Goal: Task Accomplishment & Management: Manage account settings

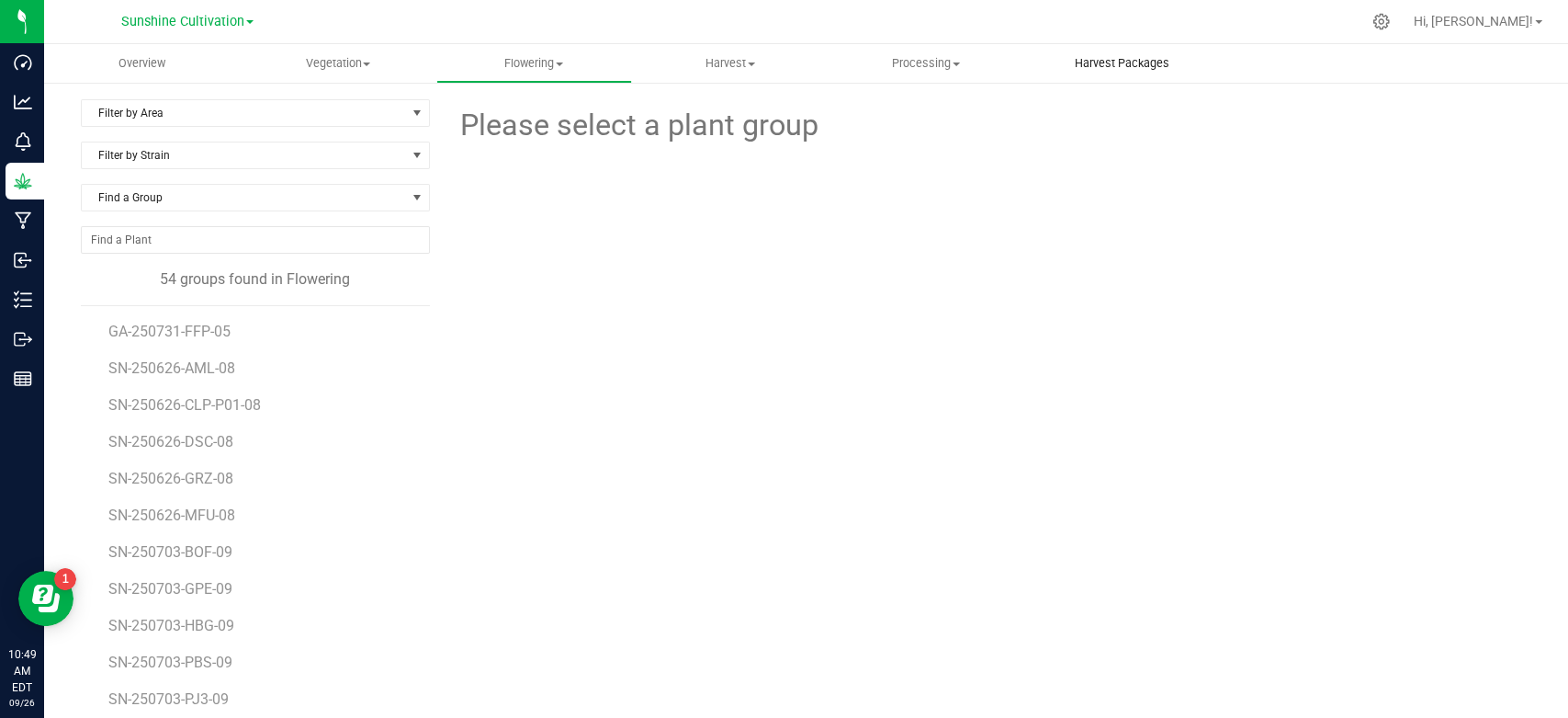
click at [1110, 79] on uib-tab-heading "Harvest Packages" at bounding box center [1121, 63] width 194 height 36
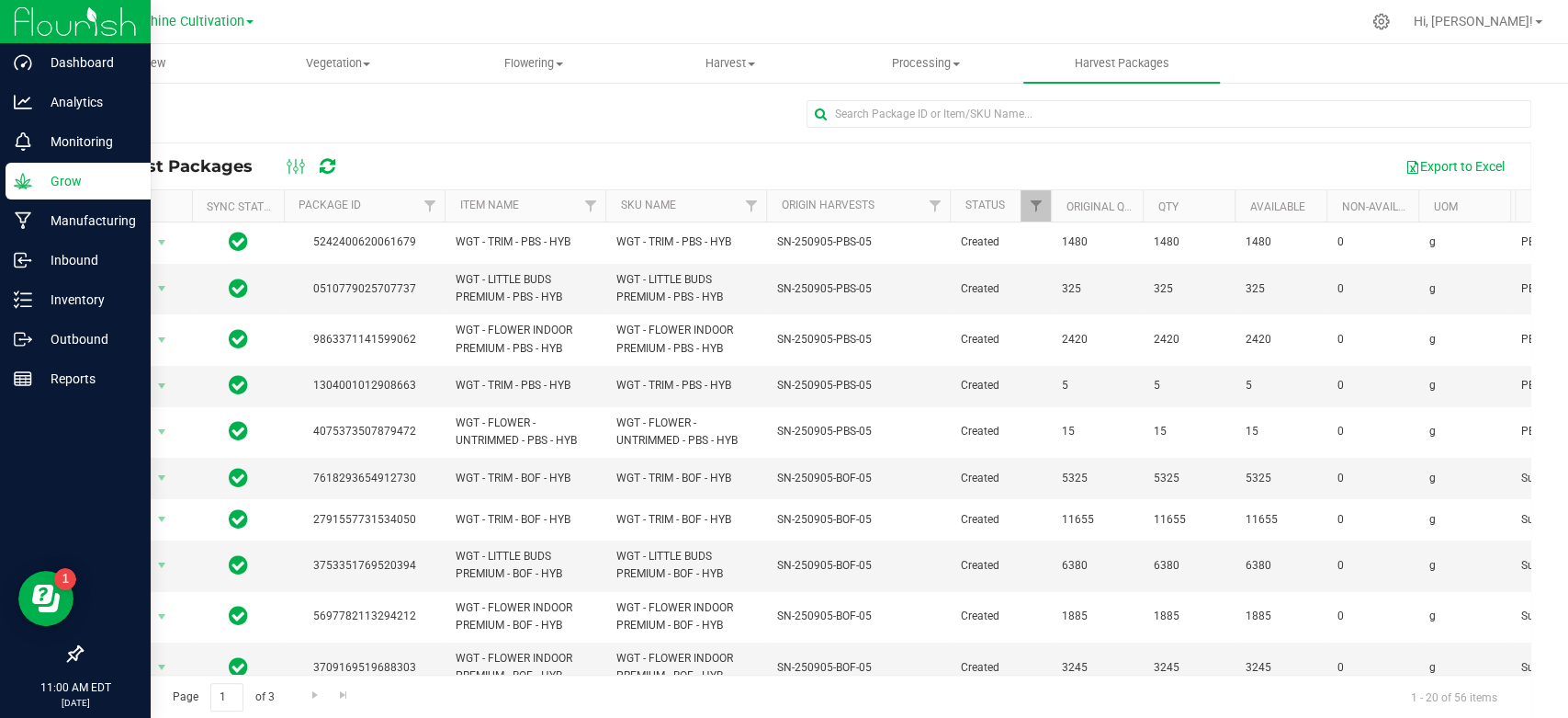
click at [74, 180] on p "Grow" at bounding box center [87, 180] width 110 height 22
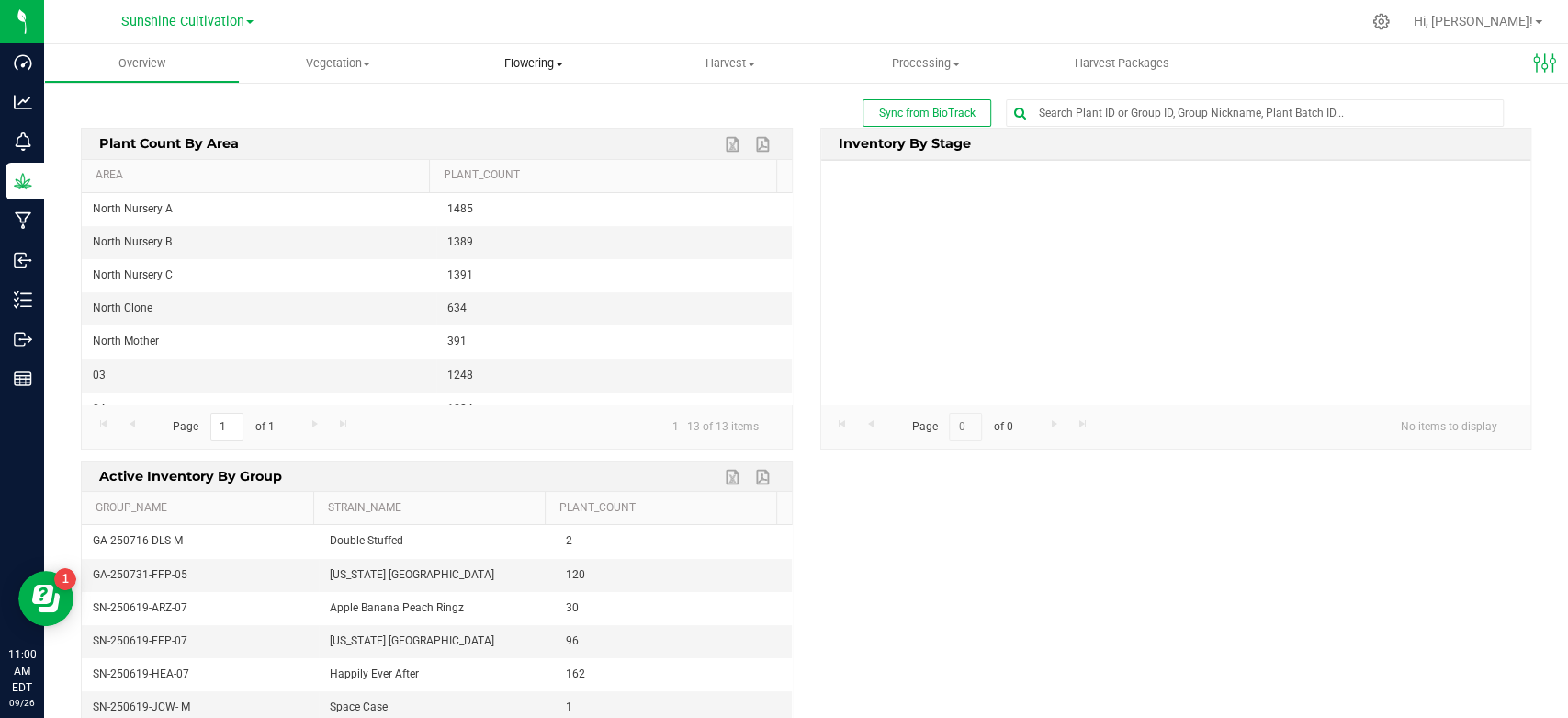
click at [519, 66] on span "Flowering" at bounding box center [534, 63] width 194 height 16
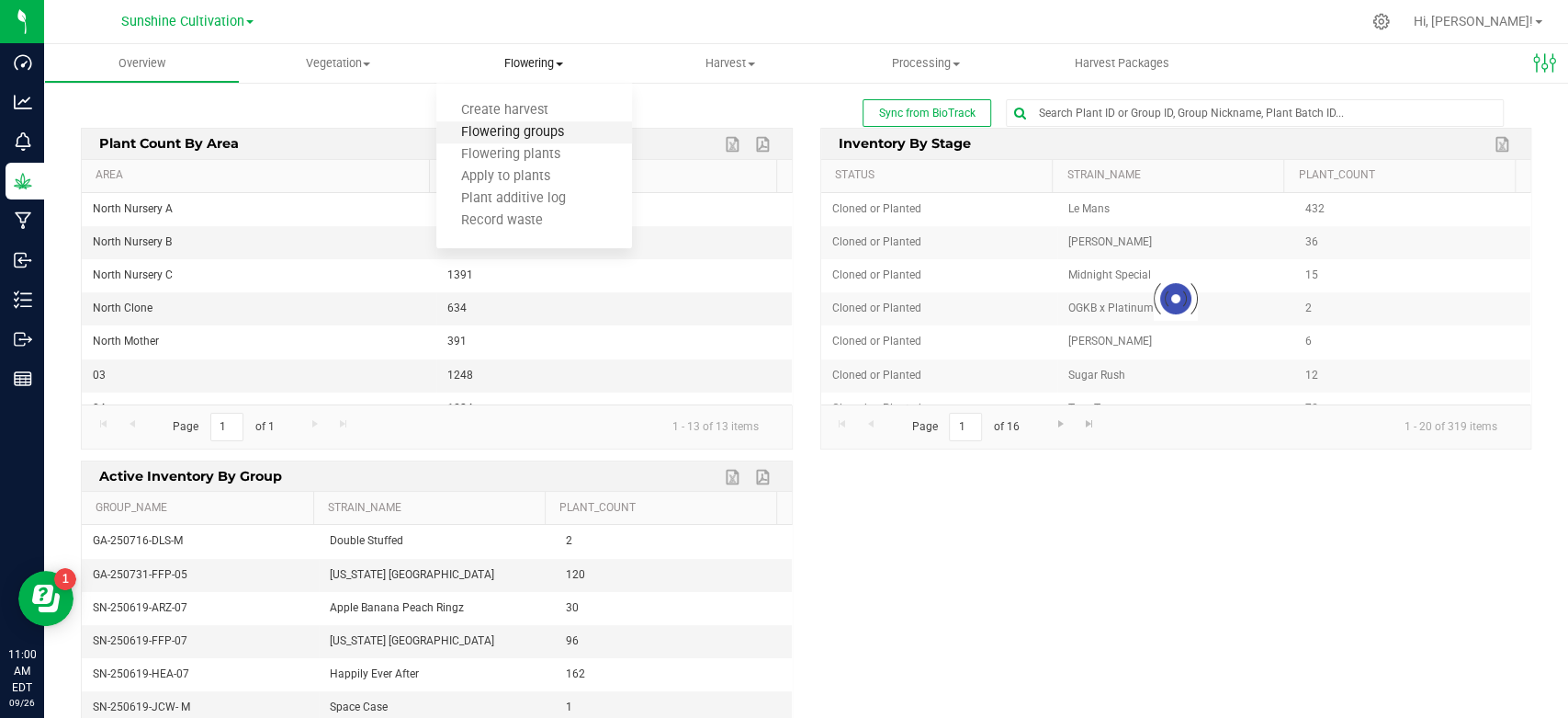
click at [507, 126] on span "Flowering groups" at bounding box center [512, 132] width 152 height 15
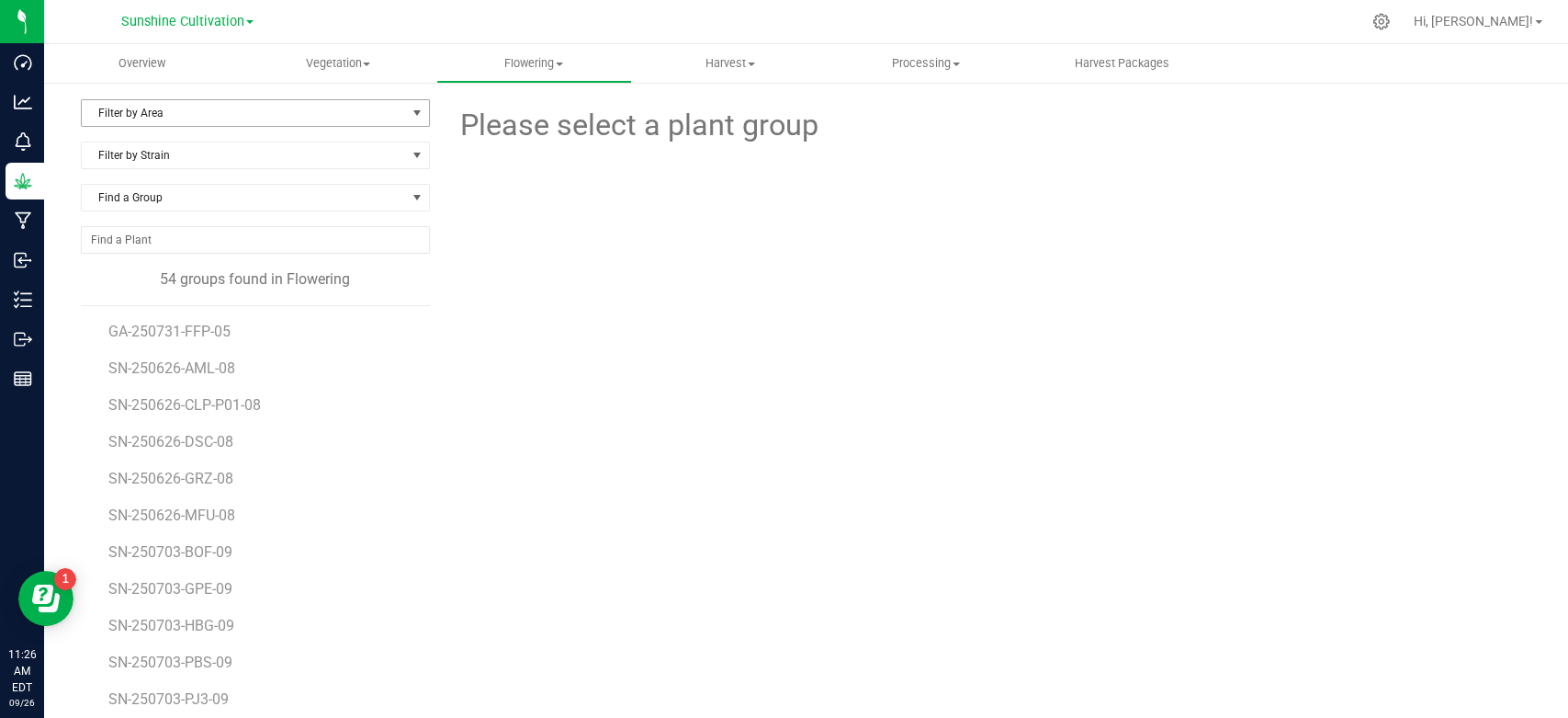
click at [262, 108] on span "Filter by Area" at bounding box center [243, 112] width 324 height 26
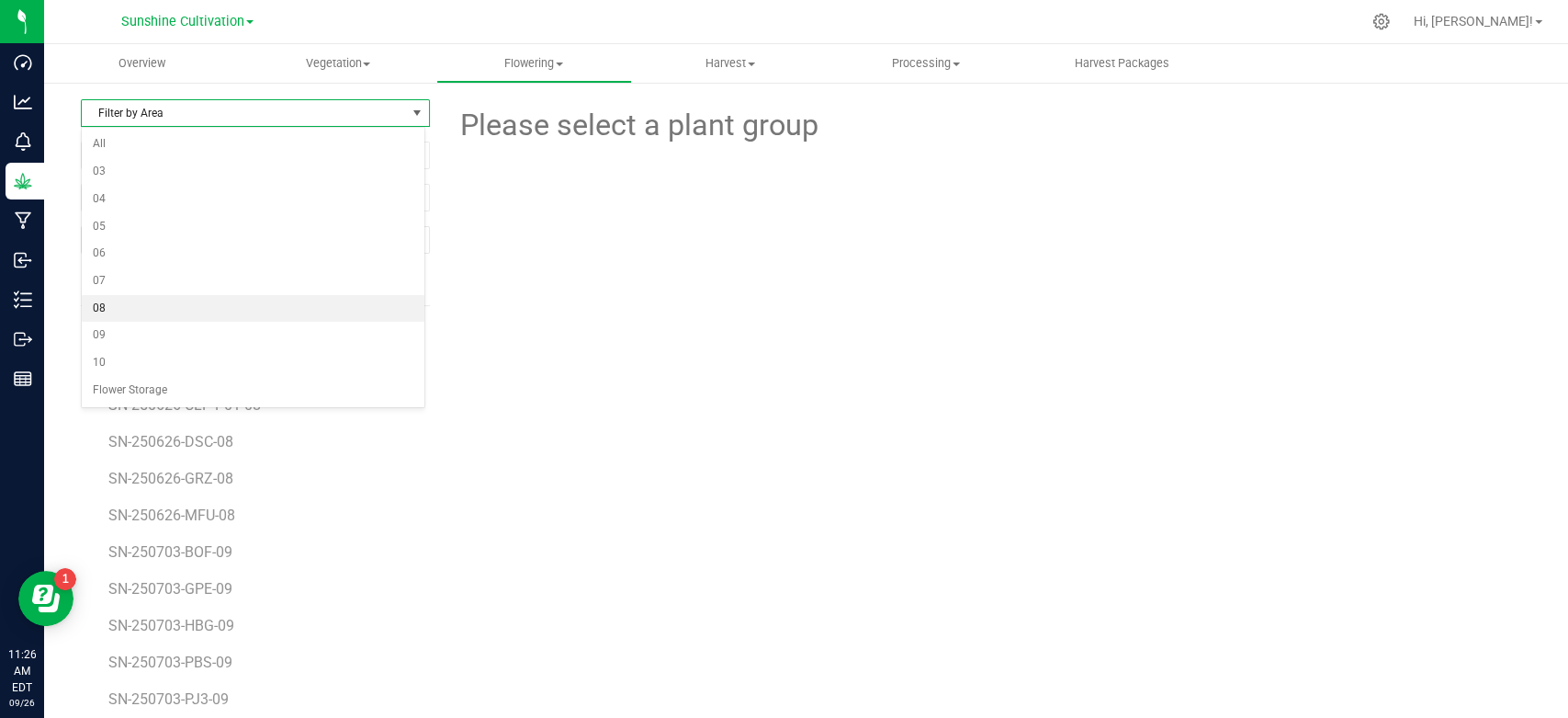
drag, startPoint x: 181, startPoint y: 325, endPoint x: 183, endPoint y: 312, distance: 13.2
click at [183, 313] on ul "All 03 04 05 06 07 08 09 10 Flower Storage" at bounding box center [253, 266] width 343 height 273
click at [183, 312] on li "08" at bounding box center [253, 309] width 343 height 28
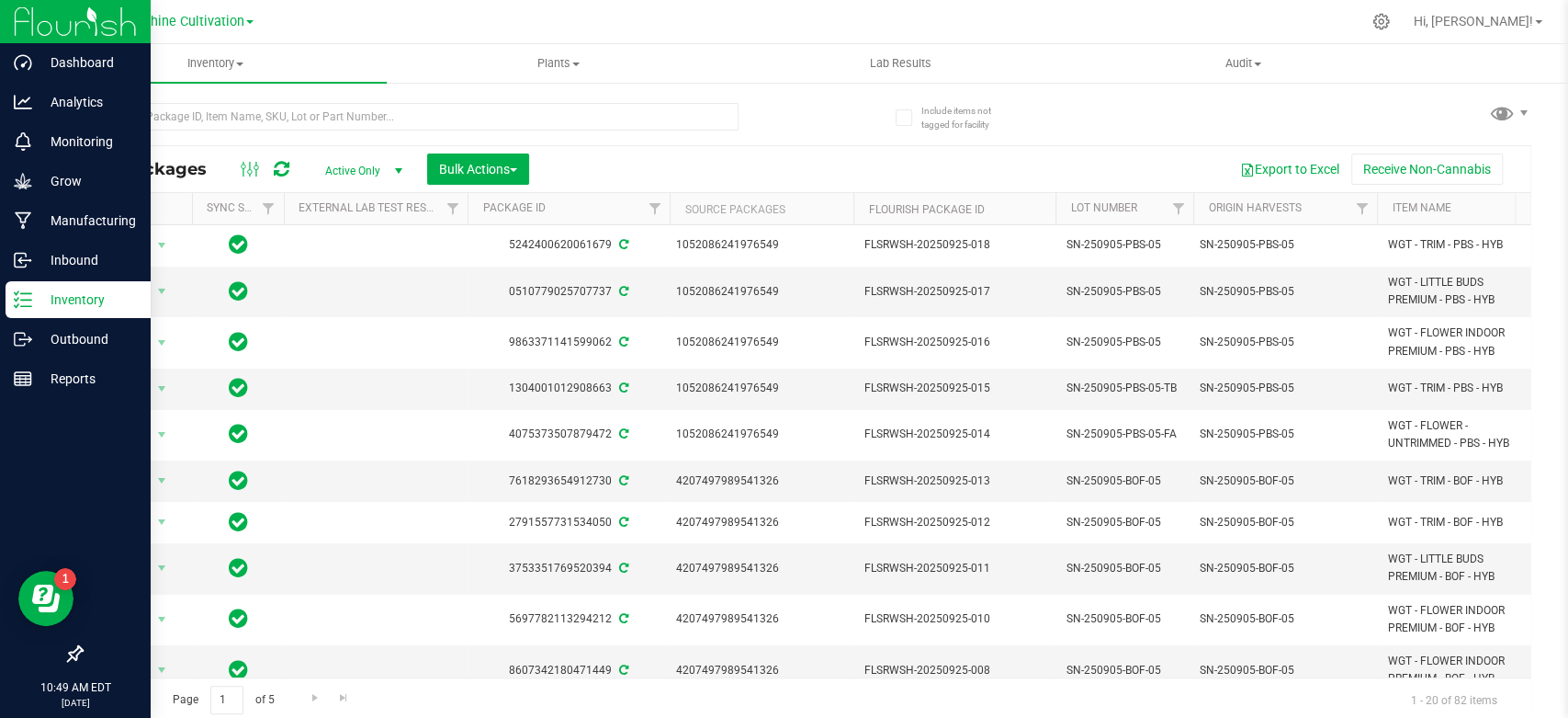
click at [52, 307] on p "Inventory" at bounding box center [87, 299] width 110 height 22
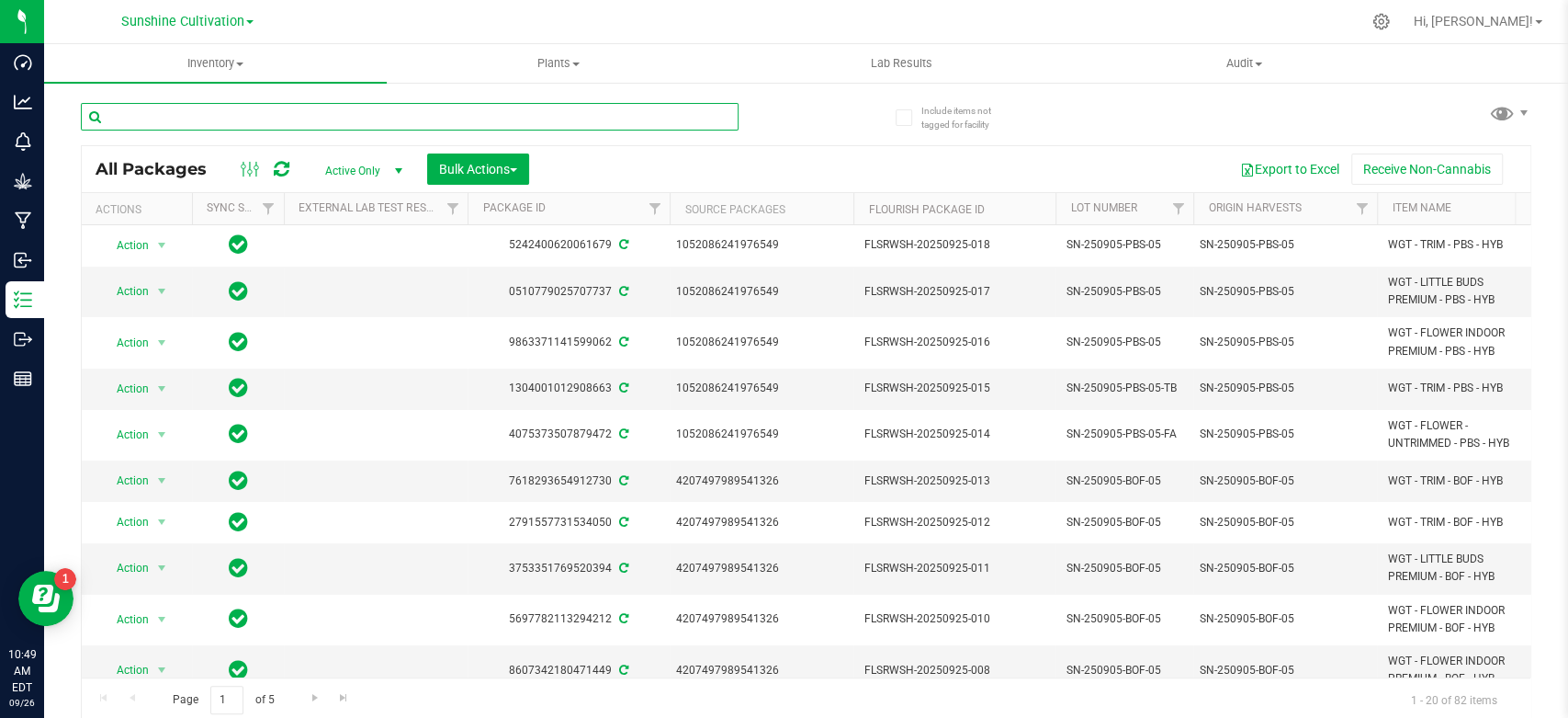
click at [258, 116] on input "text" at bounding box center [409, 116] width 657 height 28
click at [398, 160] on span "select" at bounding box center [399, 171] width 23 height 26
click at [337, 285] on li "All" at bounding box center [359, 282] width 100 height 28
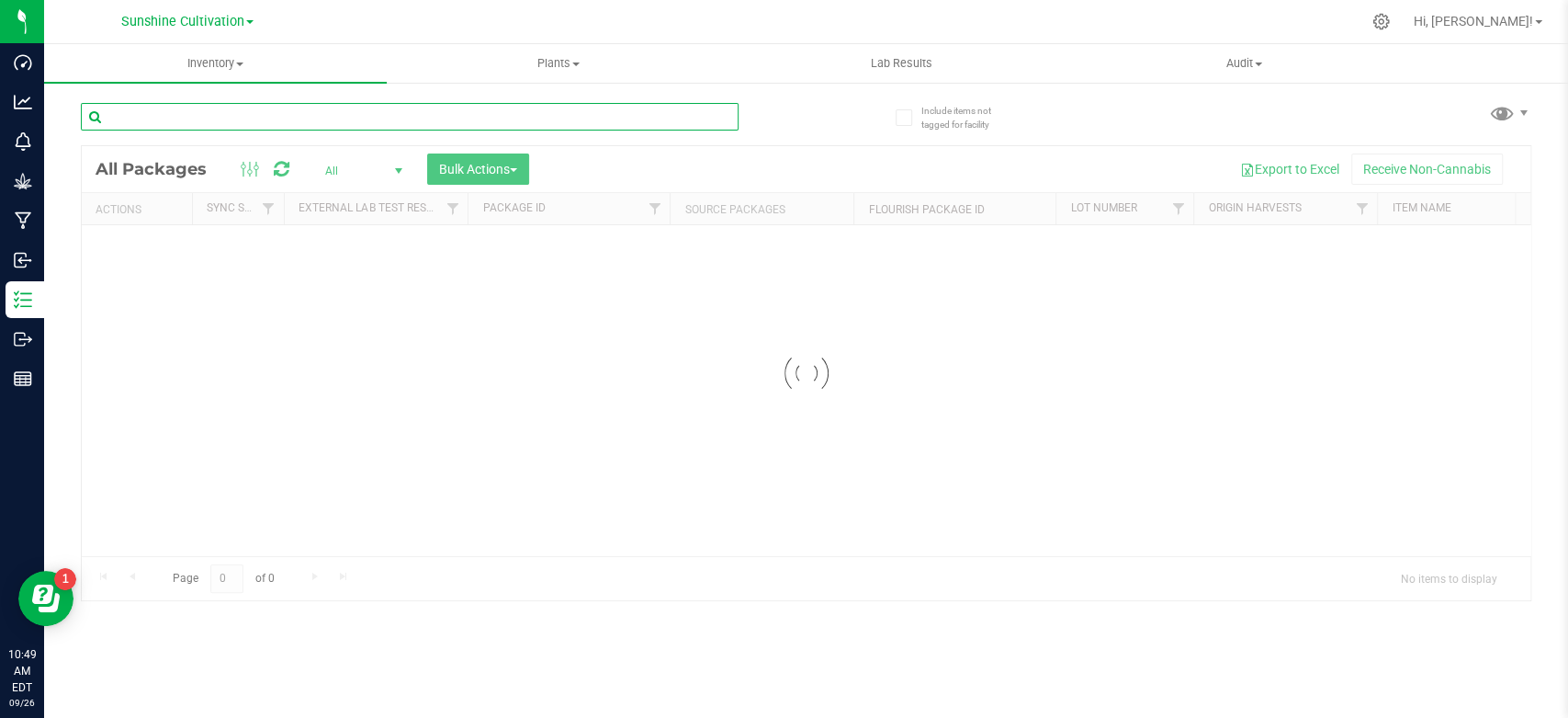
click at [222, 122] on input "text" at bounding box center [409, 116] width 657 height 28
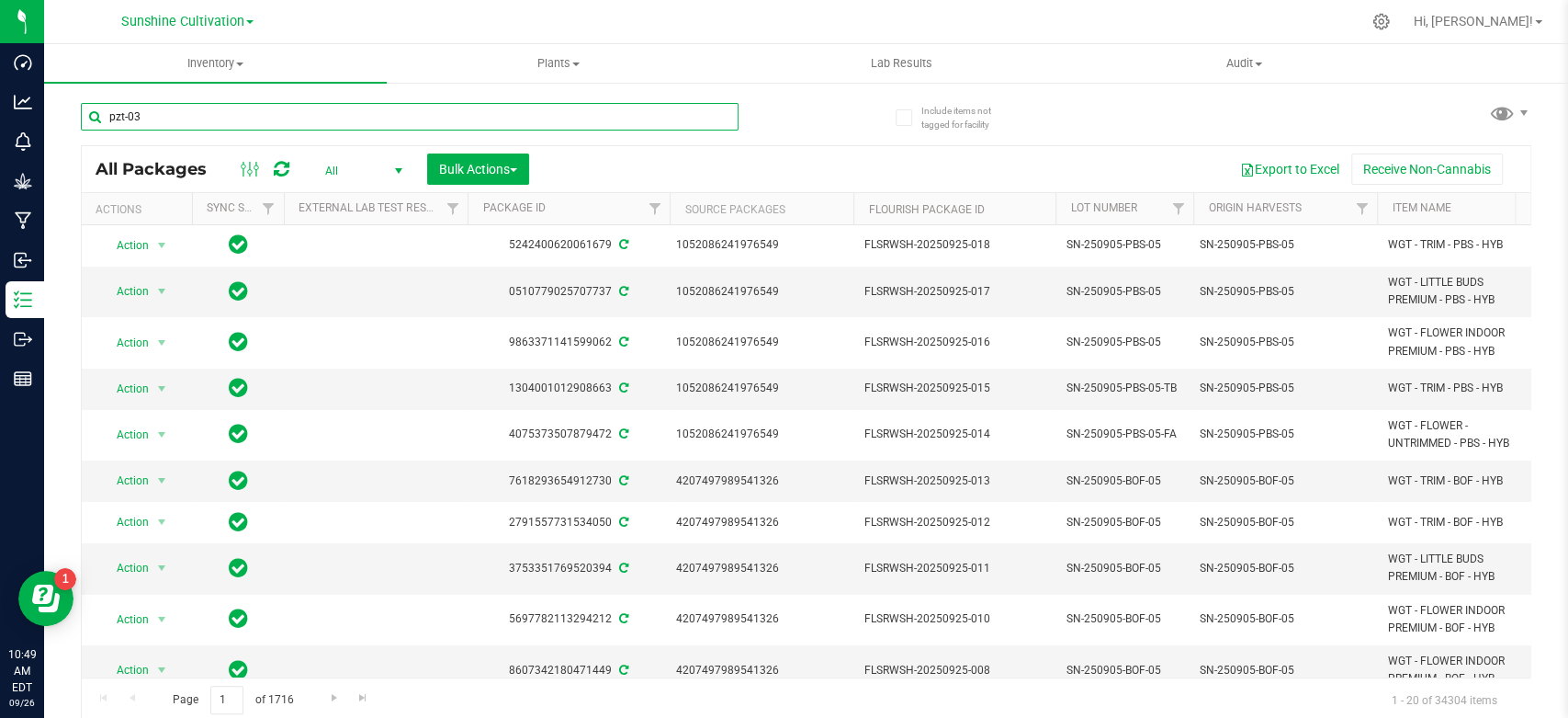
type input "pzt-03"
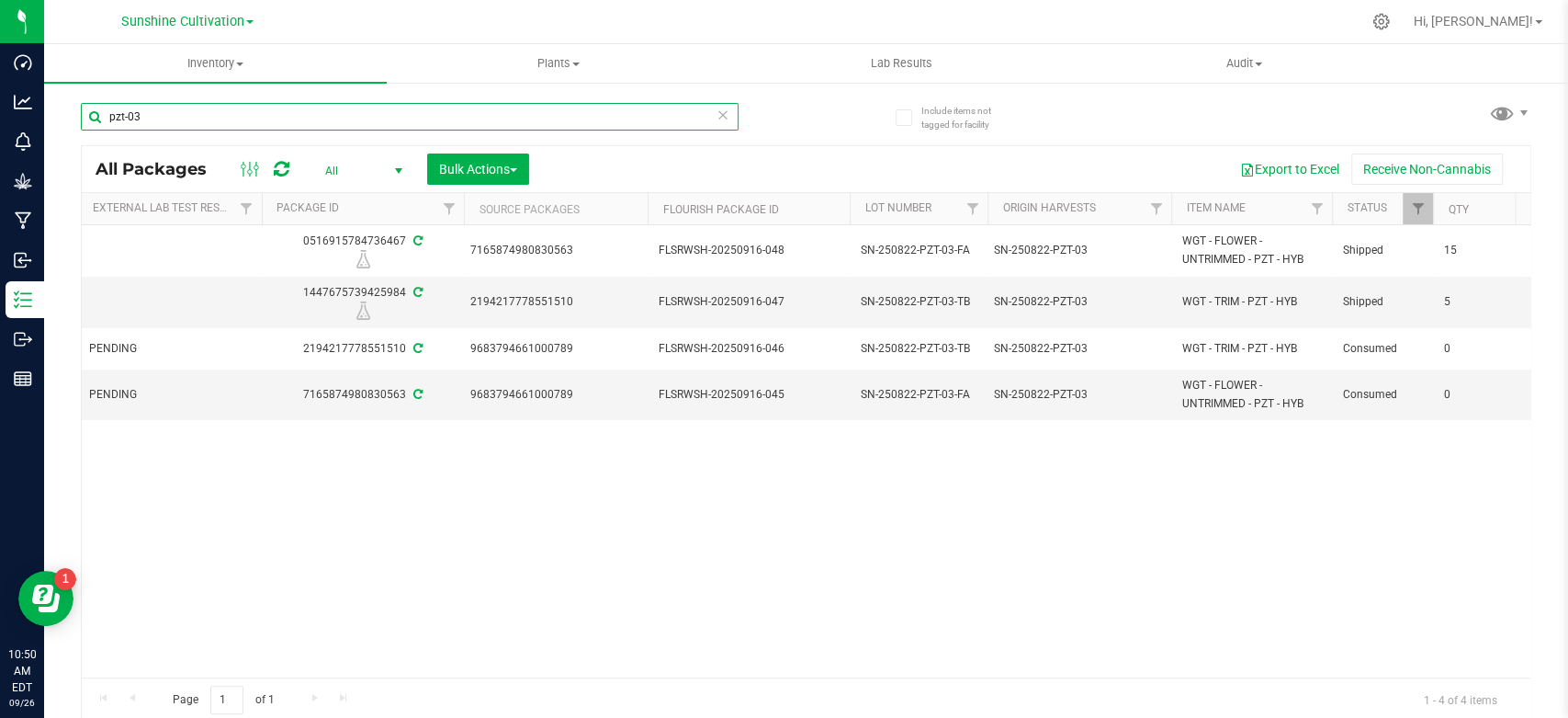
scroll to position [0, 238]
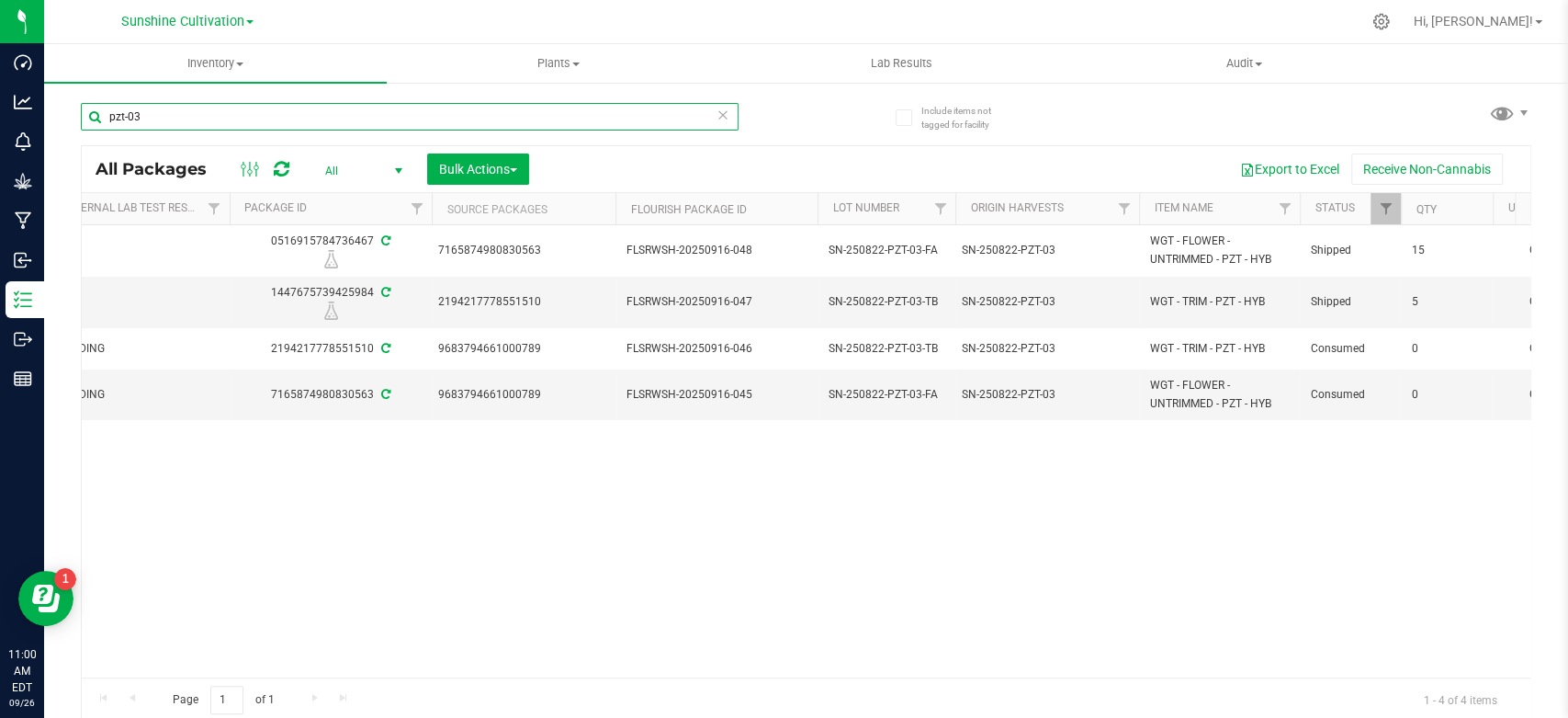
drag, startPoint x: 215, startPoint y: 123, endPoint x: 112, endPoint y: 122, distance: 103.0
click at [116, 122] on input "pzt-03" at bounding box center [409, 116] width 657 height 28
click at [169, 116] on input "pzt-03" at bounding box center [409, 116] width 657 height 28
drag, startPoint x: 169, startPoint y: 116, endPoint x: 110, endPoint y: 122, distance: 59.3
click at [110, 122] on input "pzt-03" at bounding box center [409, 116] width 657 height 28
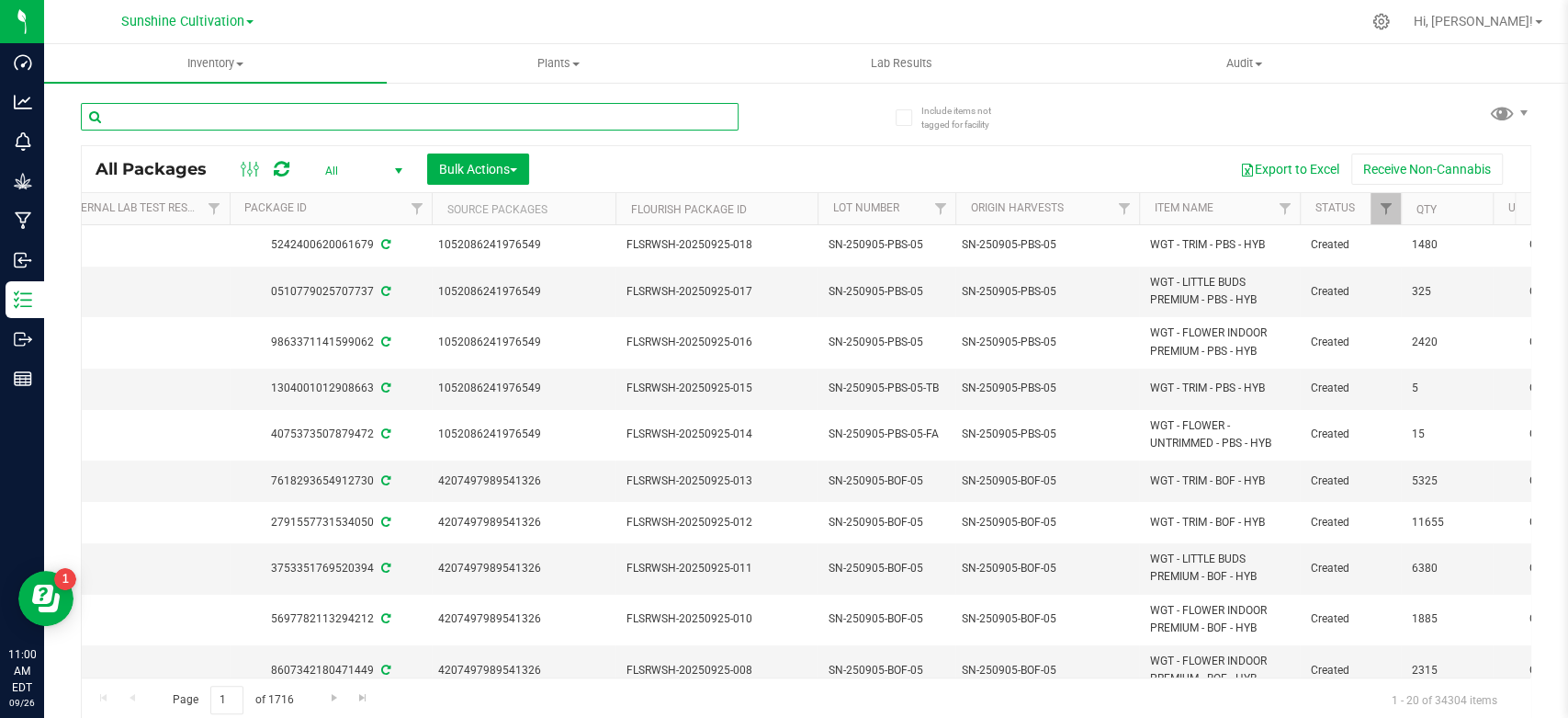
click at [365, 116] on input "text" at bounding box center [409, 116] width 657 height 28
click at [338, 174] on span "All" at bounding box center [359, 171] width 101 height 26
click at [352, 202] on li "Active Only" at bounding box center [359, 200] width 100 height 28
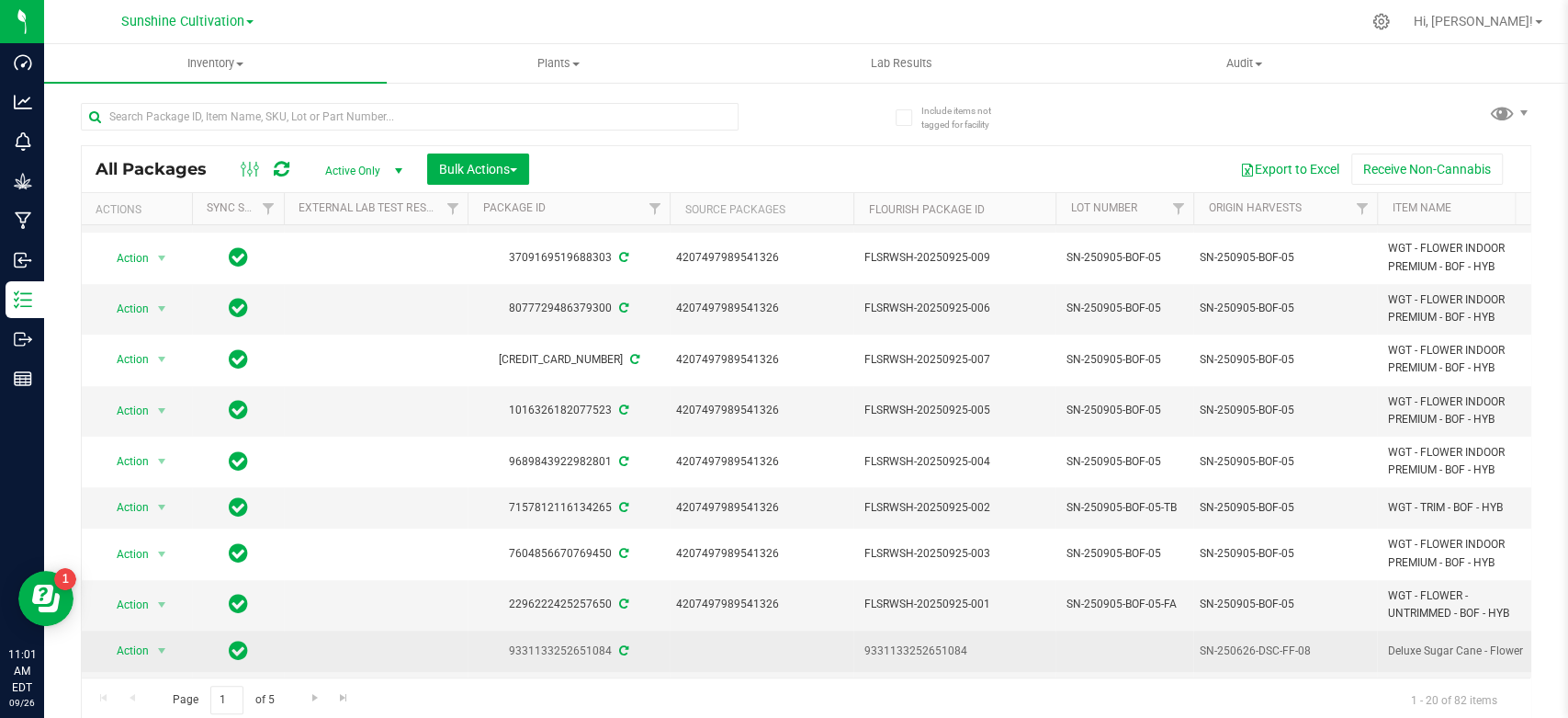
scroll to position [511, 0]
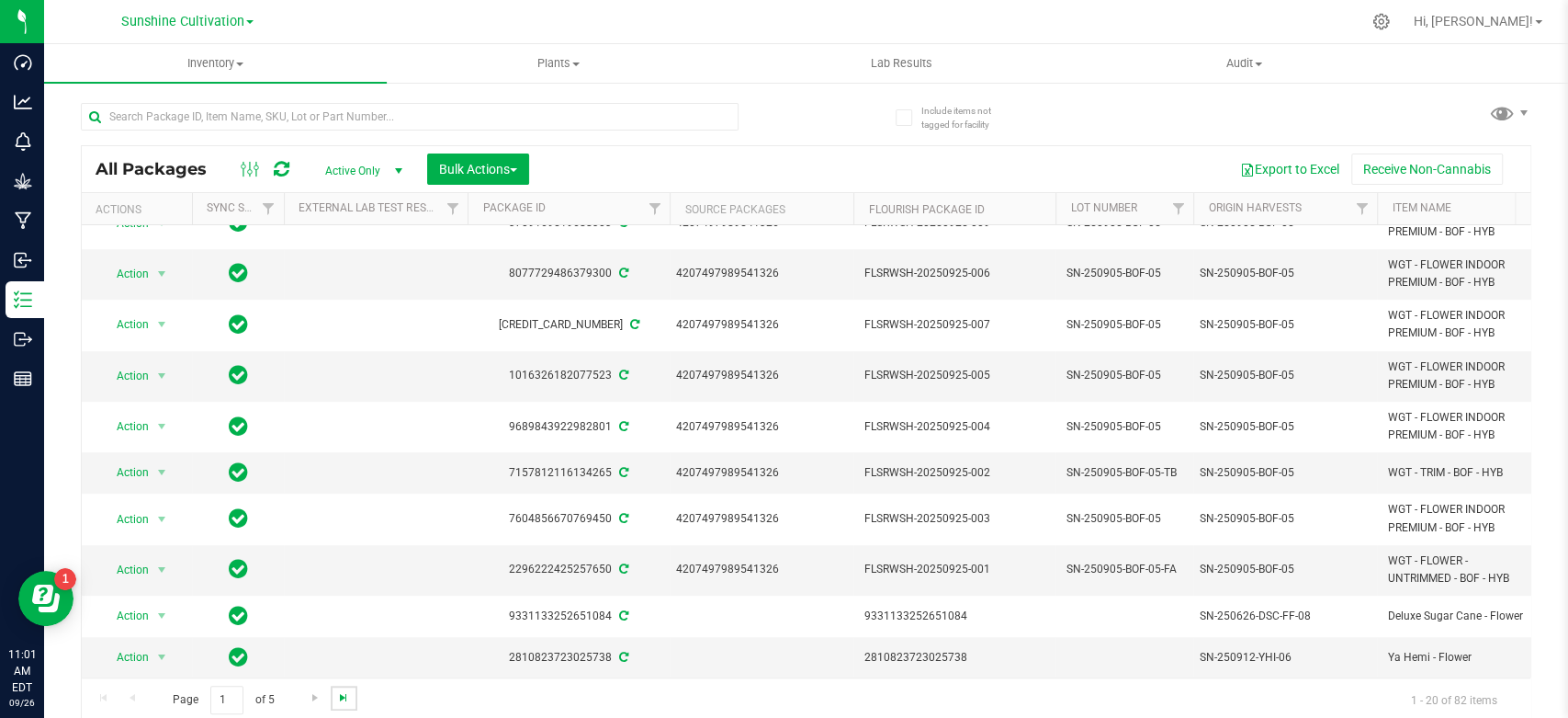
click at [343, 699] on span "Go to the last page" at bounding box center [343, 697] width 14 height 14
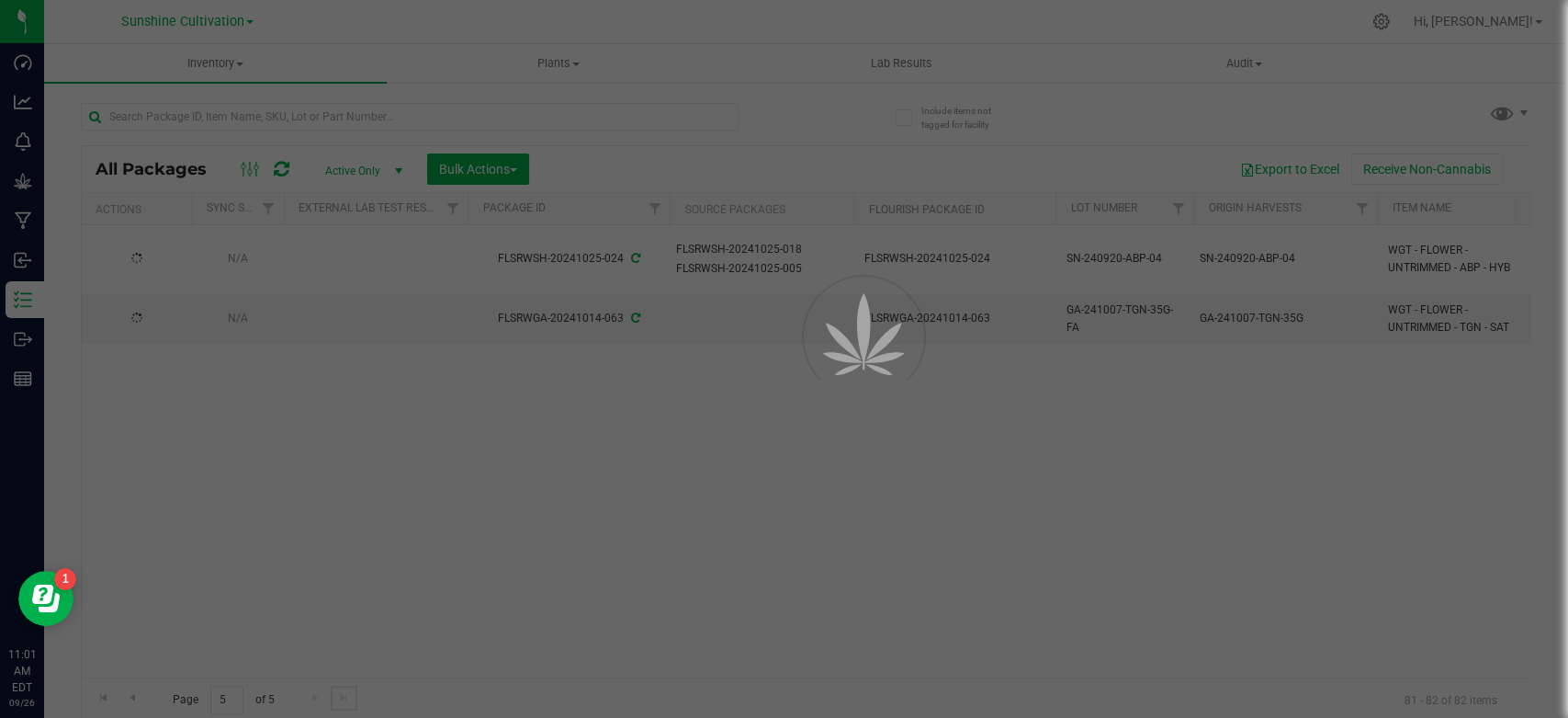
scroll to position [0, 0]
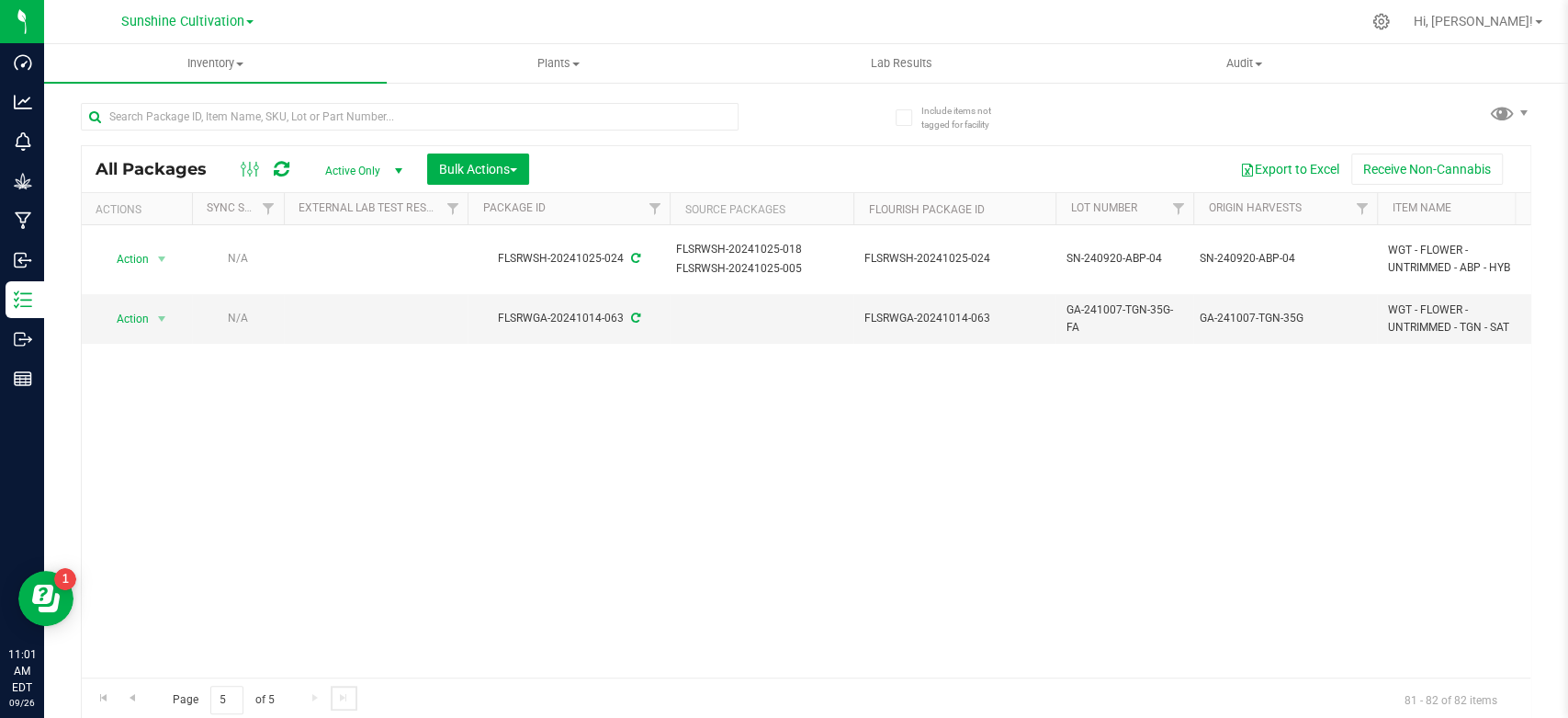
scroll to position [4, 0]
click at [138, 698] on span "Go to the previous page" at bounding box center [131, 693] width 14 height 14
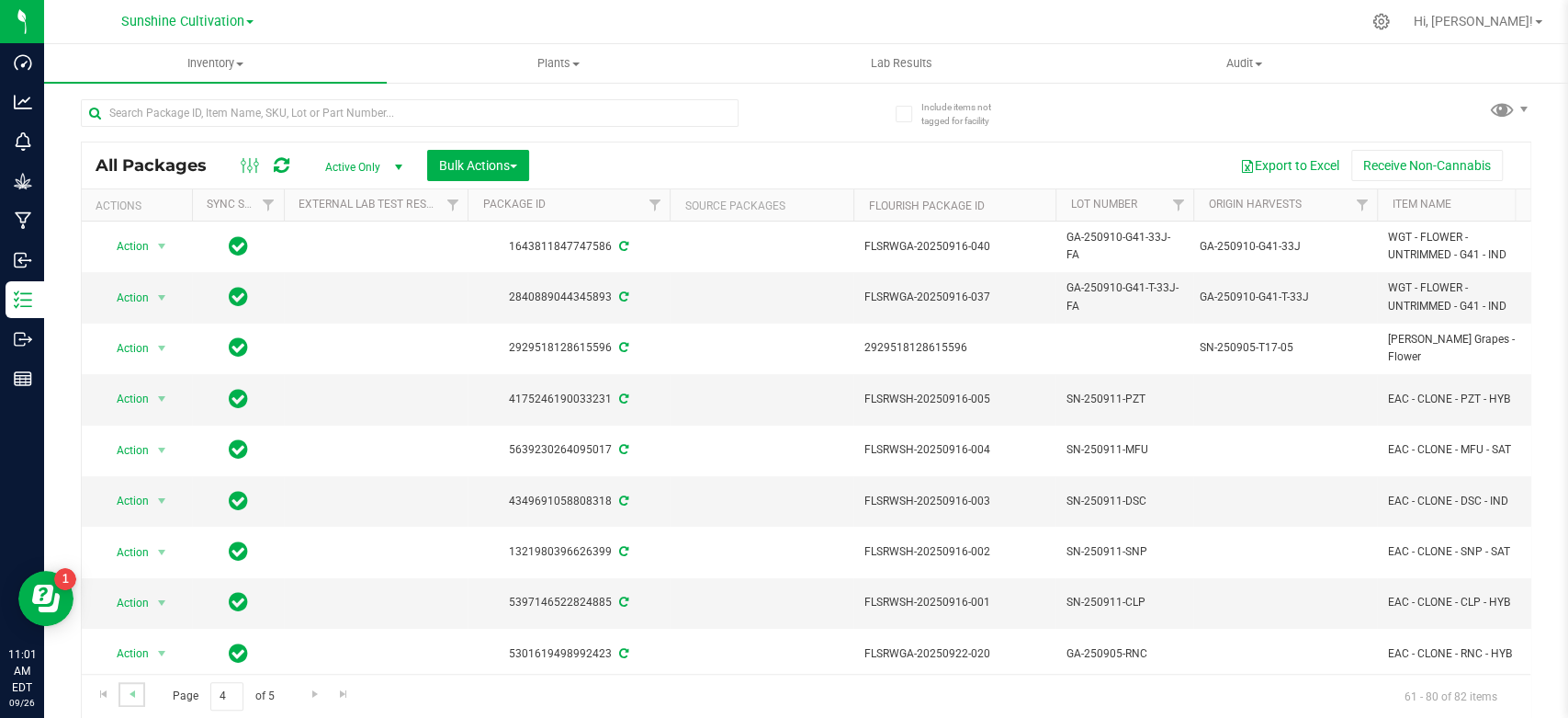
click at [141, 693] on link "Go to the previous page" at bounding box center [132, 694] width 27 height 25
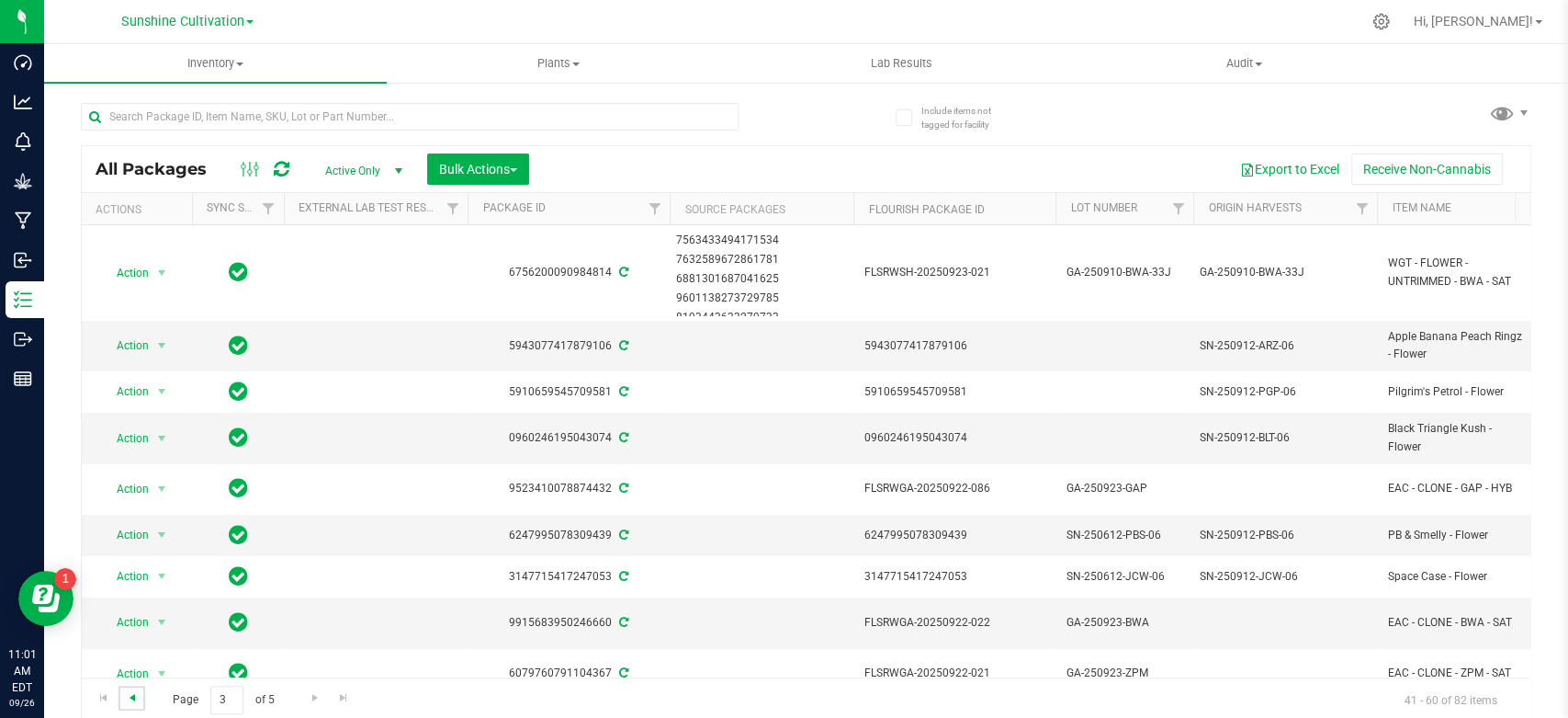
click at [135, 701] on span "Go to the previous page" at bounding box center [131, 697] width 14 height 14
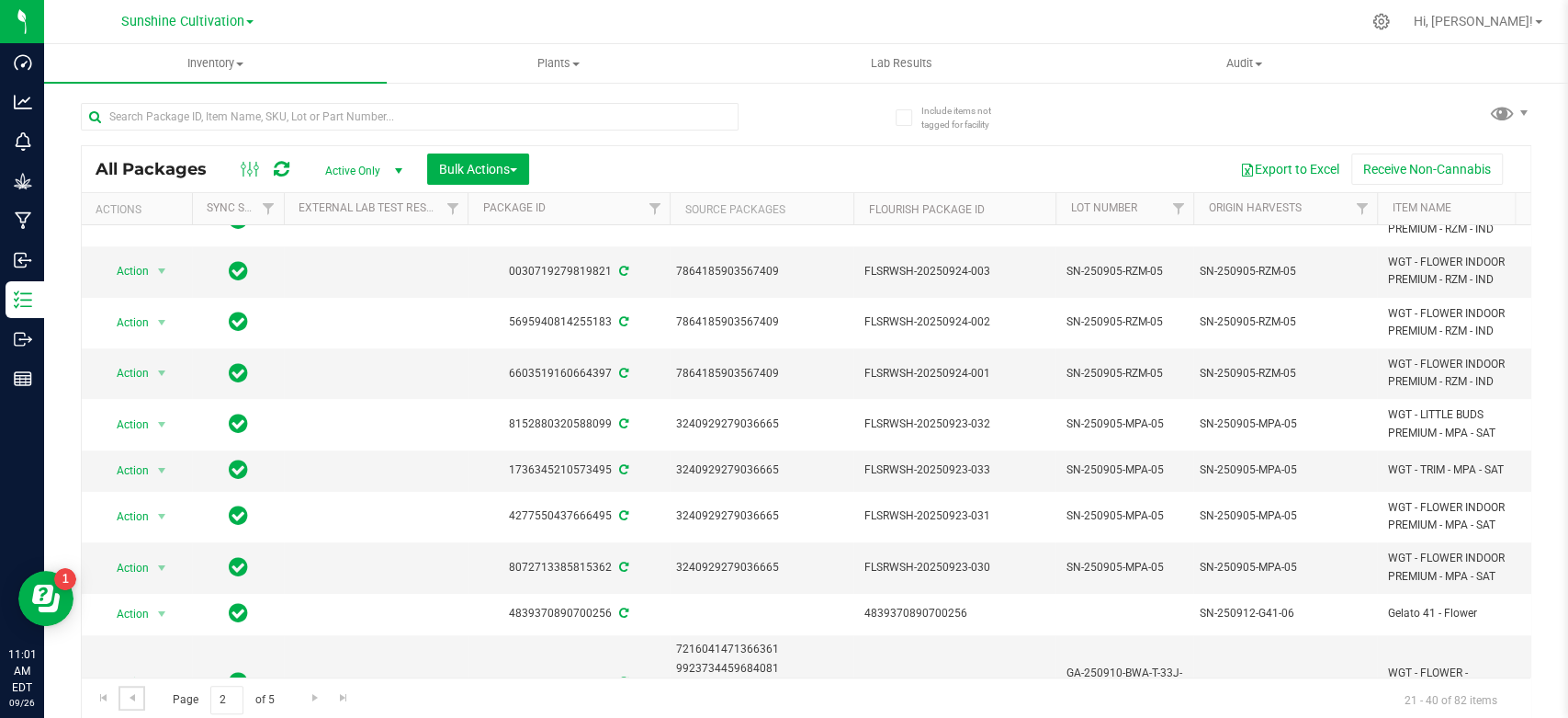
scroll to position [565, 0]
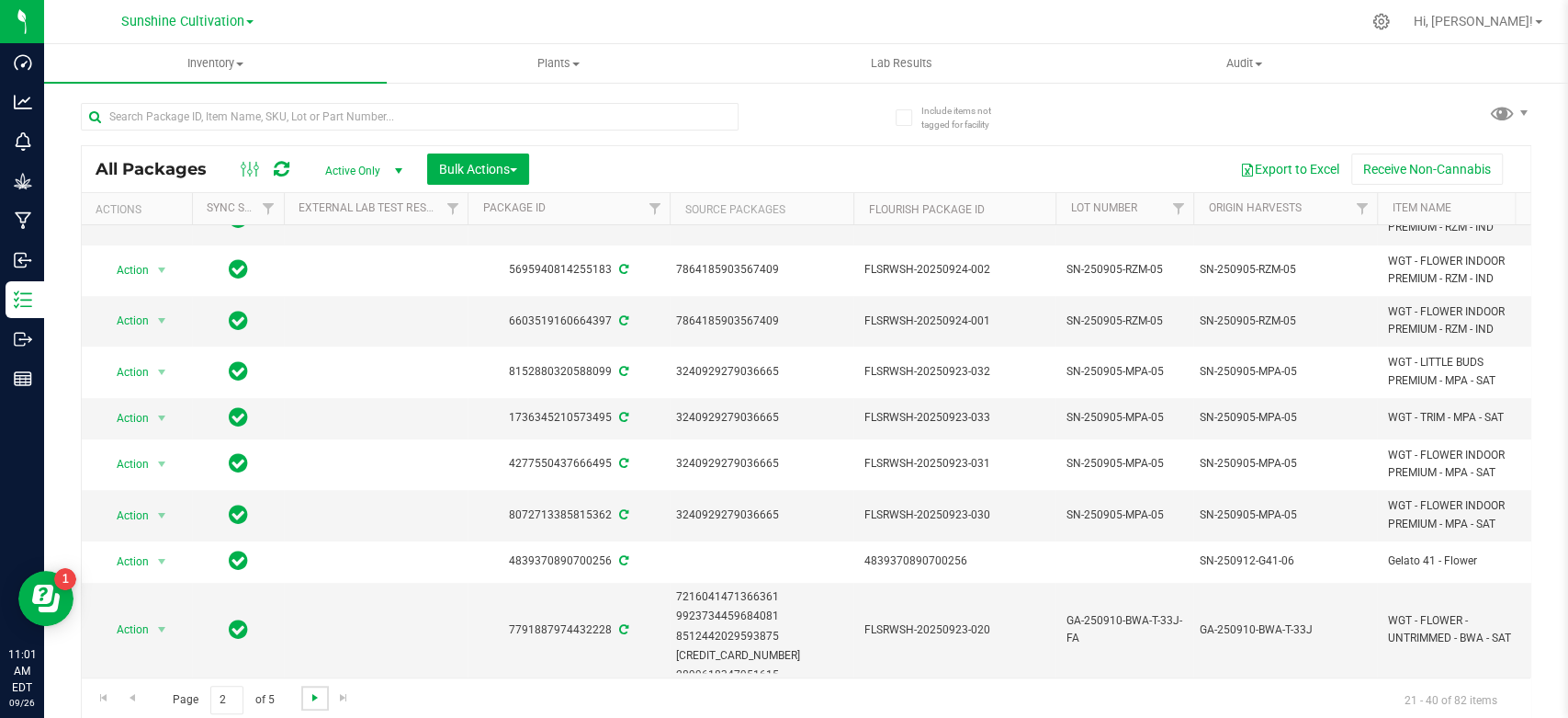
click at [321, 696] on span "Go to the next page" at bounding box center [314, 697] width 14 height 14
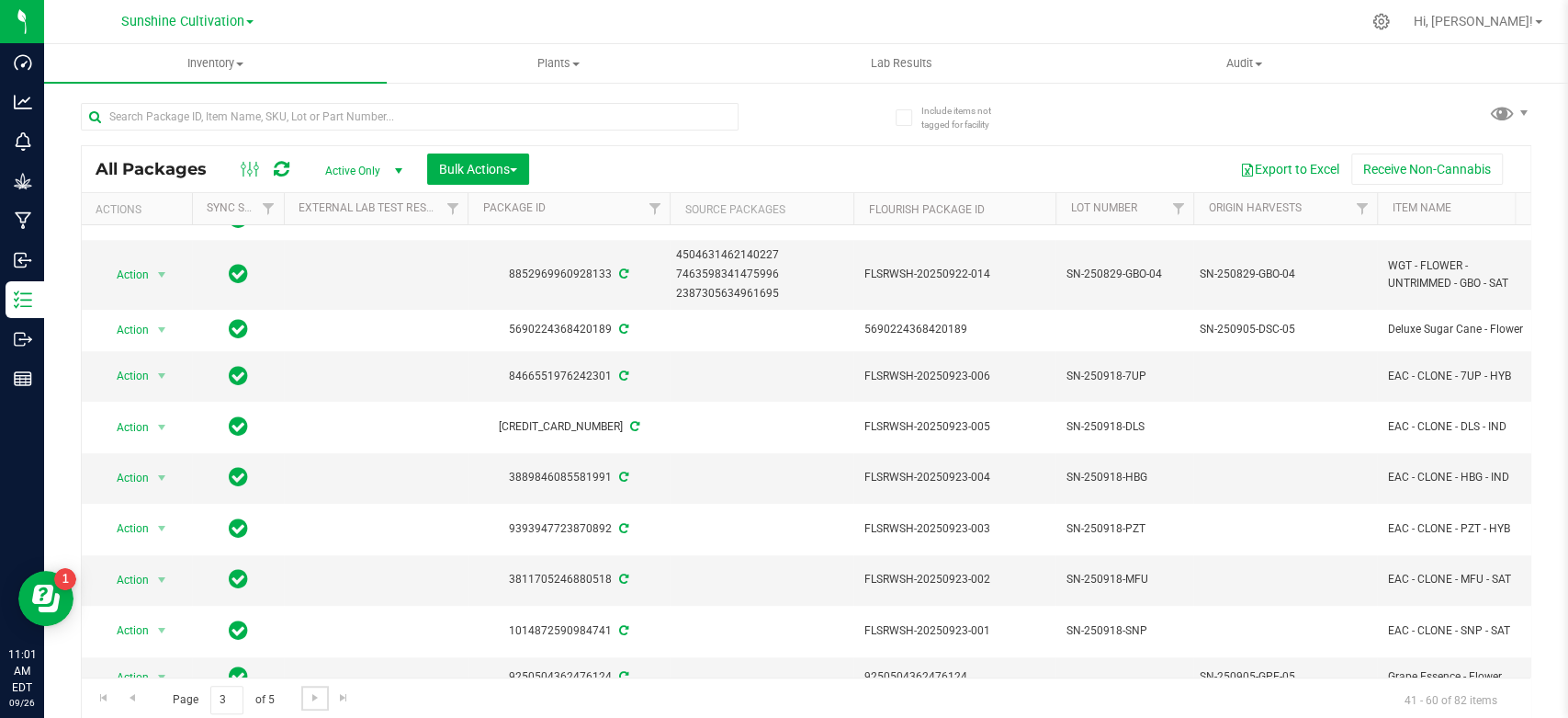
scroll to position [573, 0]
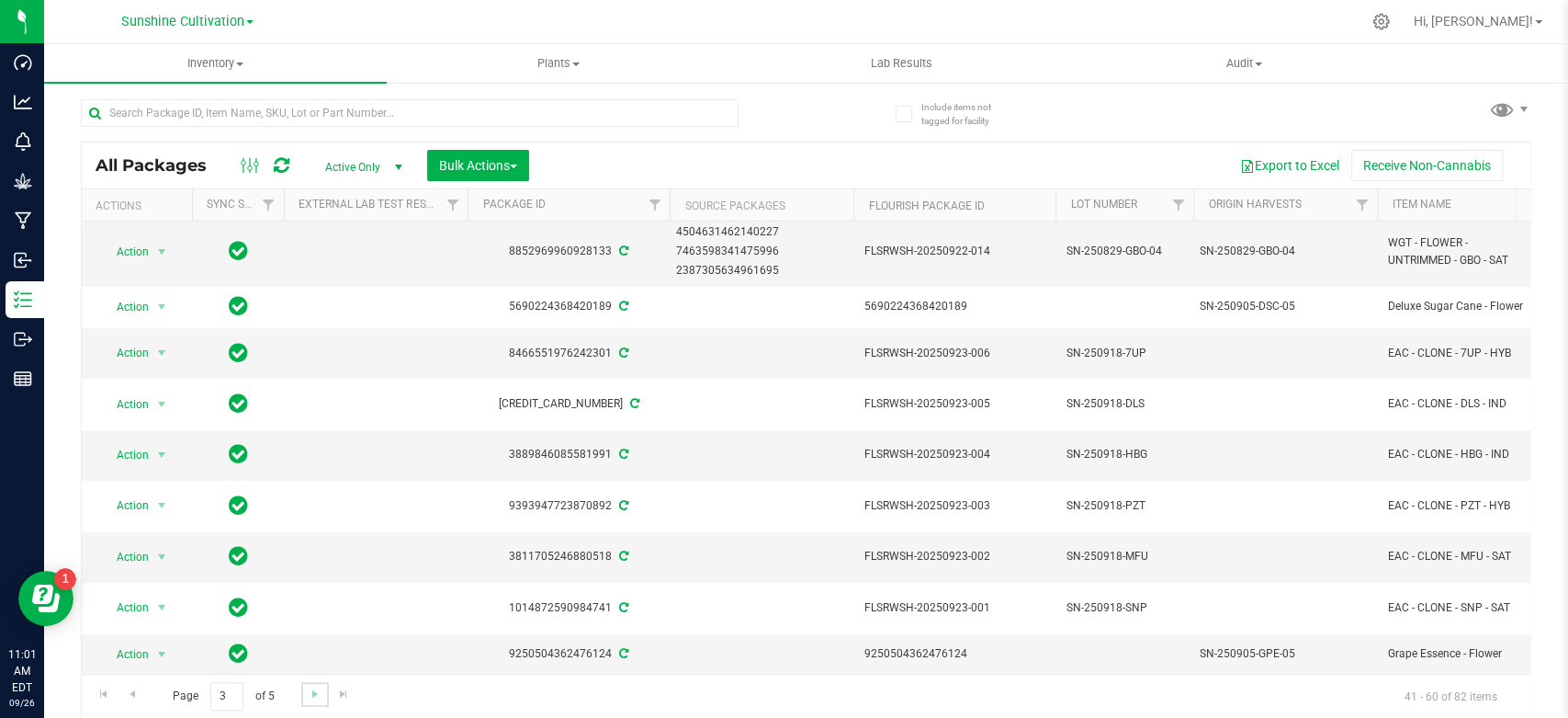
click at [309, 700] on link "Go to the next page" at bounding box center [314, 694] width 27 height 25
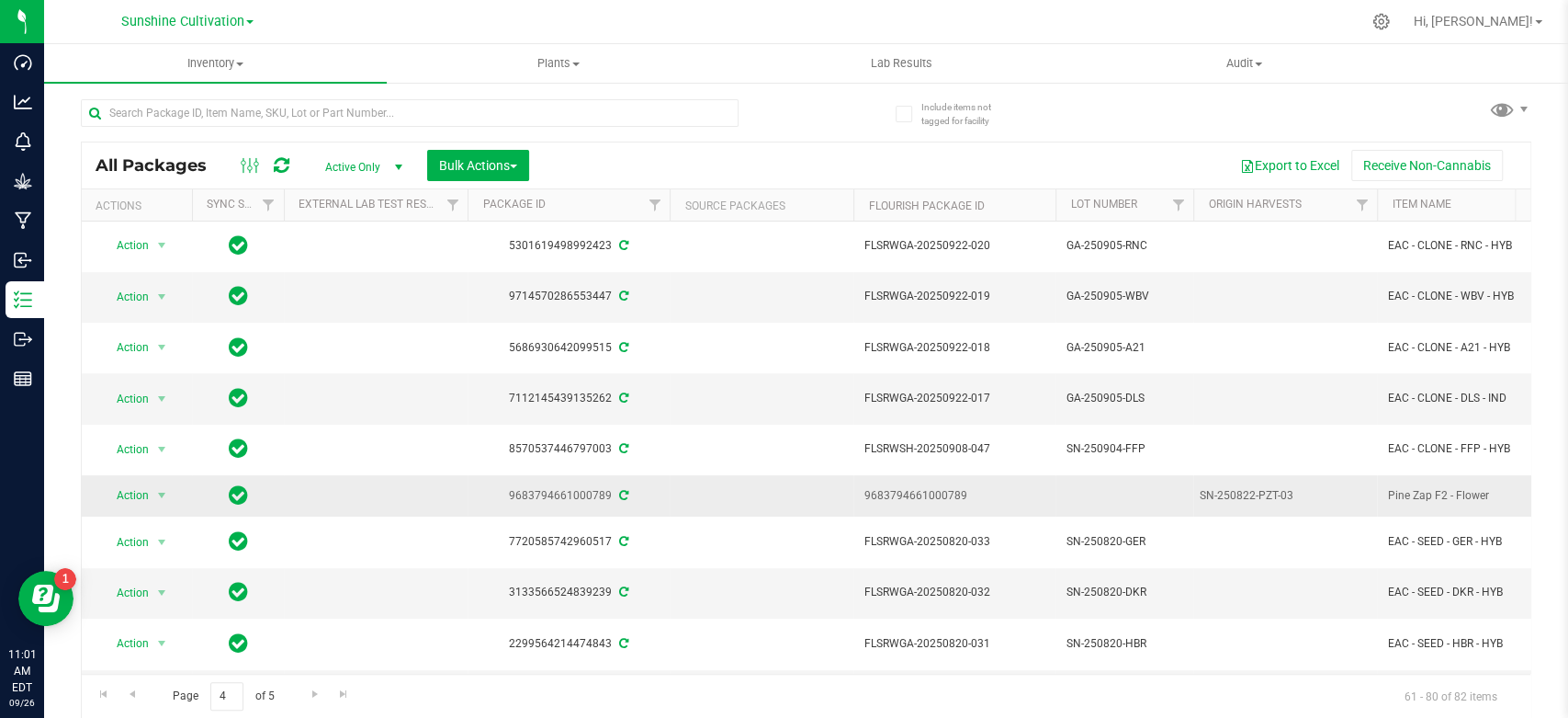
click at [591, 487] on div "9683794661000789" at bounding box center [568, 496] width 208 height 17
copy div "9683794661000789"
click at [268, 122] on input "text" at bounding box center [409, 113] width 657 height 28
paste input "9683794661000789"
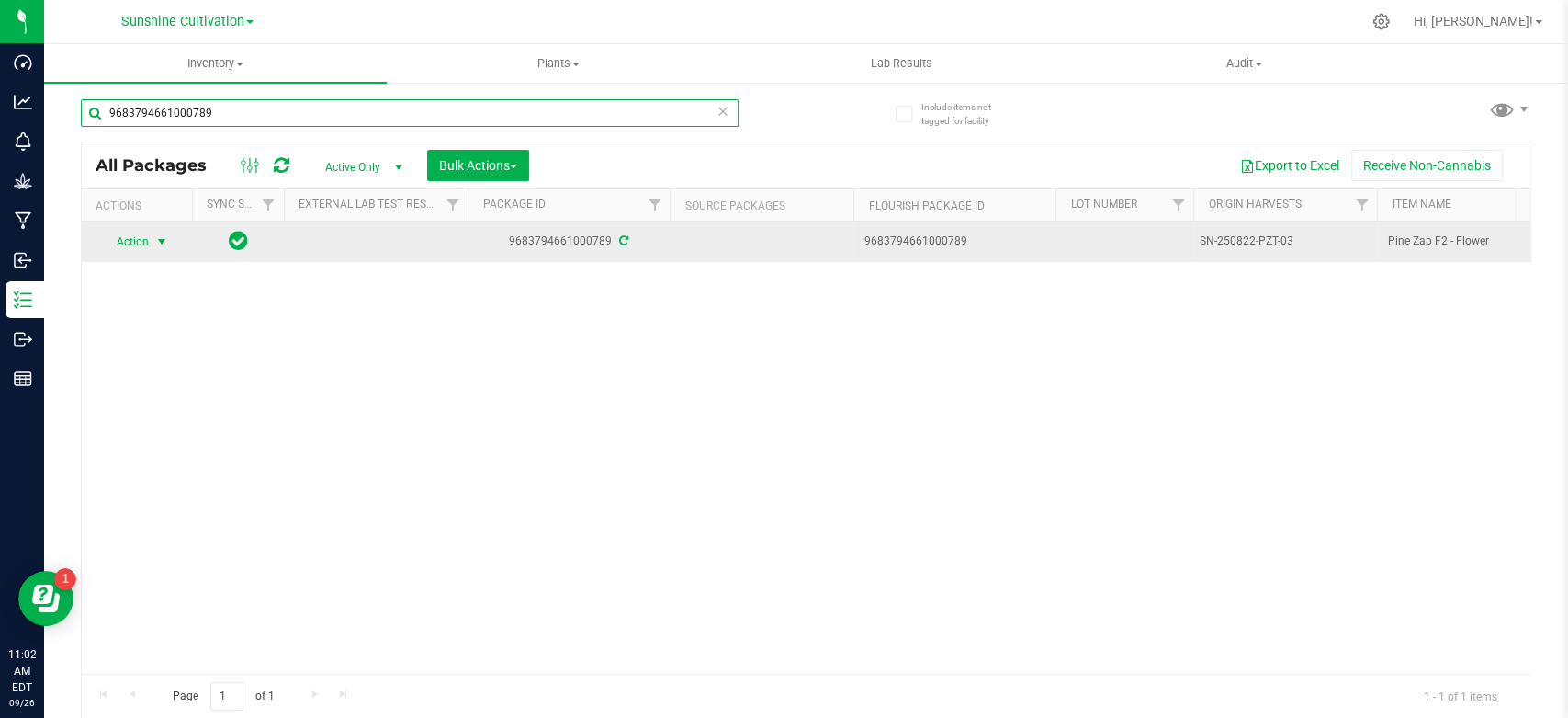
type input "9683794661000789"
click at [150, 259] on td "Action Action Adjust qty Create package Edit attributes Global inventory Locate…" at bounding box center [136, 242] width 110 height 40
click at [150, 241] on span "select" at bounding box center [162, 242] width 23 height 26
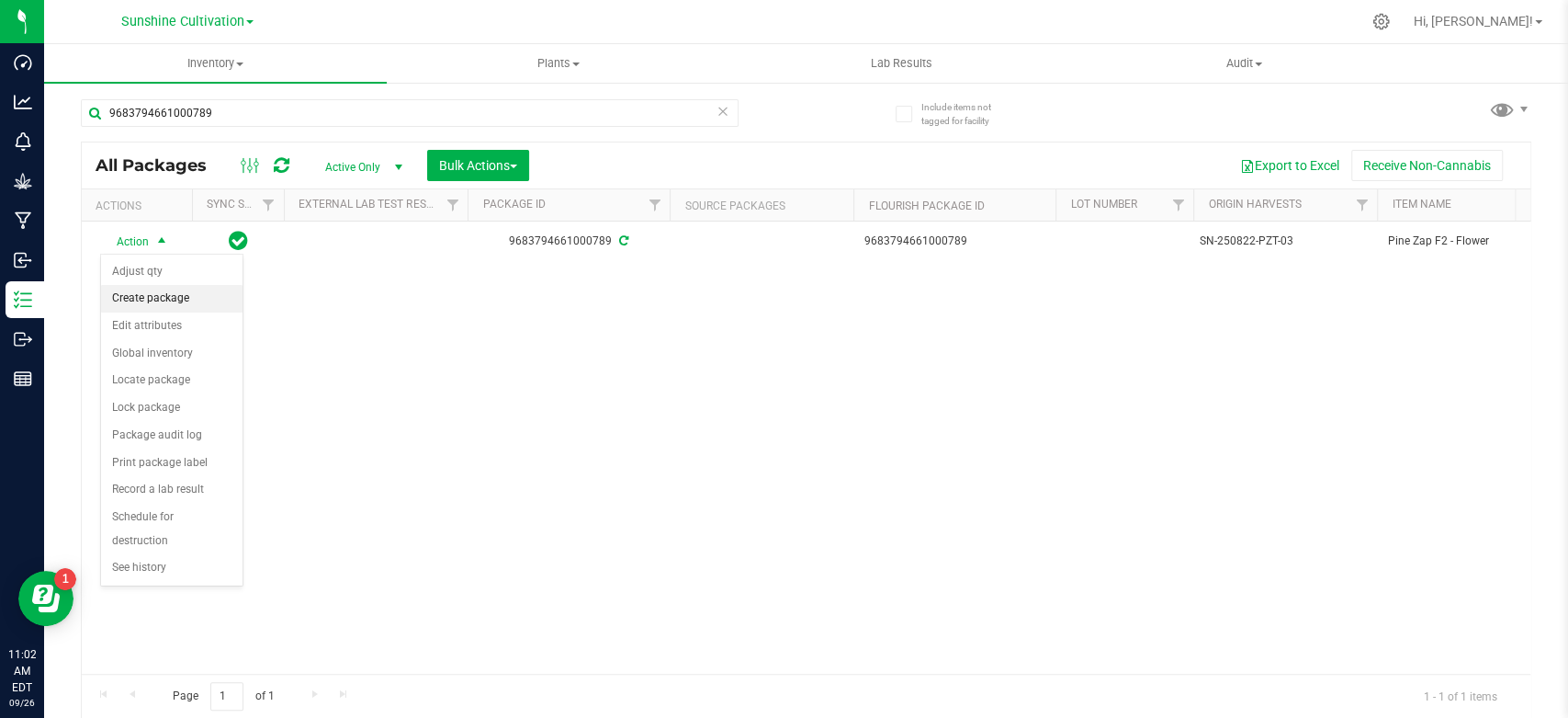
click at [152, 296] on li "Create package" at bounding box center [172, 298] width 142 height 28
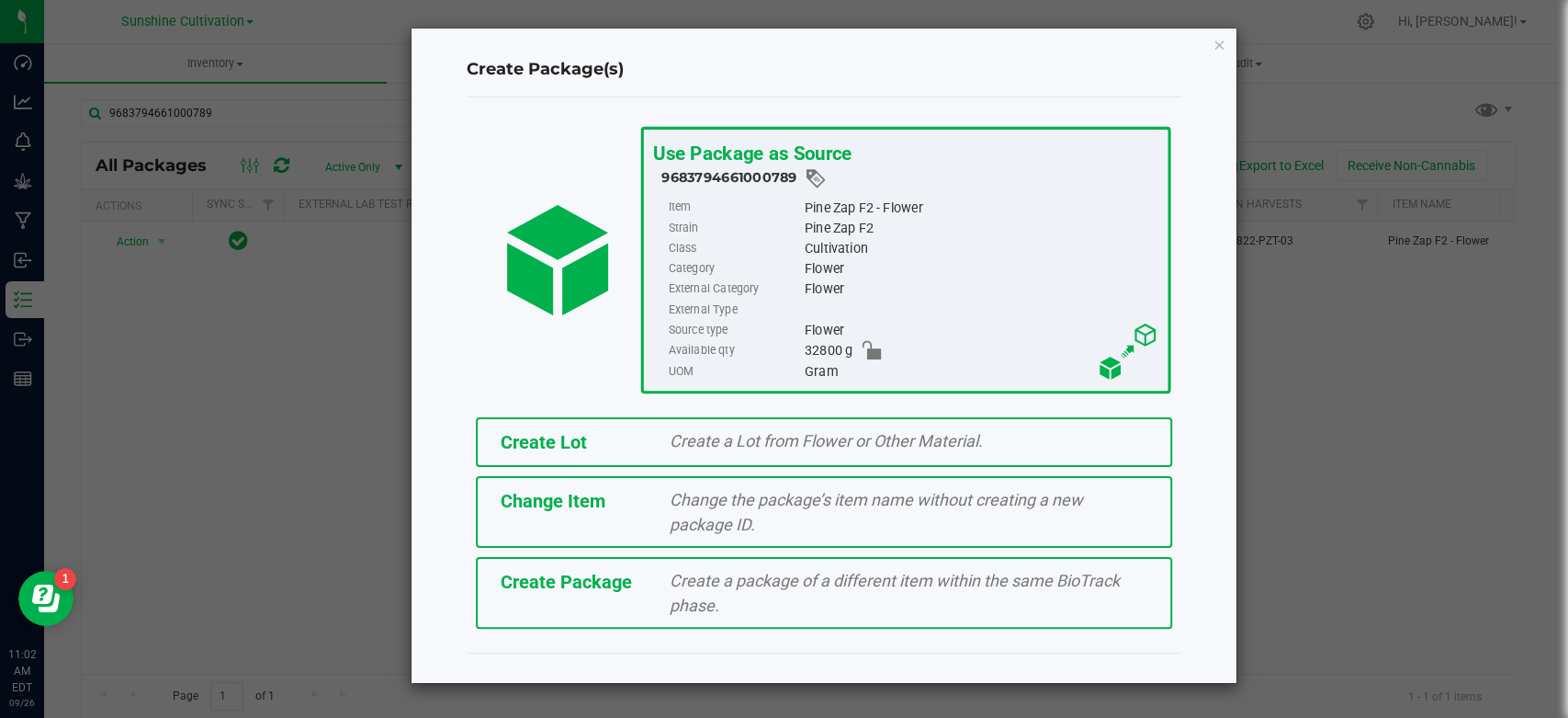
click at [818, 583] on span "Create a package of a different item within the same BioTrack phase." at bounding box center [895, 592] width 450 height 44
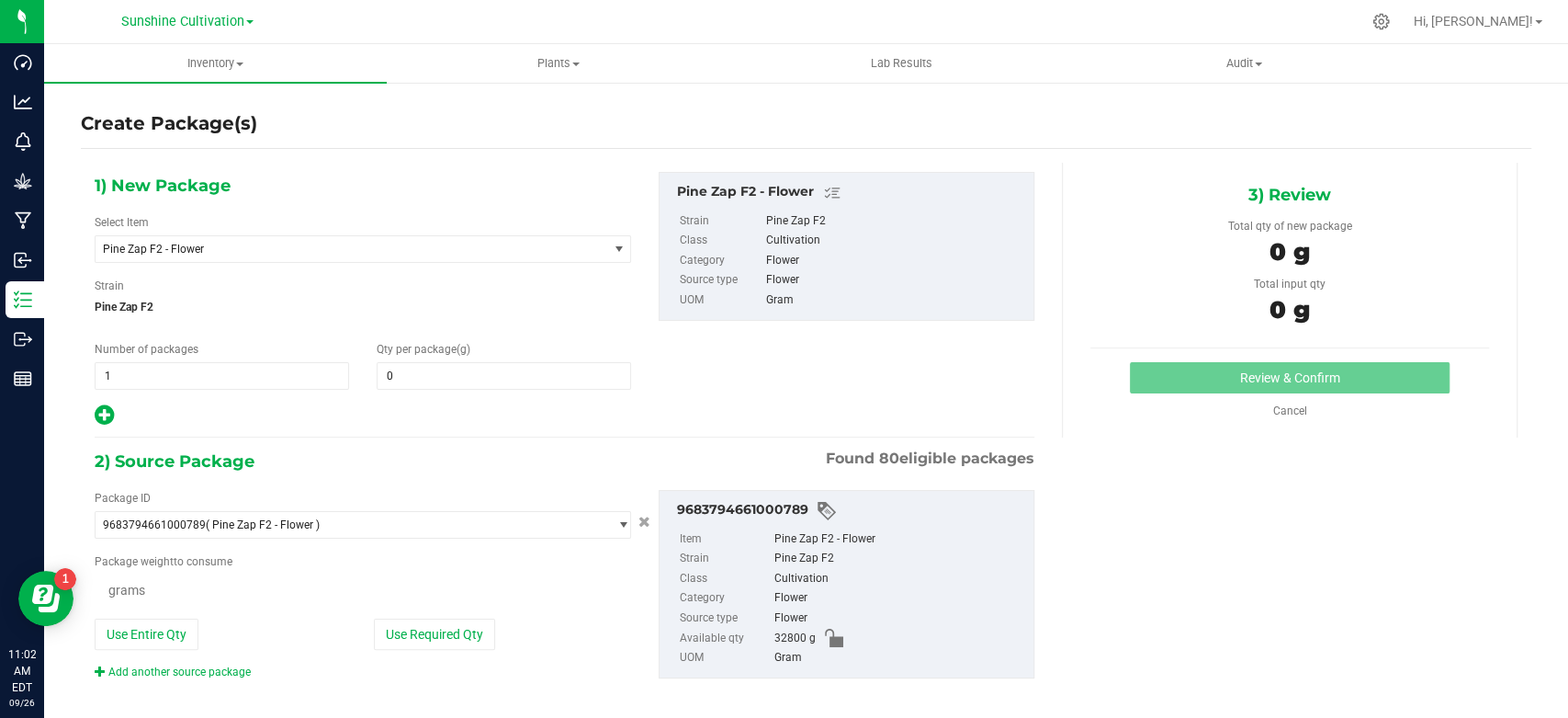
type input "0.0000"
click at [321, 255] on span "Pine Zap F2 - Flower" at bounding box center [340, 248] width 476 height 12
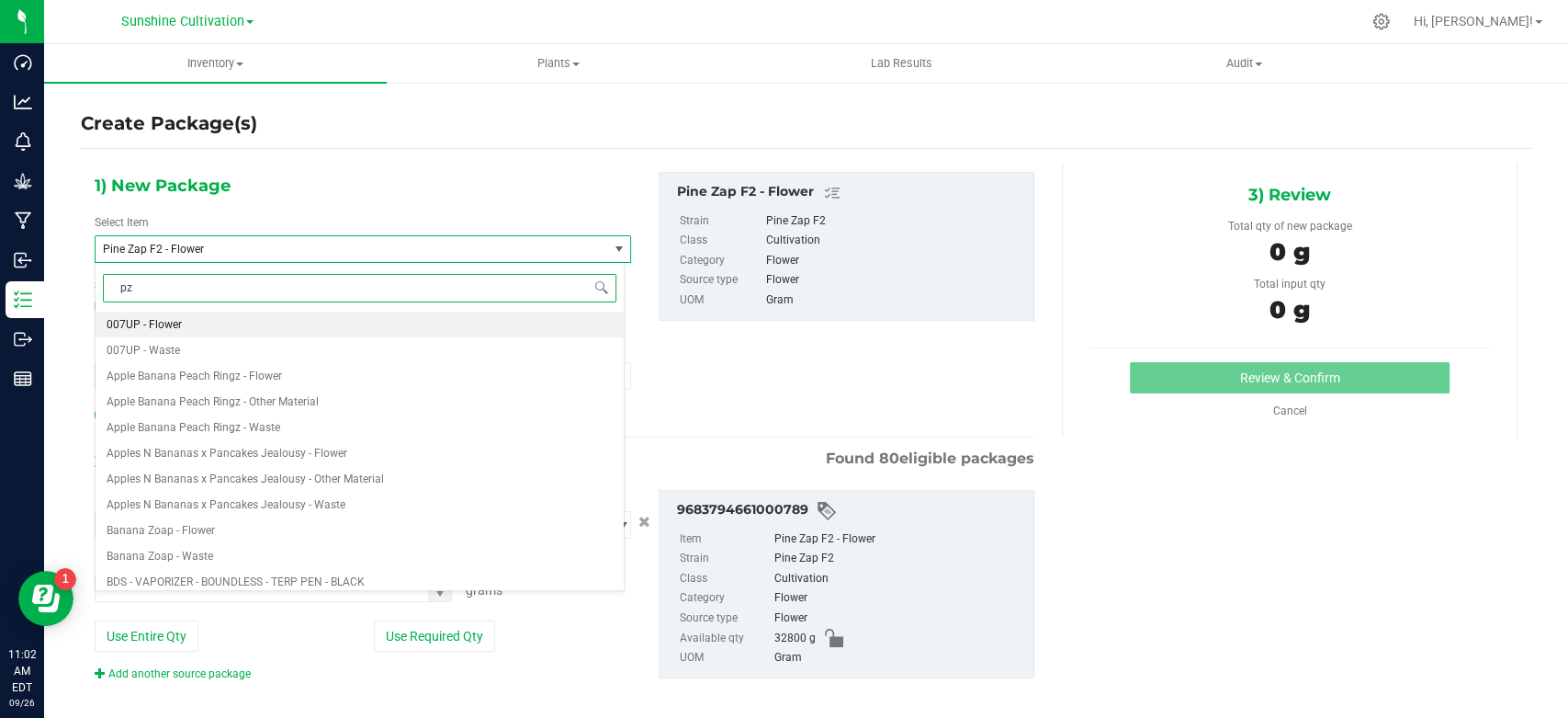
type input "pzt"
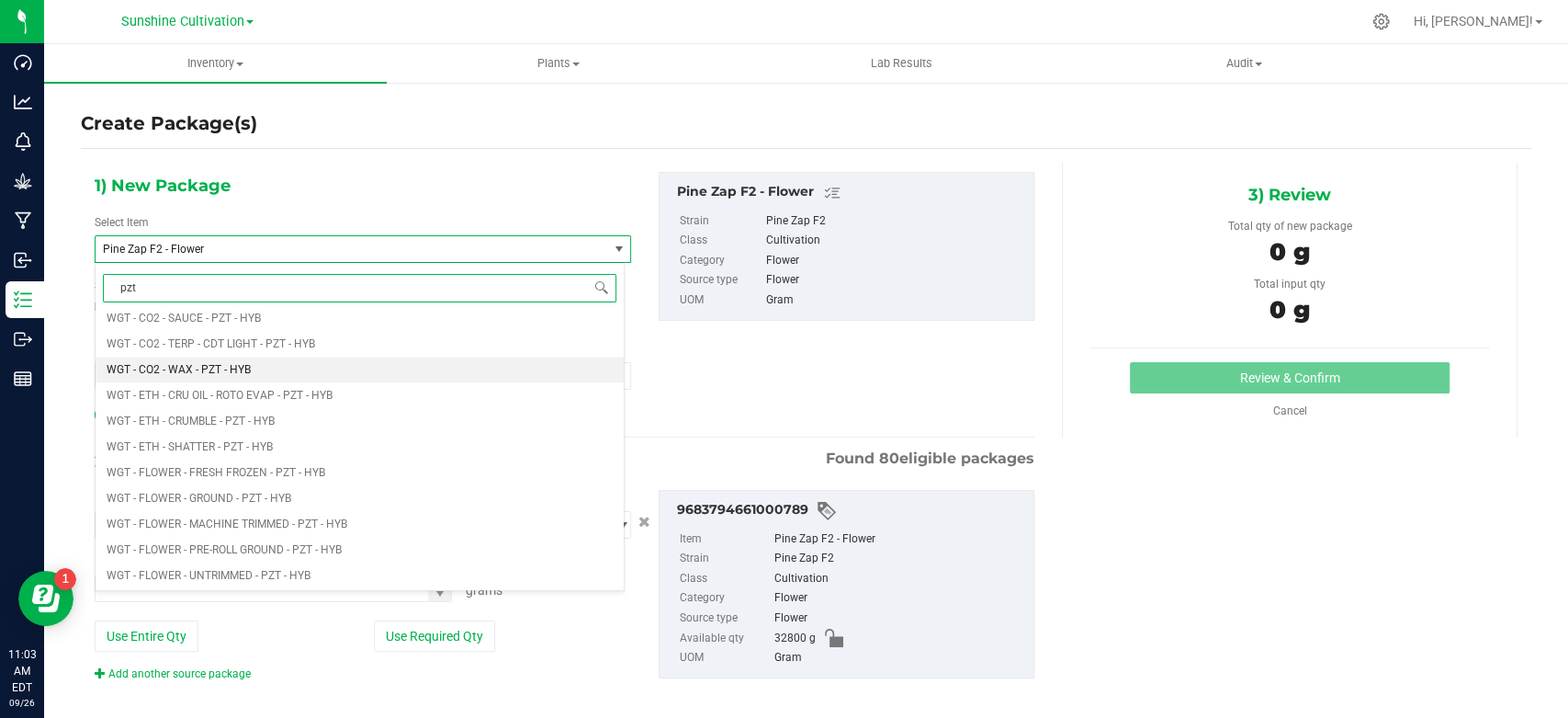
scroll to position [1327, 0]
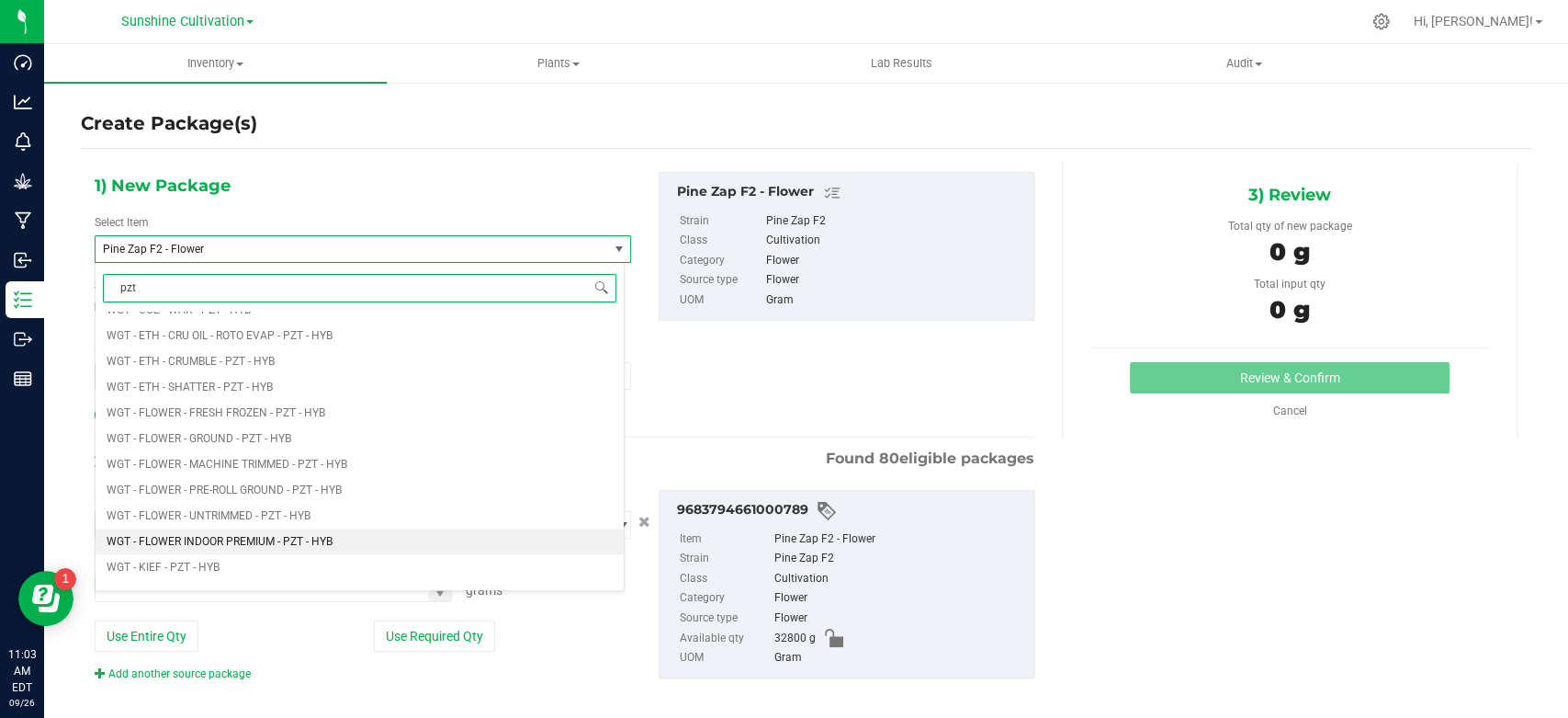
click at [288, 543] on span "WGT - FLOWER INDOOR PREMIUM - PZT - HYB" at bounding box center [219, 541] width 226 height 12
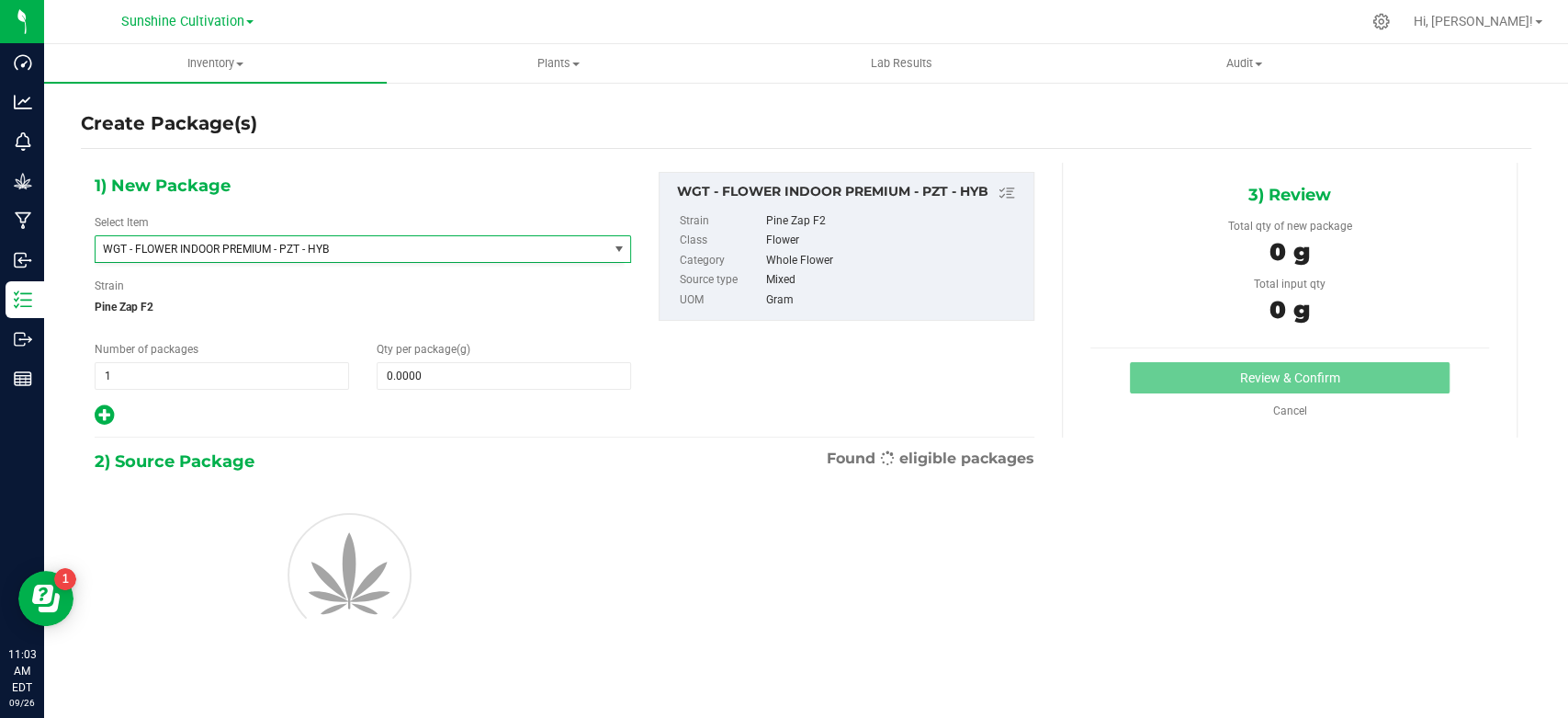
type input "0.0000"
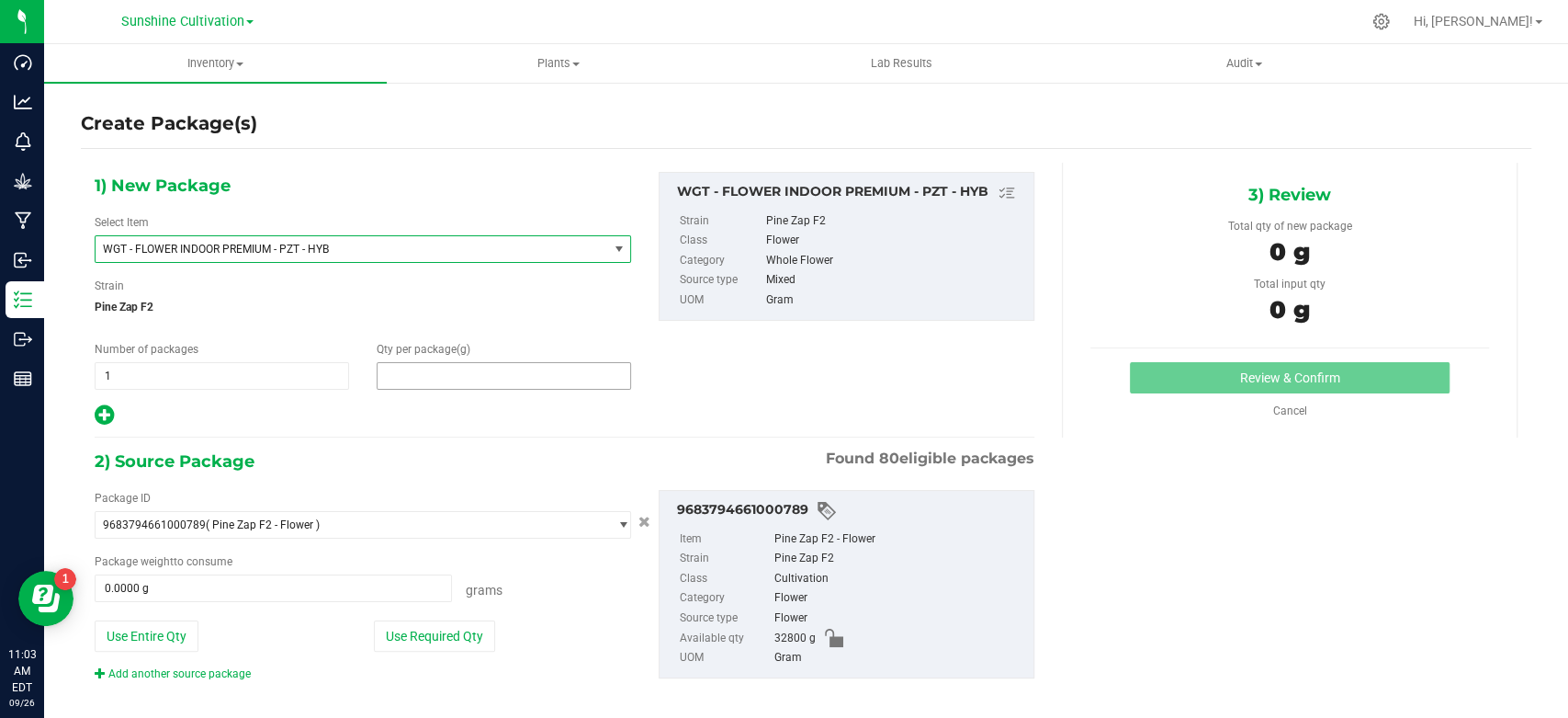
click at [484, 379] on span at bounding box center [504, 376] width 255 height 28
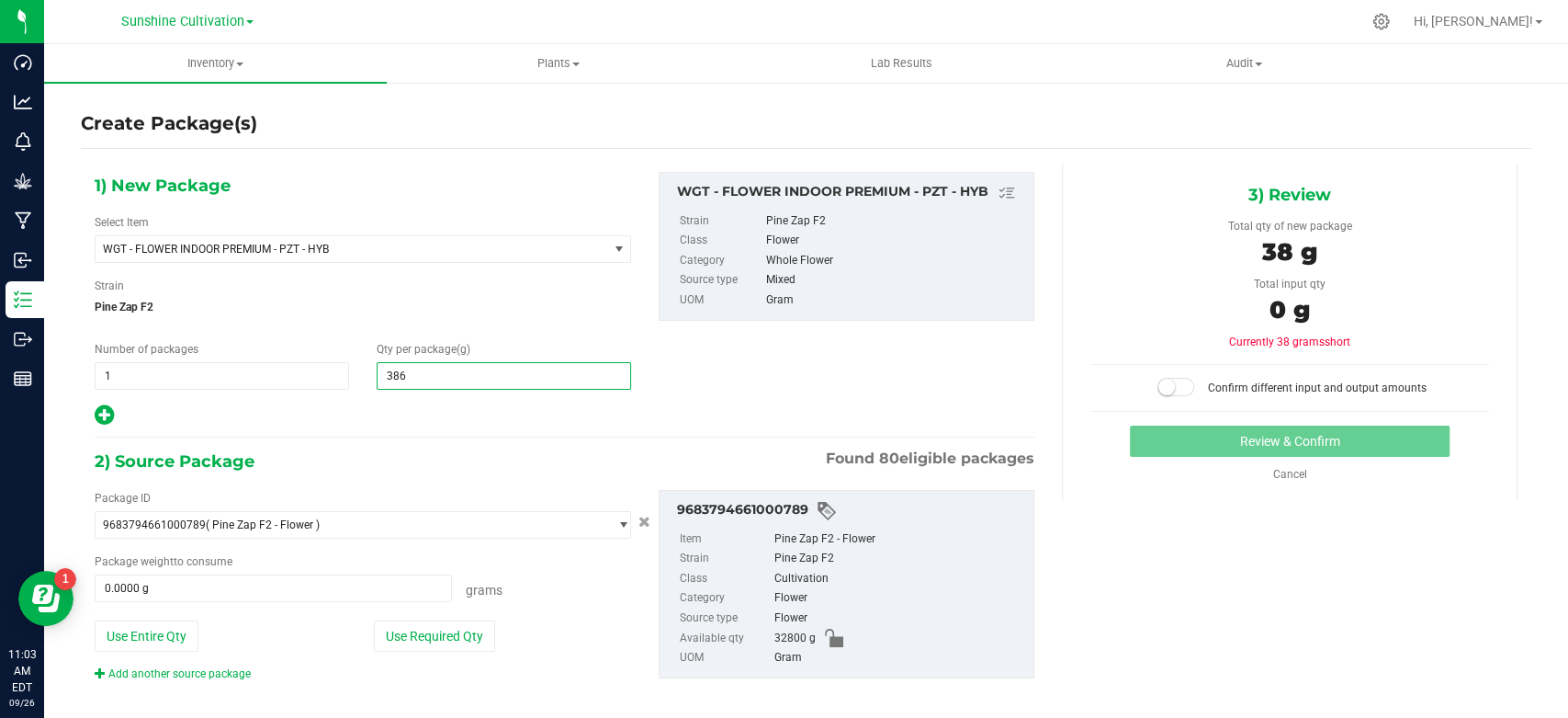
type input "3860"
type input "3,860.0000"
click at [409, 600] on span "0.0000 g 0" at bounding box center [273, 588] width 357 height 28
click at [410, 595] on span at bounding box center [273, 588] width 357 height 28
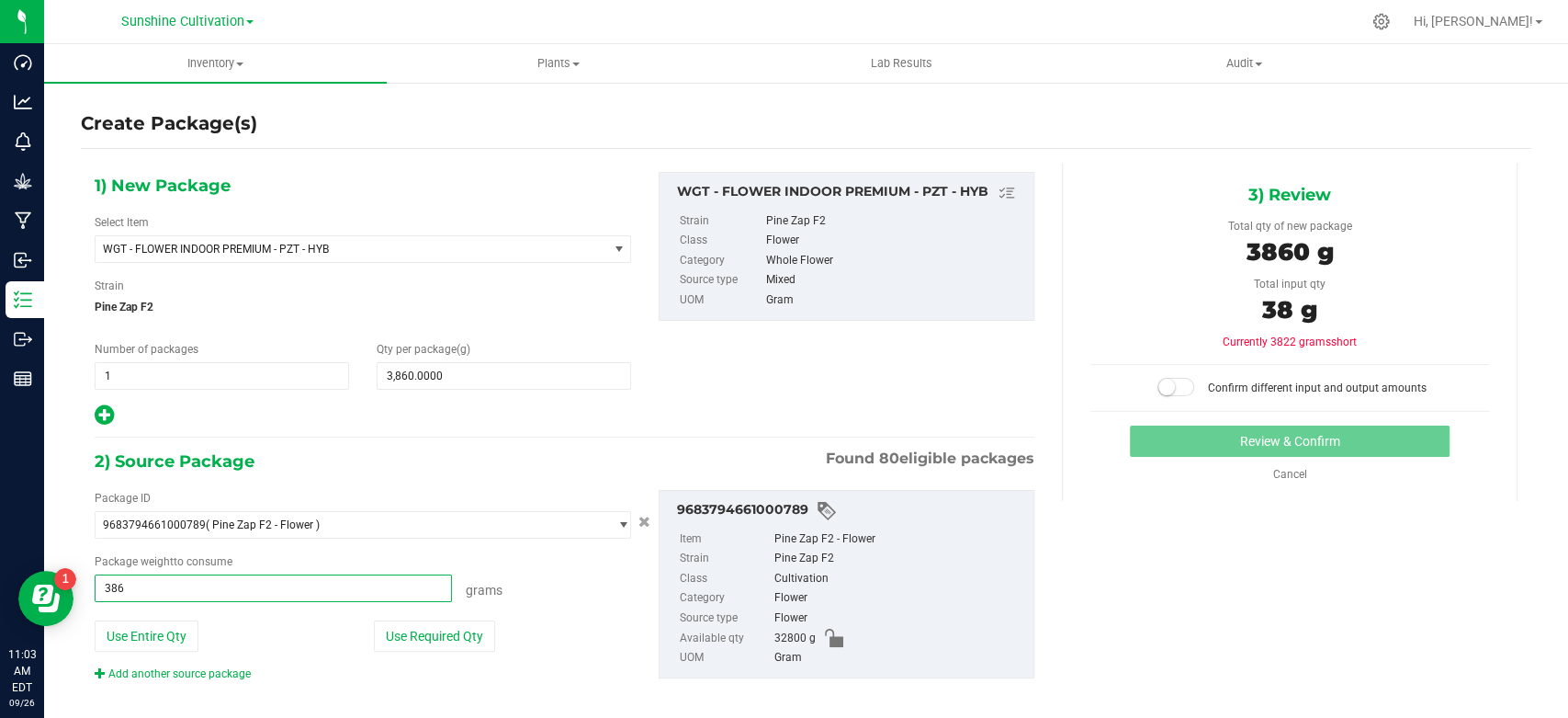
type input "3860"
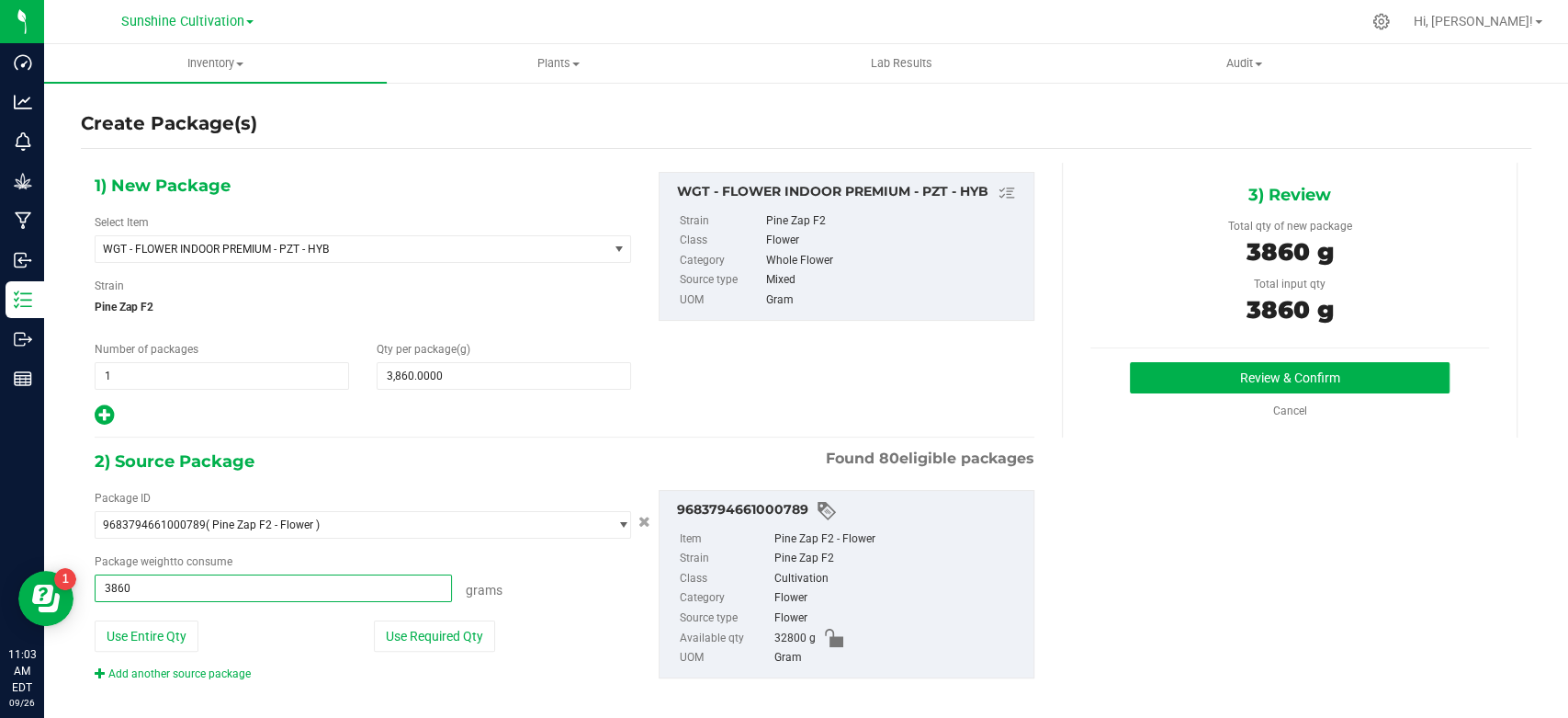
type input "3860.0000 g"
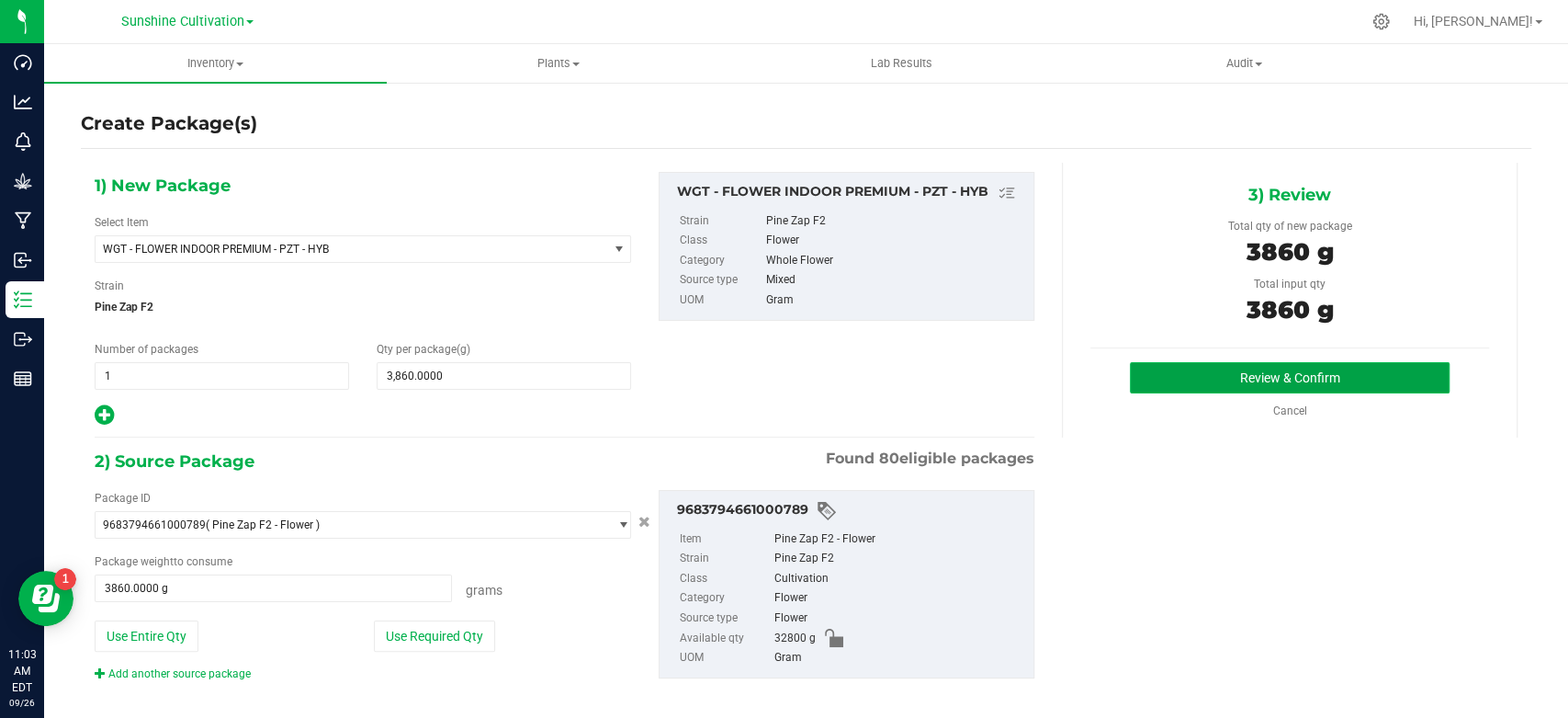
click at [1230, 386] on button "Review & Confirm" at bounding box center [1289, 378] width 319 height 32
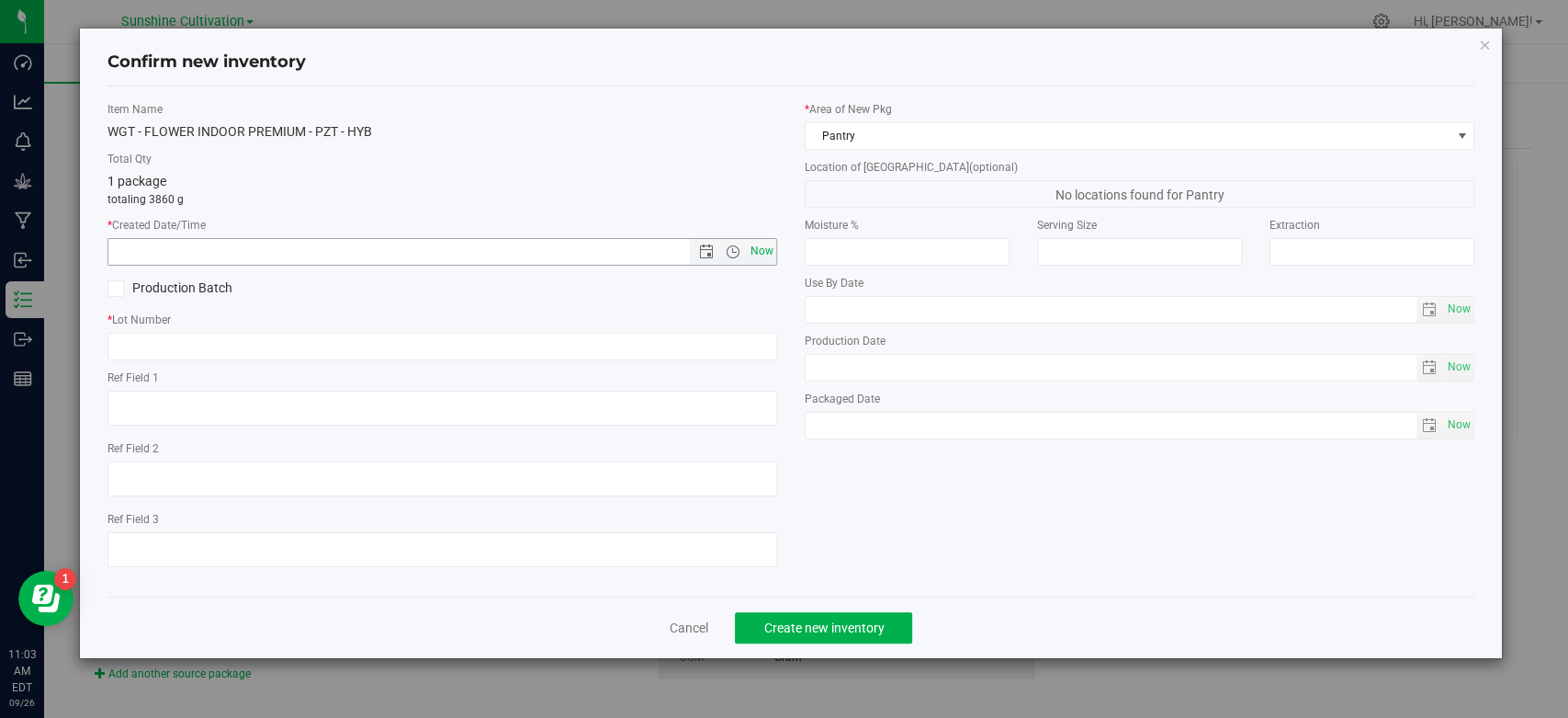
click at [770, 255] on span "Now" at bounding box center [762, 251] width 32 height 27
type input "9/26/2025 11:03 AM"
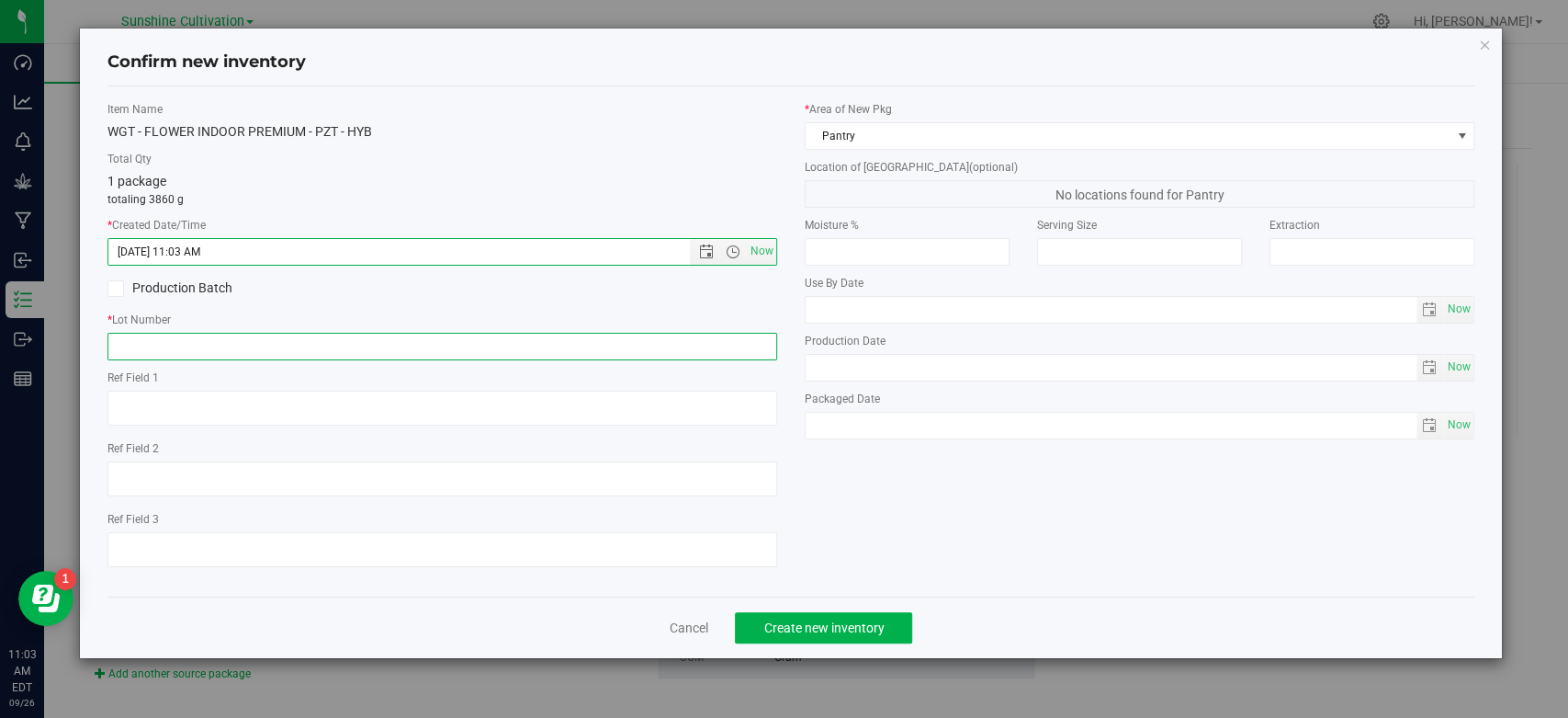
click at [733, 344] on input "text" at bounding box center [442, 346] width 670 height 28
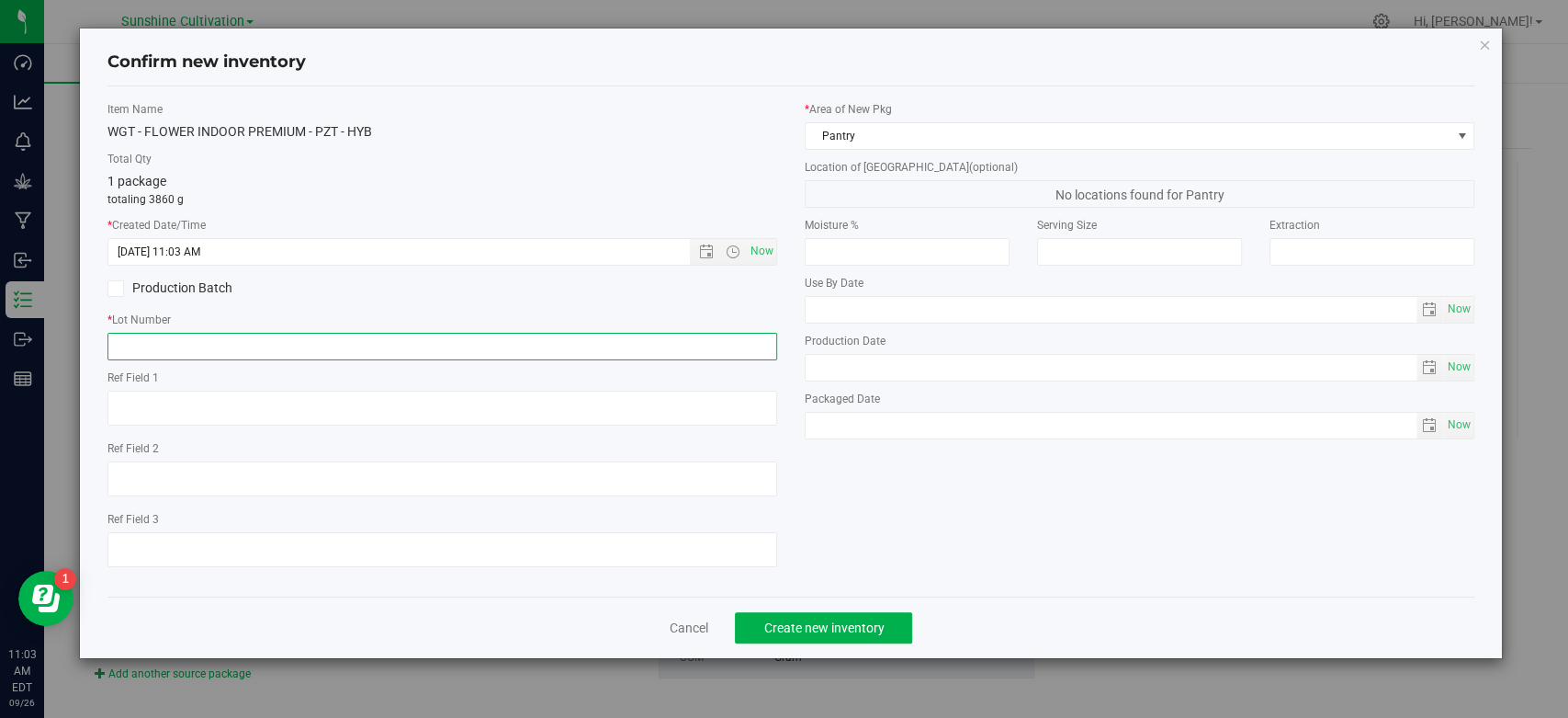
paste input "SN-250822-PZT-03"
type input "SN-250822-PZT-03"
click at [827, 626] on span "Create new inventory" at bounding box center [824, 627] width 121 height 14
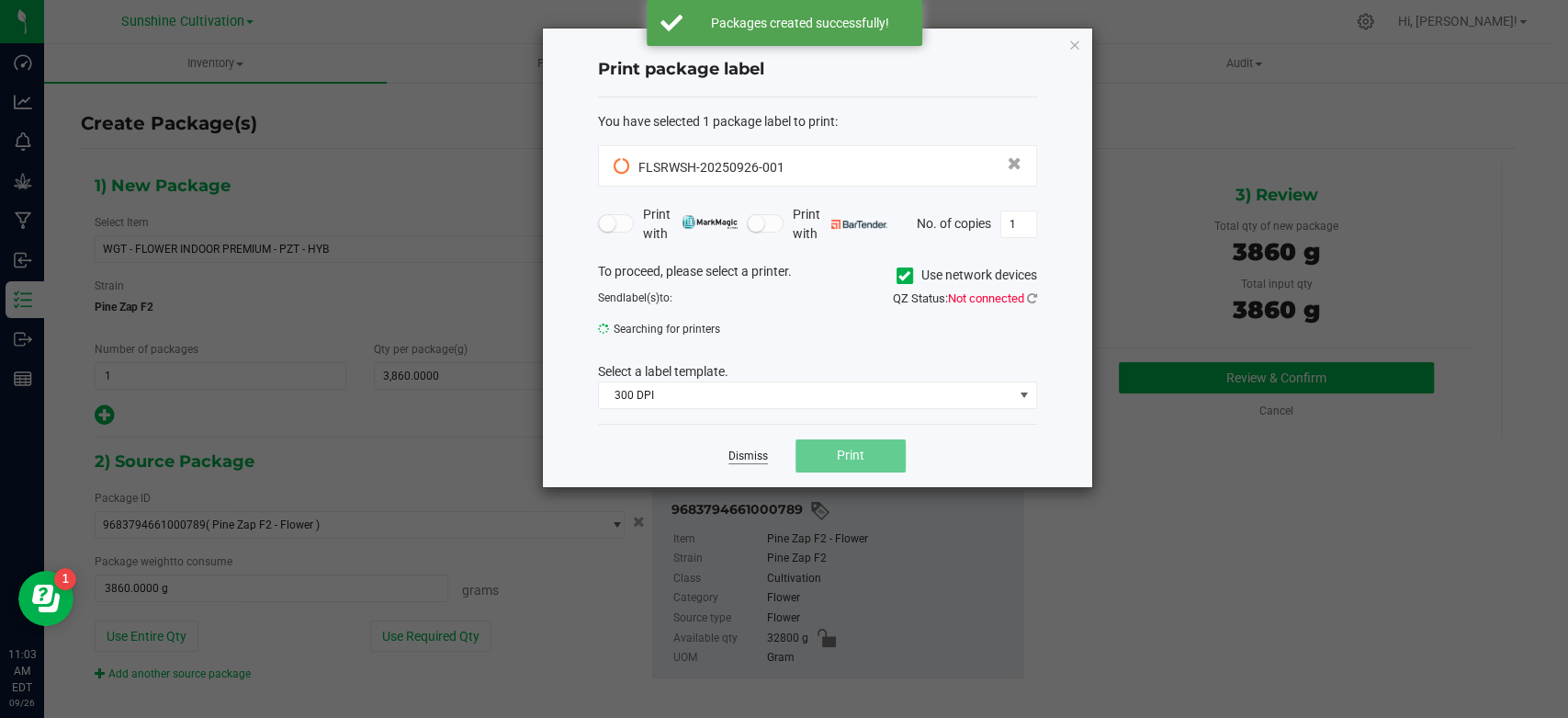
click at [752, 450] on link "Dismiss" at bounding box center [748, 456] width 39 height 15
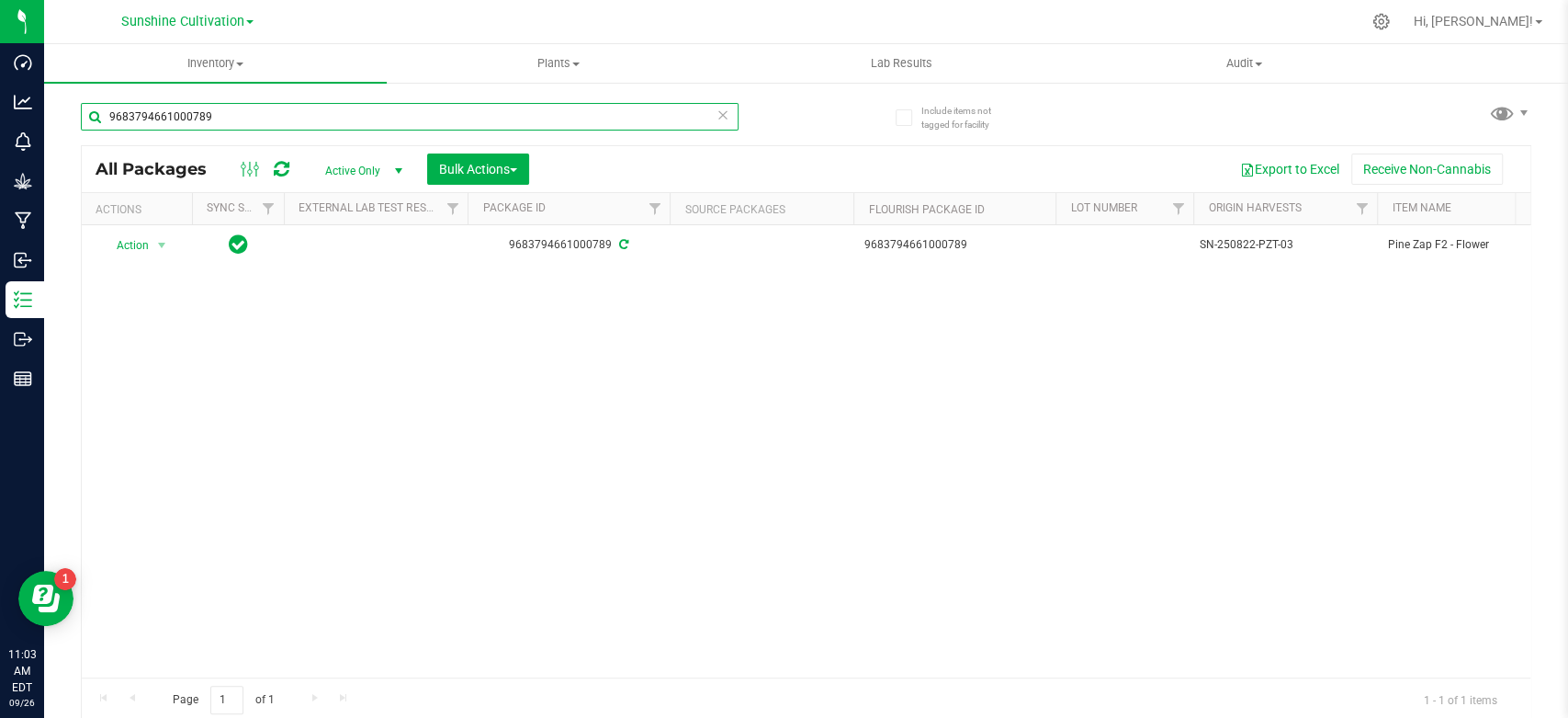
drag, startPoint x: 258, startPoint y: 121, endPoint x: 46, endPoint y: 123, distance: 212.0
click at [46, 123] on div "Include items not tagged for facility 9683794661000789 All Packages Active Only…" at bounding box center [806, 360] width 1524 height 561
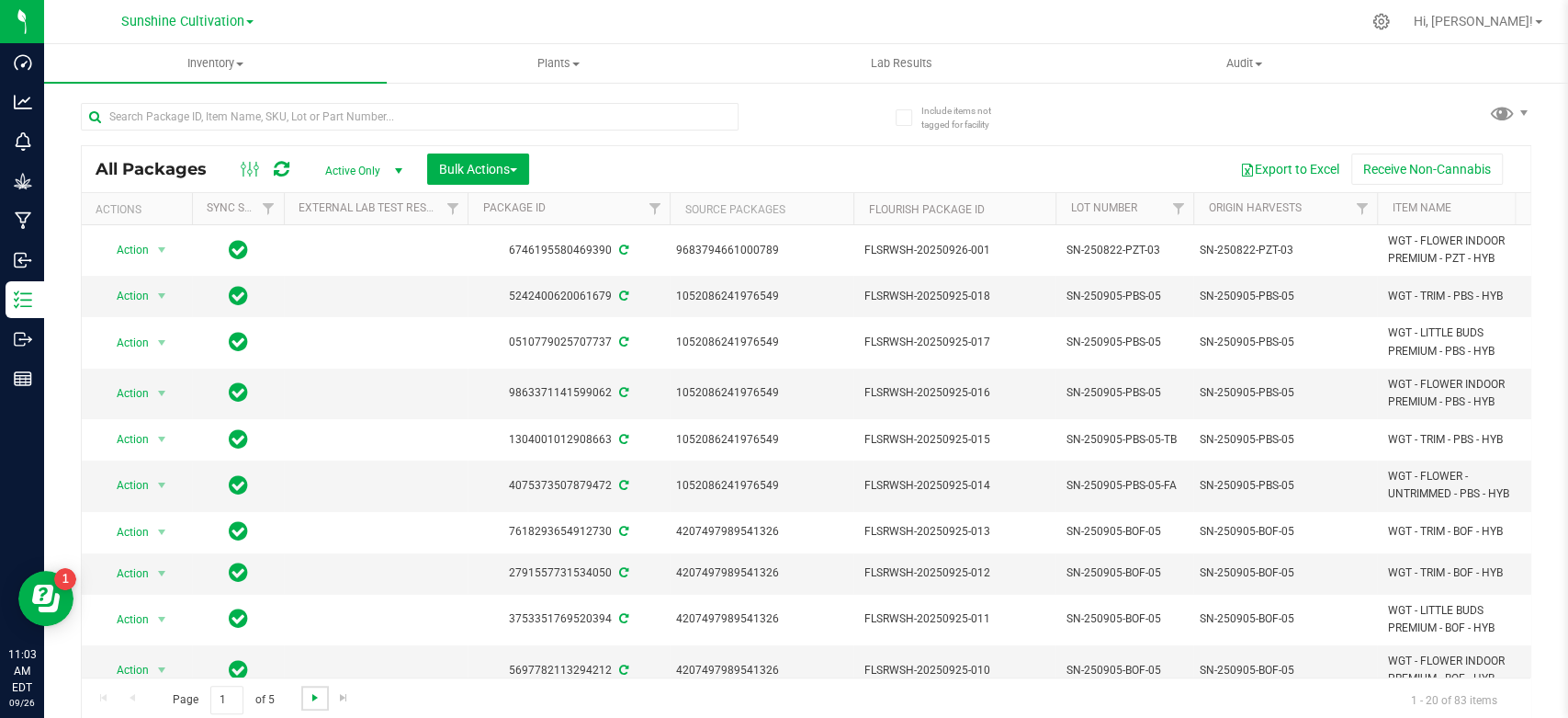
click at [308, 693] on span "Go to the next page" at bounding box center [314, 697] width 14 height 14
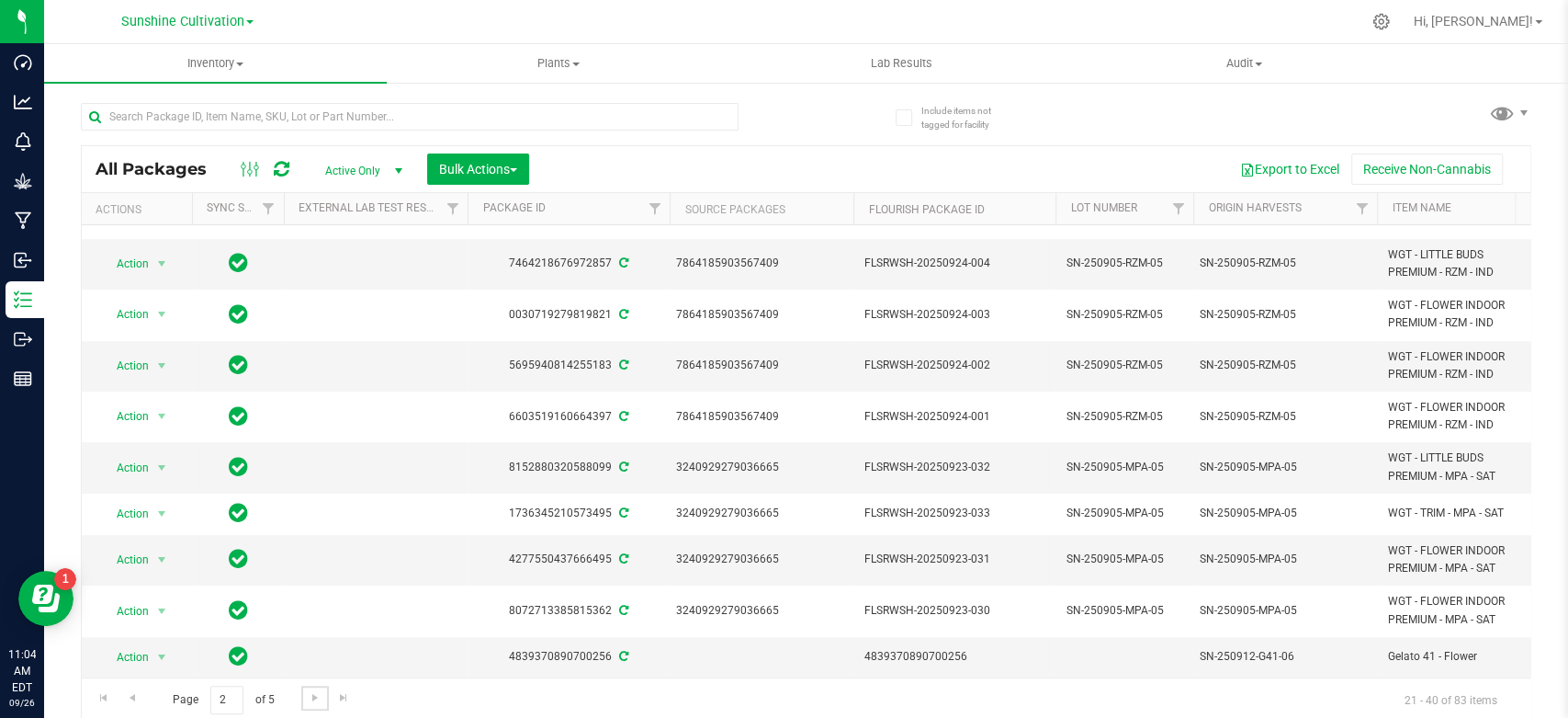
scroll to position [4, 0]
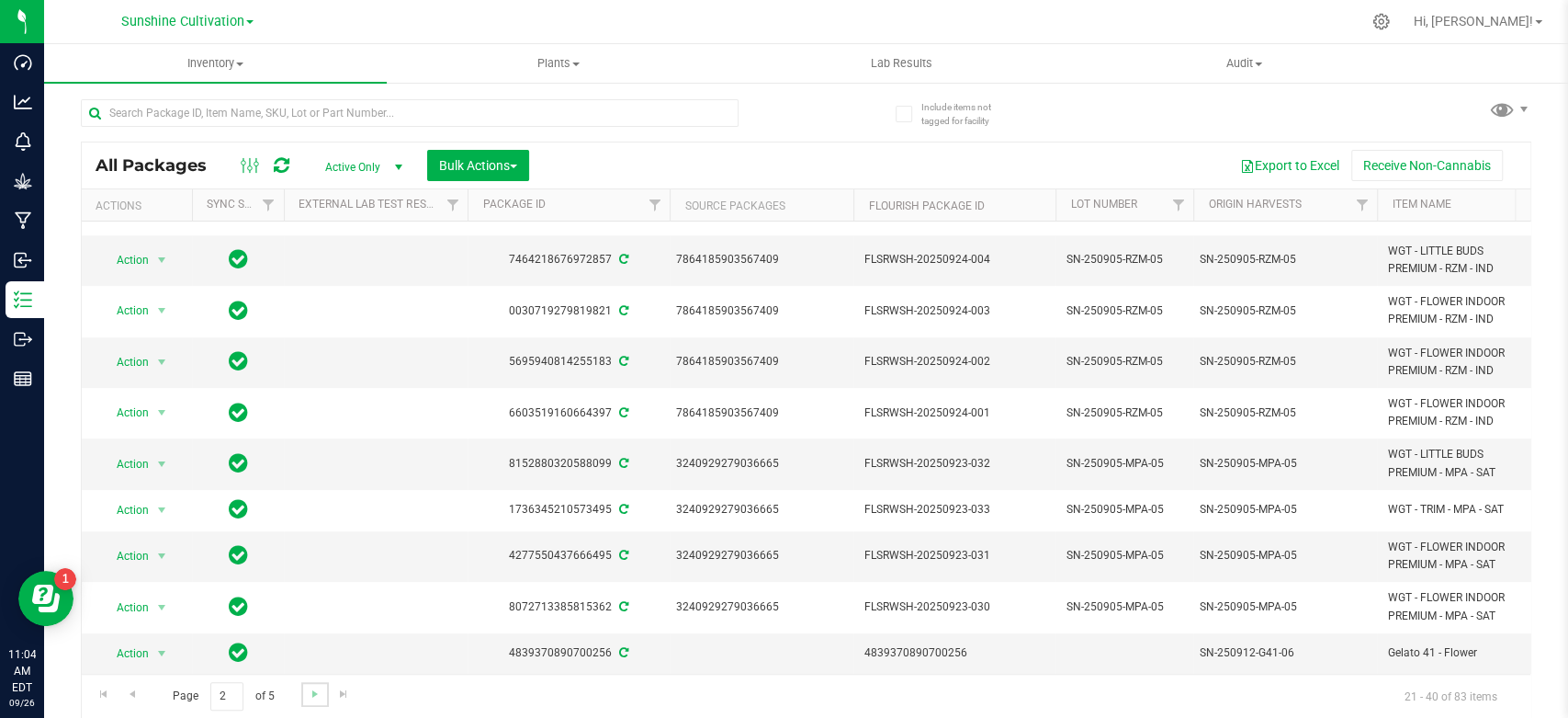
click at [302, 697] on link "Go to the next page" at bounding box center [314, 694] width 27 height 25
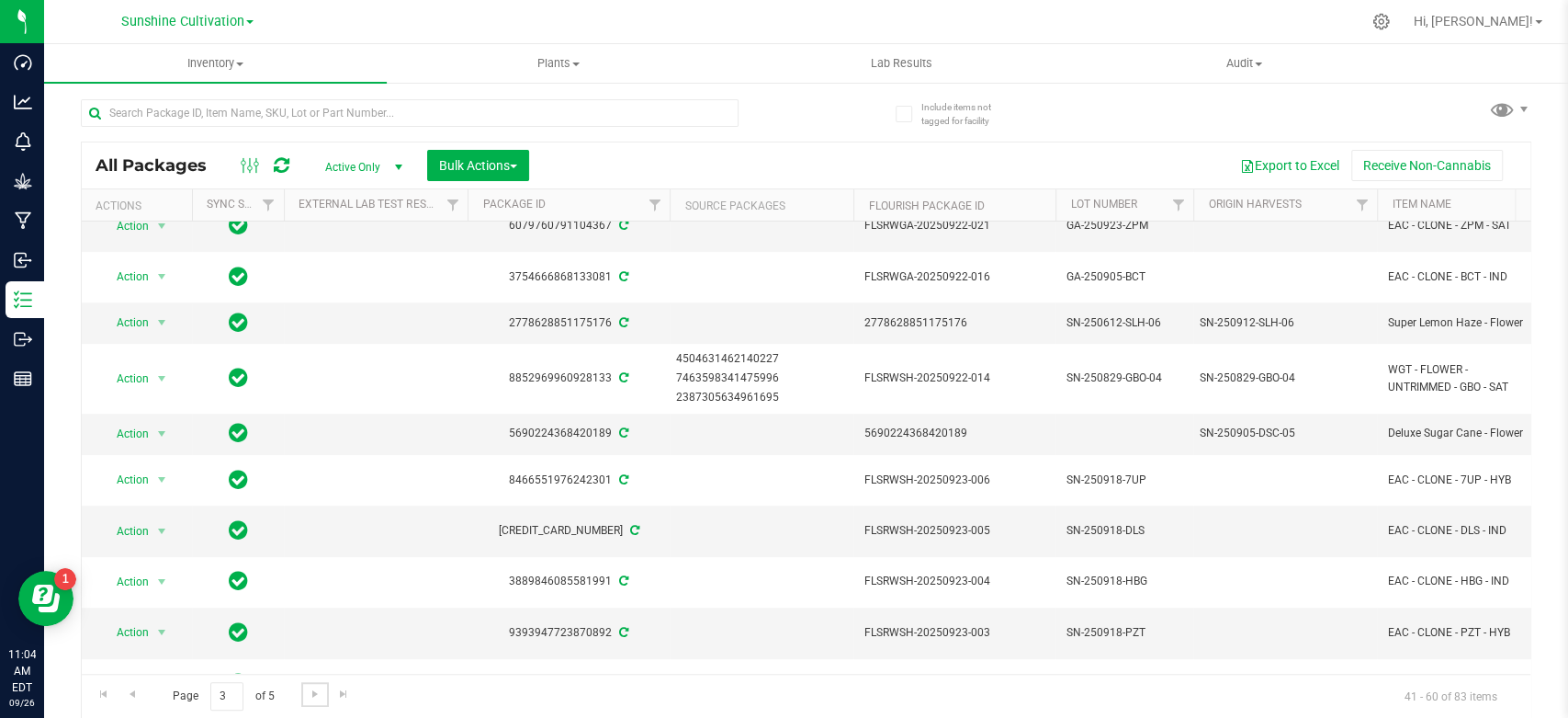
scroll to position [612, 0]
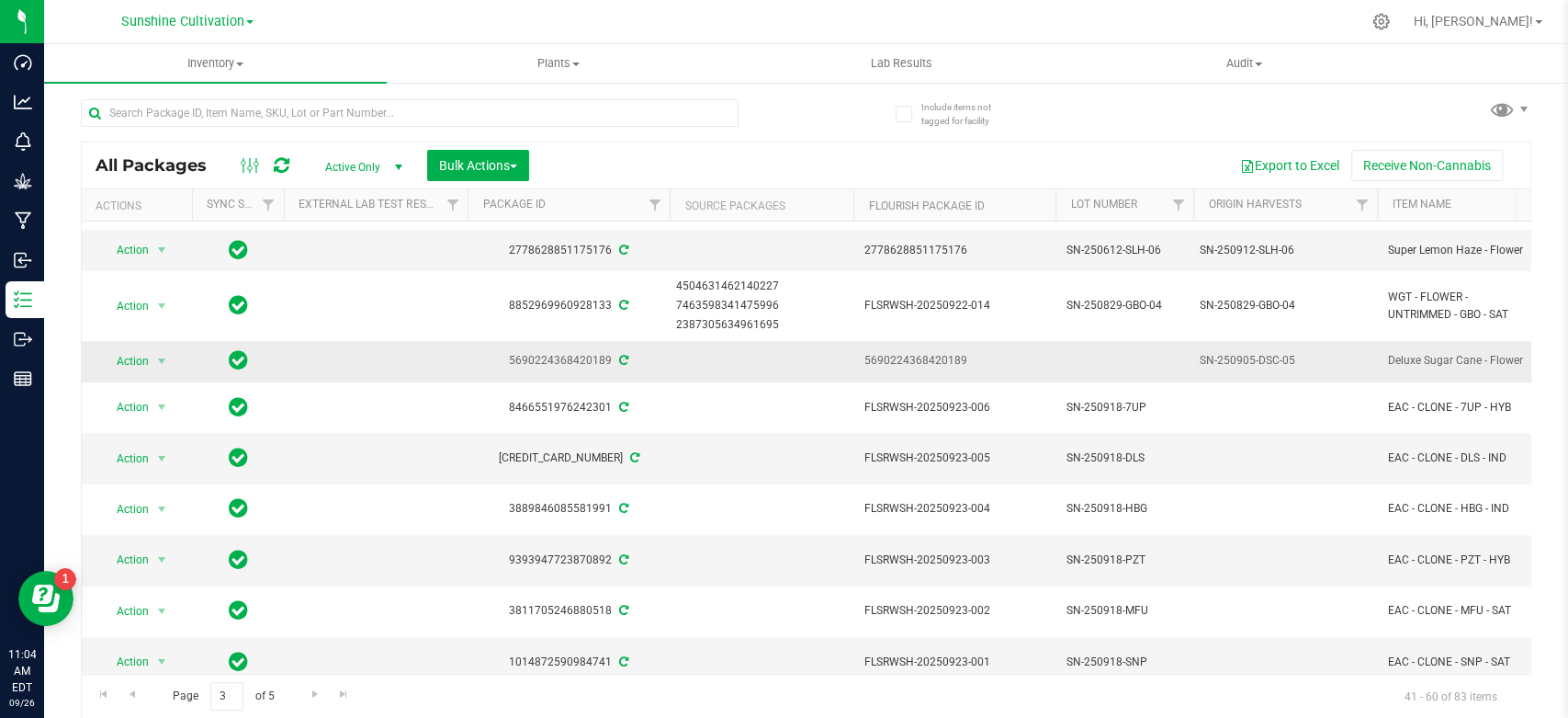
click at [556, 352] on div "5690224368420189" at bounding box center [568, 360] width 208 height 17
copy div "5690224368420189"
click at [190, 101] on input "text" at bounding box center [409, 113] width 657 height 28
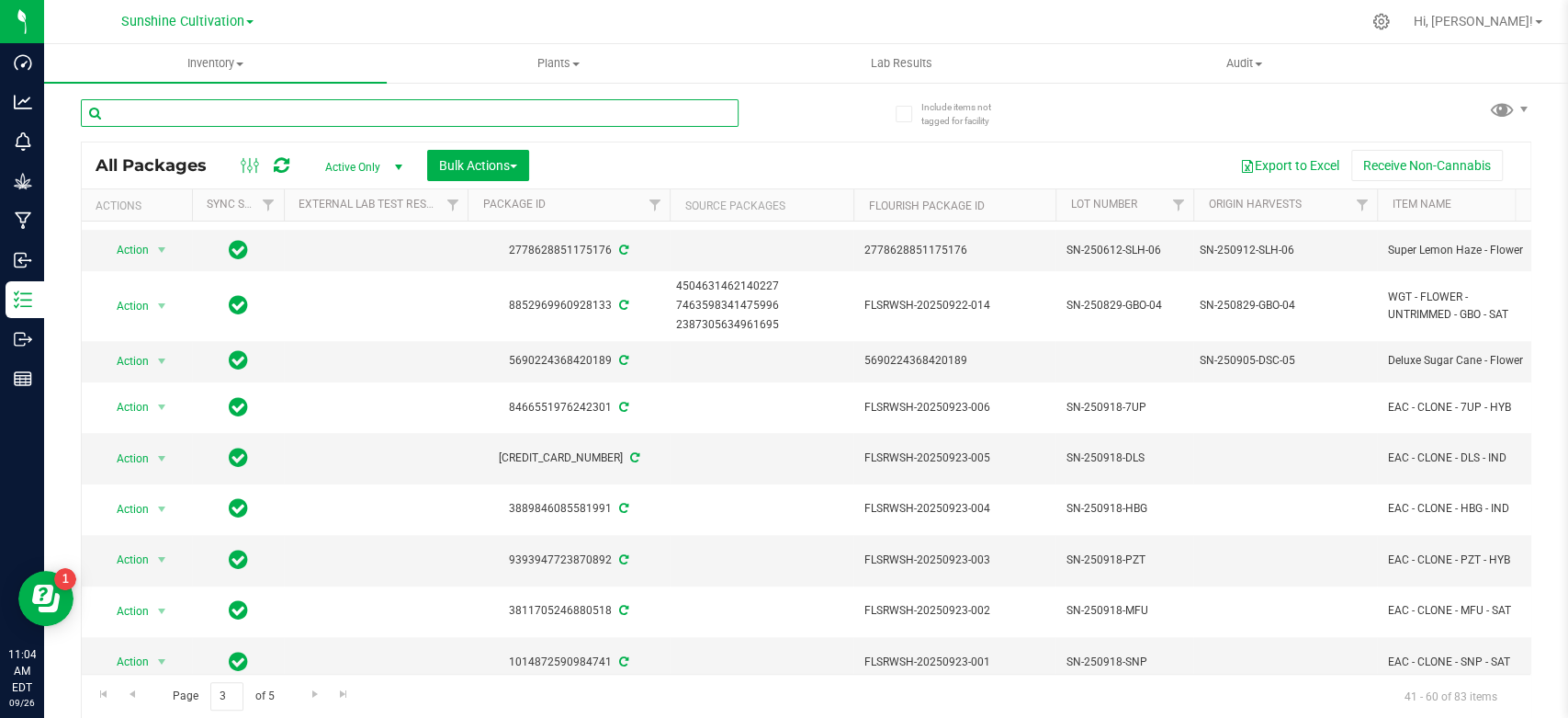
paste input "5690224368420189"
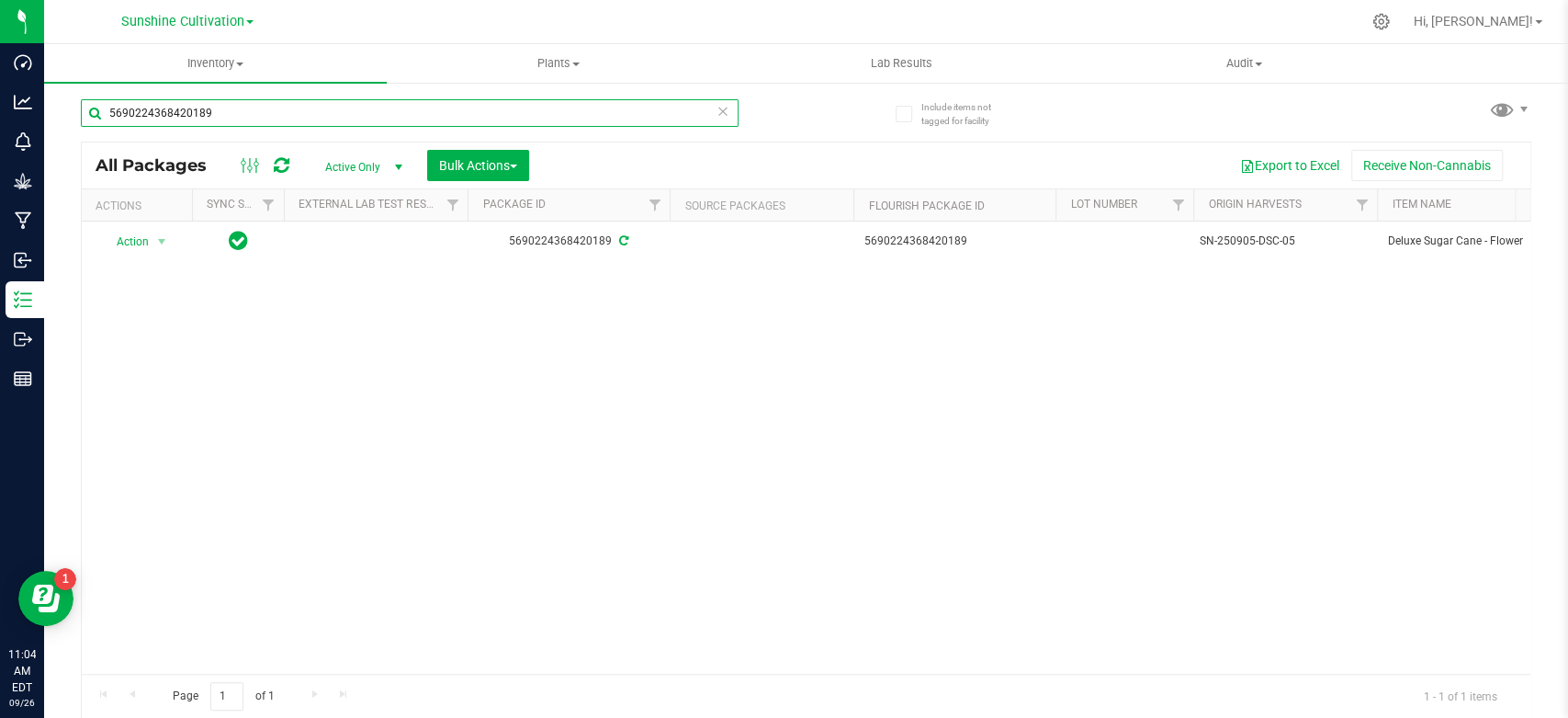
type input "5690224368420189"
drag, startPoint x: 267, startPoint y: 115, endPoint x: 94, endPoint y: 115, distance: 173.0
click at [94, 115] on input "5690224368420189" at bounding box center [409, 113] width 657 height 28
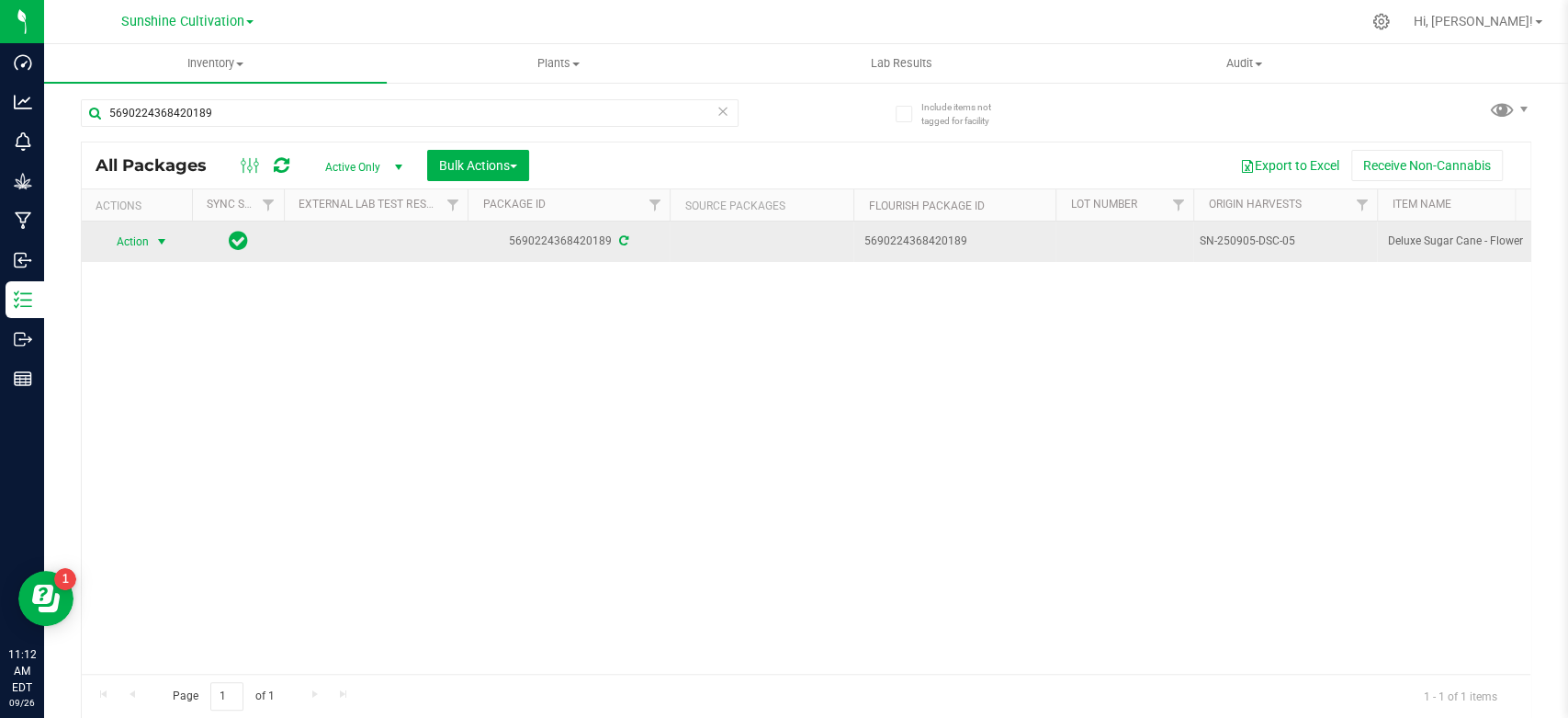
click at [157, 247] on span "select" at bounding box center [161, 241] width 14 height 14
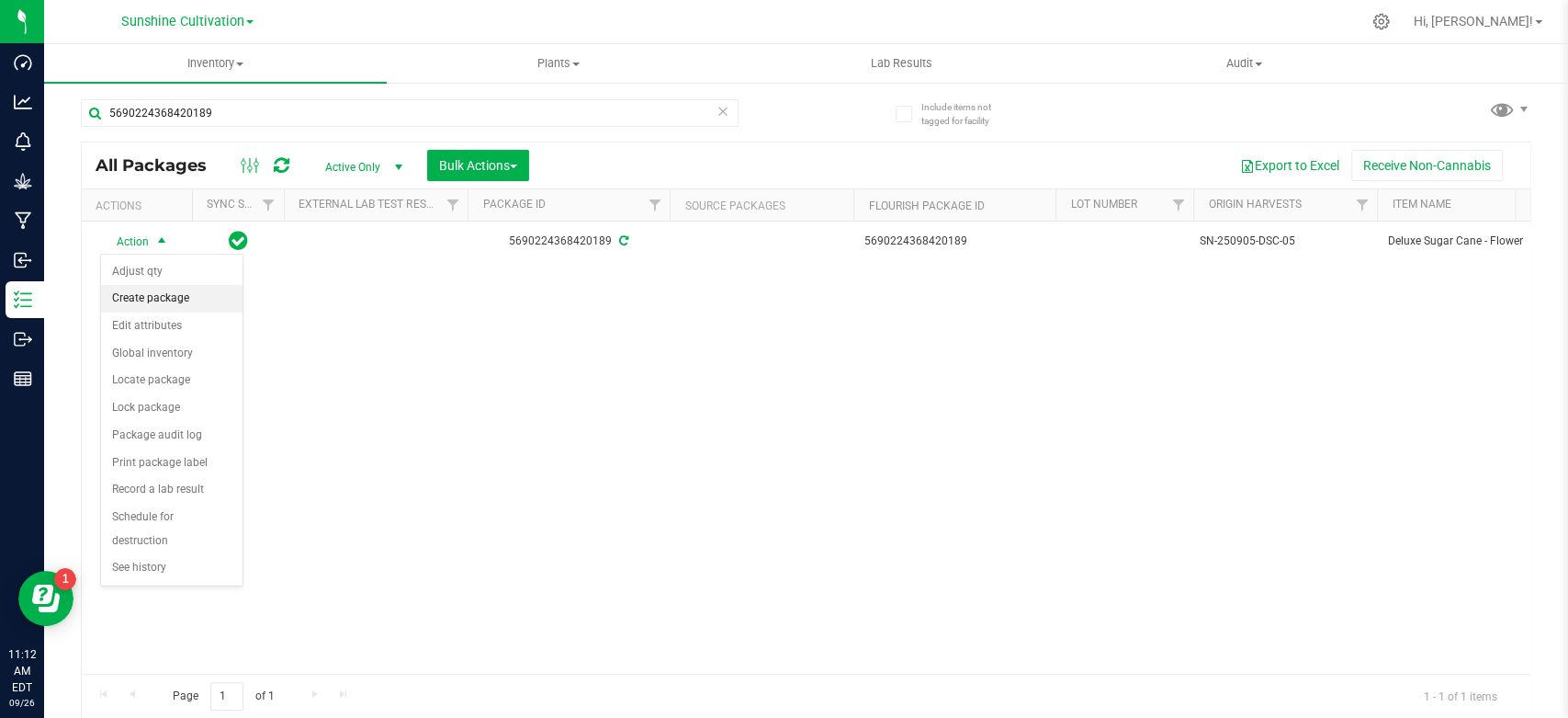
click at [155, 301] on li "Create package" at bounding box center [172, 298] width 142 height 28
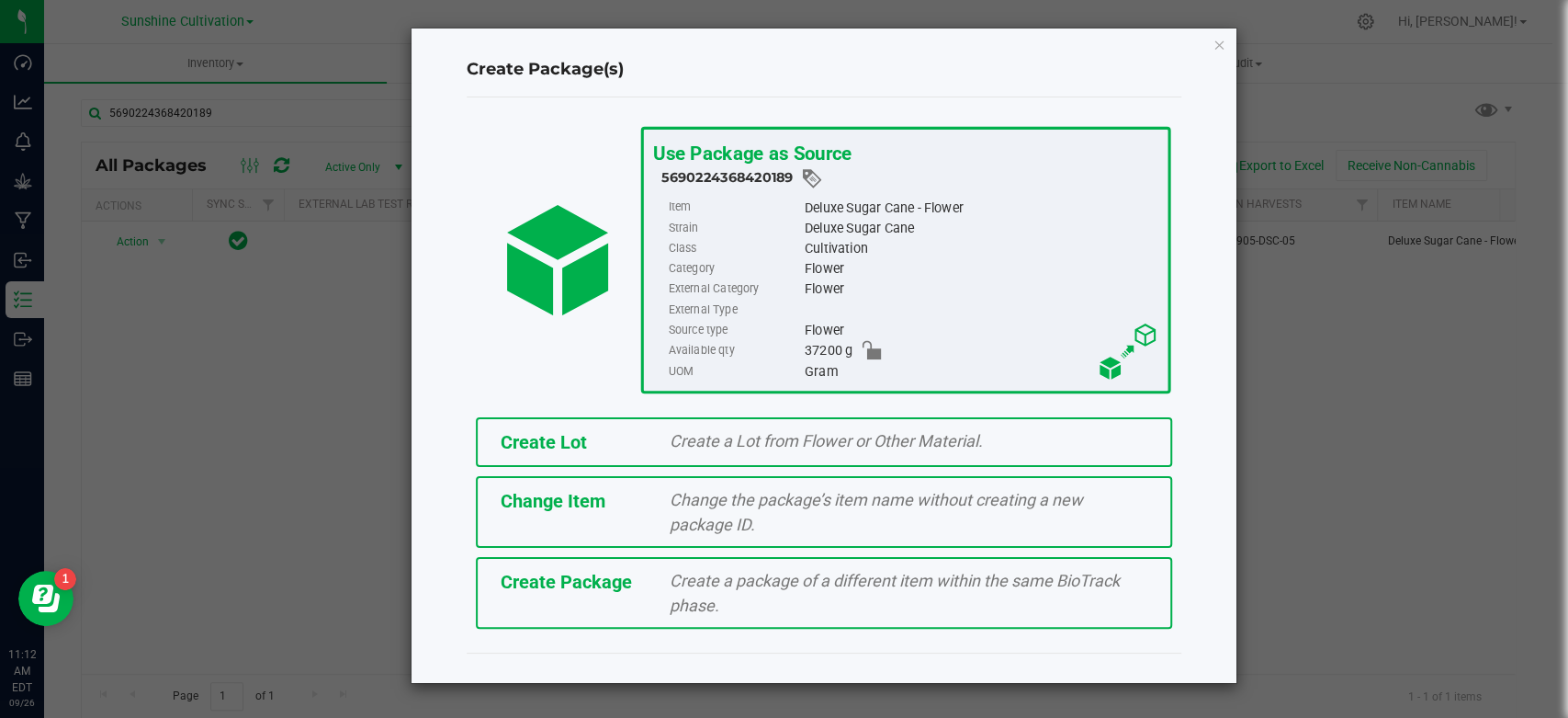
click at [543, 571] on span "Create Package" at bounding box center [565, 581] width 131 height 22
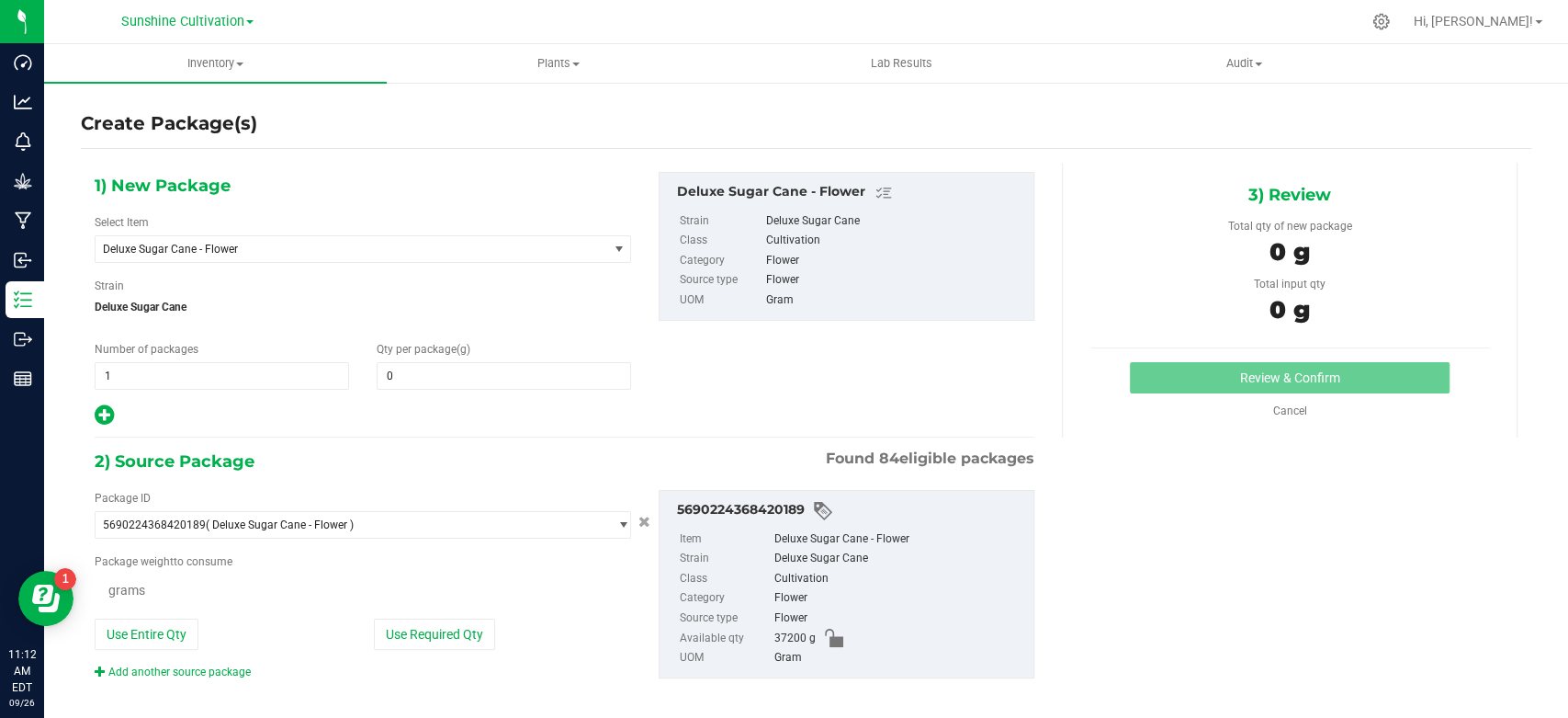
type input "0.0000"
click at [283, 248] on span "Deluxe Sugar Cane - Flower" at bounding box center [340, 248] width 476 height 12
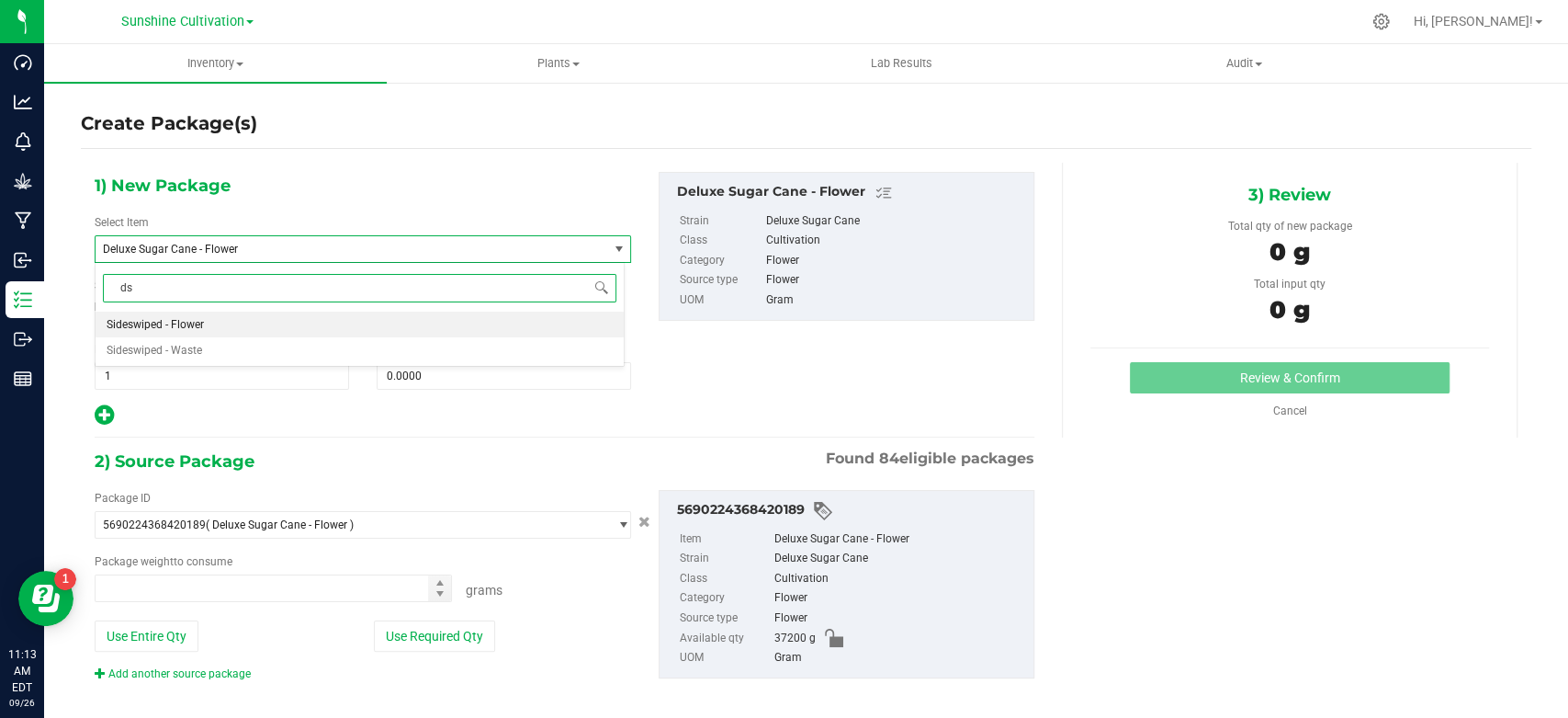
type input "dsc"
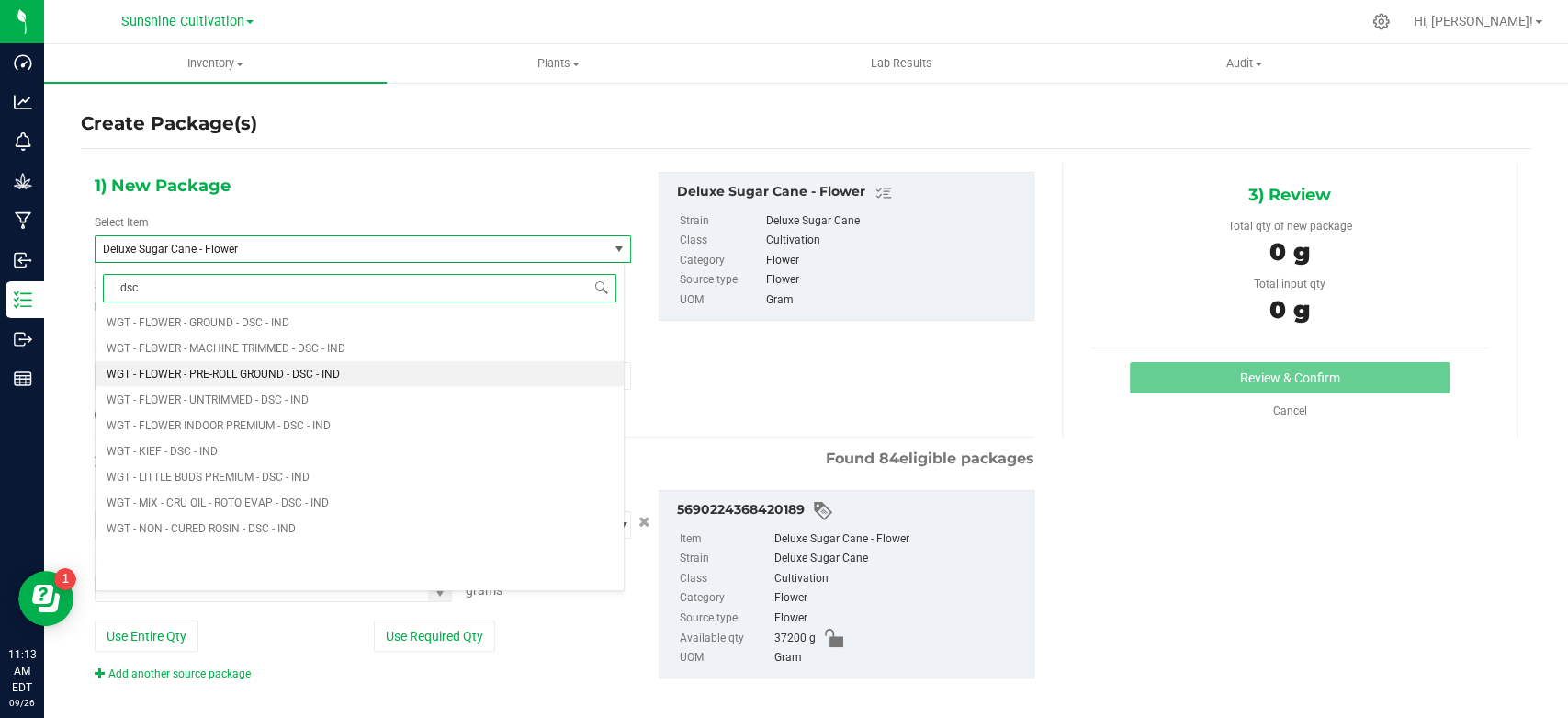
scroll to position [2653, 0]
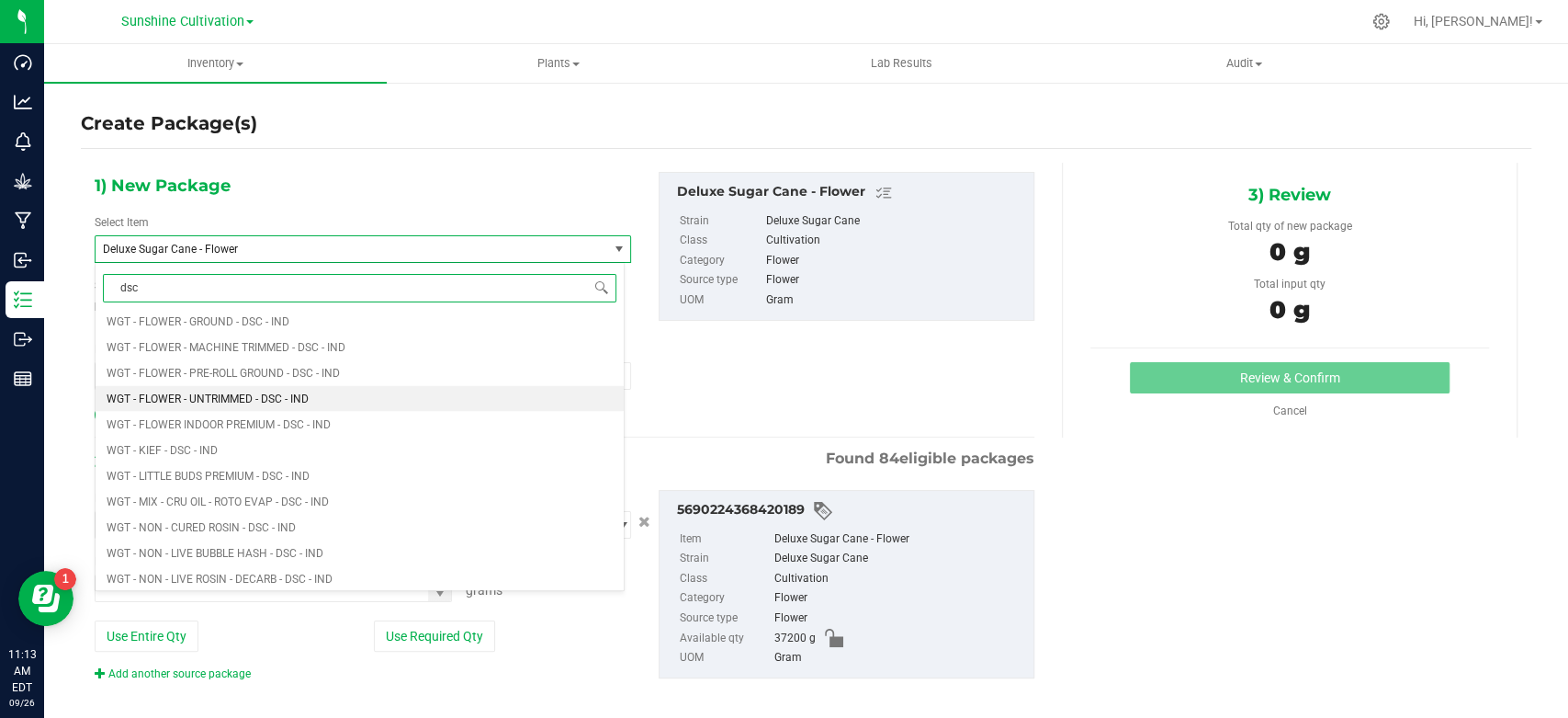
click at [276, 393] on span "WGT - FLOWER - UNTRIMMED - DSC - IND" at bounding box center [207, 397] width 202 height 12
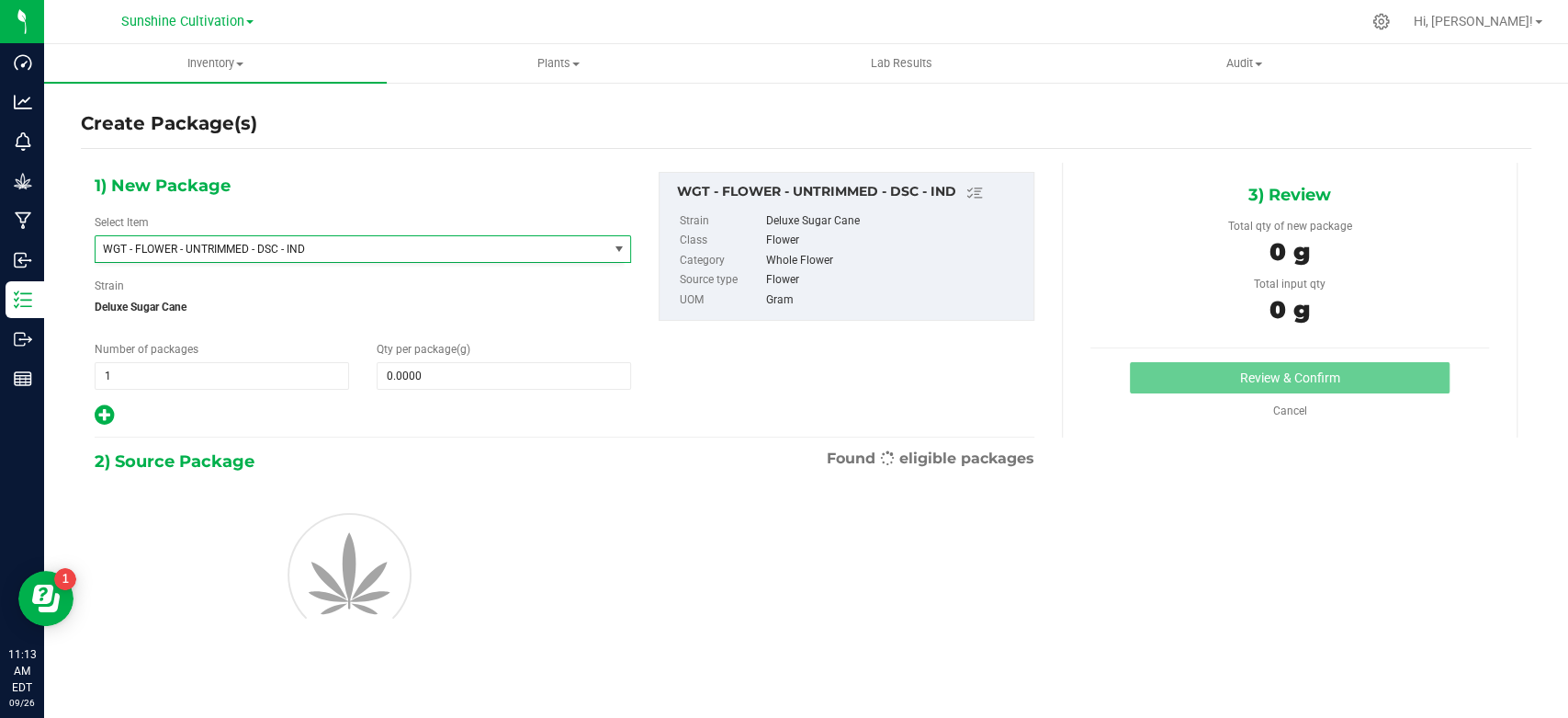
type input "0.0000"
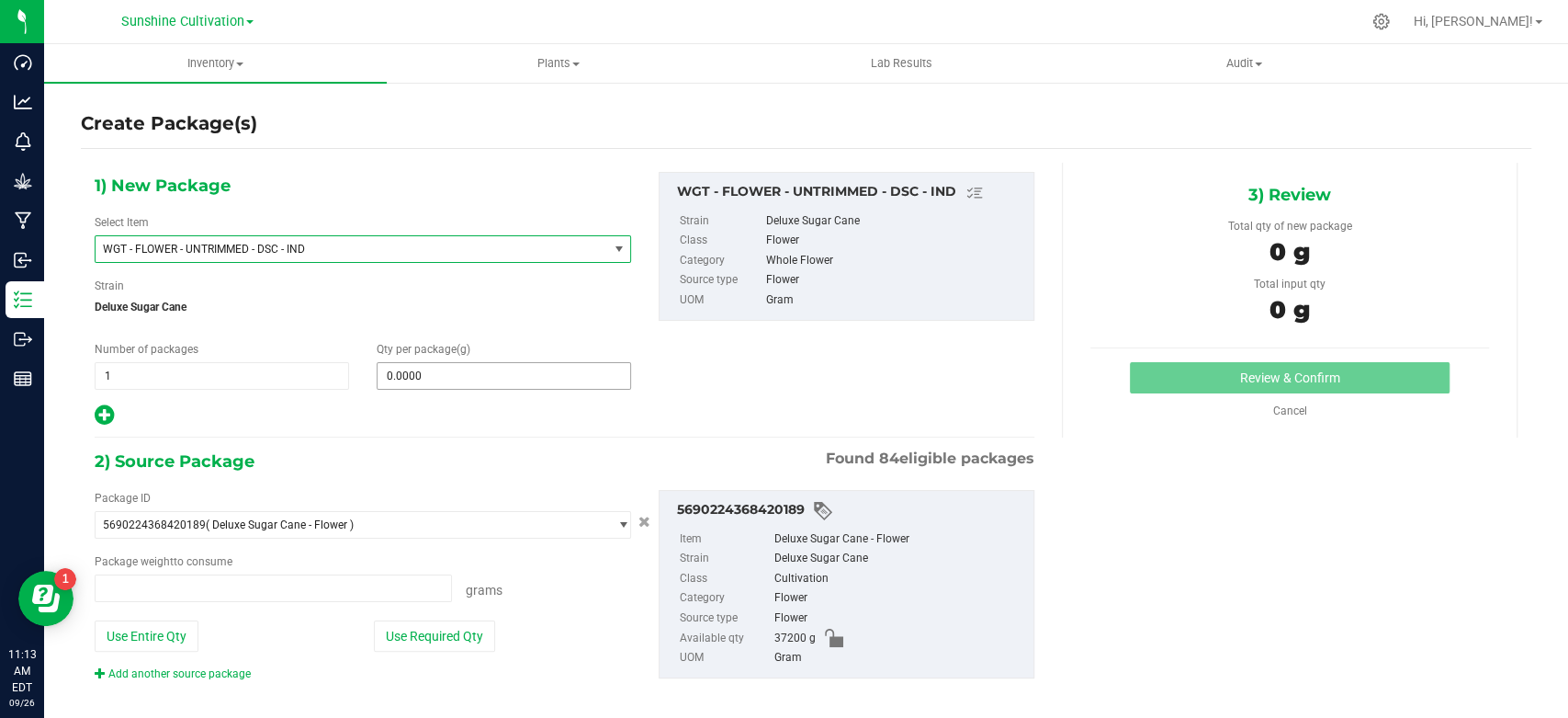
type input "0.0000 g"
click at [434, 357] on div "Qty per package (g) 0.0000 0" at bounding box center [504, 365] width 282 height 49
click at [427, 368] on span at bounding box center [504, 376] width 255 height 28
type input "15"
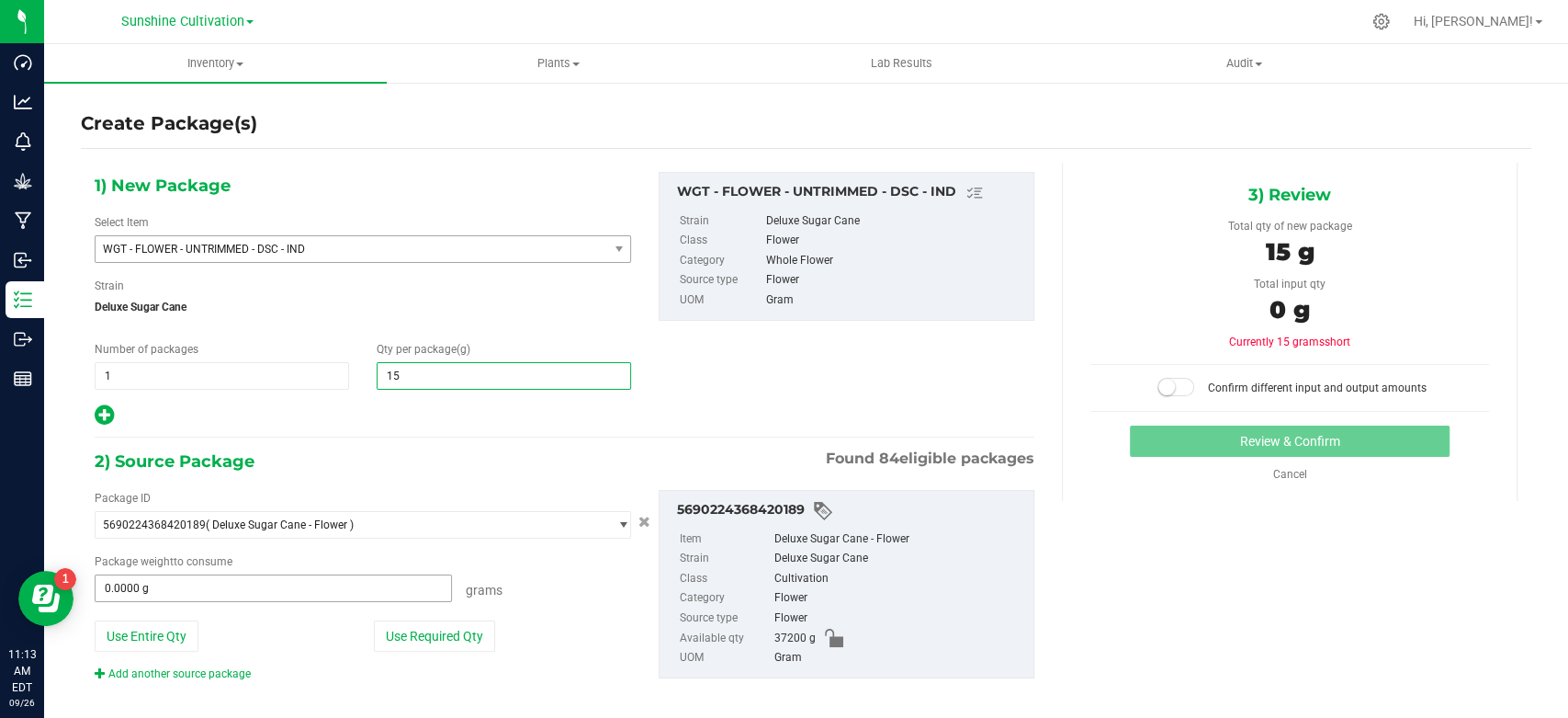
type input "15.0000"
click at [275, 588] on span at bounding box center [273, 588] width 357 height 28
type input "15"
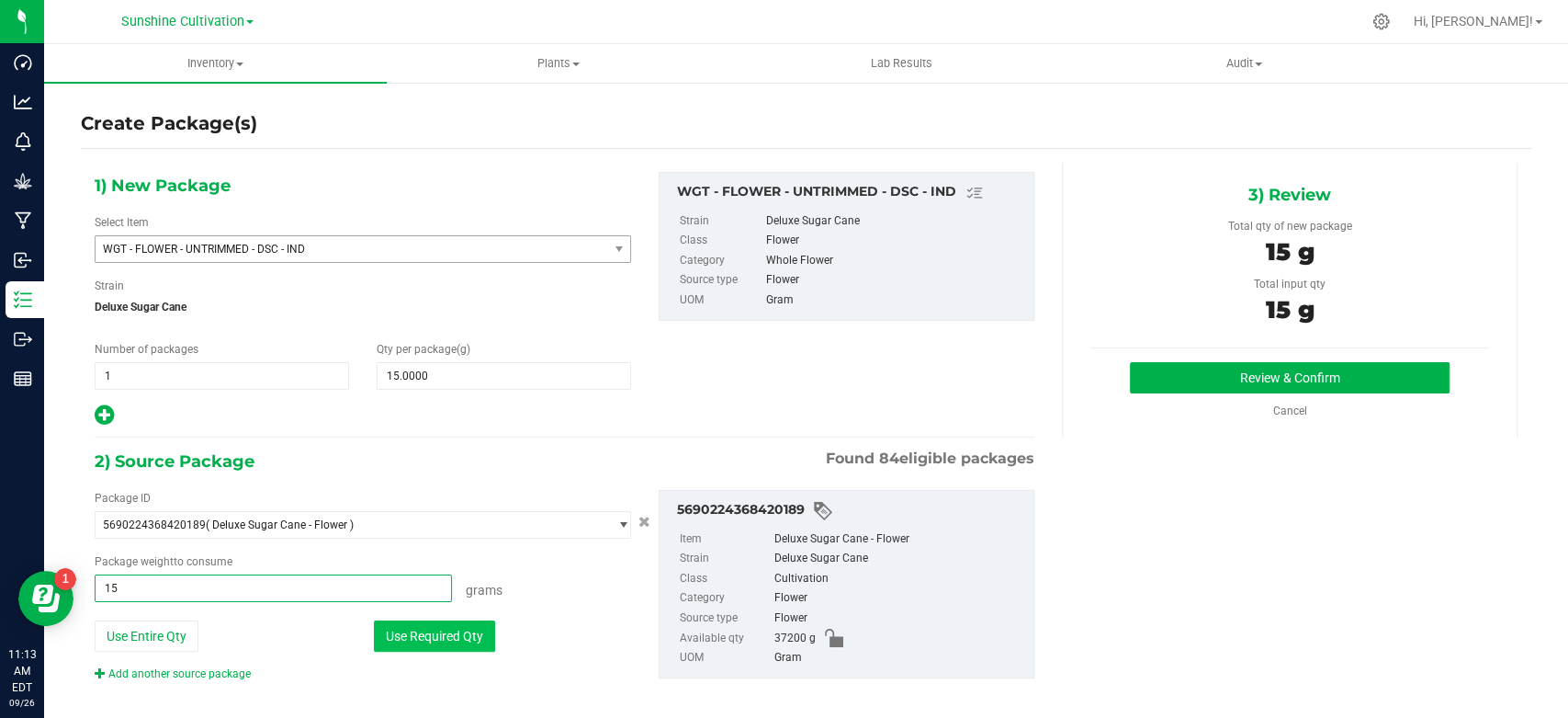
type input "15.0000 g"
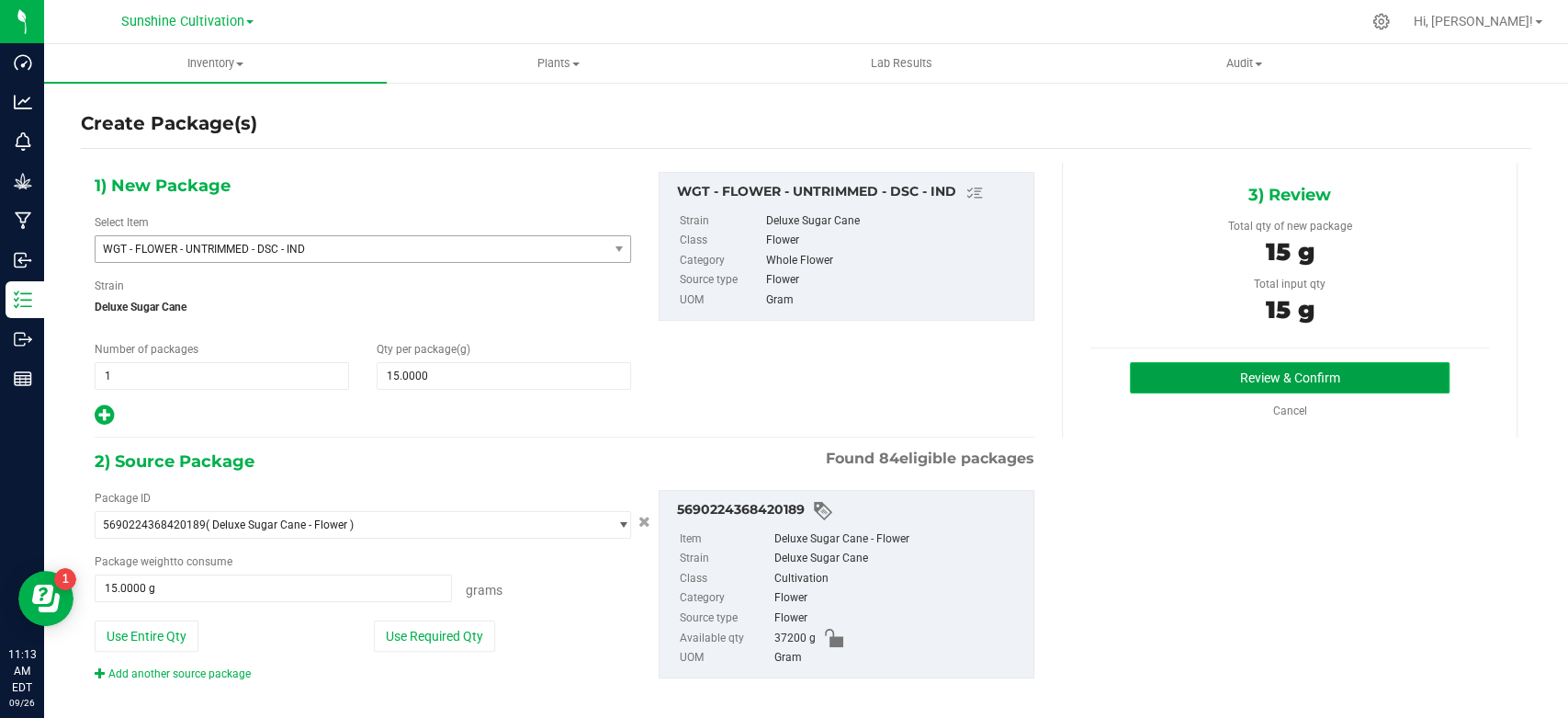
click at [1188, 372] on button "Review & Confirm" at bounding box center [1289, 378] width 319 height 32
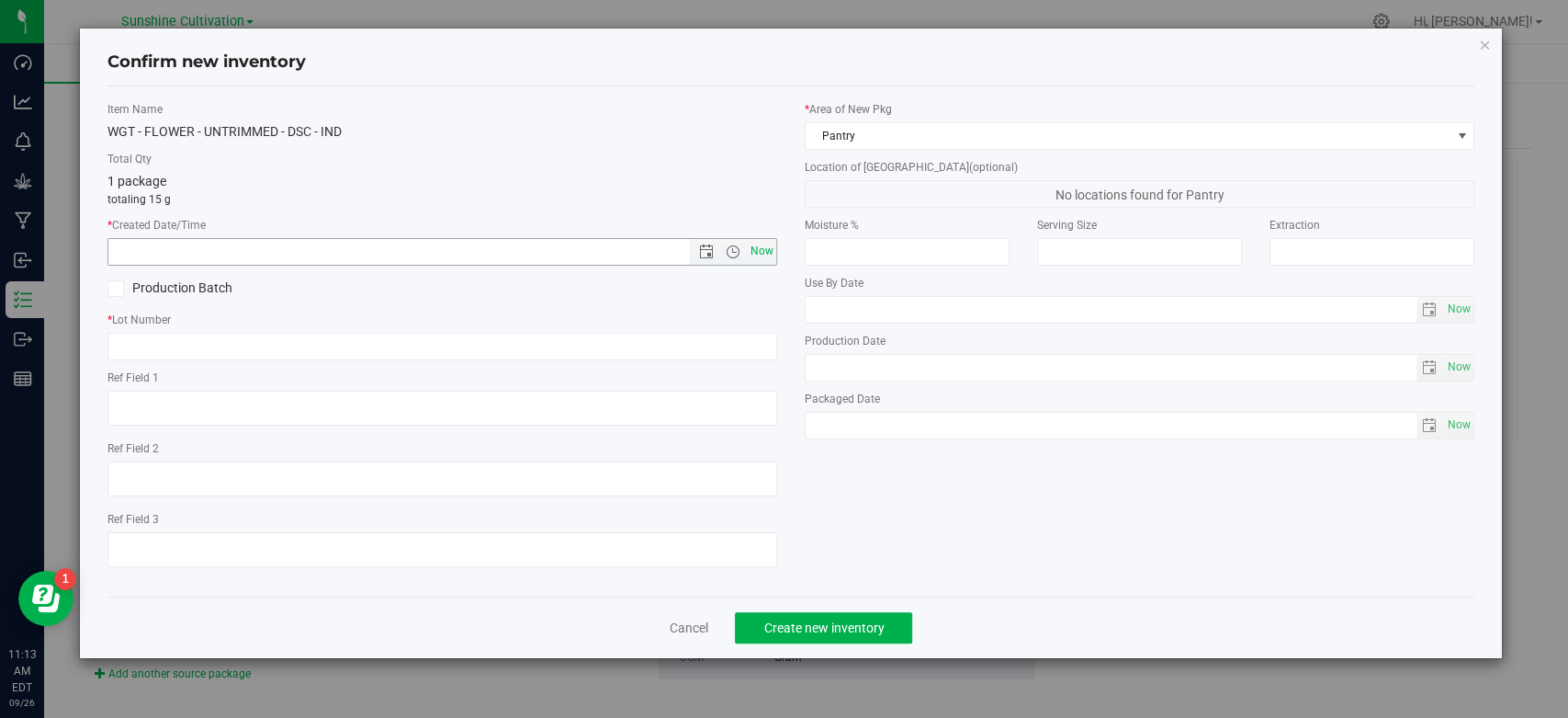
click at [772, 251] on span "Now" at bounding box center [762, 251] width 32 height 27
type input "9/26/2025 11:13 AM"
click at [696, 347] on input "text" at bounding box center [442, 346] width 670 height 28
paste input "SN-250905-DSC-05"
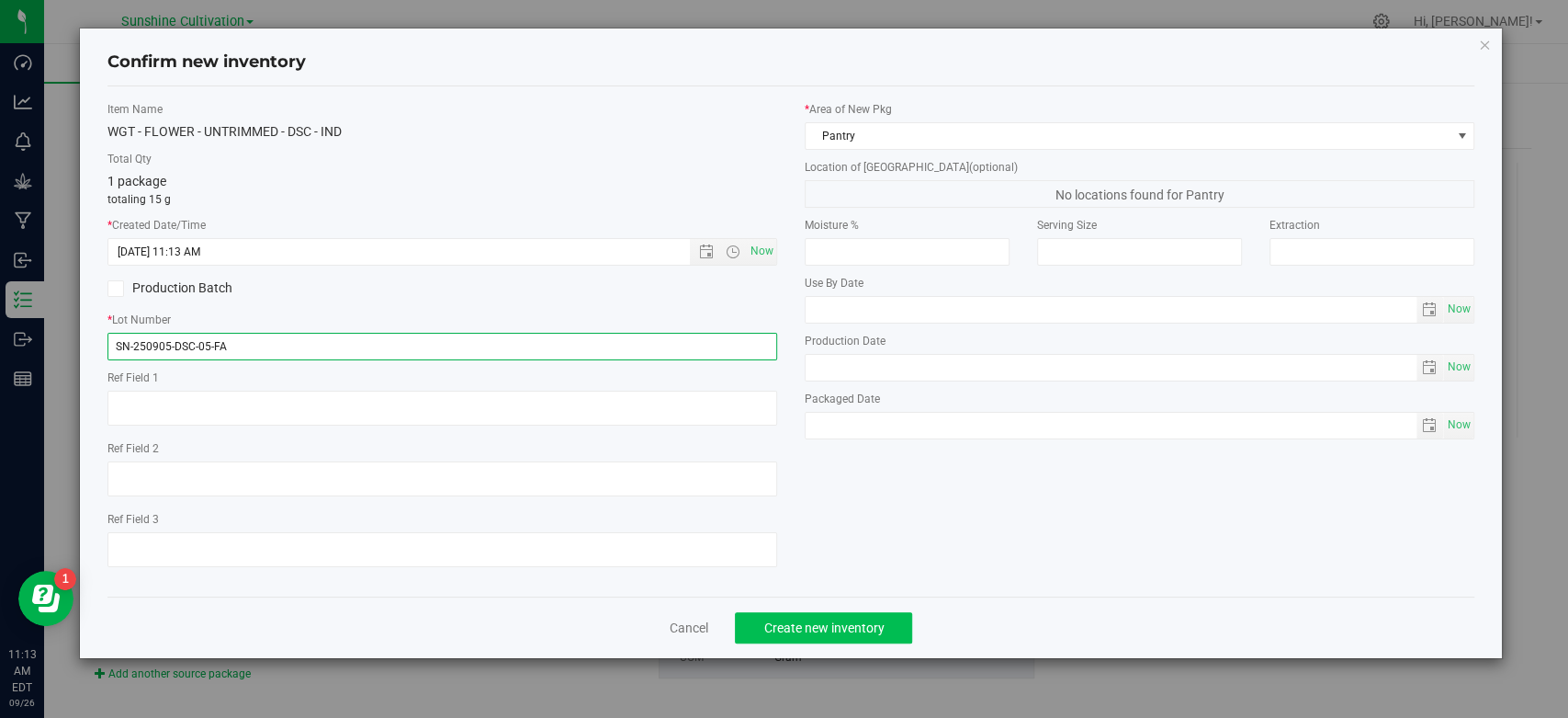
type input "SN-250905-DSC-05-FA"
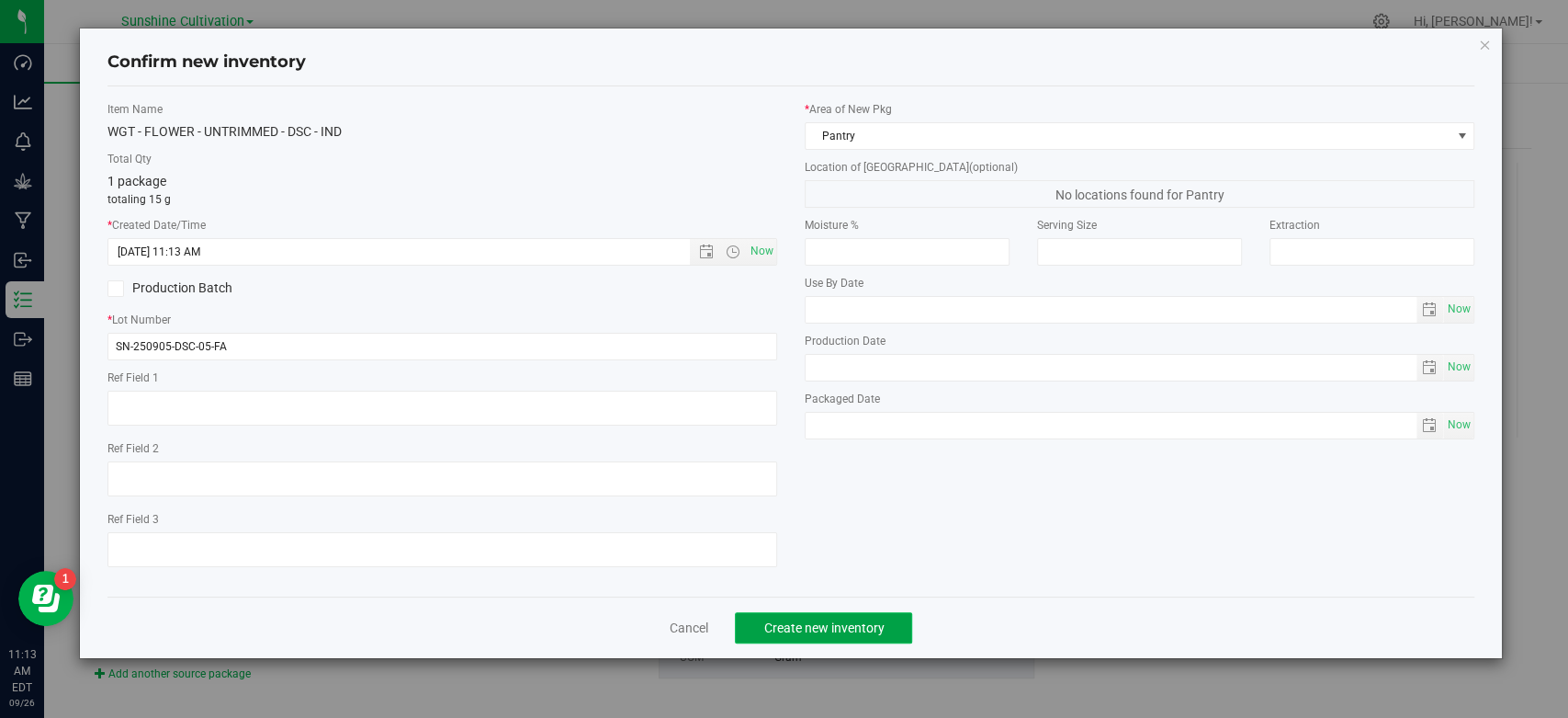
click at [832, 628] on span "Create new inventory" at bounding box center [824, 627] width 121 height 14
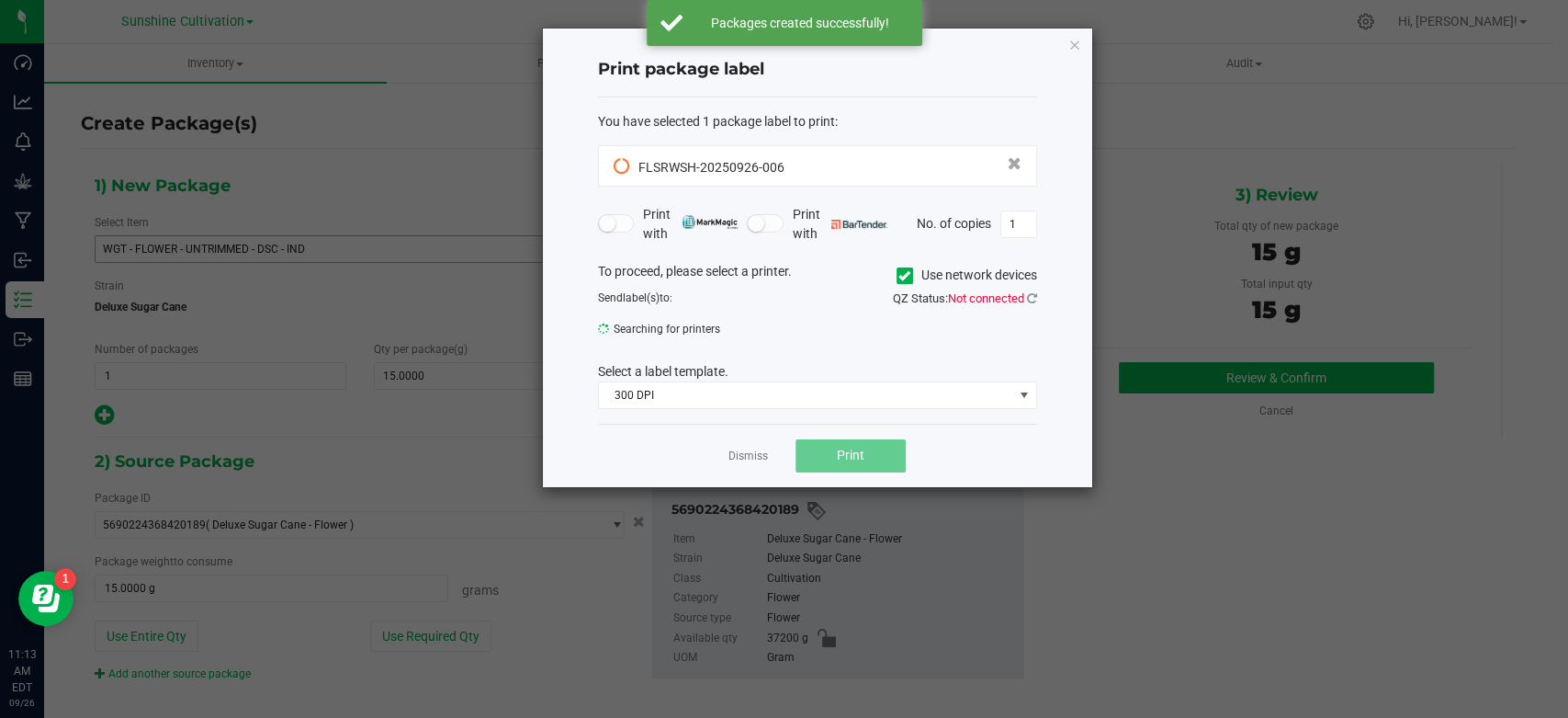
click at [764, 447] on app-cancel-button "Dismiss" at bounding box center [748, 455] width 39 height 19
click at [764, 450] on link "Dismiss" at bounding box center [748, 456] width 39 height 15
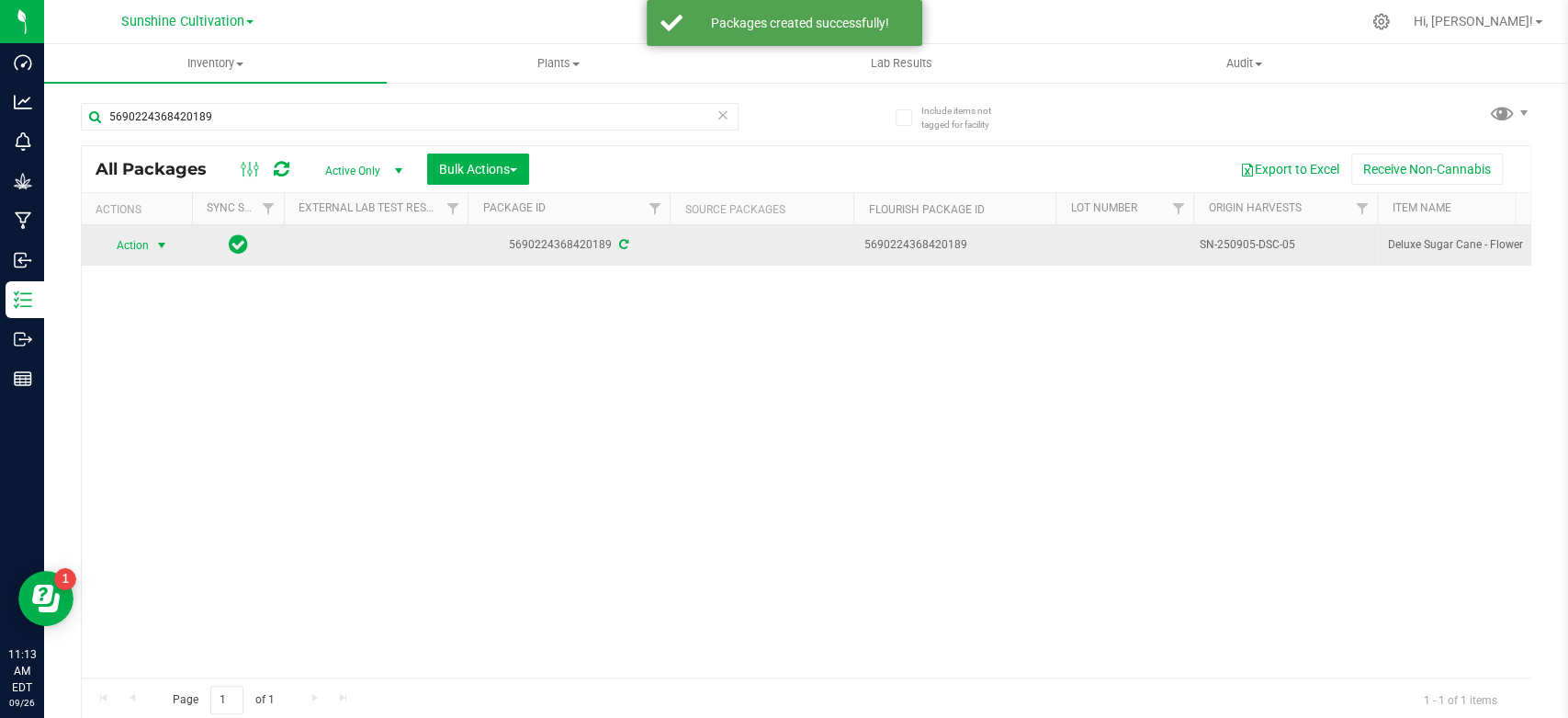
click at [158, 249] on span "select" at bounding box center [161, 244] width 14 height 14
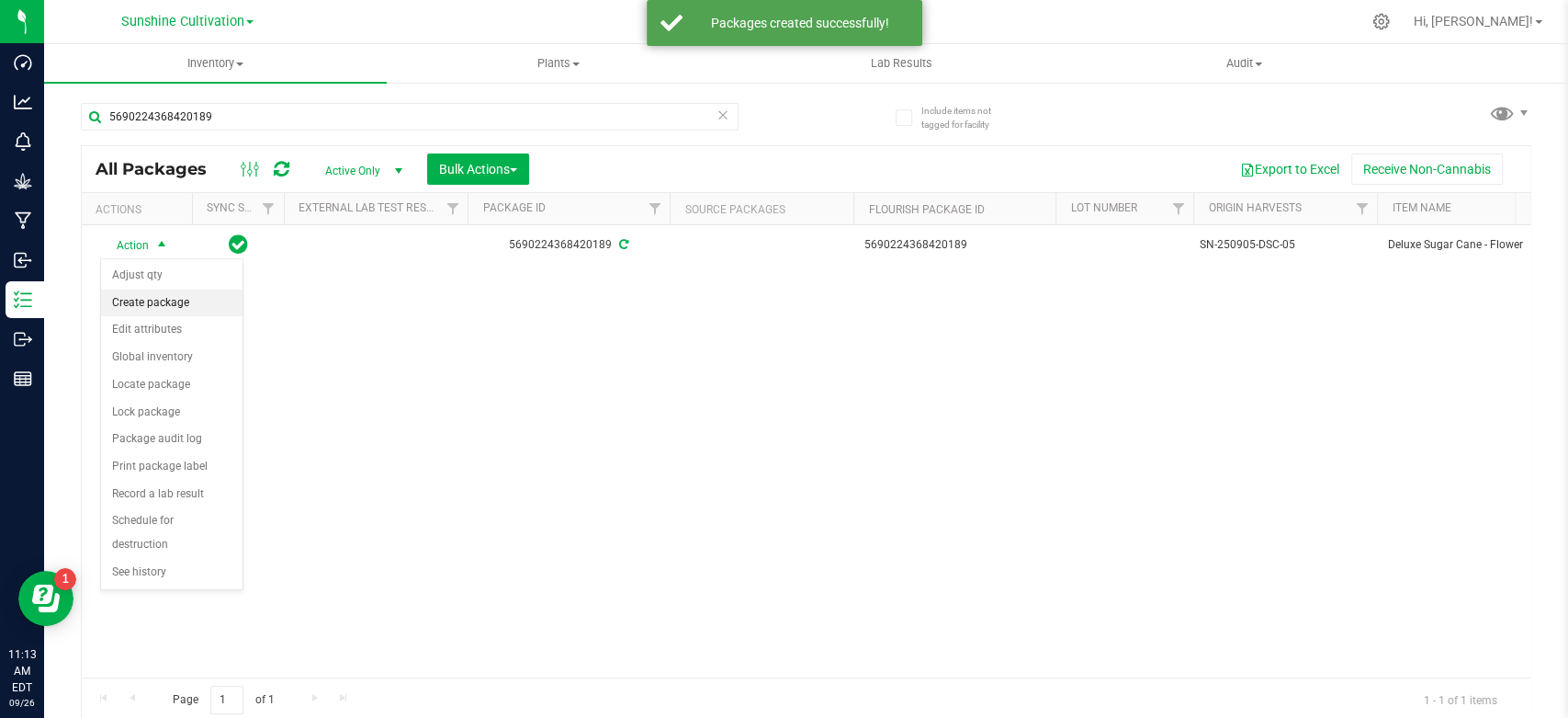
click at [154, 297] on li "Create package" at bounding box center [172, 303] width 142 height 28
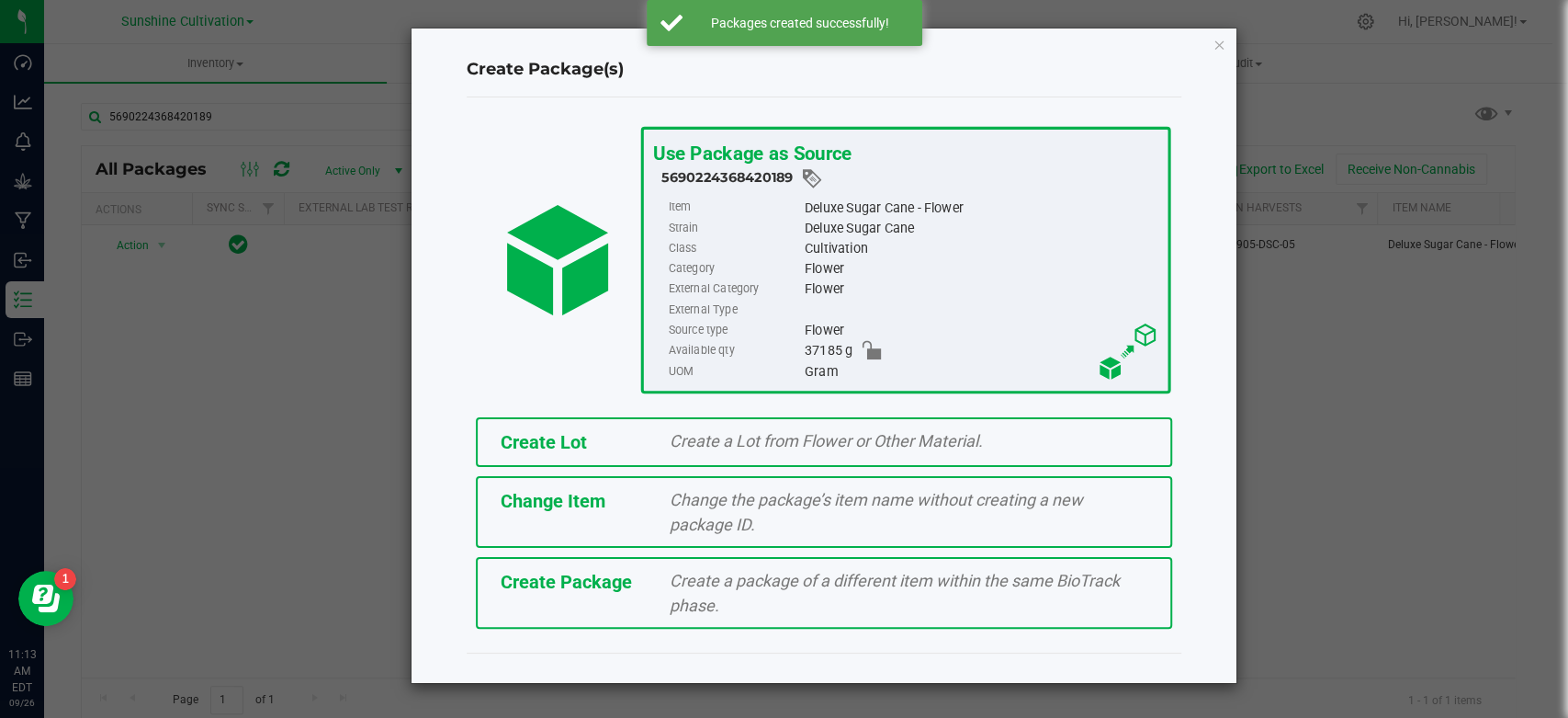
click at [518, 564] on div "Create Package Create a package of a different item within the same BioTrack ph…" at bounding box center [824, 592] width 697 height 72
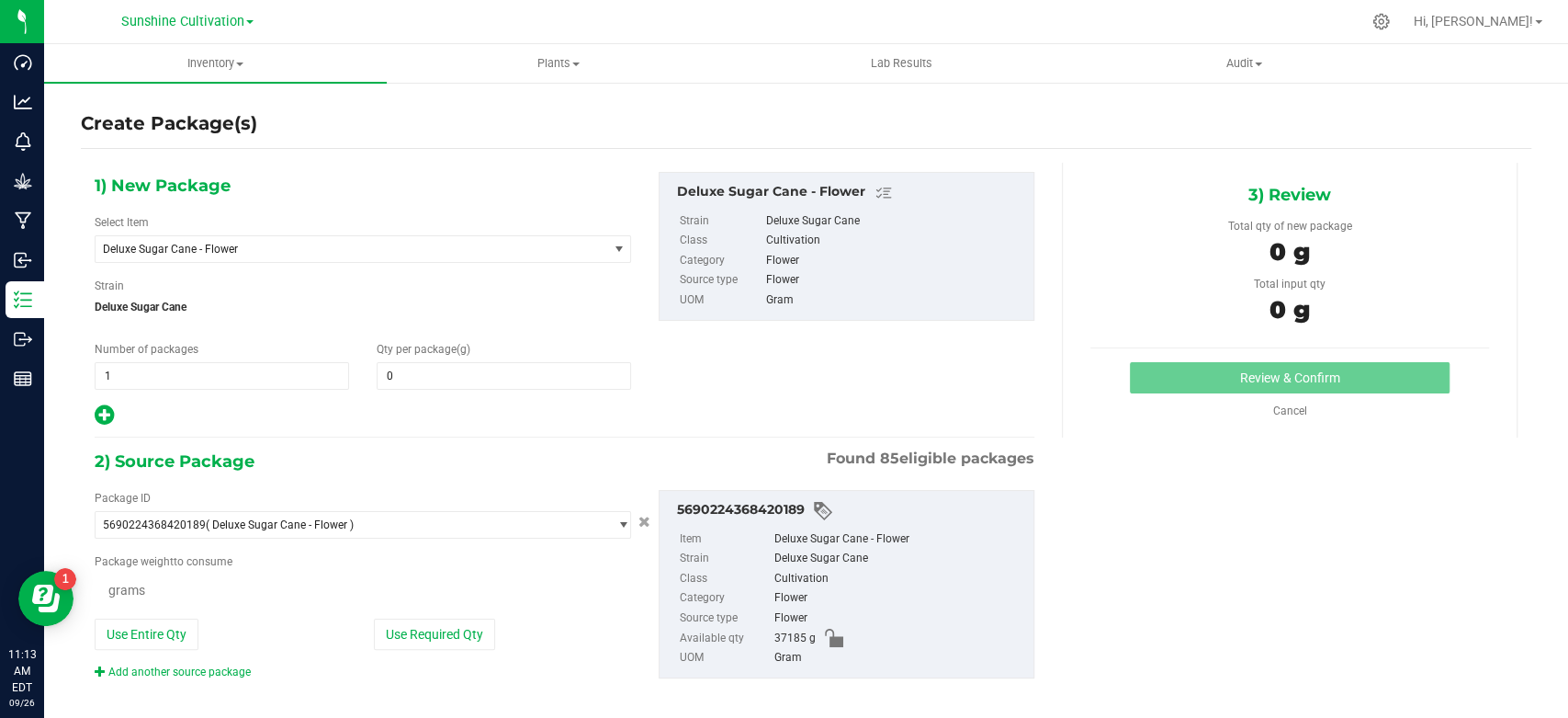
type input "0.0000"
click at [272, 246] on span "Deluxe Sugar Cane - Flower" at bounding box center [340, 248] width 476 height 12
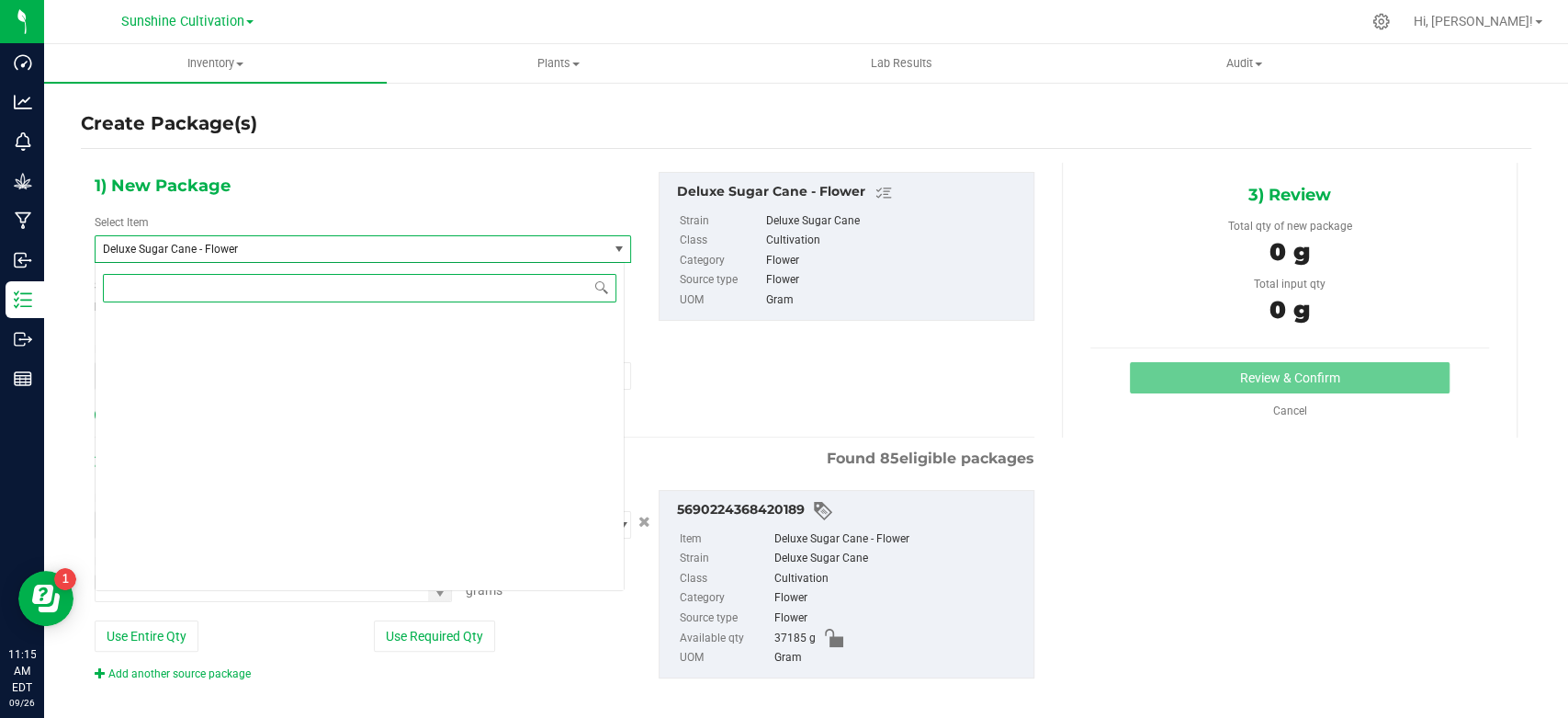
scroll to position [1852, 0]
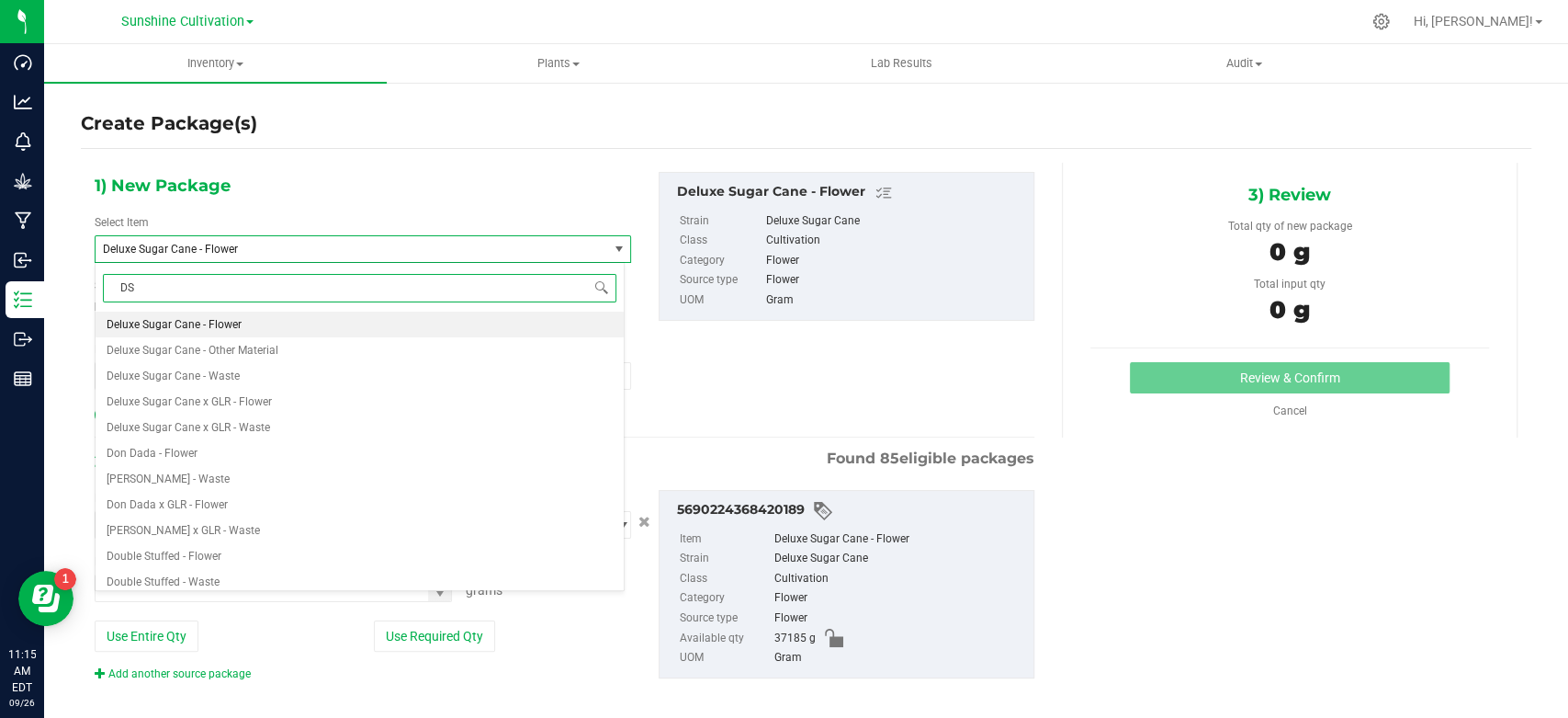
type input "DSC"
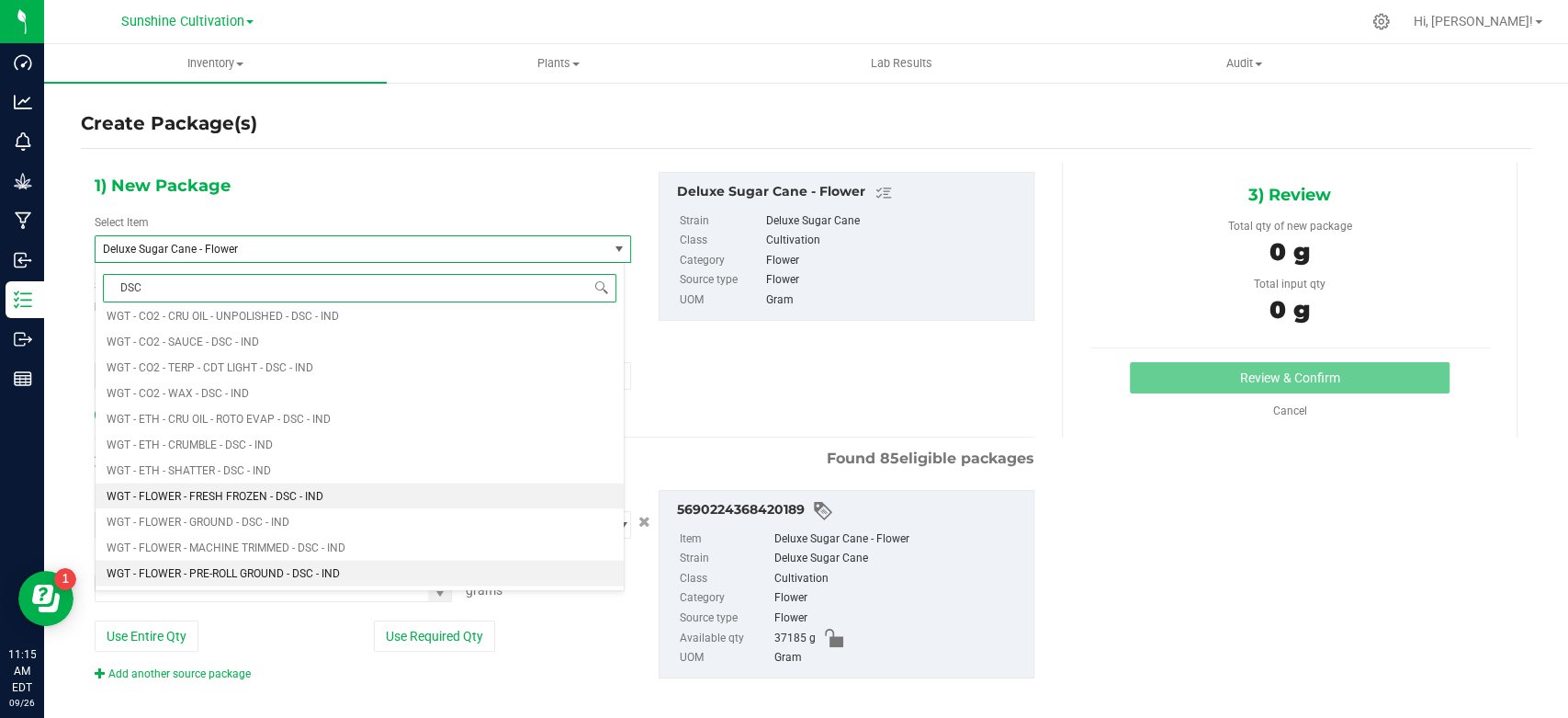
scroll to position [2552, 0]
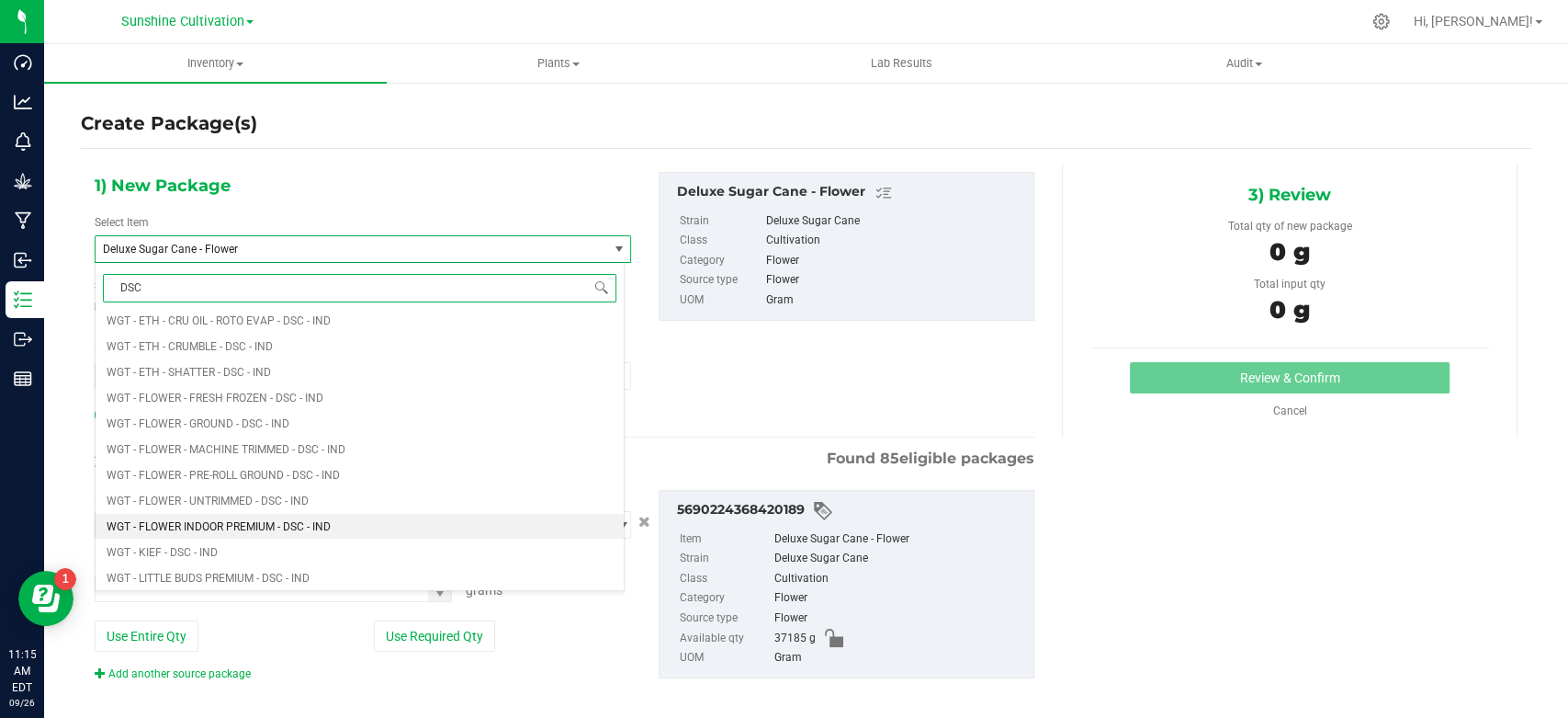
click at [283, 517] on li "WGT - FLOWER INDOOR PREMIUM - DSC - IND" at bounding box center [359, 525] width 528 height 26
type input "0.0000"
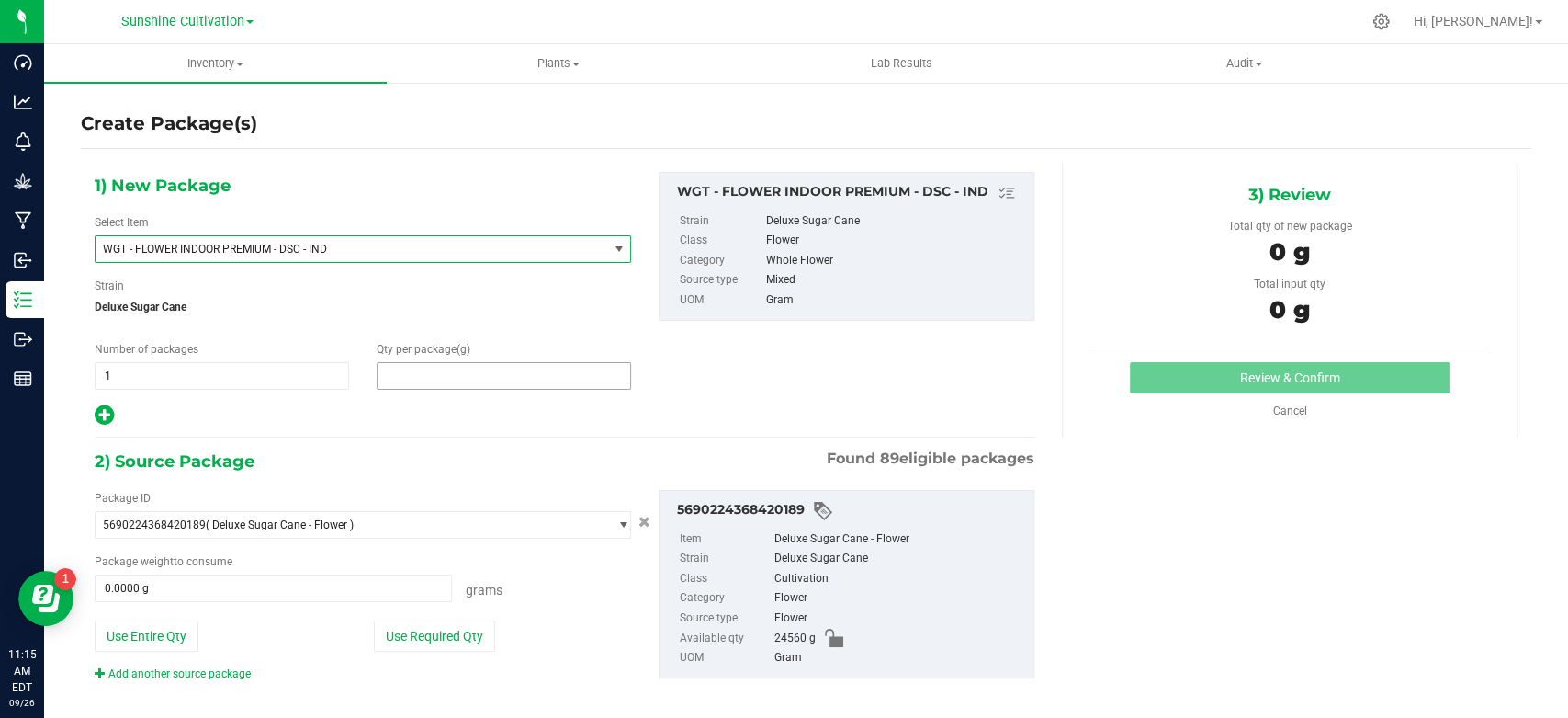
click at [443, 376] on span at bounding box center [504, 376] width 255 height 28
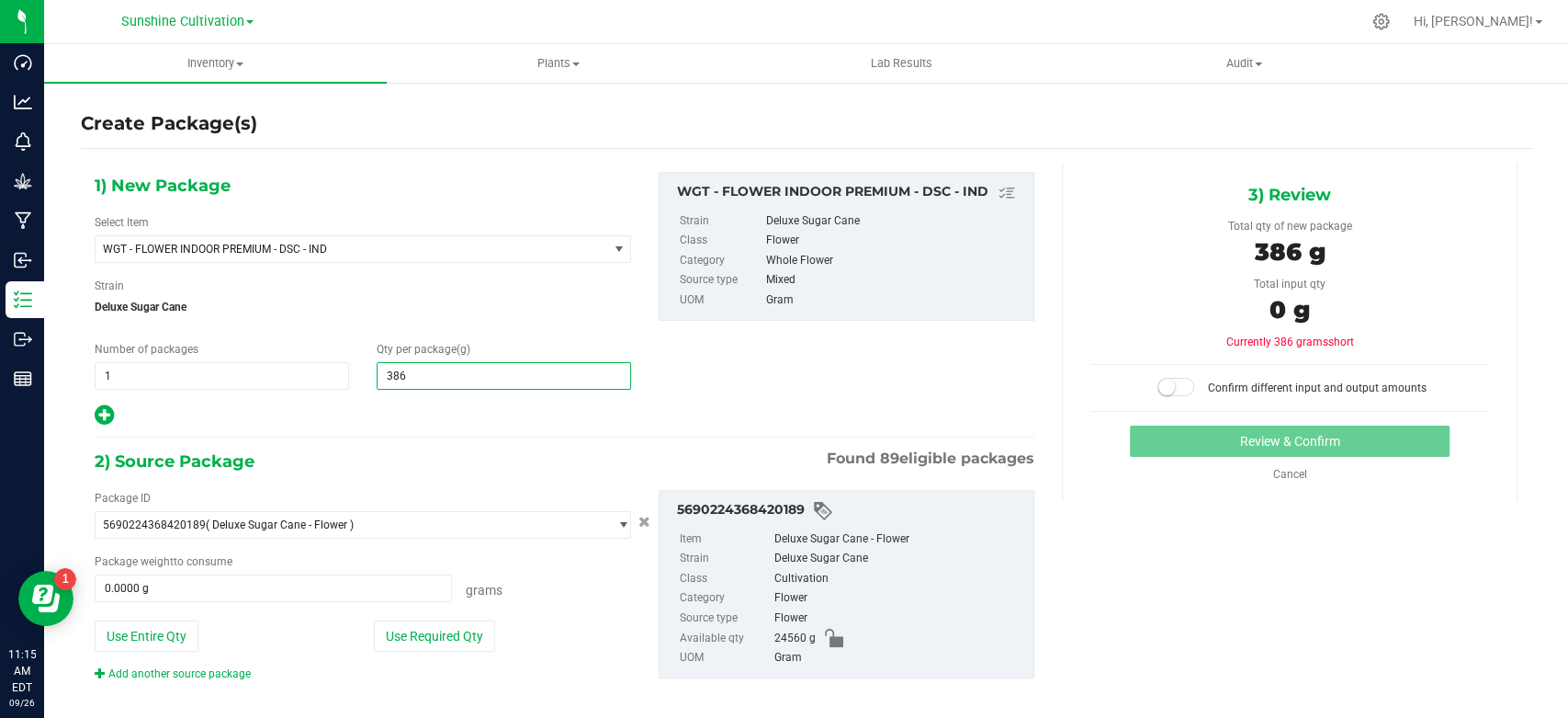
type input "3865"
type input "3,865.0000"
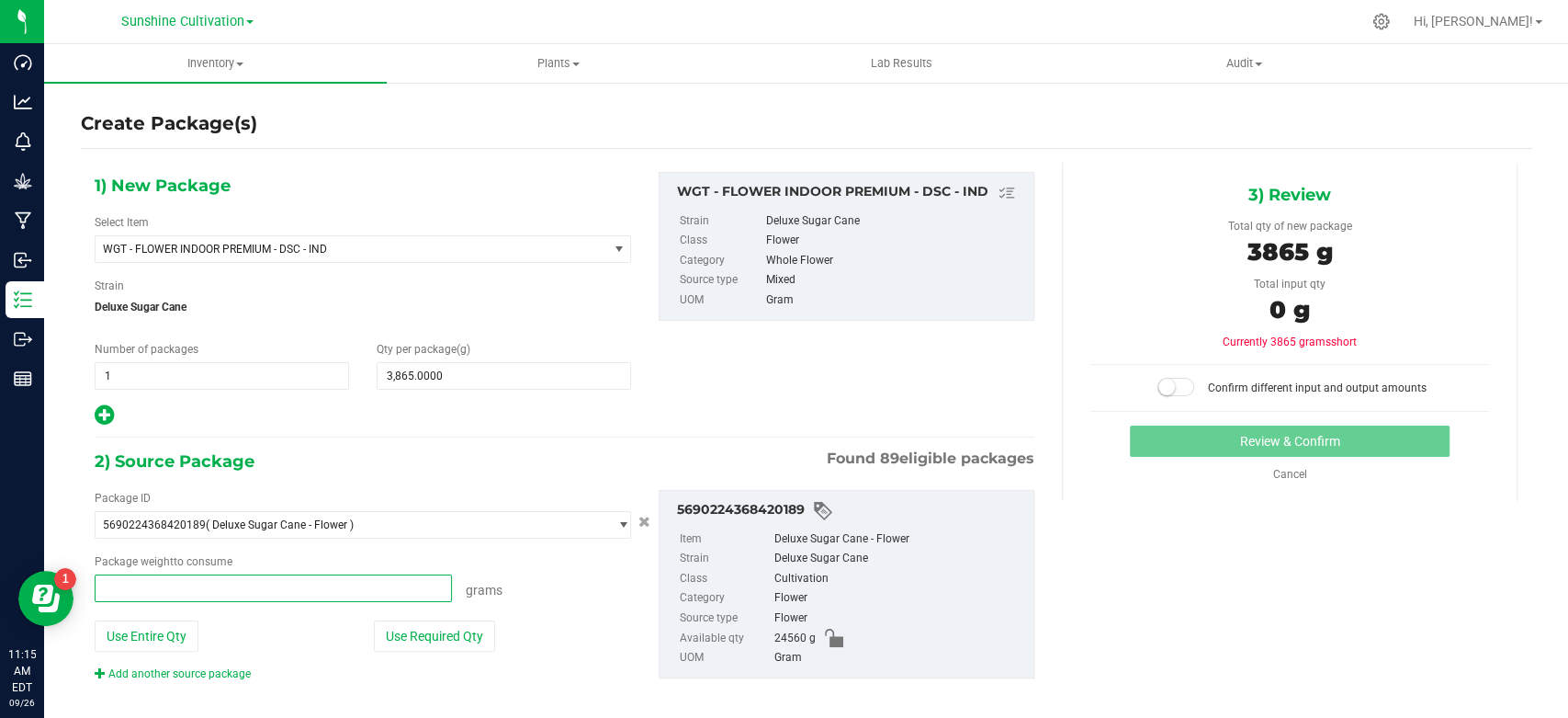
click at [393, 594] on span at bounding box center [273, 588] width 357 height 28
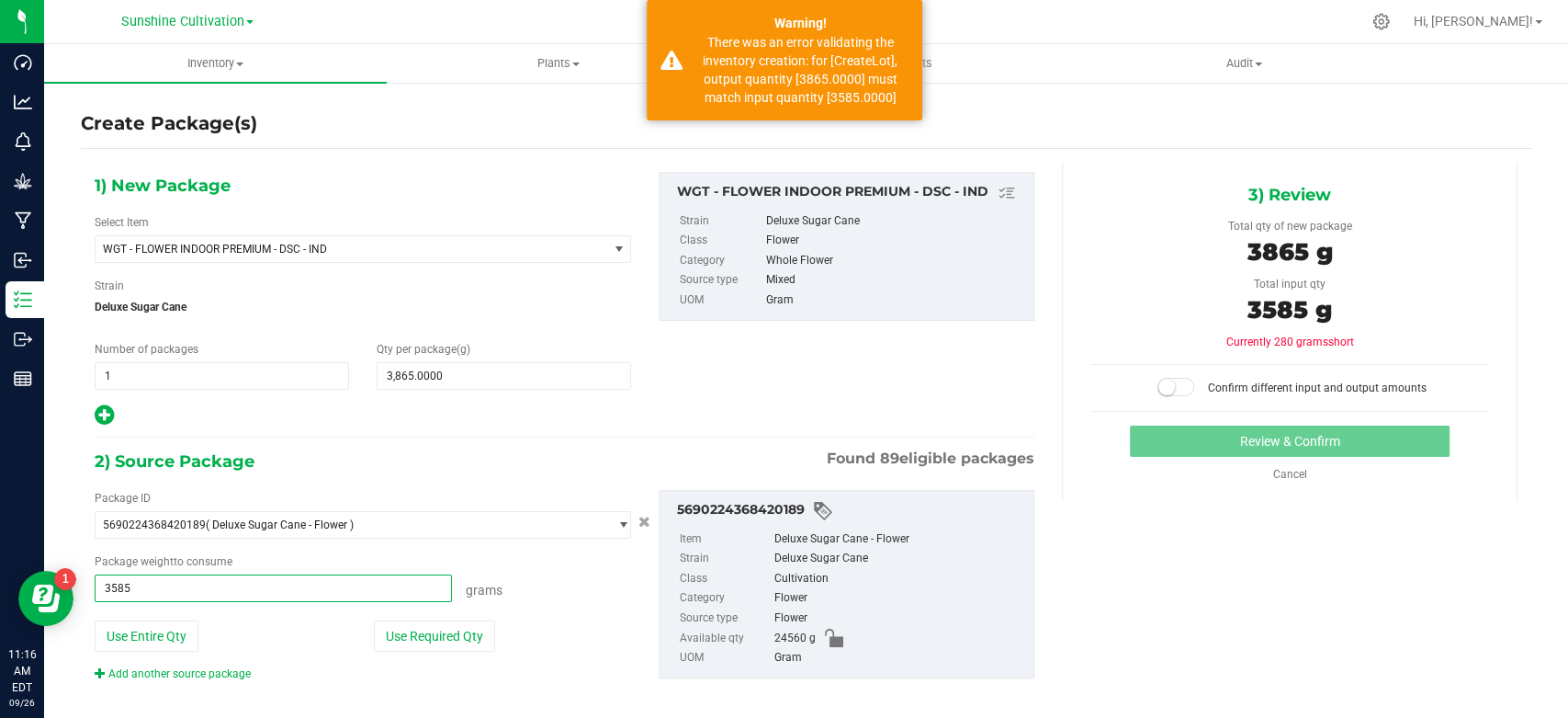
drag, startPoint x: 213, startPoint y: 589, endPoint x: 83, endPoint y: 589, distance: 130.0
click at [84, 589] on div "Package ID 5690224368420189 ( Deluxe Sugar Cane - Flower ) 0030719279819821 051…" at bounding box center [362, 586] width 565 height 192
type input "3865"
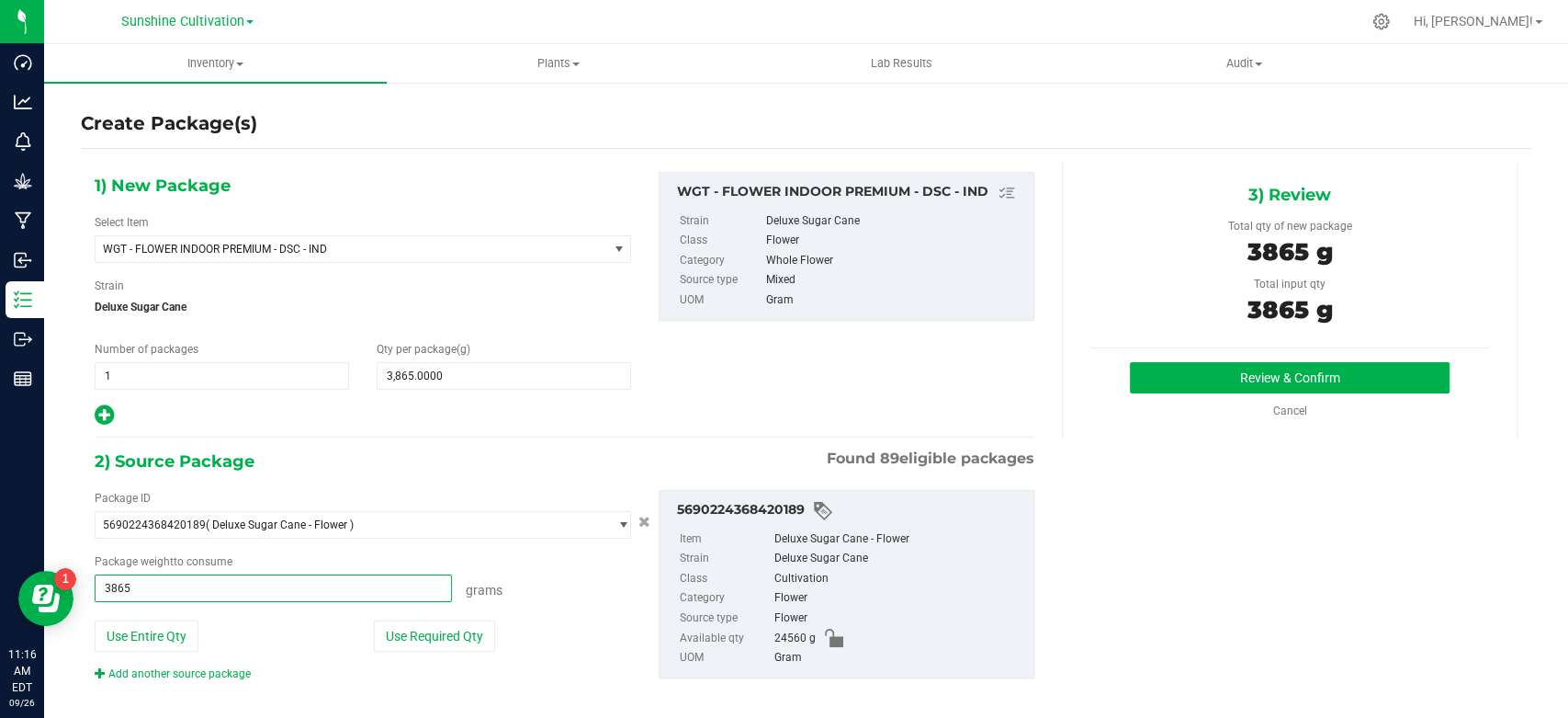
type input "3865.0000 g"
click at [1197, 359] on div "3) Review Total qty of new package 3865 g Total input qty 3865 g Review & Confi…" at bounding box center [1289, 300] width 455 height 275
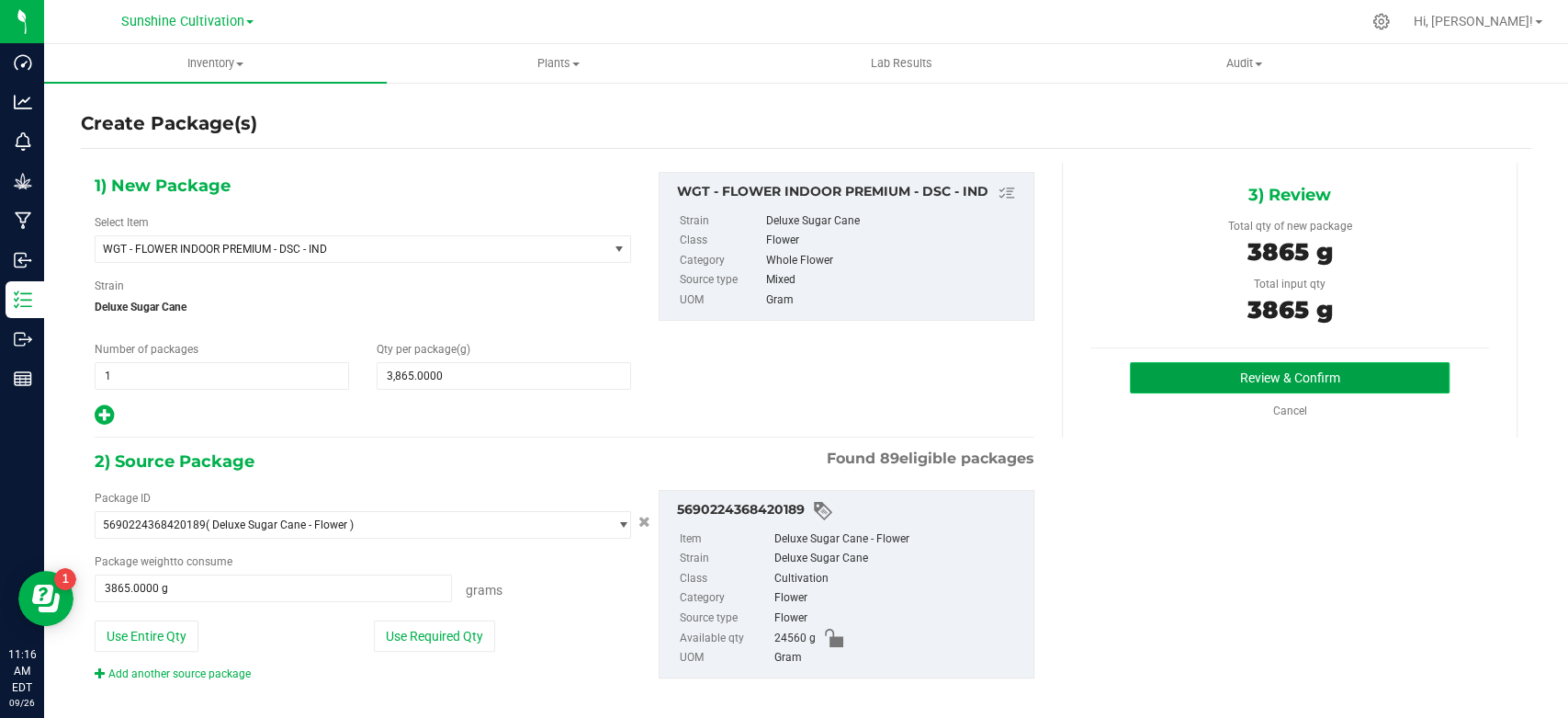
click at [1180, 376] on button "Review & Confirm" at bounding box center [1289, 378] width 319 height 32
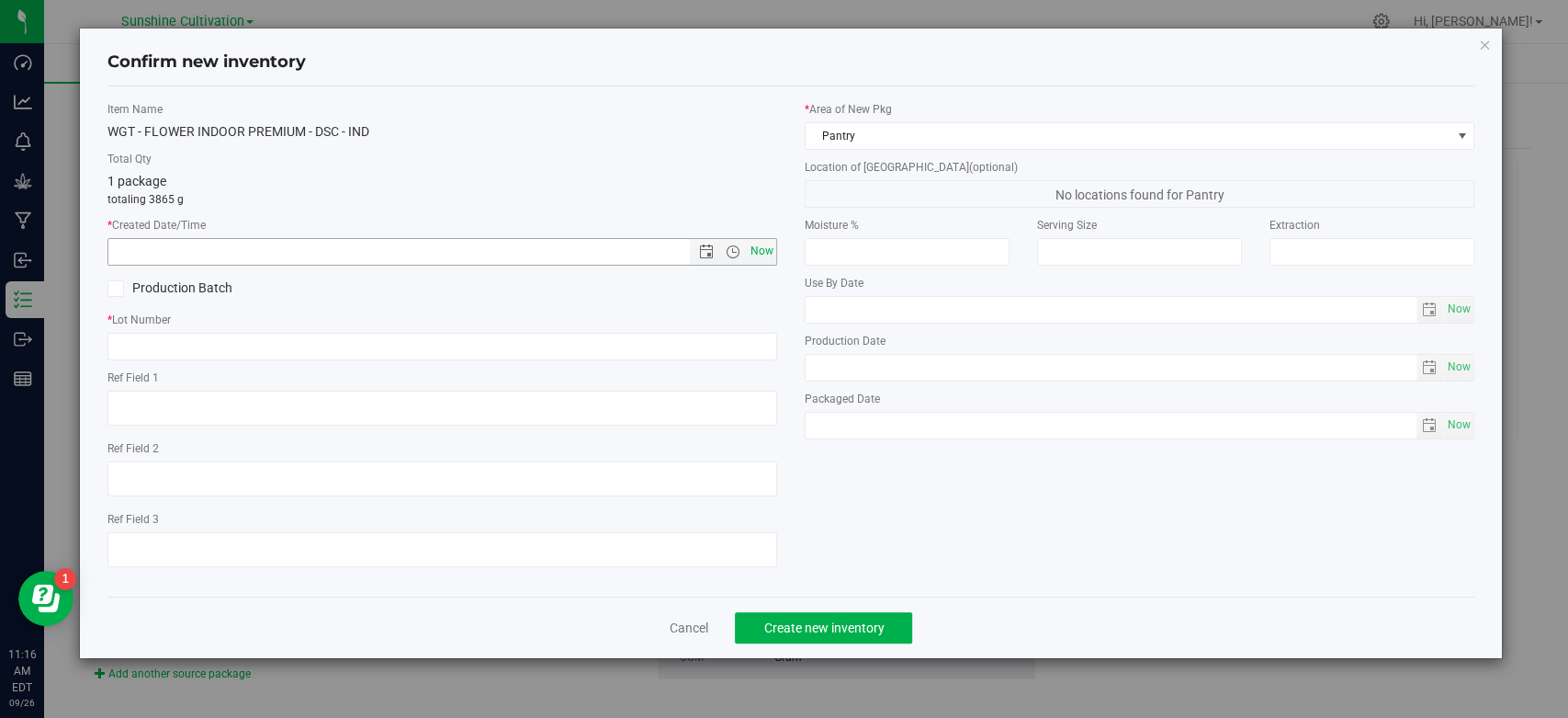
click at [772, 250] on span "Now" at bounding box center [762, 251] width 32 height 27
type input "9/26/2025 11:16 AM"
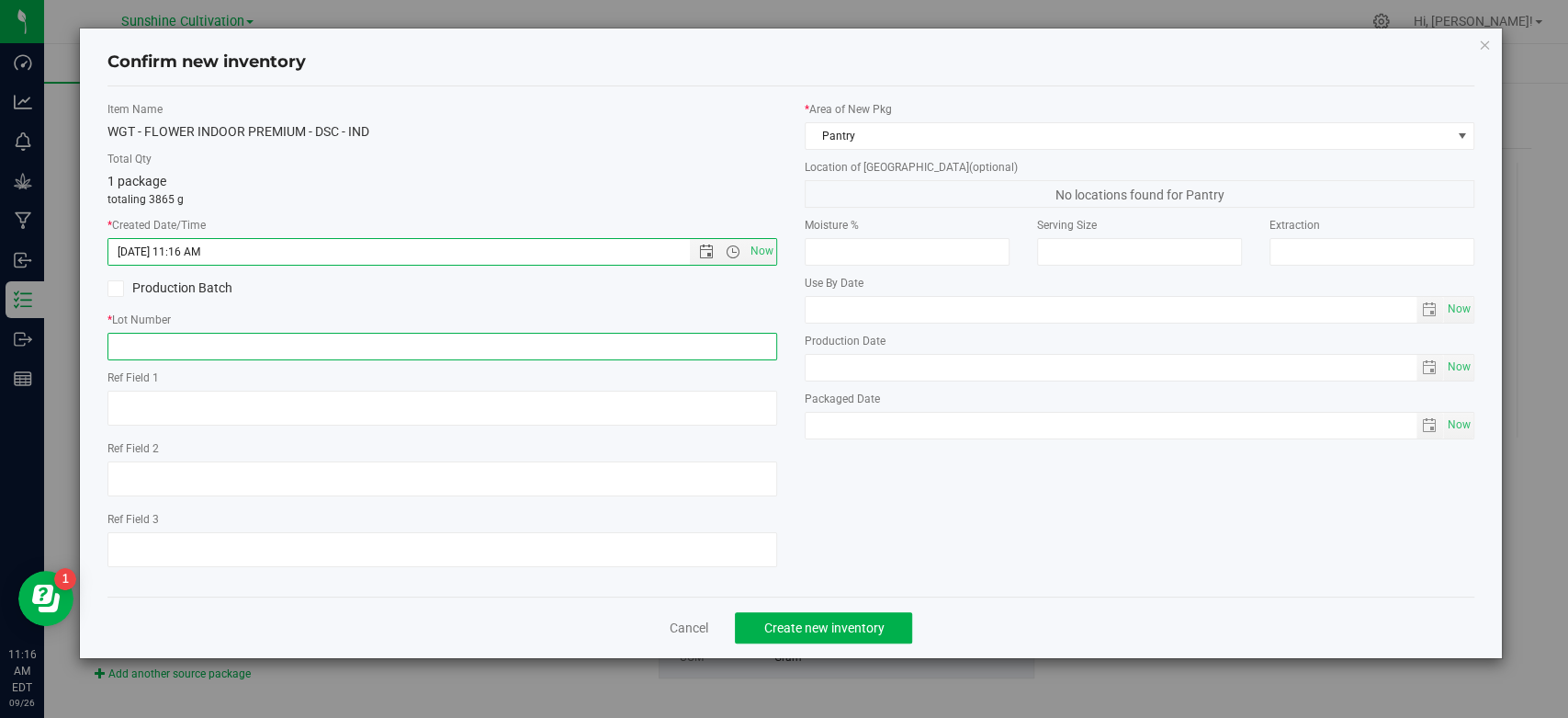
click at [734, 345] on input "text" at bounding box center [442, 346] width 670 height 28
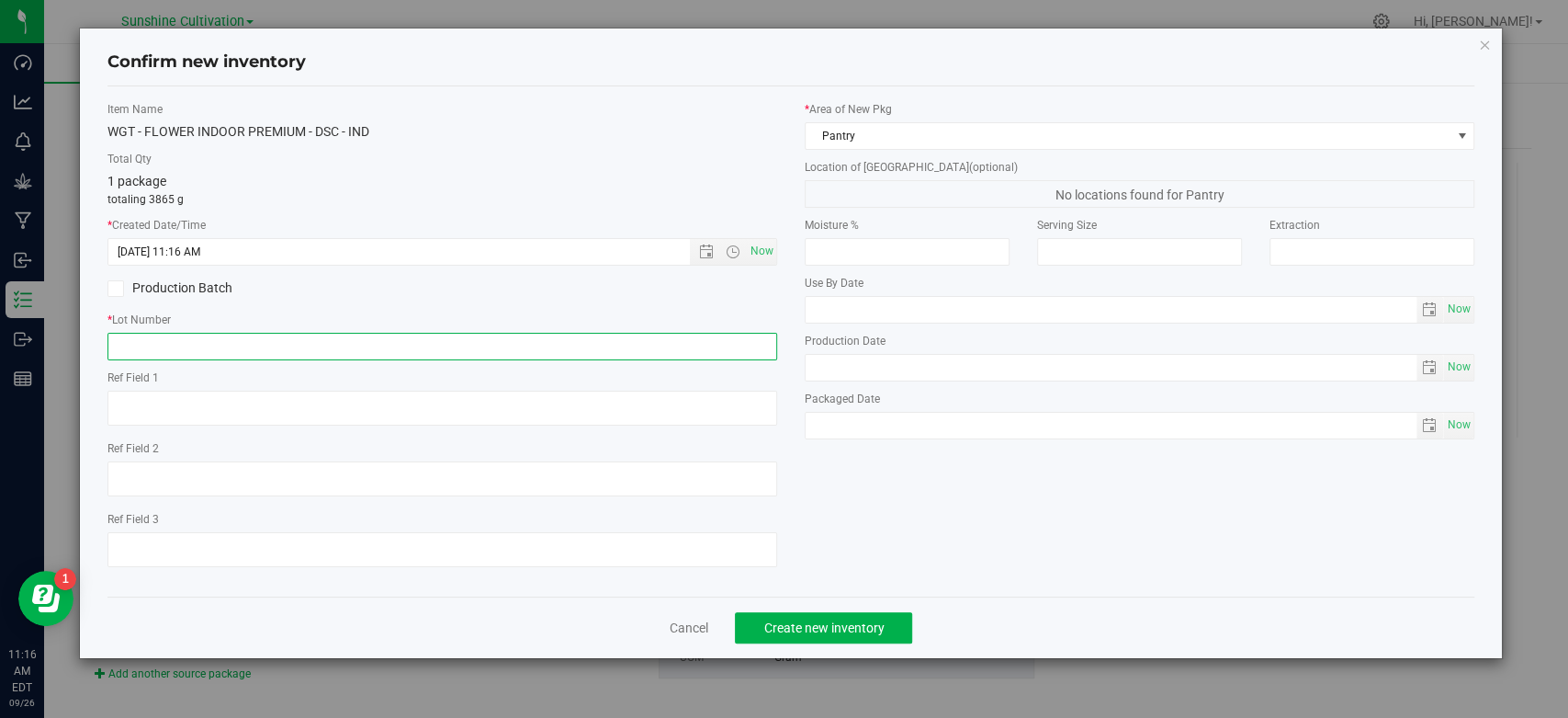
paste input "SN-250905-DSC-05"
type input "SN-250905-DSC-05"
click at [784, 606] on div "Cancel Create new inventory" at bounding box center [791, 627] width 1367 height 61
click at [794, 623] on span "Create new inventory" at bounding box center [824, 627] width 121 height 14
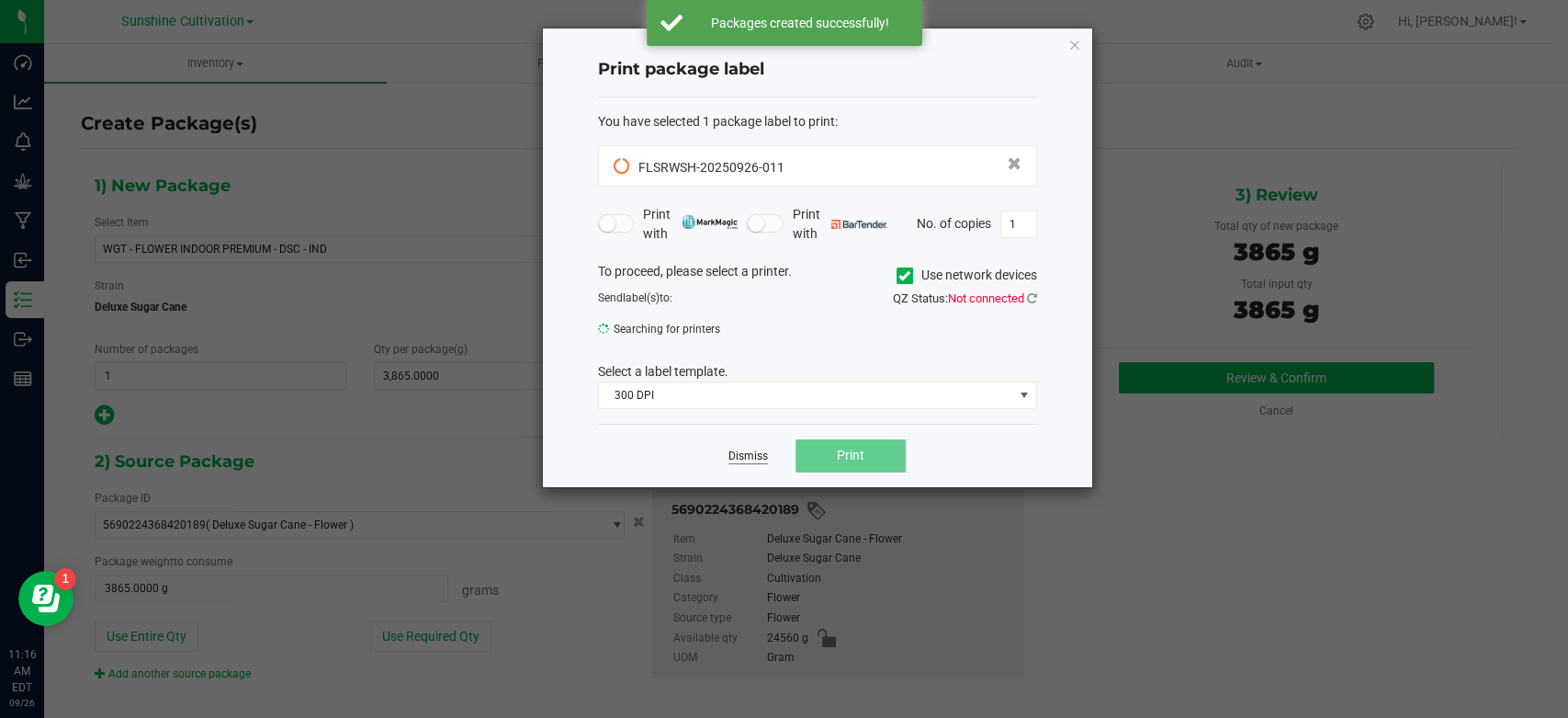
click at [764, 454] on link "Dismiss" at bounding box center [748, 456] width 39 height 15
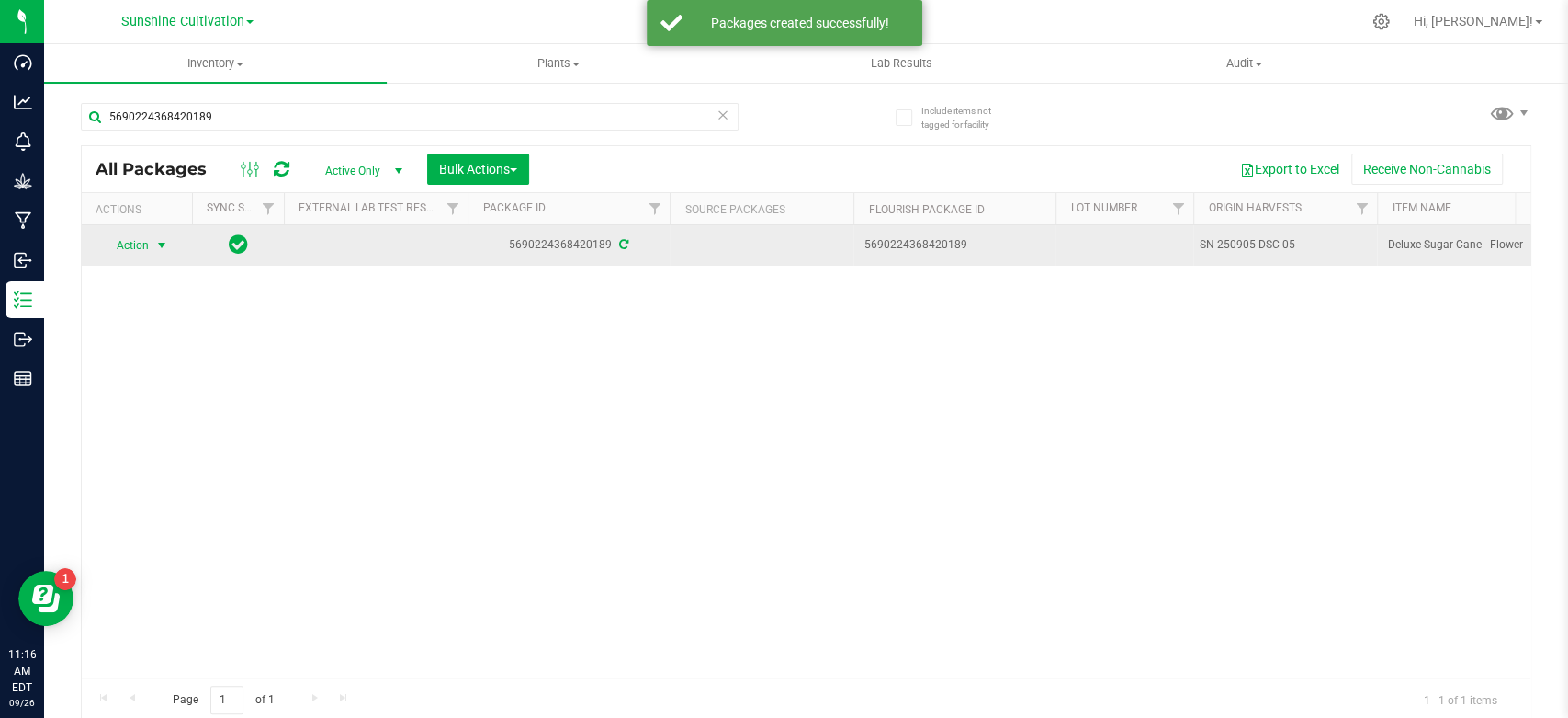
click at [141, 243] on span "Action" at bounding box center [125, 245] width 50 height 26
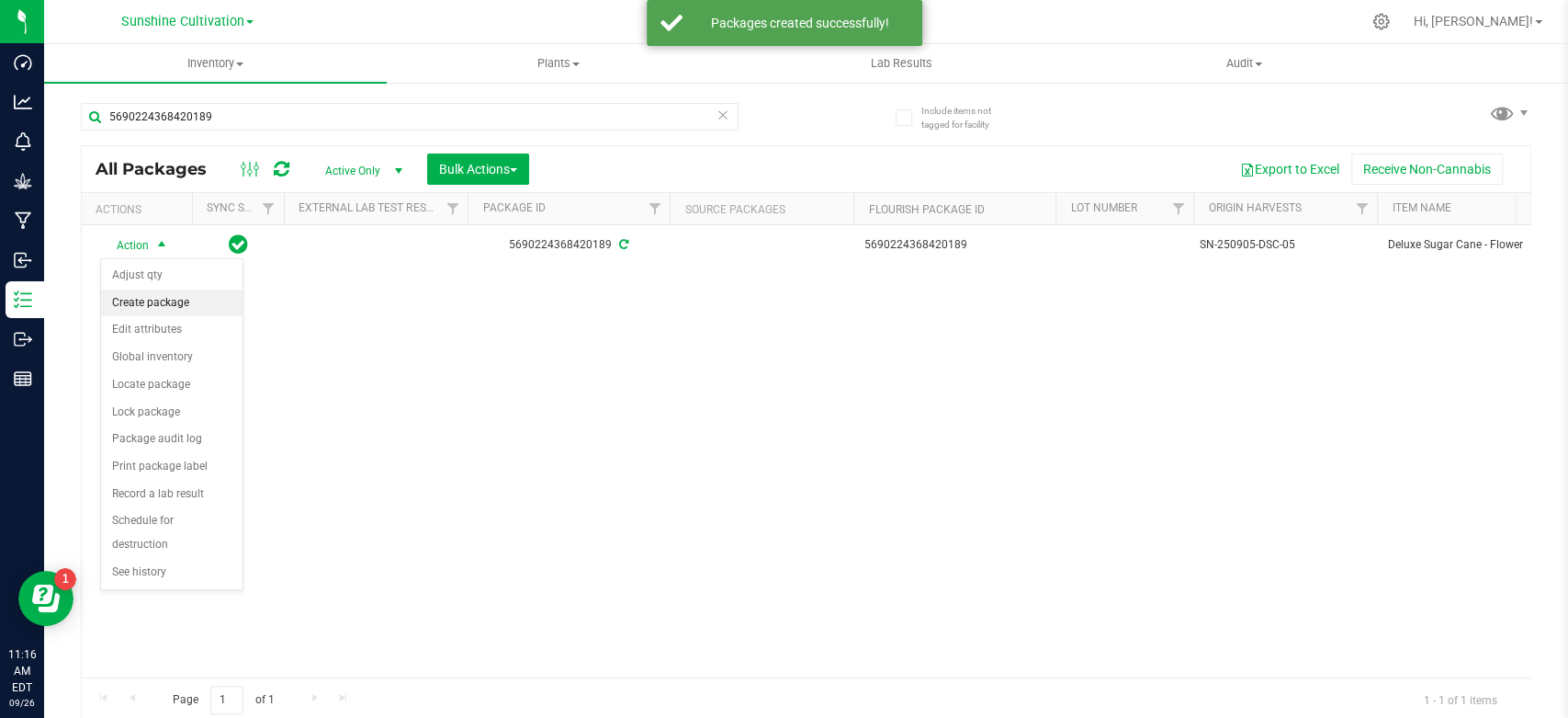
click at [162, 299] on li "Create package" at bounding box center [172, 303] width 142 height 28
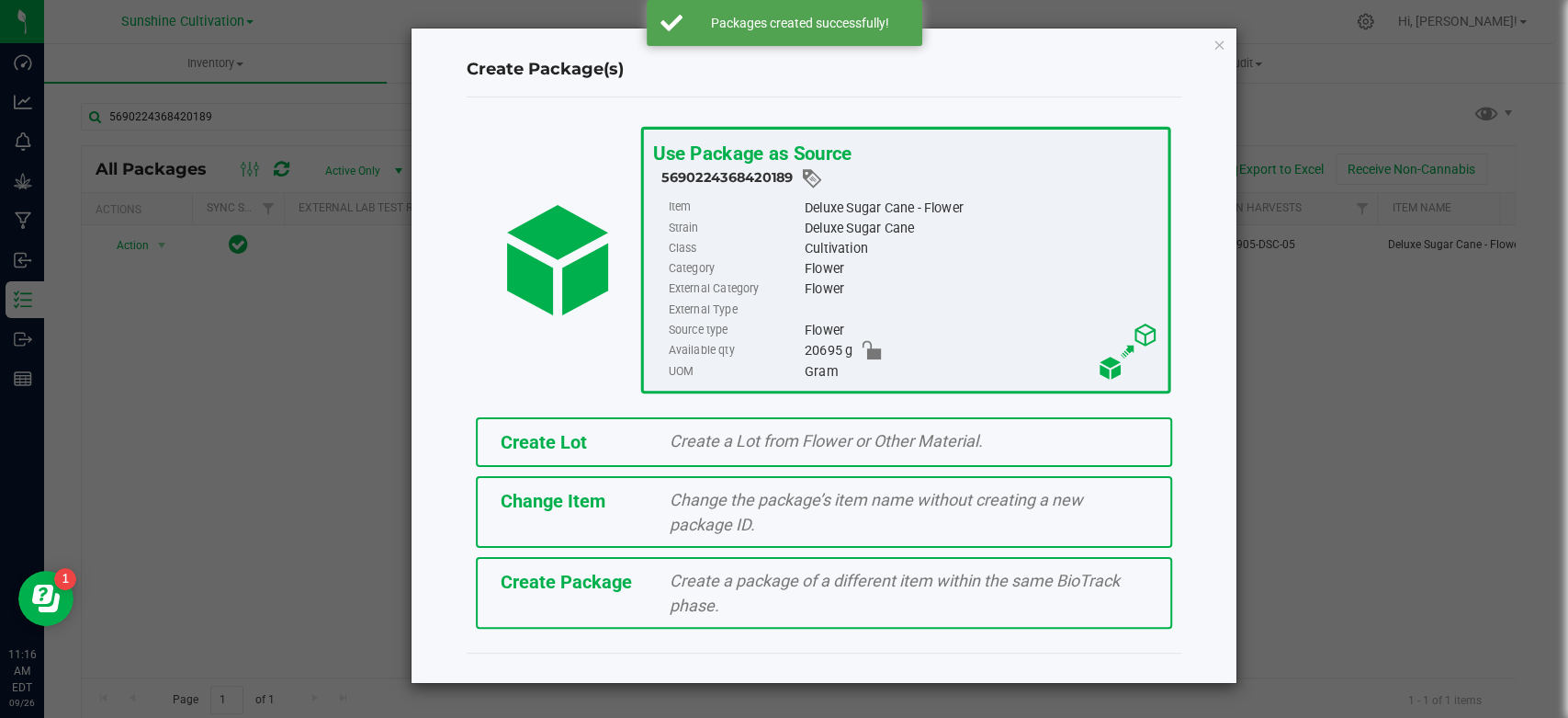
click at [574, 564] on div "Create Package Create a package of a different item within the same BioTrack ph…" at bounding box center [824, 592] width 697 height 72
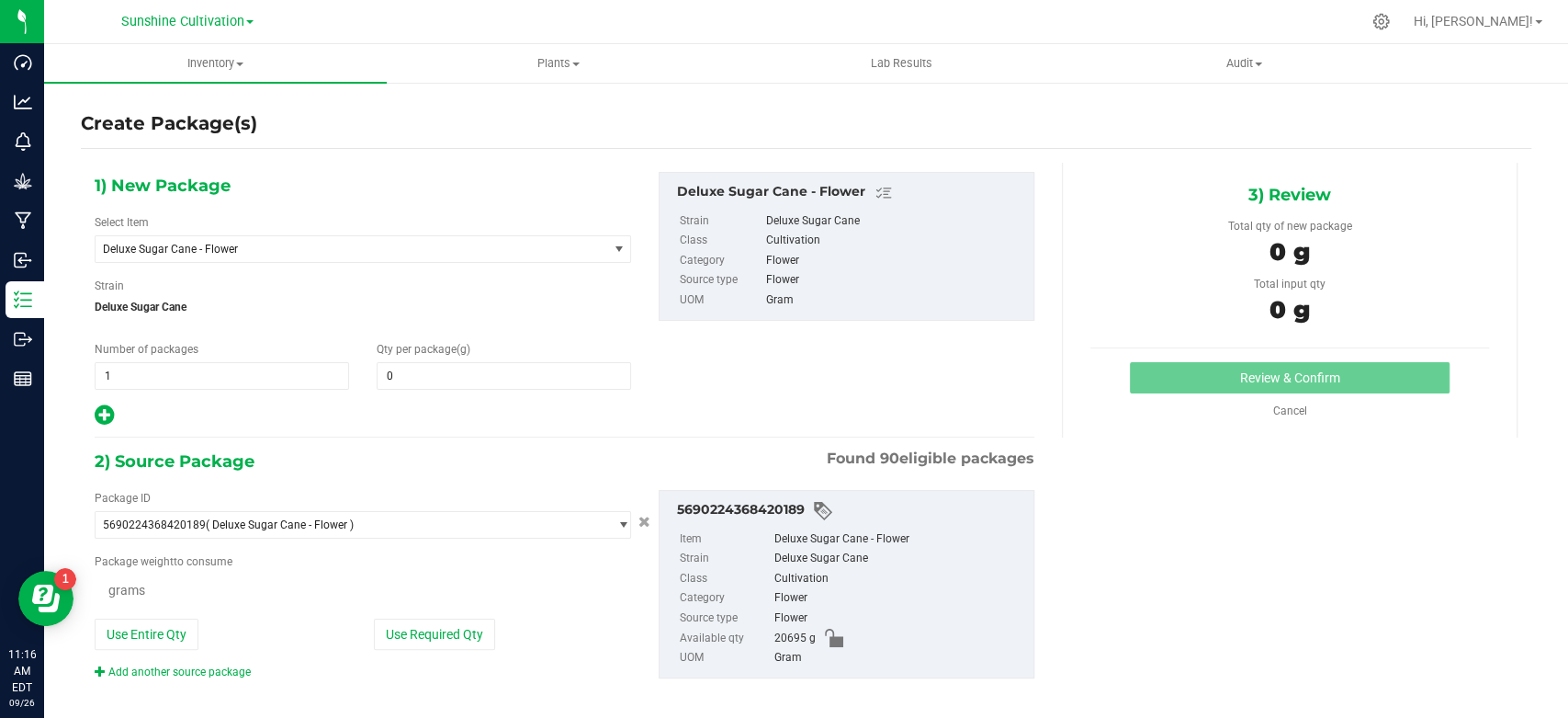
type input "0.0000"
click at [1294, 412] on div "Cancel" at bounding box center [1289, 410] width 120 height 16
click at [1277, 406] on link "Cancel" at bounding box center [1289, 410] width 34 height 12
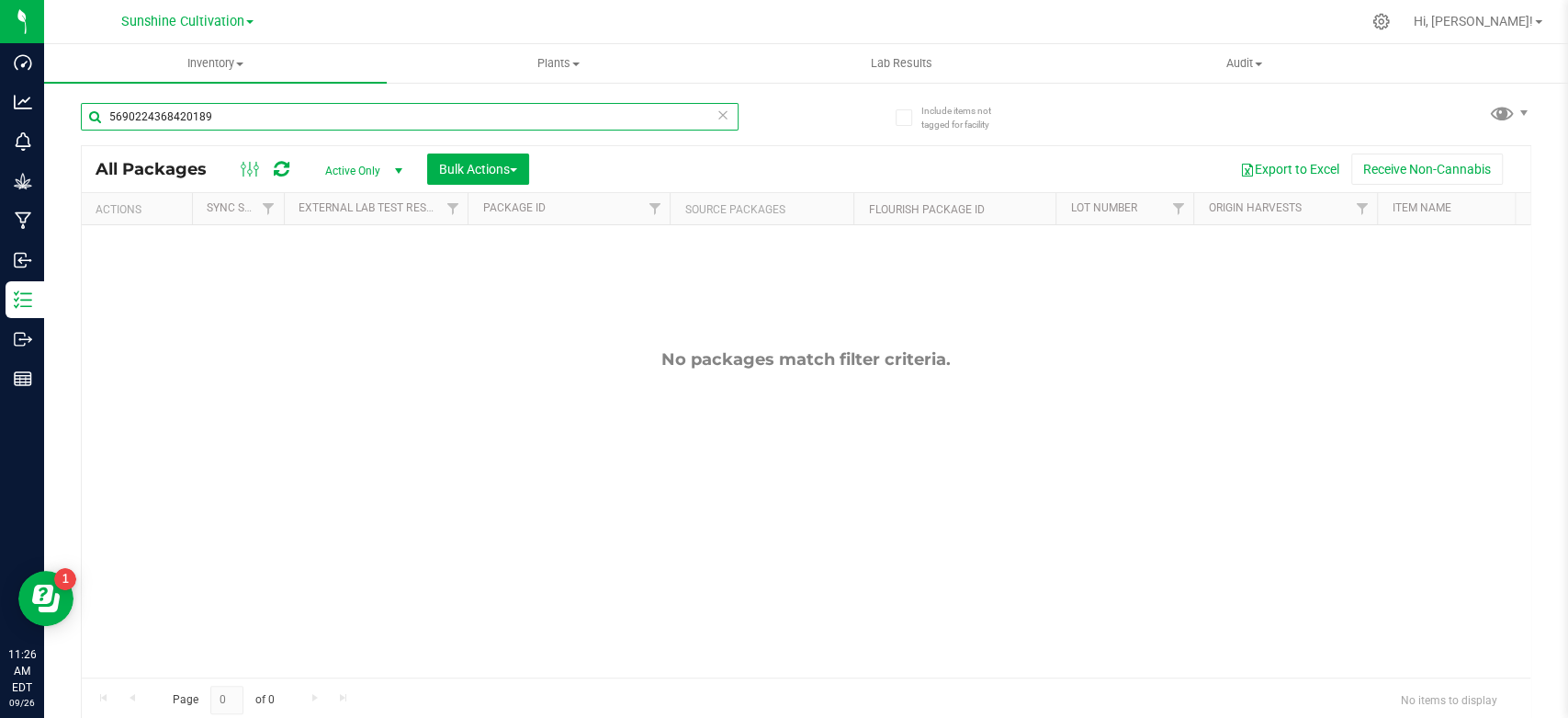
drag, startPoint x: 255, startPoint y: 124, endPoint x: 96, endPoint y: 122, distance: 159.0
click at [103, 123] on input "5690224368420189" at bounding box center [409, 116] width 657 height 28
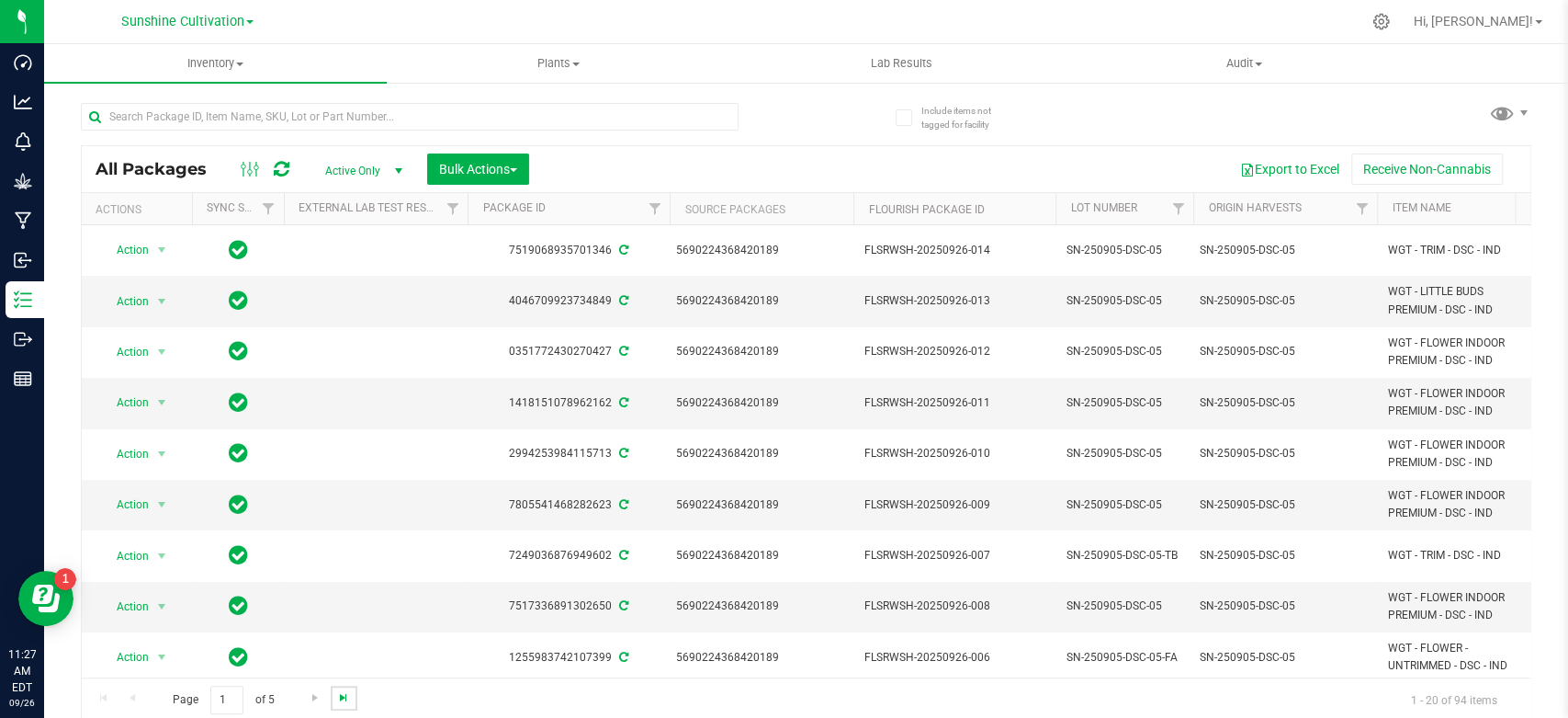
click at [339, 698] on span "Go to the last page" at bounding box center [343, 697] width 14 height 14
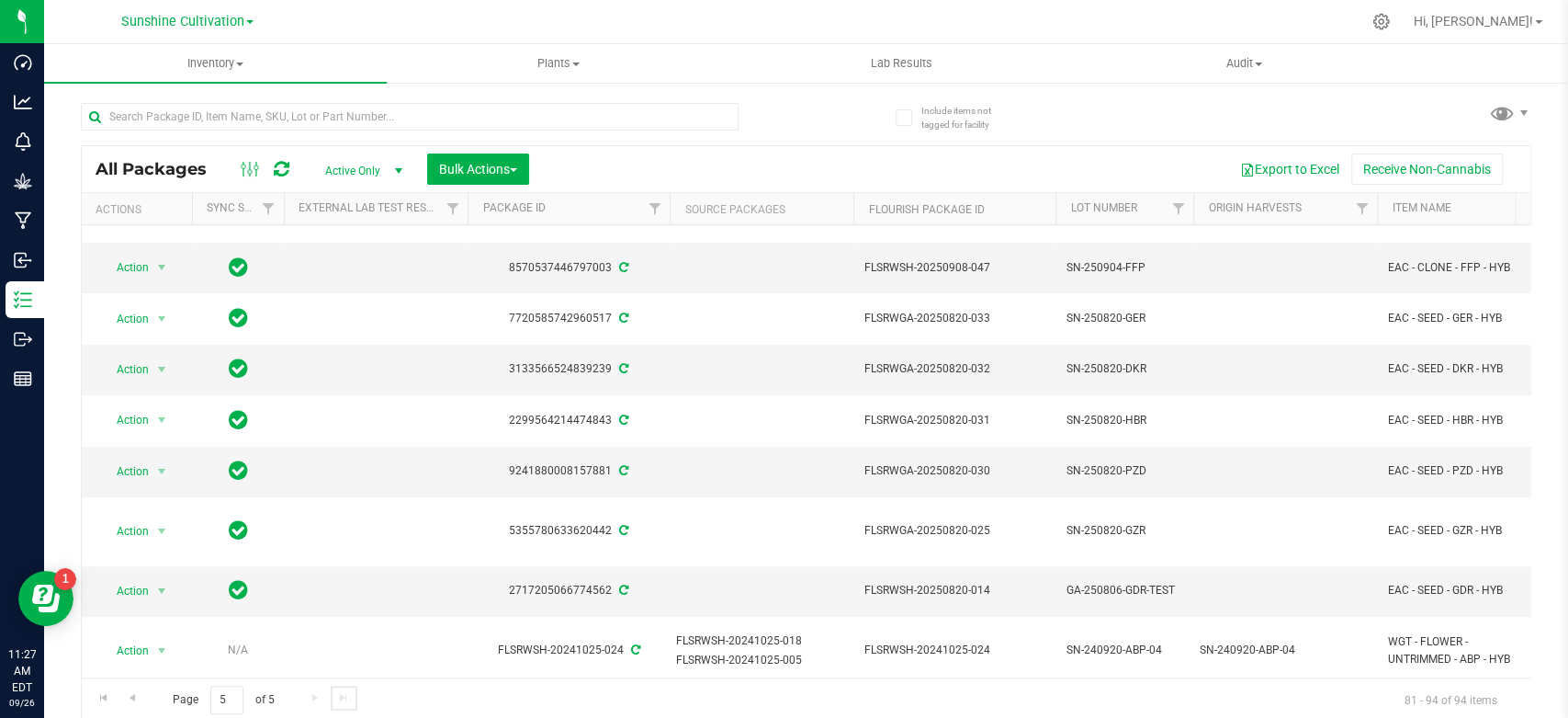
scroll to position [290, 0]
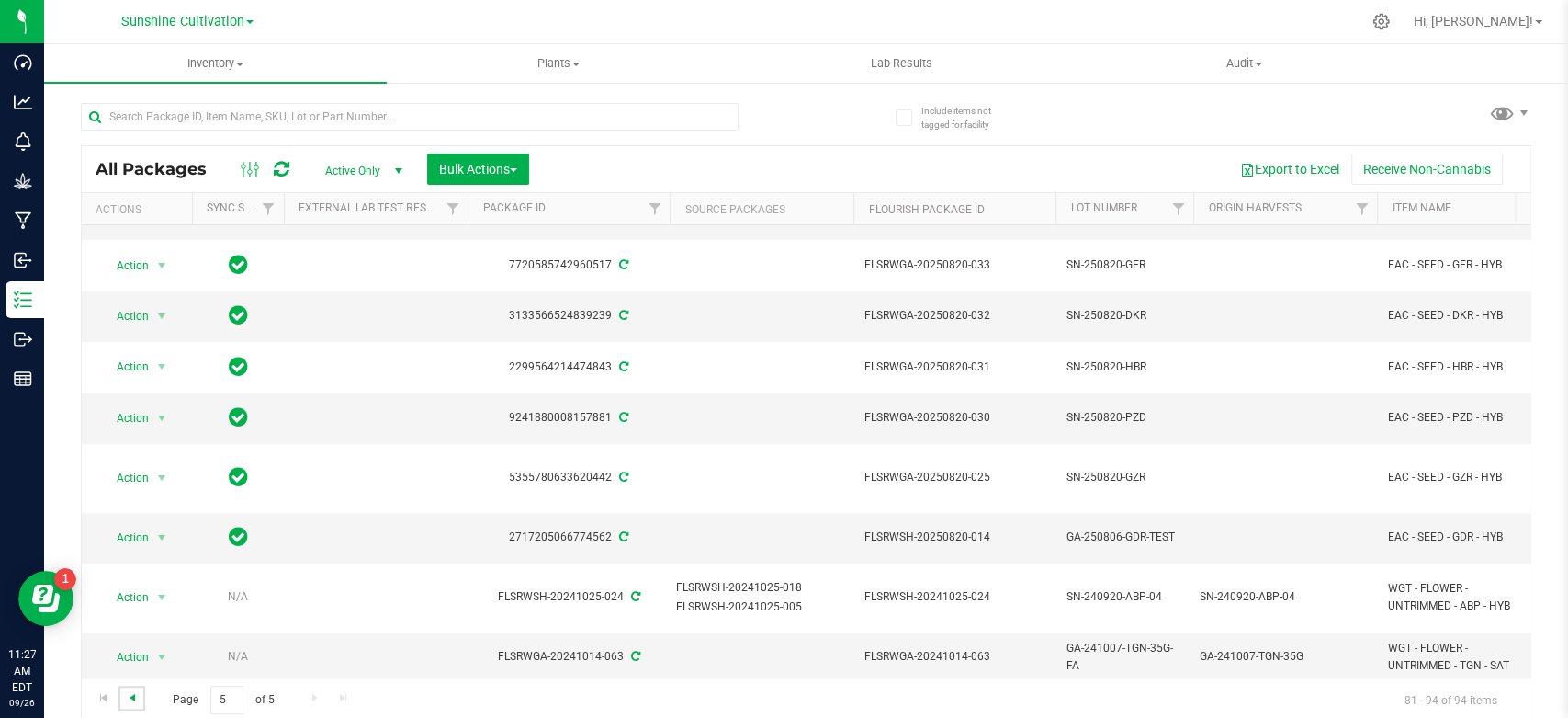
click at [129, 694] on span "Go to the previous page" at bounding box center [131, 697] width 14 height 14
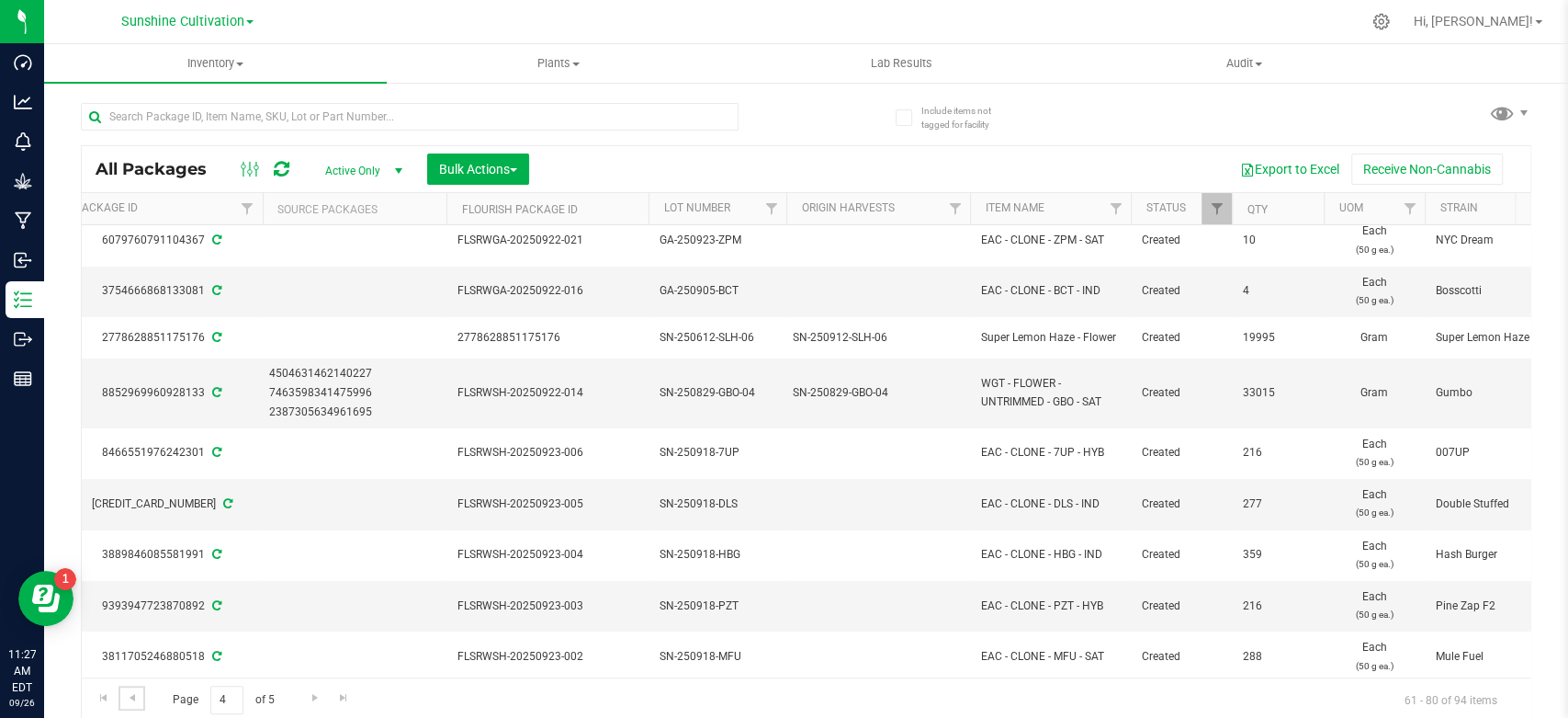
scroll to position [102, 456]
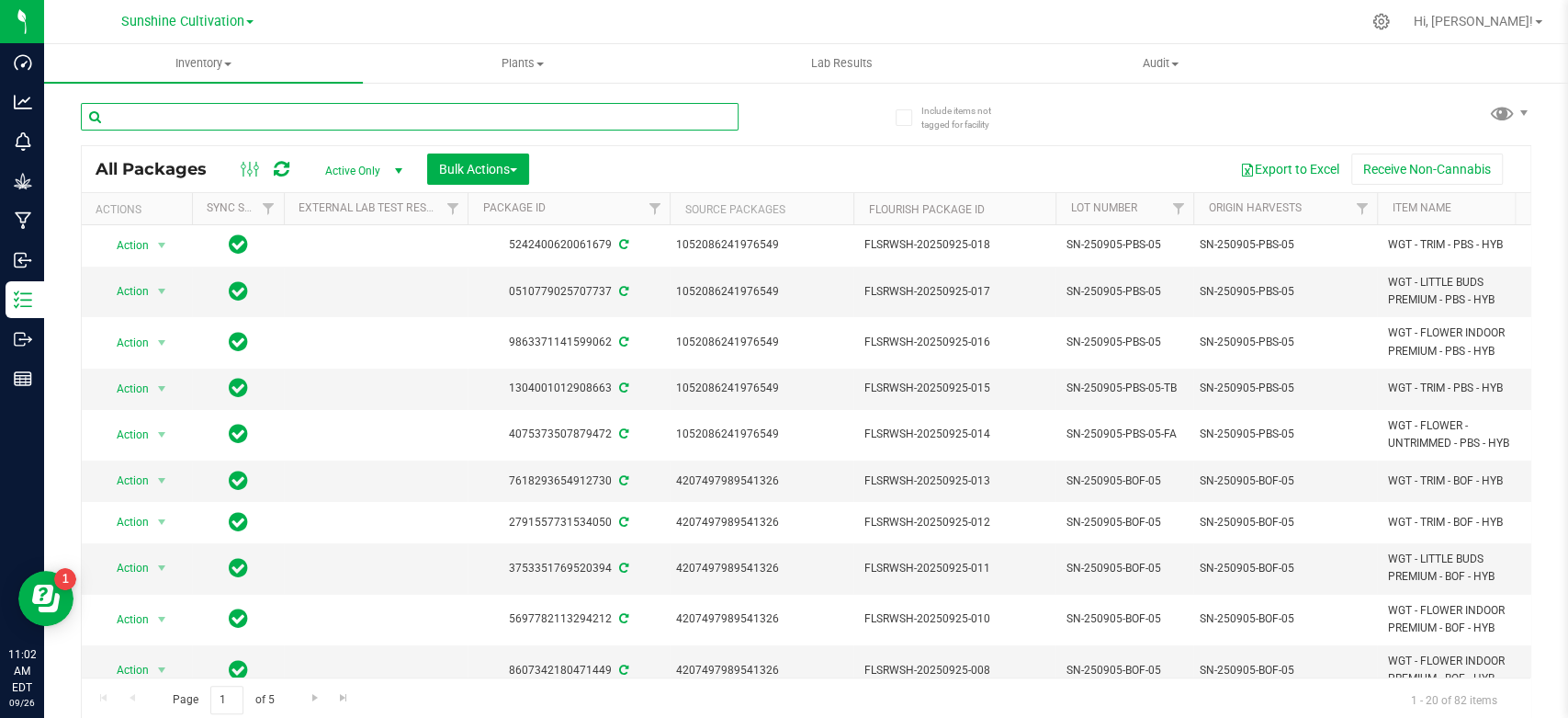
scroll to position [511, 0]
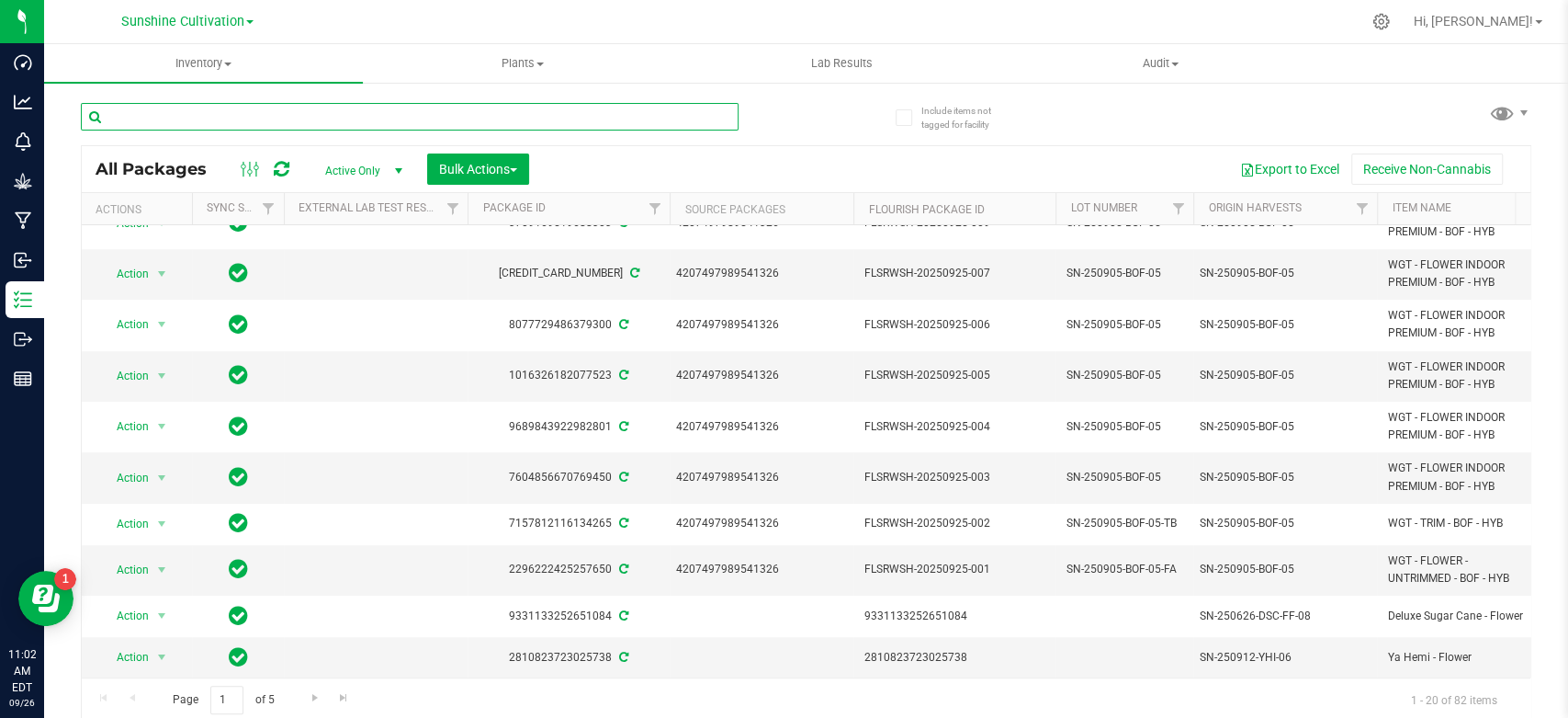
click at [211, 117] on input "text" at bounding box center [409, 116] width 657 height 28
paste input "9683794661000789"
type input "9683794661000789"
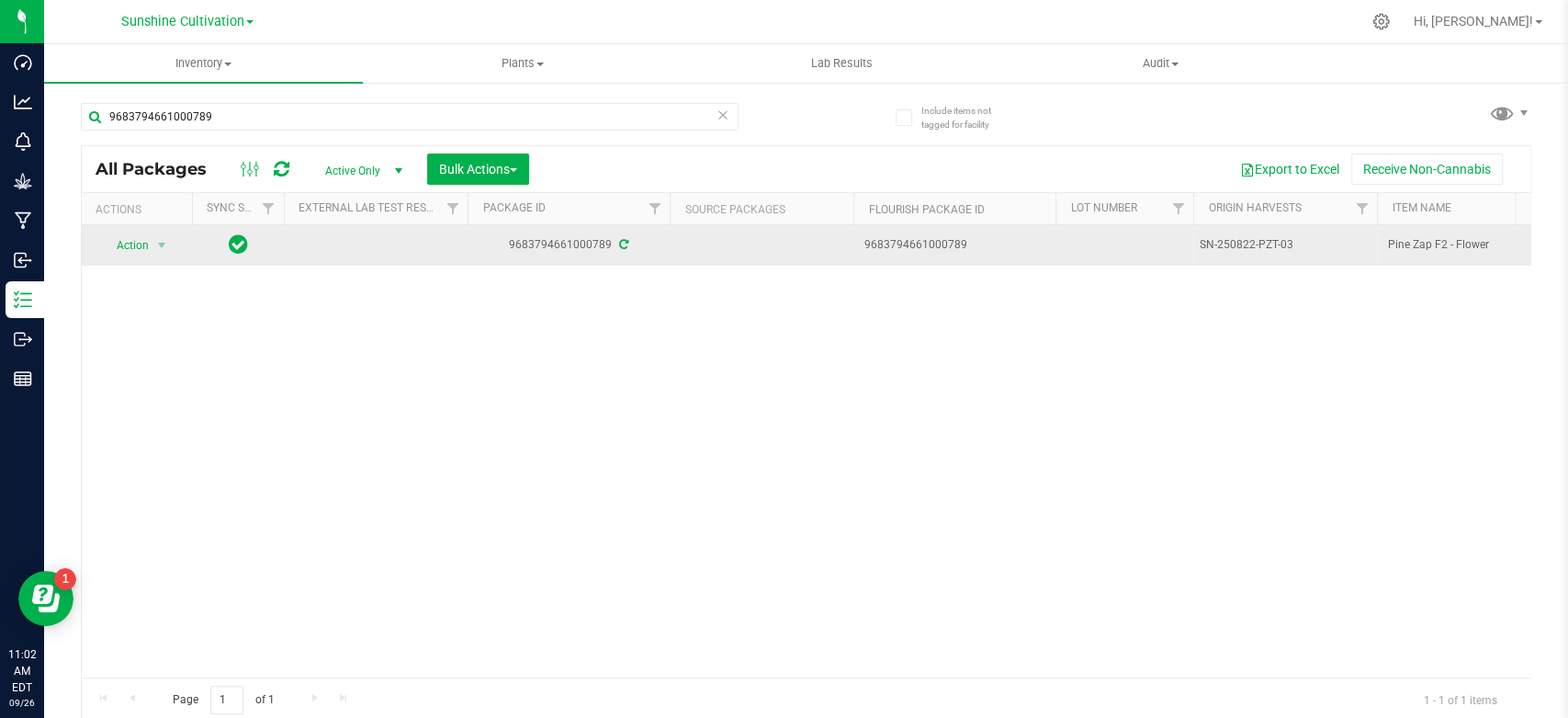
click at [1250, 236] on div "SN-250822-PZT-03" at bounding box center [1285, 244] width 172 height 17
click at [1250, 239] on div "SN-250822-PZT-03" at bounding box center [1285, 244] width 172 height 17
click at [1250, 245] on div "SN-250822-PZT-03" at bounding box center [1285, 244] width 172 height 17
click at [1249, 246] on div "SN-250822-PZT-03" at bounding box center [1285, 244] width 172 height 17
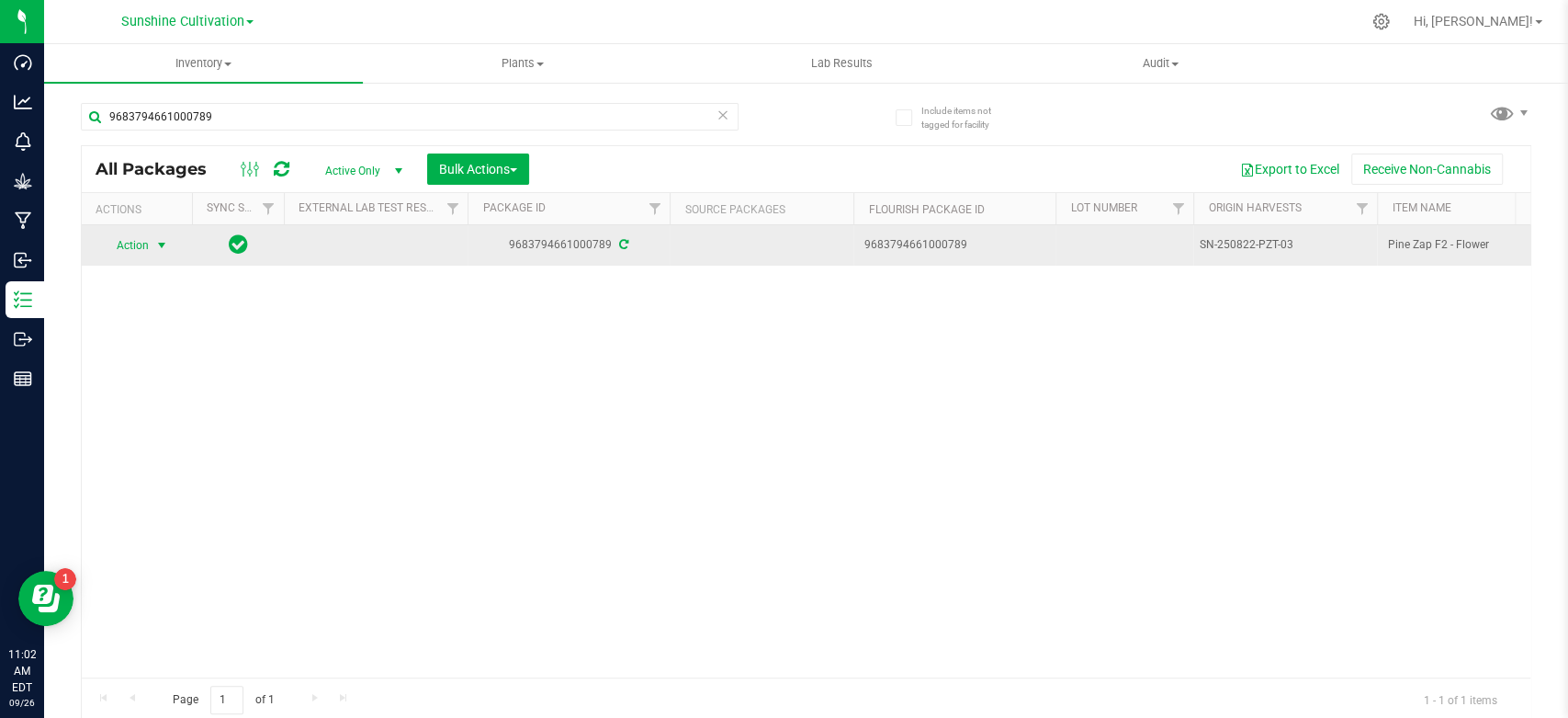
click at [159, 248] on span "select" at bounding box center [161, 244] width 14 height 14
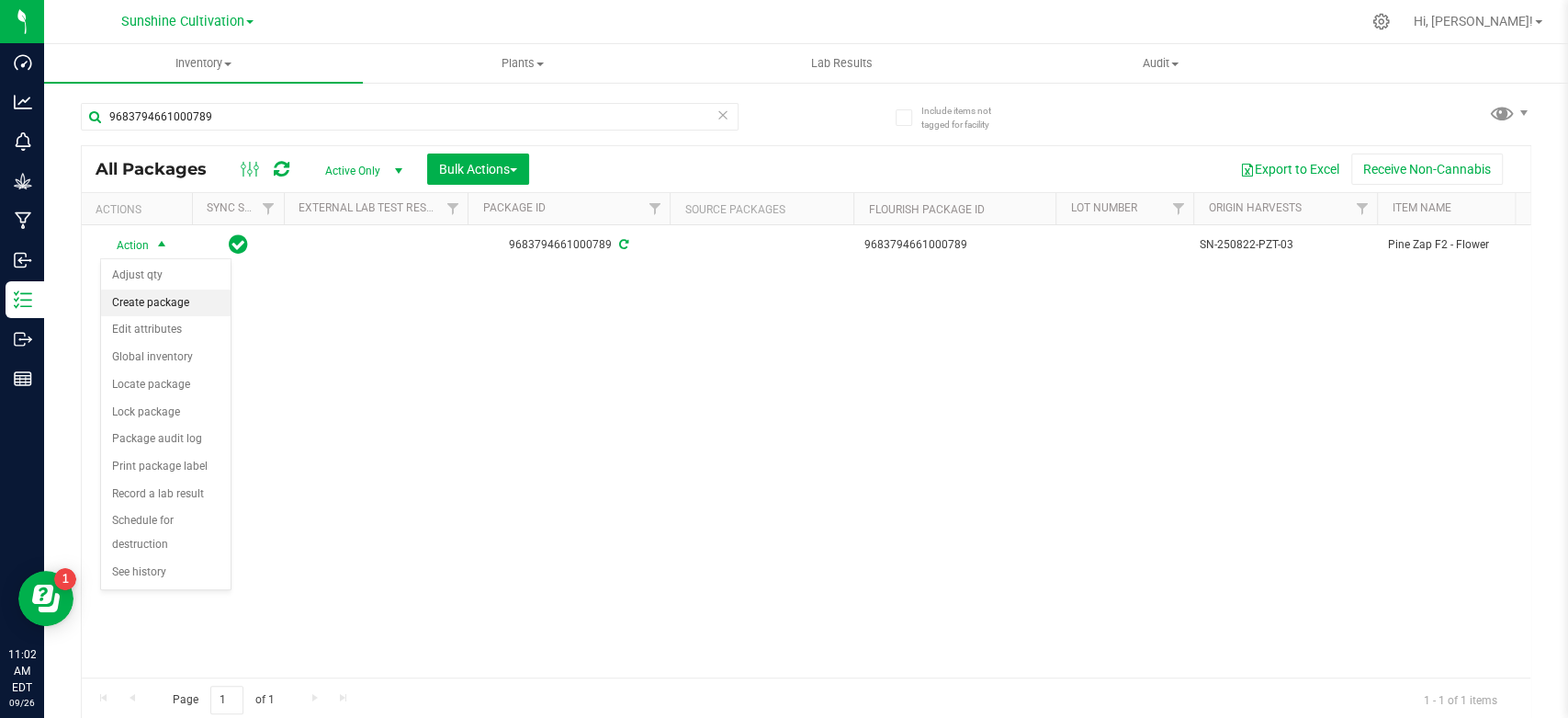
click at [147, 312] on li "Create package" at bounding box center [165, 303] width 129 height 28
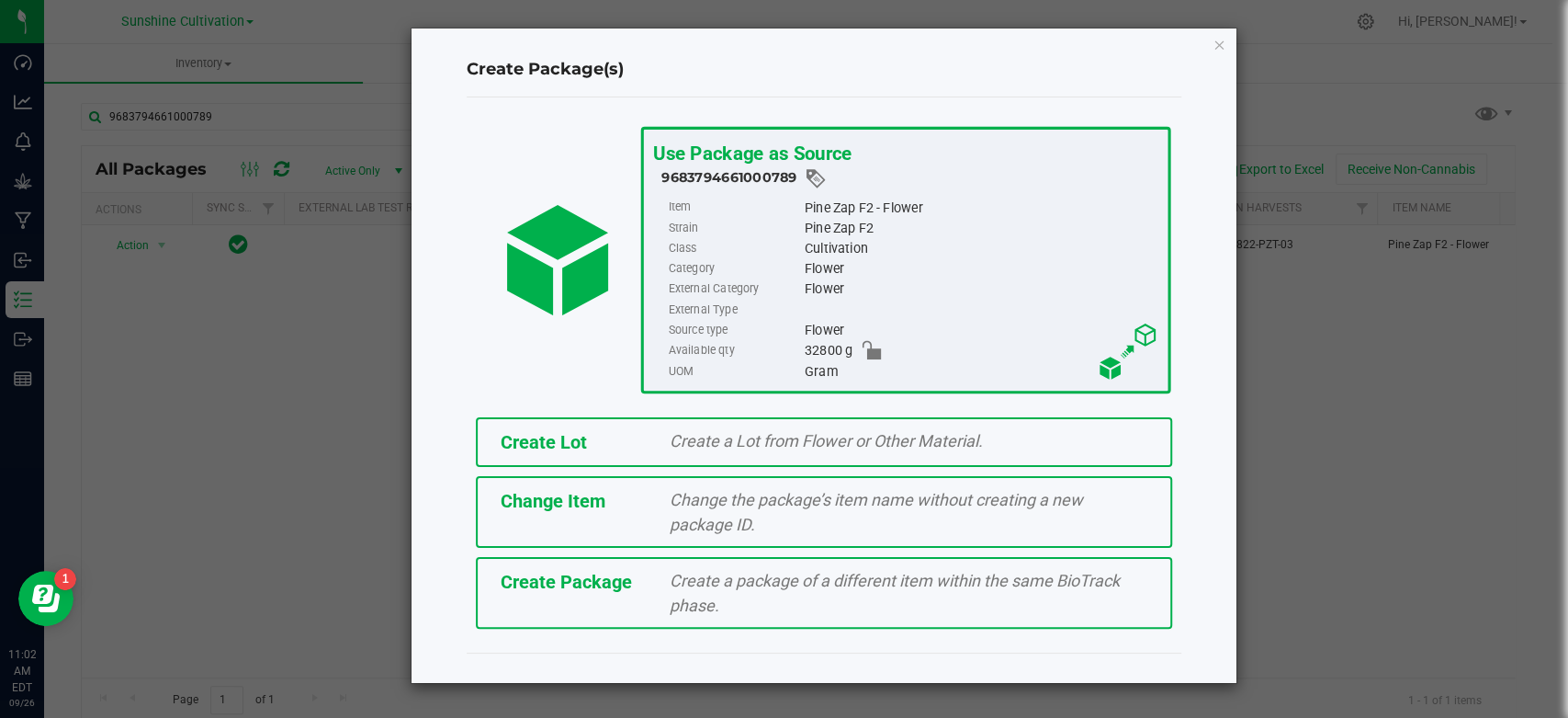
click at [552, 570] on span "Create Package" at bounding box center [565, 581] width 131 height 22
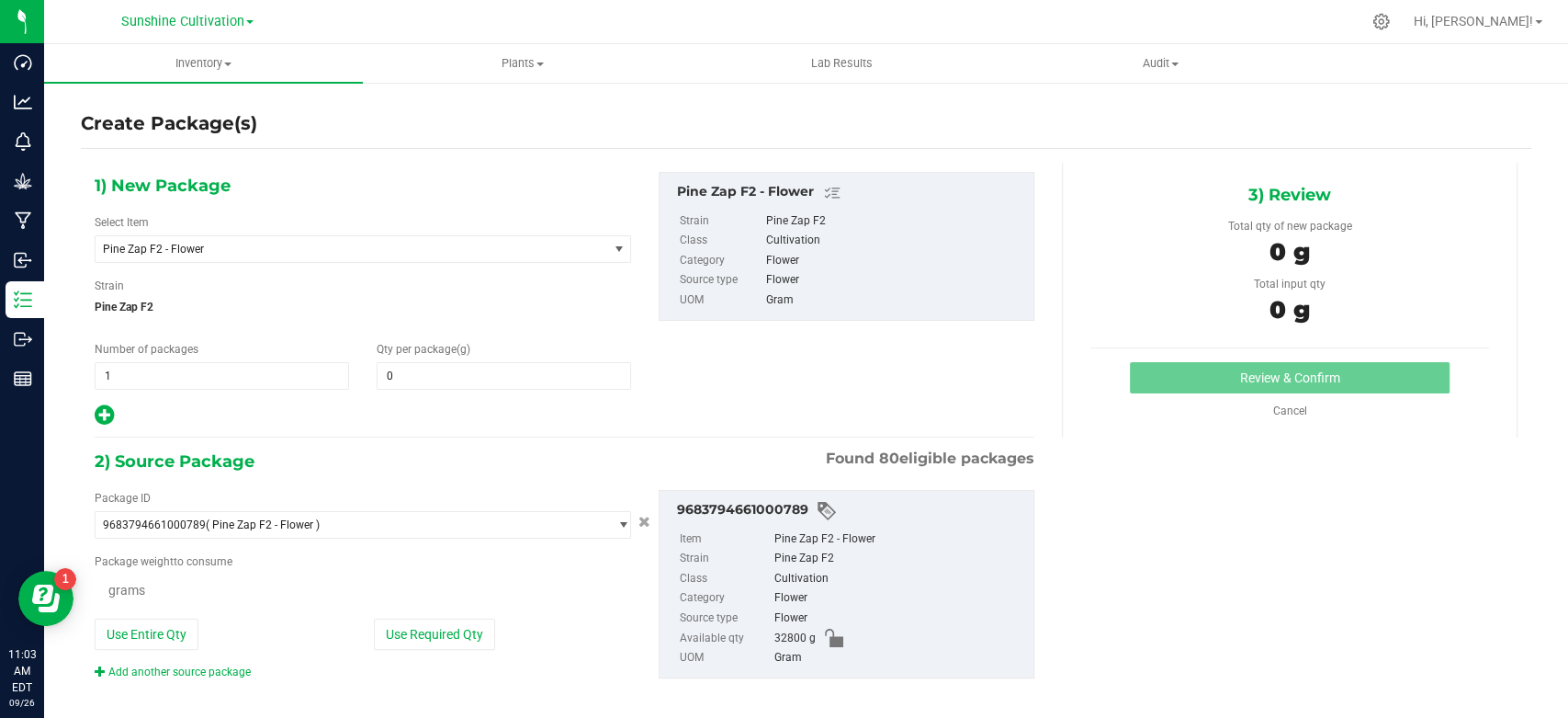
type input "0.0000"
click at [300, 246] on span "Pine Zap F2 - Flower" at bounding box center [340, 248] width 476 height 12
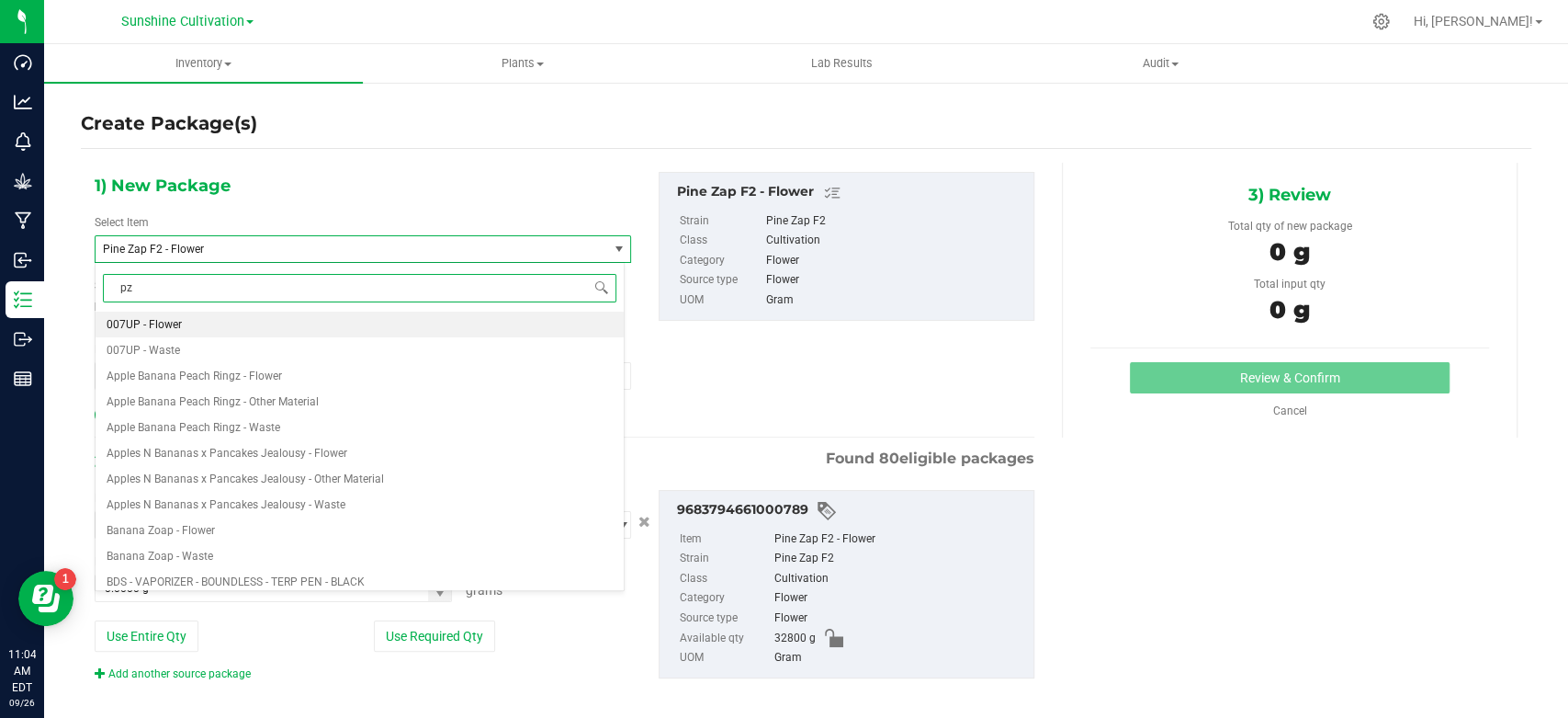
type input "pzt"
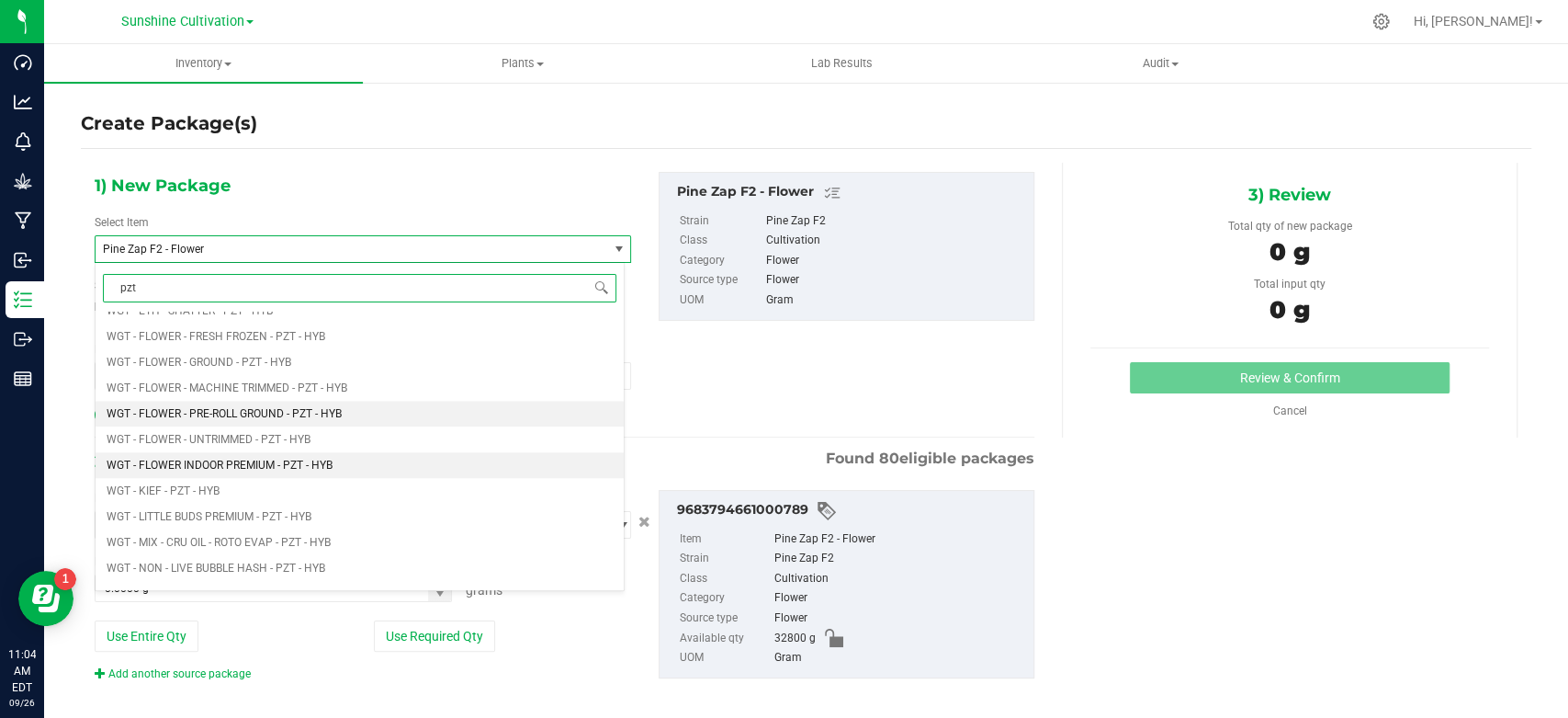
scroll to position [1429, 0]
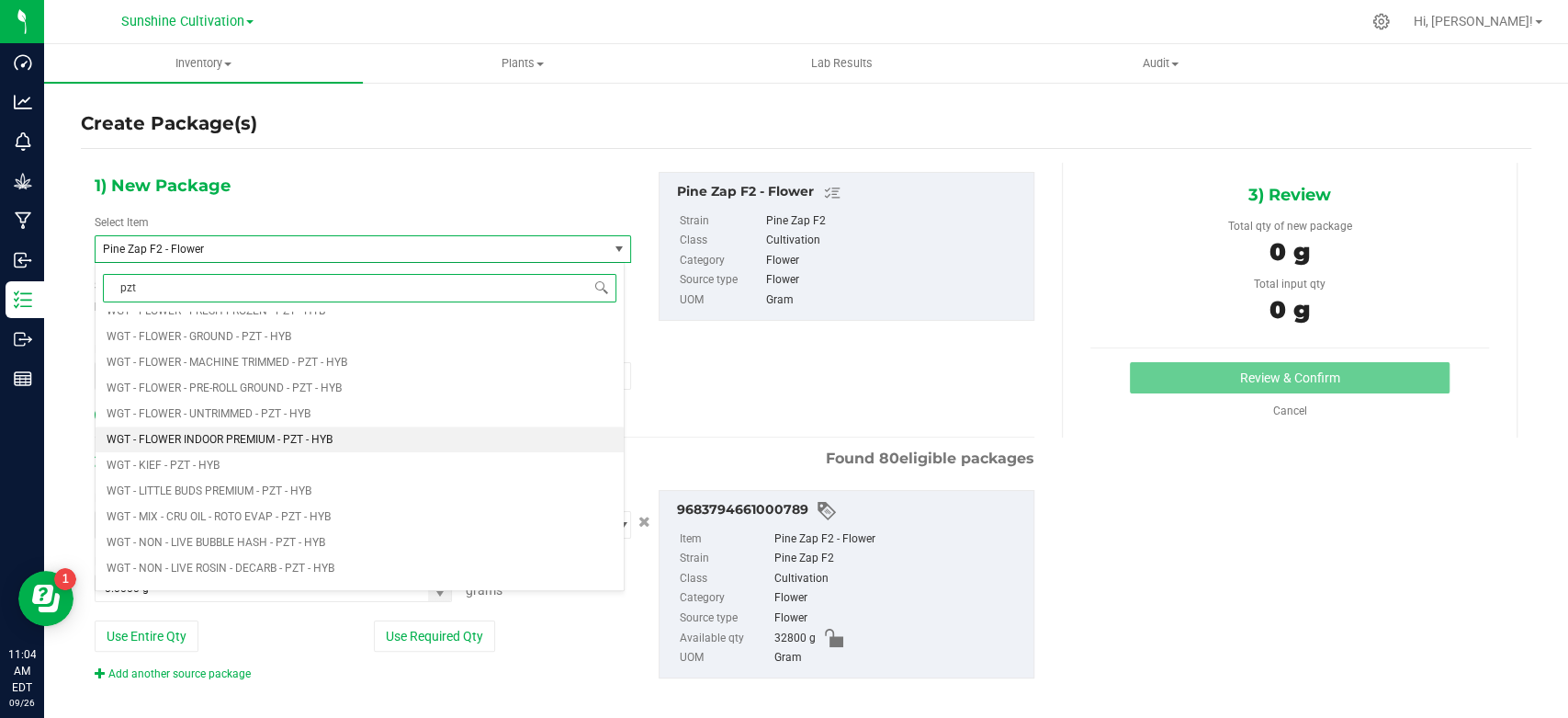
click at [333, 441] on span "WGT - FLOWER INDOOR PREMIUM - PZT - HYB" at bounding box center [219, 438] width 226 height 12
type input "0.0000"
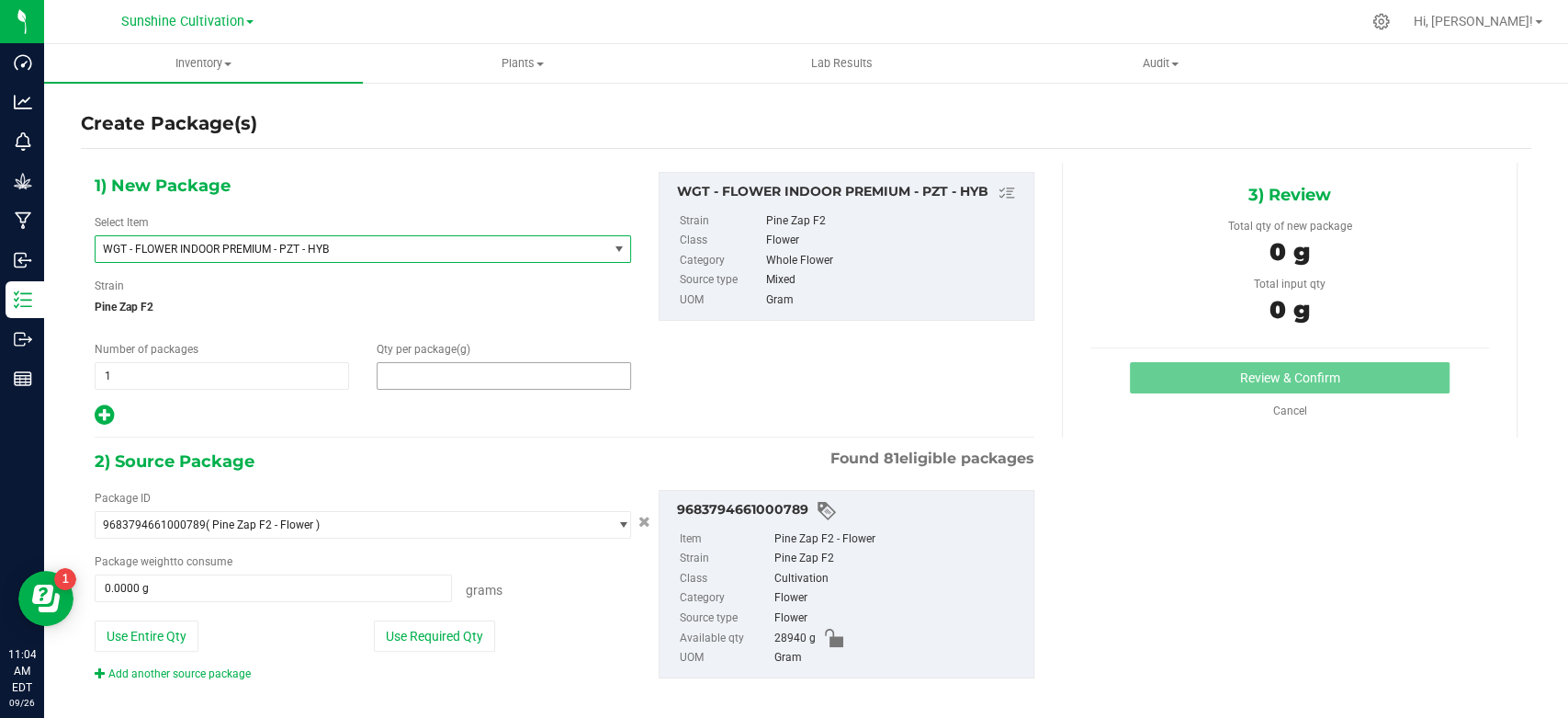
click at [460, 384] on span at bounding box center [504, 376] width 255 height 28
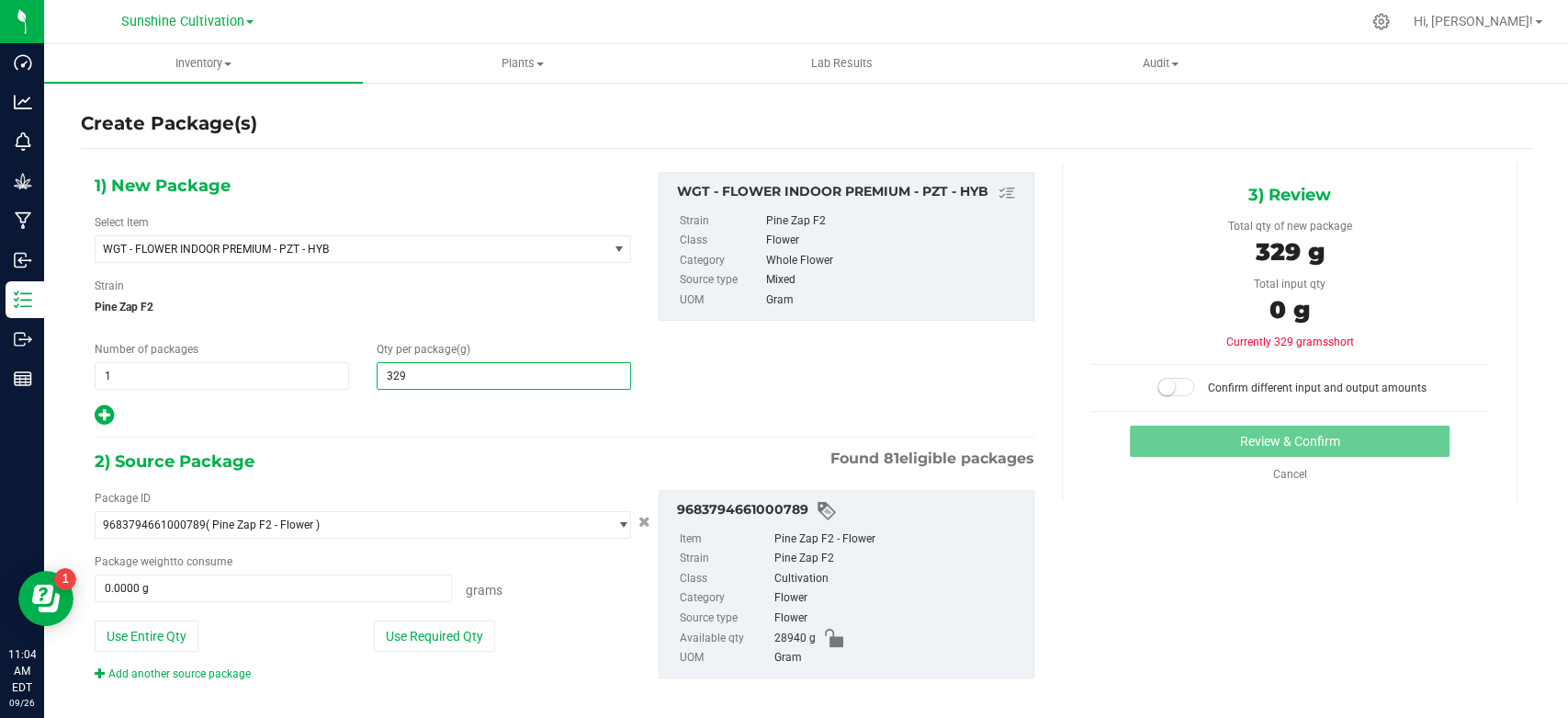
type input "3290"
type input "3,290.0000"
click at [219, 601] on span "0.0000 g 0" at bounding box center [273, 588] width 357 height 28
click at [222, 587] on span at bounding box center [273, 588] width 357 height 28
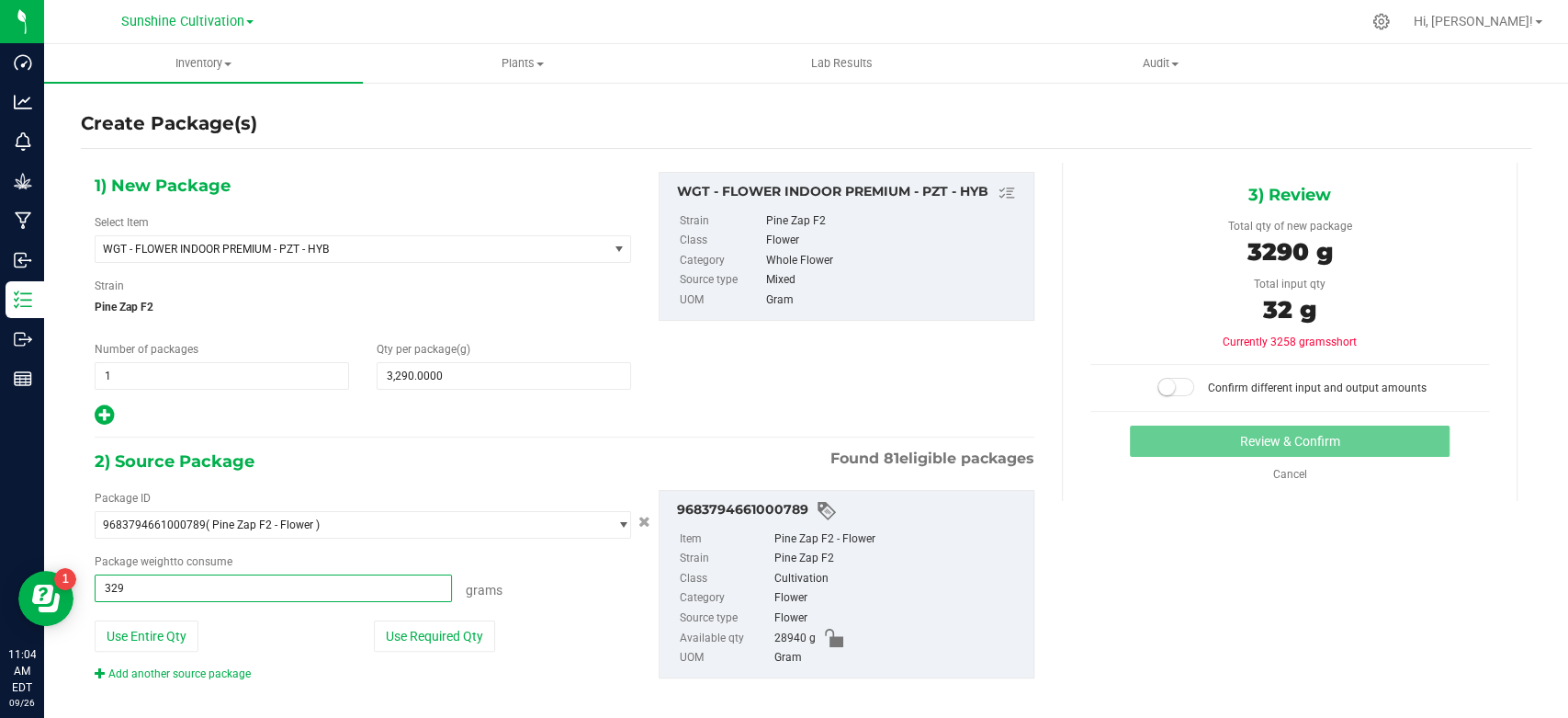
type input "3290"
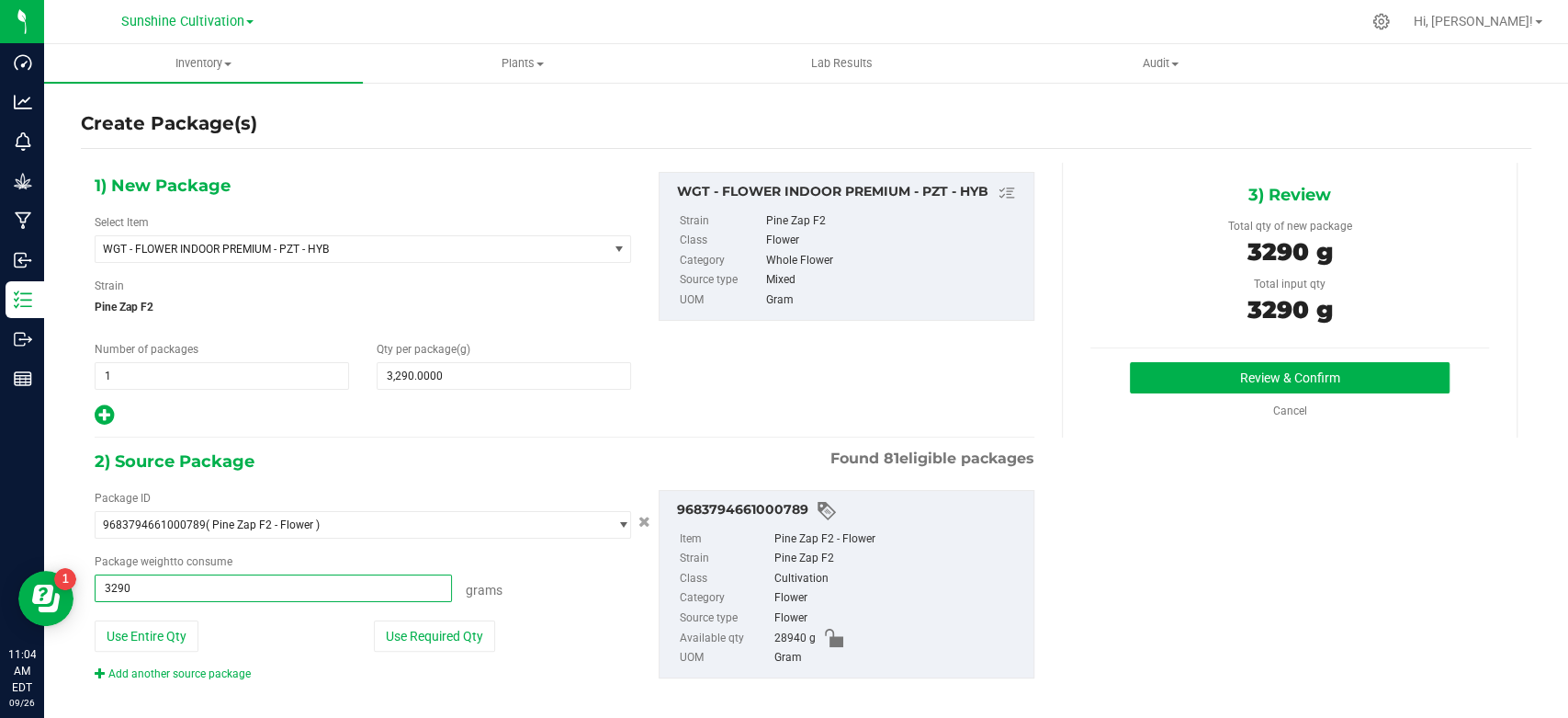
type input "3290.0000 g"
click at [1313, 359] on div "3) Review Total qty of new package 3290 g Total input qty 3290 g Review & Confi…" at bounding box center [1289, 300] width 455 height 275
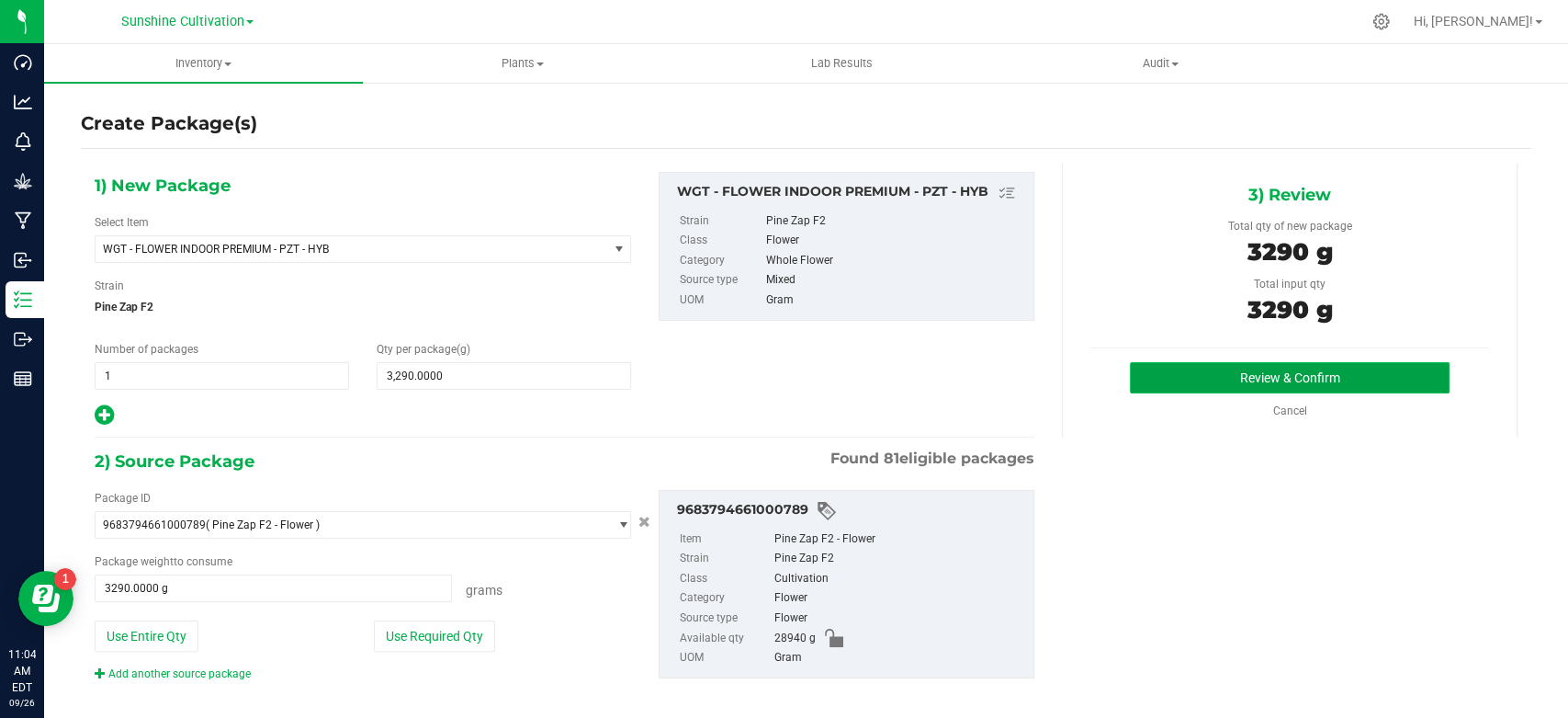
click at [1308, 362] on button "Review & Confirm" at bounding box center [1289, 378] width 319 height 32
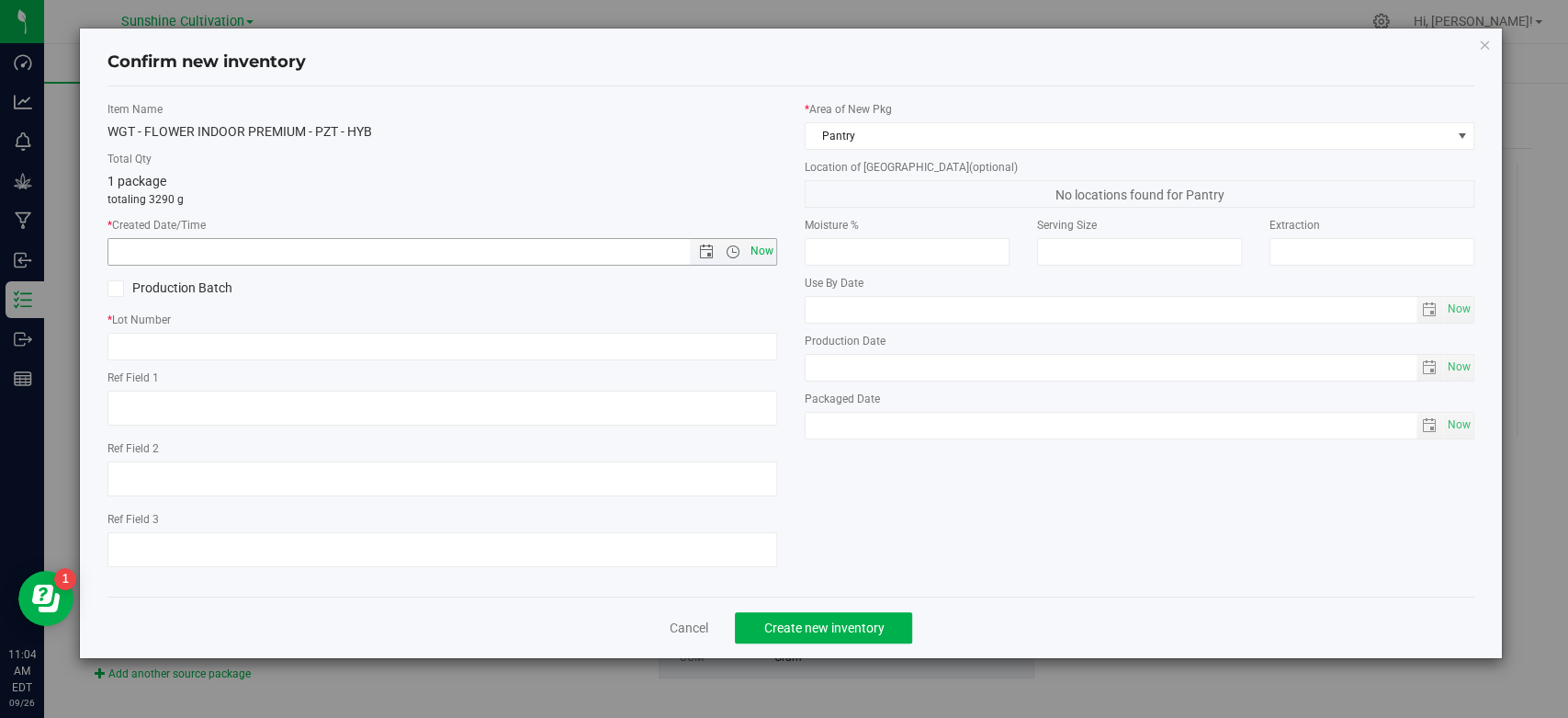
click at [768, 250] on span "Now" at bounding box center [762, 251] width 32 height 27
type input "9/26/2025 11:04 AM"
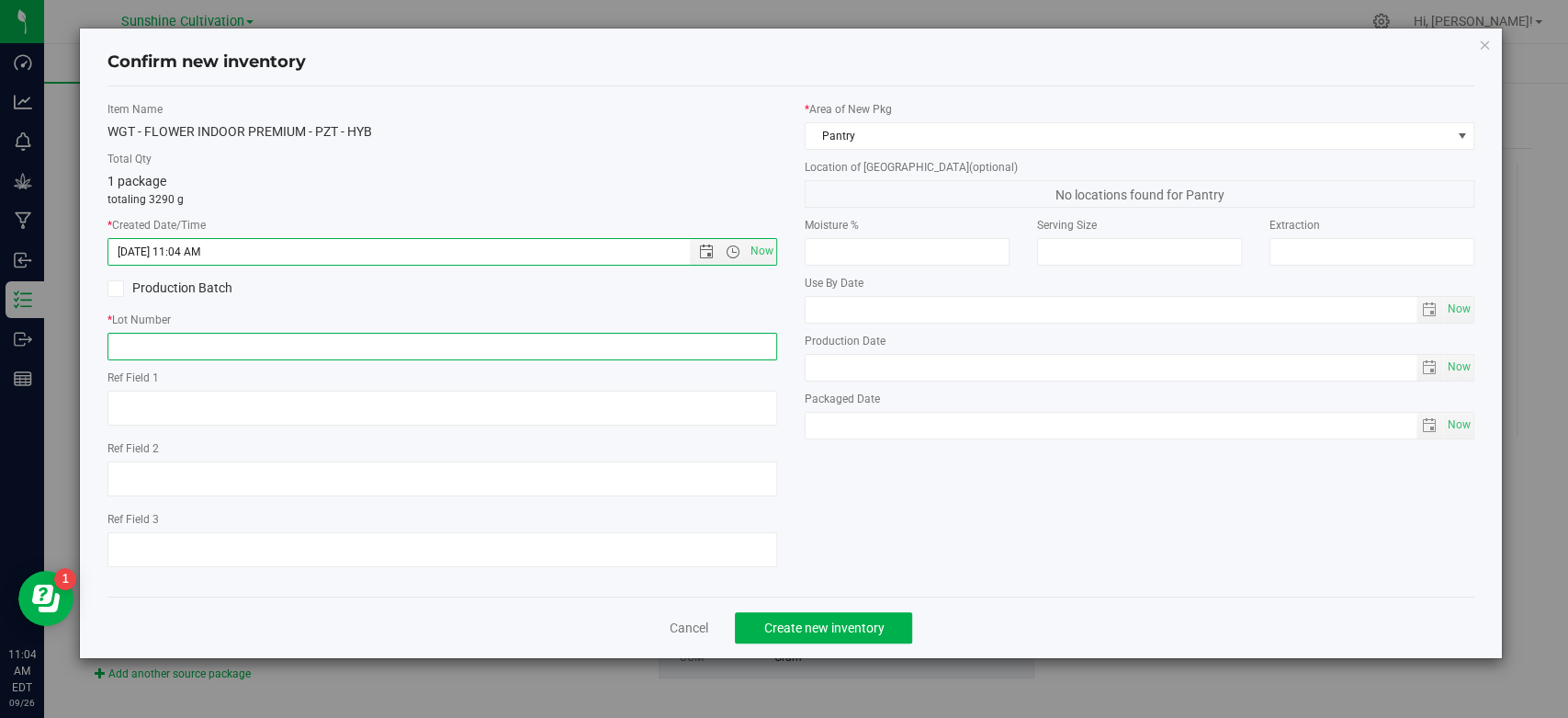
click at [718, 350] on input "text" at bounding box center [442, 346] width 670 height 28
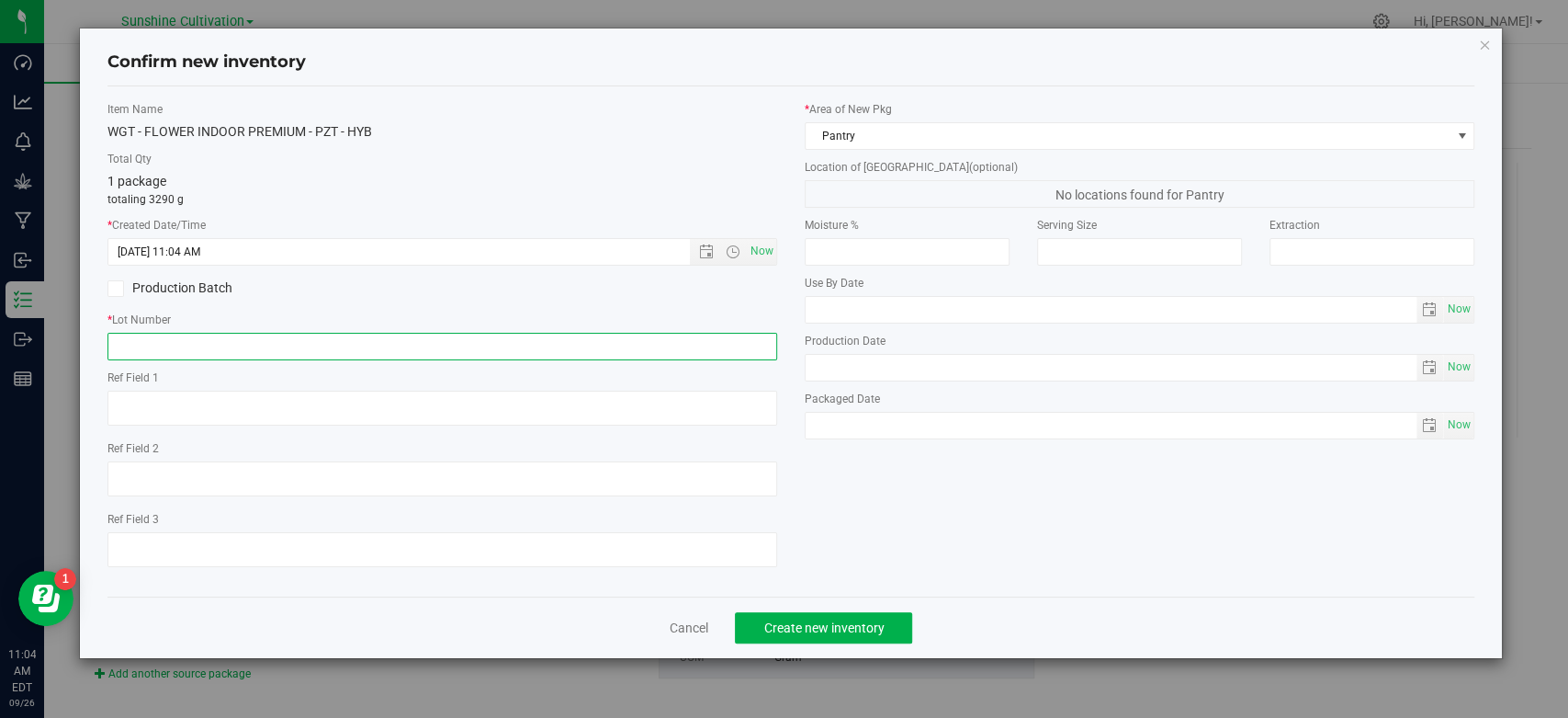
paste input "SN-250822-PZT-03"
type input "SN-250822-PZT-03"
click at [817, 632] on button "Create new inventory" at bounding box center [823, 627] width 177 height 32
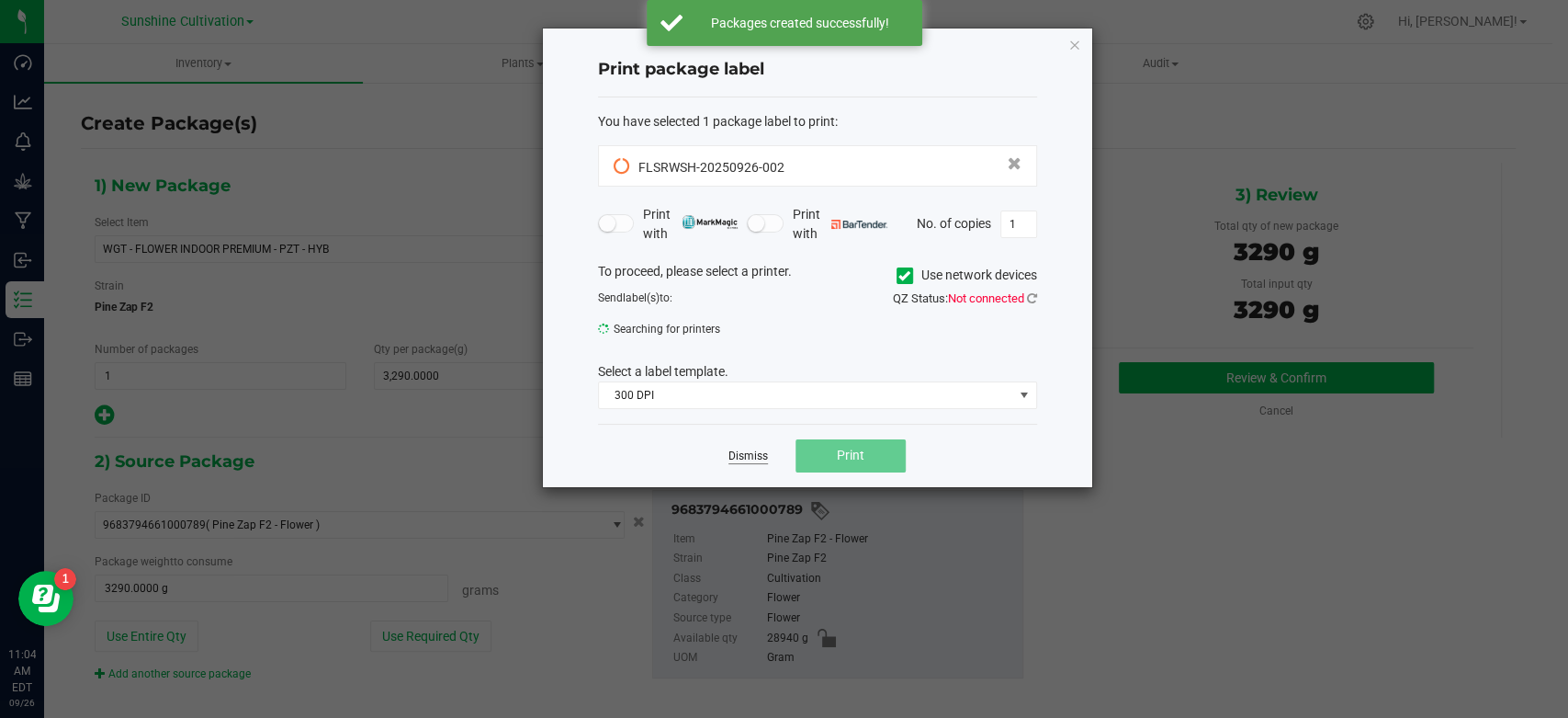
click at [758, 467] on div "Dismiss Print" at bounding box center [818, 455] width 439 height 63
click at [754, 454] on link "Dismiss" at bounding box center [748, 456] width 39 height 15
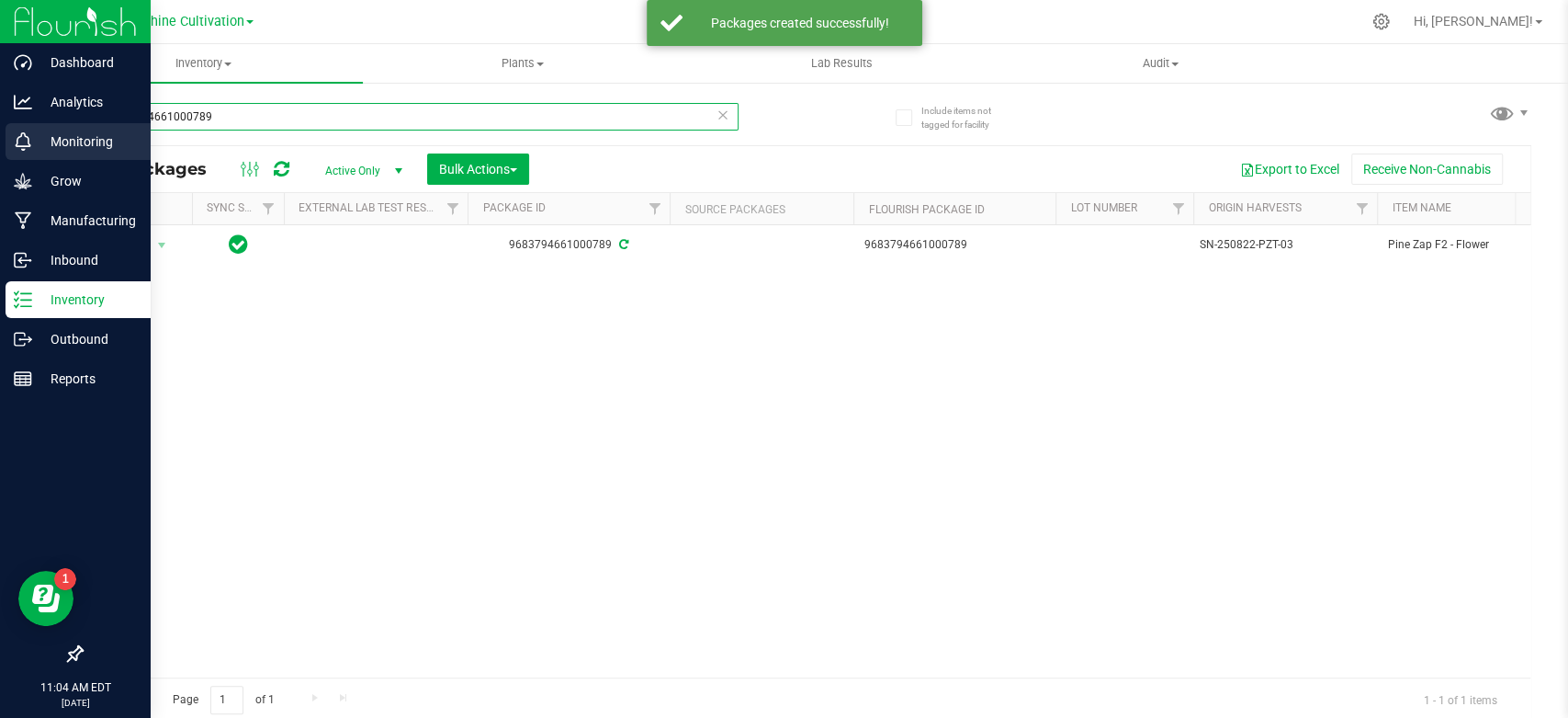
drag, startPoint x: 248, startPoint y: 116, endPoint x: 12, endPoint y: 124, distance: 236.1
click at [12, 124] on div "Dashboard Analytics Monitoring Grow Manufacturing Inbound Inventory Outbound Re…" at bounding box center [784, 359] width 1568 height 718
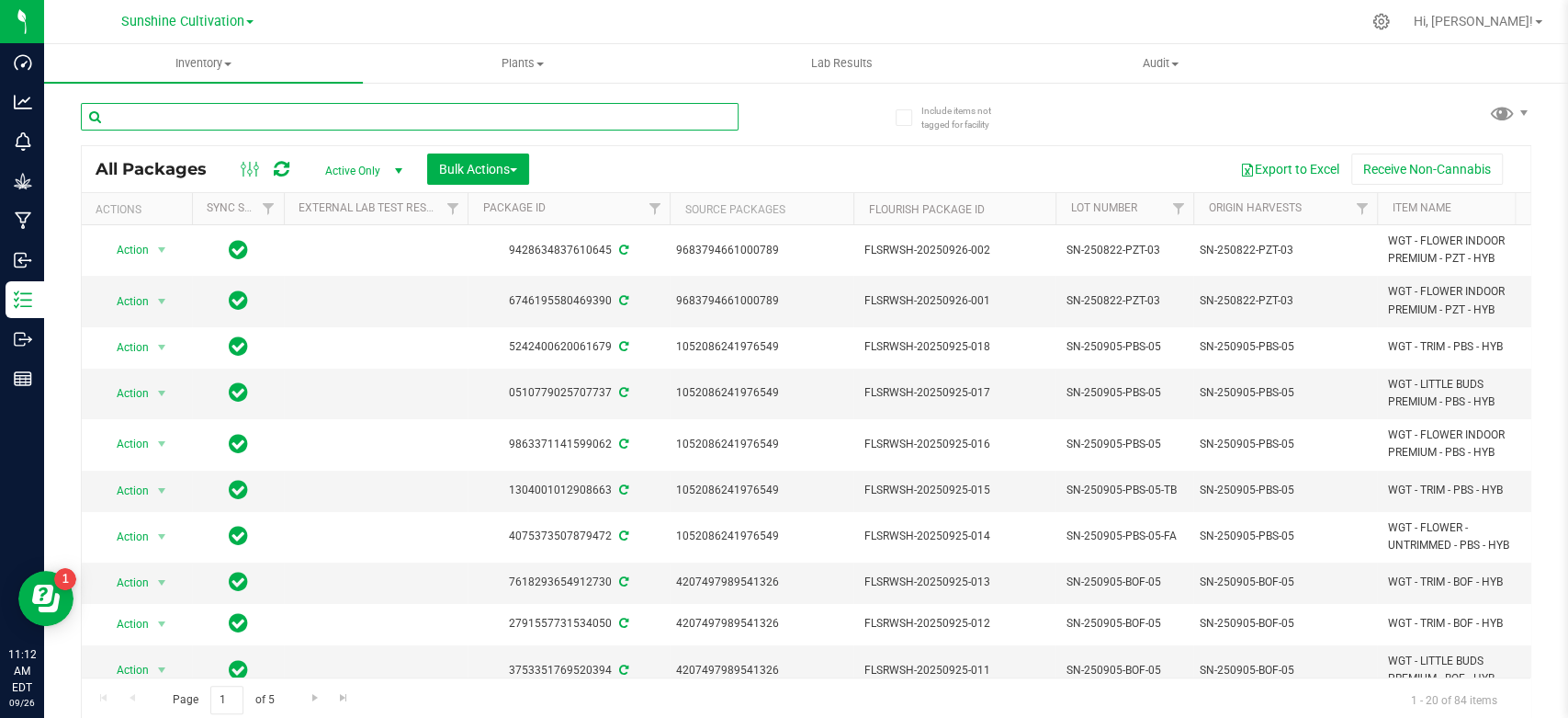
click at [231, 124] on input "text" at bounding box center [409, 116] width 657 height 28
paste input "5690224368420189"
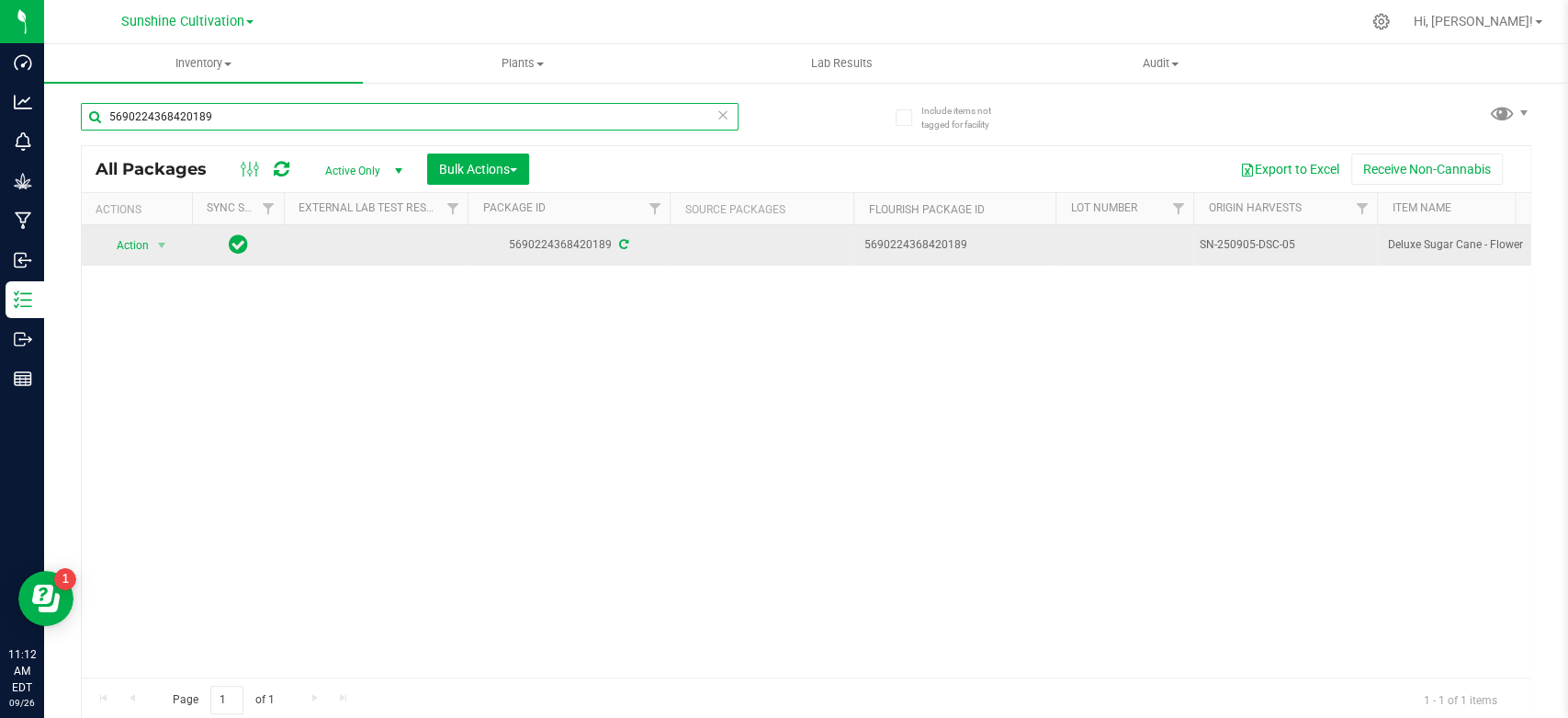
type input "5690224368420189"
click at [169, 251] on span "select" at bounding box center [162, 245] width 23 height 26
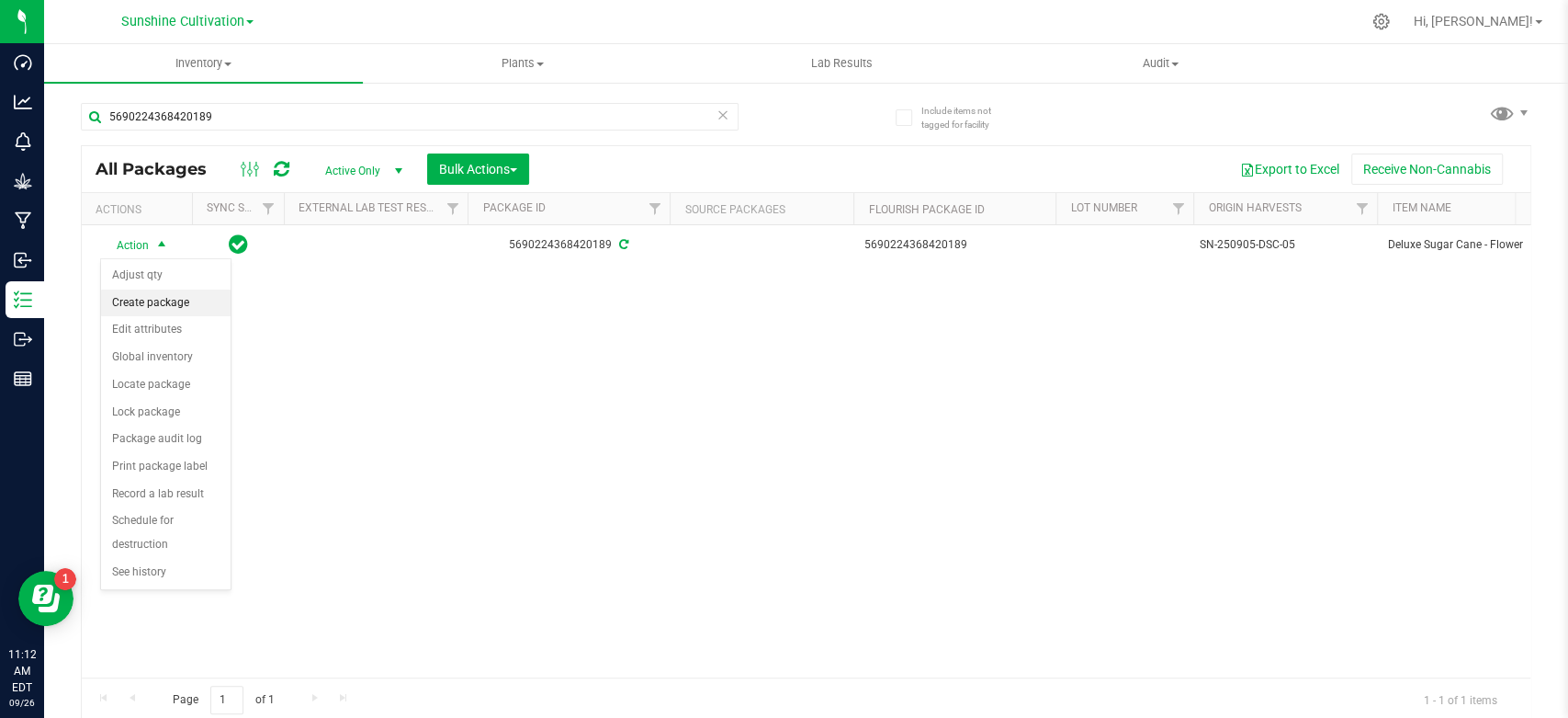
click at [165, 305] on li "Create package" at bounding box center [165, 303] width 129 height 28
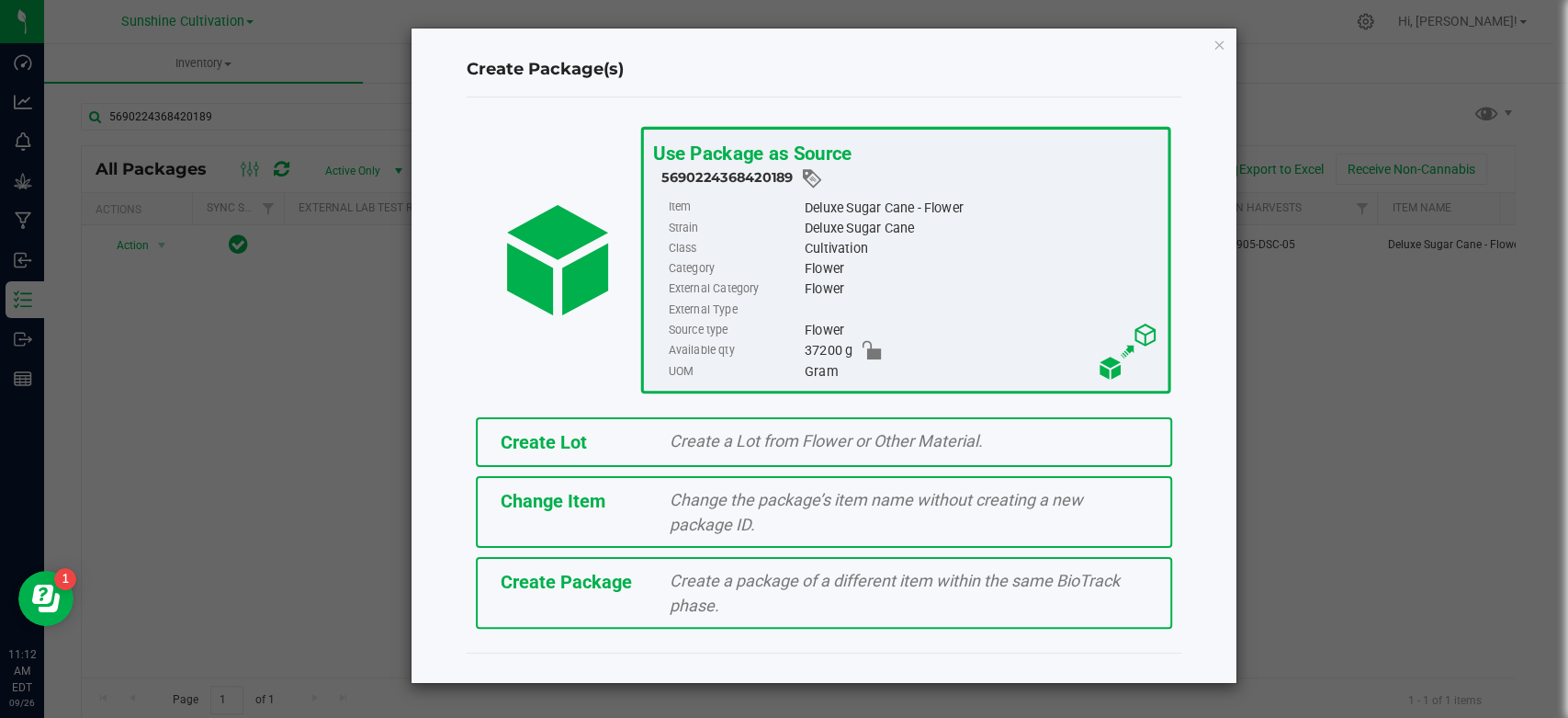
click at [551, 570] on span "Create Package" at bounding box center [565, 581] width 131 height 22
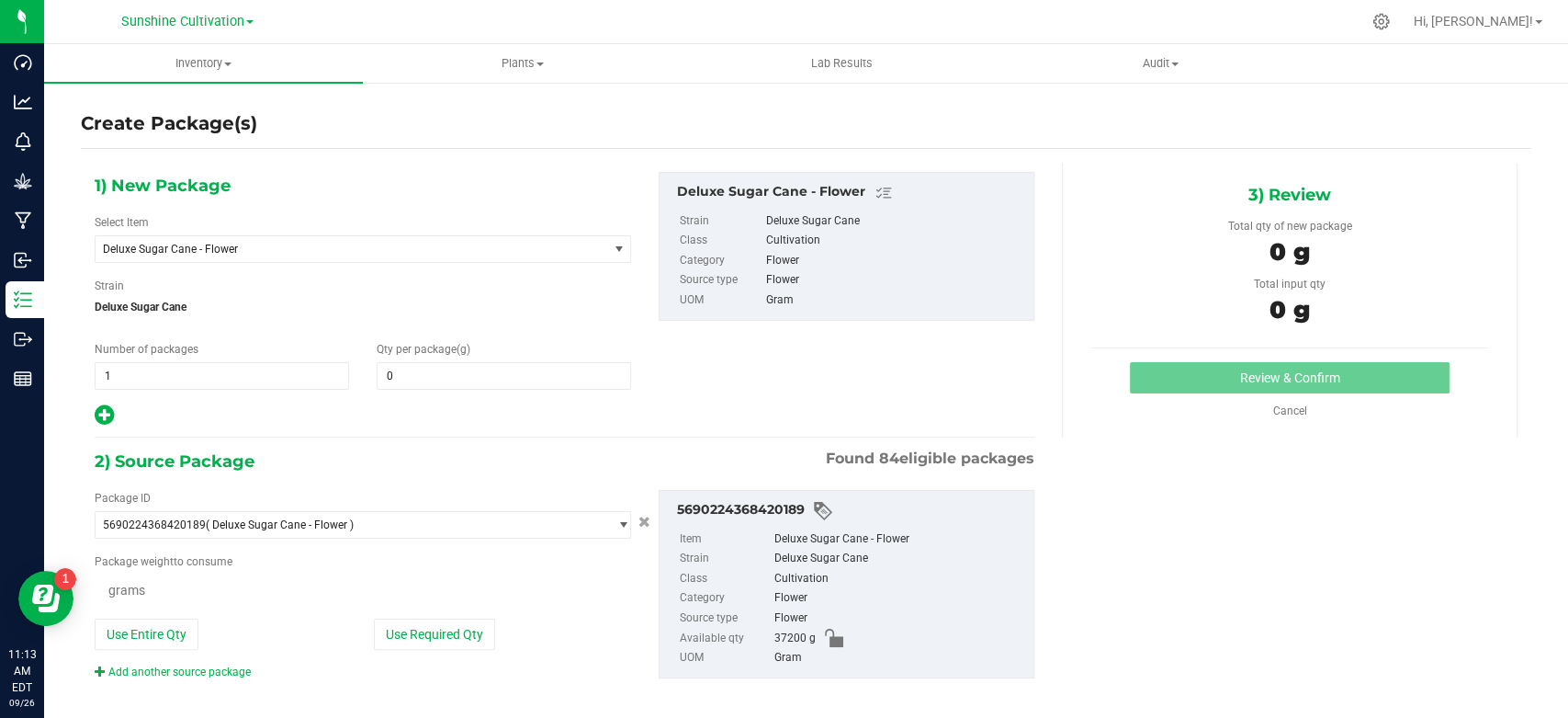
type input "0.0000"
click at [327, 255] on span "Deluxe Sugar Cane - Flower" at bounding box center [340, 248] width 476 height 12
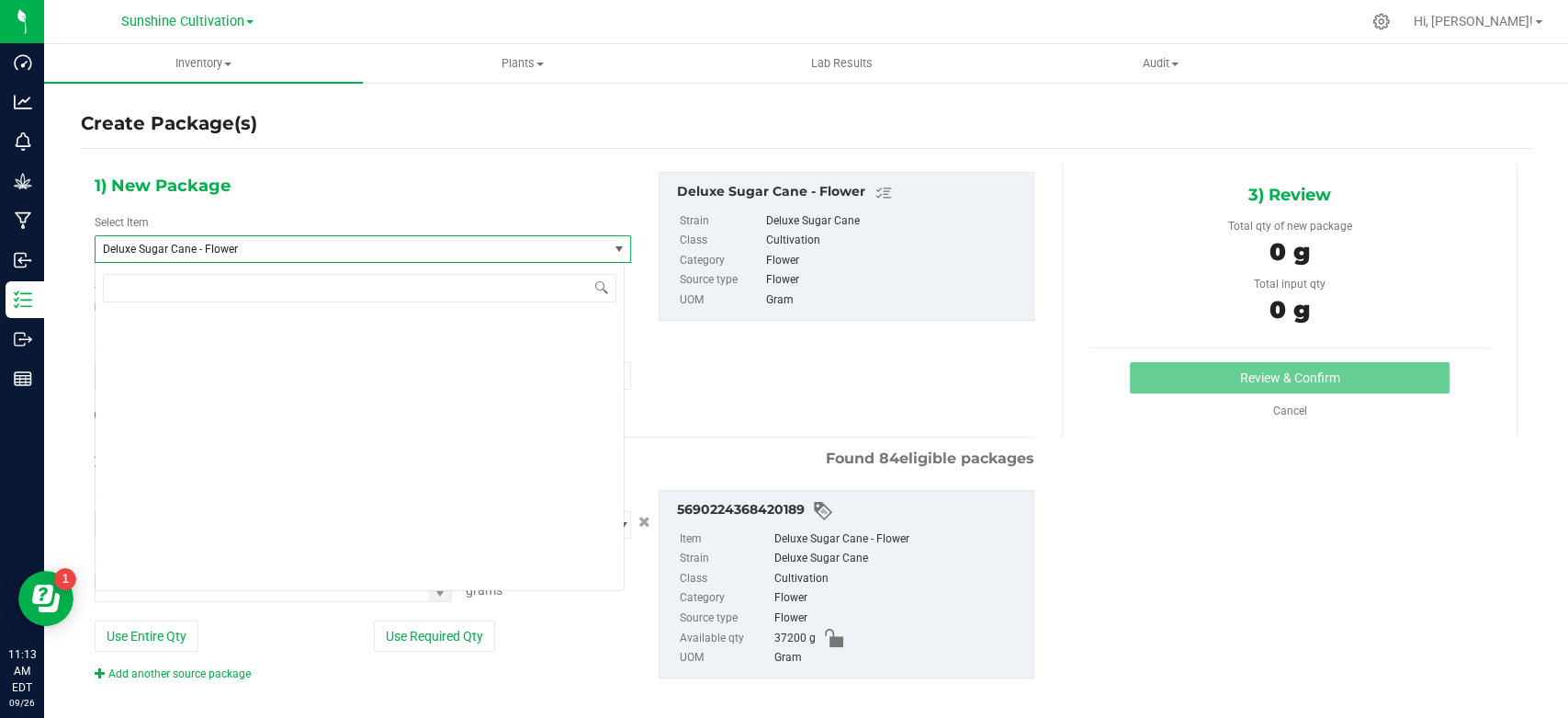
scroll to position [1852, 0]
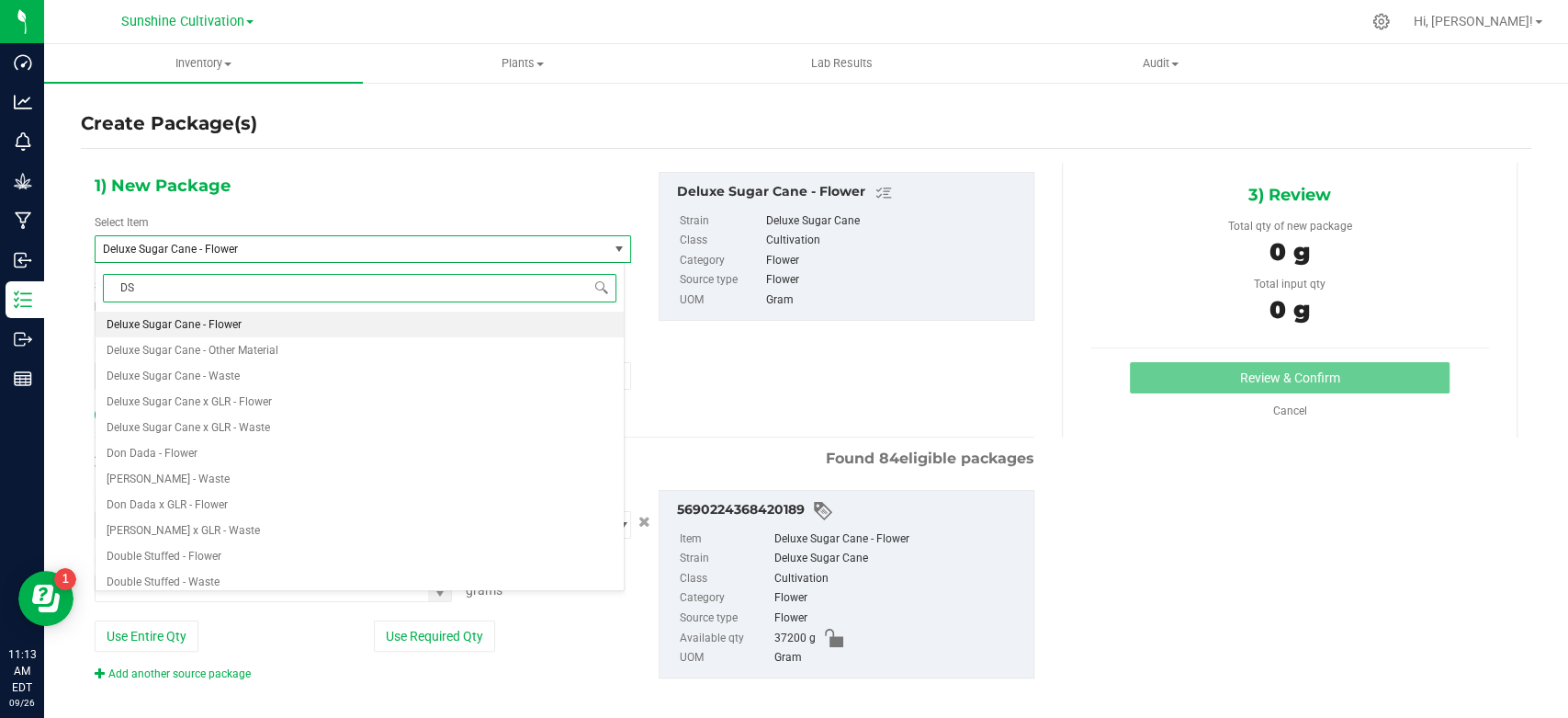
type input "DSC"
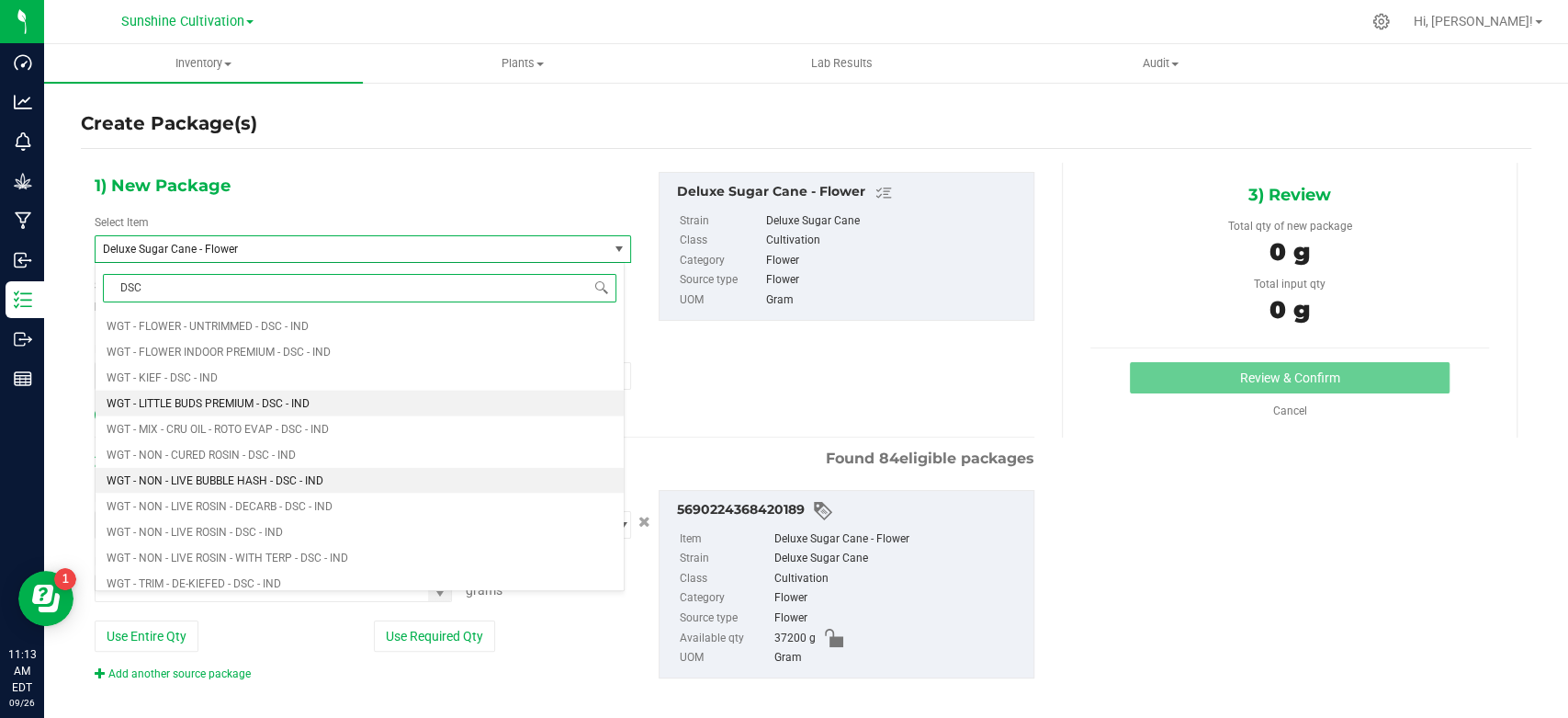
scroll to position [2757, 0]
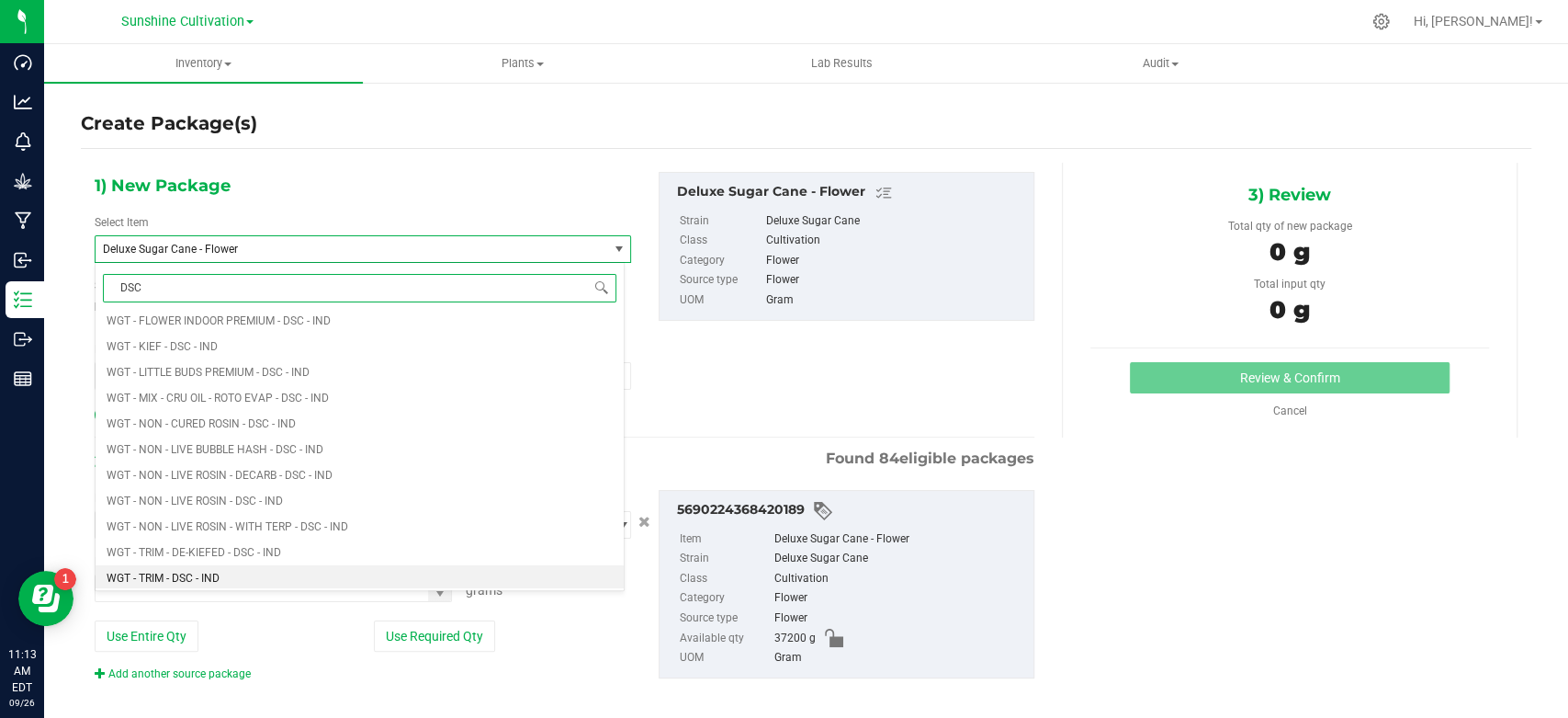
click at [219, 571] on span "WGT - TRIM - DSC - IND" at bounding box center [163, 577] width 113 height 12
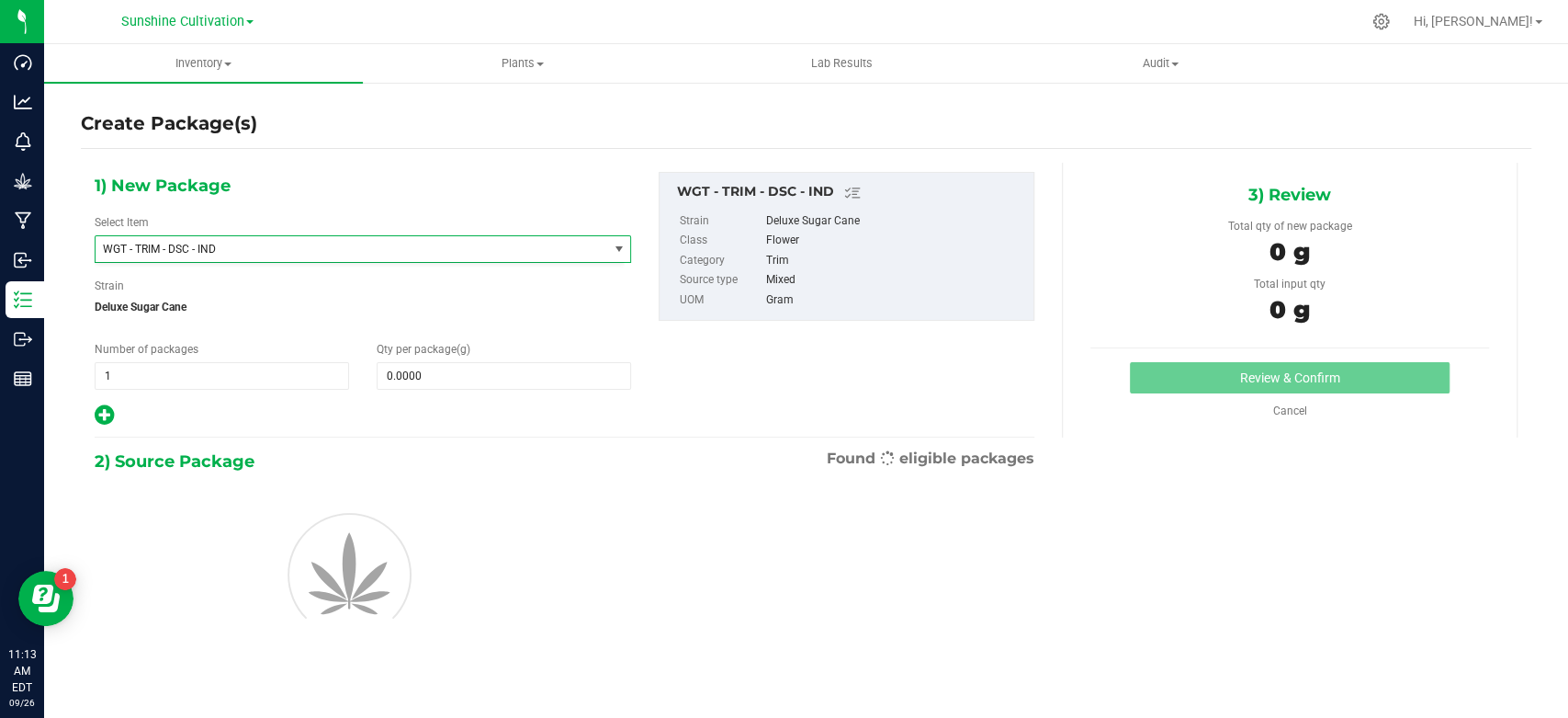
type input "0.0000"
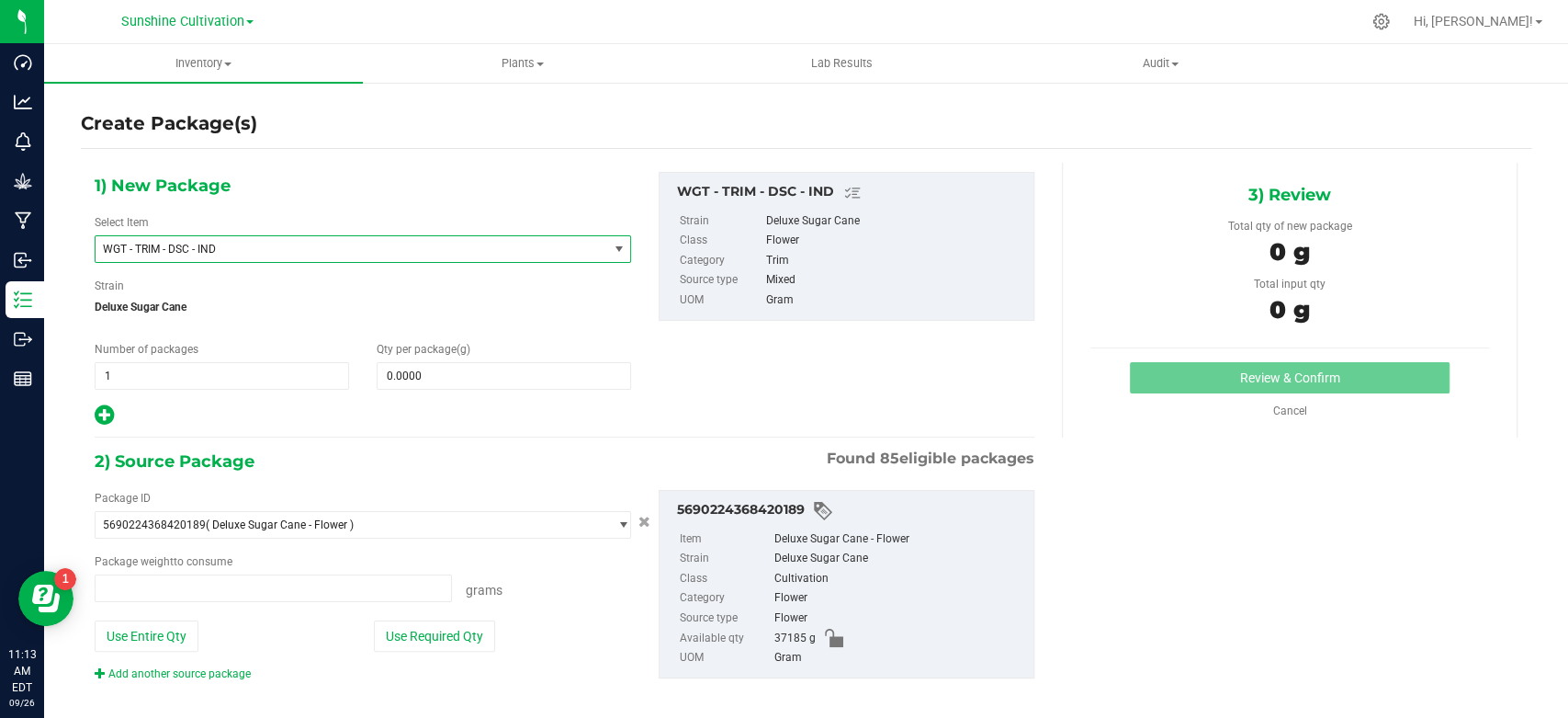
type input "0.0000 g"
click at [404, 377] on span at bounding box center [504, 376] width 255 height 28
type input "5"
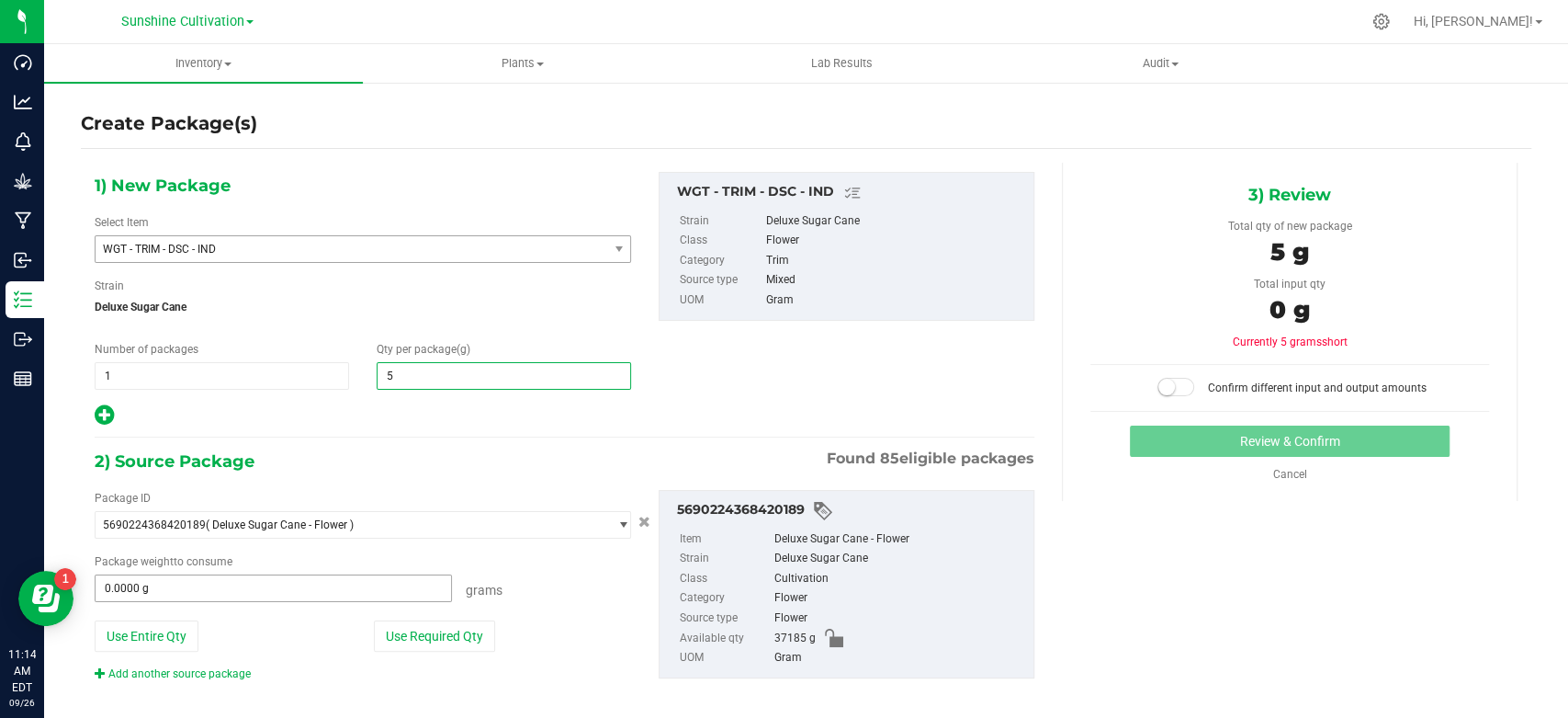
type input "5.0000"
click at [198, 579] on span at bounding box center [273, 588] width 357 height 28
type input "5"
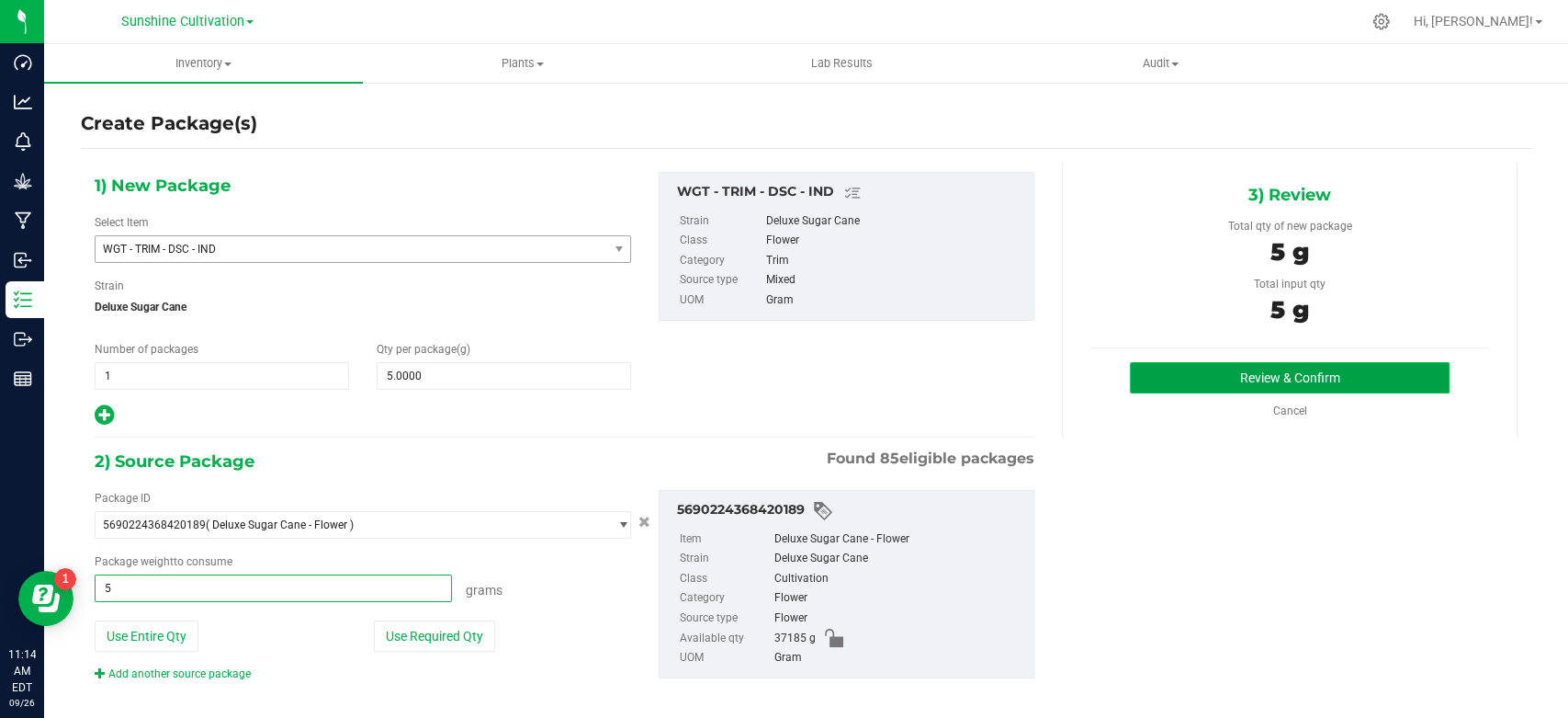
type input "5.0000 g"
click at [1192, 382] on button "Review & Confirm" at bounding box center [1289, 378] width 319 height 32
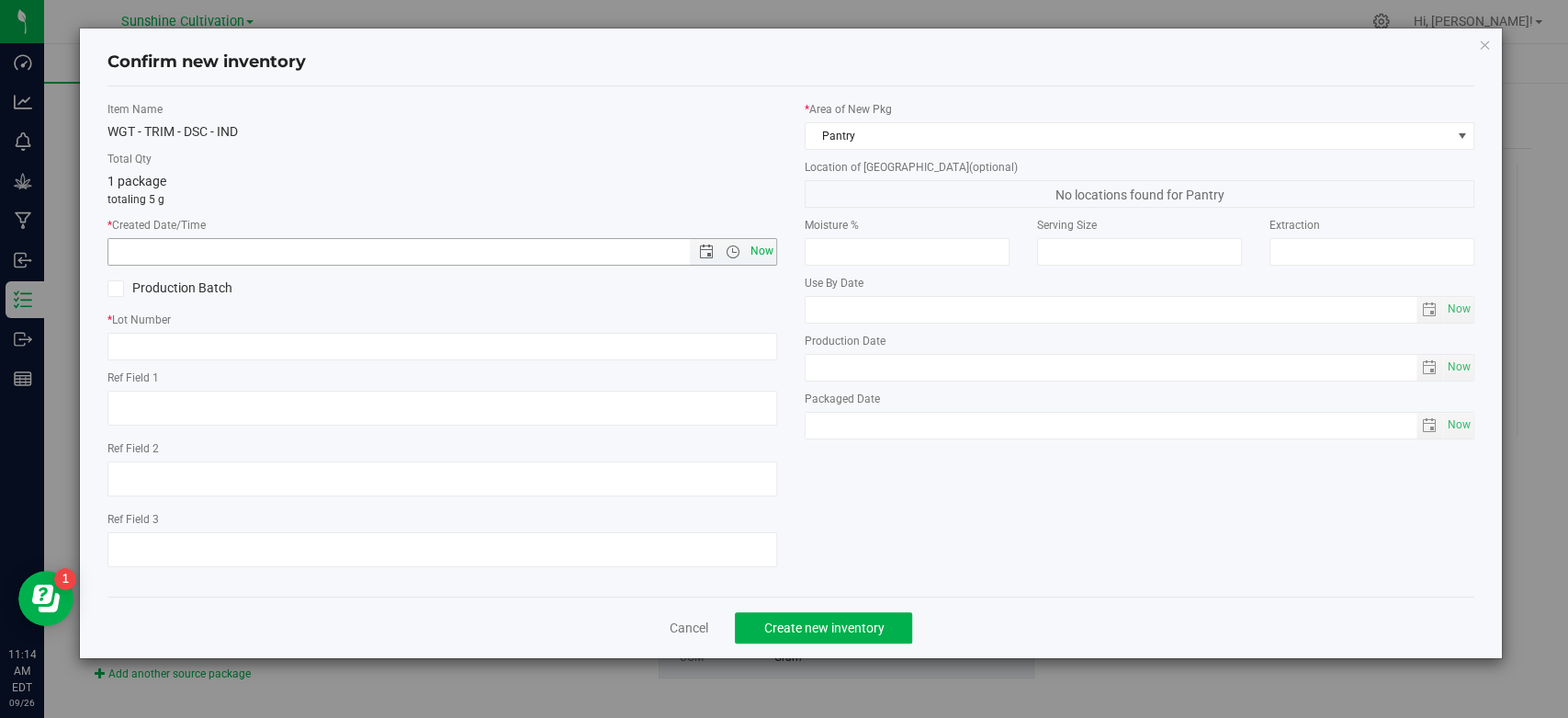
click at [757, 255] on span "Now" at bounding box center [762, 251] width 32 height 27
type input "9/26/2025 11:14 AM"
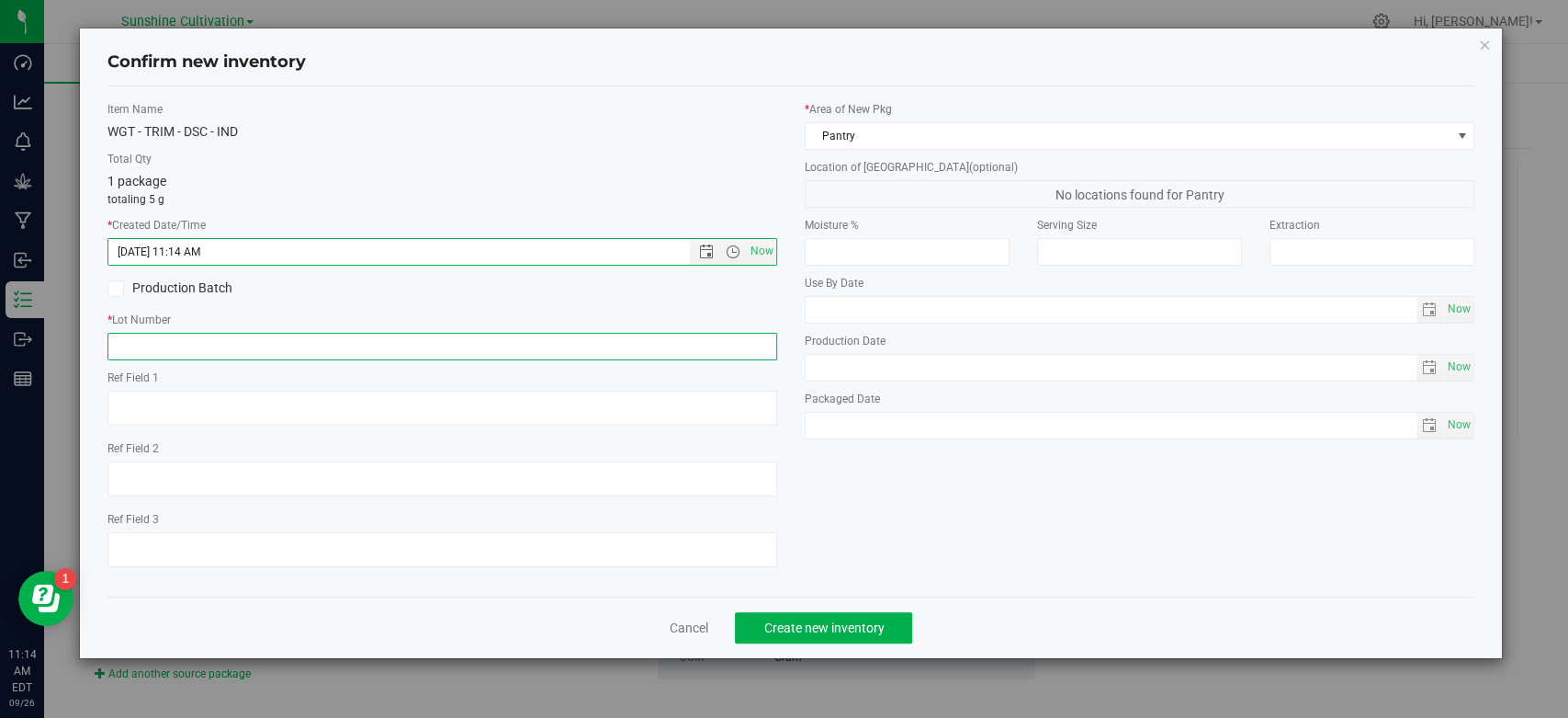
click at [693, 344] on input "text" at bounding box center [442, 346] width 670 height 28
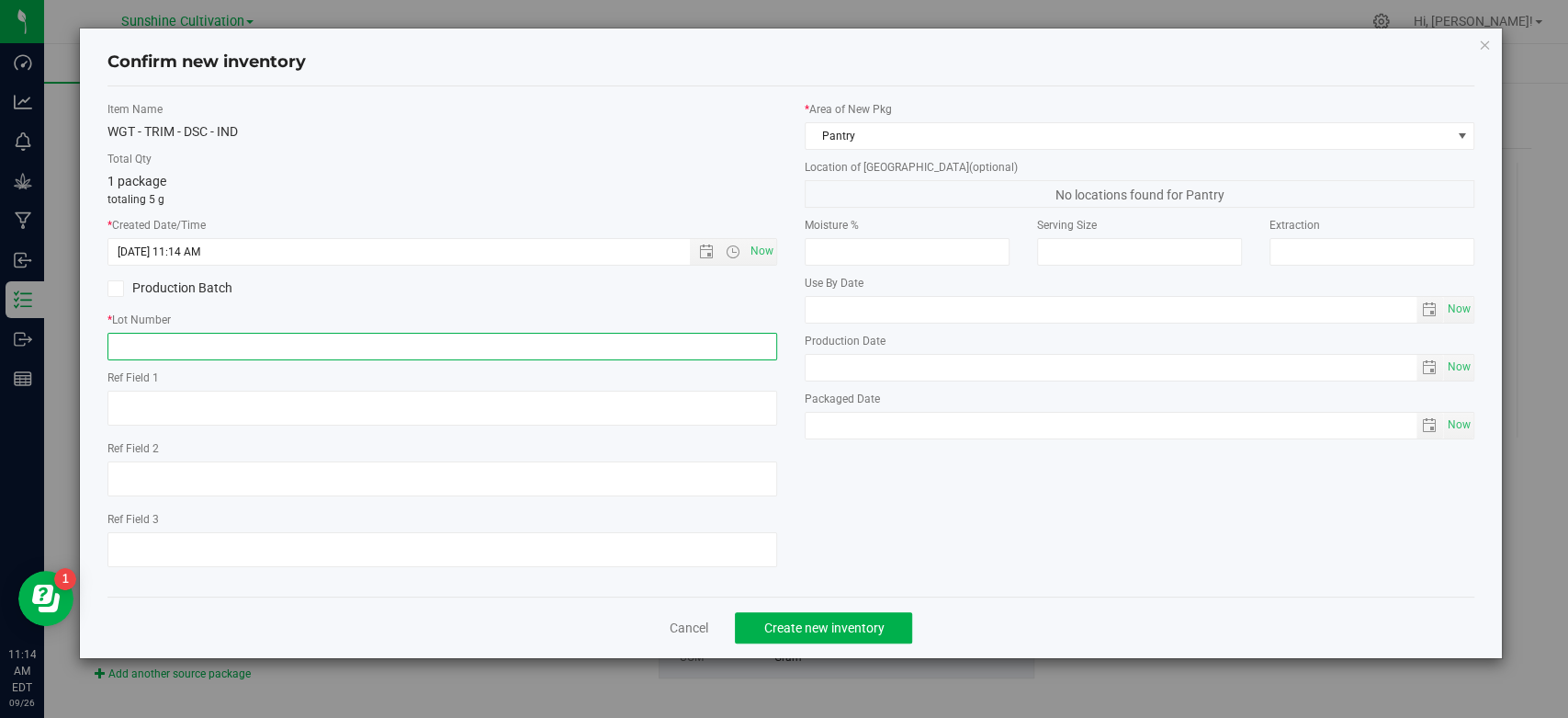
paste input "SN-250905-DSC-05"
type input "SN-250905-DSC-05-TB"
click at [799, 622] on span "Create new inventory" at bounding box center [824, 627] width 121 height 14
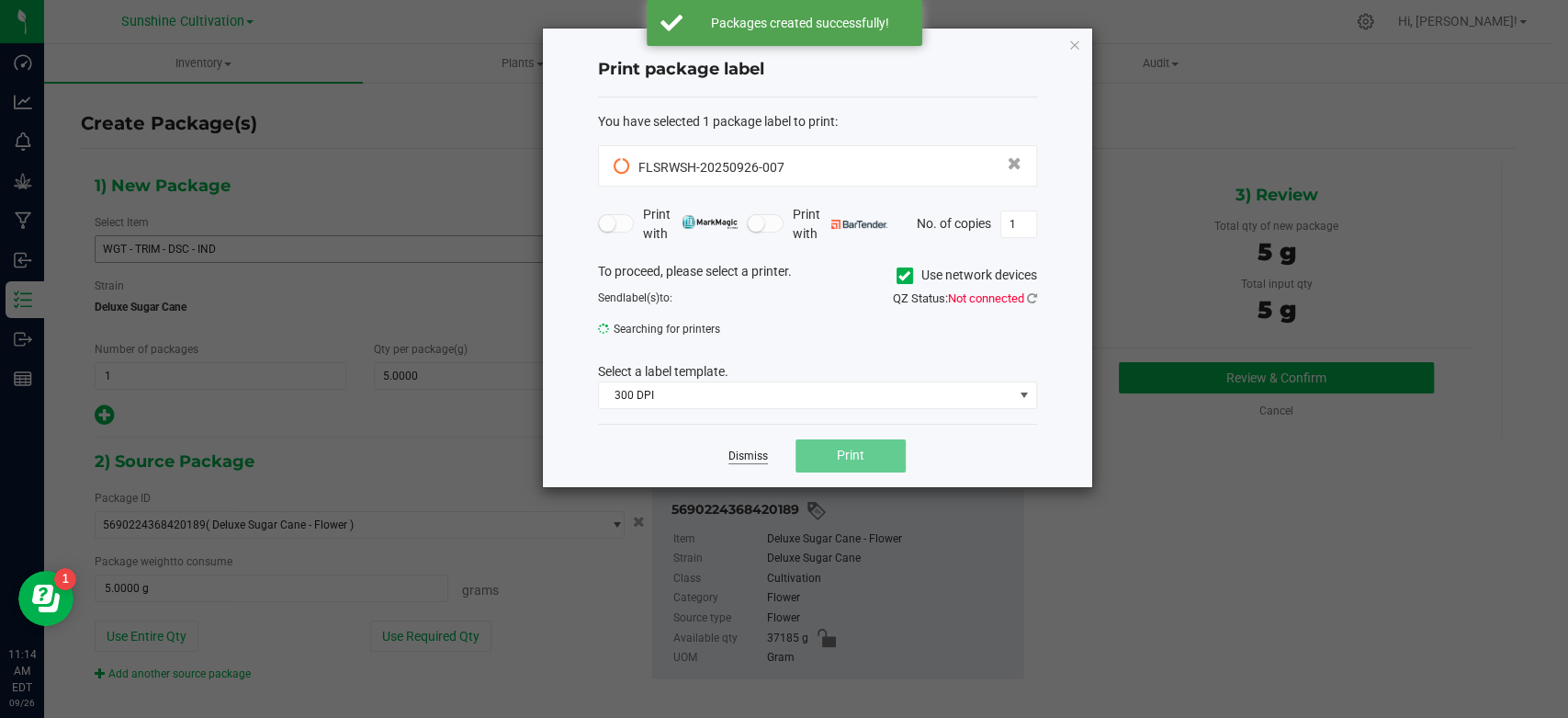
click at [748, 454] on link "Dismiss" at bounding box center [748, 456] width 39 height 15
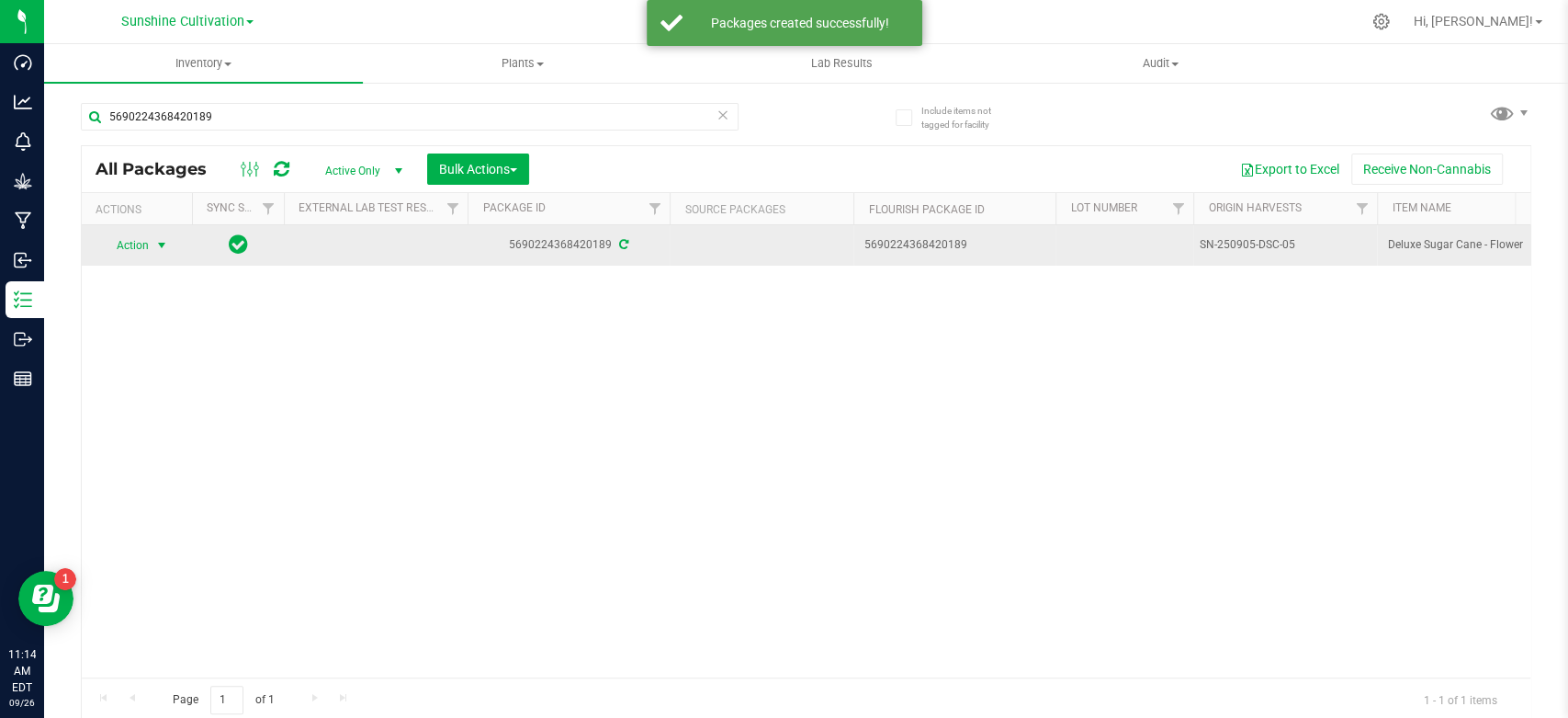
click at [165, 250] on span "select" at bounding box center [161, 244] width 14 height 14
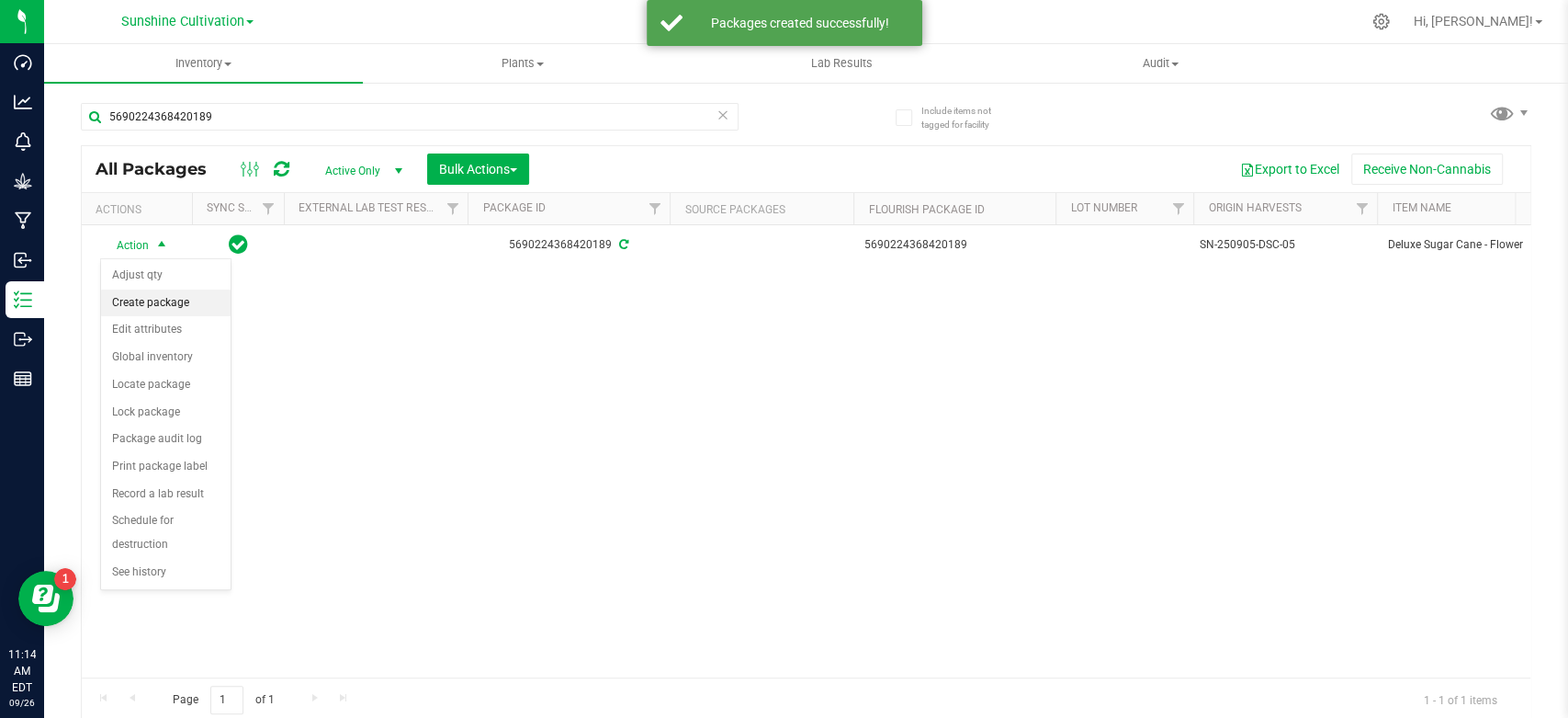
click at [158, 309] on li "Create package" at bounding box center [165, 303] width 129 height 28
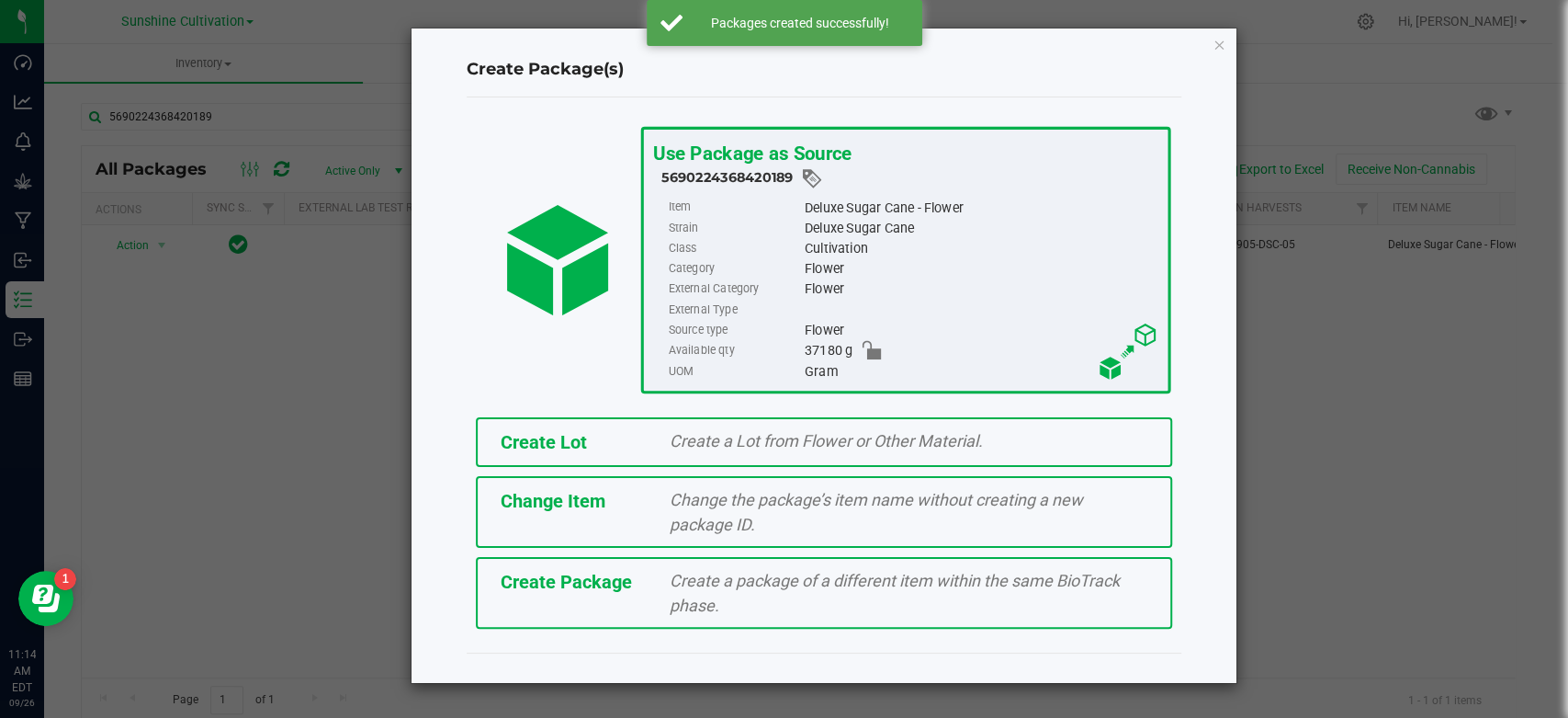
click at [574, 569] on div "Create Package" at bounding box center [571, 581] width 169 height 28
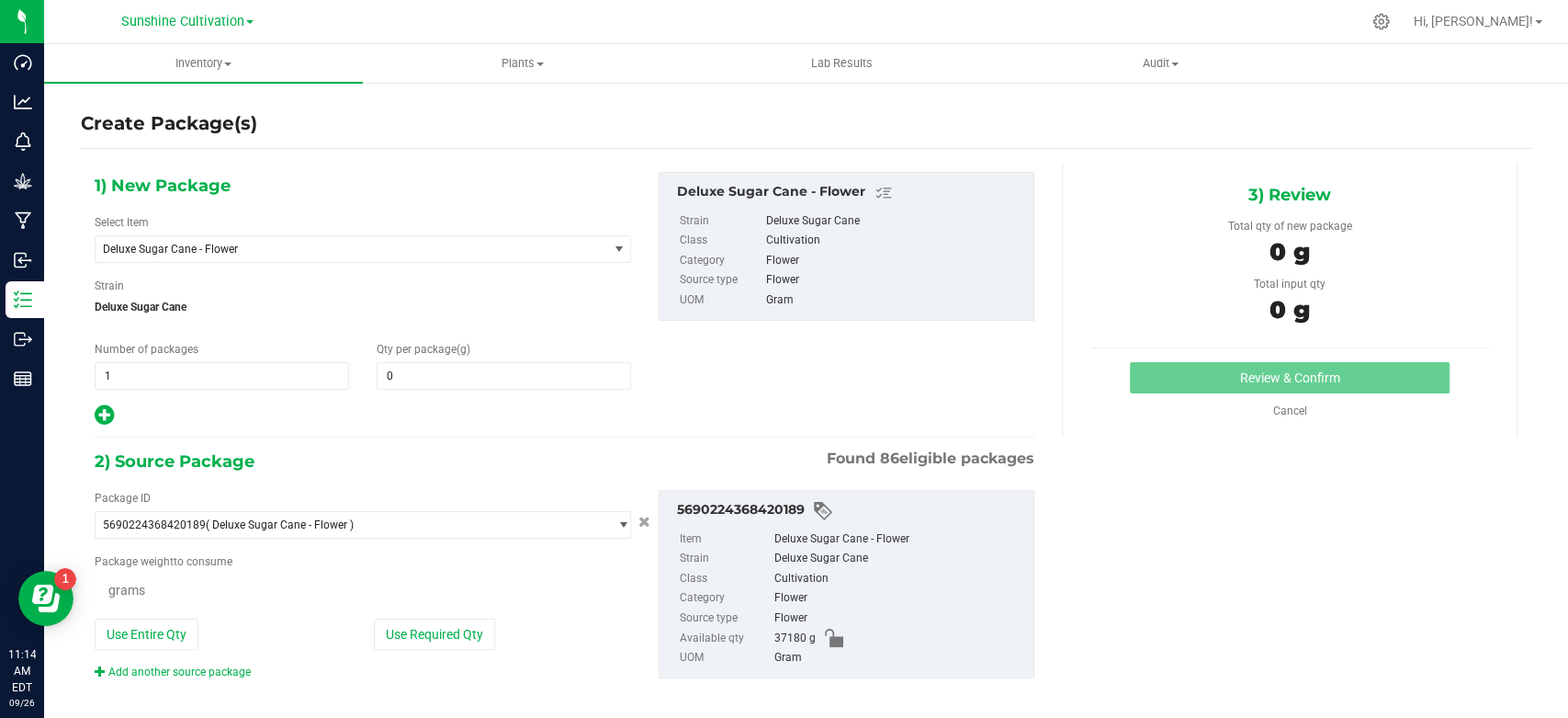
type input "0.0000"
click at [280, 237] on span "Deluxe Sugar Cane - Flower" at bounding box center [363, 248] width 537 height 28
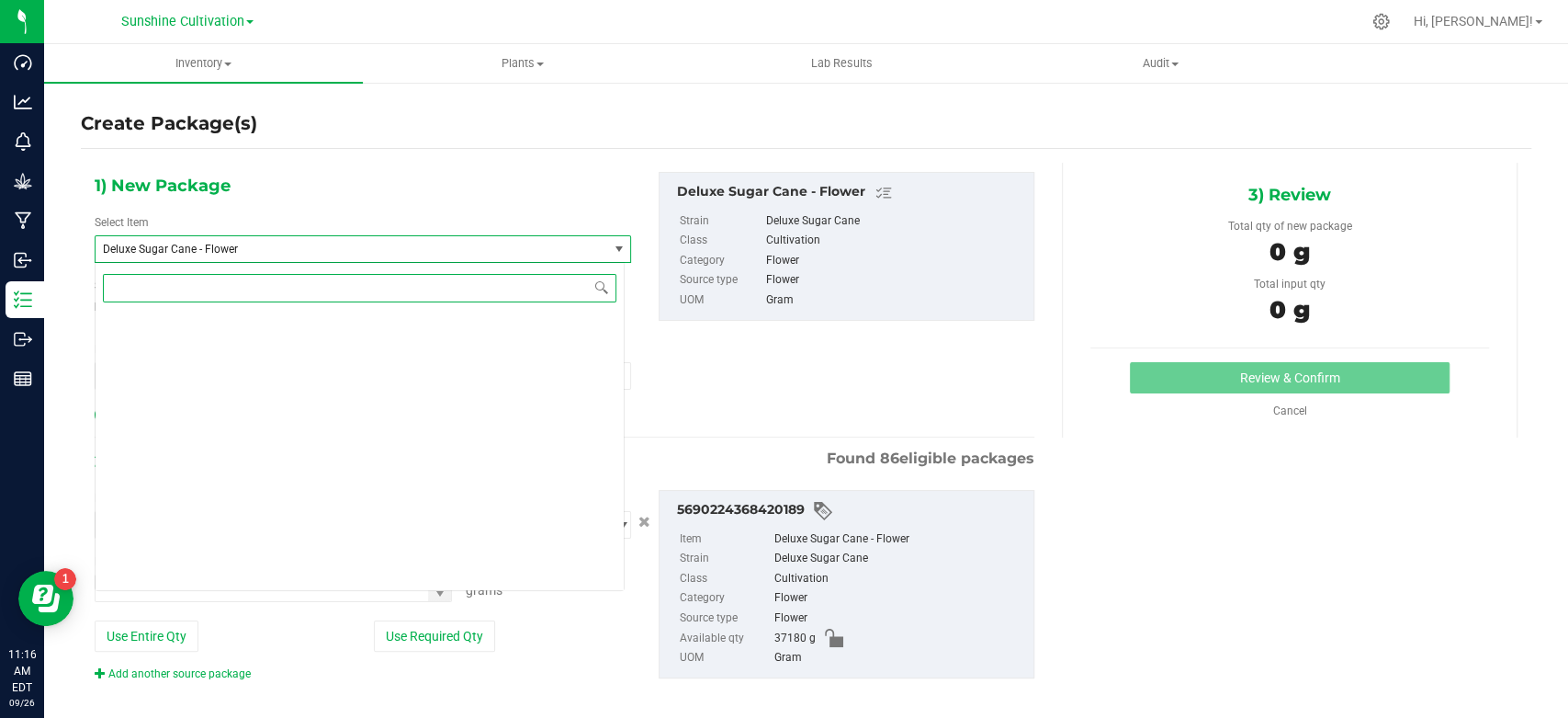
scroll to position [1852, 0]
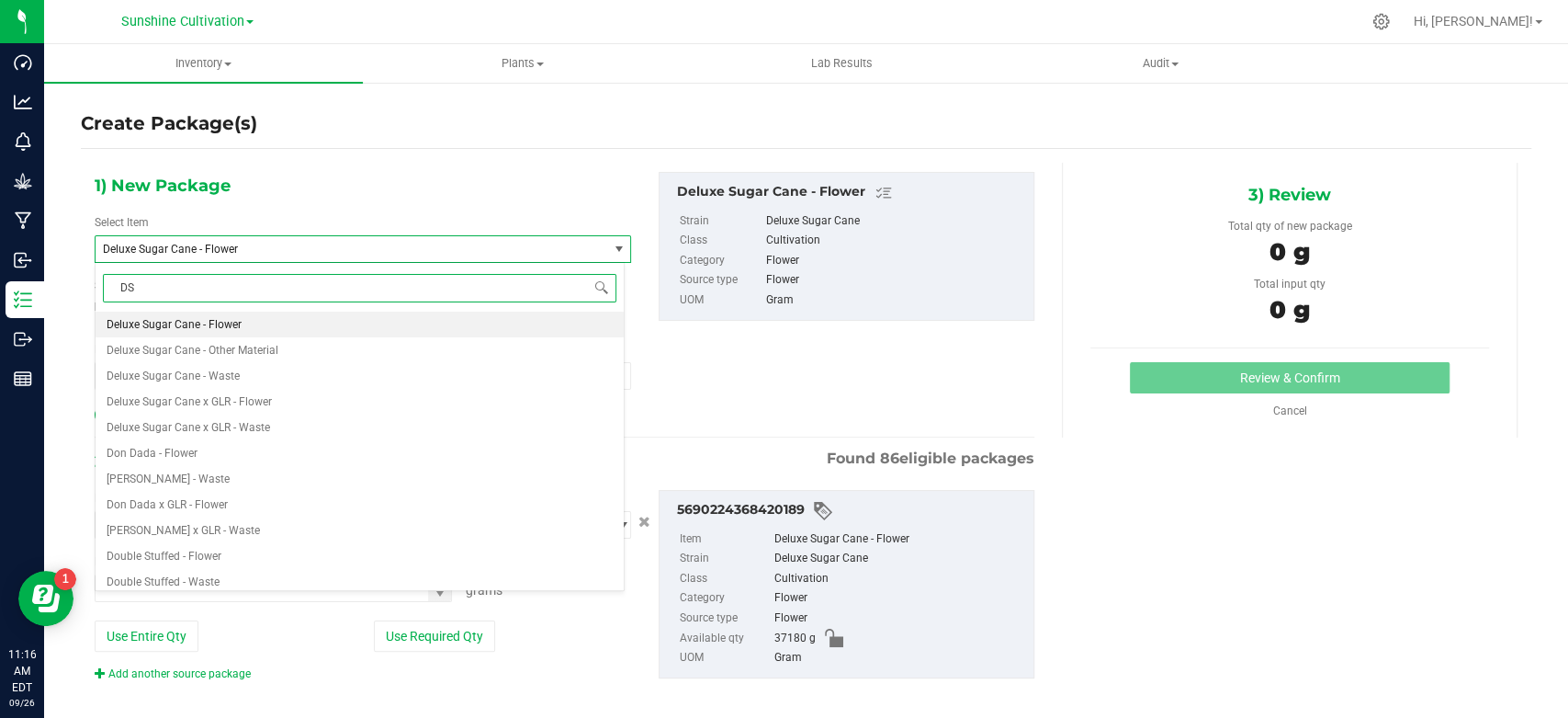
type input "DSC"
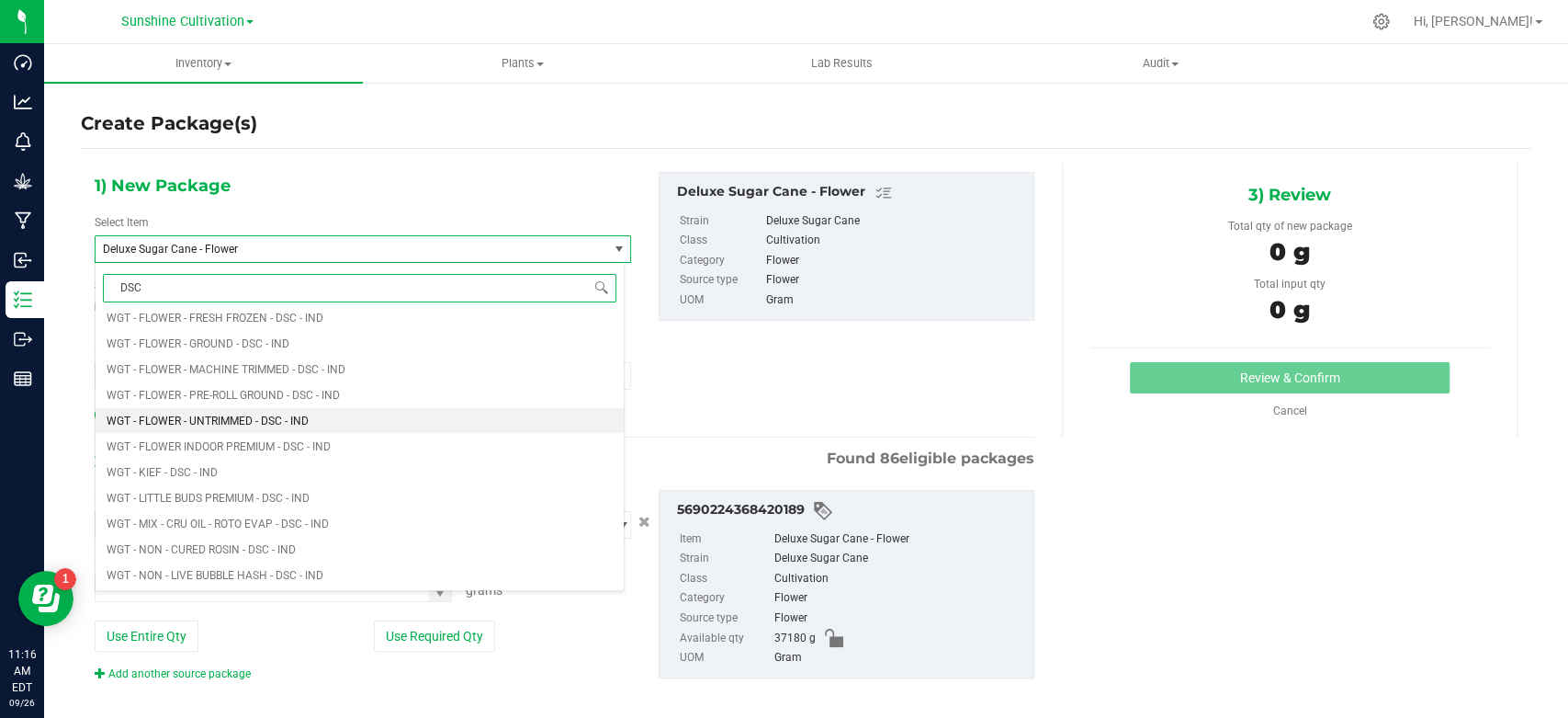
scroll to position [2653, 0]
click at [293, 410] on li "WGT - FLOWER INDOOR PREMIUM - DSC - IND" at bounding box center [359, 423] width 528 height 26
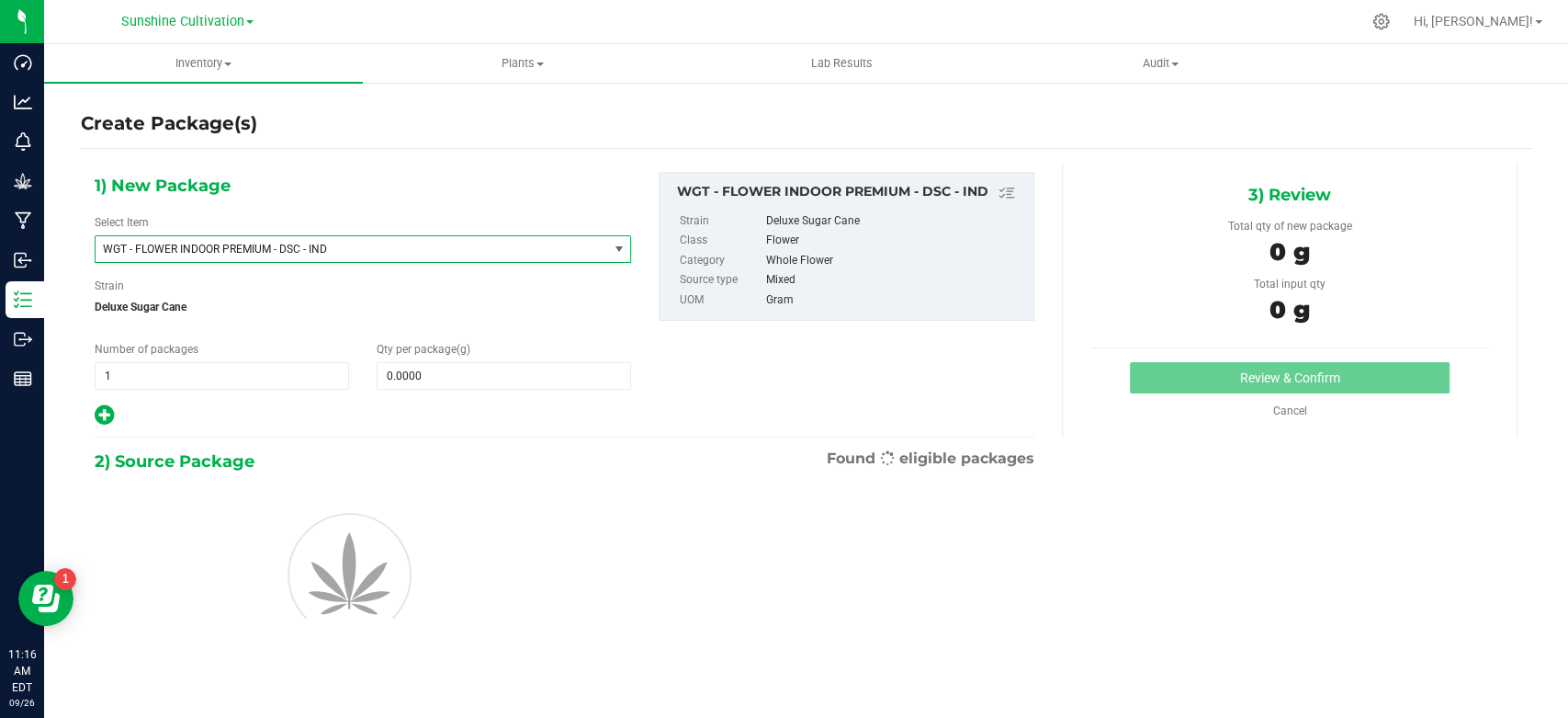
type input "0.0000"
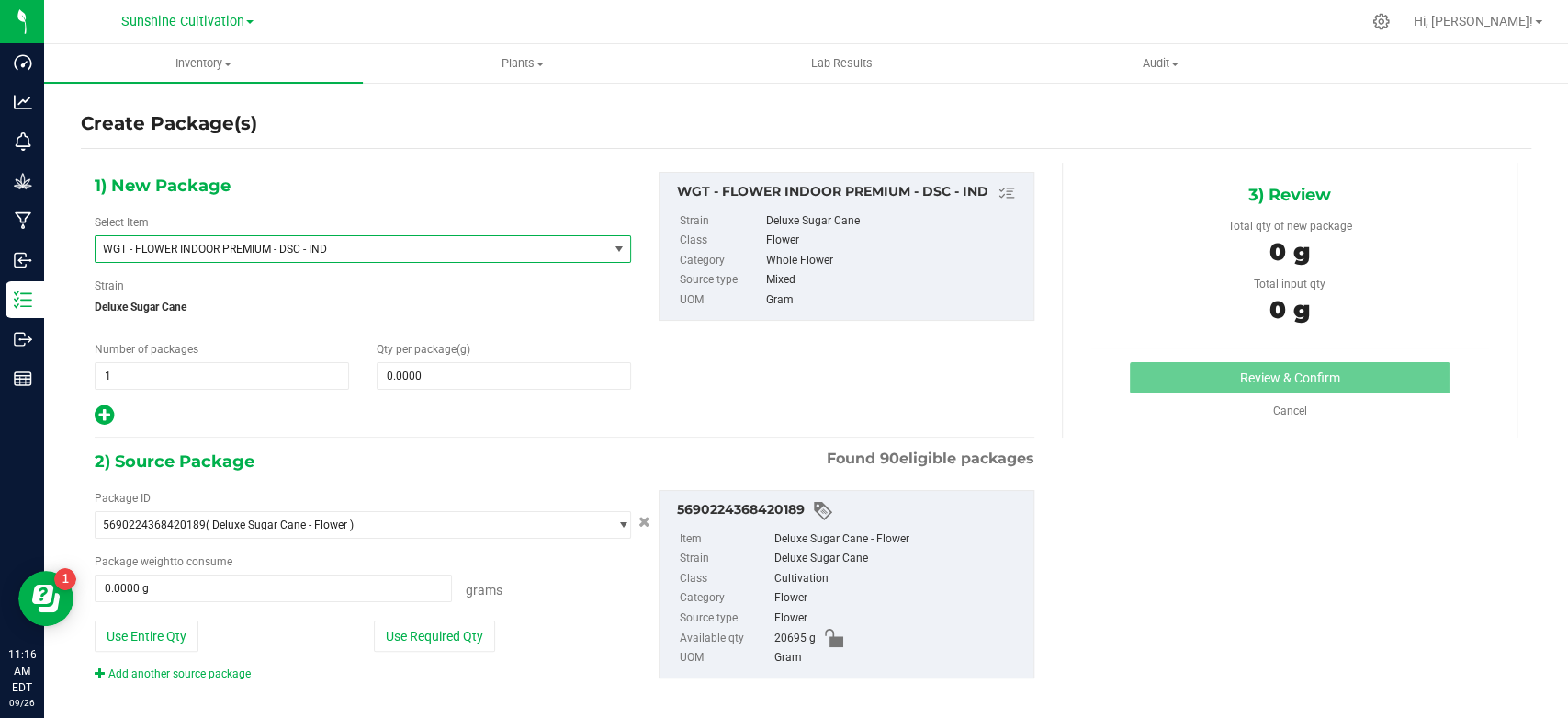
click at [415, 389] on div "1) New Package Select Item WGT - FLOWER INDOOR PREMIUM - DSC - IND WGT - FLOWER…" at bounding box center [362, 299] width 565 height 255
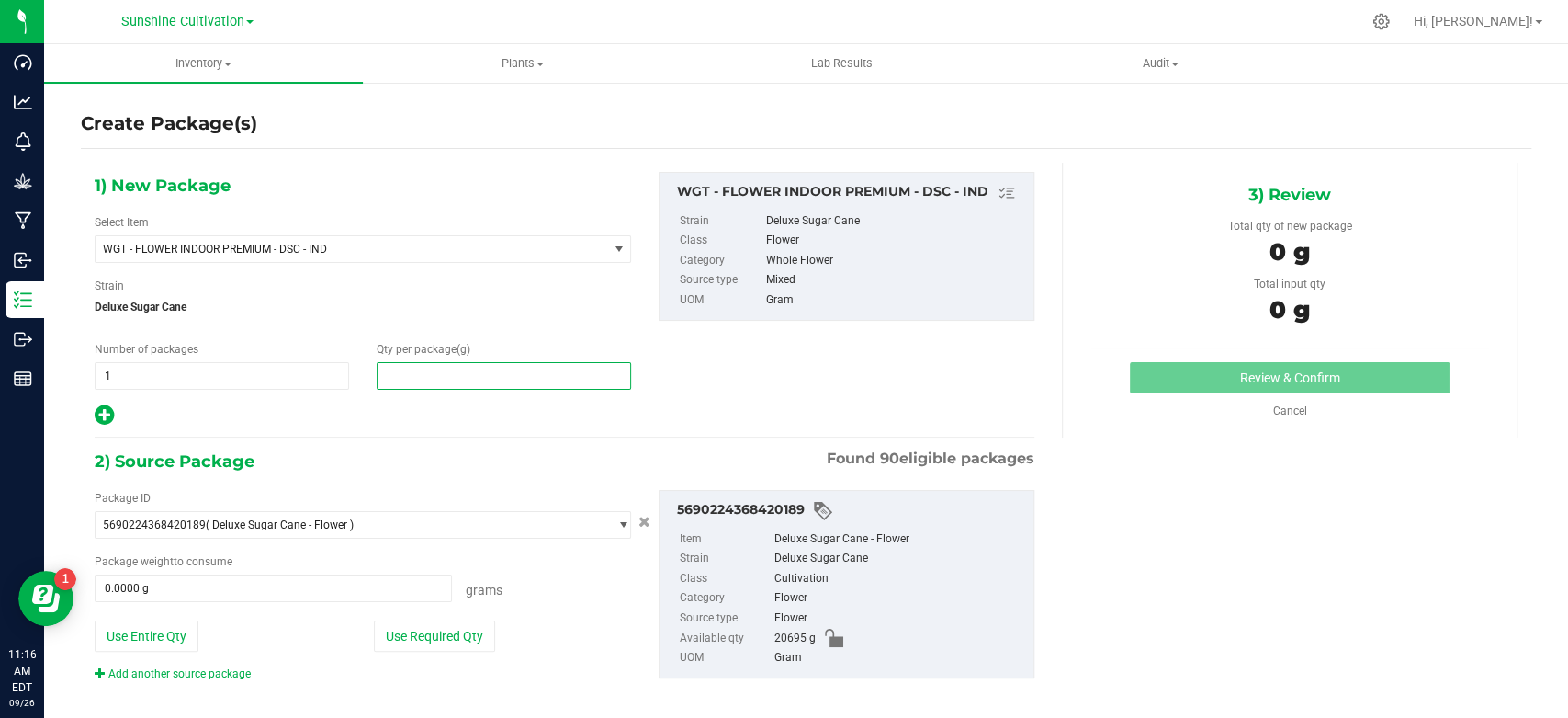
click at [429, 384] on span at bounding box center [504, 376] width 255 height 28
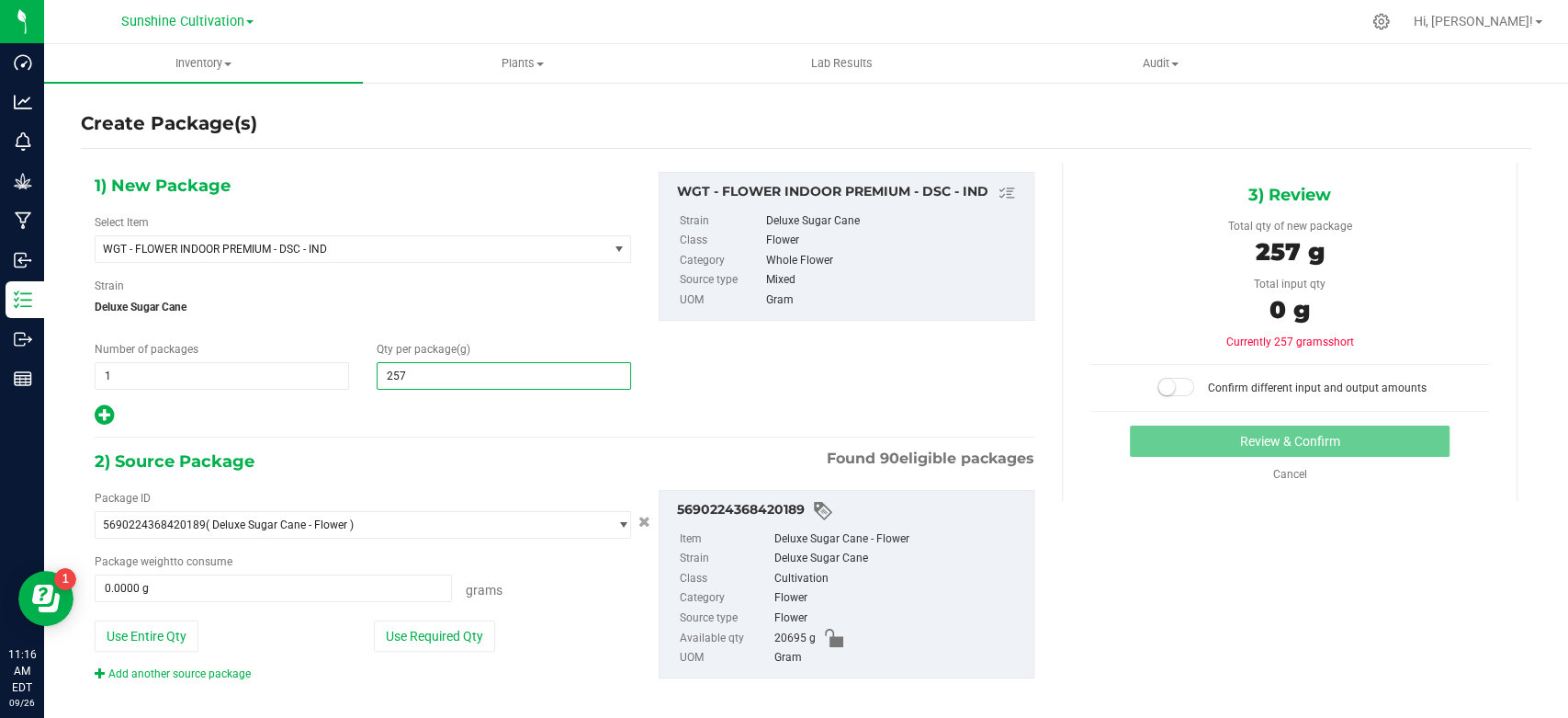
type input "2570"
type input "2,570.0000"
click at [290, 587] on span at bounding box center [273, 588] width 357 height 28
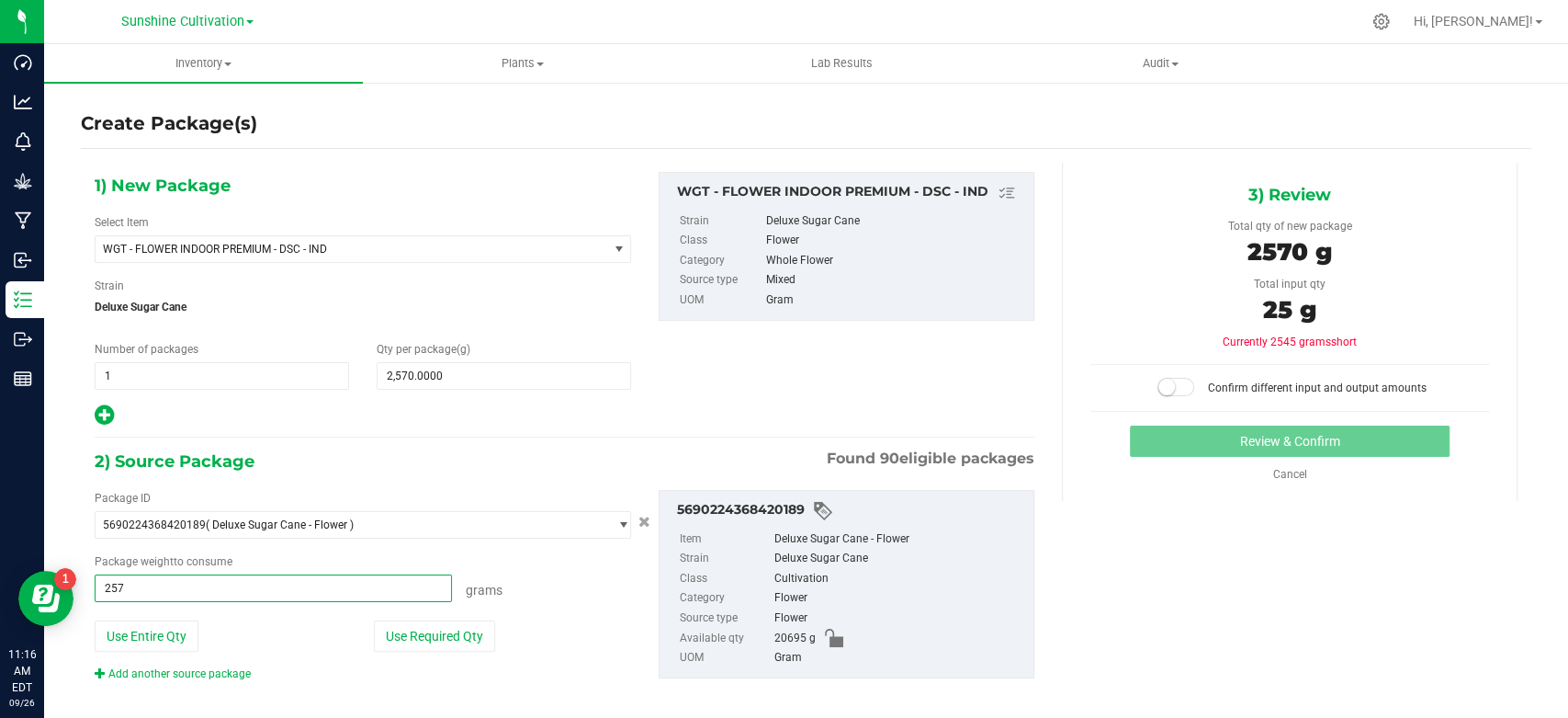
type input "2570"
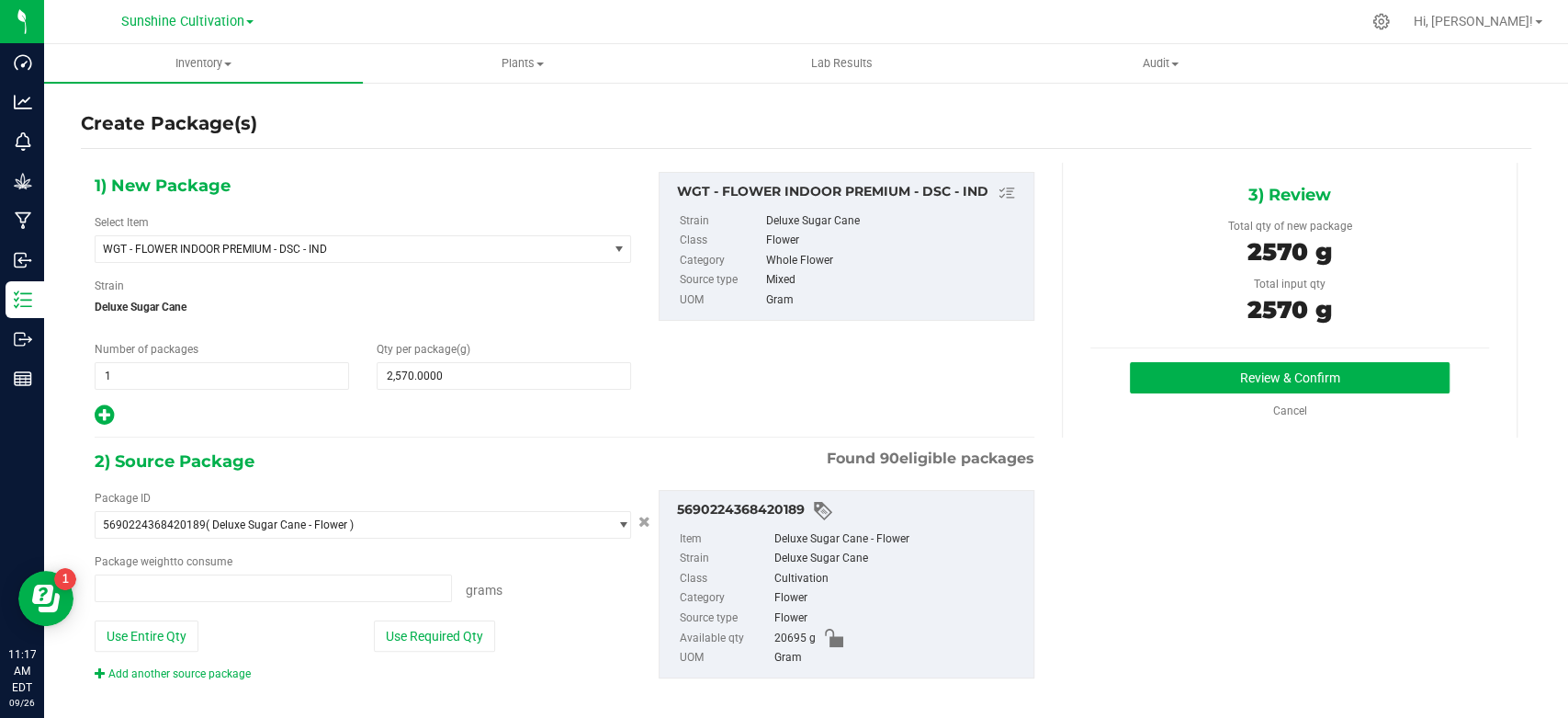
type input "2570.0000 g"
click at [1168, 381] on button "Review & Confirm" at bounding box center [1289, 378] width 319 height 32
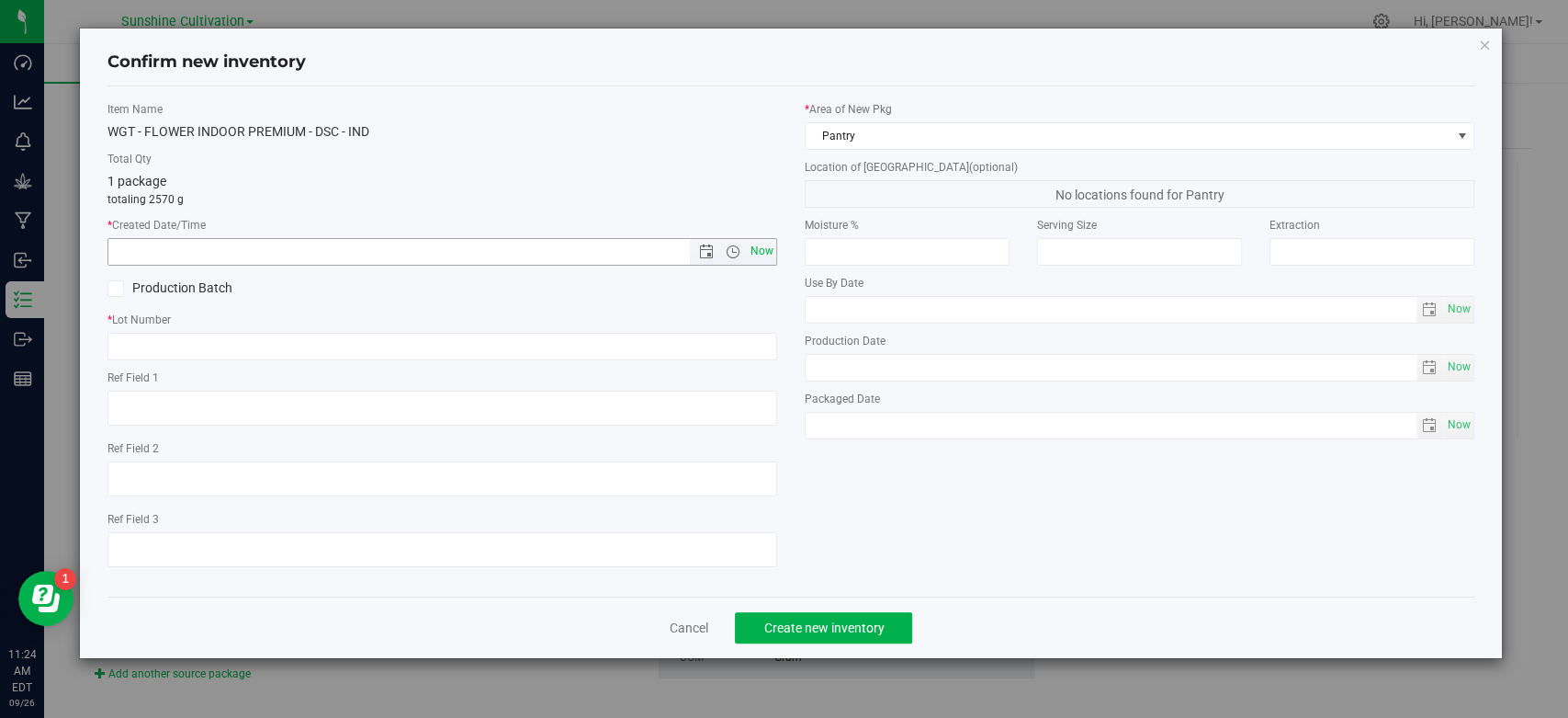
click at [769, 248] on span "Now" at bounding box center [762, 251] width 32 height 27
type input "9/26/2025 11:24 AM"
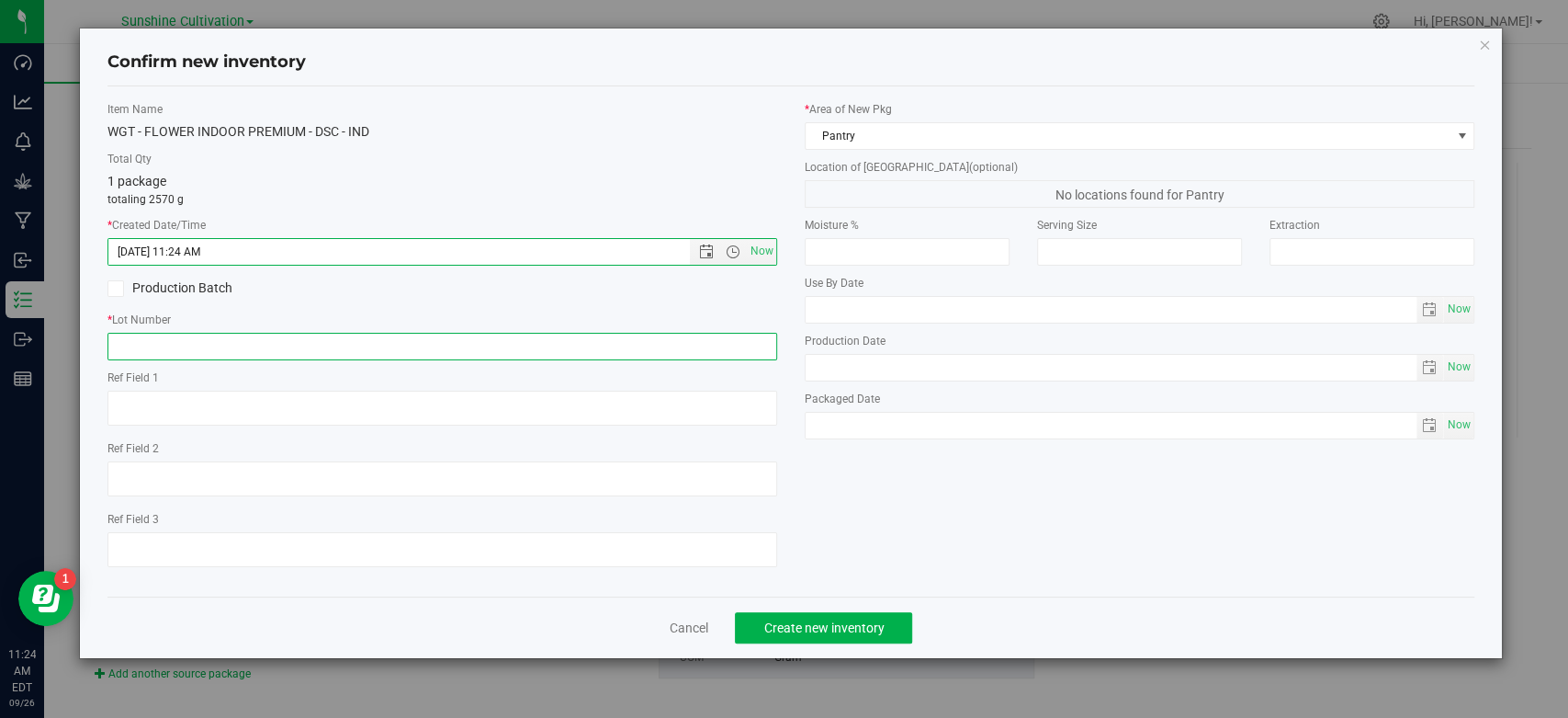
click at [715, 346] on input "text" at bounding box center [442, 346] width 670 height 28
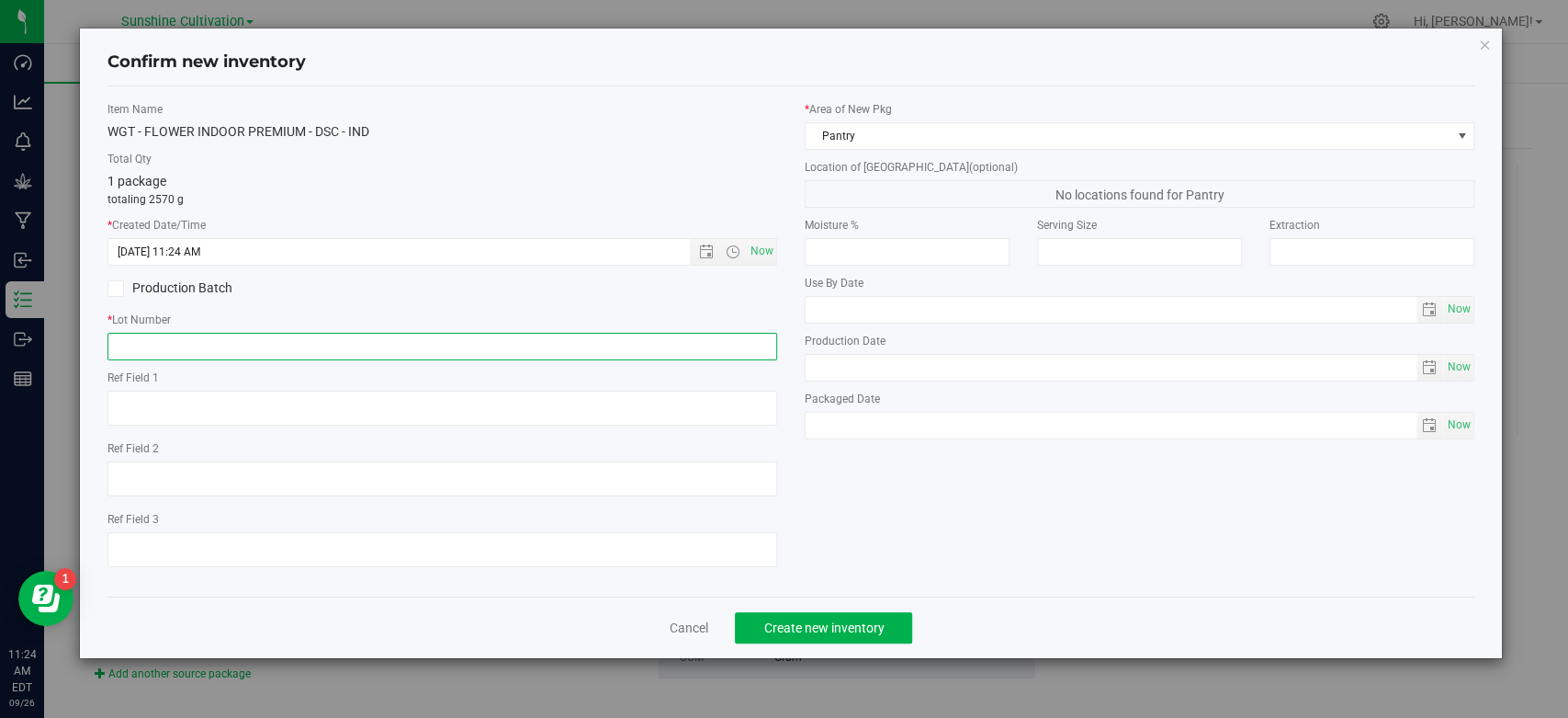
paste input "SN-250905-DSC-05"
type input "SN-250905-DSC-05"
click at [853, 620] on span "Create new inventory" at bounding box center [824, 627] width 121 height 14
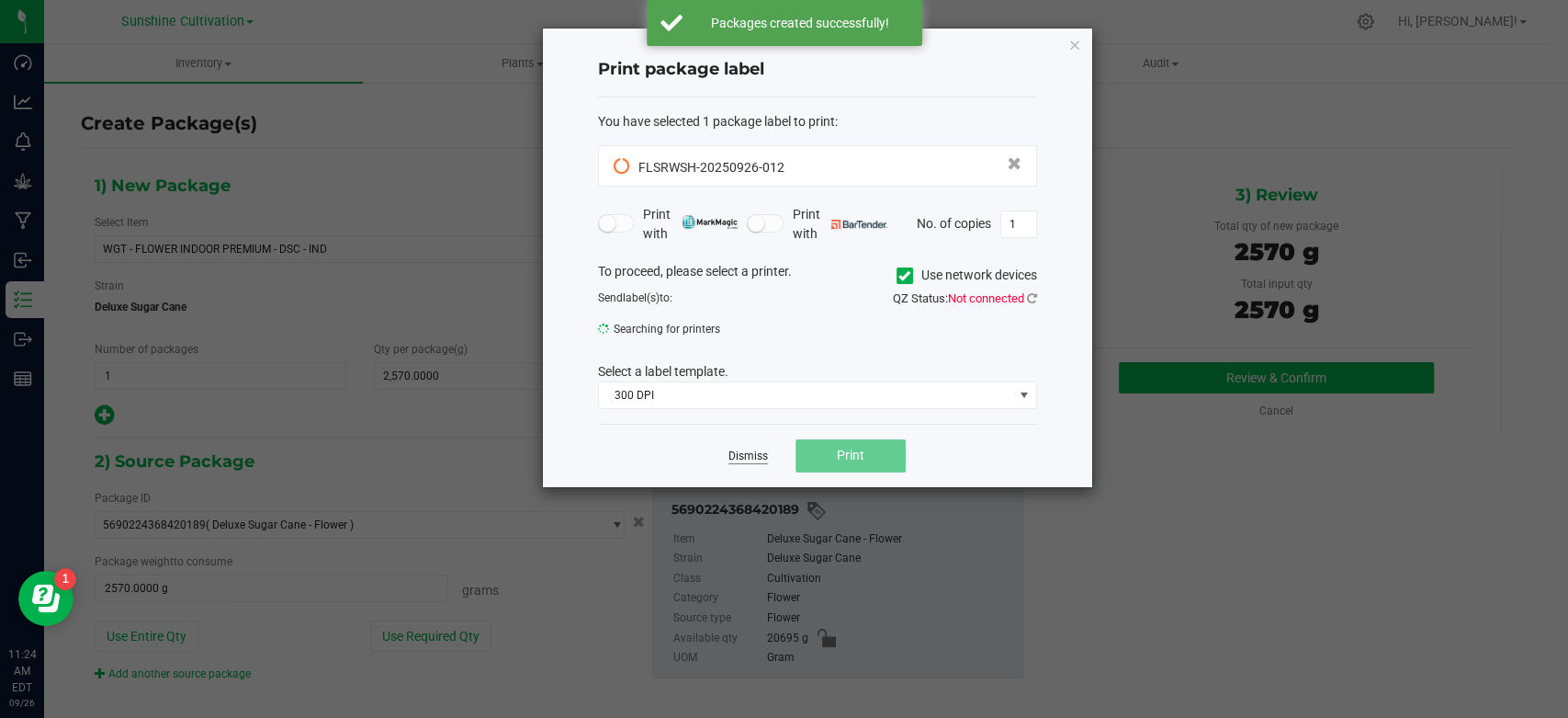
click at [749, 454] on link "Dismiss" at bounding box center [748, 456] width 39 height 15
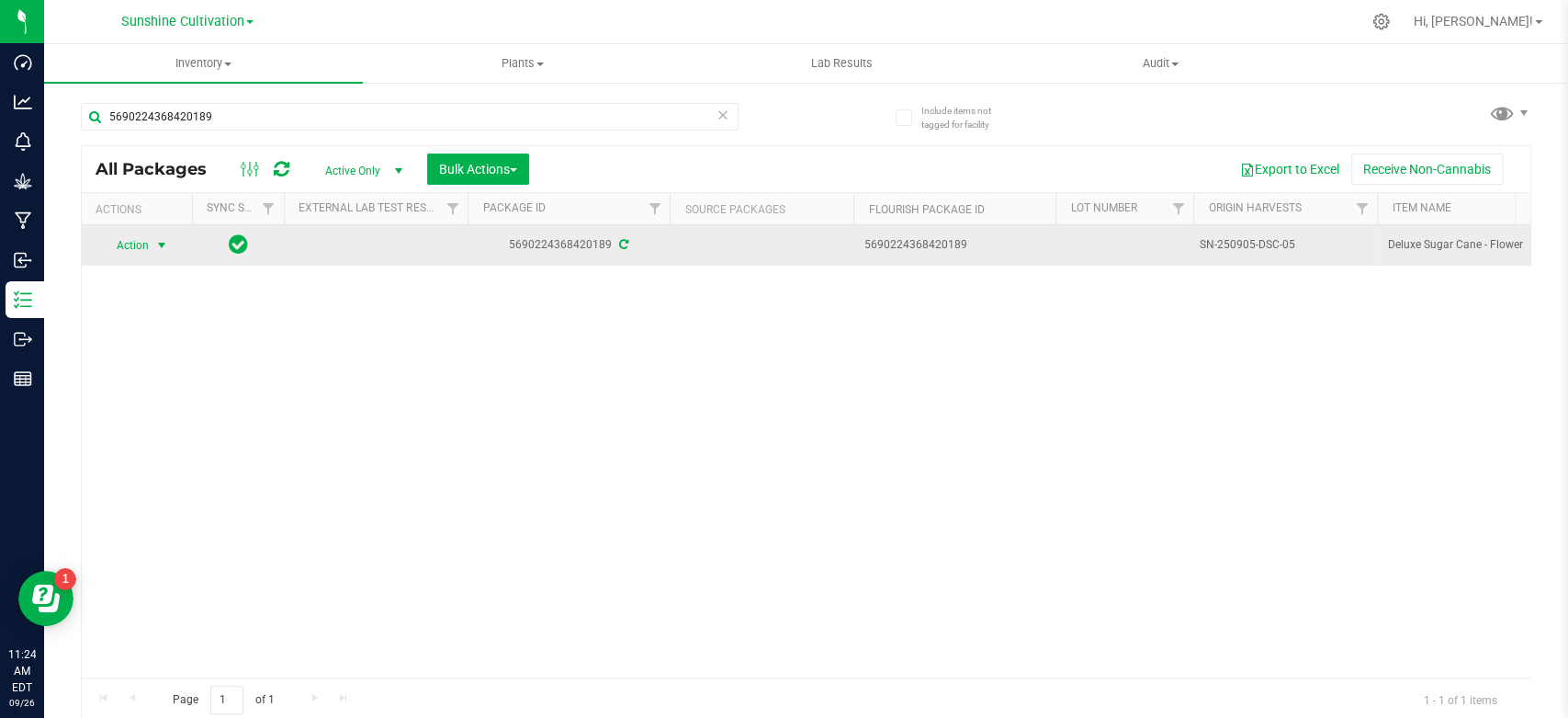
click at [156, 248] on span "select" at bounding box center [161, 244] width 14 height 14
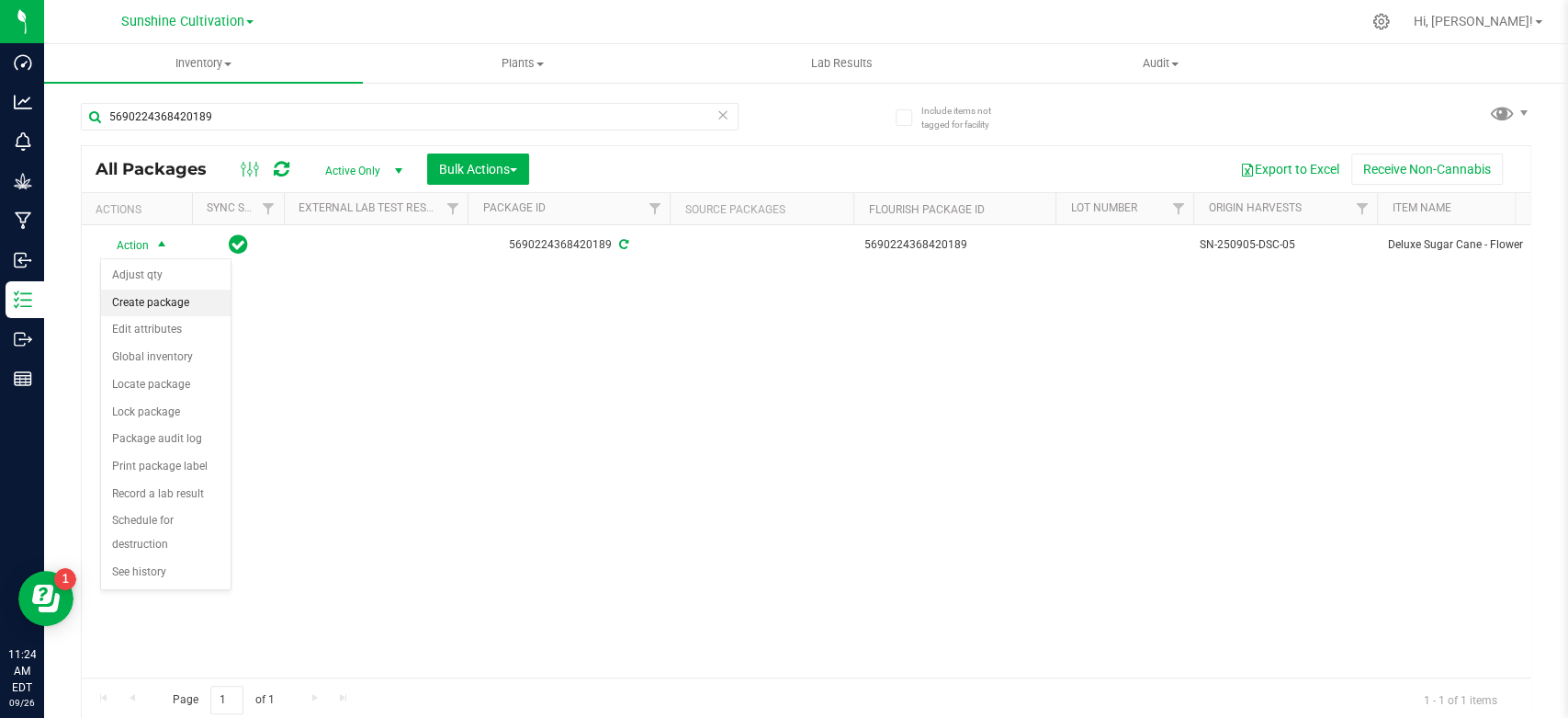
click at [140, 311] on li "Create package" at bounding box center [165, 303] width 129 height 28
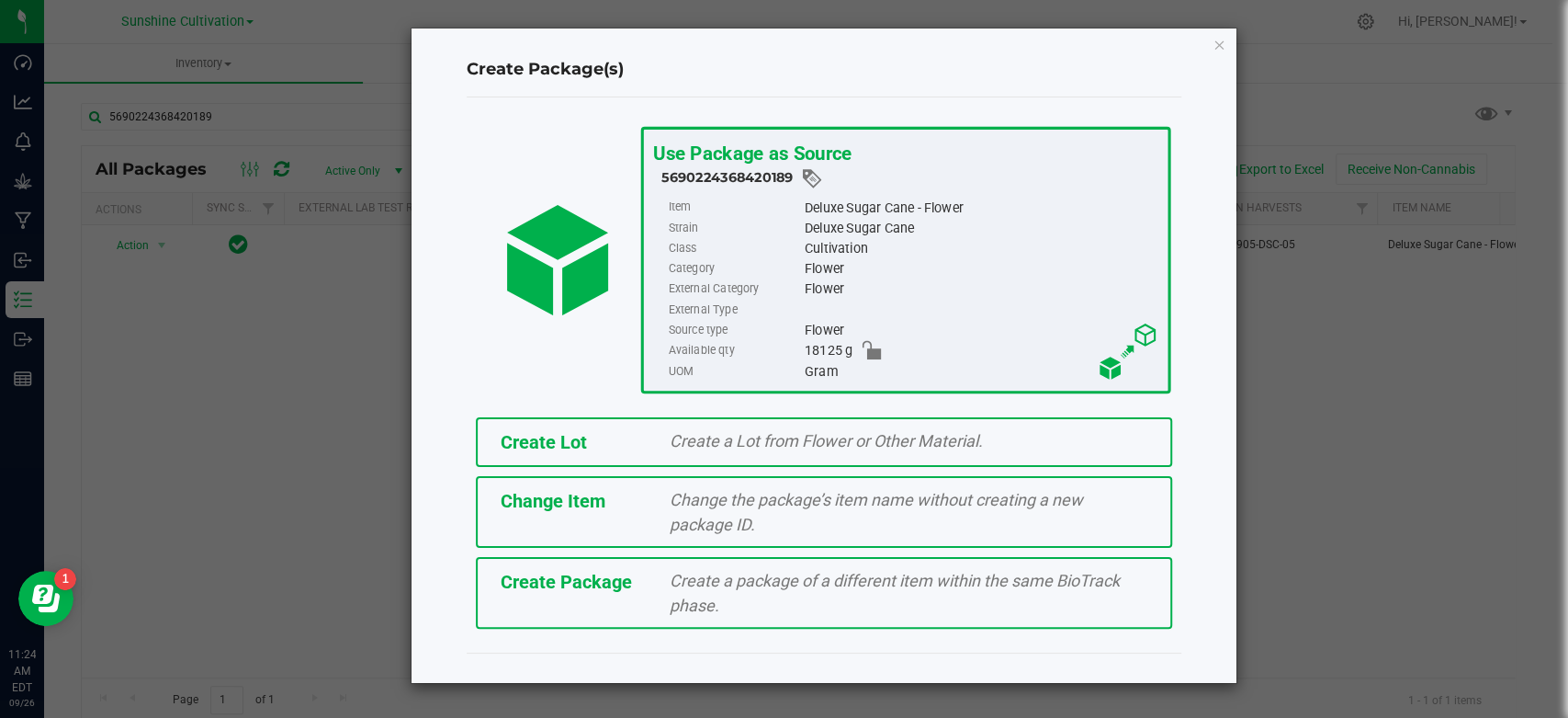
click at [575, 583] on div "Create Lot Create a Lot from Flower or Other Material. Change Item Change the p…" at bounding box center [824, 523] width 742 height 230
click at [575, 569] on div "Create Package" at bounding box center [571, 581] width 169 height 28
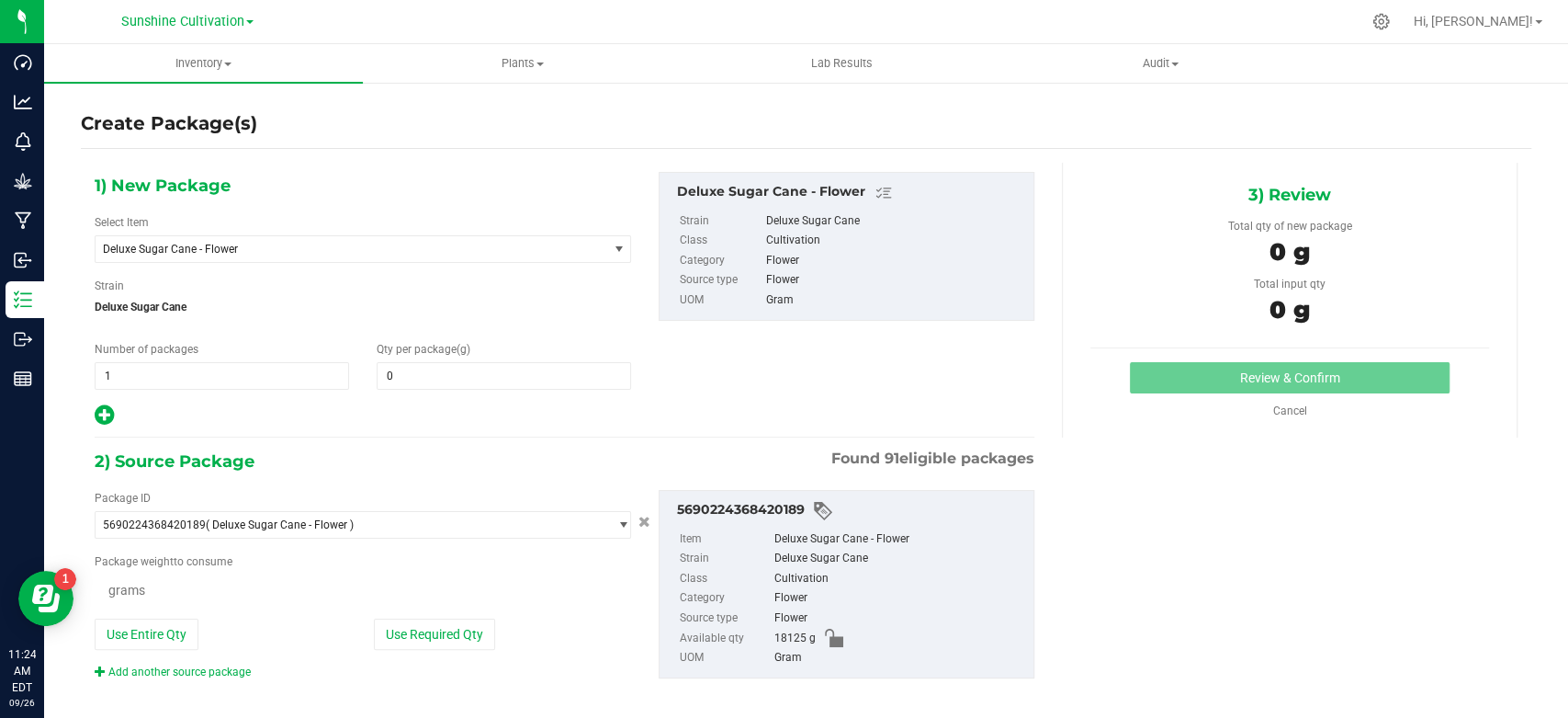
type input "0.0000"
click at [1282, 410] on link "Cancel" at bounding box center [1289, 410] width 34 height 12
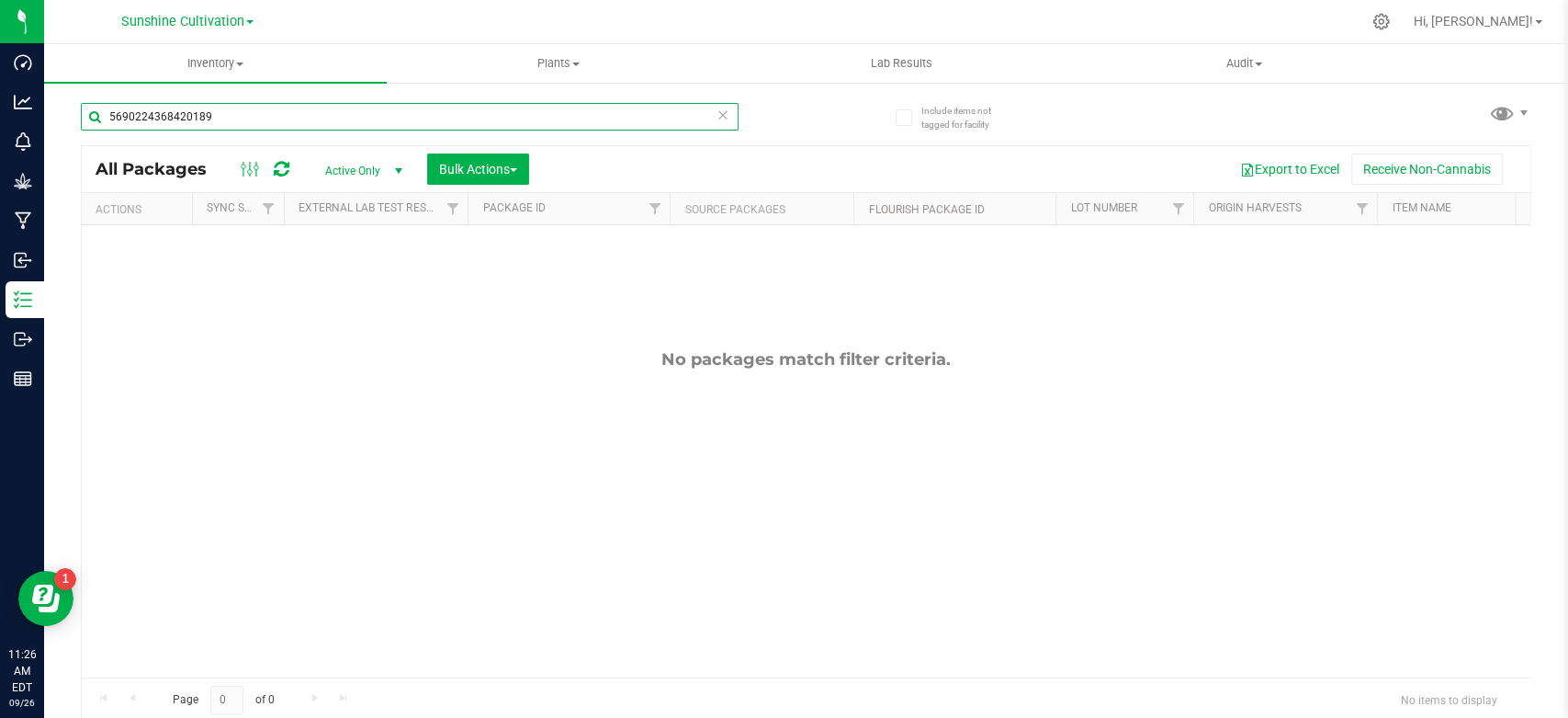
drag, startPoint x: 286, startPoint y: 116, endPoint x: 66, endPoint y: 117, distance: 220.0
click at [67, 117] on div "Include items not tagged for facility 5690224368420189 All Packages Active Only…" at bounding box center [806, 360] width 1524 height 561
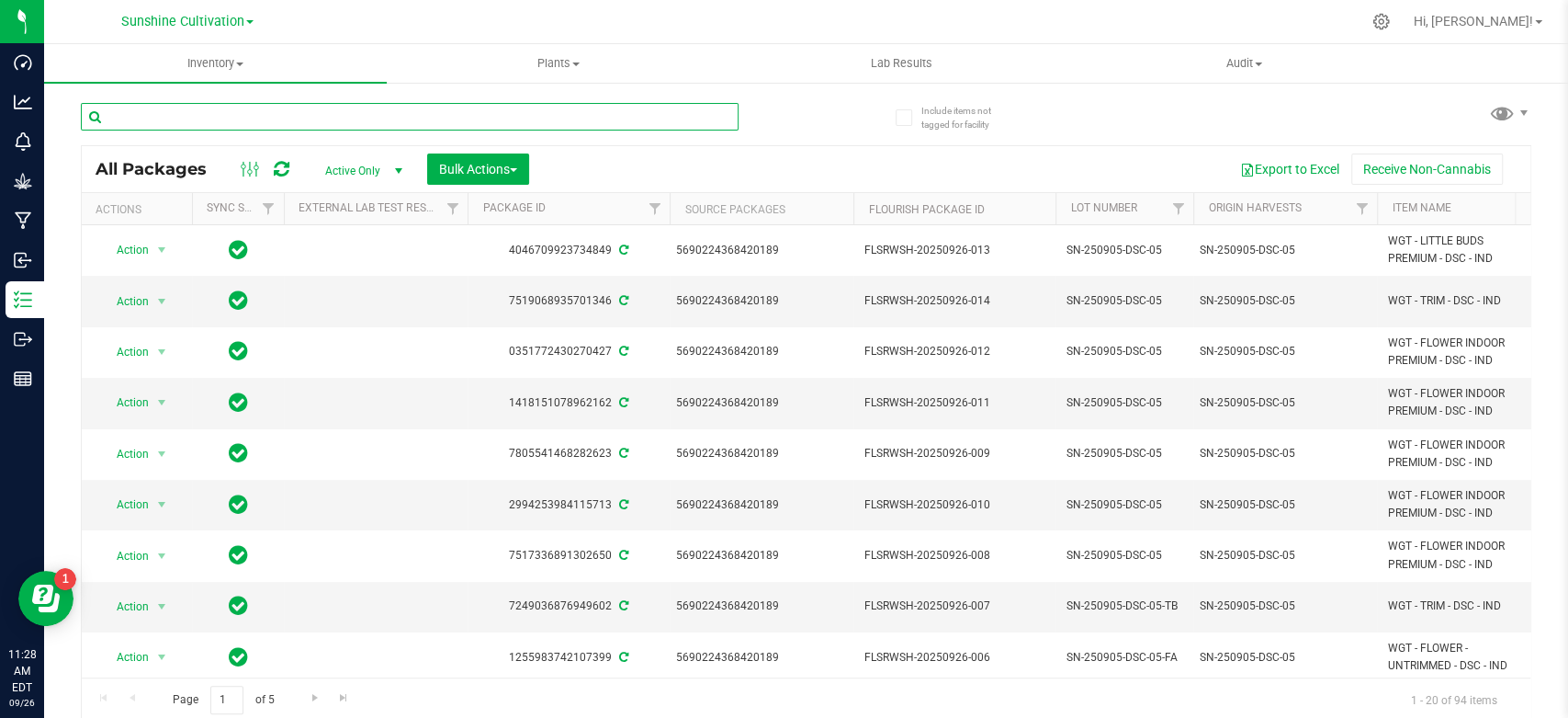
paste input "2929518128615596"
type input "2929518128615596"
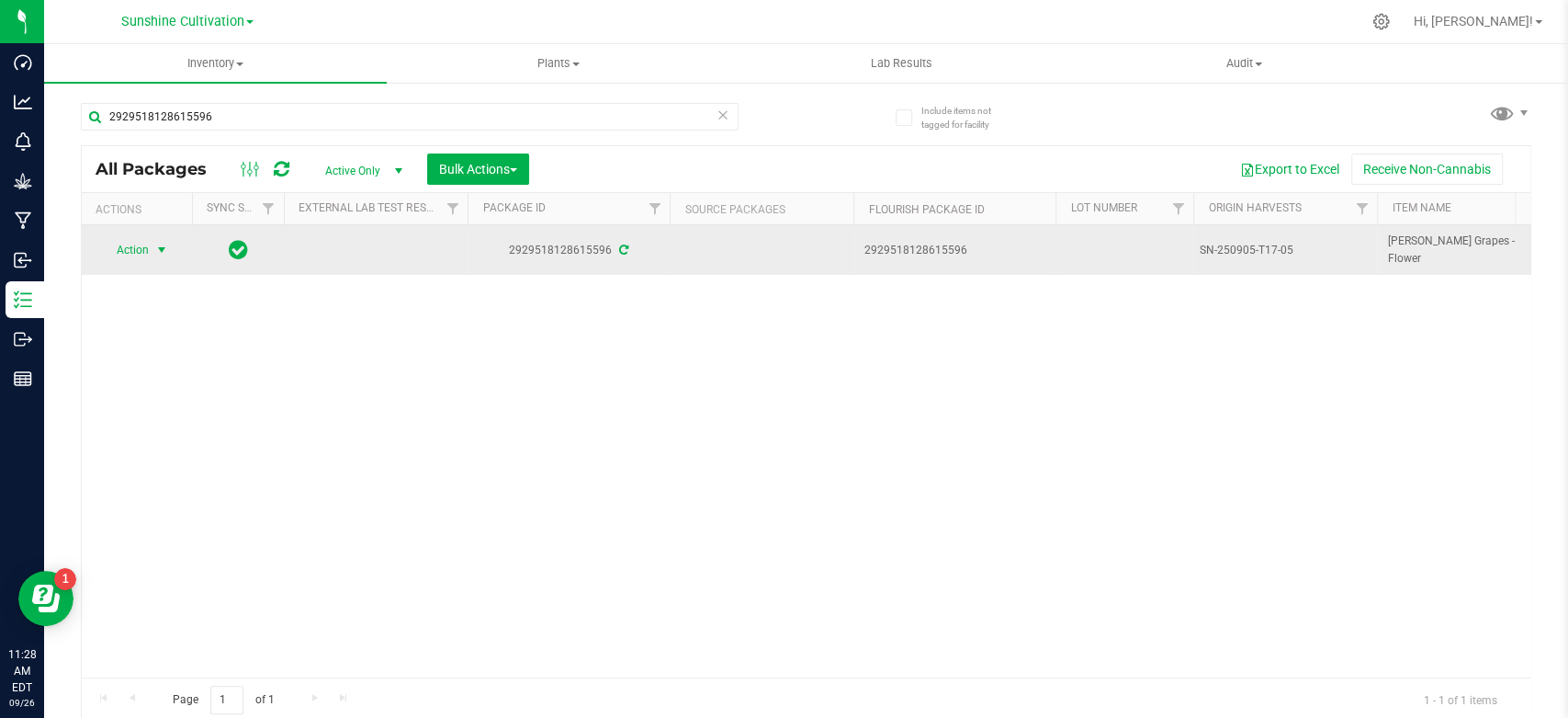
click at [144, 241] on span "Action" at bounding box center [125, 249] width 50 height 26
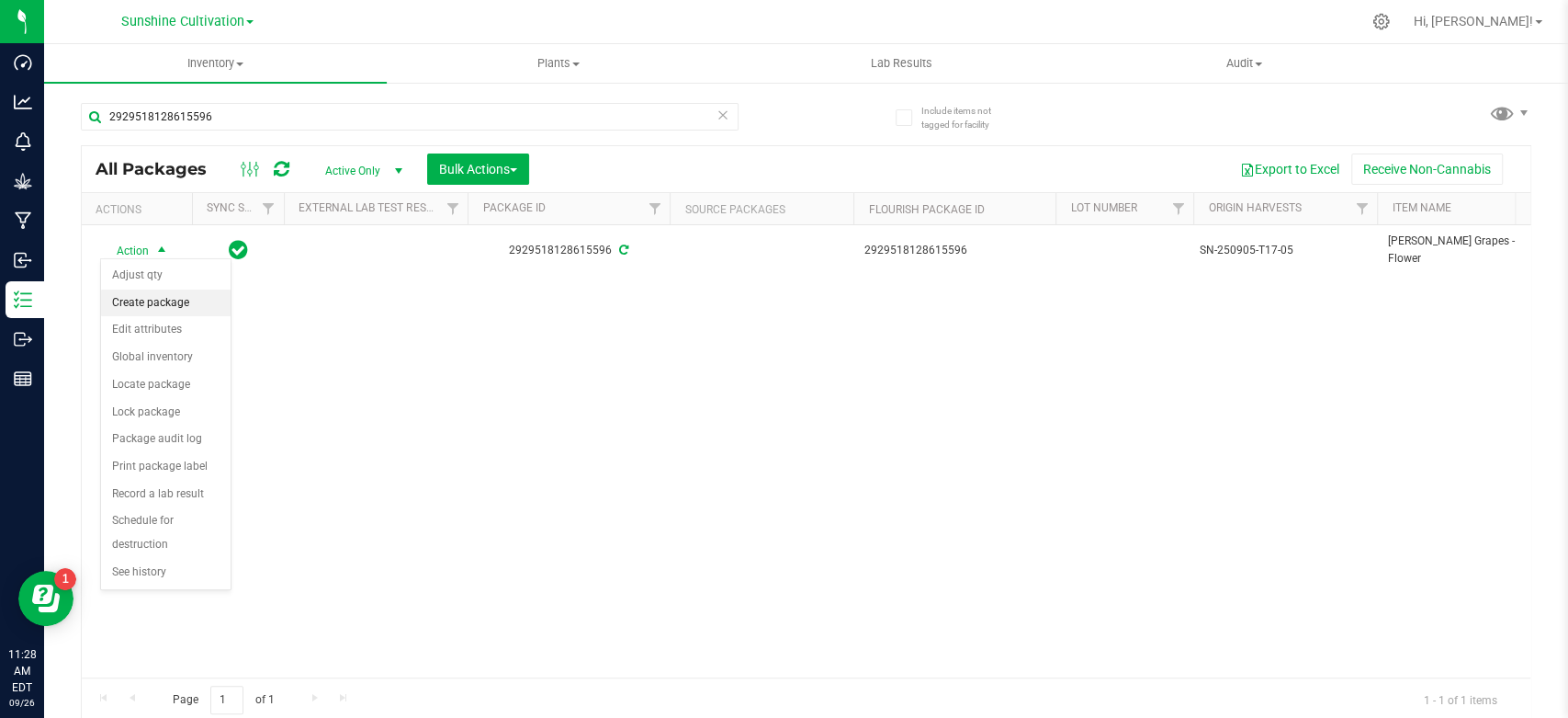
click at [138, 300] on li "Create package" at bounding box center [165, 303] width 129 height 28
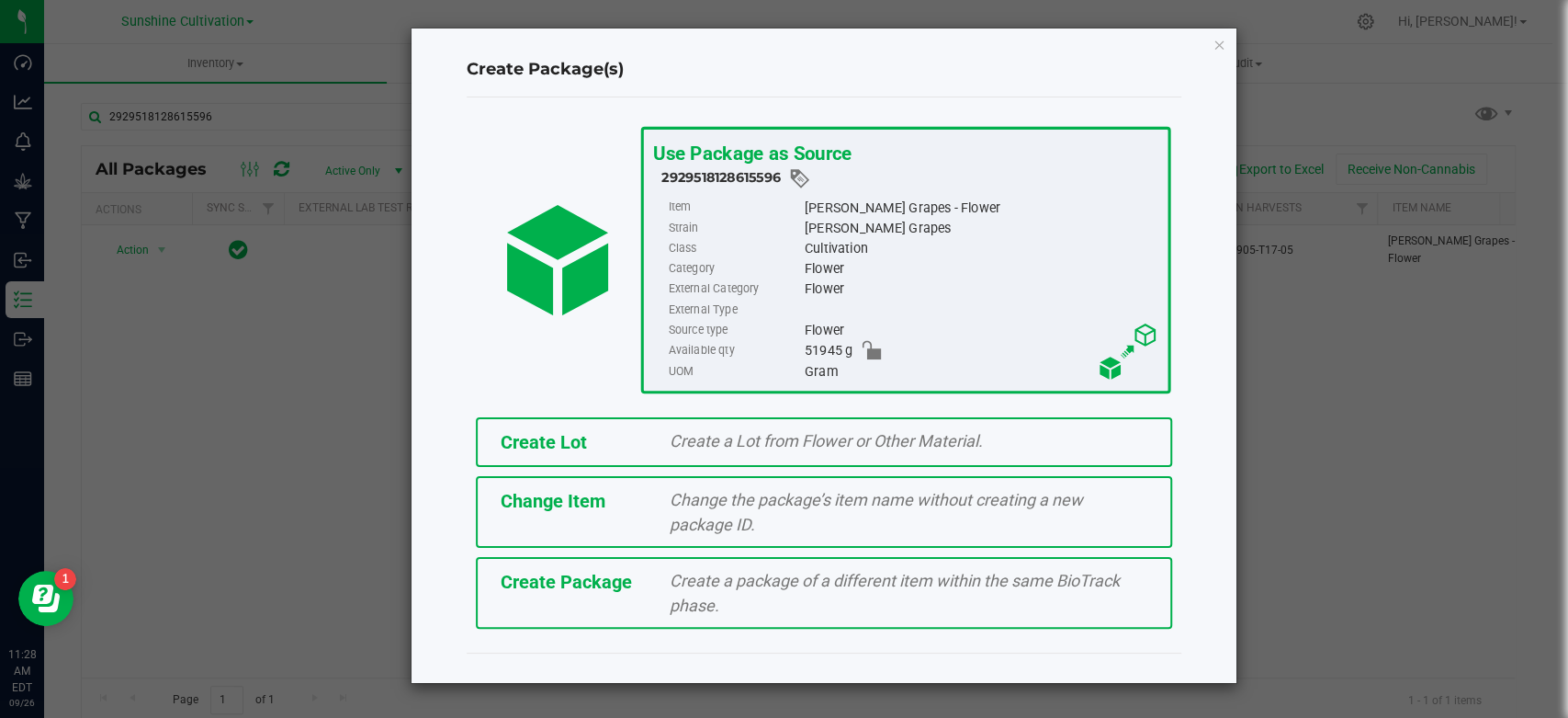
click at [521, 570] on span "Create Package" at bounding box center [565, 581] width 131 height 22
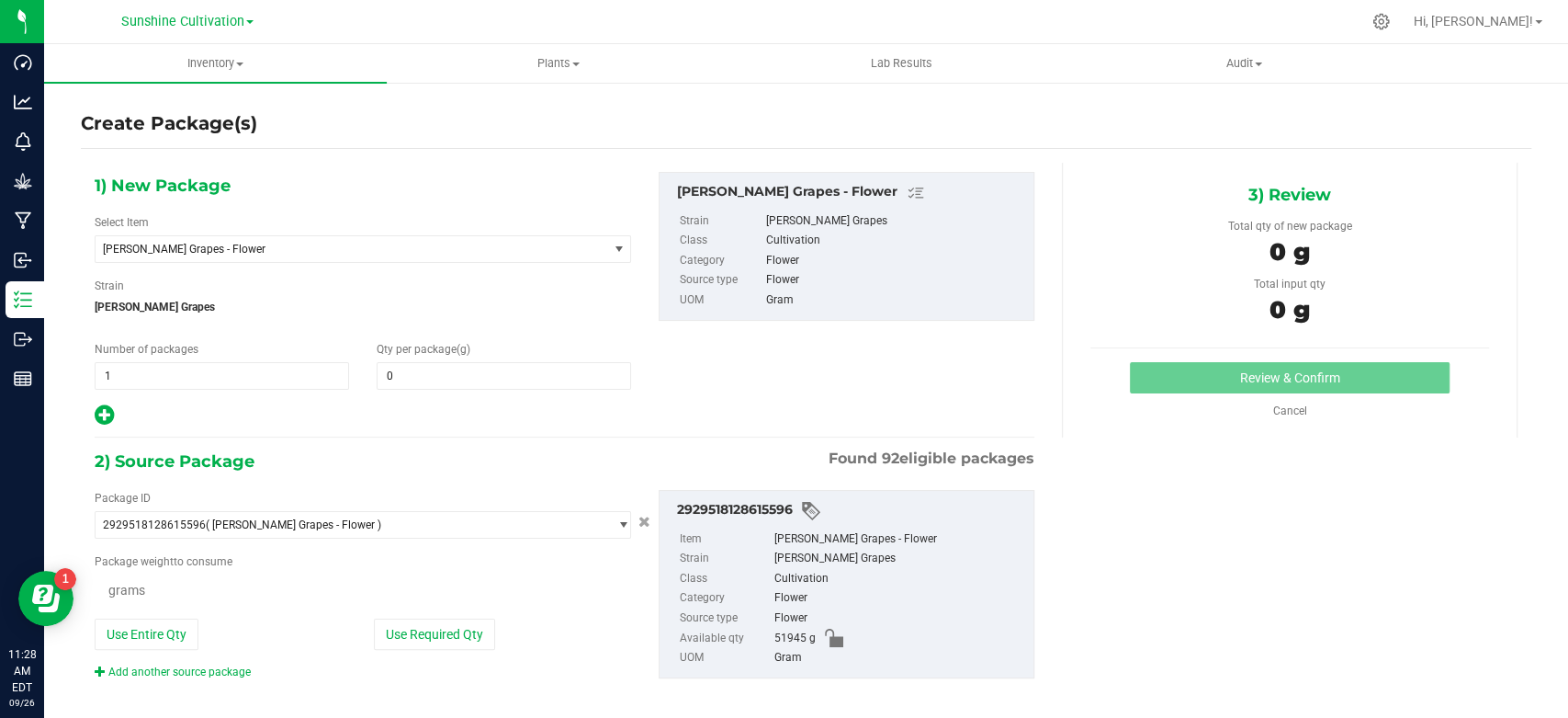
type input "0.0000"
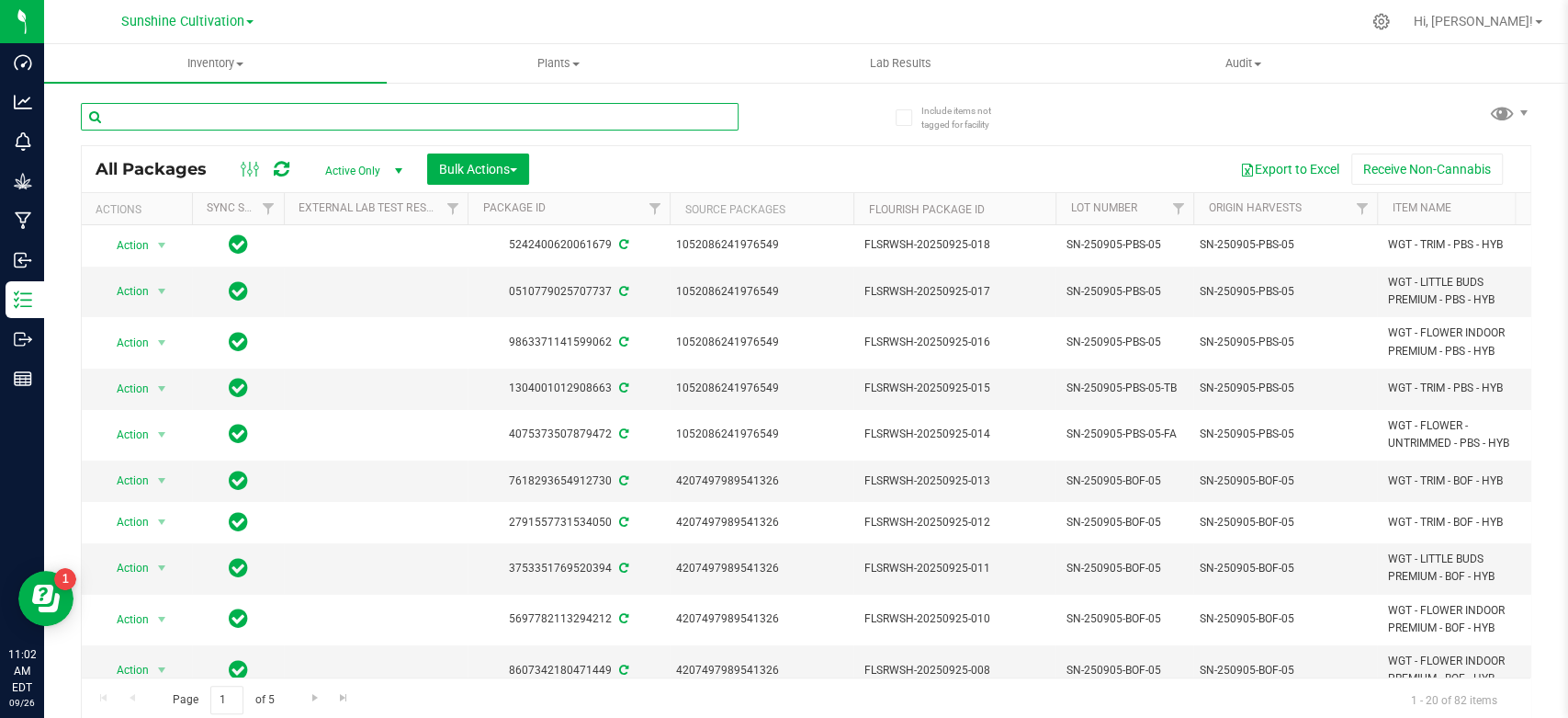
click at [318, 114] on input "text" at bounding box center [409, 116] width 657 height 28
paste input "9683794661000789"
type input "9683794661000789"
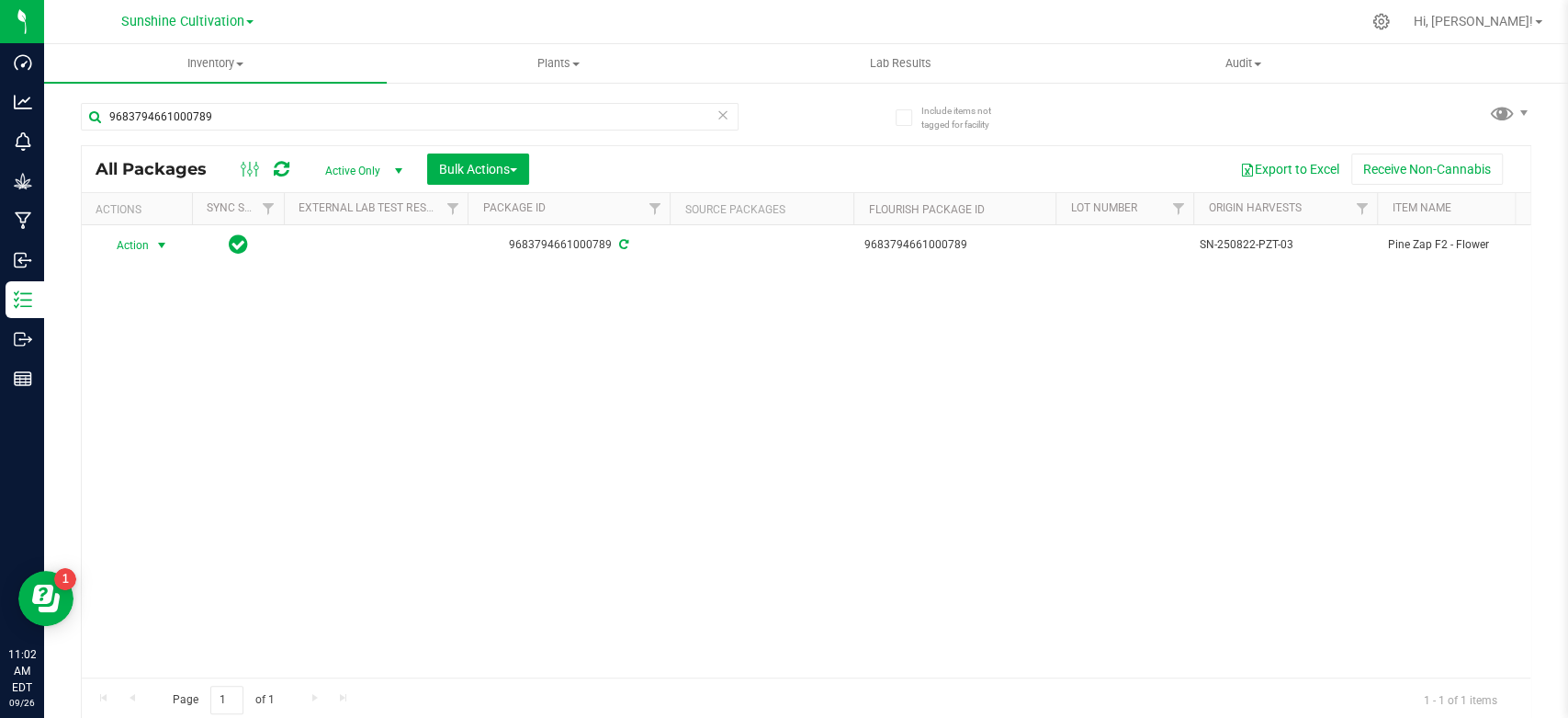
drag, startPoint x: 171, startPoint y: 251, endPoint x: 158, endPoint y: 270, distance: 23.0
click at [170, 251] on span "select" at bounding box center [162, 245] width 23 height 26
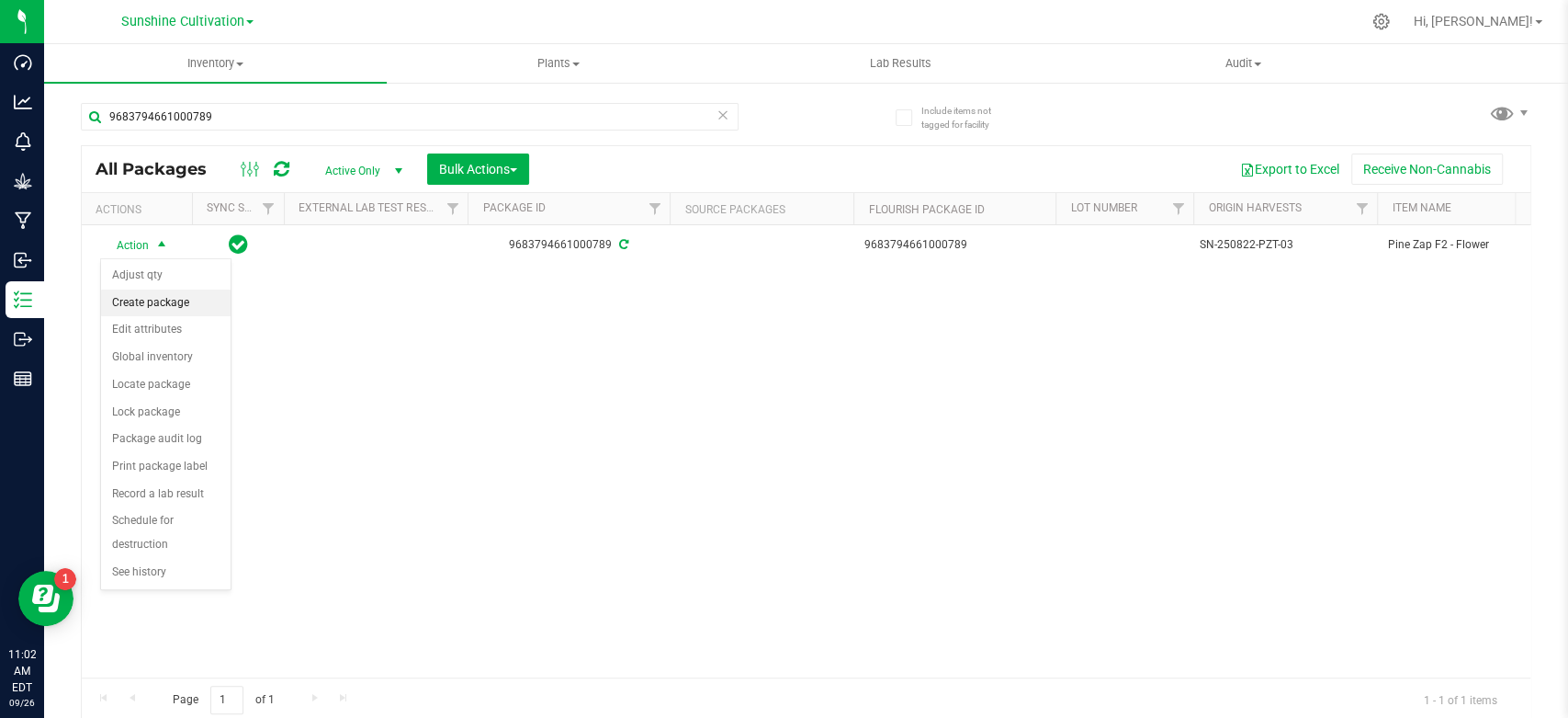
click at [158, 299] on li "Create package" at bounding box center [165, 303] width 129 height 28
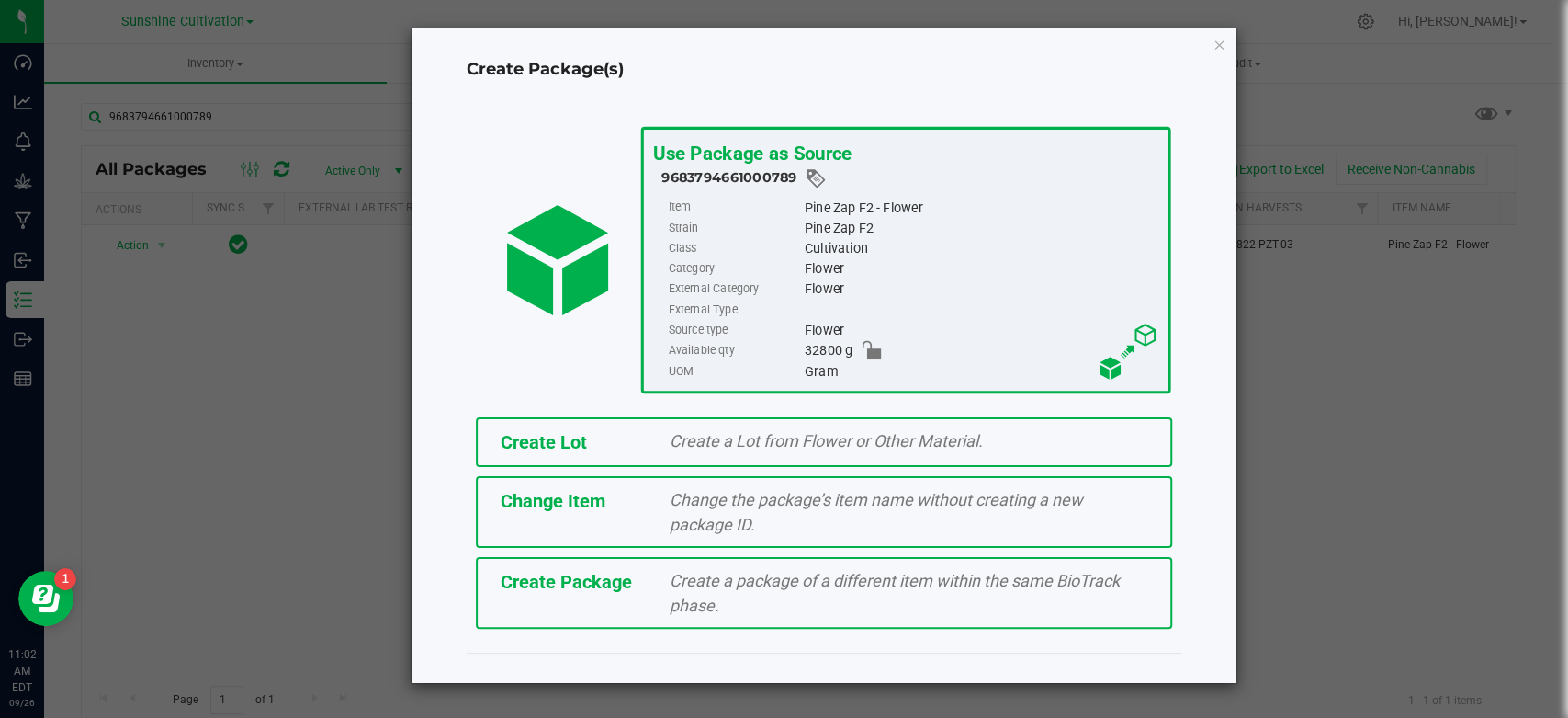
click at [545, 574] on div "Create Package Create a package of a different item within the same BioTrack ph…" at bounding box center [824, 592] width 697 height 72
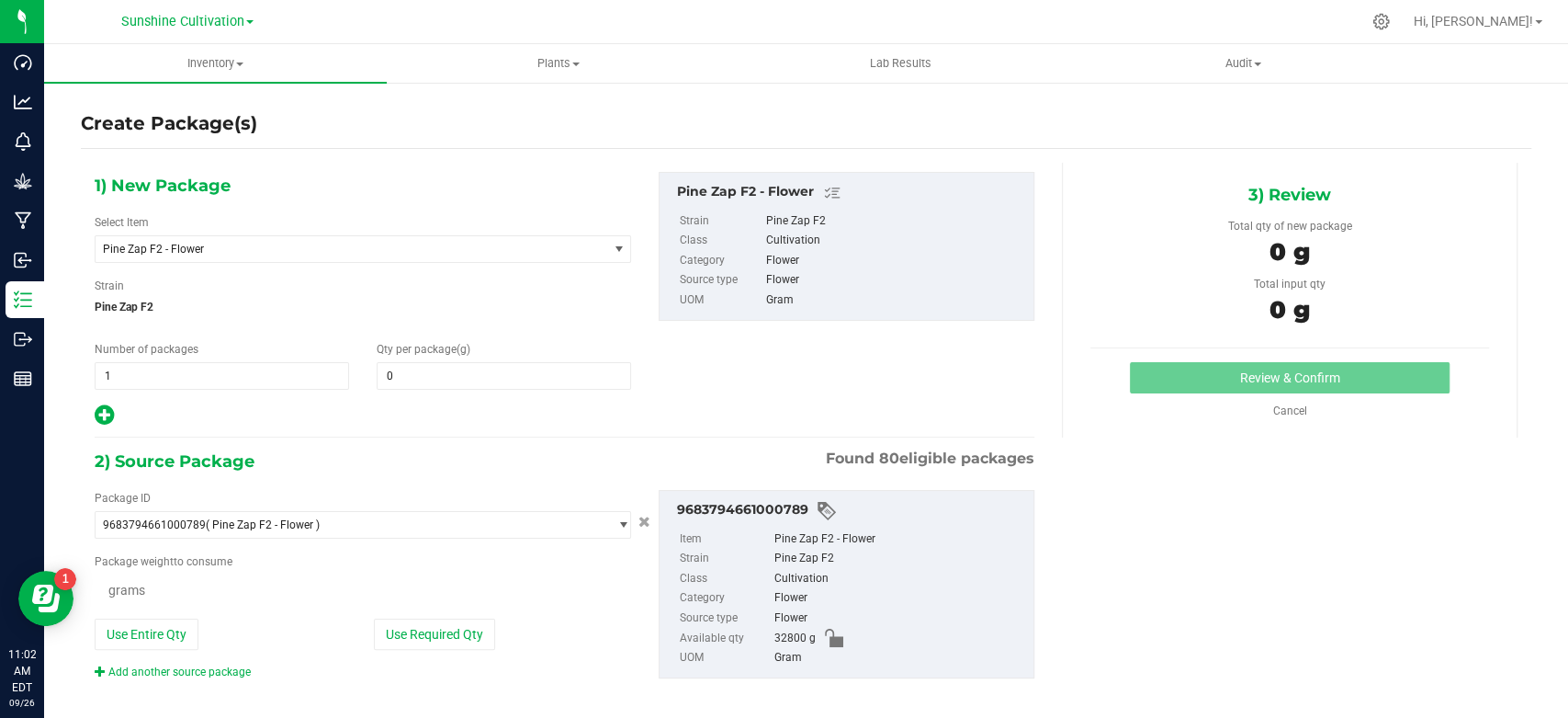
type input "0.0000"
click at [281, 236] on span "Pine Zap F2 - Flower" at bounding box center [352, 248] width 512 height 26
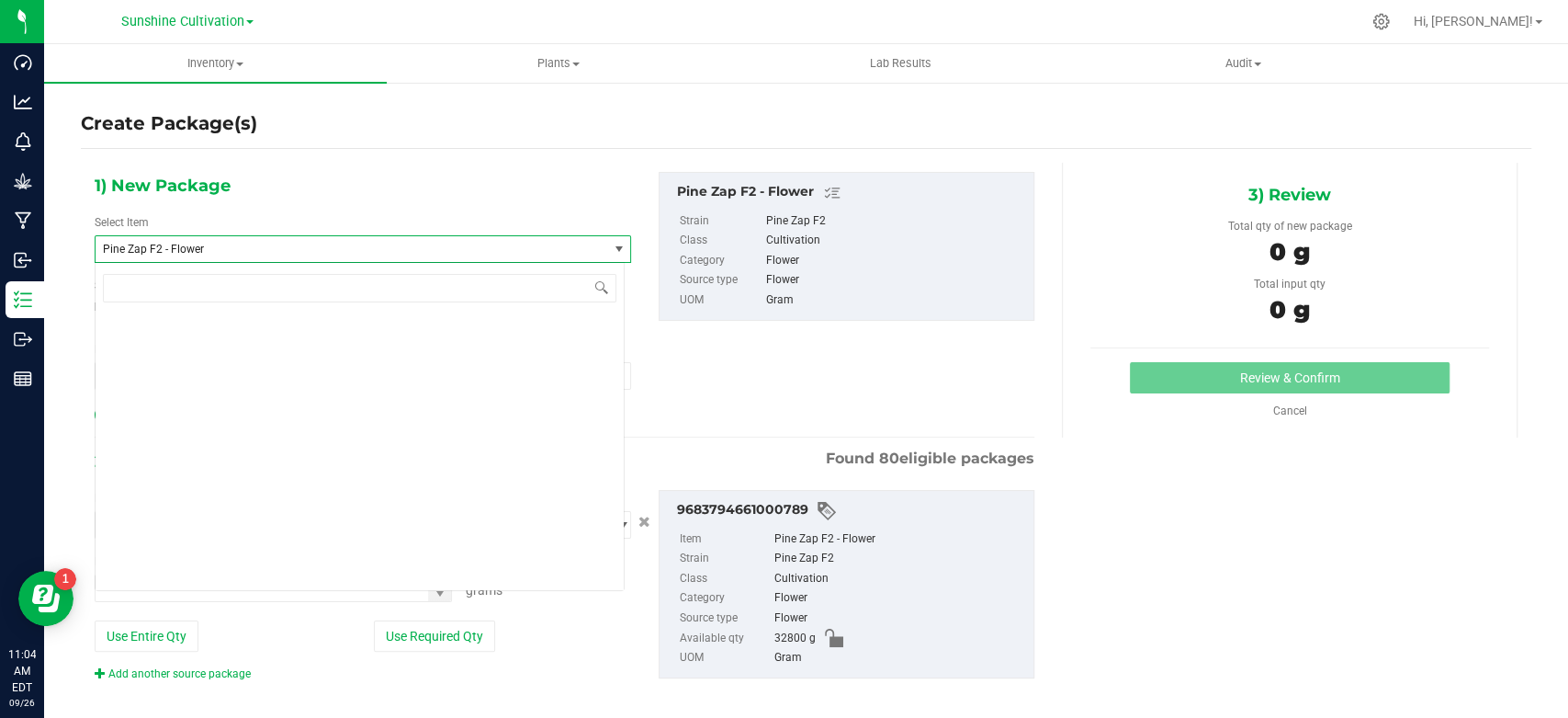
scroll to position [198724, 0]
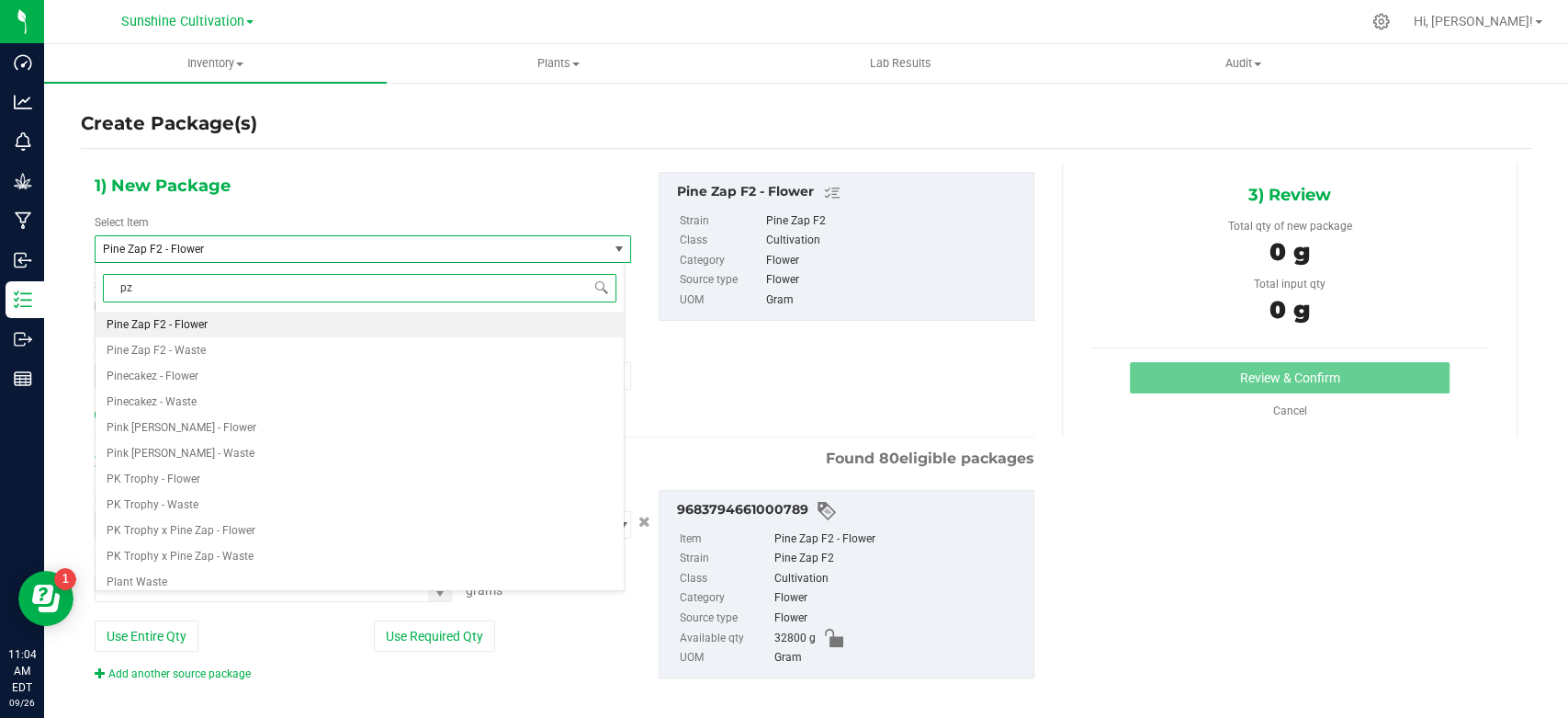
type input "pzt"
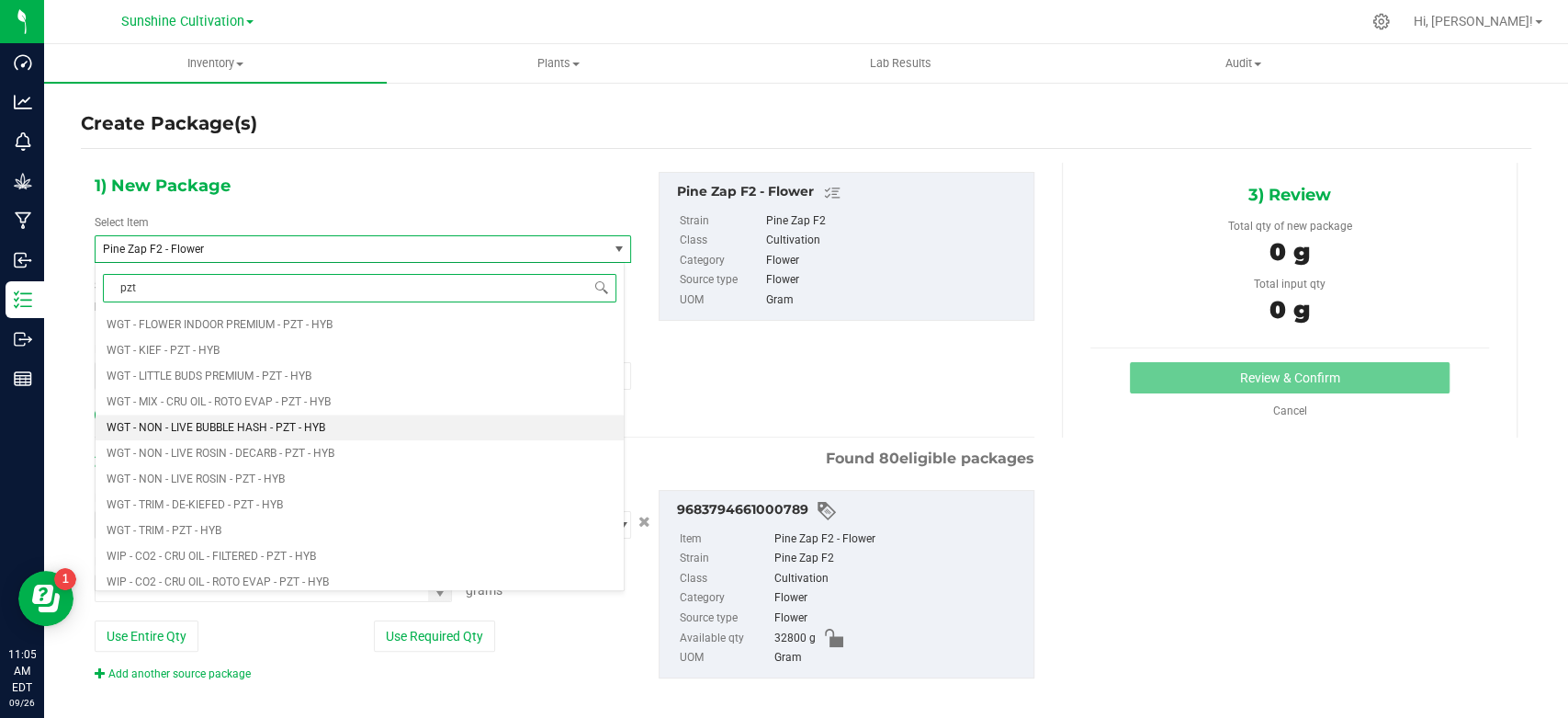
scroll to position [1531, 0]
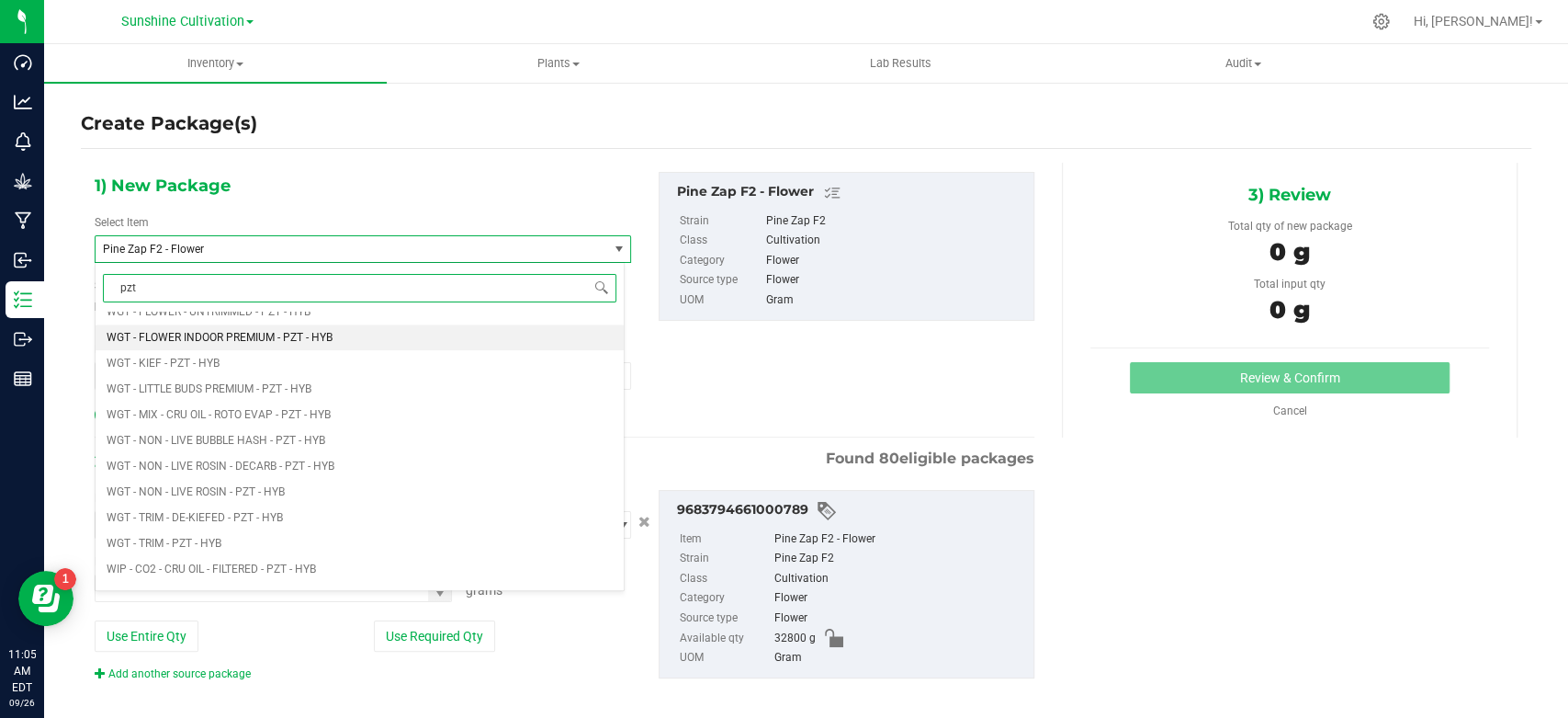
click at [306, 336] on span "WGT - FLOWER INDOOR PREMIUM - PZT - HYB" at bounding box center [219, 336] width 226 height 12
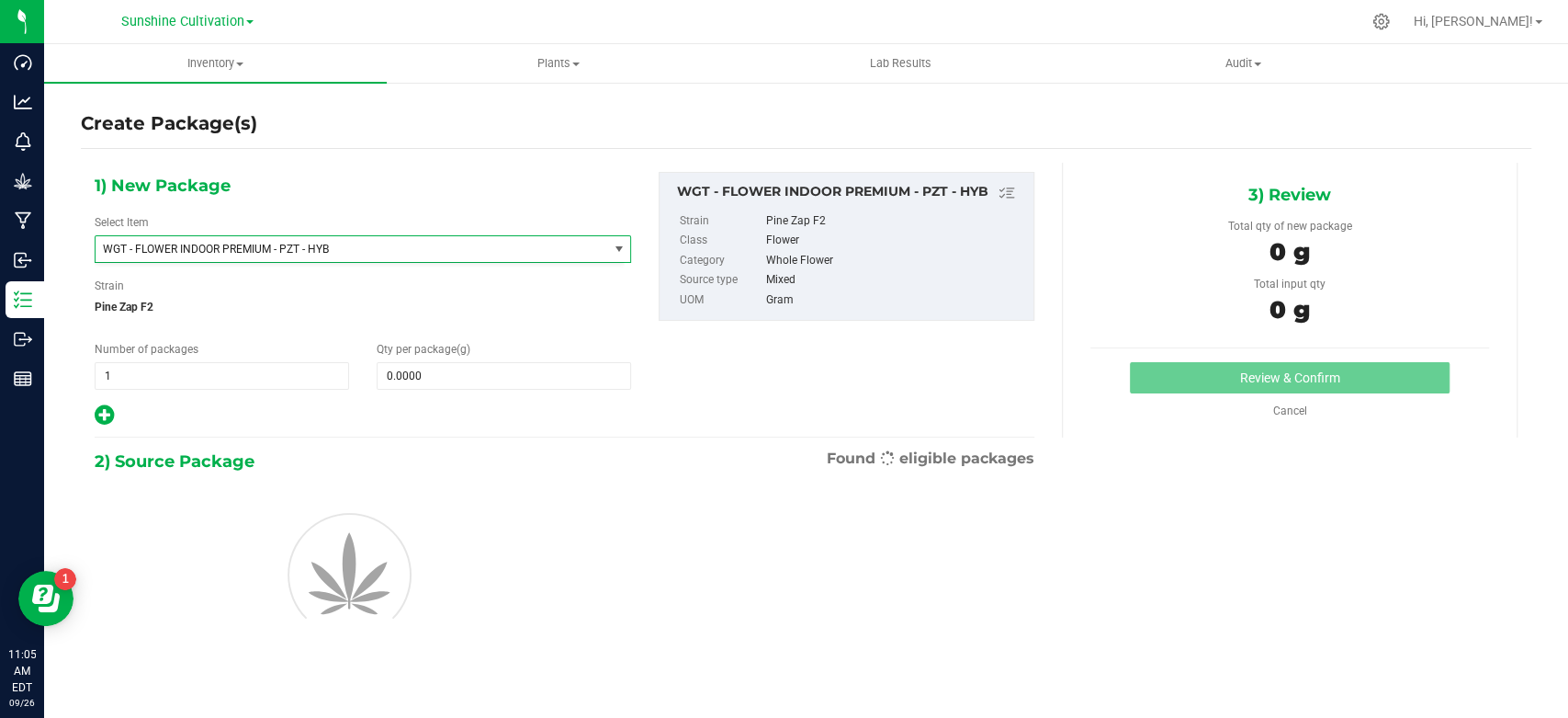
type input "0.0000"
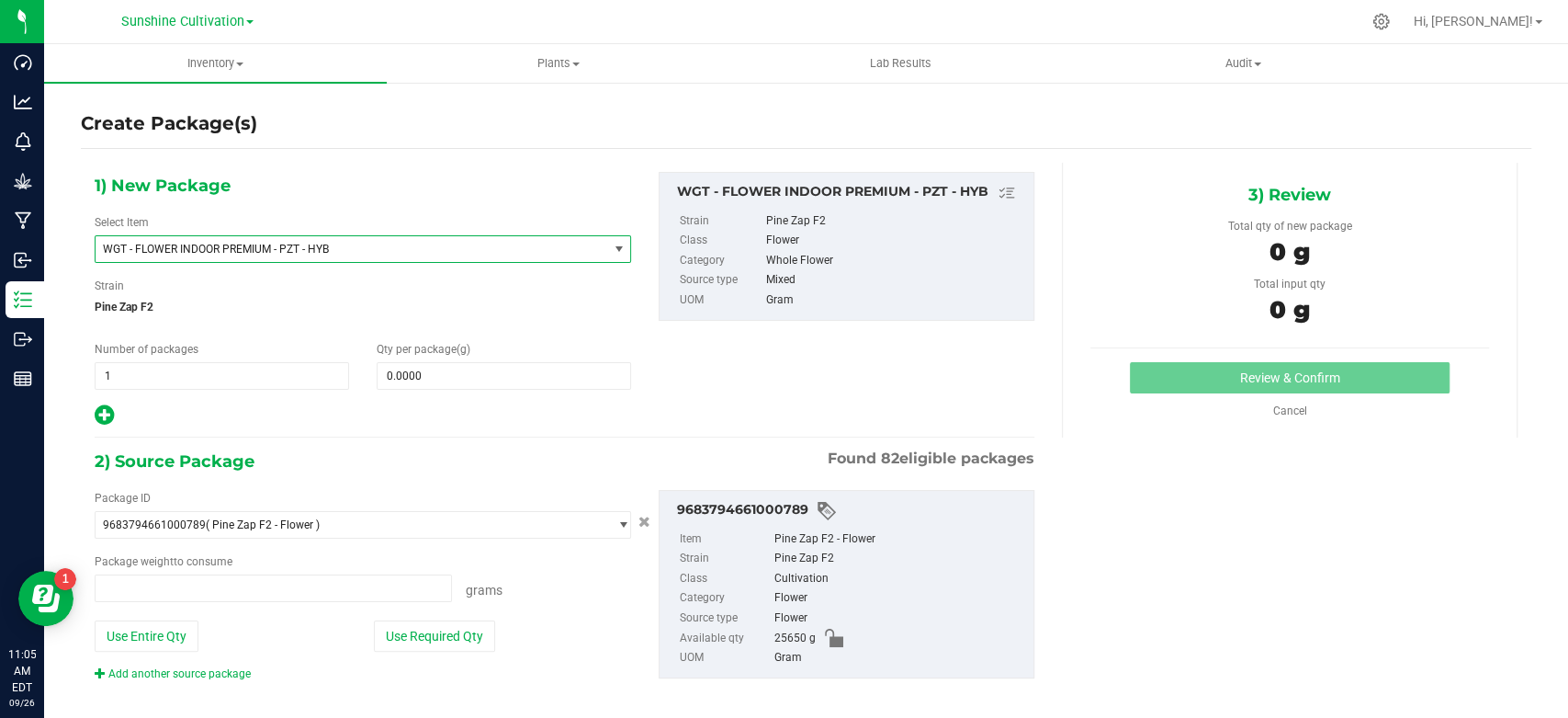
type input "0.0000 g"
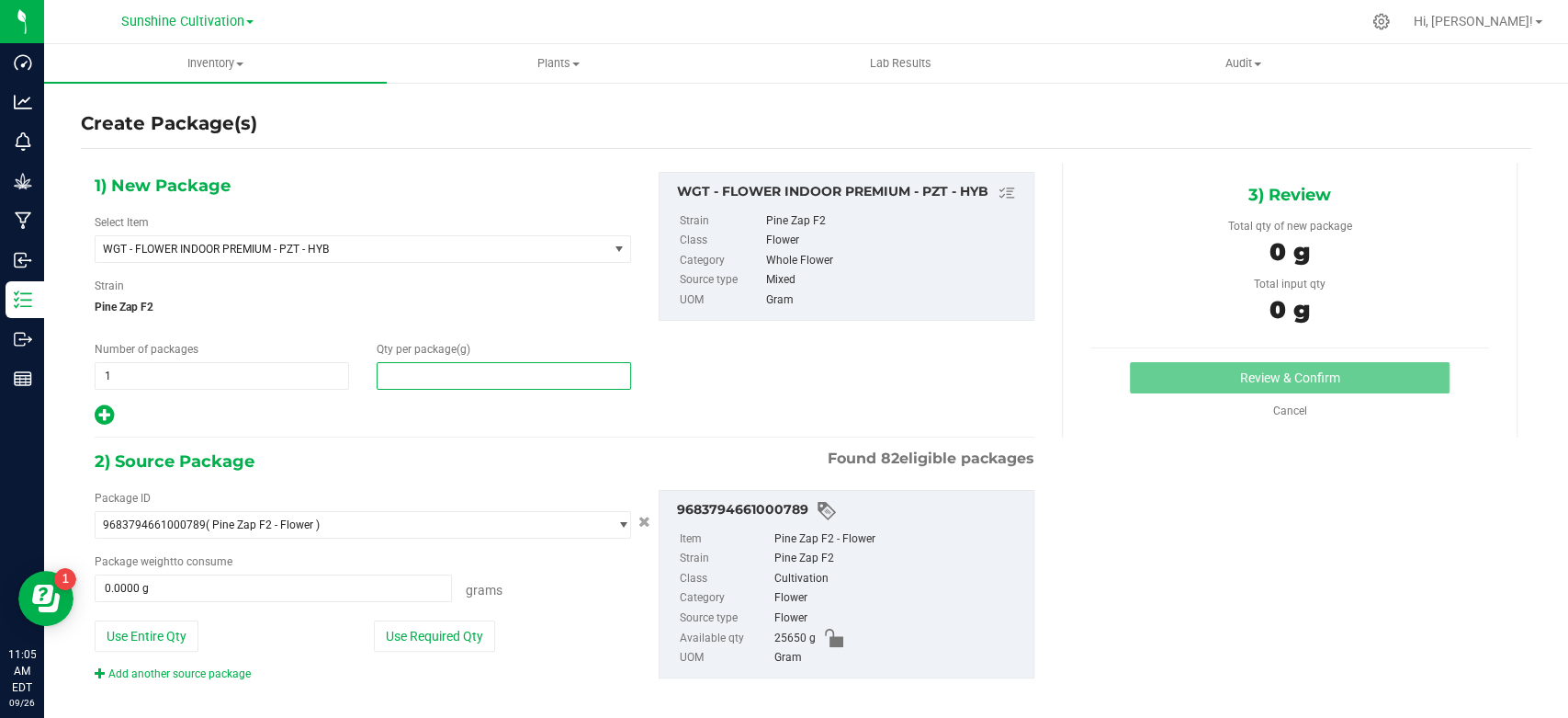
click at [527, 376] on span at bounding box center [504, 376] width 255 height 28
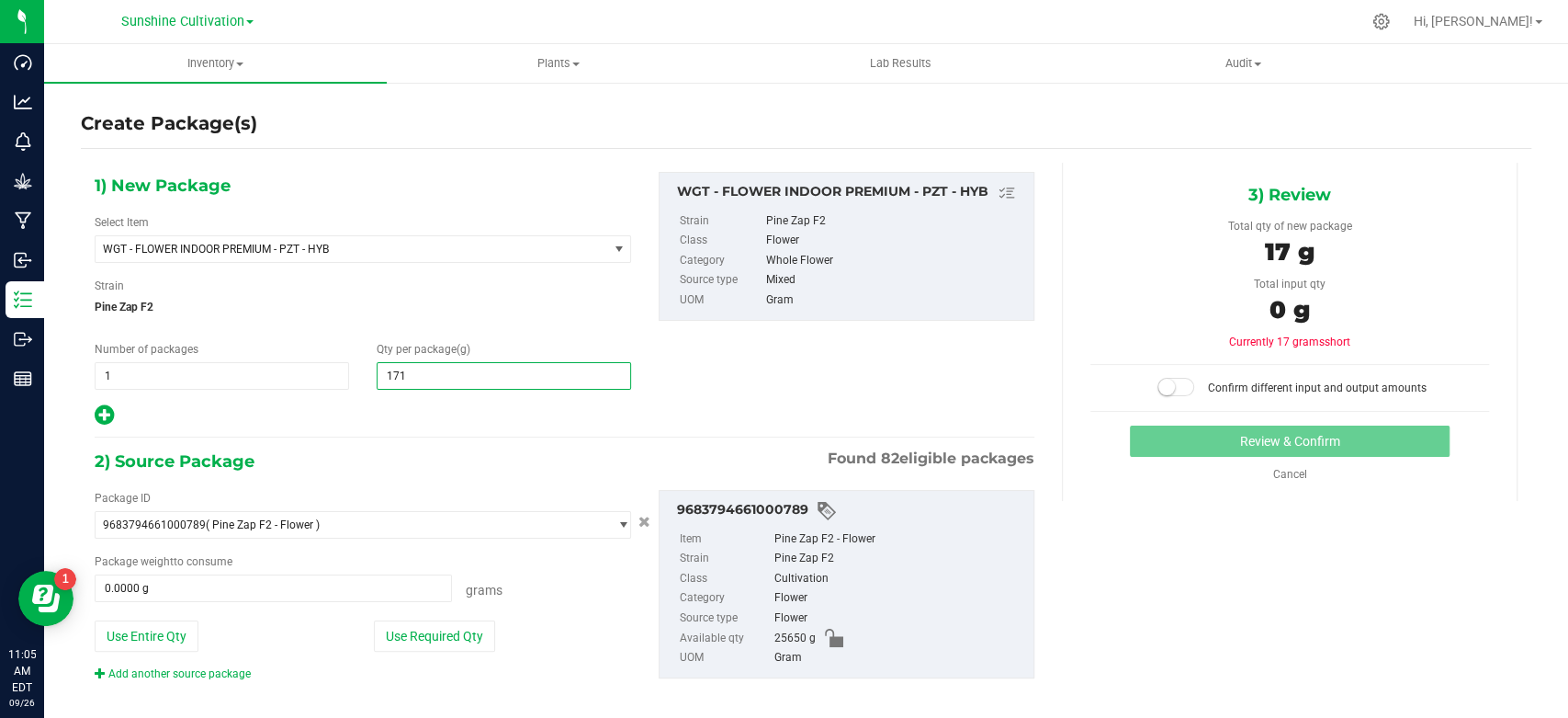
type input "1710"
type input "1,710.0000"
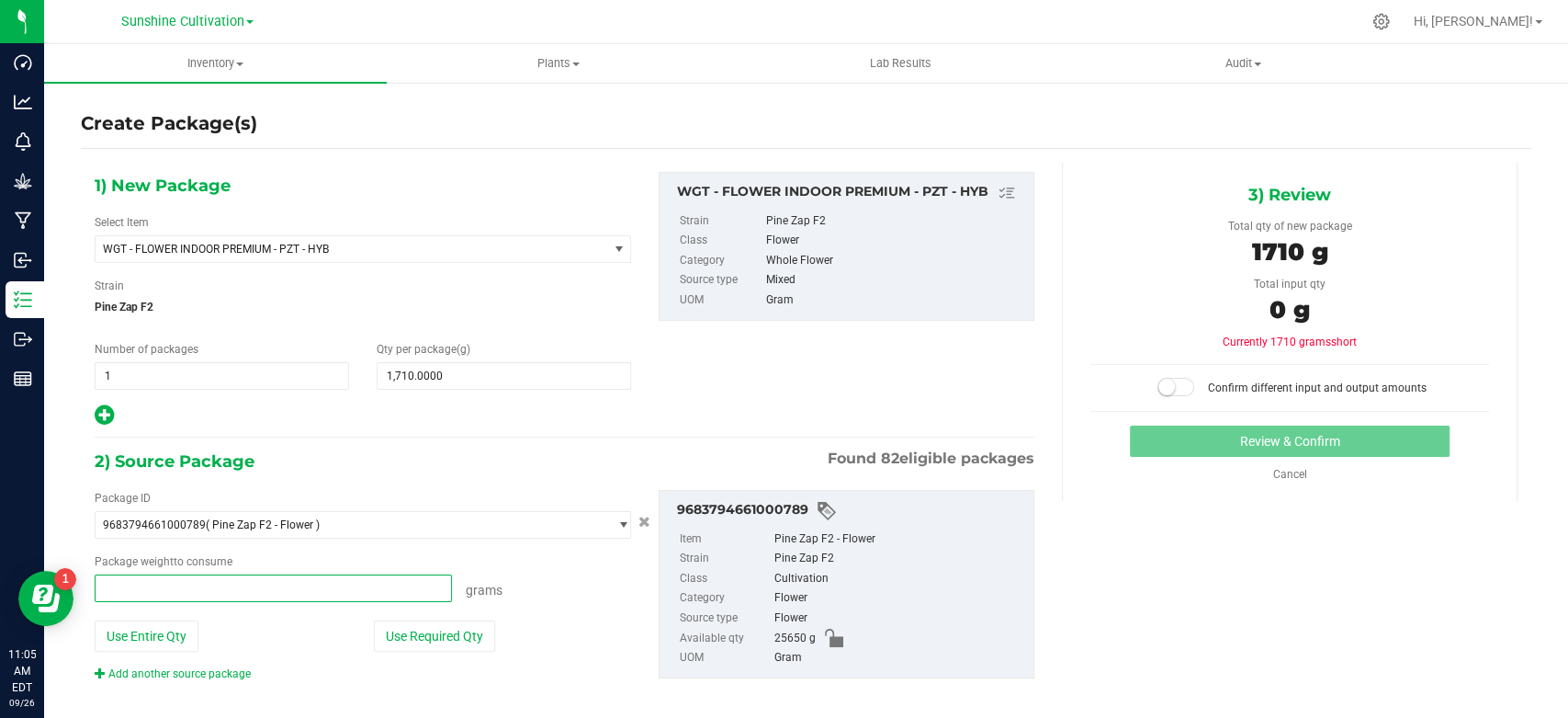
click at [377, 580] on span at bounding box center [273, 588] width 357 height 28
type input "1710"
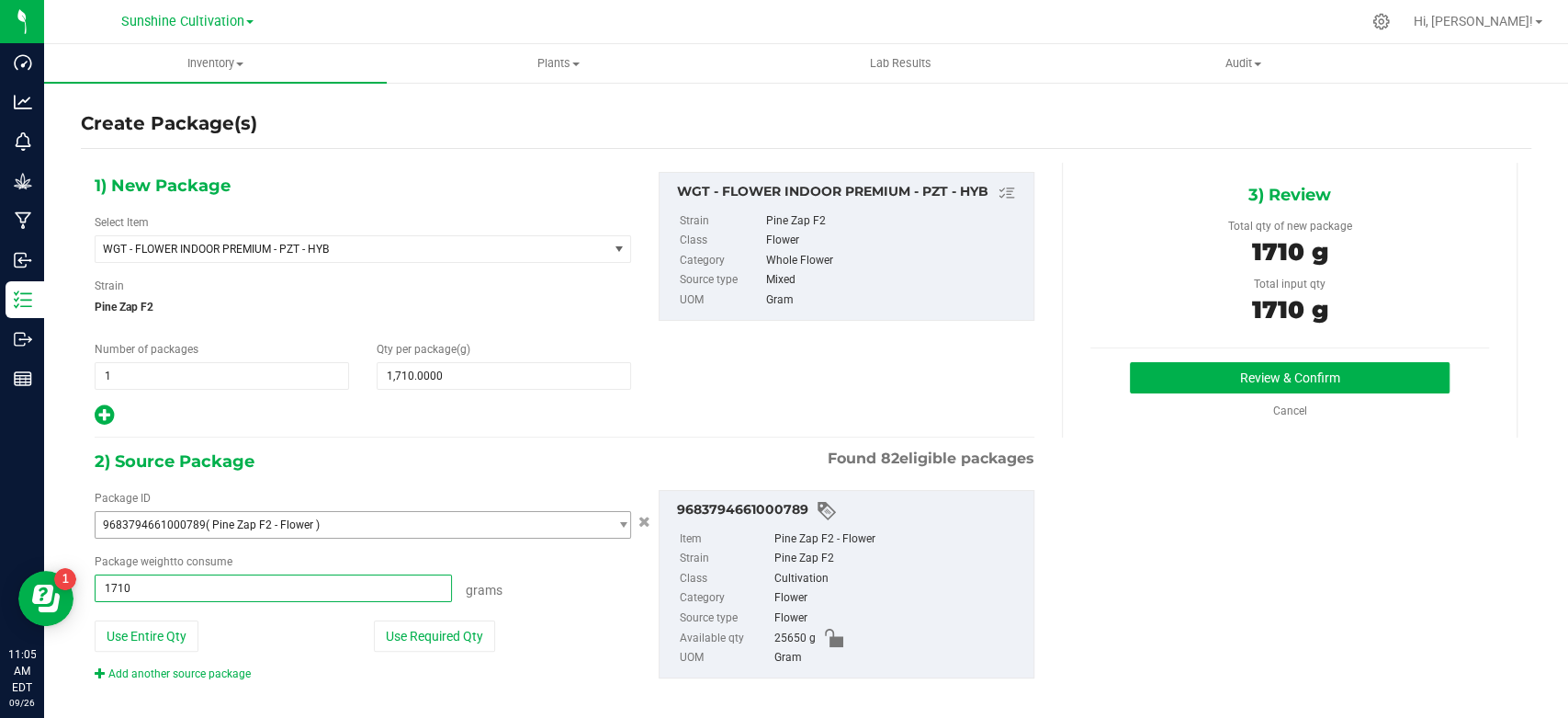
type input "1710.0000 g"
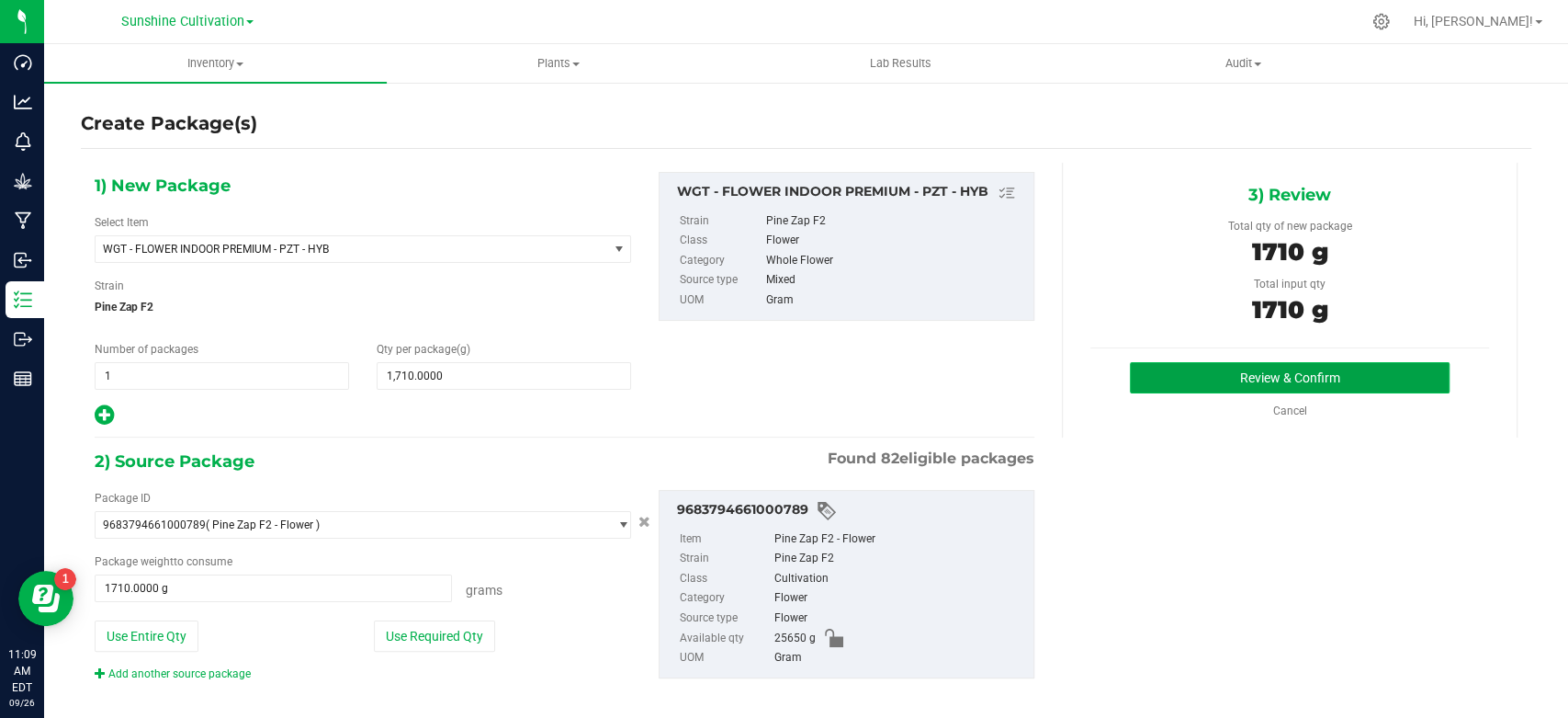
click at [1194, 376] on button "Review & Confirm" at bounding box center [1289, 378] width 319 height 32
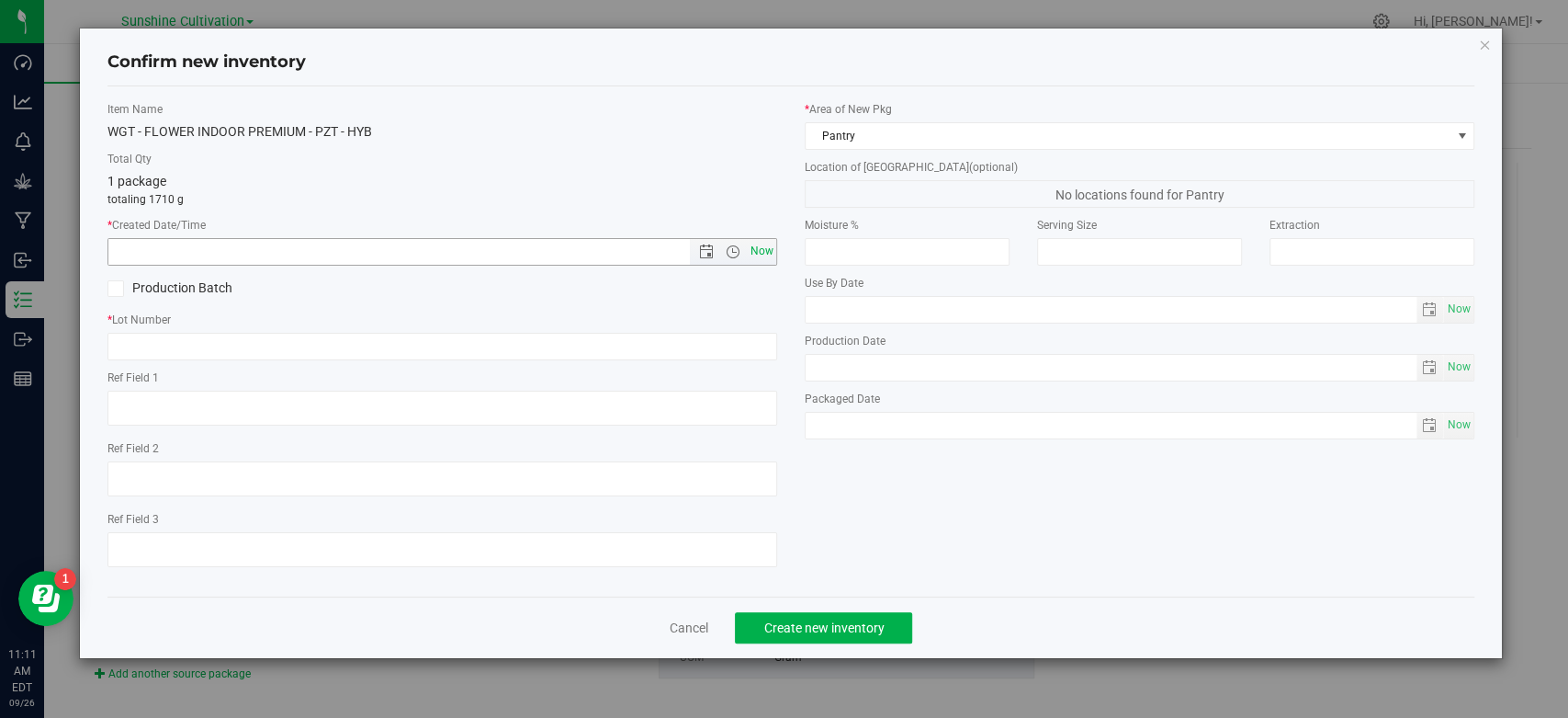
click at [754, 254] on span "Now" at bounding box center [762, 251] width 32 height 27
type input "9/26/2025 11:11 AM"
click at [699, 355] on input "text" at bounding box center [442, 346] width 670 height 28
paste input "SN-250822-PZT-03"
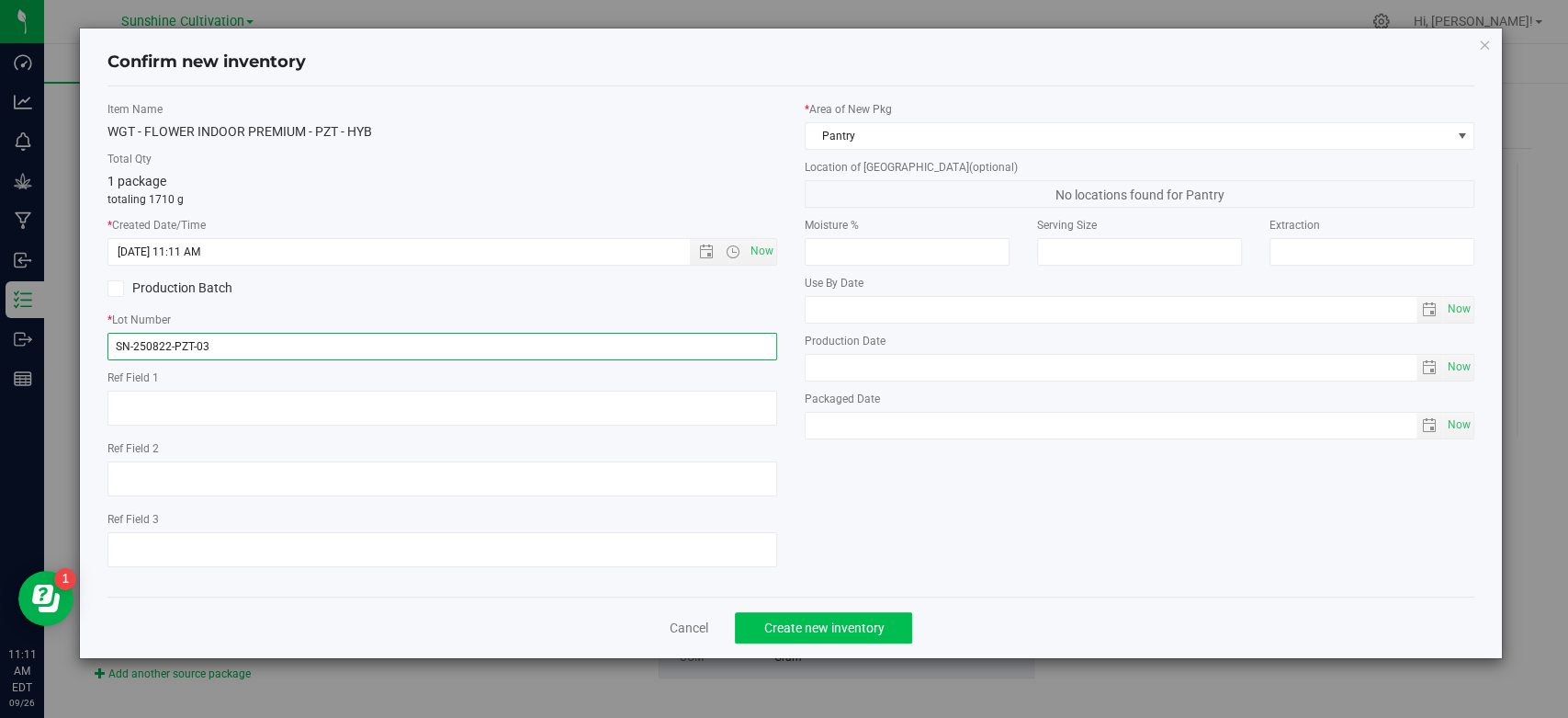
type input "SN-250822-PZT-03"
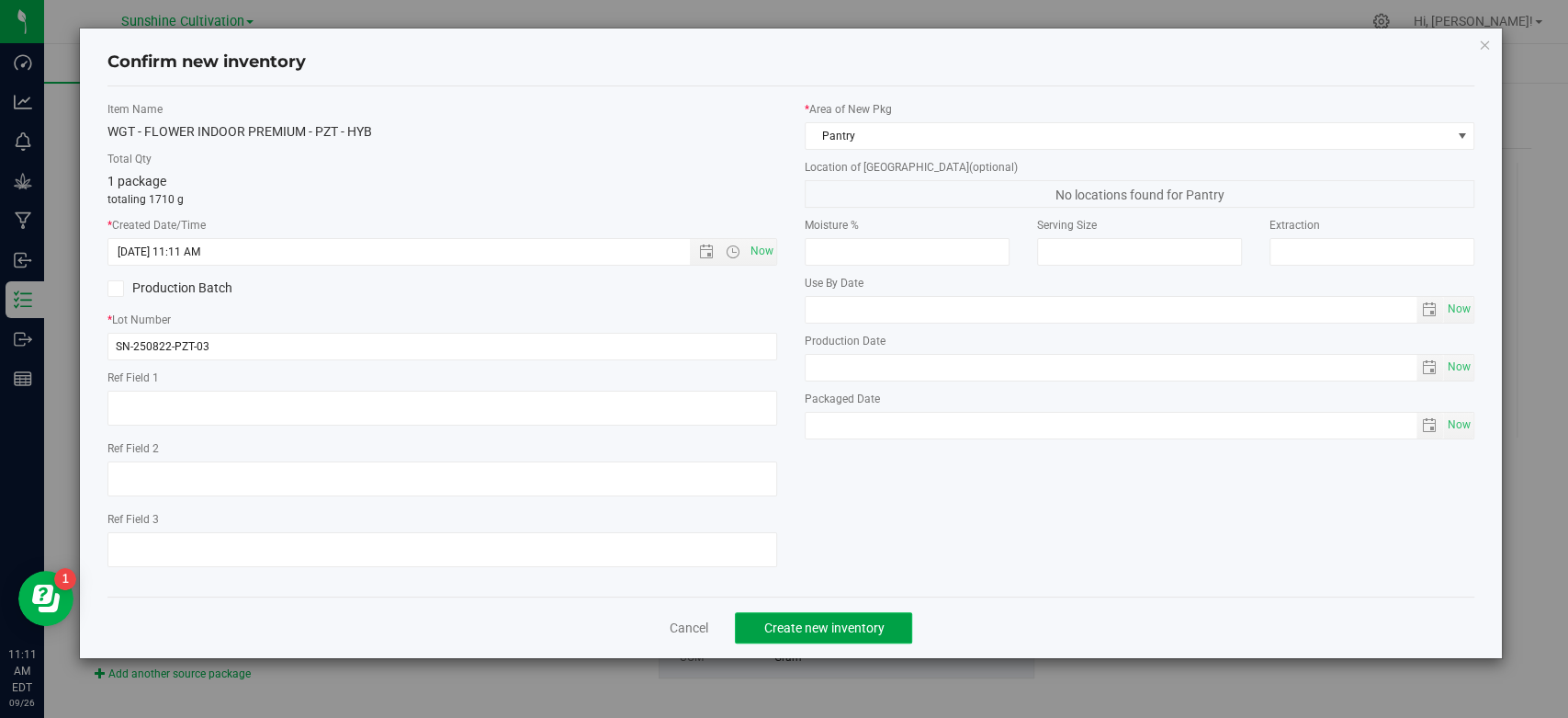
click at [859, 631] on button "Create new inventory" at bounding box center [823, 627] width 177 height 32
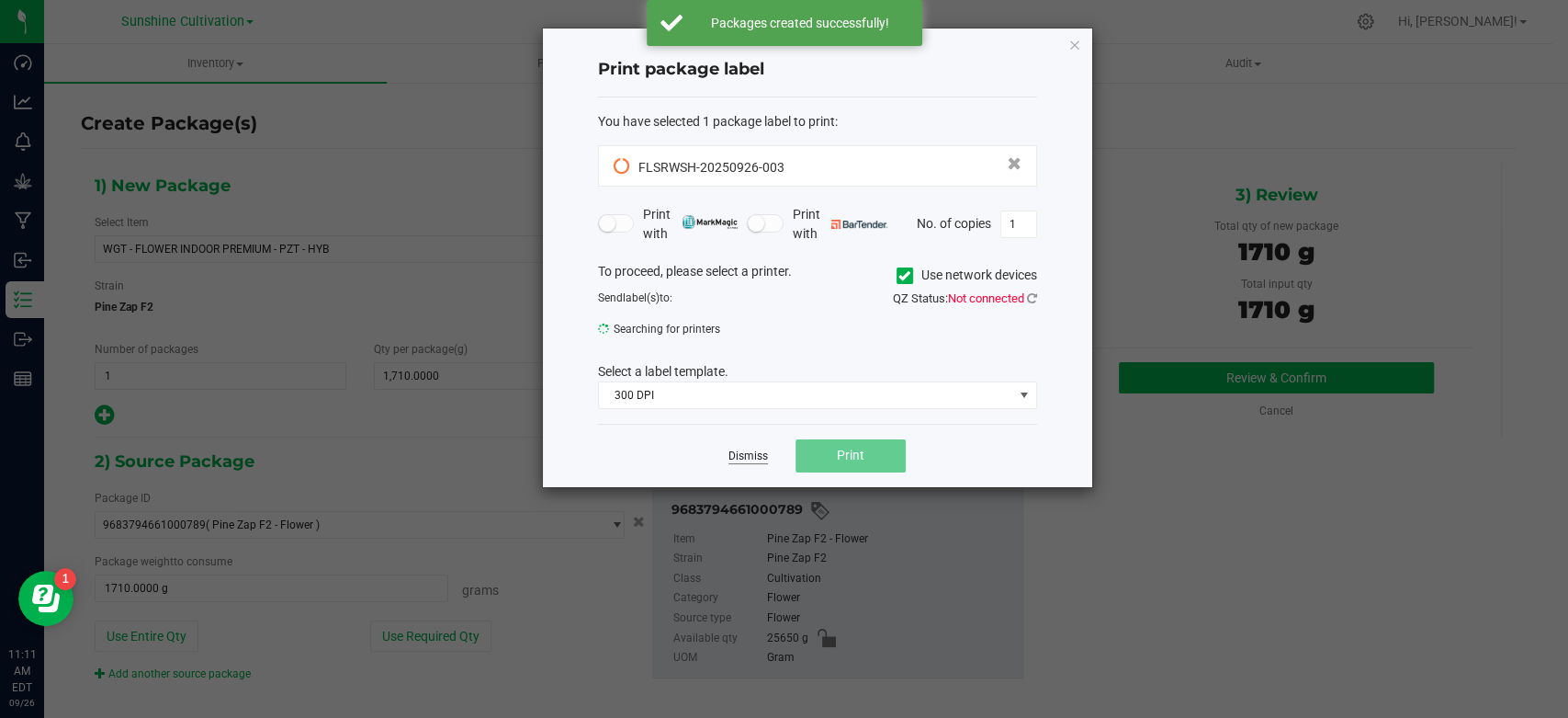
click at [738, 455] on link "Dismiss" at bounding box center [748, 456] width 39 height 15
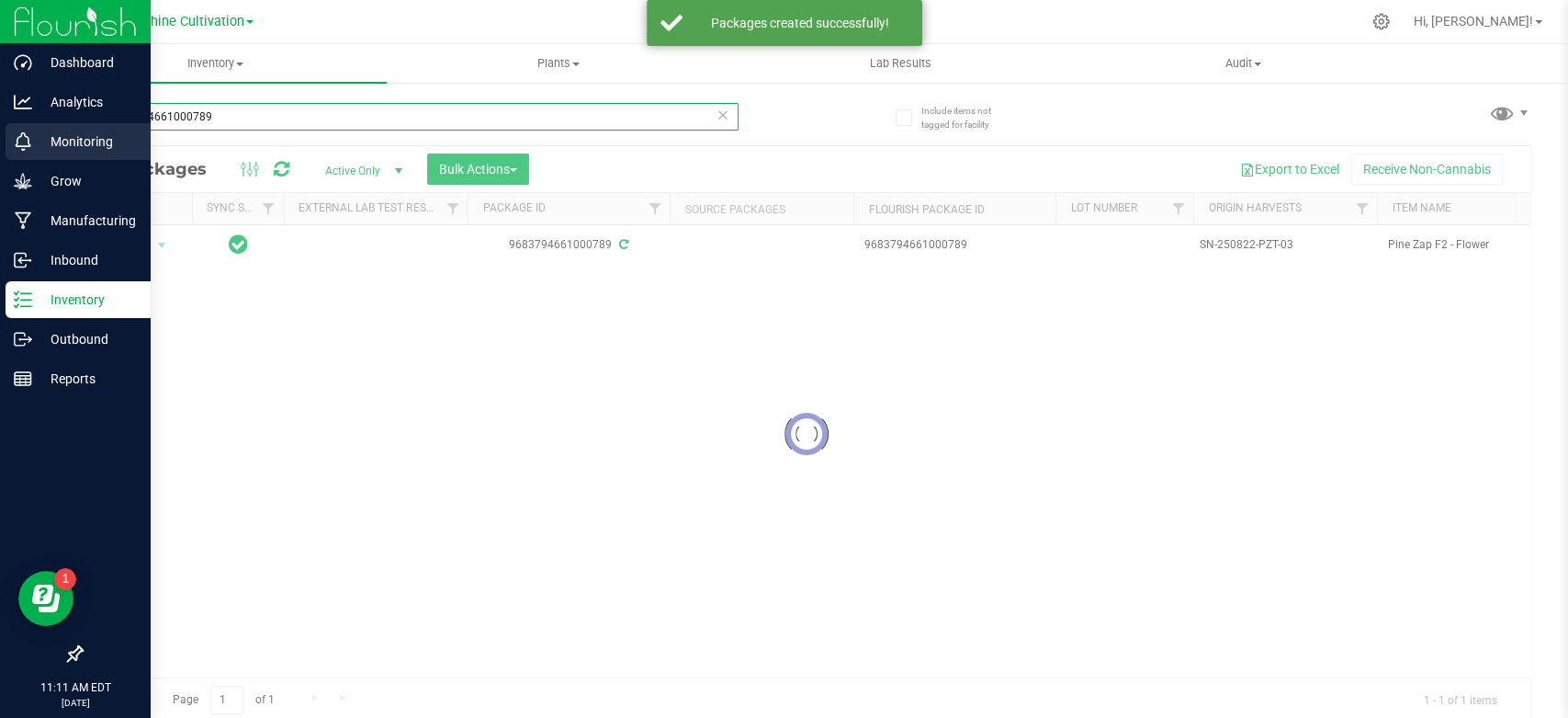
drag, startPoint x: 352, startPoint y: 119, endPoint x: 0, endPoint y: 123, distance: 352.0
click at [0, 124] on div "Dashboard Analytics Monitoring Grow Manufacturing Inbound Inventory Outbound Re…" at bounding box center [784, 359] width 1568 height 718
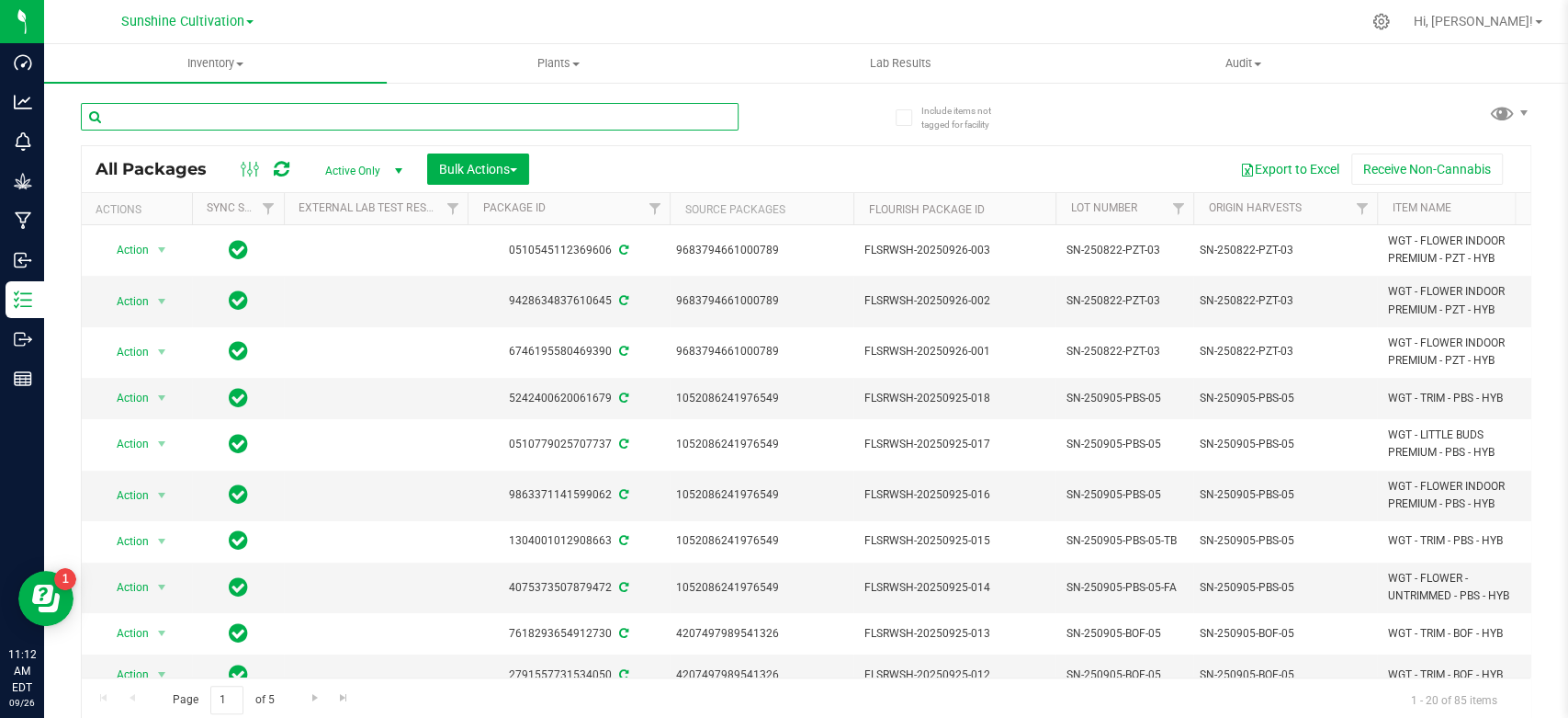
click at [175, 127] on input "text" at bounding box center [409, 116] width 657 height 28
paste input "5690224368420189"
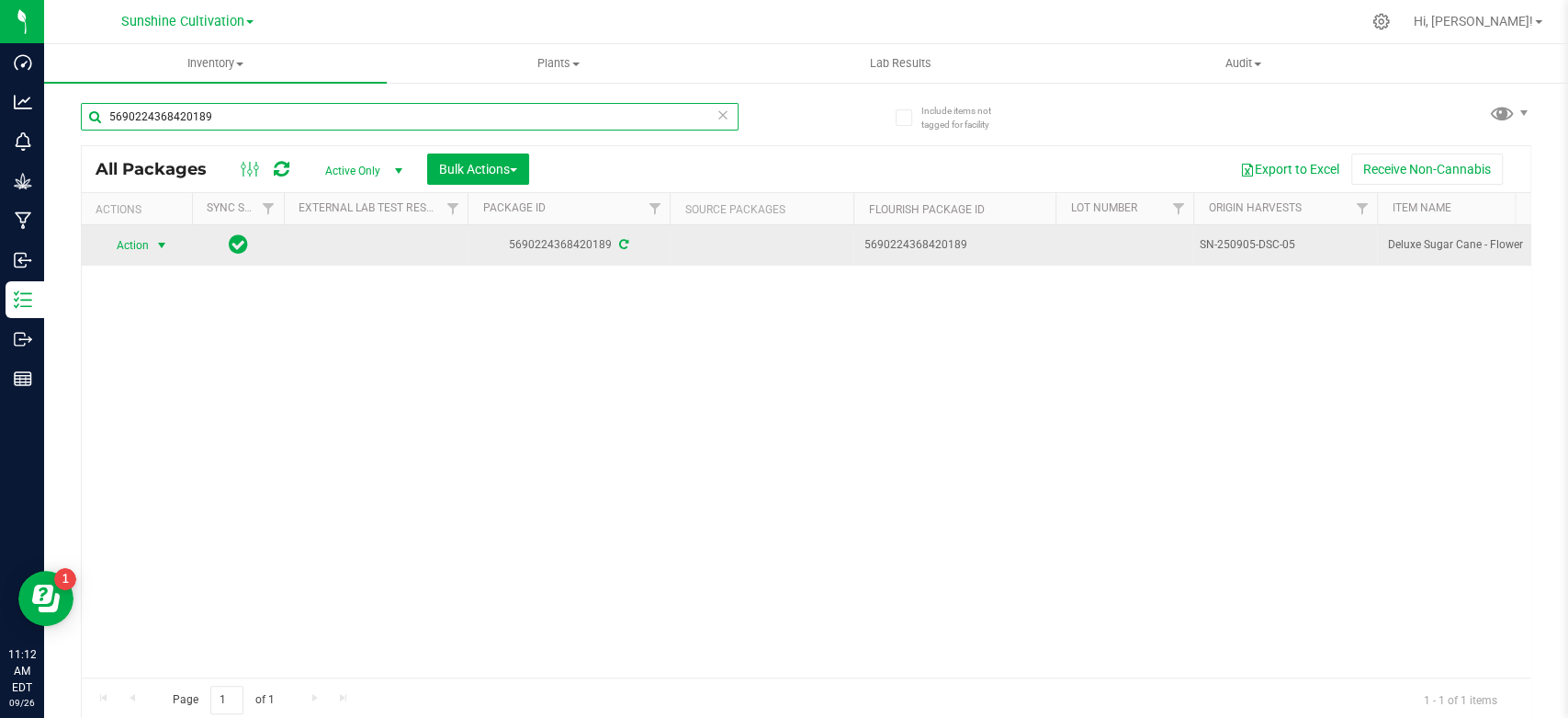
type input "5690224368420189"
click at [135, 254] on span "Action" at bounding box center [125, 245] width 50 height 26
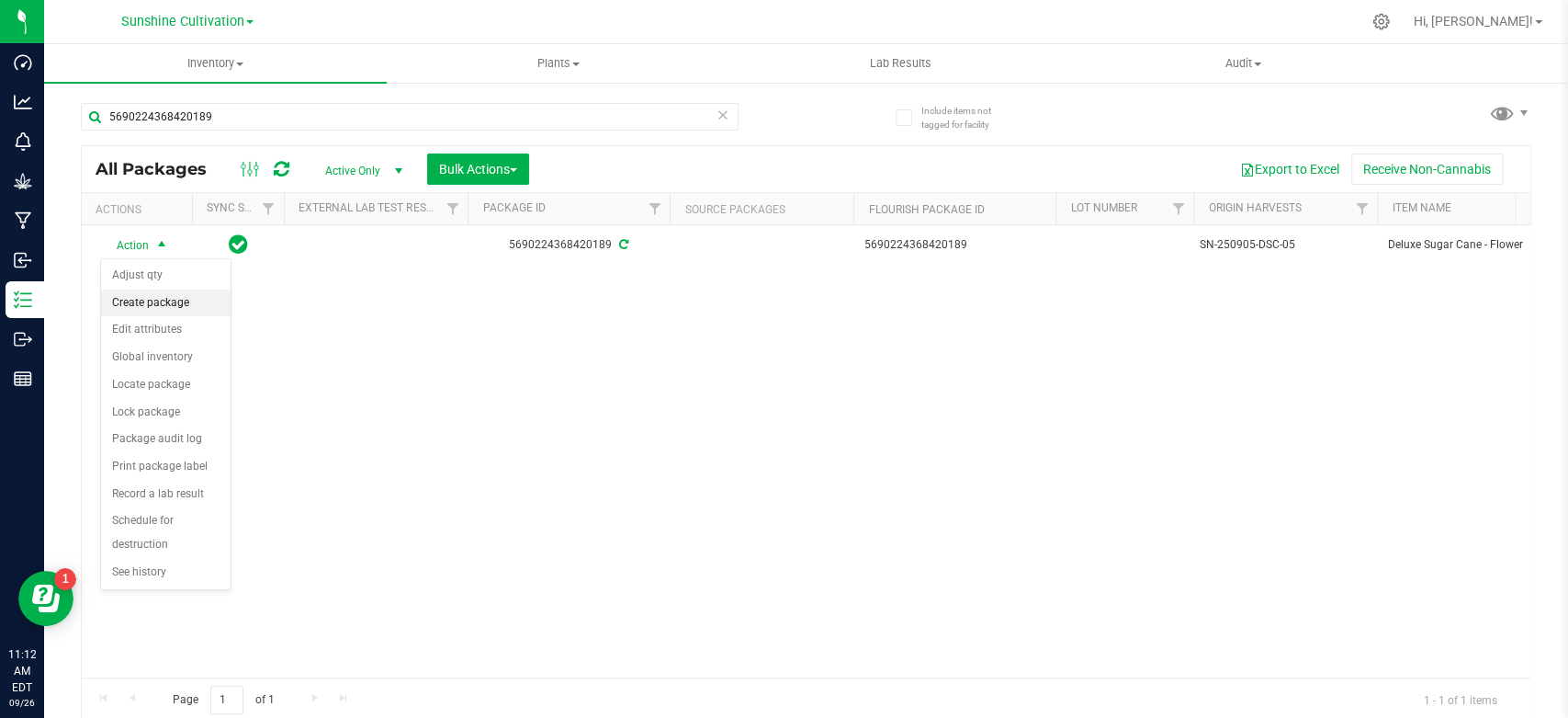
click at [134, 305] on li "Create package" at bounding box center [165, 303] width 129 height 28
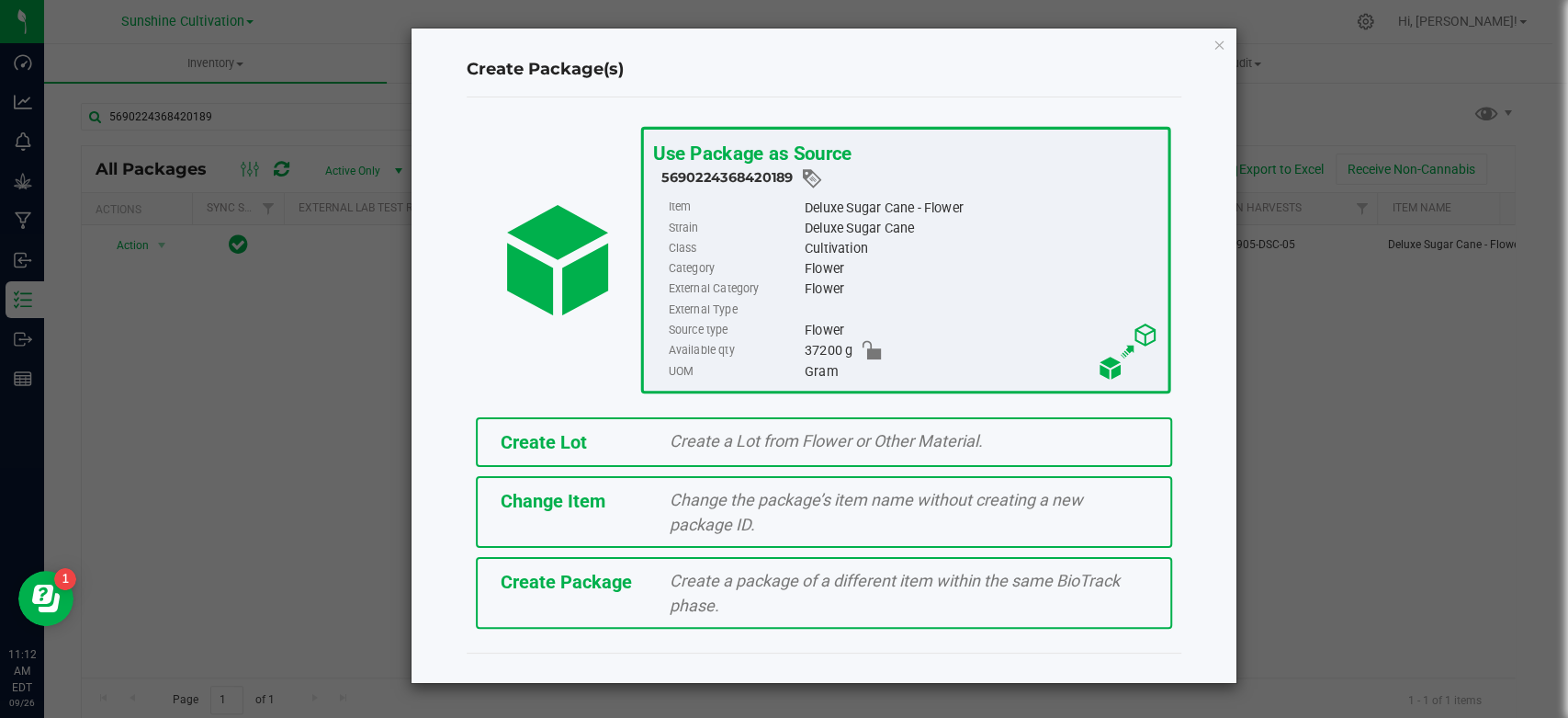
click at [493, 557] on div "Create Package Create a package of a different item within the same BioTrack ph…" at bounding box center [824, 592] width 697 height 72
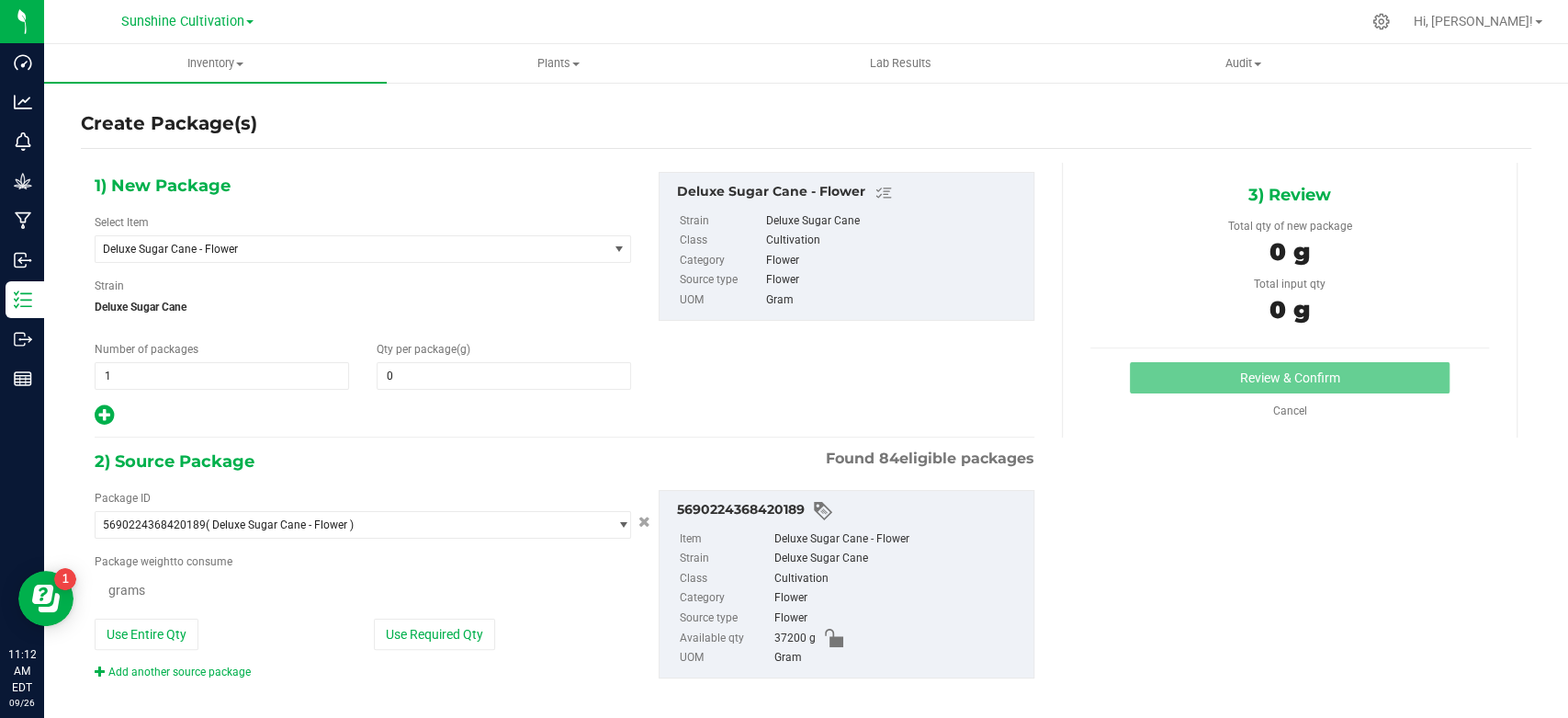
type input "0.0000"
click at [284, 254] on span "Deluxe Sugar Cane - Flower" at bounding box center [340, 248] width 476 height 12
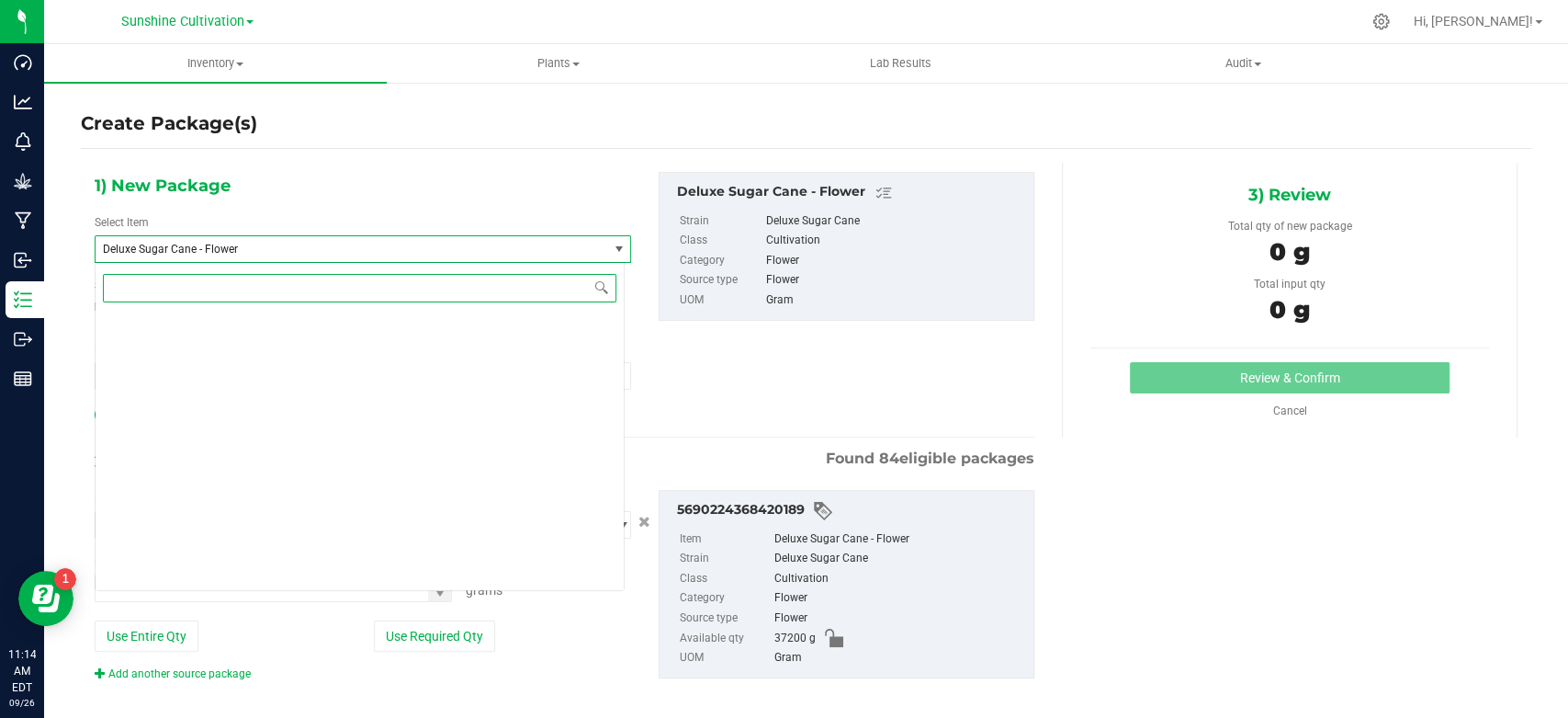
scroll to position [1852, 0]
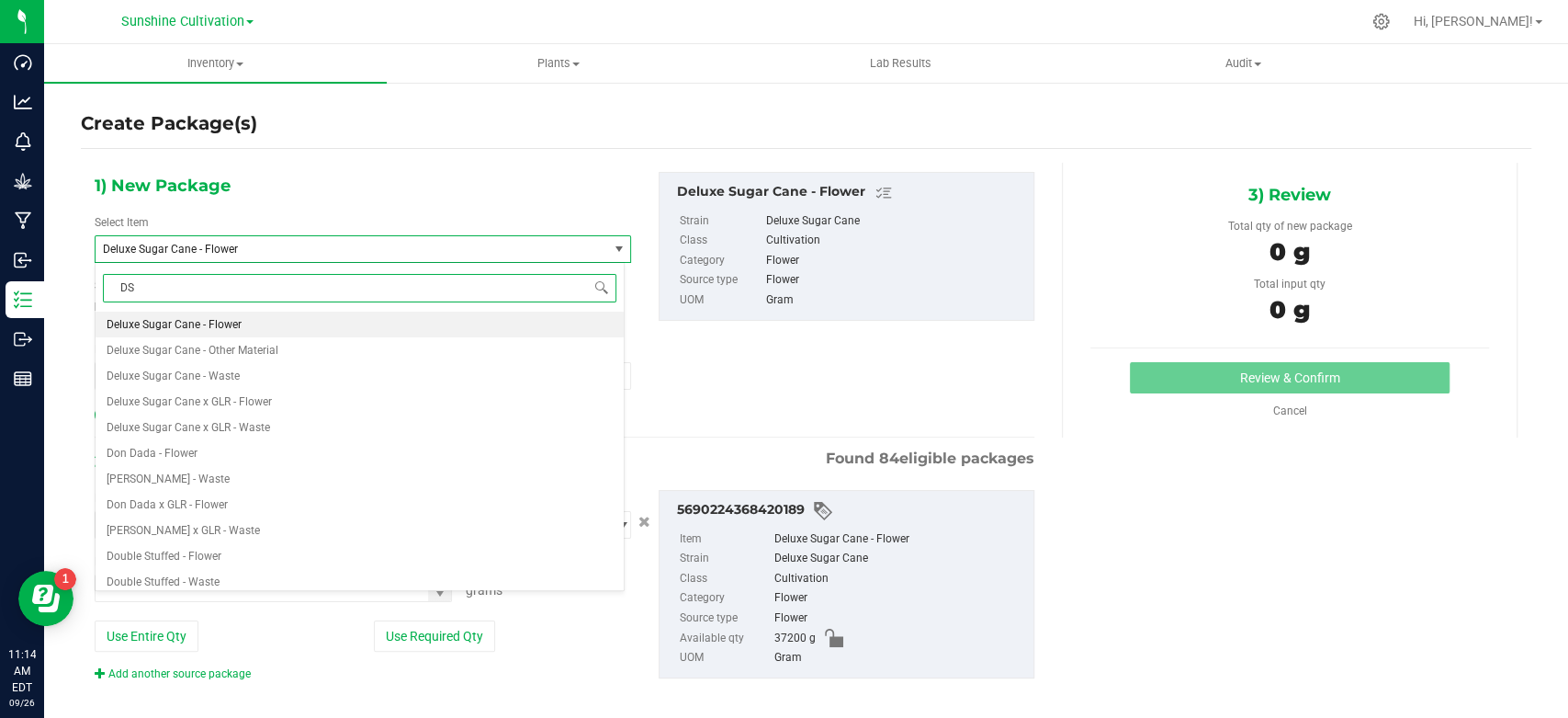
type input "DSC"
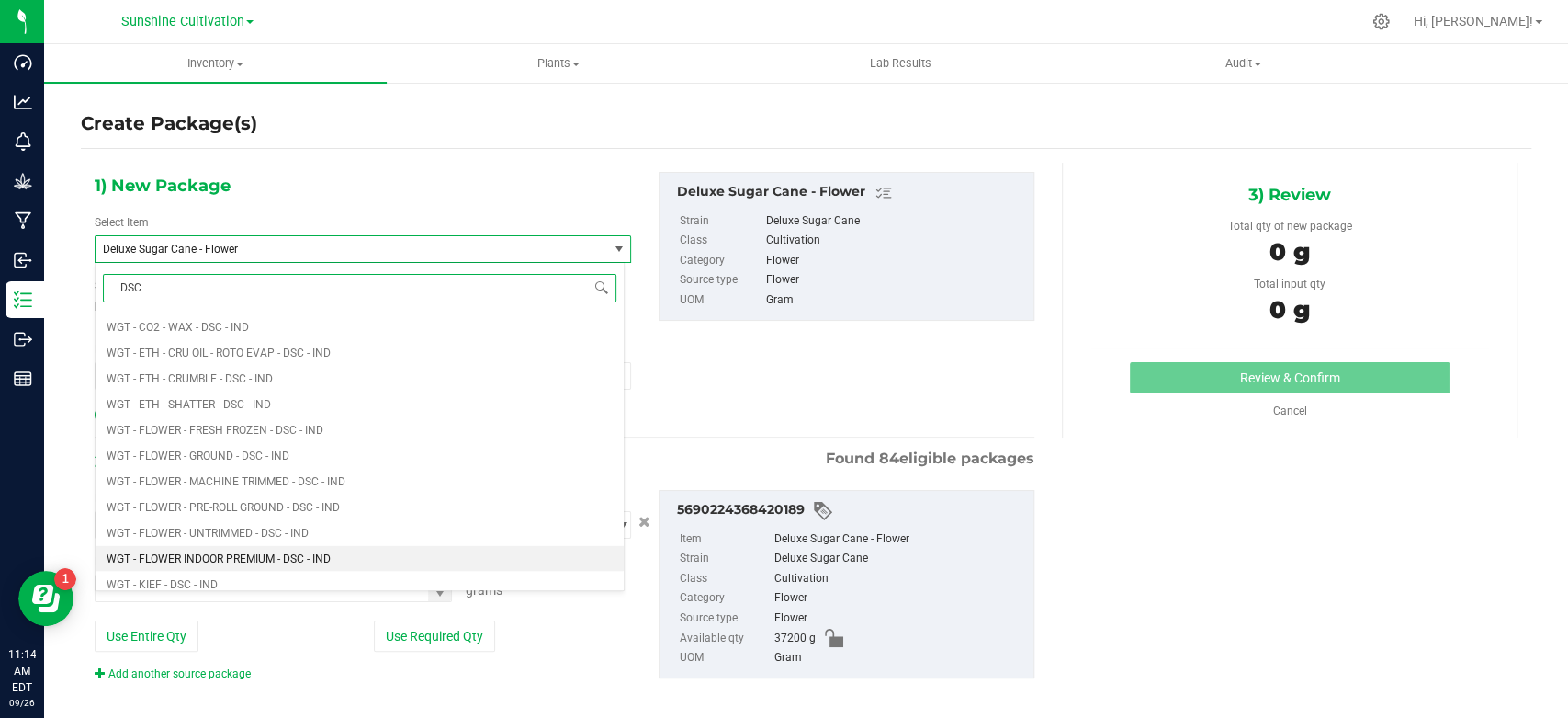
scroll to position [2653, 0]
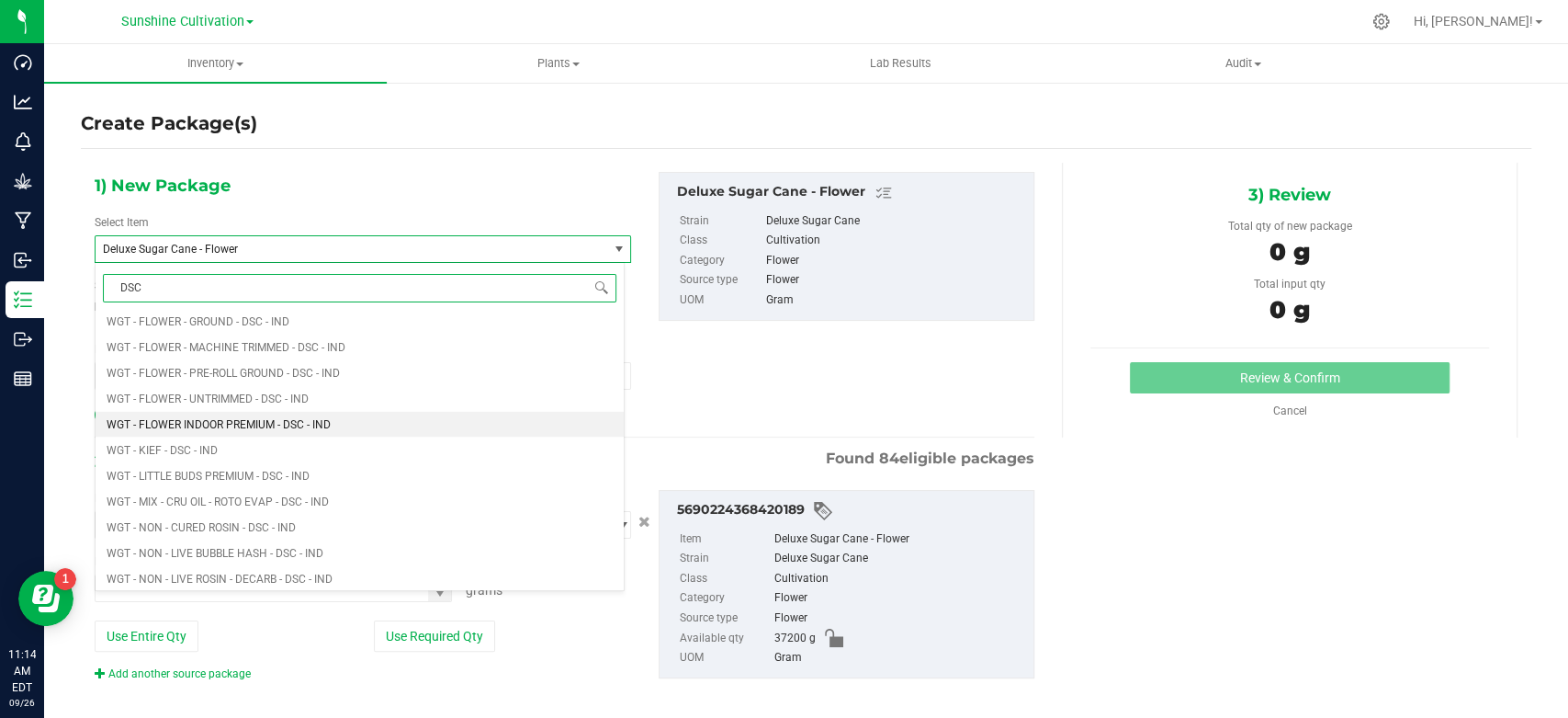
click at [281, 424] on span "WGT - FLOWER INDOOR PREMIUM - DSC - IND" at bounding box center [219, 423] width 224 height 12
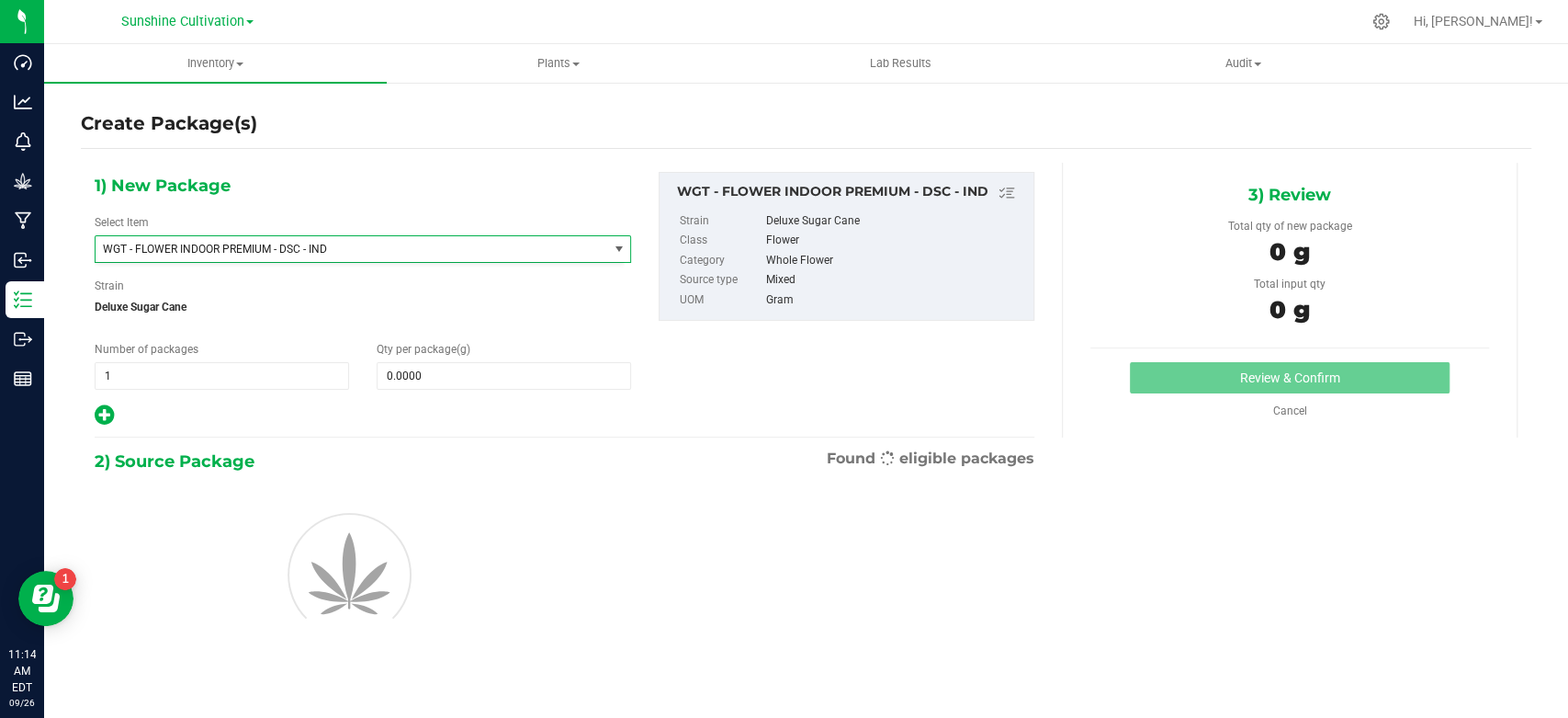
type input "0.0000"
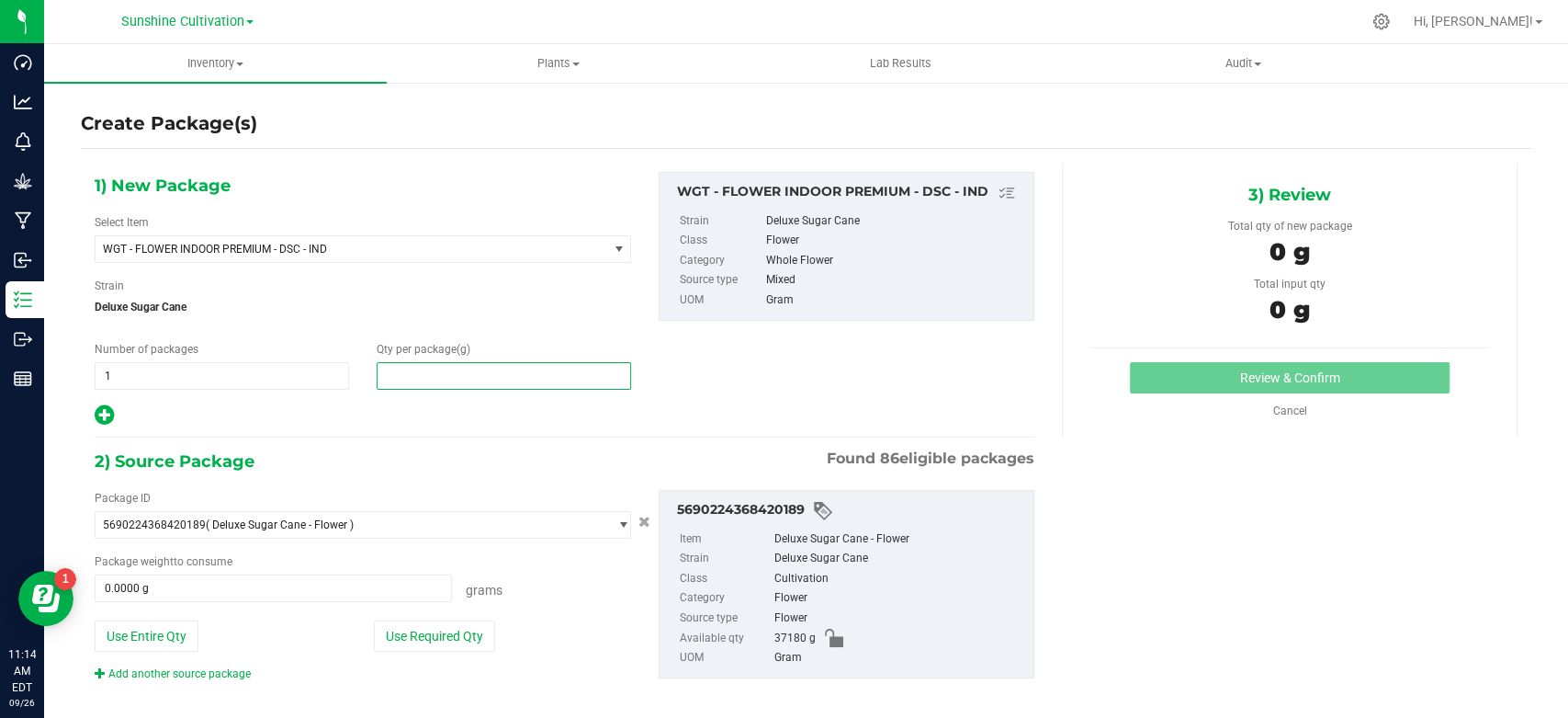
click at [450, 381] on span at bounding box center [504, 376] width 255 height 28
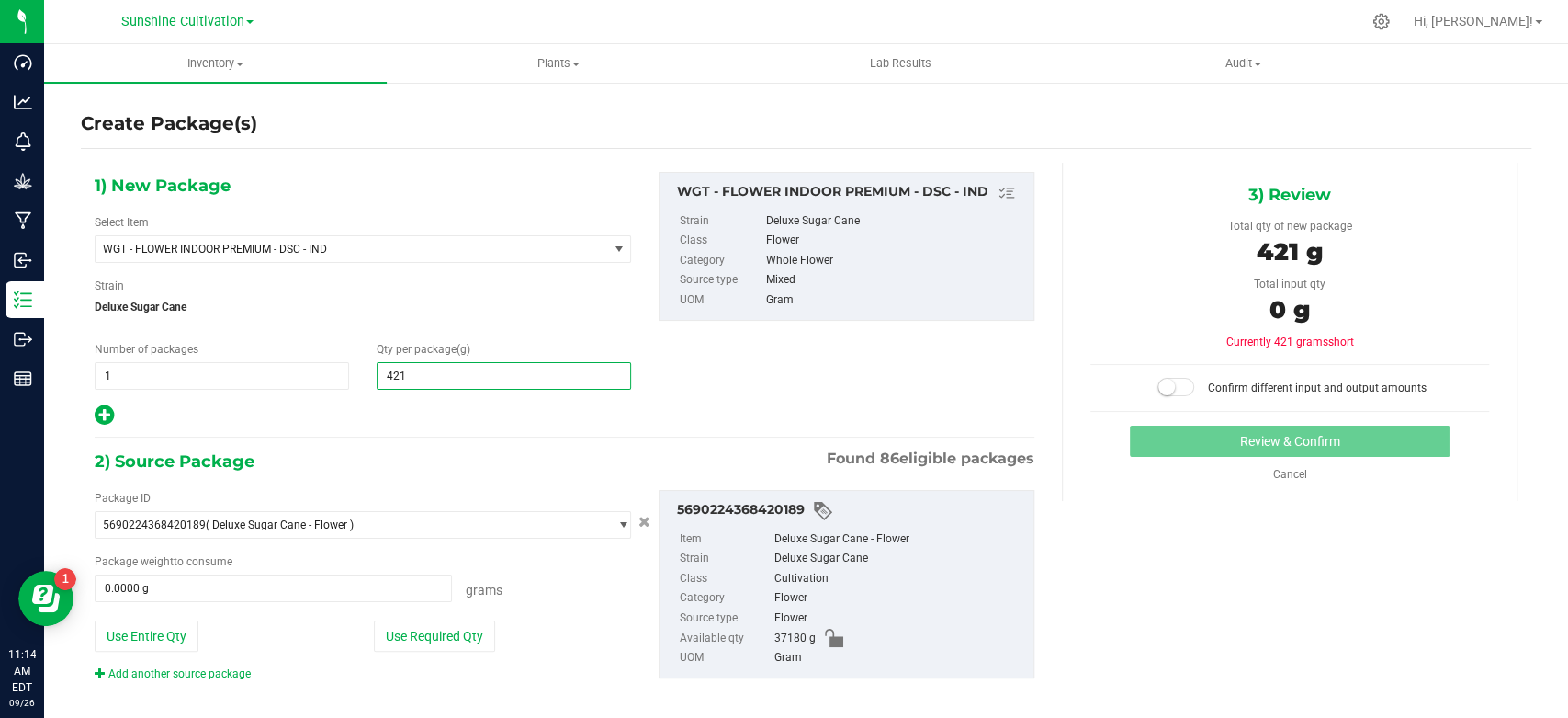
type input "4210"
type input "4,210.0000"
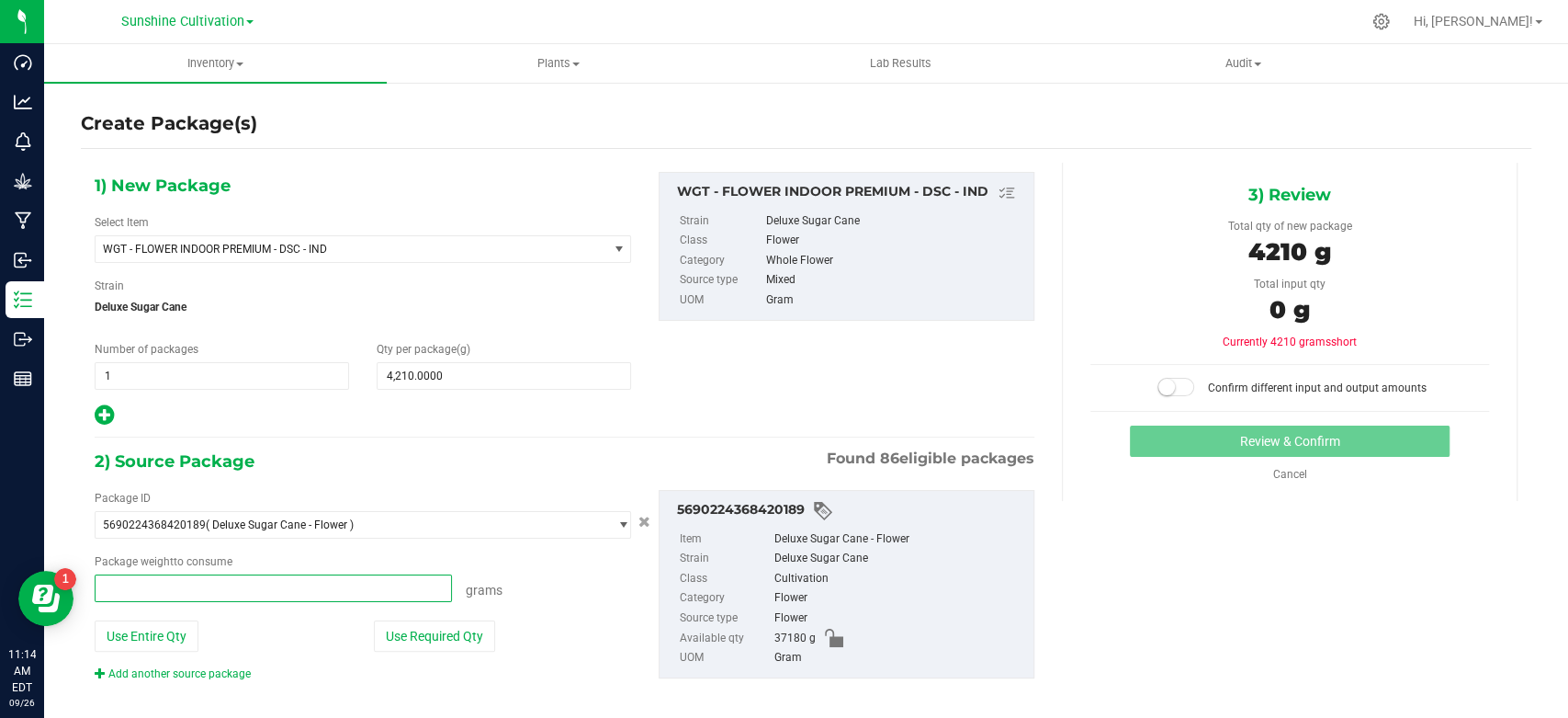
click at [316, 592] on span at bounding box center [273, 588] width 357 height 28
type input "4210"
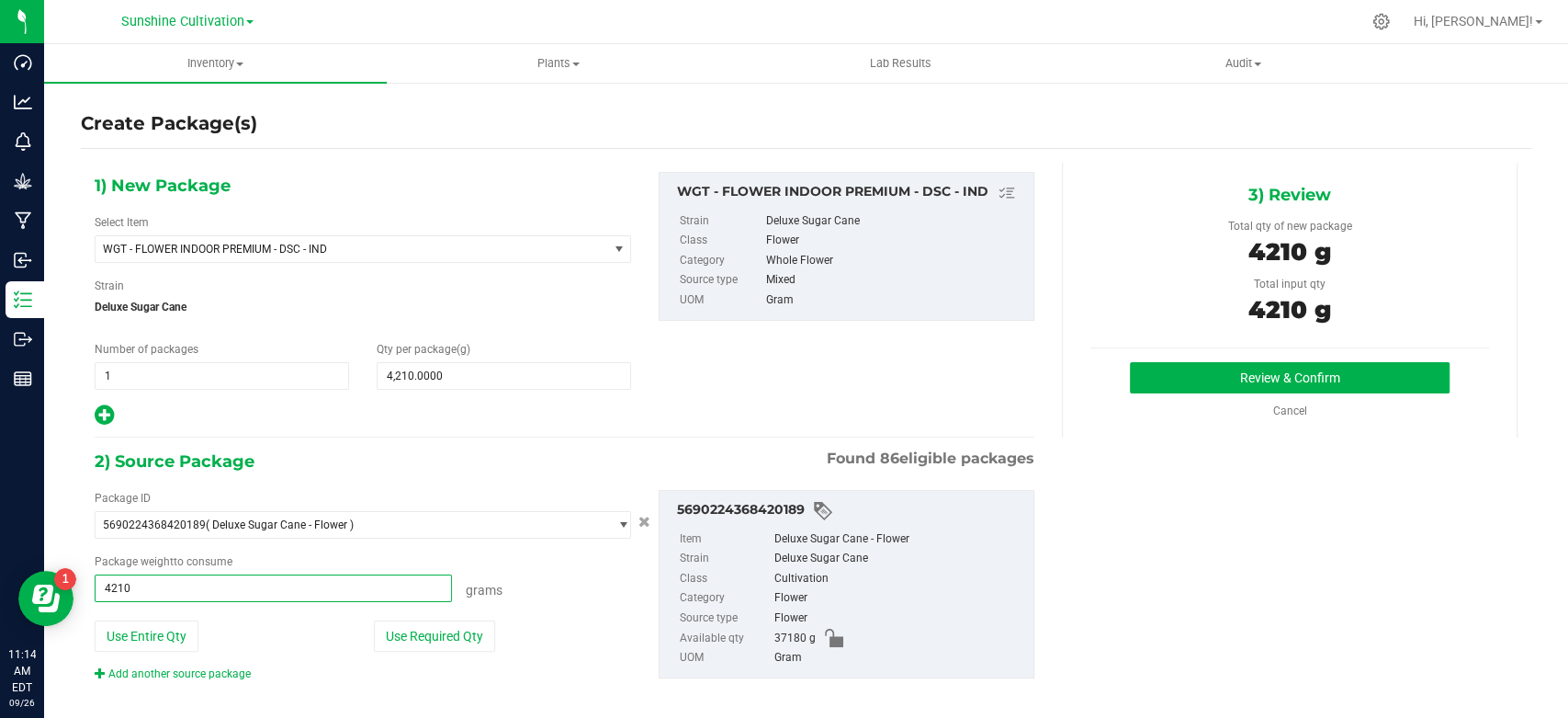
type input "4210.0000 g"
click at [1212, 395] on div "Review & Confirm Cancel" at bounding box center [1290, 390] width 399 height 57
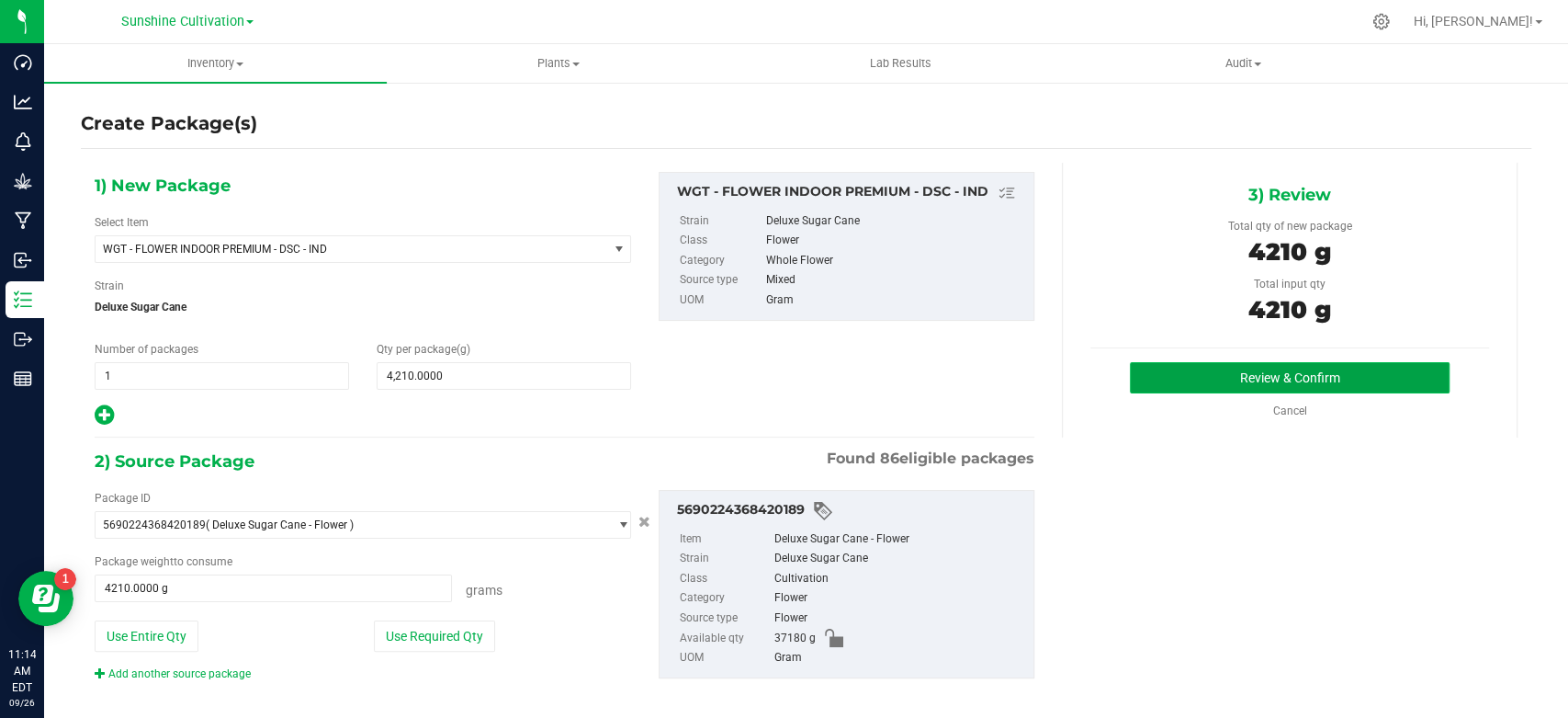
click at [1212, 378] on button "Review & Confirm" at bounding box center [1289, 378] width 319 height 32
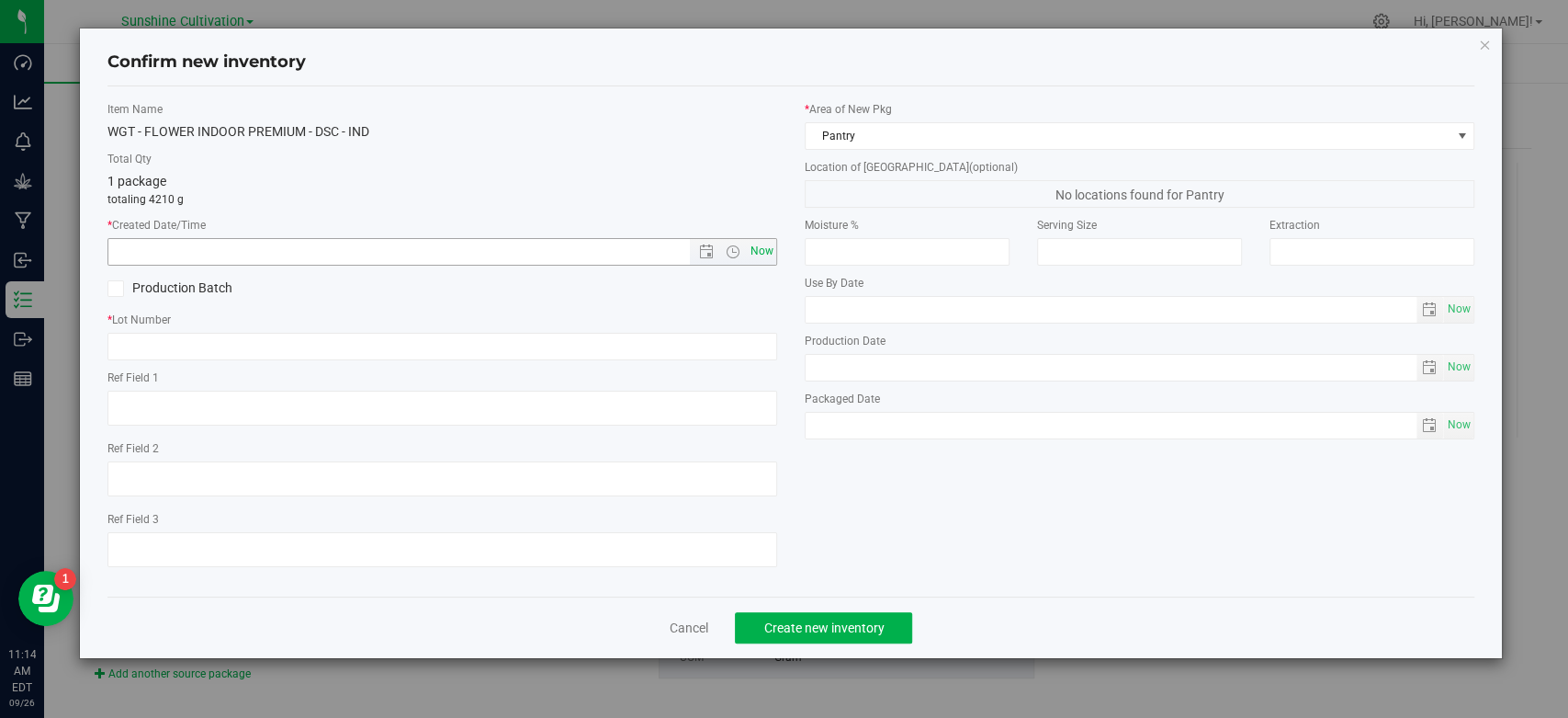
click at [772, 249] on span "Now" at bounding box center [762, 251] width 32 height 27
type input "9/26/2025 11:14 AM"
click at [725, 343] on input "text" at bounding box center [442, 346] width 670 height 28
paste input "SN-250905-DSC-05"
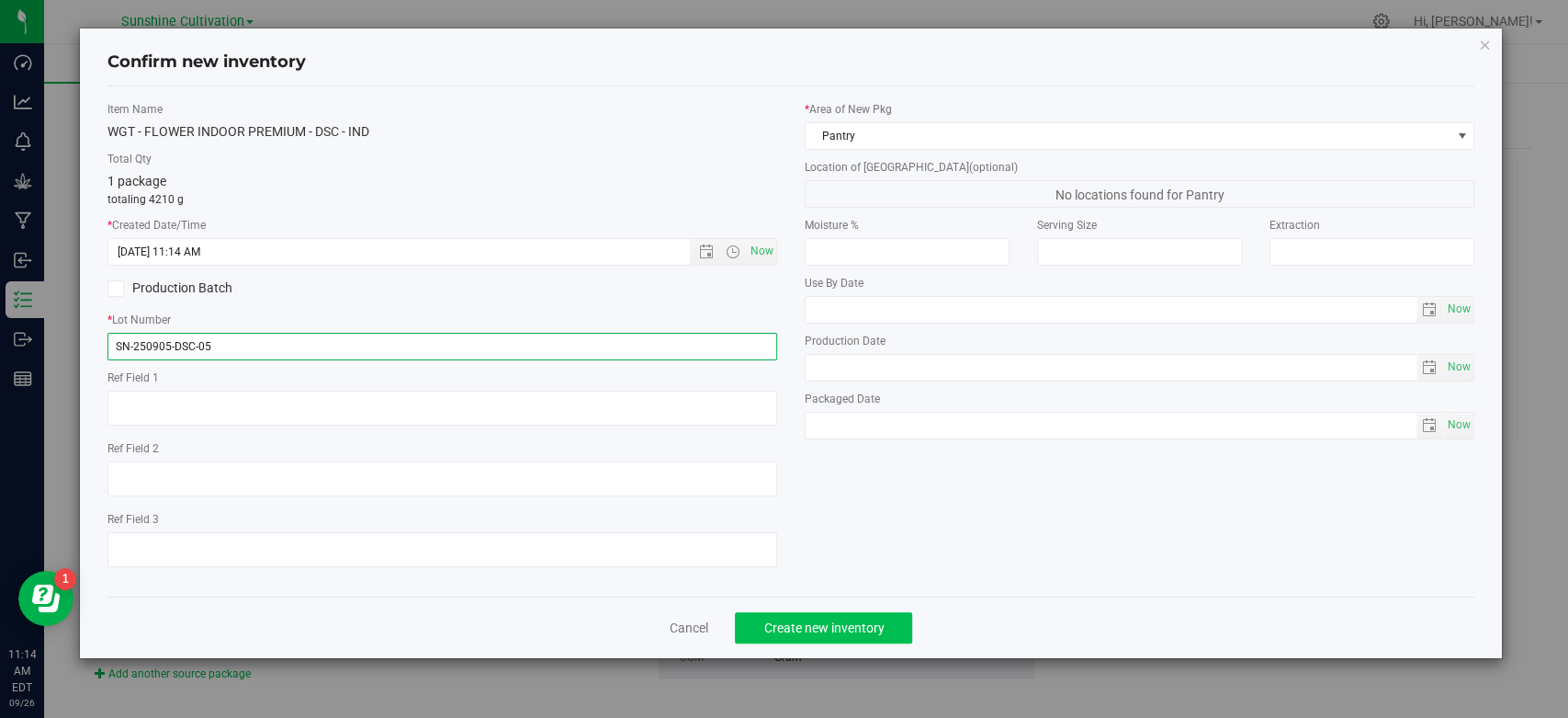
type input "SN-250905-DSC-05"
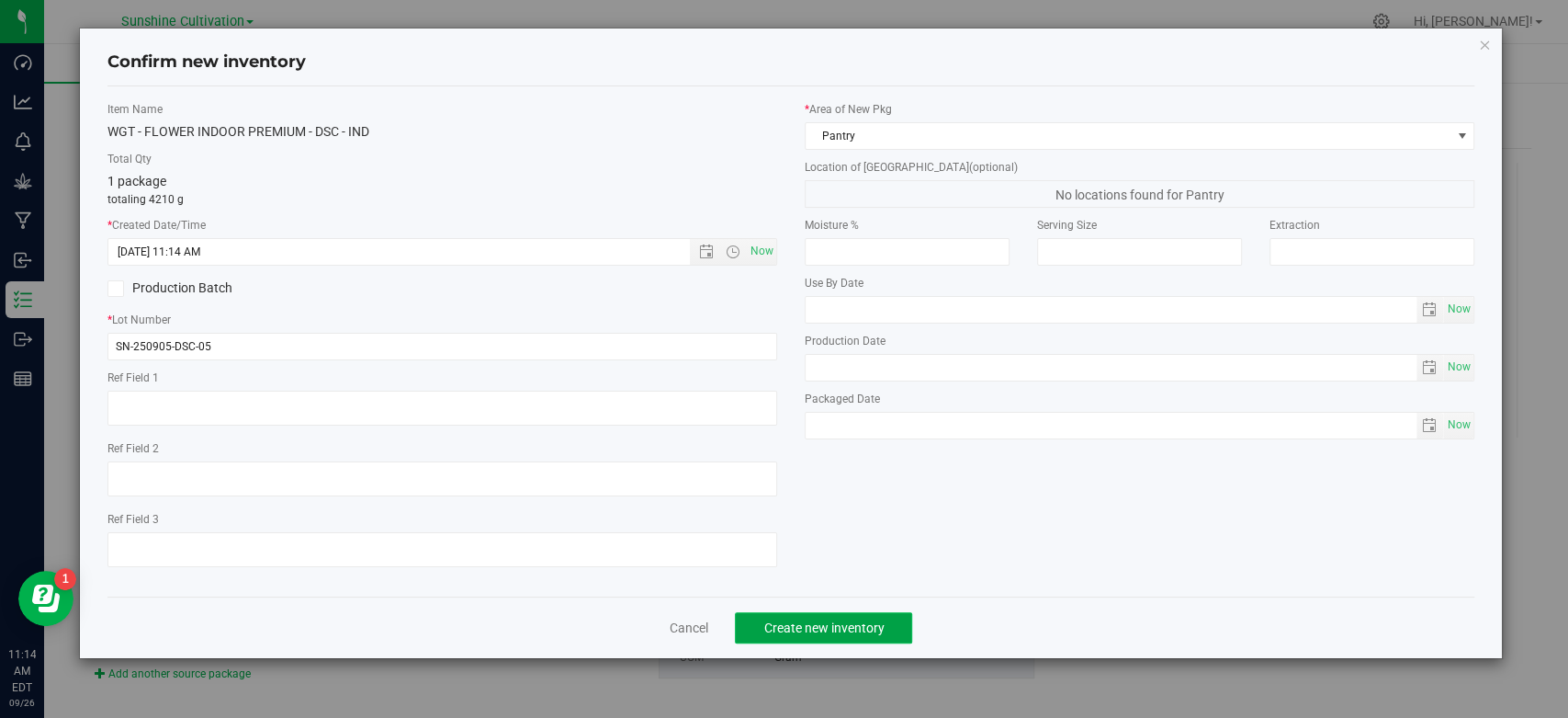
click at [830, 631] on button "Create new inventory" at bounding box center [823, 627] width 177 height 32
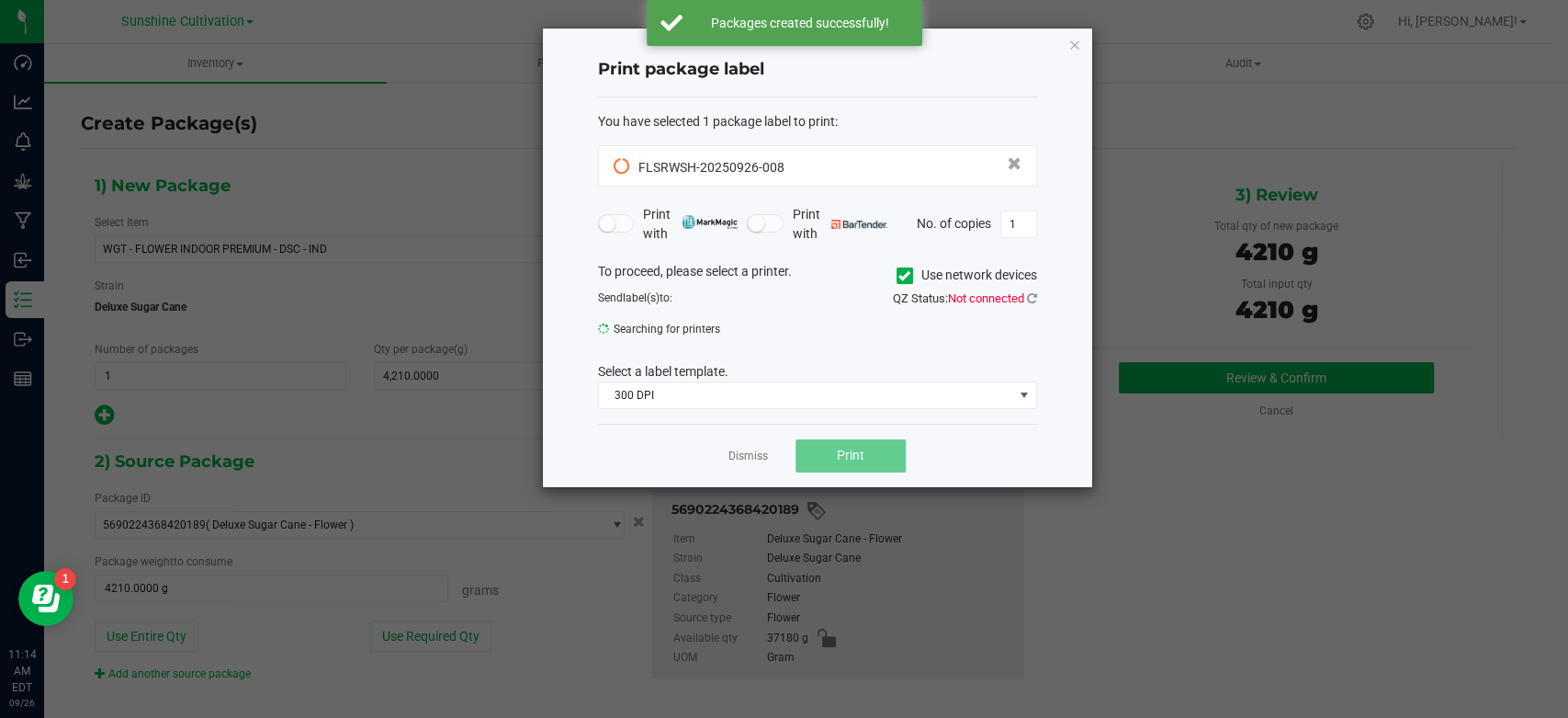
click at [747, 447] on app-cancel-button "Dismiss" at bounding box center [748, 455] width 39 height 19
click at [747, 464] on div "Dismiss Print" at bounding box center [818, 455] width 439 height 63
click at [750, 459] on link "Dismiss" at bounding box center [748, 456] width 39 height 15
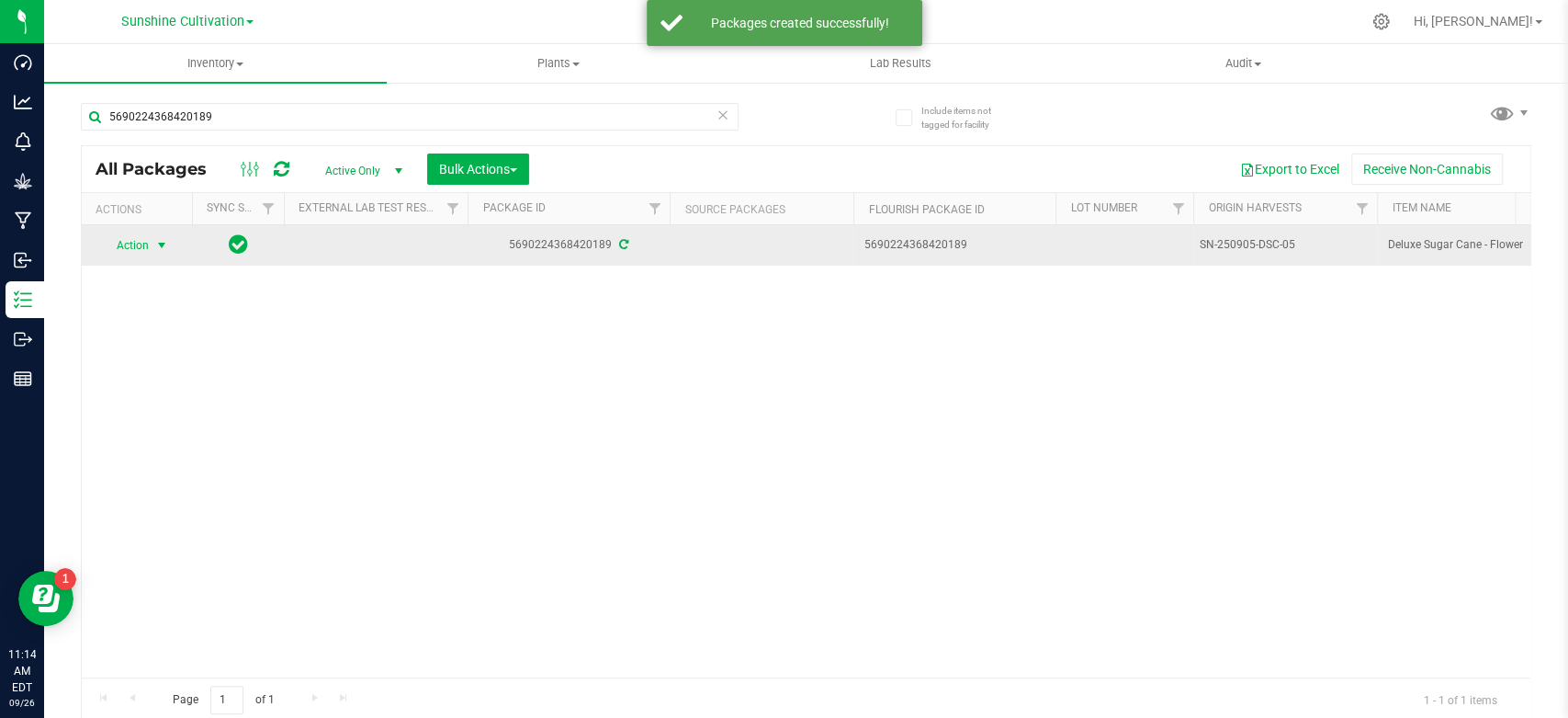
click at [157, 248] on span "select" at bounding box center [161, 244] width 14 height 14
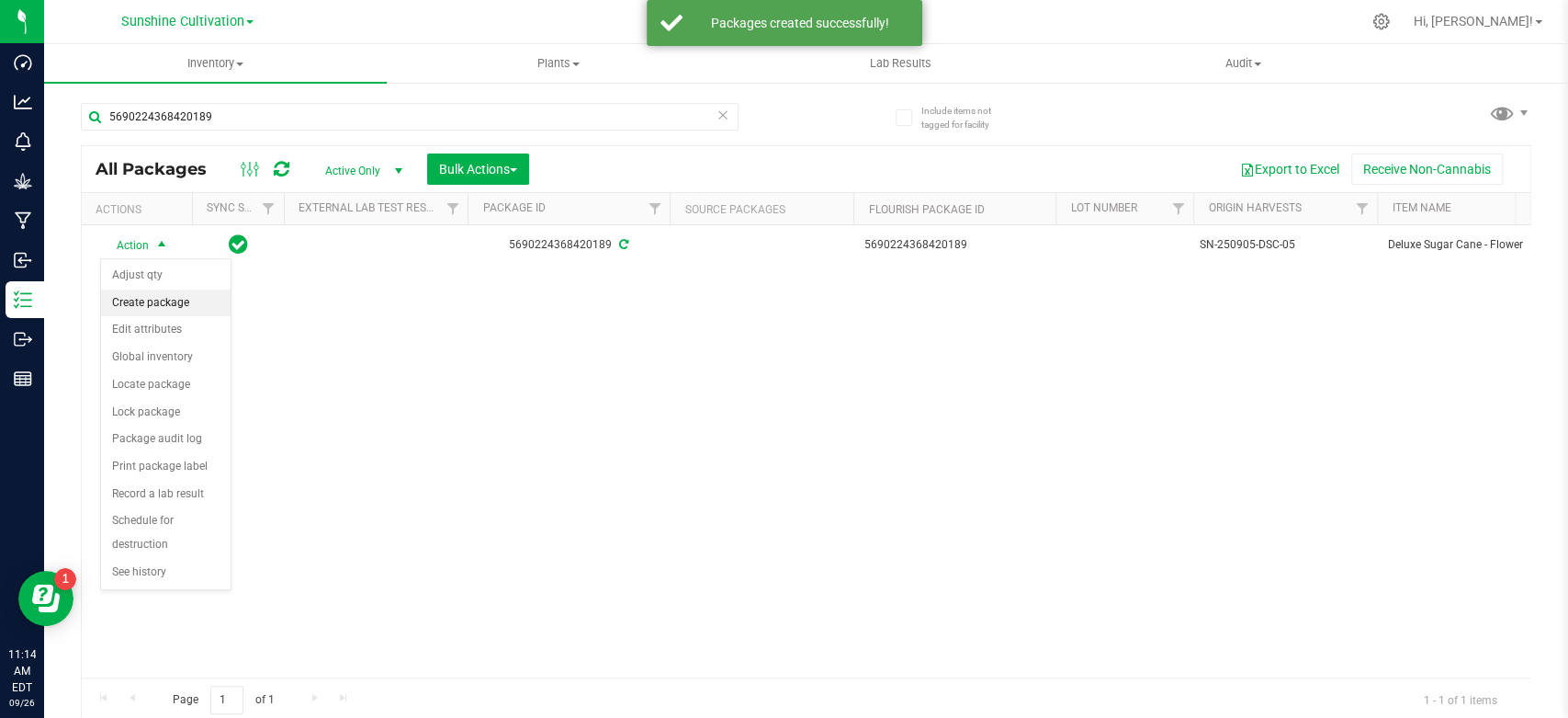
click at [158, 301] on li "Create package" at bounding box center [165, 303] width 129 height 28
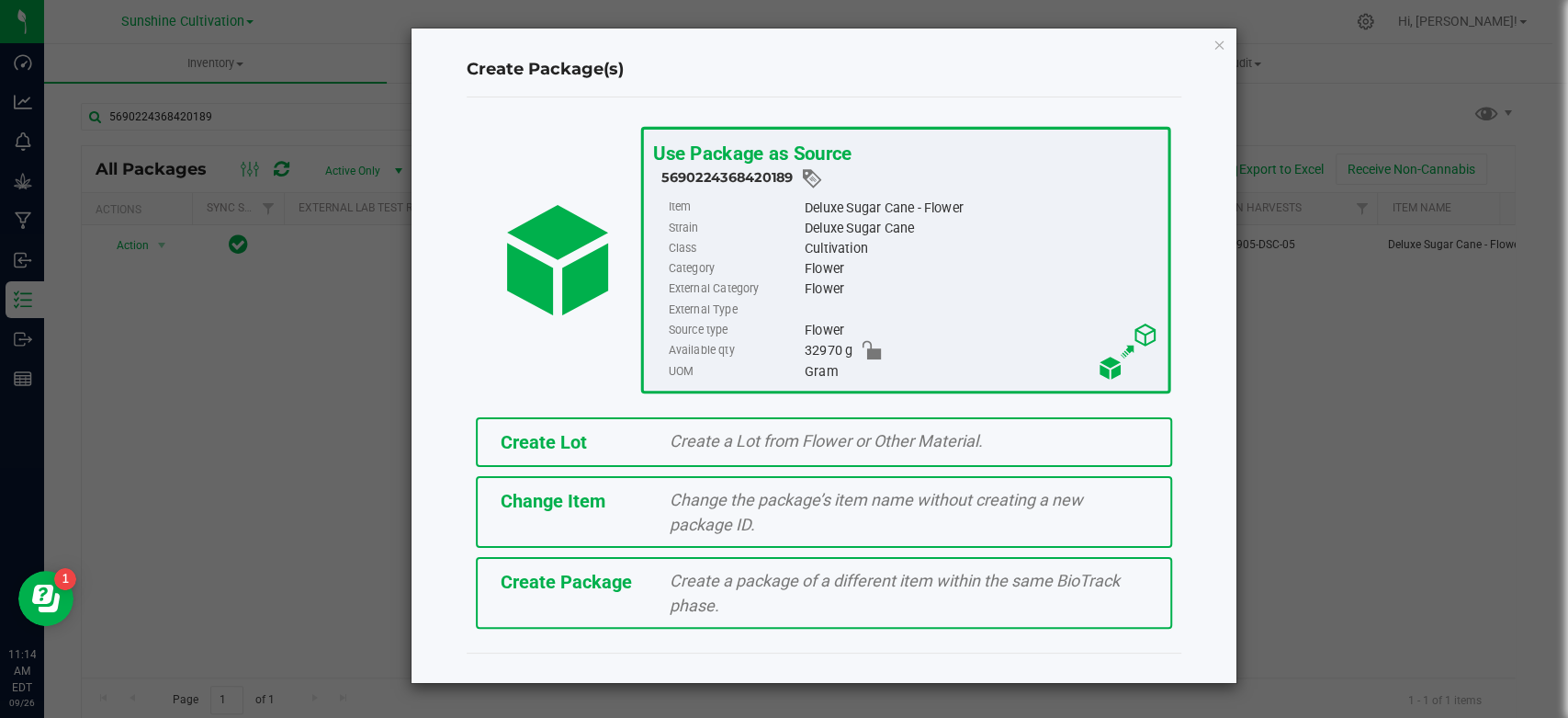
click at [545, 567] on div "Create Package" at bounding box center [571, 581] width 169 height 28
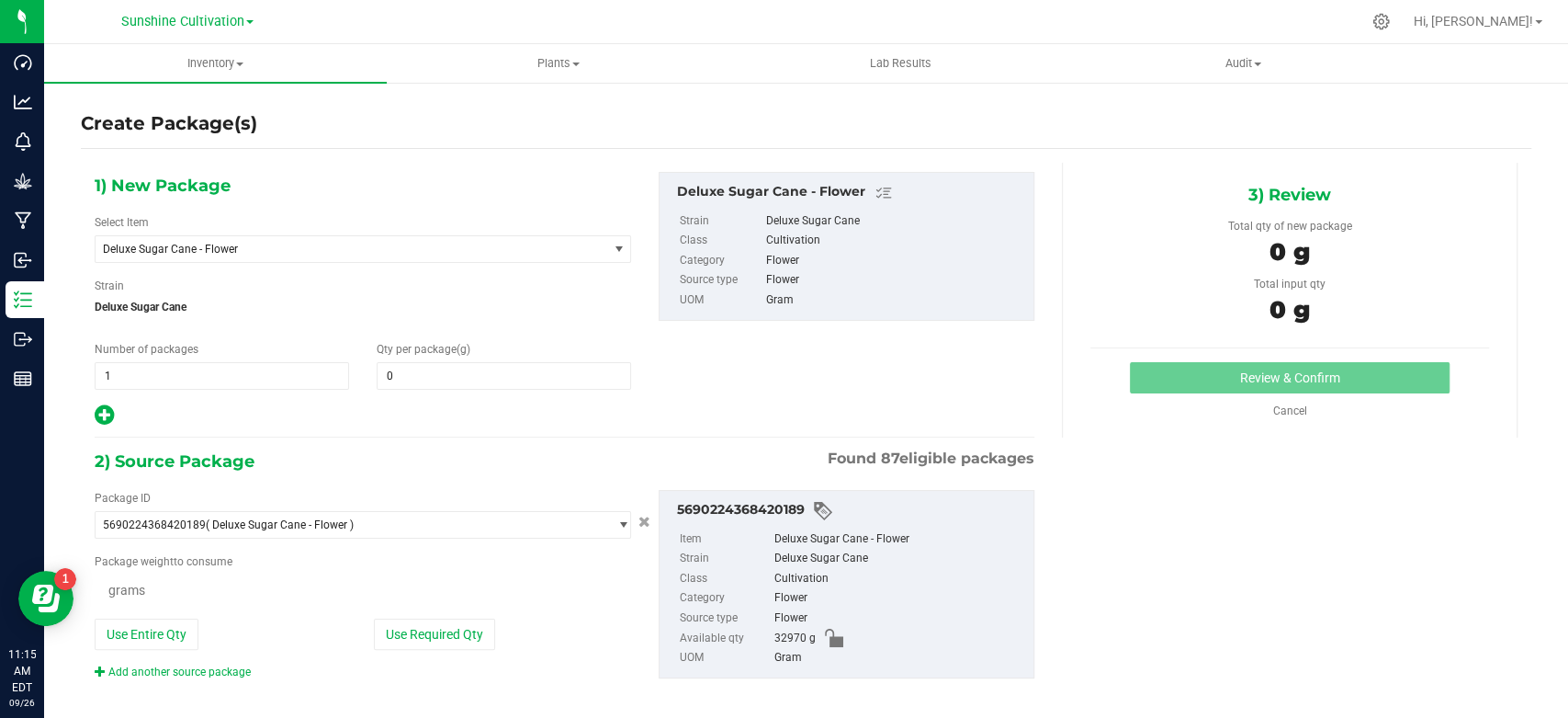
type input "0.0000"
click at [376, 245] on span "Deluxe Sugar Cane - Flower" at bounding box center [340, 248] width 476 height 12
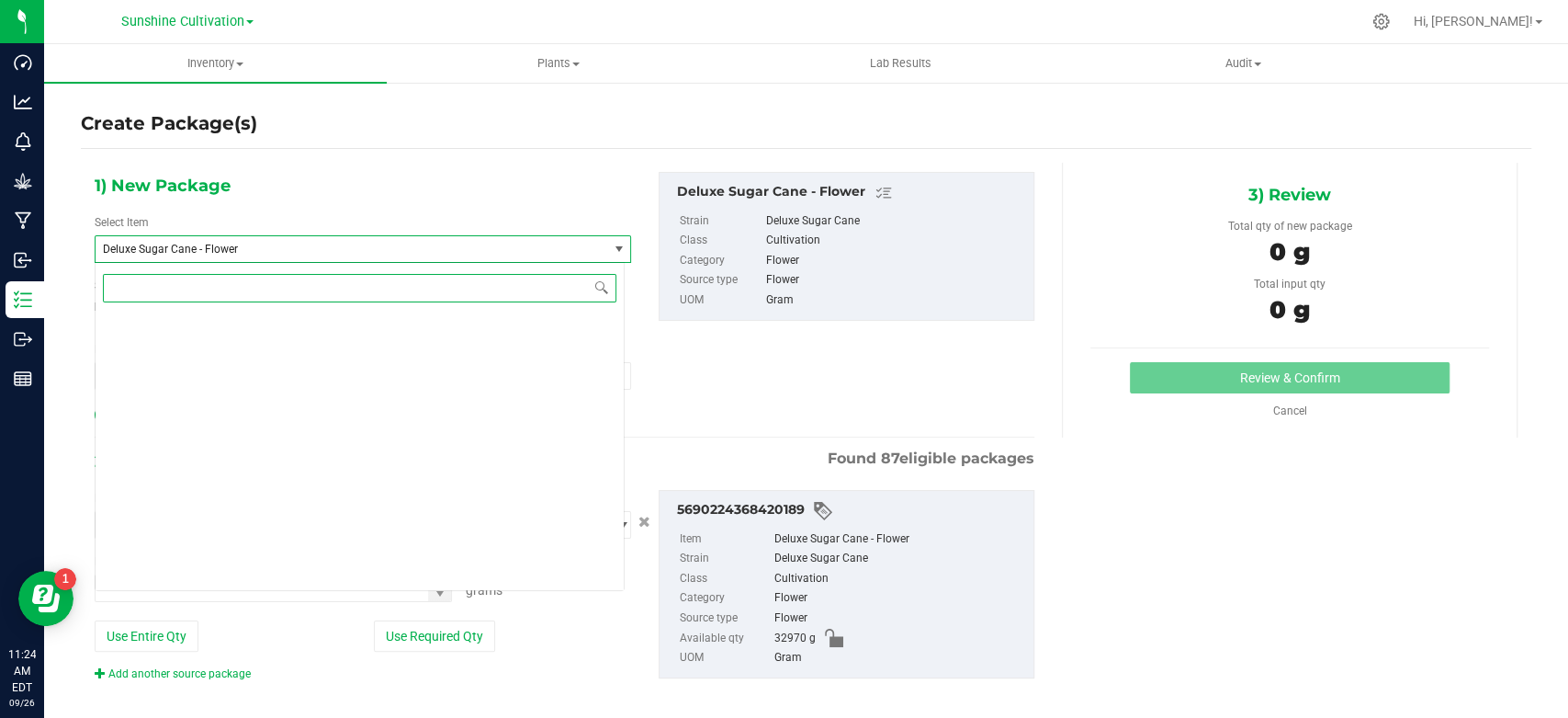
scroll to position [1852, 0]
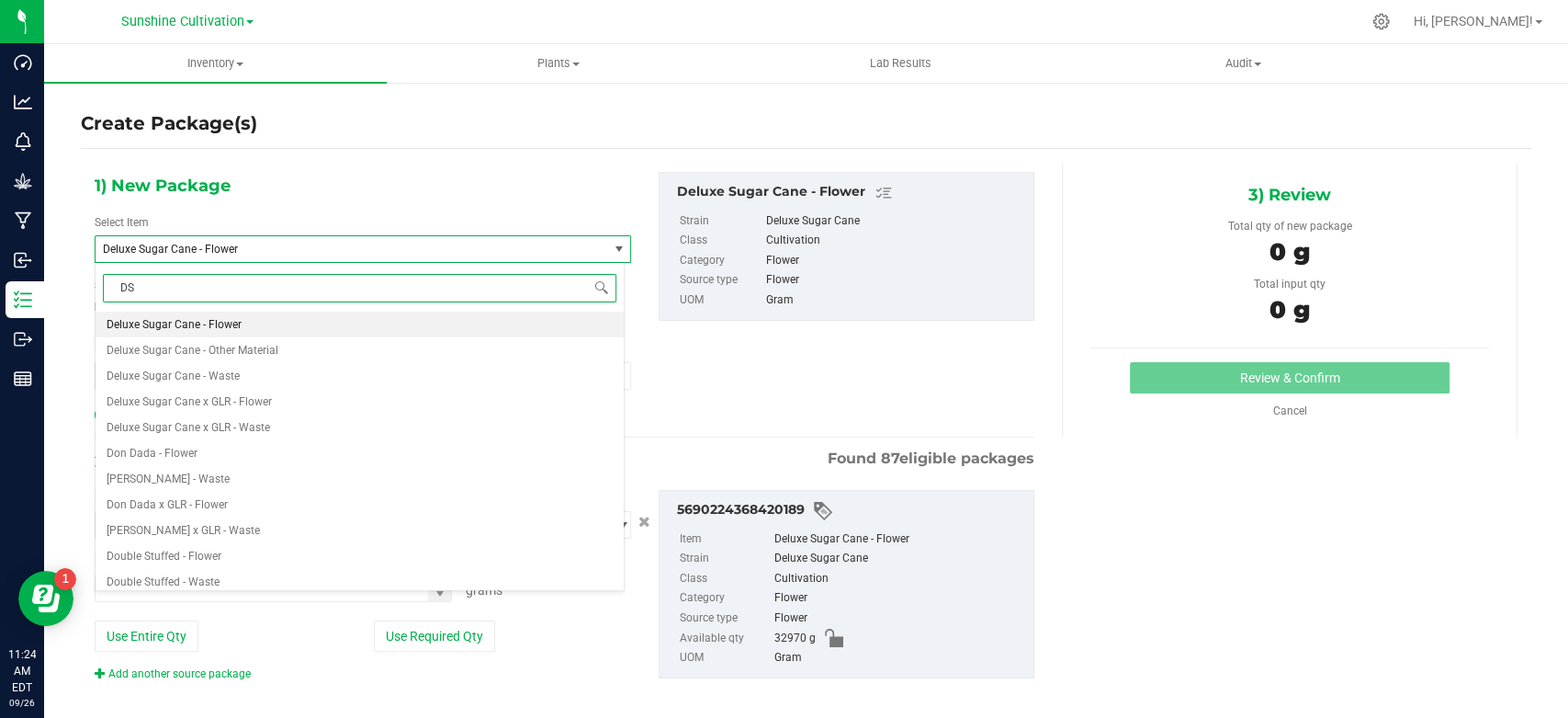
type input "DSC"
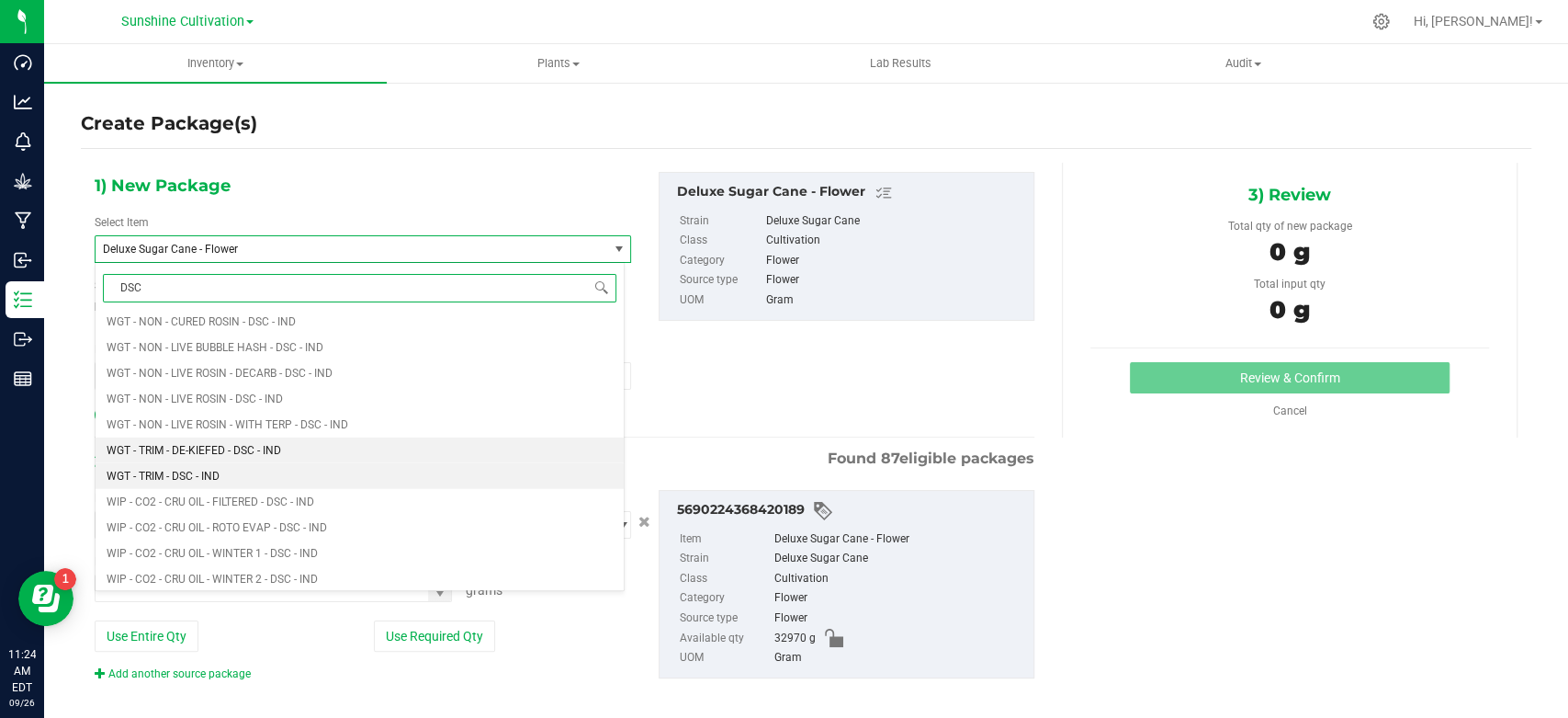
scroll to position [2757, 0]
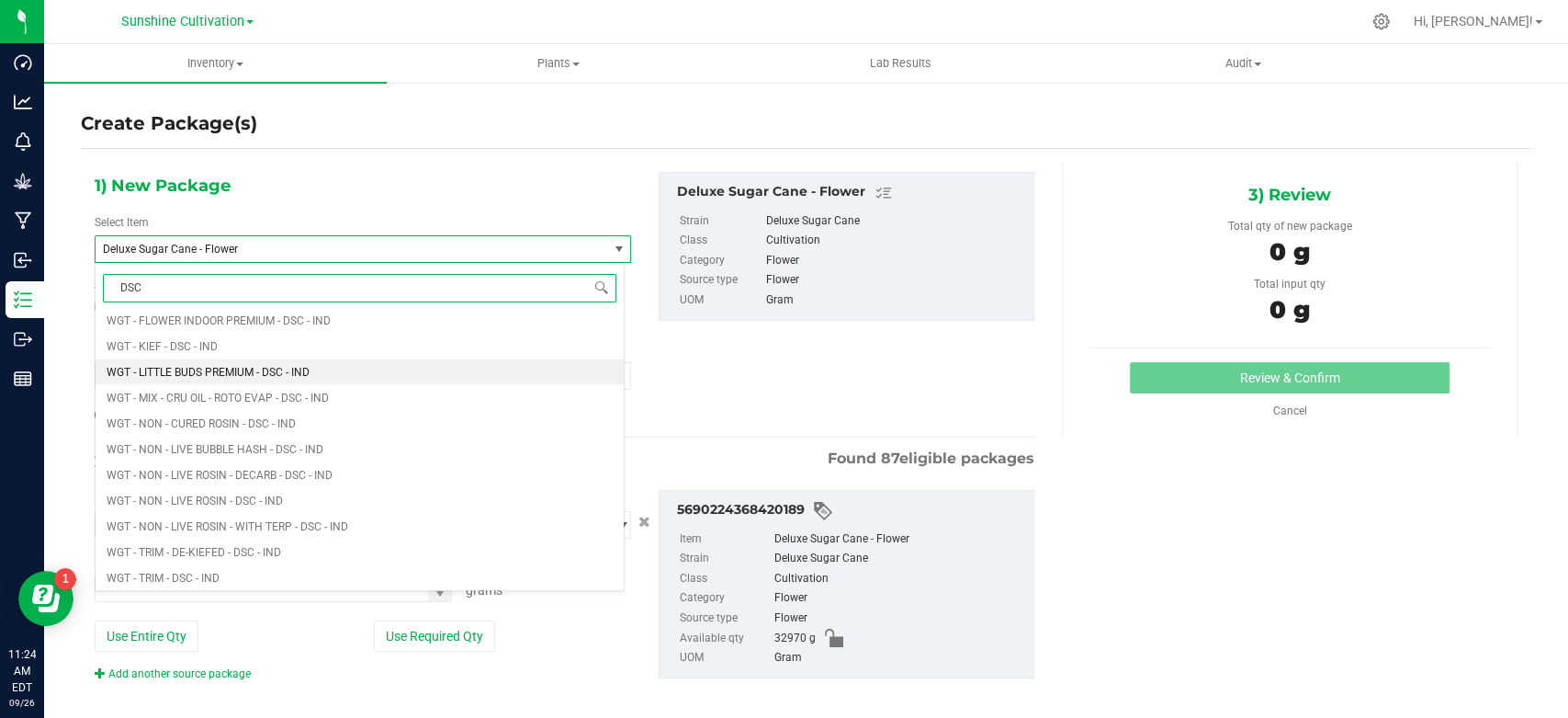
click at [264, 365] on span "WGT - LITTLE BUDS PREMIUM - DSC - IND" at bounding box center [208, 371] width 203 height 12
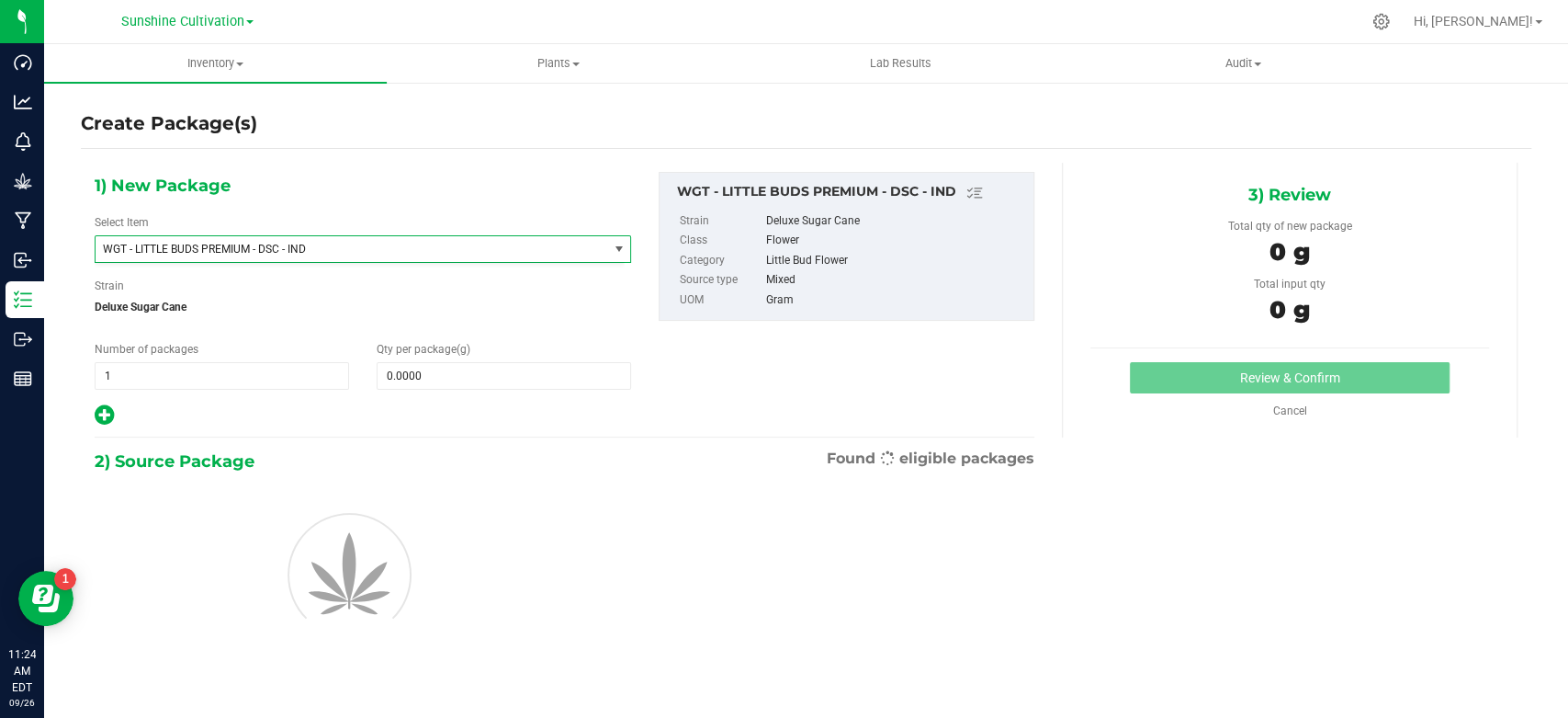
type input "0.0000"
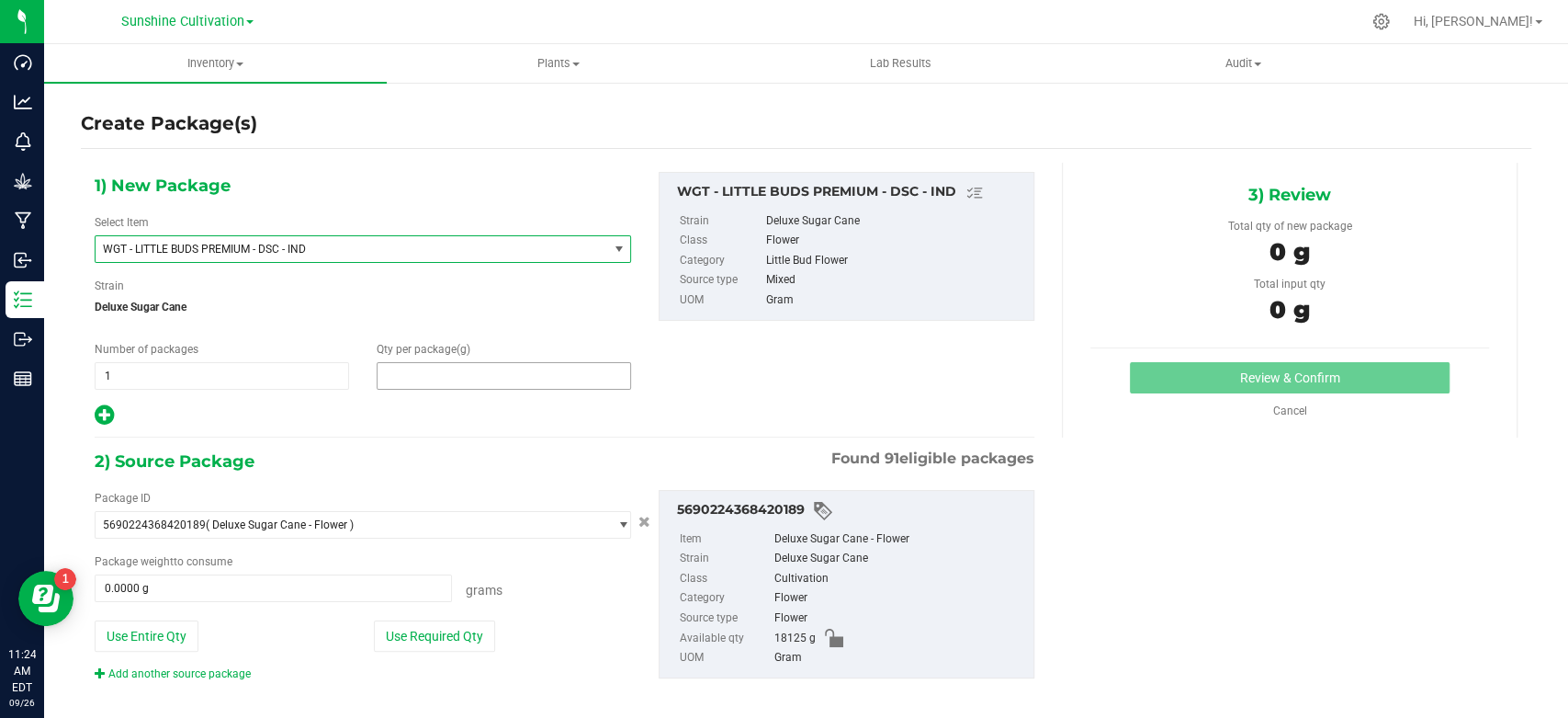
click at [465, 365] on span at bounding box center [504, 376] width 255 height 28
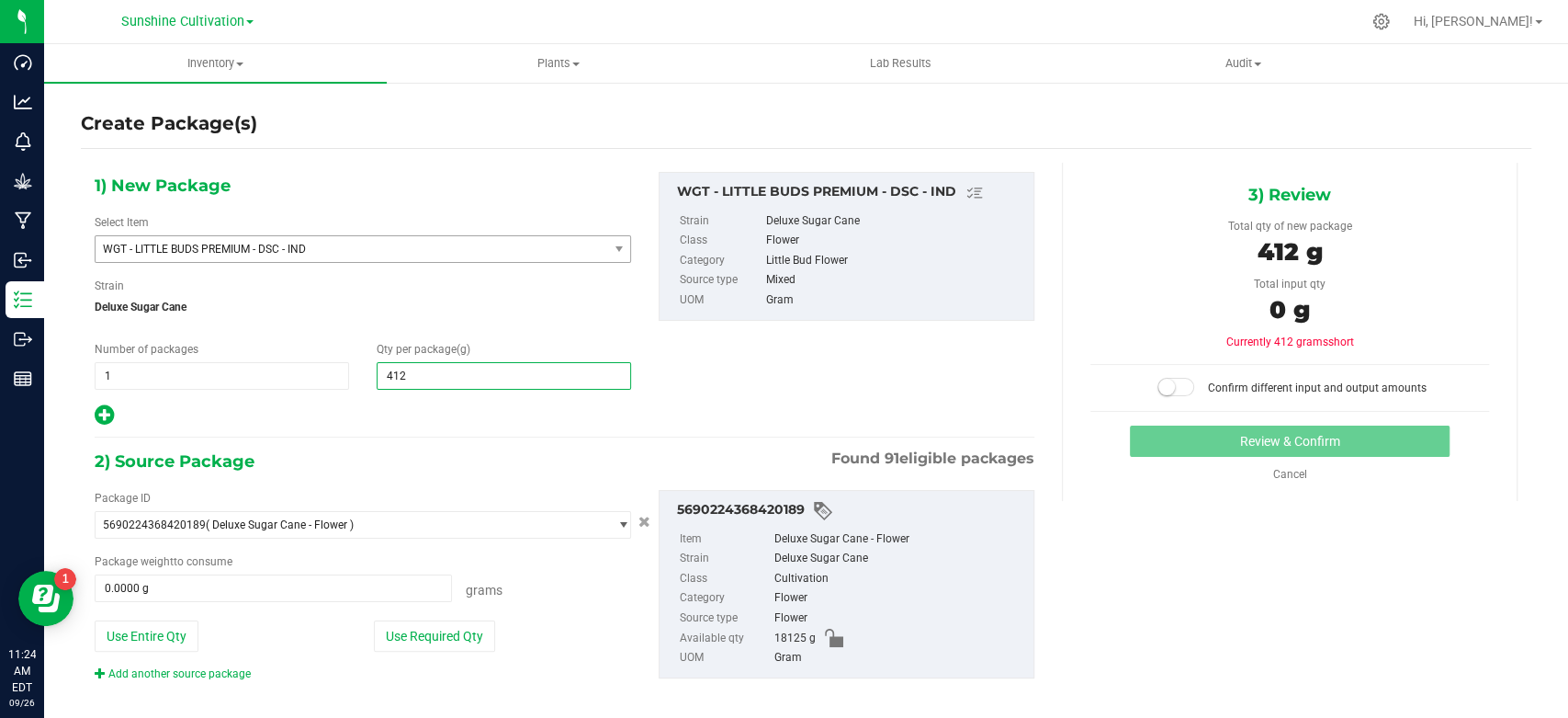
type input "4120"
type input "4,120.0000"
click at [260, 599] on span at bounding box center [273, 588] width 357 height 28
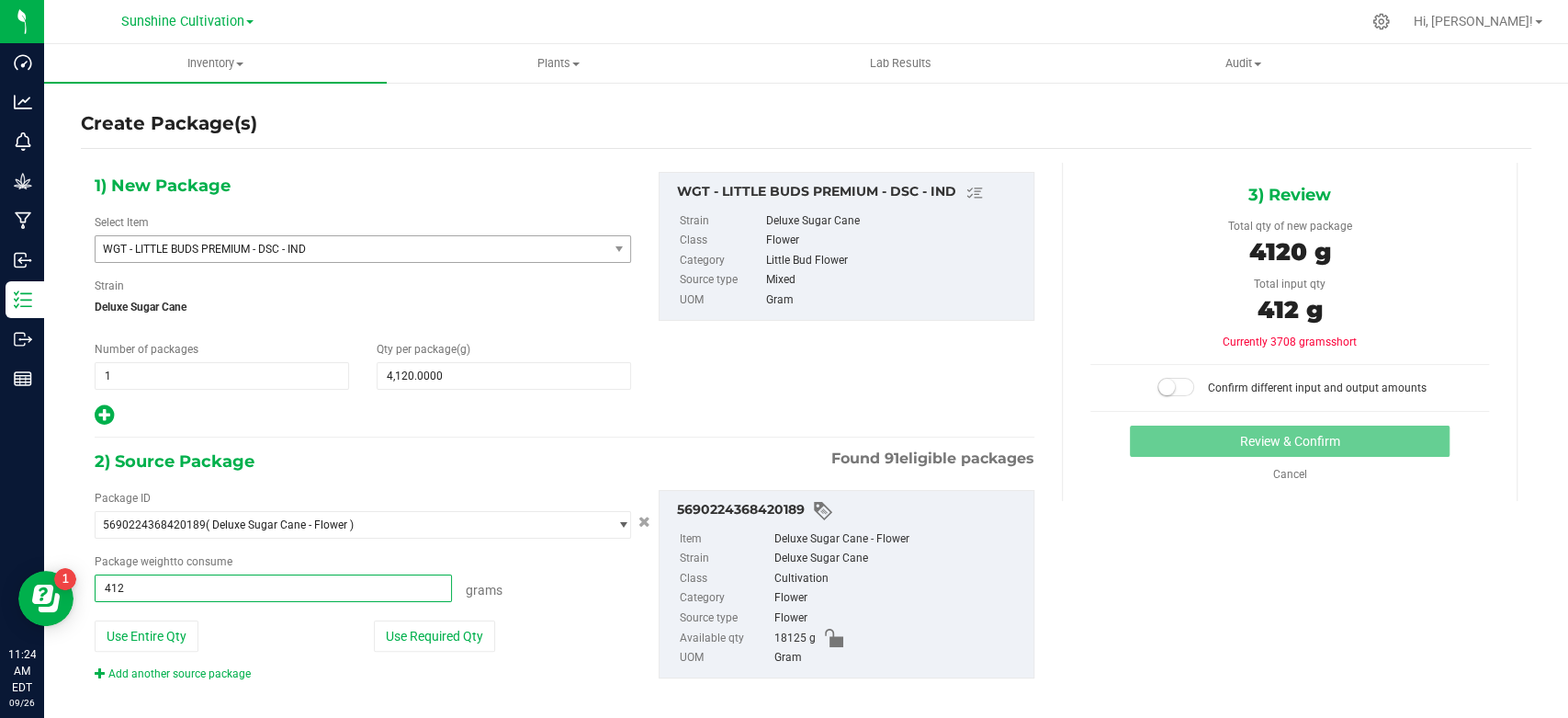
type input "4120"
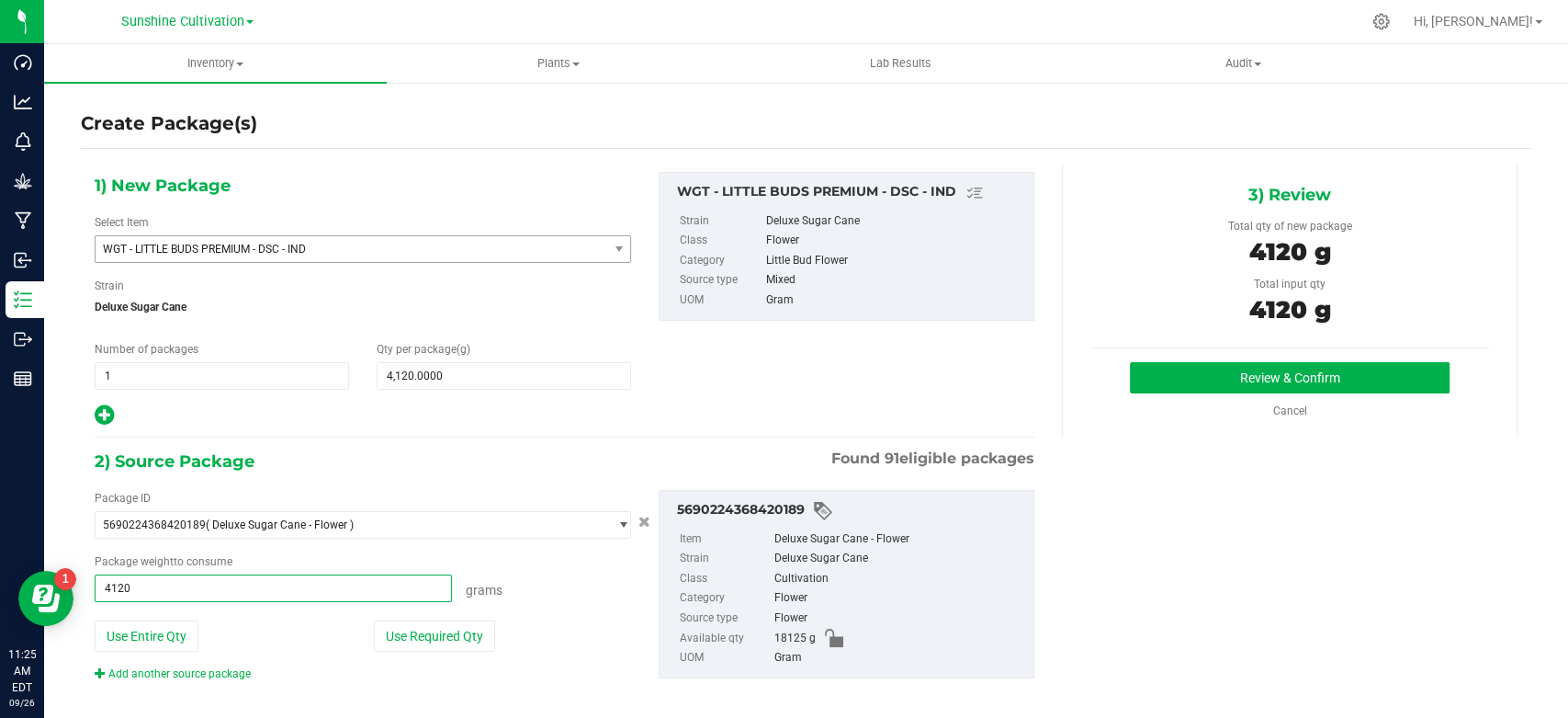
type input "4120.0000 g"
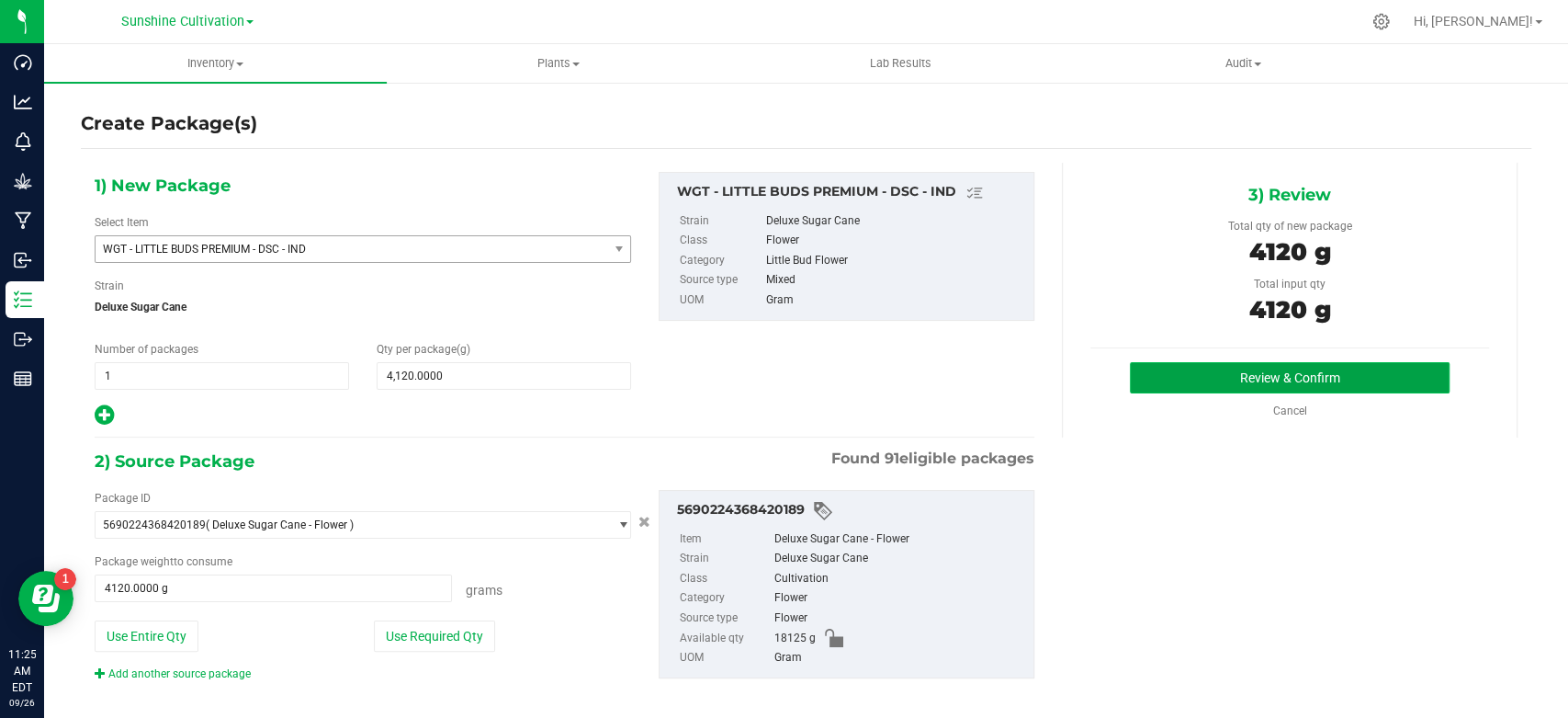
click at [1237, 378] on button "Review & Confirm" at bounding box center [1289, 378] width 319 height 32
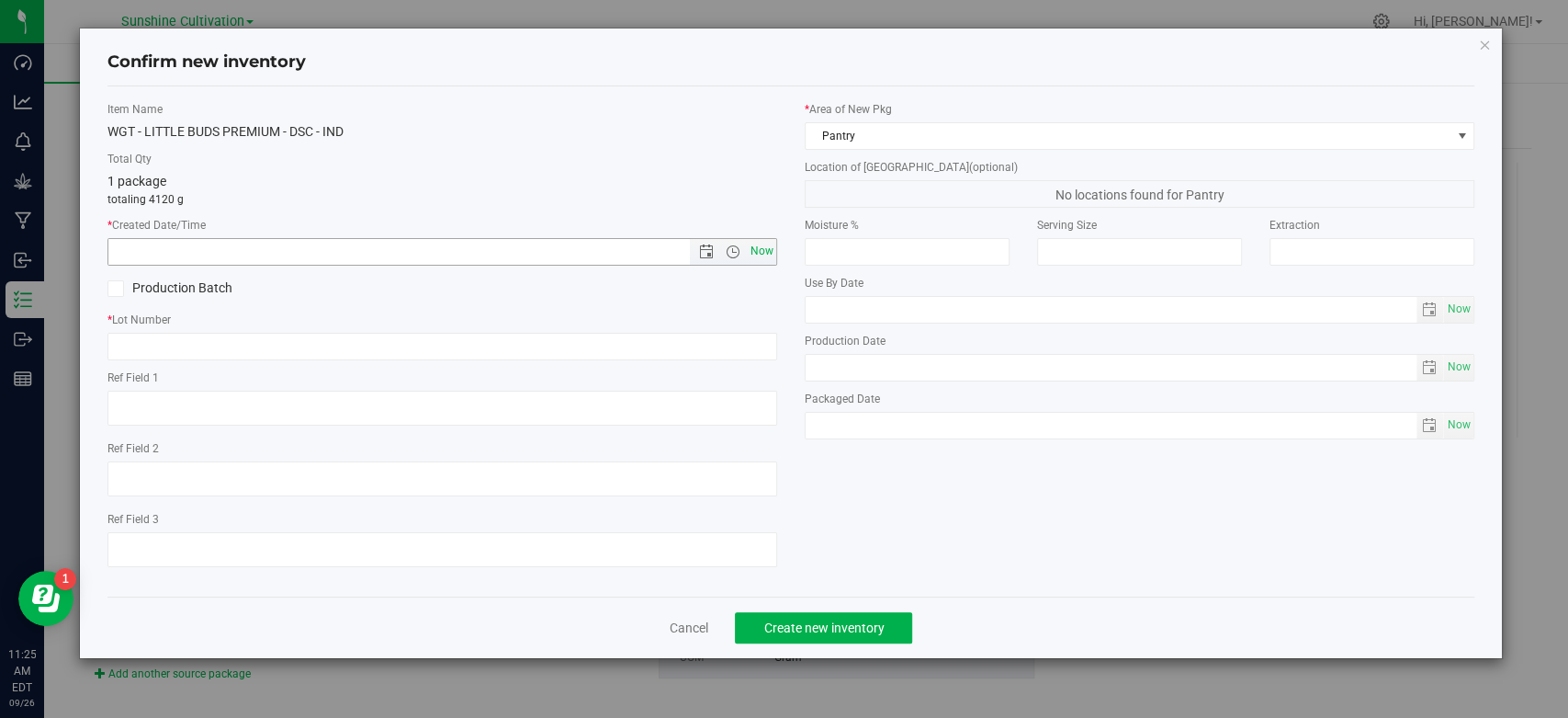
click at [772, 243] on span "Now" at bounding box center [762, 251] width 32 height 27
type input "9/26/2025 11:25 AM"
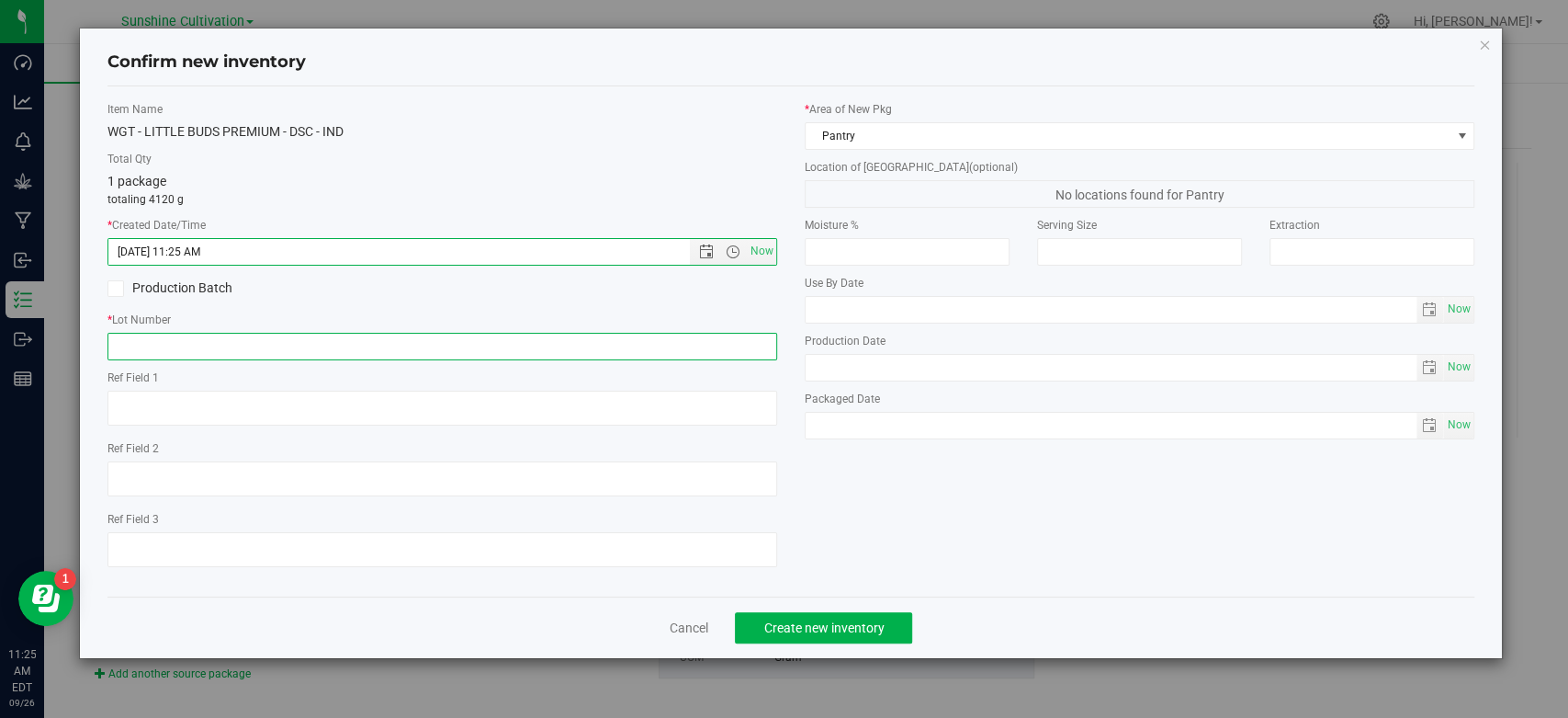
click at [684, 353] on input "text" at bounding box center [442, 346] width 670 height 28
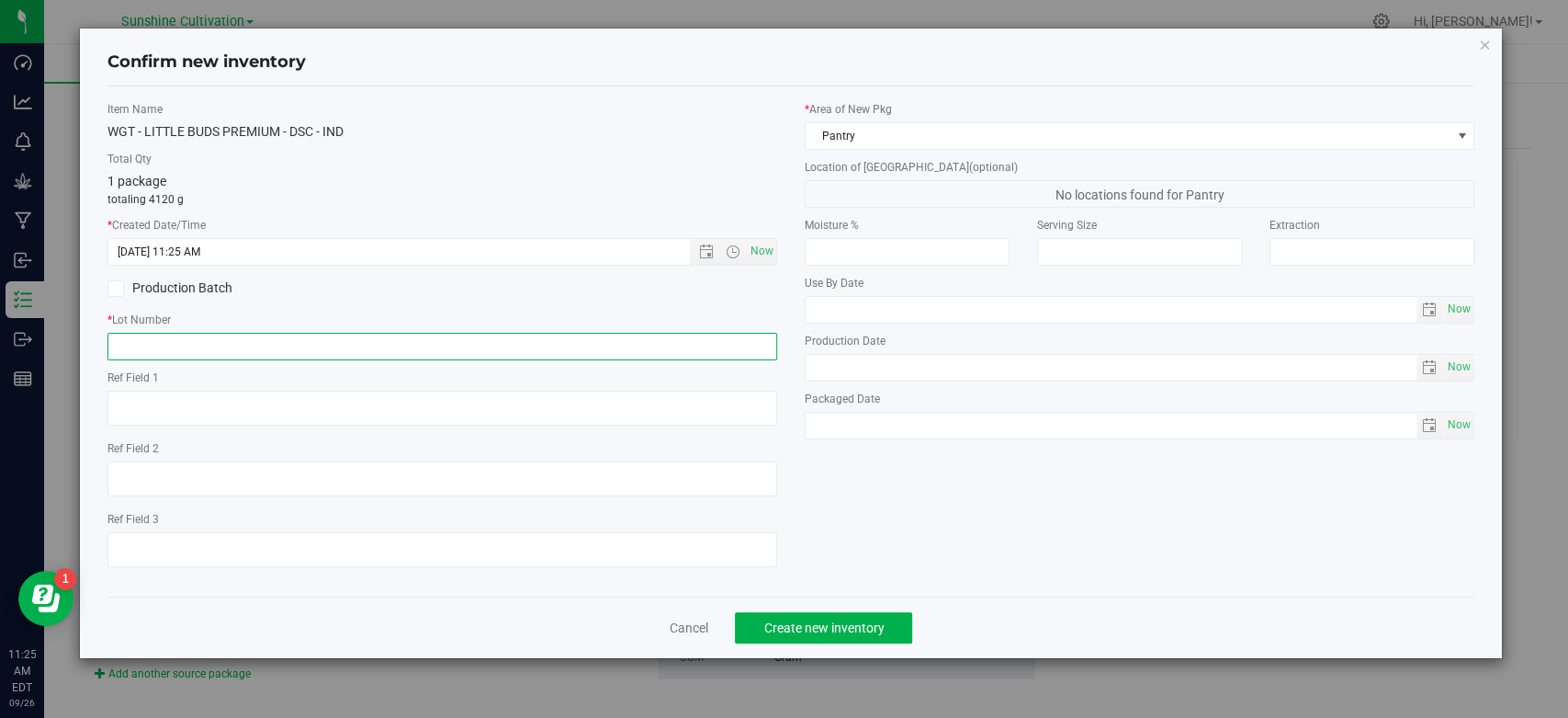
paste input "SN-250905-DSC-05"
type input "SN-250905-DSC-05"
click at [776, 620] on span "Create new inventory" at bounding box center [824, 627] width 121 height 14
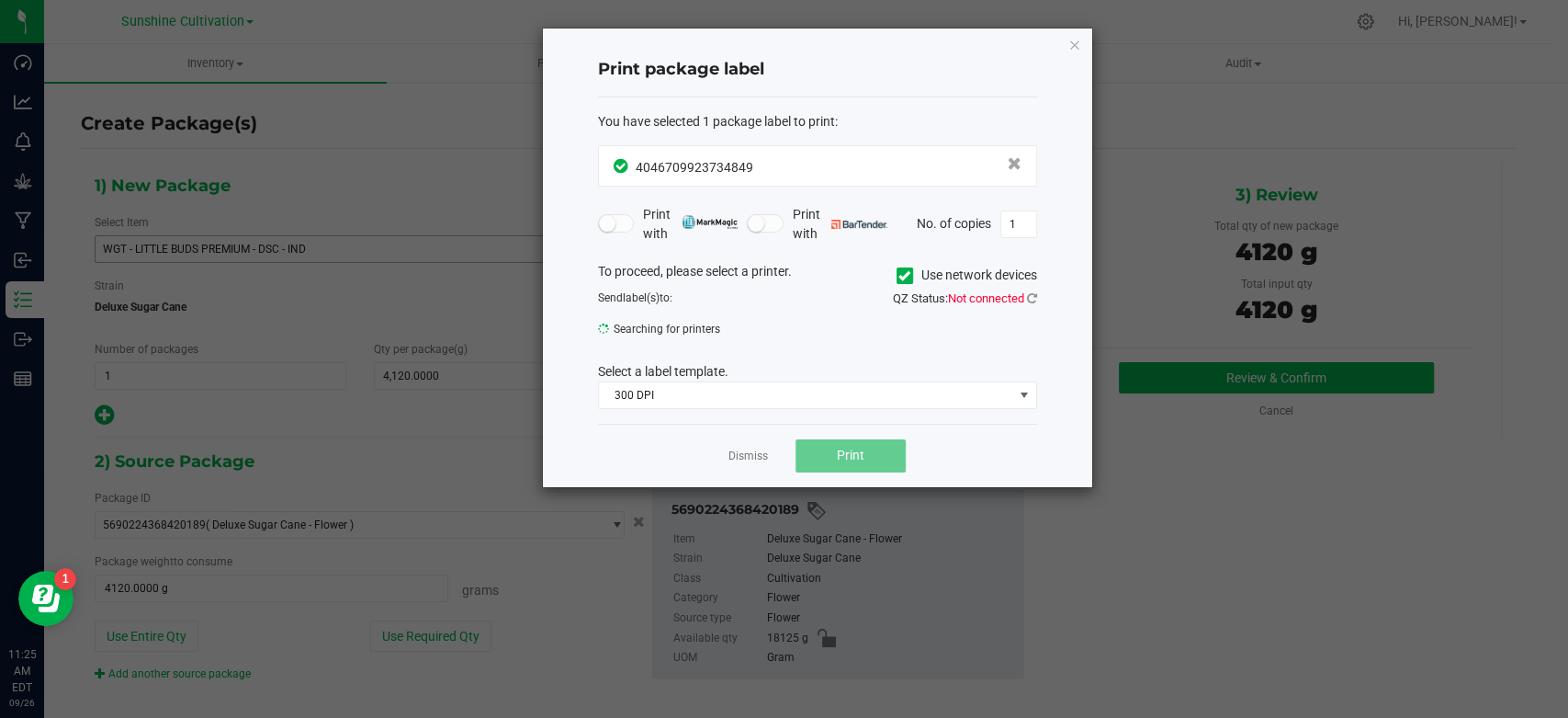
click at [729, 443] on div "Dismiss Print" at bounding box center [818, 455] width 439 height 63
click at [735, 452] on link "Dismiss" at bounding box center [748, 456] width 39 height 15
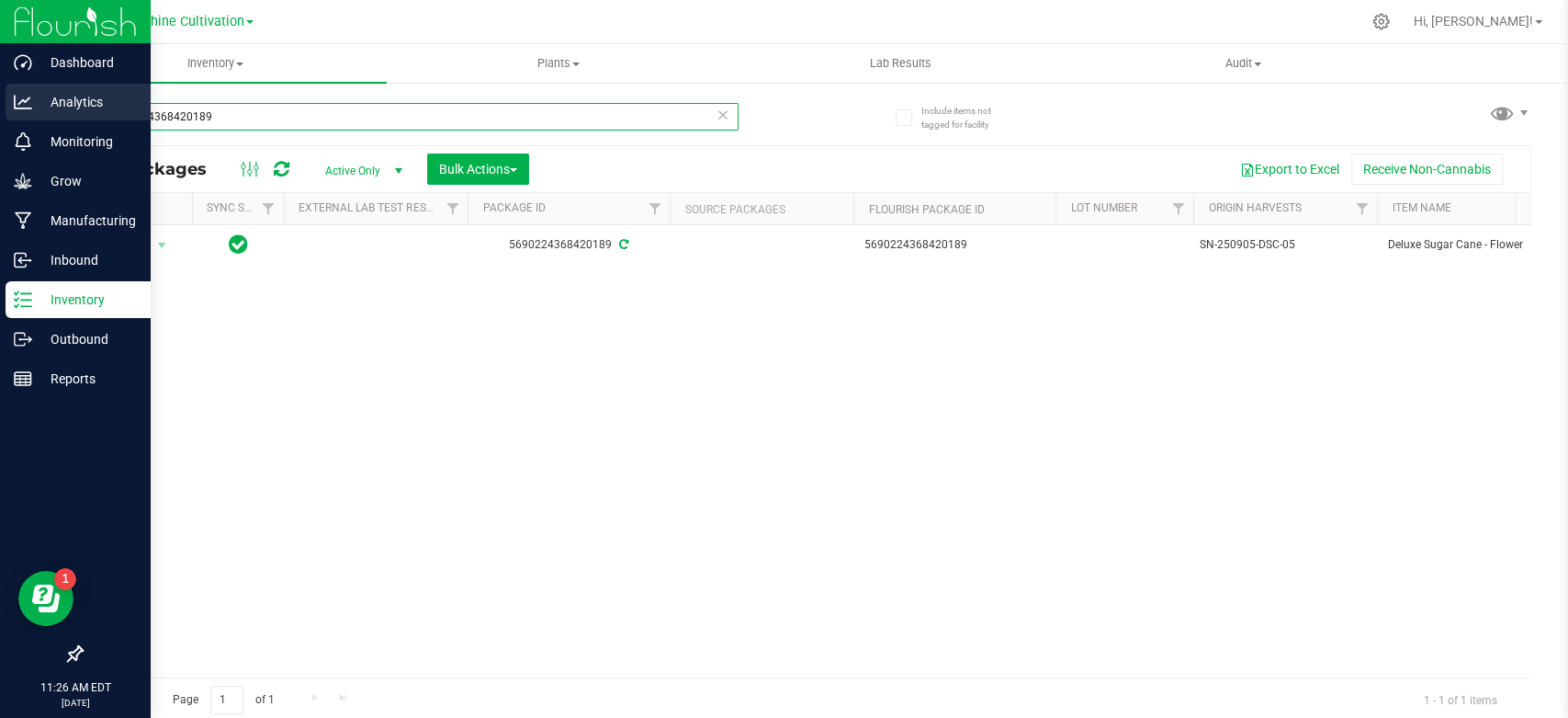
drag, startPoint x: 260, startPoint y: 114, endPoint x: 8, endPoint y: 119, distance: 252.0
click at [14, 119] on div "Dashboard Analytics Monitoring Grow Manufacturing Inbound Inventory Outbound Re…" at bounding box center [784, 359] width 1568 height 718
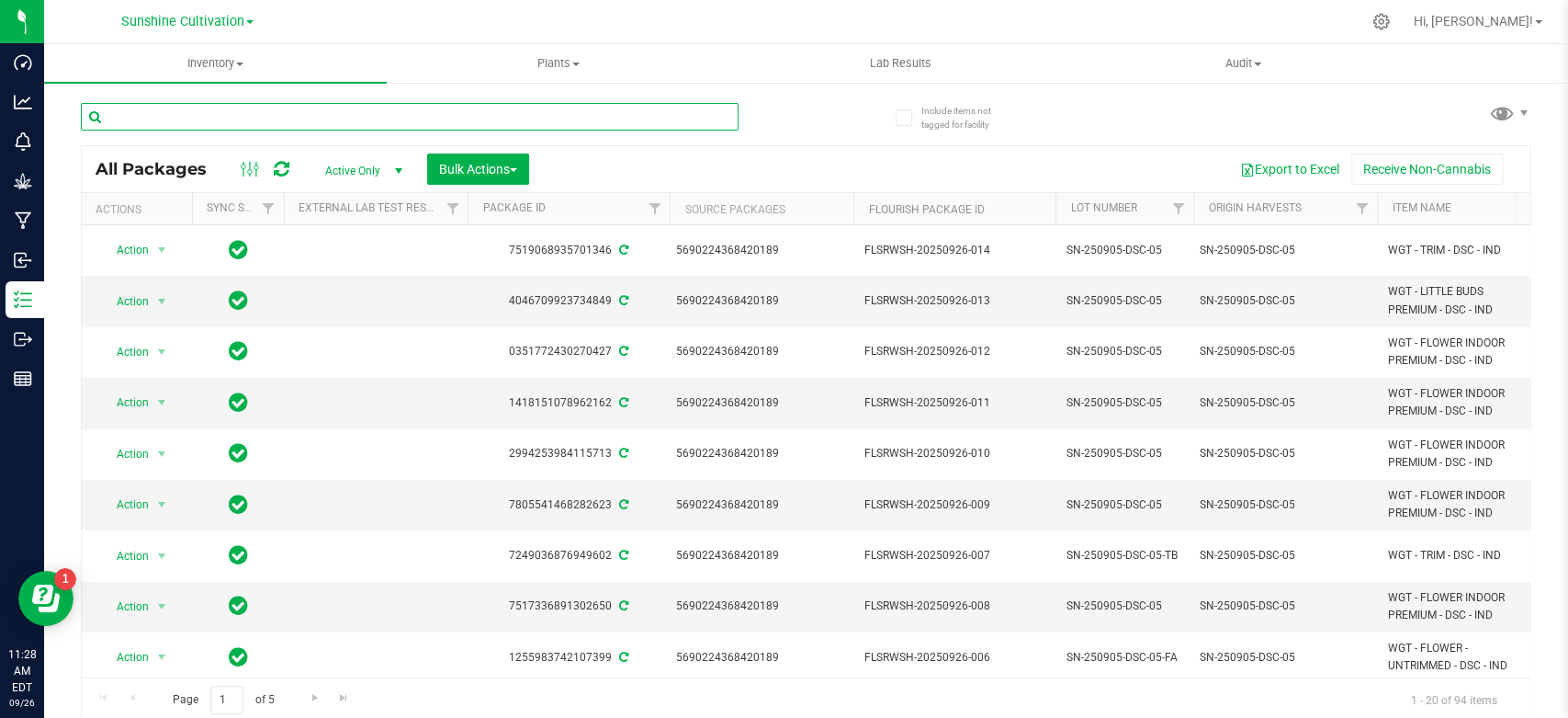
paste input "2929518128615596"
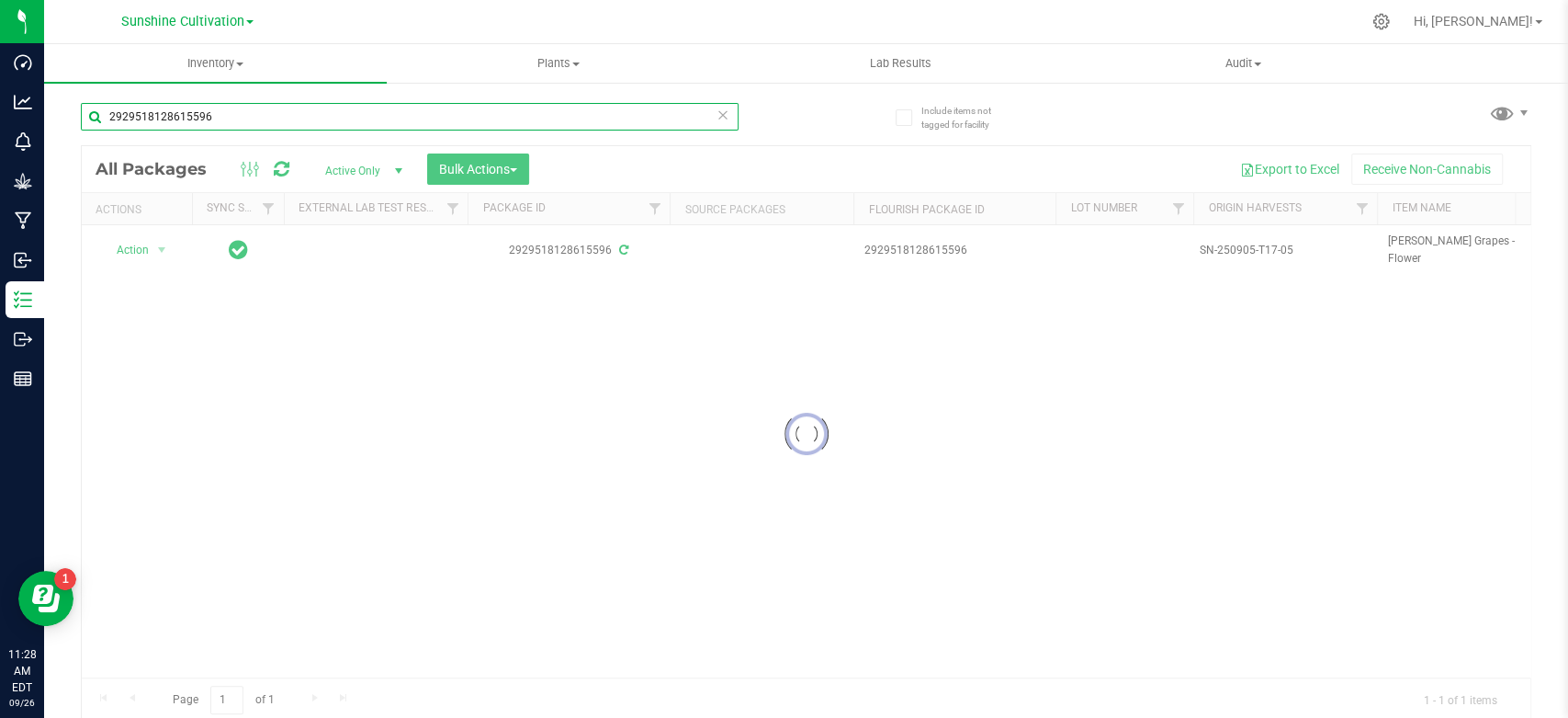
type input "2929518128615596"
click at [160, 250] on div at bounding box center [806, 433] width 1449 height 575
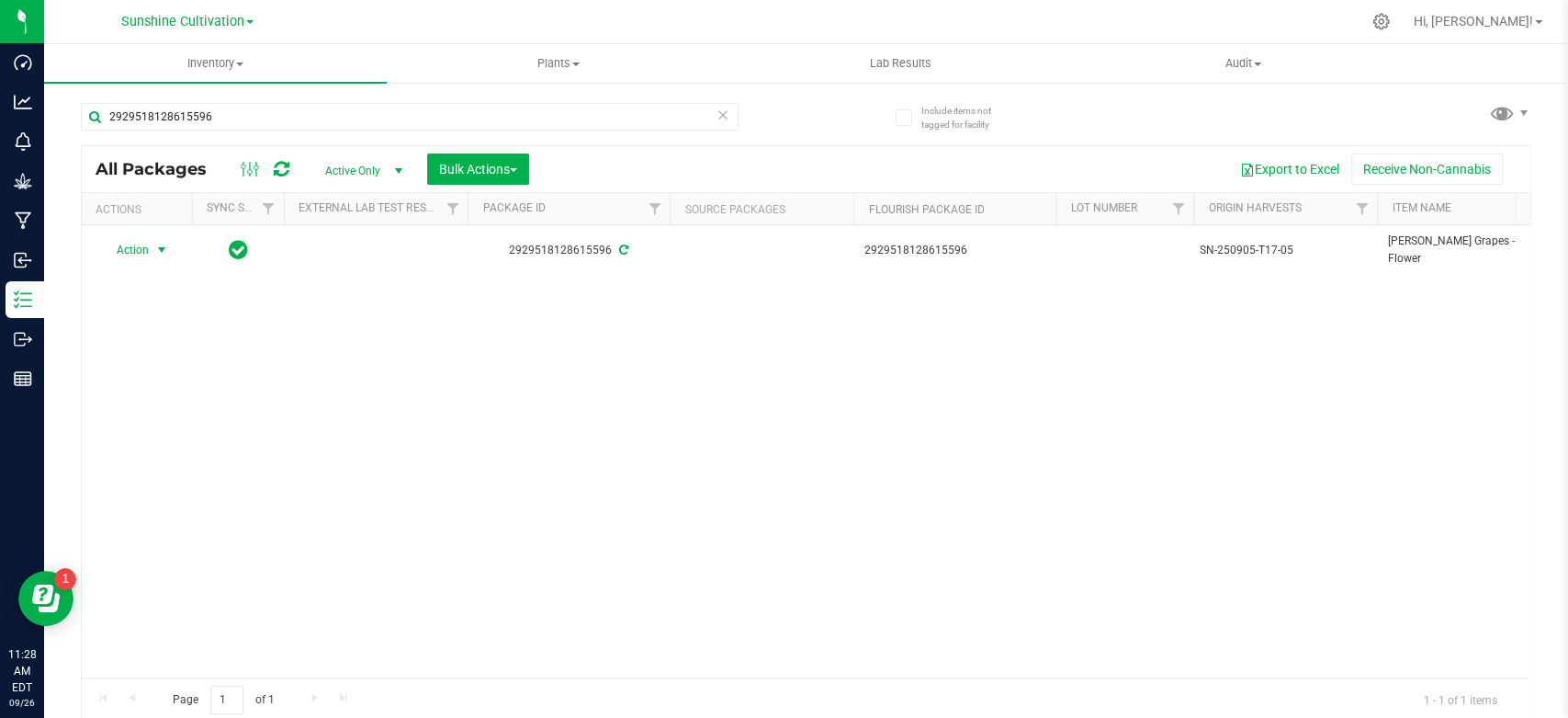
click at [159, 248] on span "select" at bounding box center [161, 249] width 14 height 14
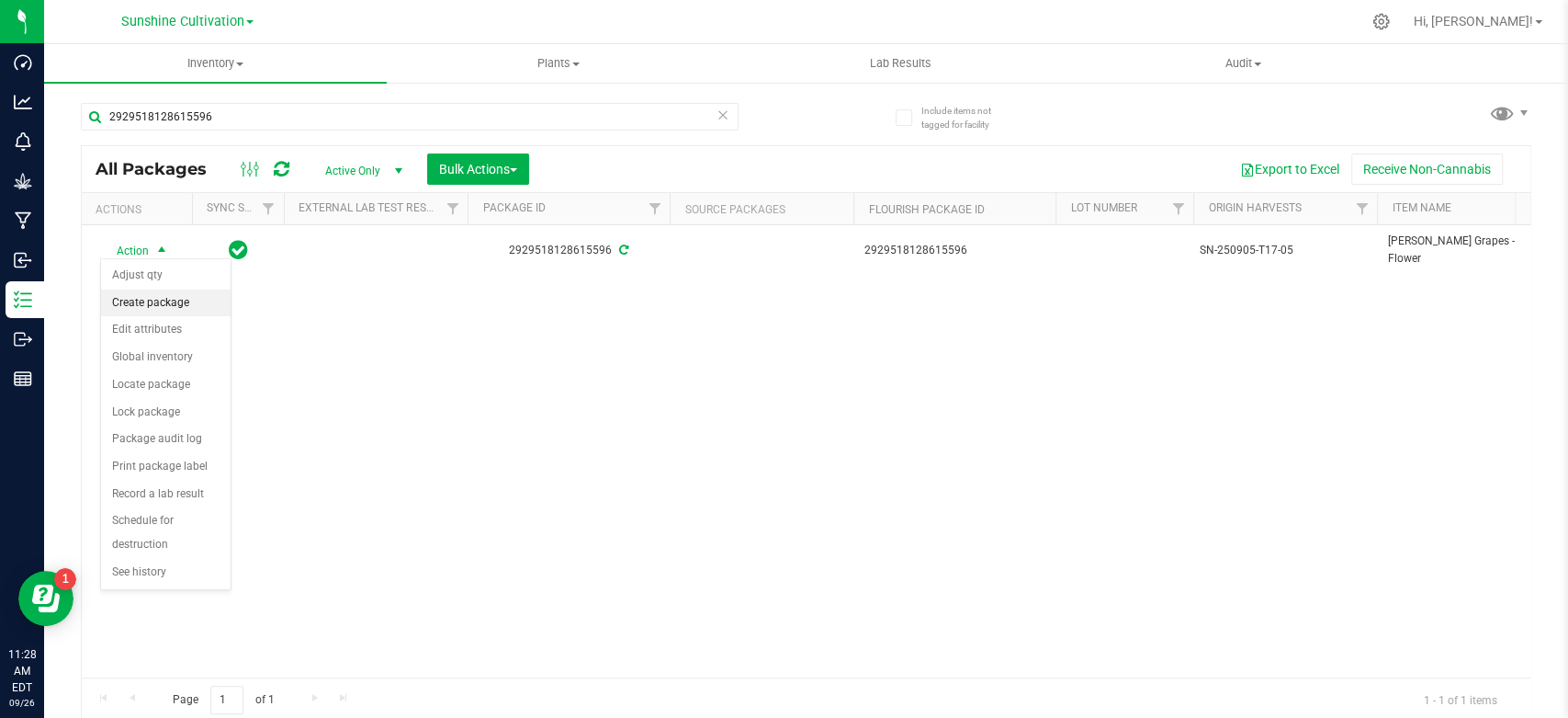
click at [161, 300] on li "Create package" at bounding box center [165, 303] width 129 height 28
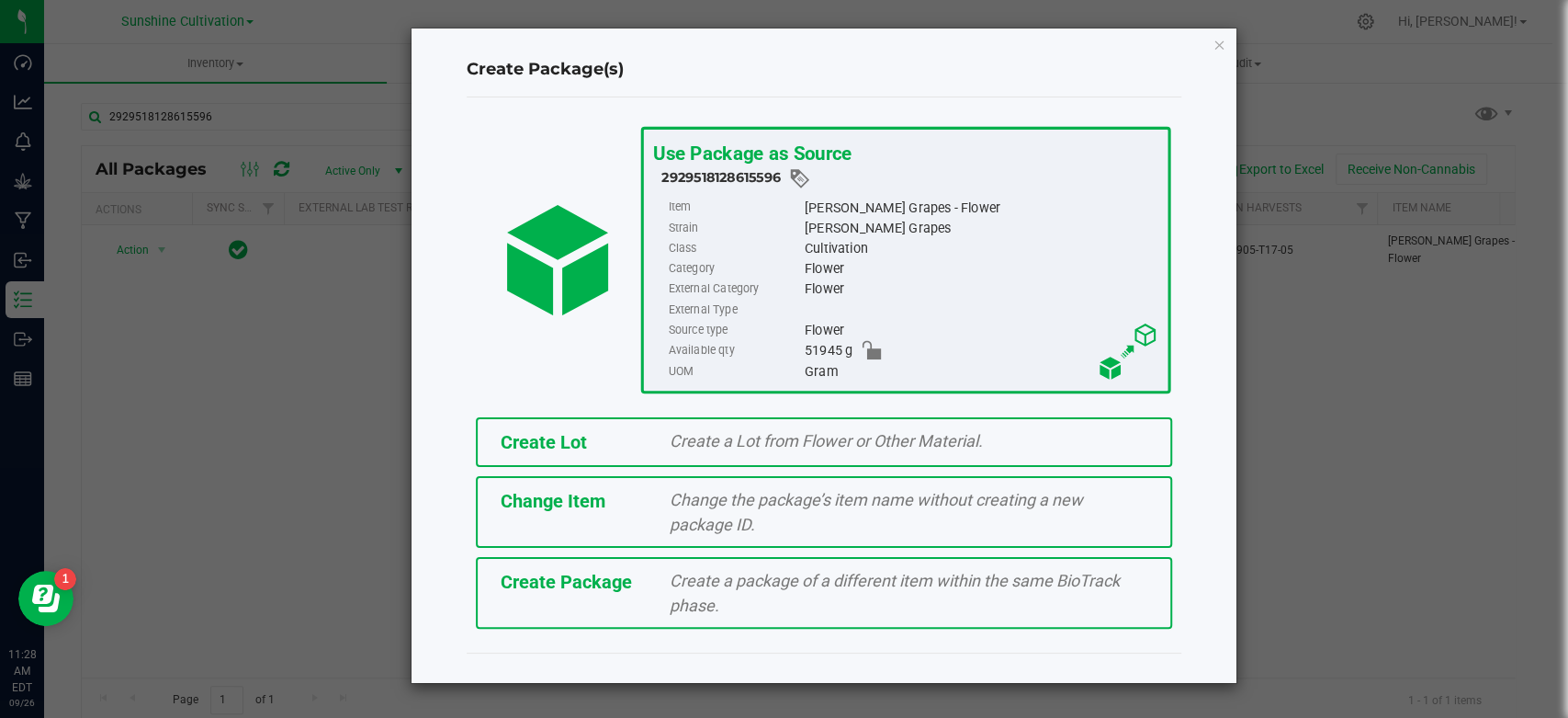
click at [712, 557] on div "Create Package Create a package of a different item within the same BioTrack ph…" at bounding box center [824, 592] width 697 height 72
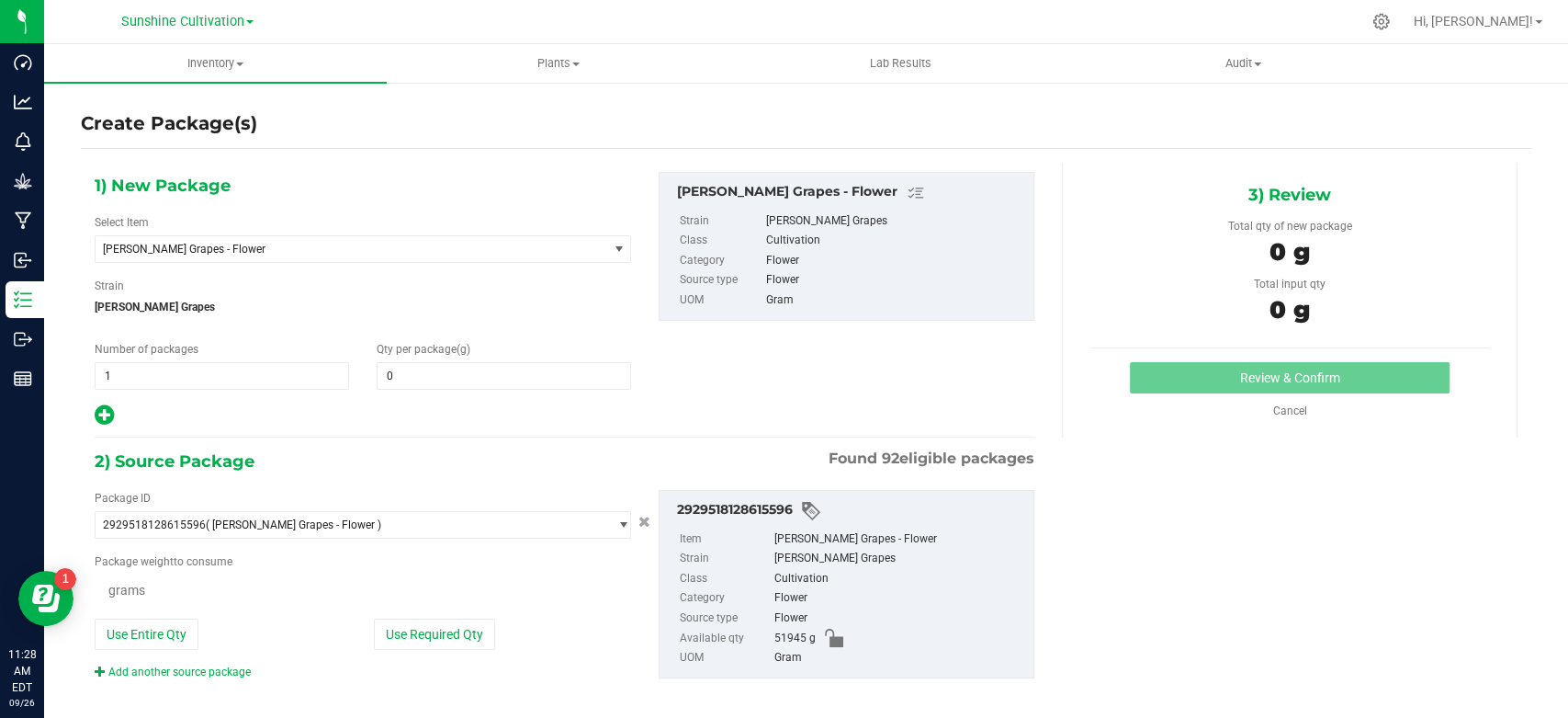
type input "0.0000"
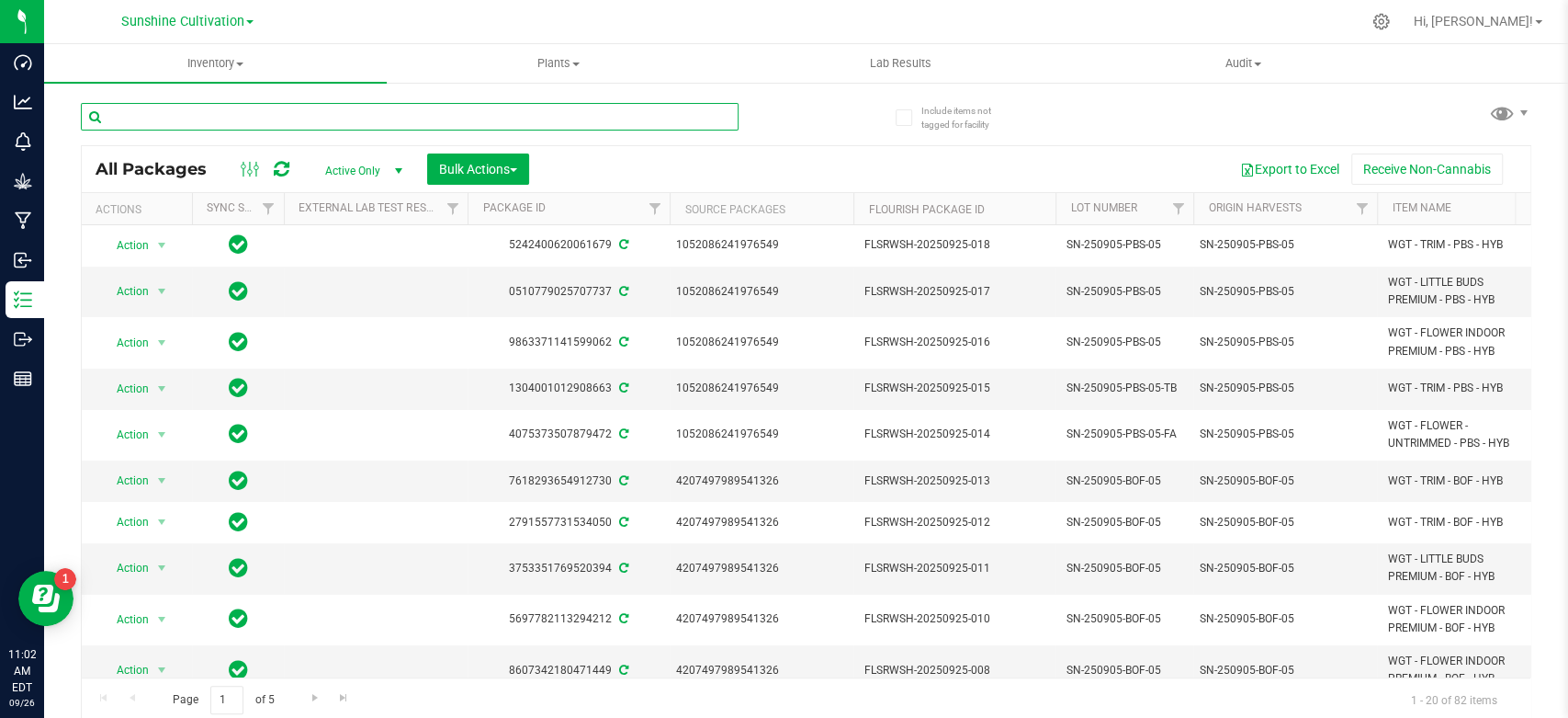
click at [321, 112] on input "text" at bounding box center [409, 116] width 657 height 28
paste input "9683794661000789"
type input "9683794661000789"
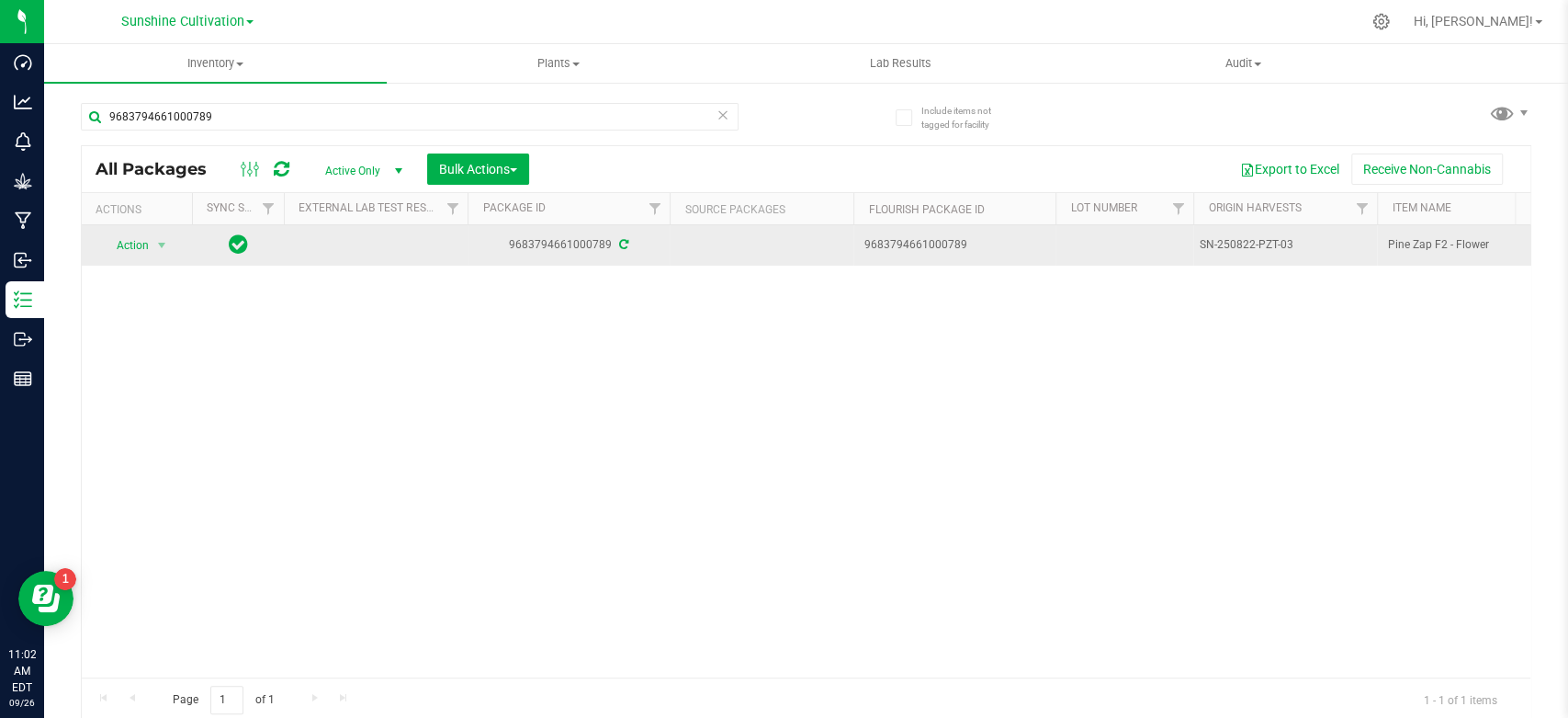
click at [149, 255] on span "Action" at bounding box center [125, 245] width 50 height 26
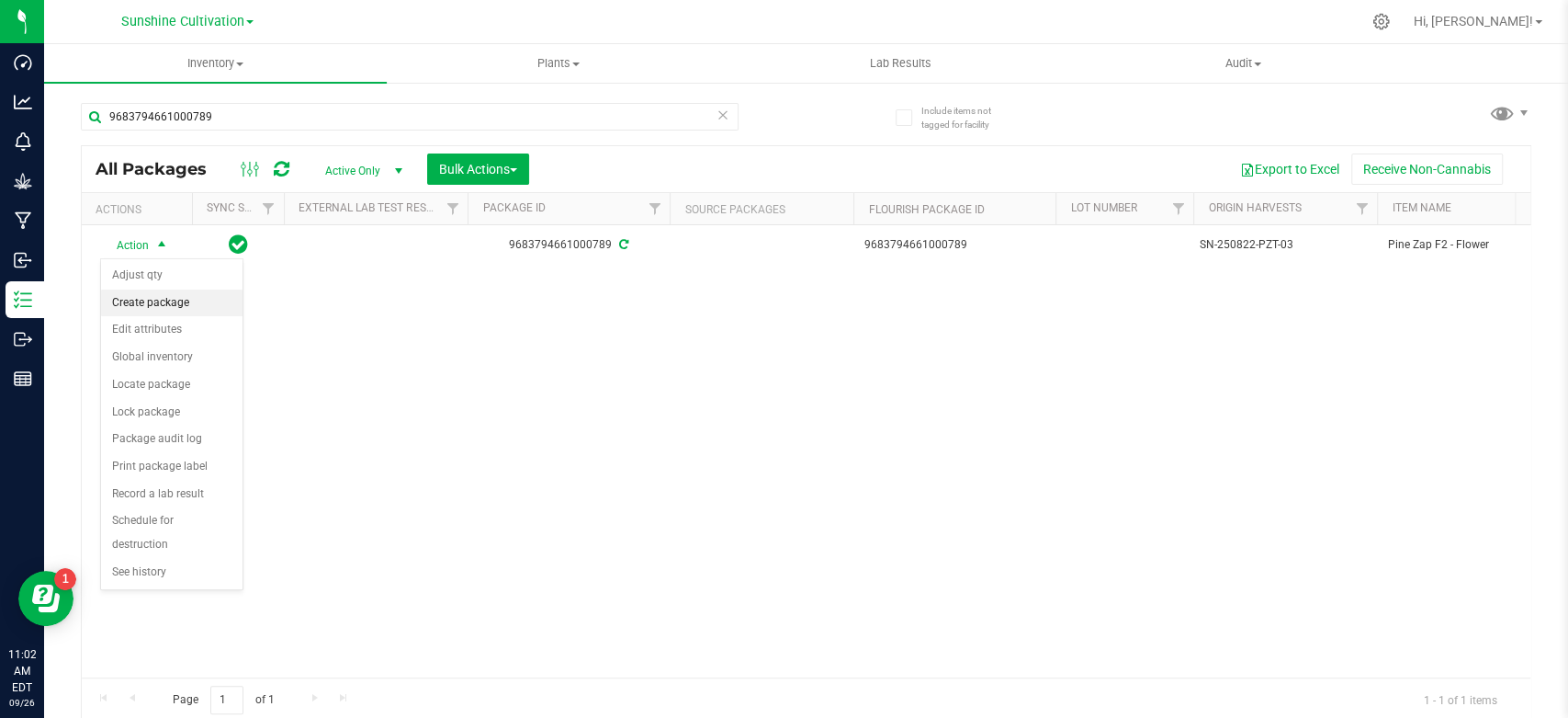
click at [149, 305] on li "Create package" at bounding box center [172, 303] width 142 height 28
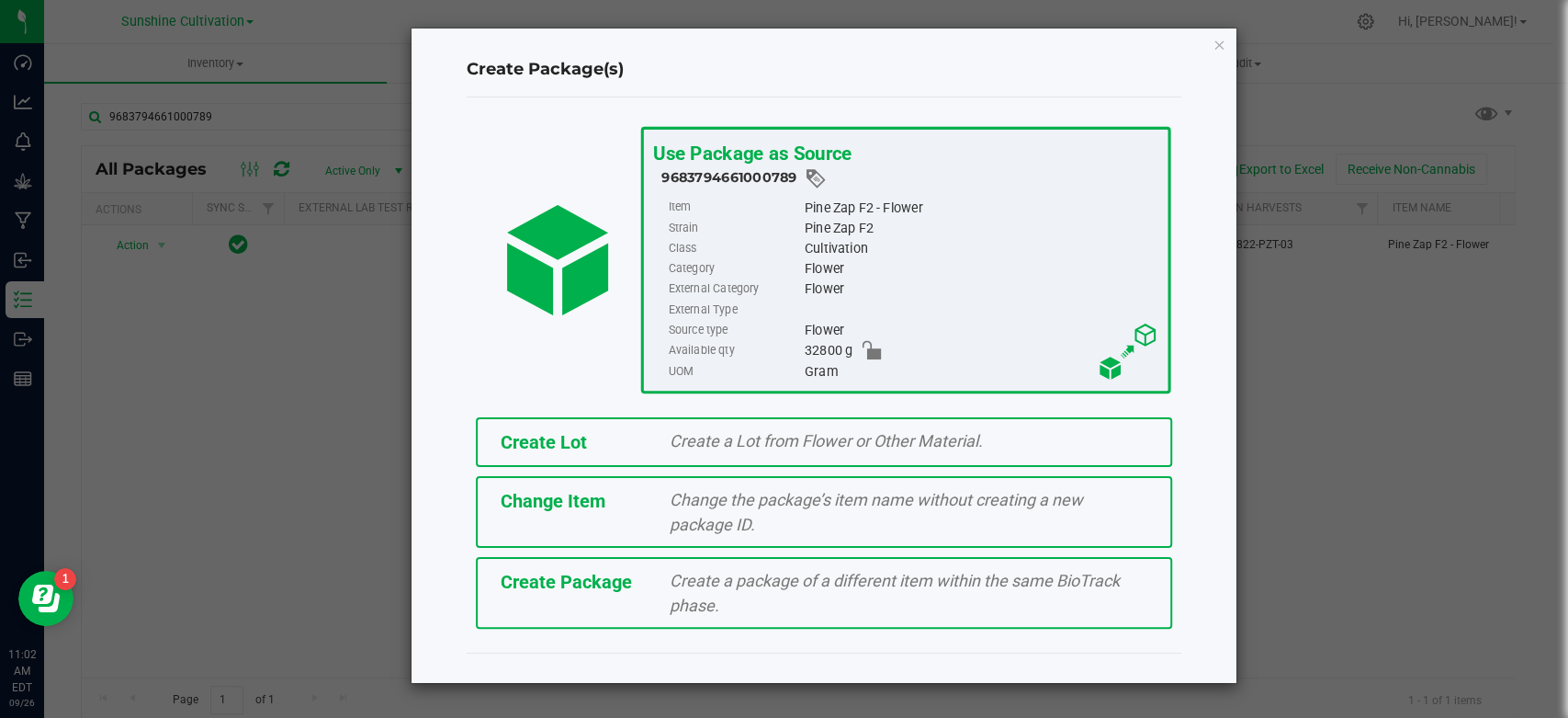
click at [589, 594] on div "Create Package Create a package of a different item within the same BioTrack ph…" at bounding box center [824, 592] width 697 height 72
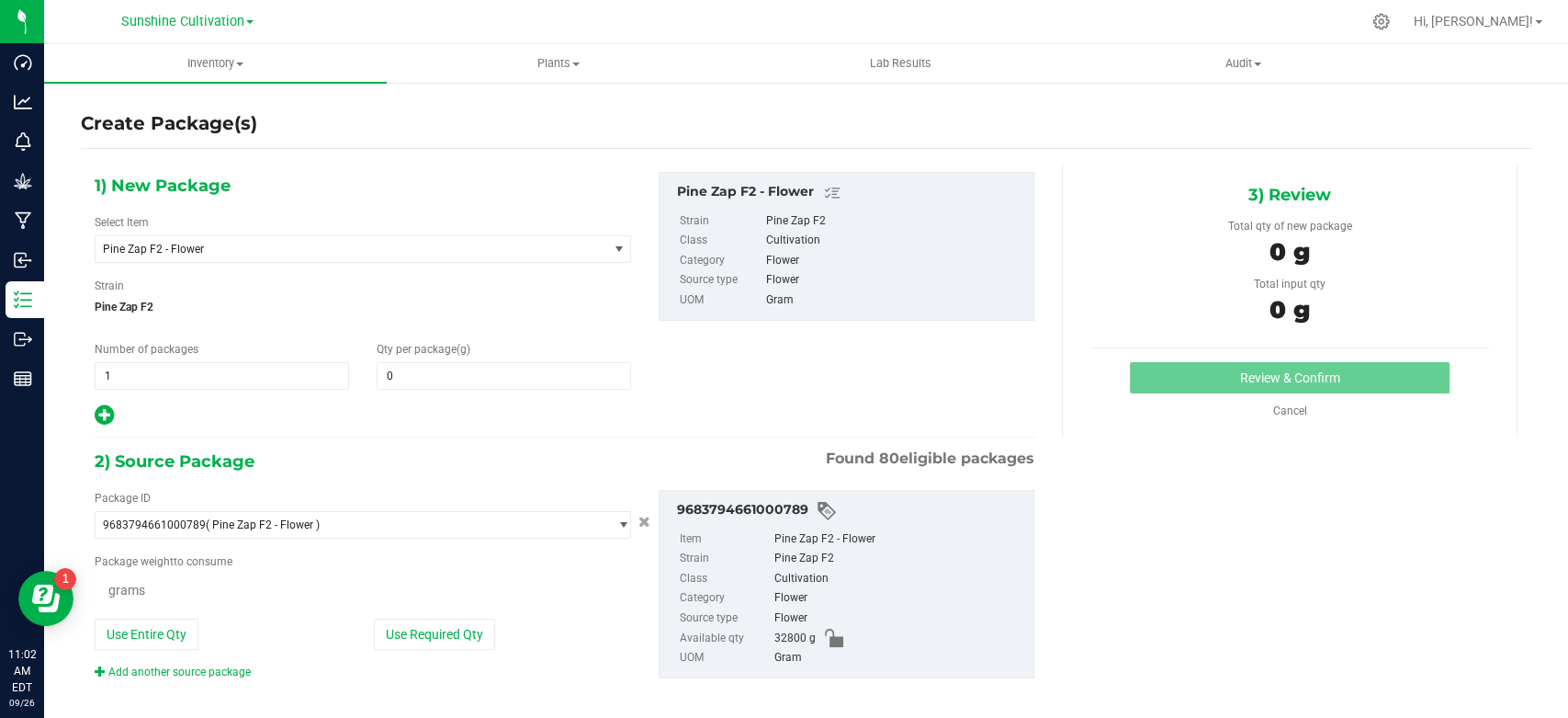
type input "0.0000"
click at [288, 248] on span "Pine Zap F2 - Flower" at bounding box center [340, 248] width 476 height 12
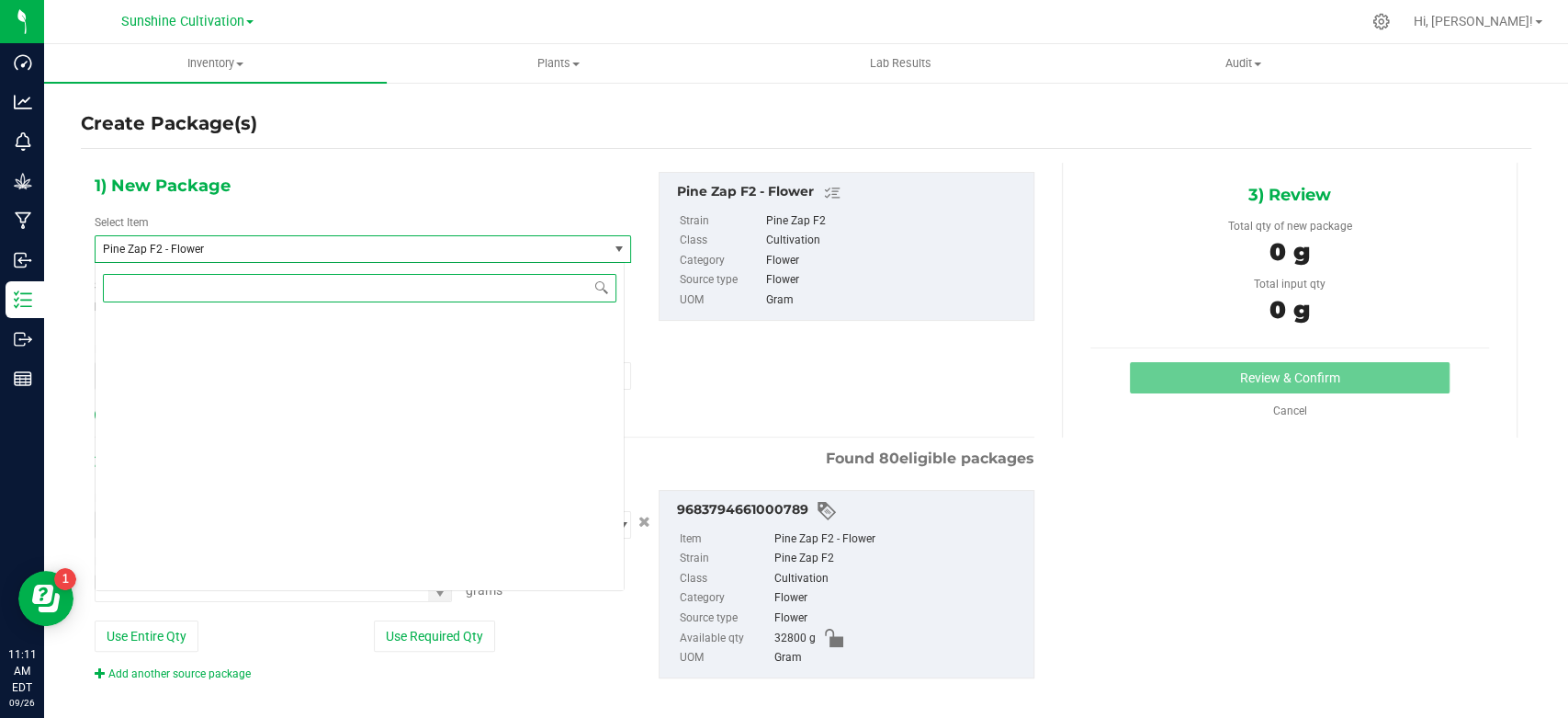
scroll to position [198724, 0]
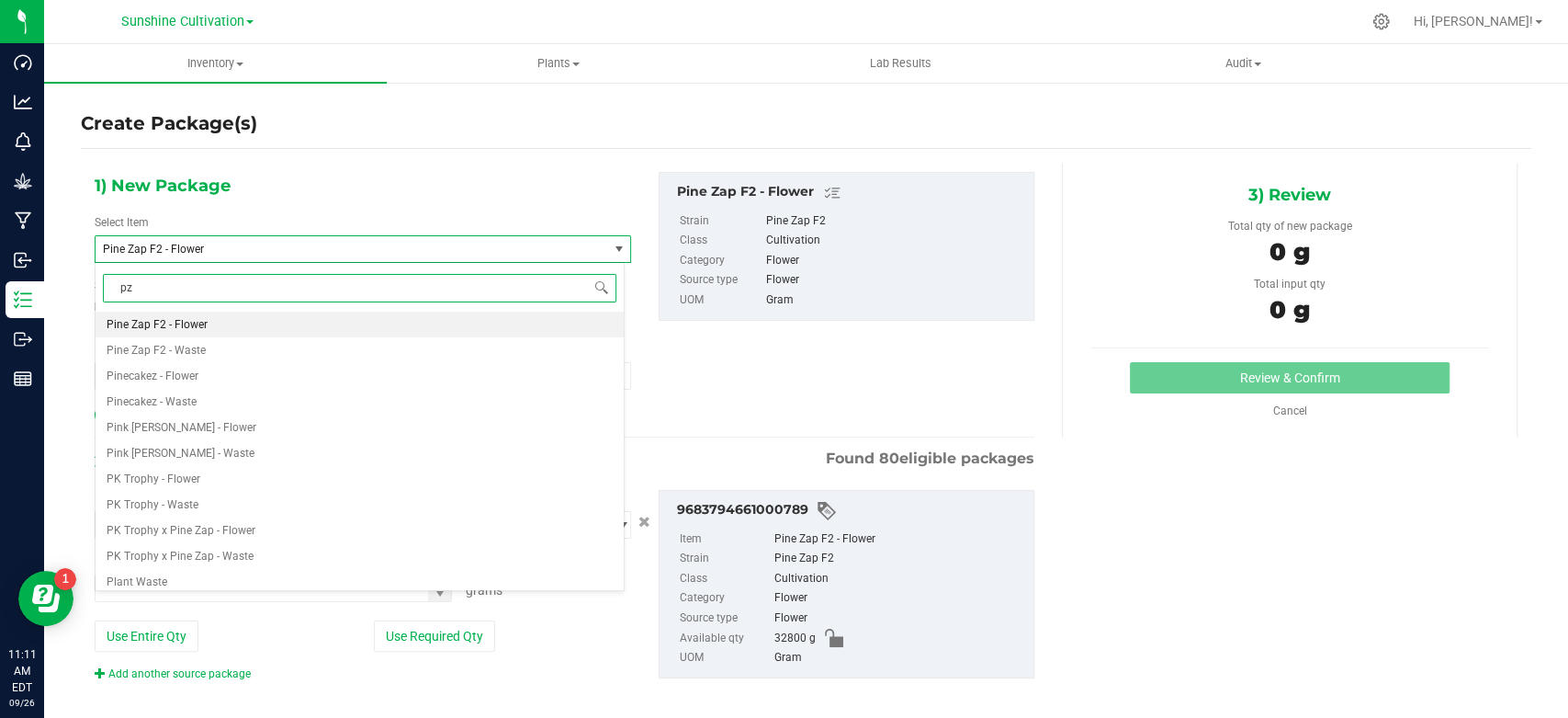
type input "pzt"
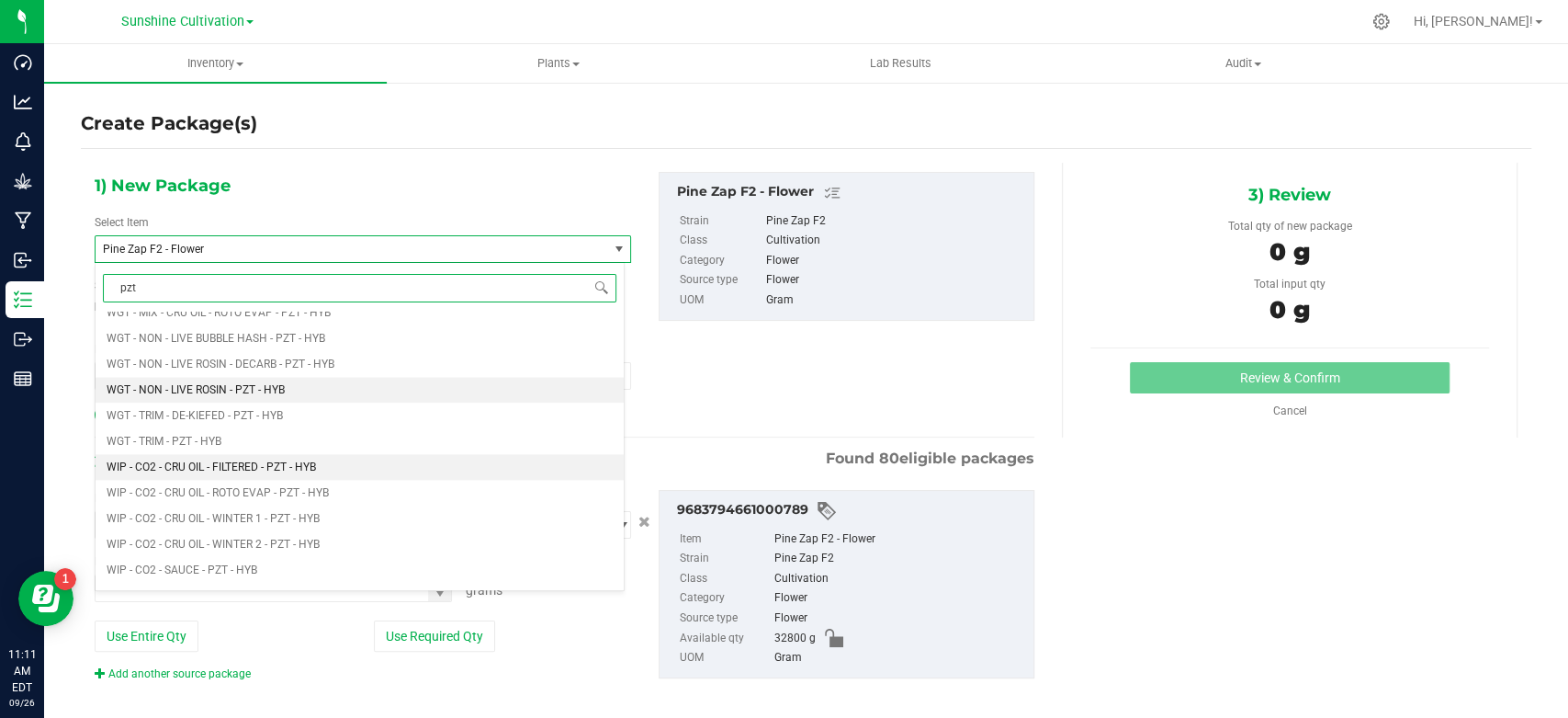
scroll to position [1429, 0]
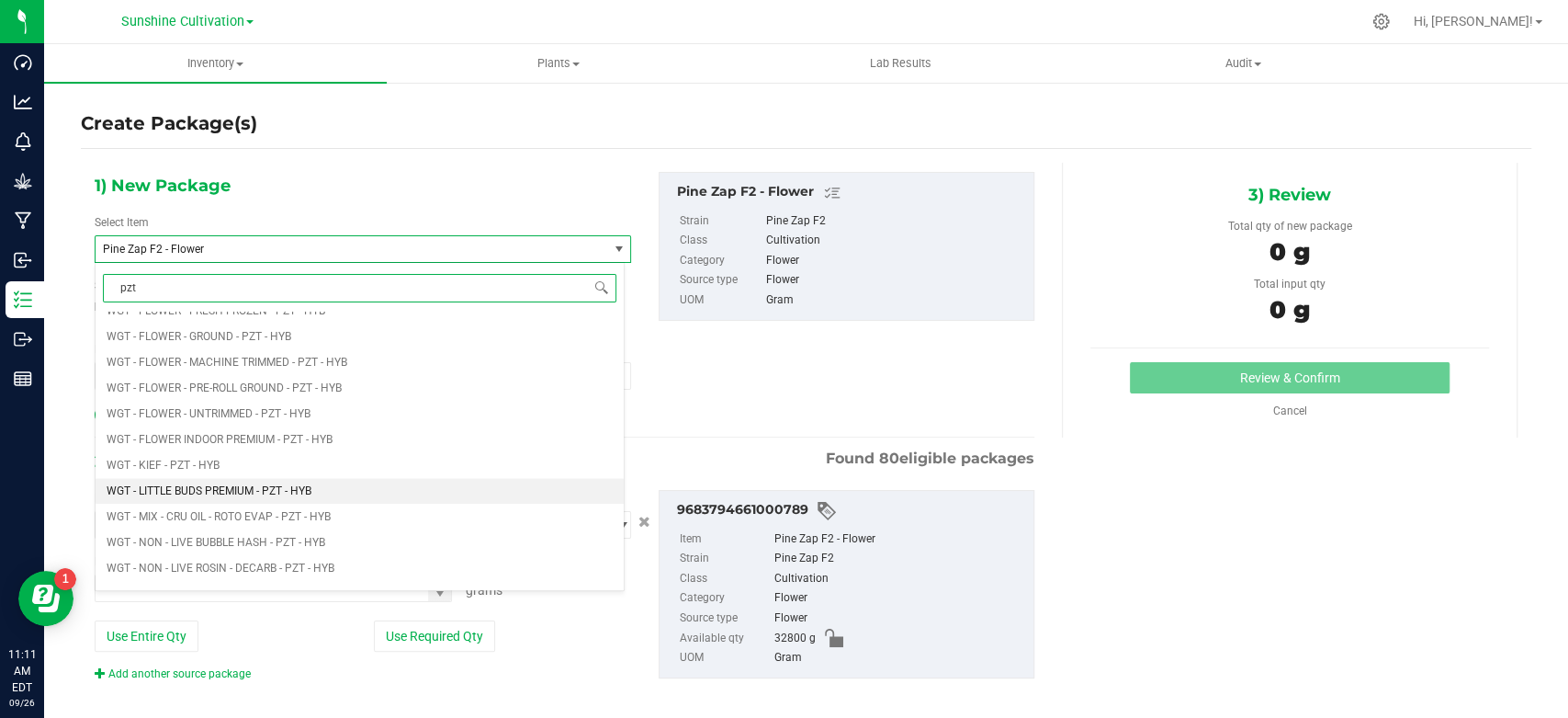
click at [207, 484] on span "WGT - LITTLE BUDS PREMIUM - PZT - HYB" at bounding box center [209, 490] width 205 height 12
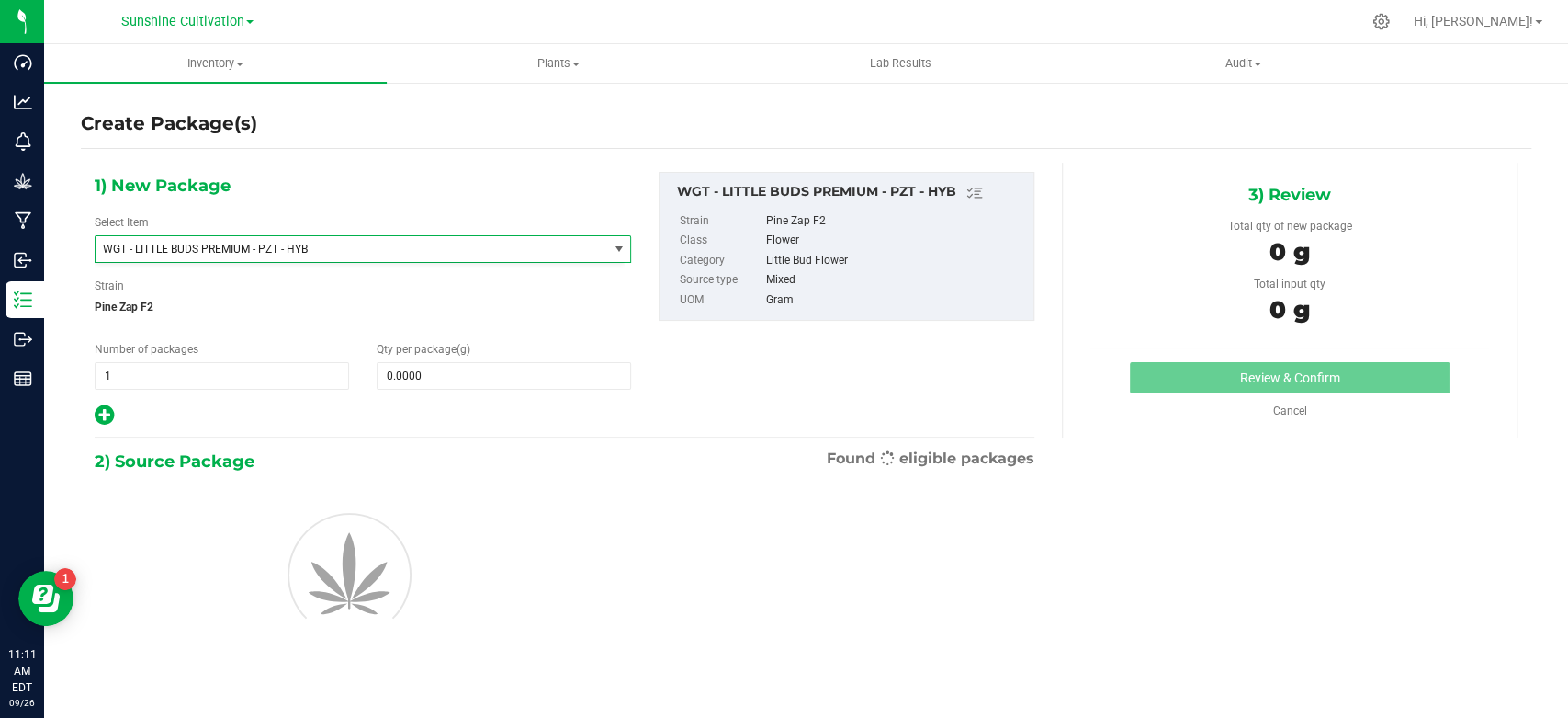
type input "0.0000"
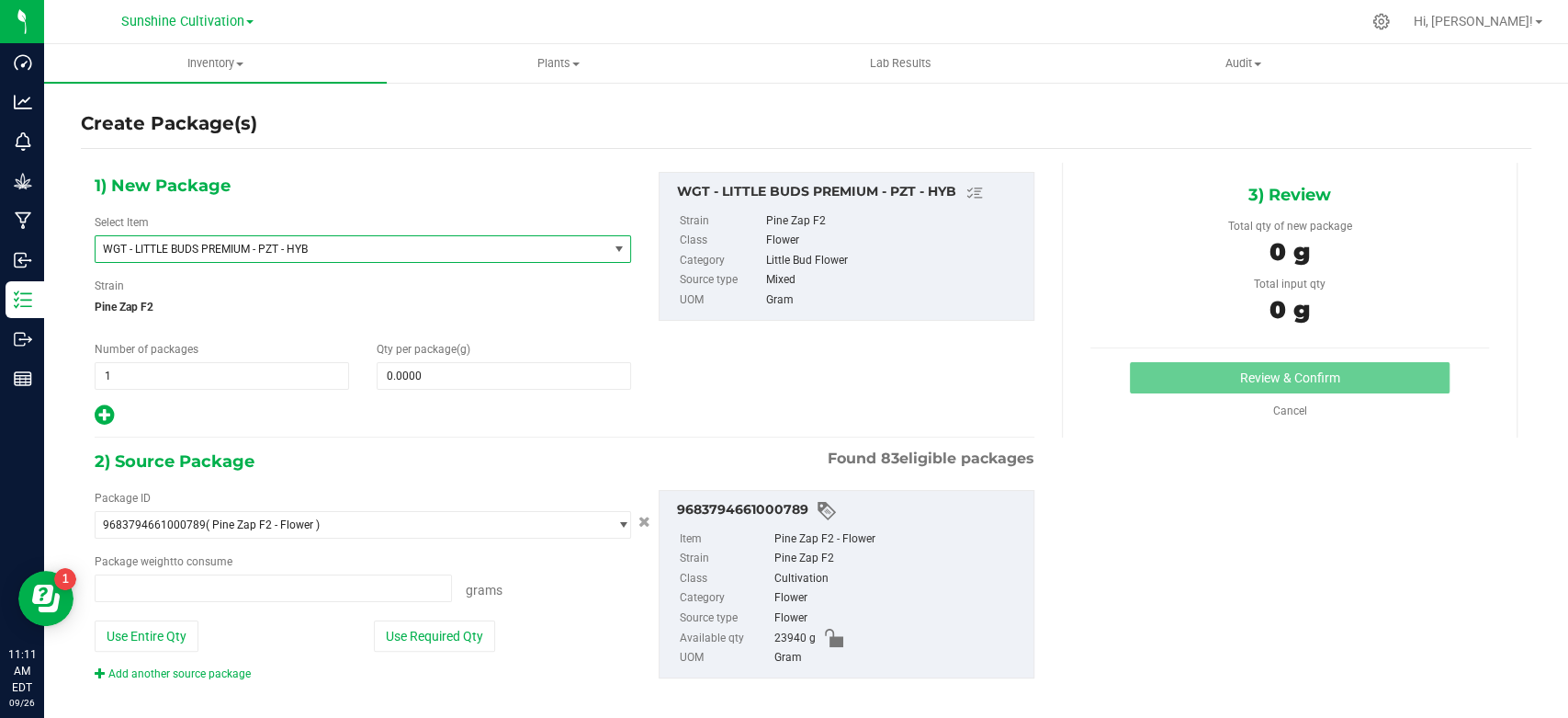
type input "0.0000 g"
click at [488, 369] on span at bounding box center [504, 376] width 255 height 28
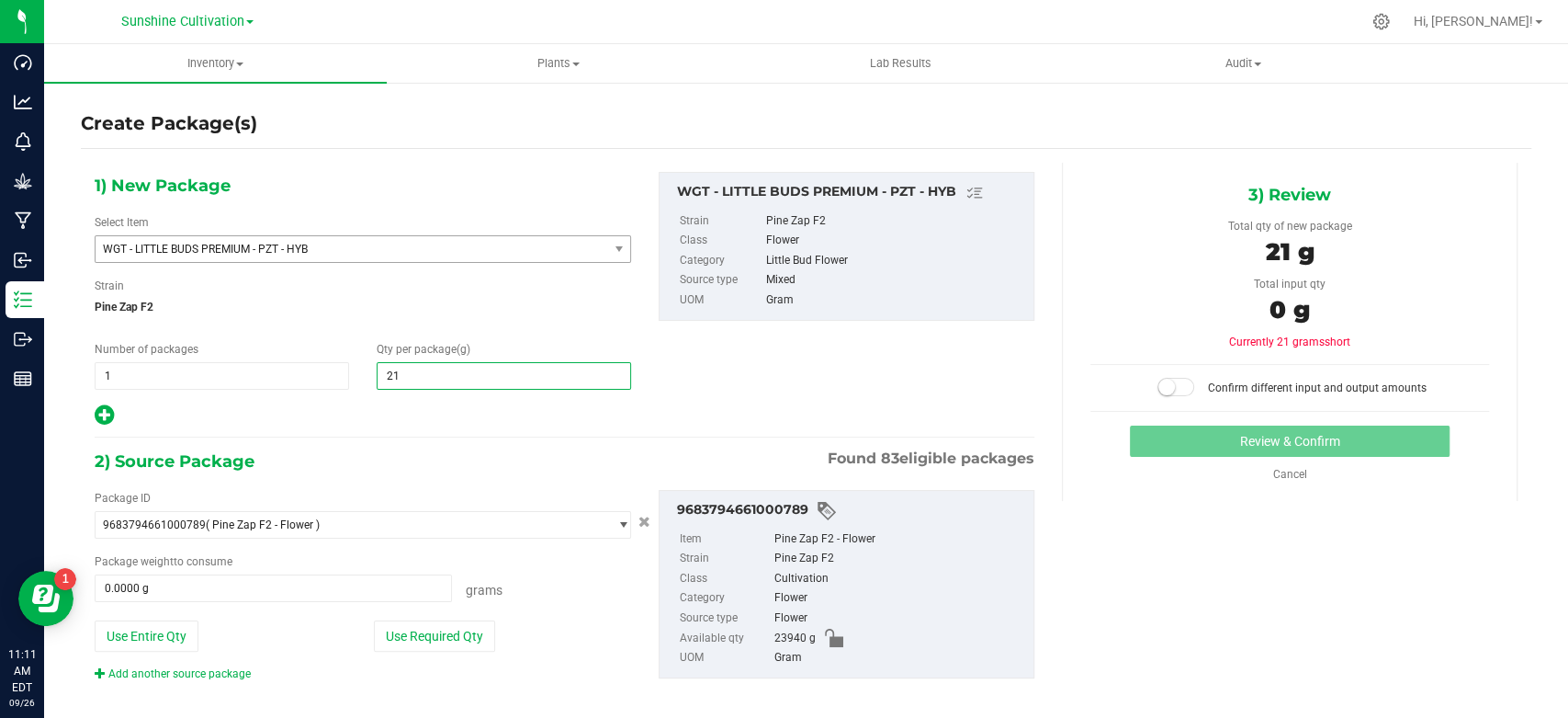
type input "2"
type input "11295"
type input "11,295.0000"
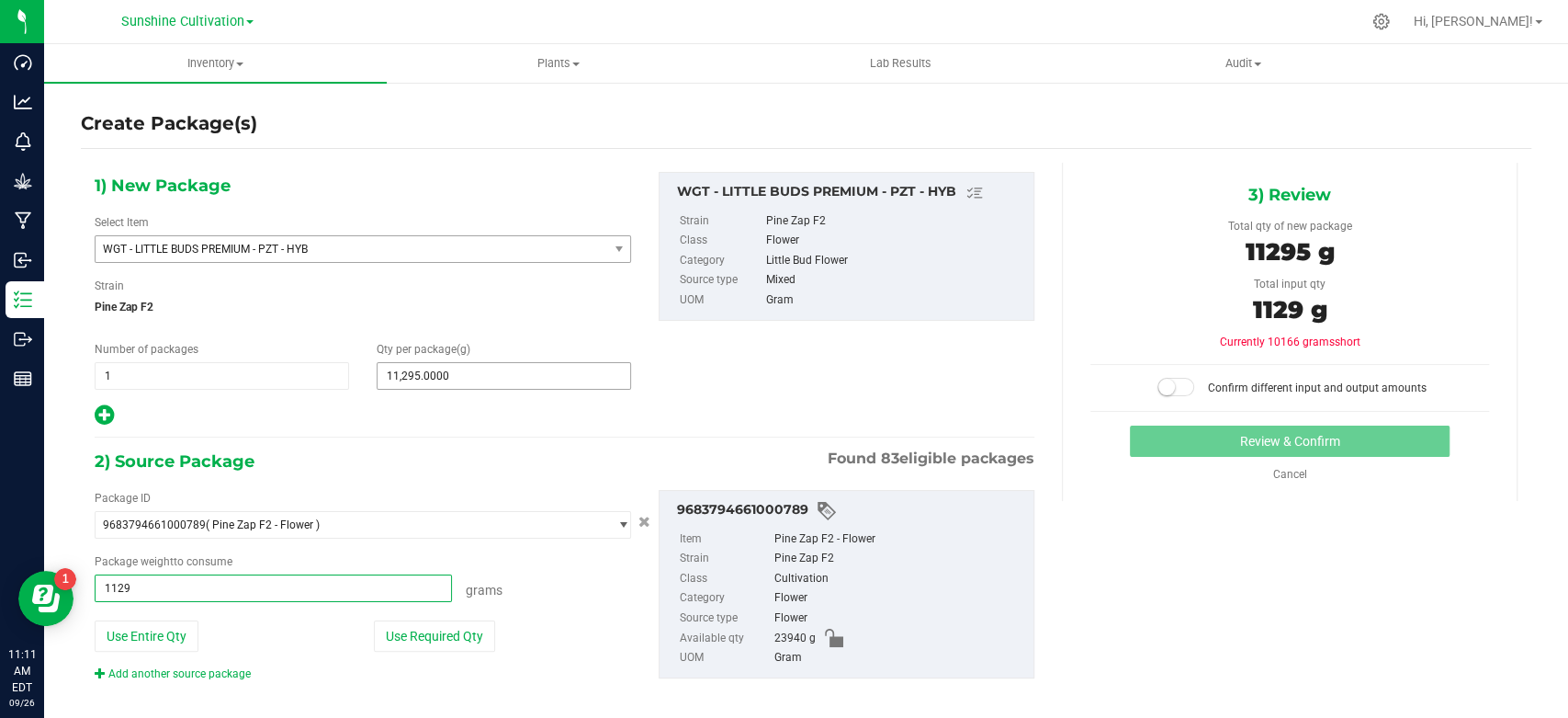
type input "11295"
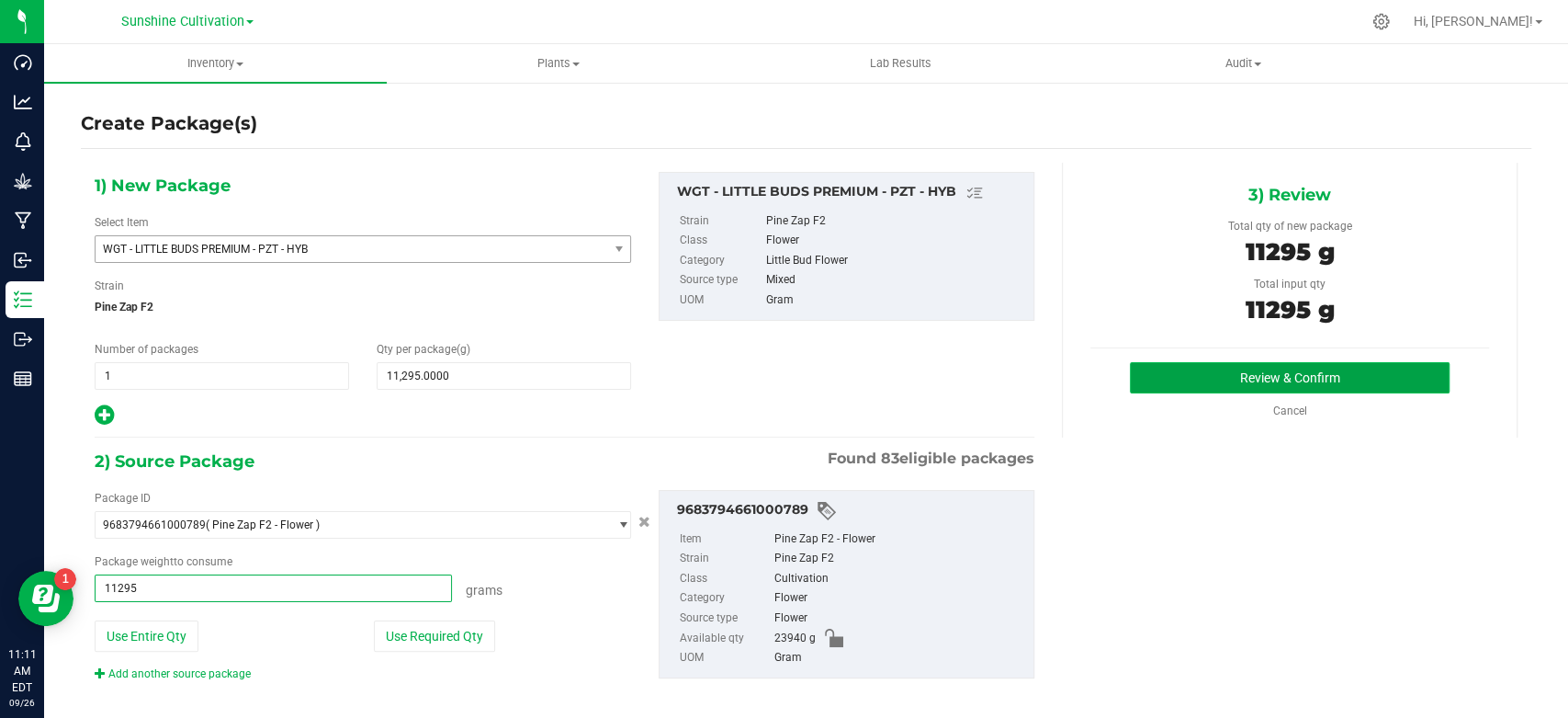
type input "11295.0000 g"
click at [1201, 378] on button "Review & Confirm" at bounding box center [1289, 378] width 319 height 32
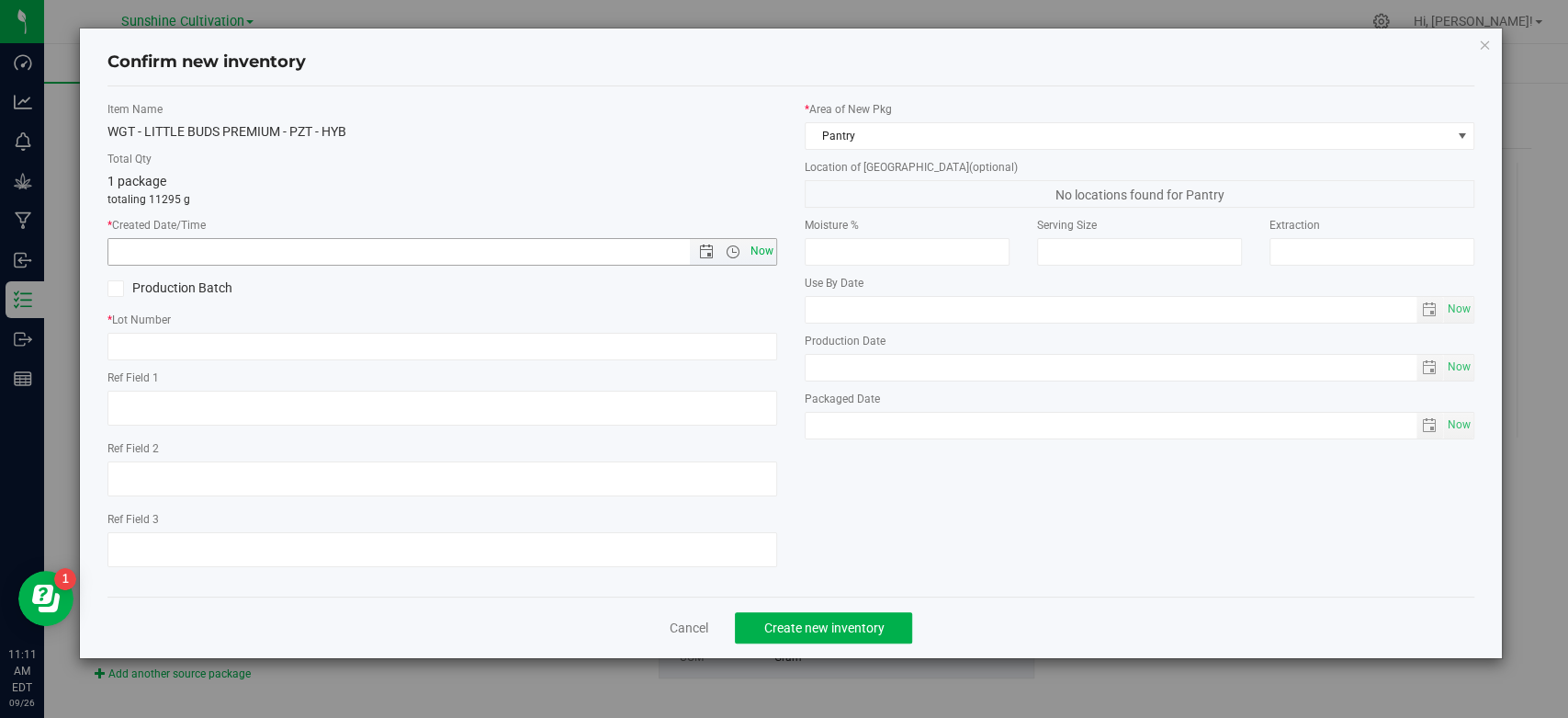
click at [772, 255] on span "Now" at bounding box center [762, 251] width 32 height 27
type input "9/26/2025 11:11 AM"
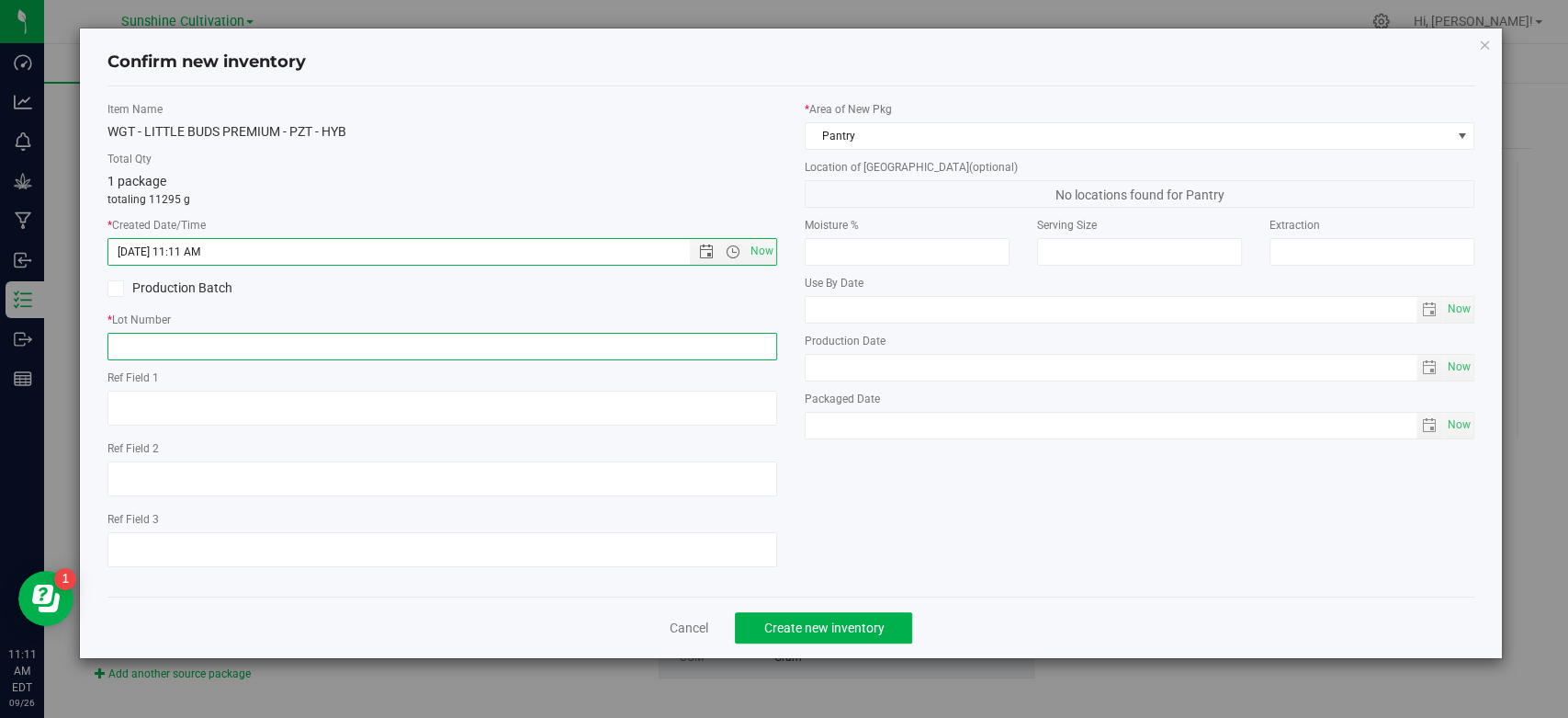
drag, startPoint x: 689, startPoint y: 334, endPoint x: 683, endPoint y: 343, distance: 10.8
click at [689, 334] on input "text" at bounding box center [442, 346] width 670 height 28
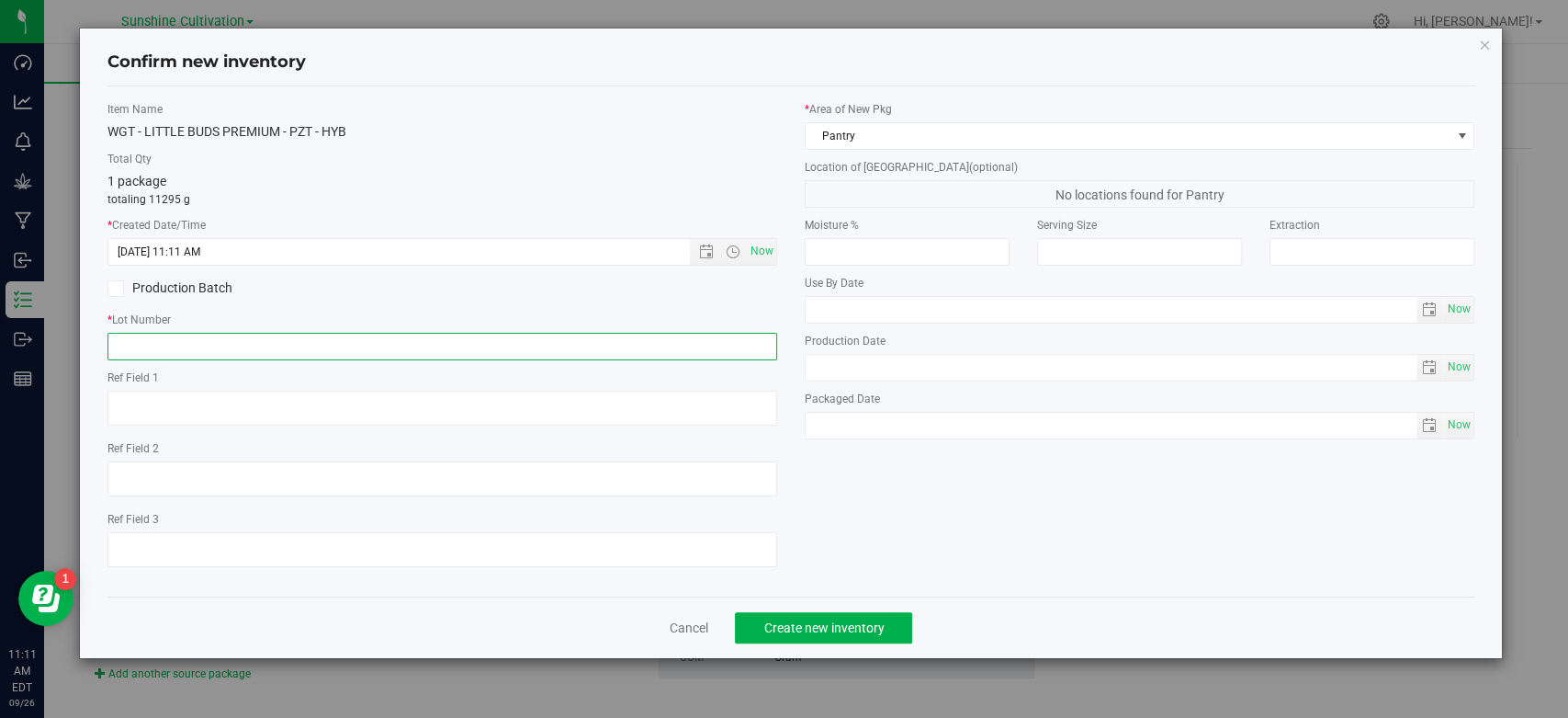
paste input "SN-250822-PZT-03"
type input "SN-250822-PZT-03"
drag, startPoint x: 781, startPoint y: 616, endPoint x: 790, endPoint y: 620, distance: 9.8
click at [784, 618] on button "Create new inventory" at bounding box center [823, 627] width 177 height 32
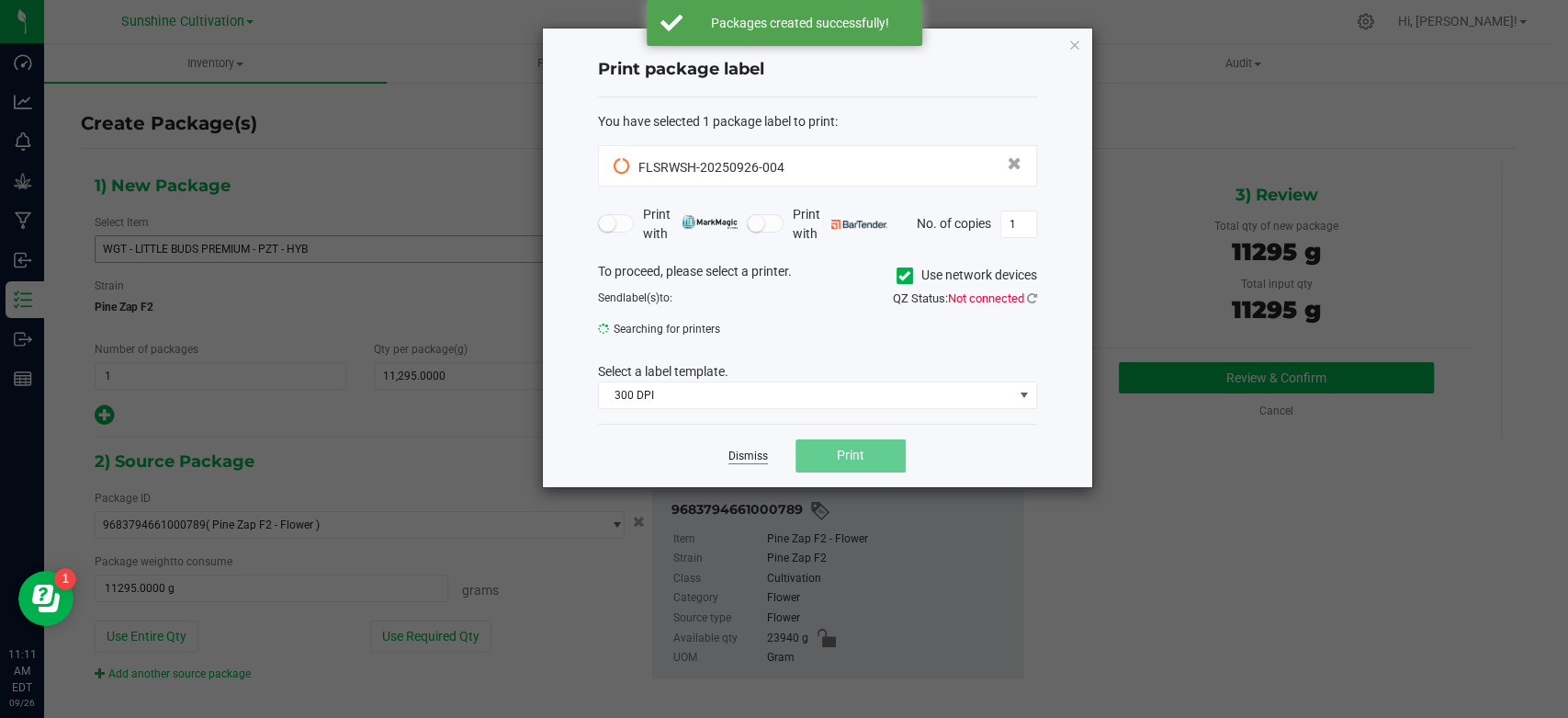
click at [747, 461] on link "Dismiss" at bounding box center [748, 456] width 39 height 15
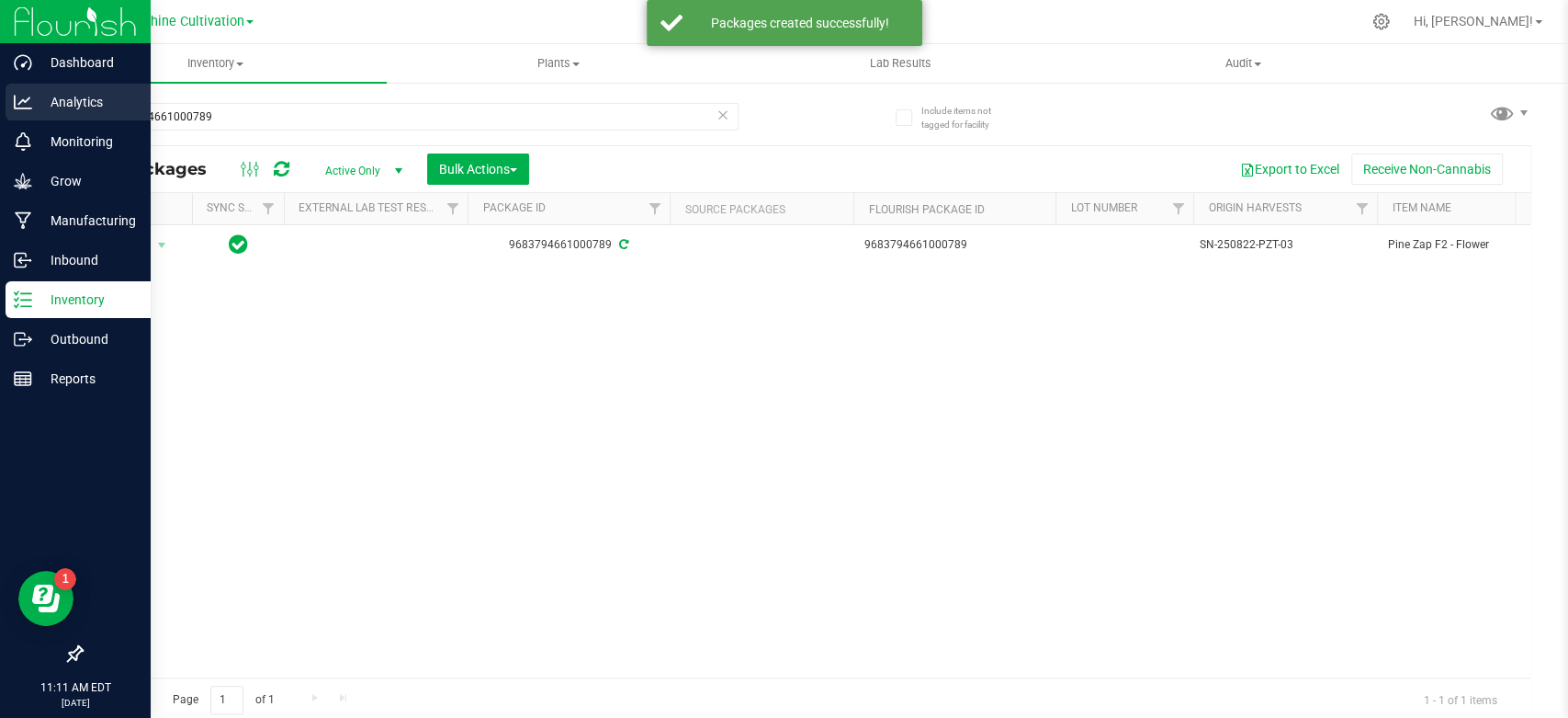
drag, startPoint x: 279, startPoint y: 94, endPoint x: 8, endPoint y: 94, distance: 271.0
click at [28, 99] on div "Dashboard Analytics Monitoring Grow Manufacturing Inbound Inventory Outbound Re…" at bounding box center [784, 359] width 1568 height 718
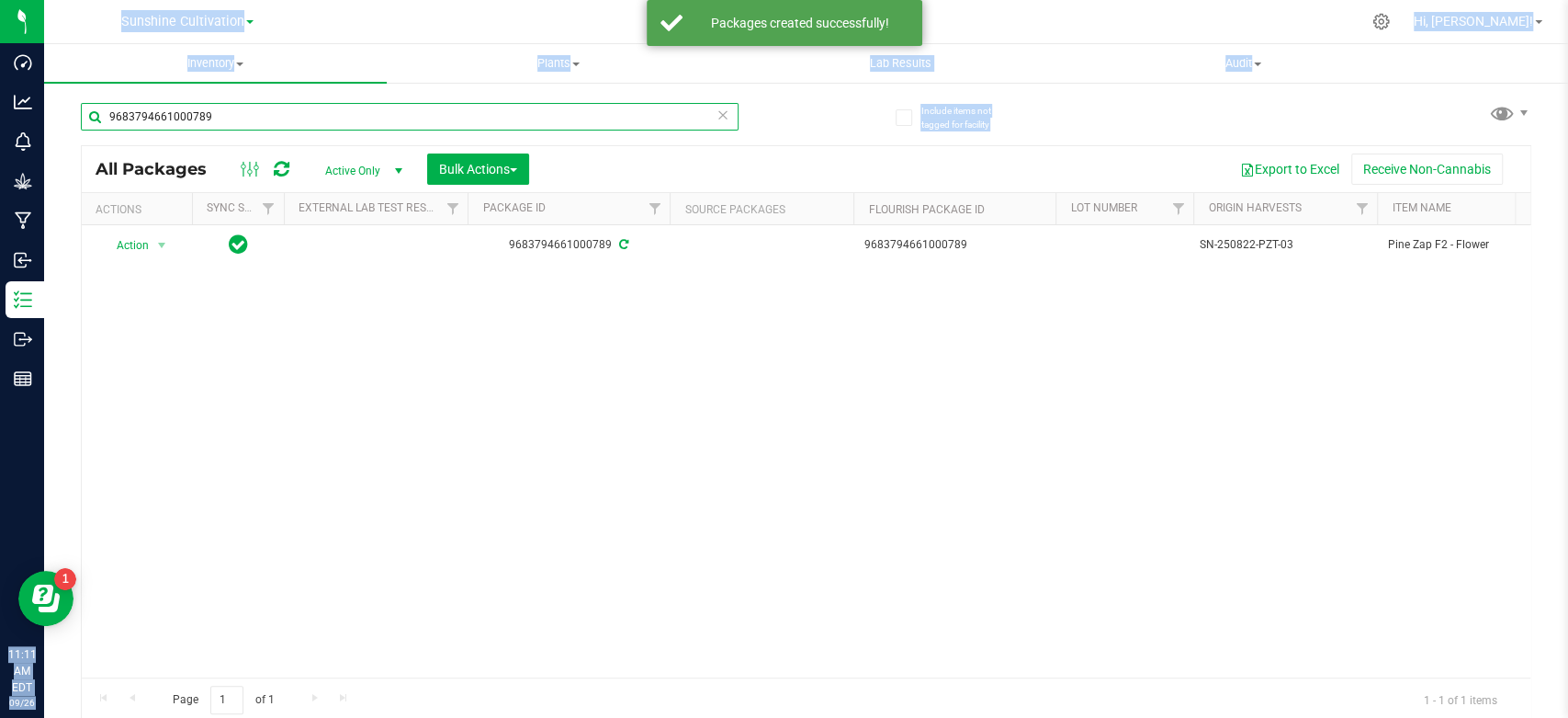
click at [235, 127] on input "9683794661000789" at bounding box center [409, 116] width 657 height 28
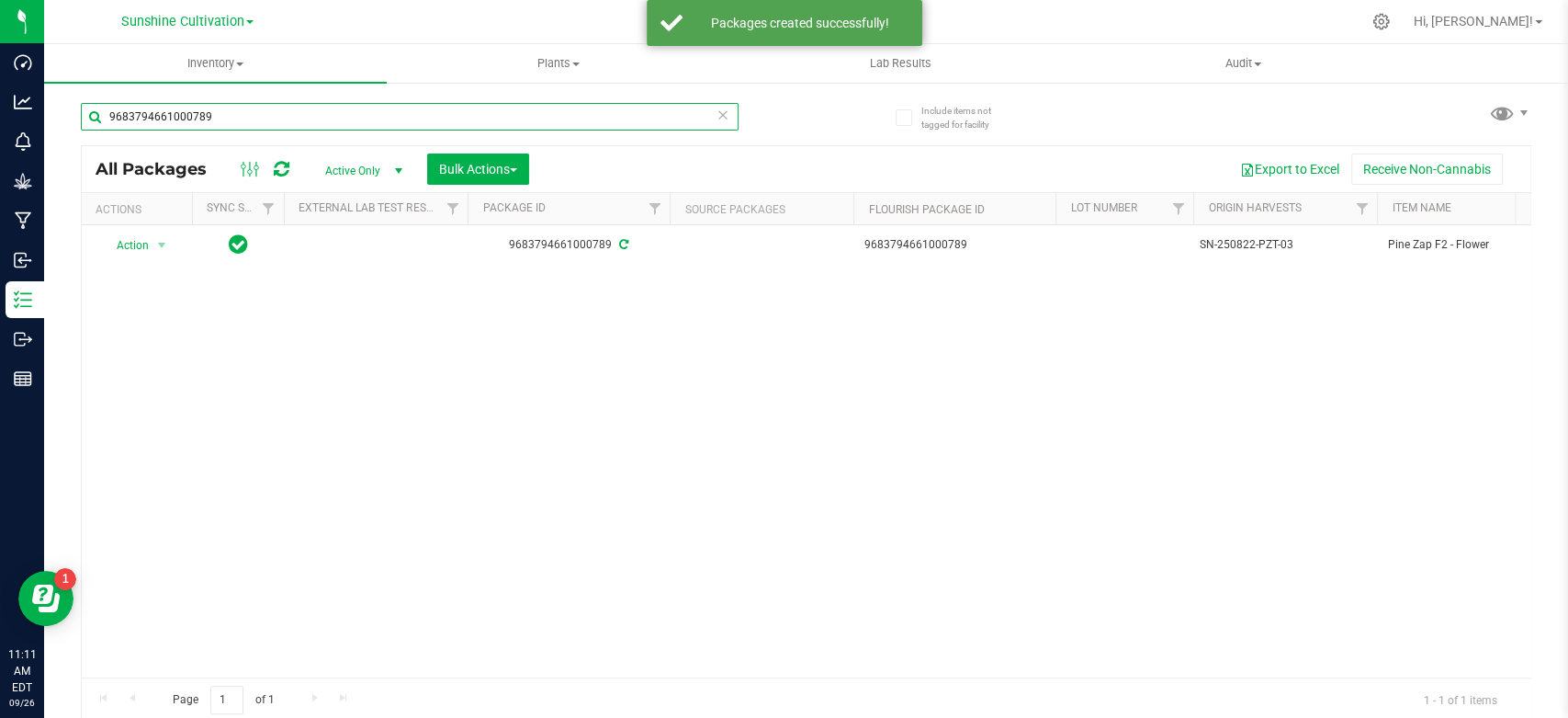
click at [243, 122] on input "9683794661000789" at bounding box center [409, 116] width 657 height 28
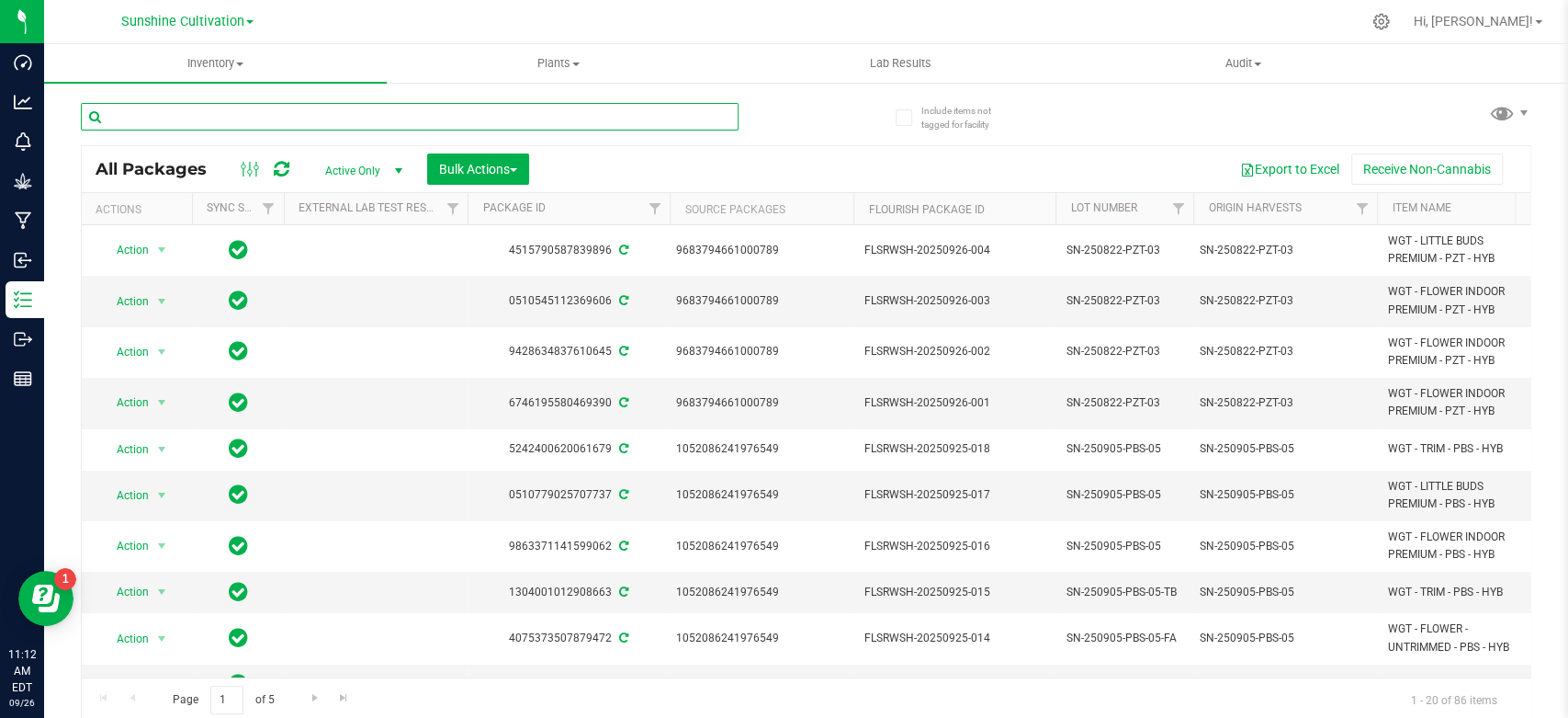
click at [345, 103] on input "text" at bounding box center [409, 116] width 657 height 28
click at [341, 113] on input "text" at bounding box center [409, 116] width 657 height 28
paste input "5690224368420189"
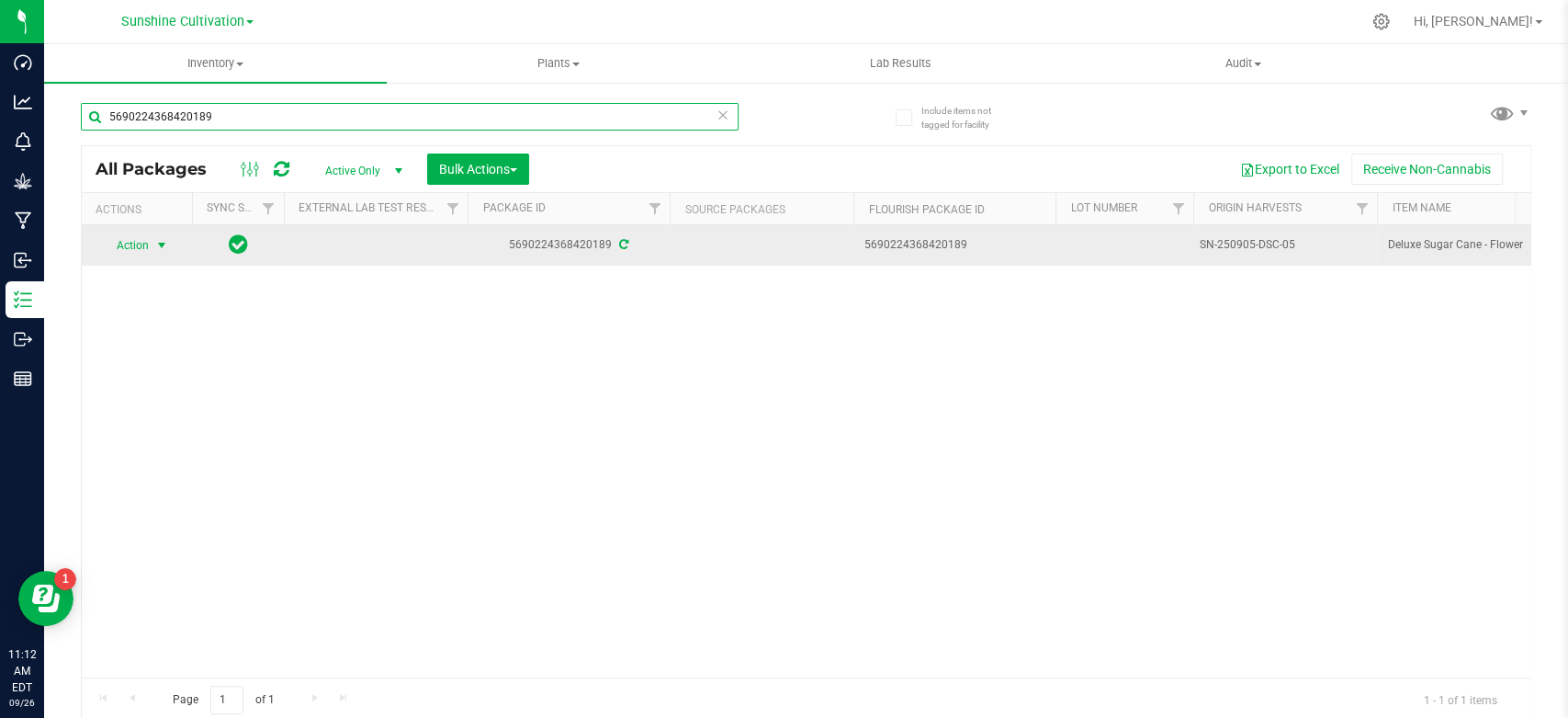
type input "5690224368420189"
click at [163, 246] on span "select" at bounding box center [161, 244] width 14 height 14
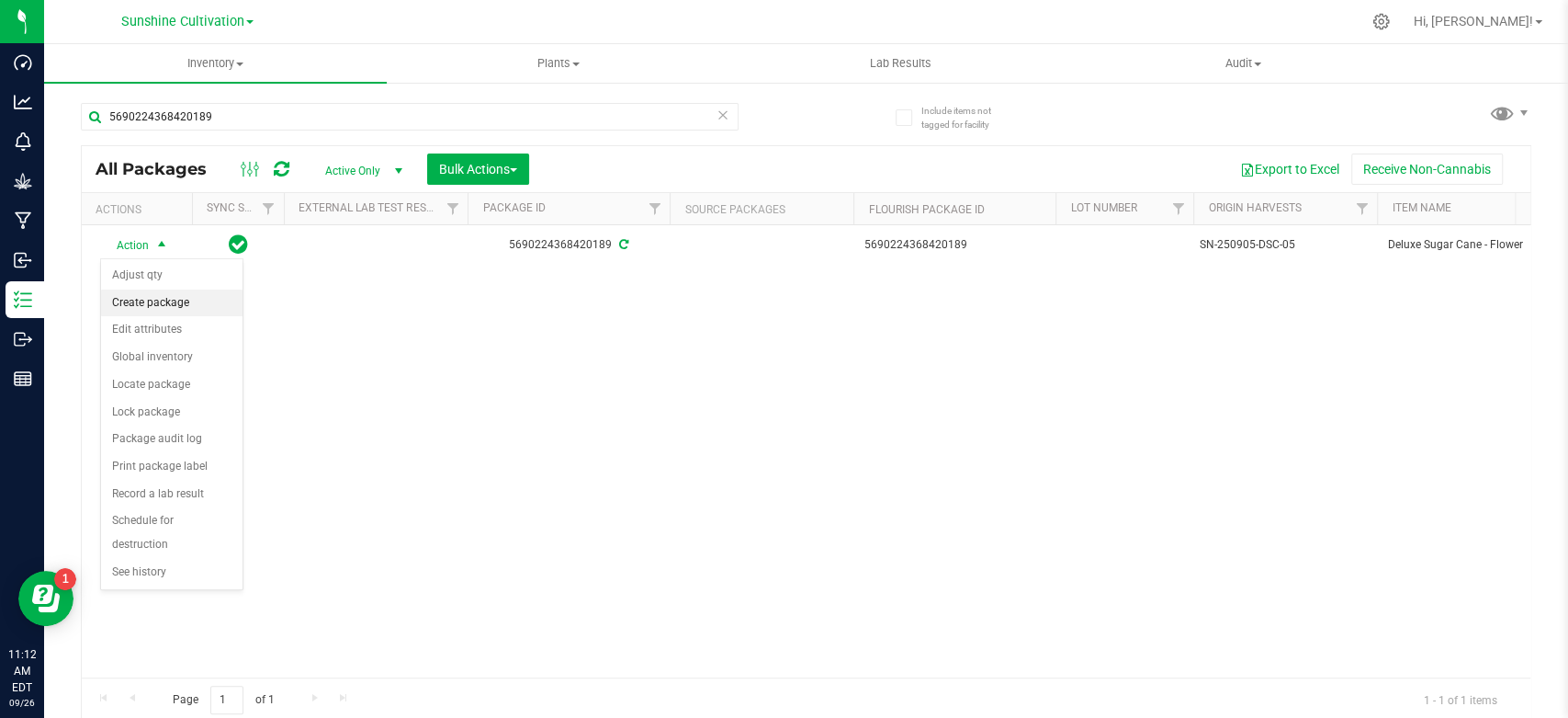
click at [156, 292] on li "Create package" at bounding box center [172, 303] width 142 height 28
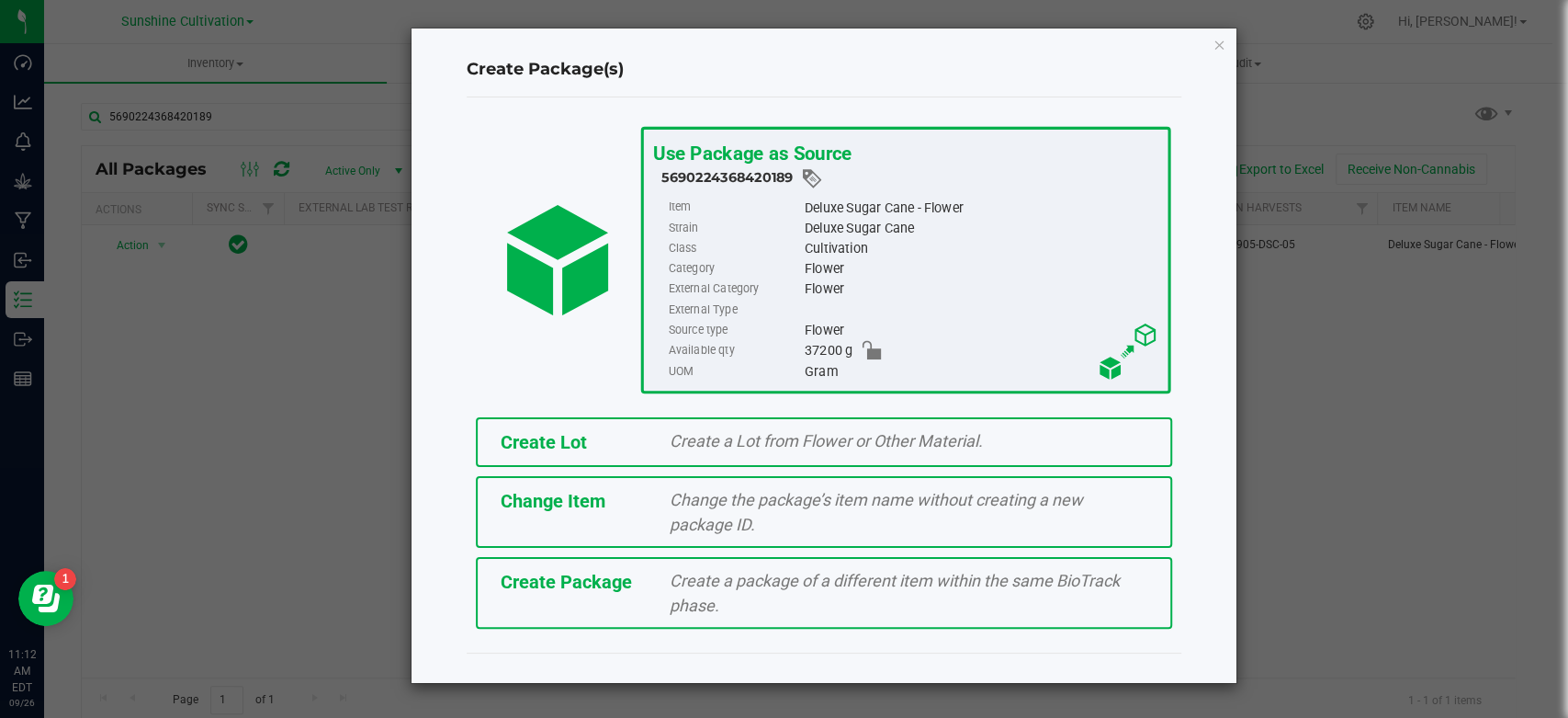
click at [551, 572] on span "Create Package" at bounding box center [565, 581] width 131 height 22
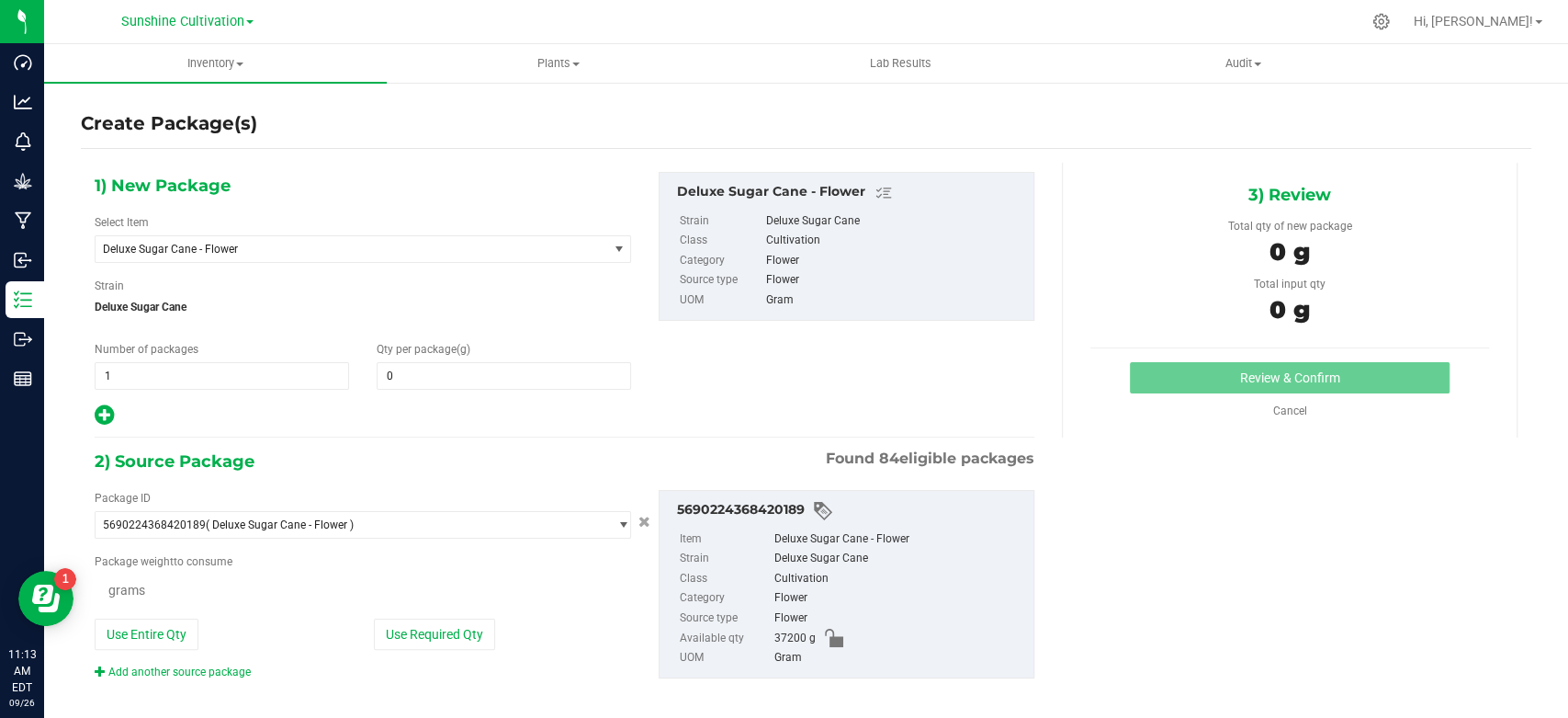
type input "0.0000"
click at [242, 266] on div "1) New Package Select Item Deluxe Sugar Cane - Flower 007UP - Flower 007UP - Wa…" at bounding box center [362, 299] width 565 height 255
click at [250, 255] on span "Deluxe Sugar Cane - Flower" at bounding box center [352, 248] width 512 height 26
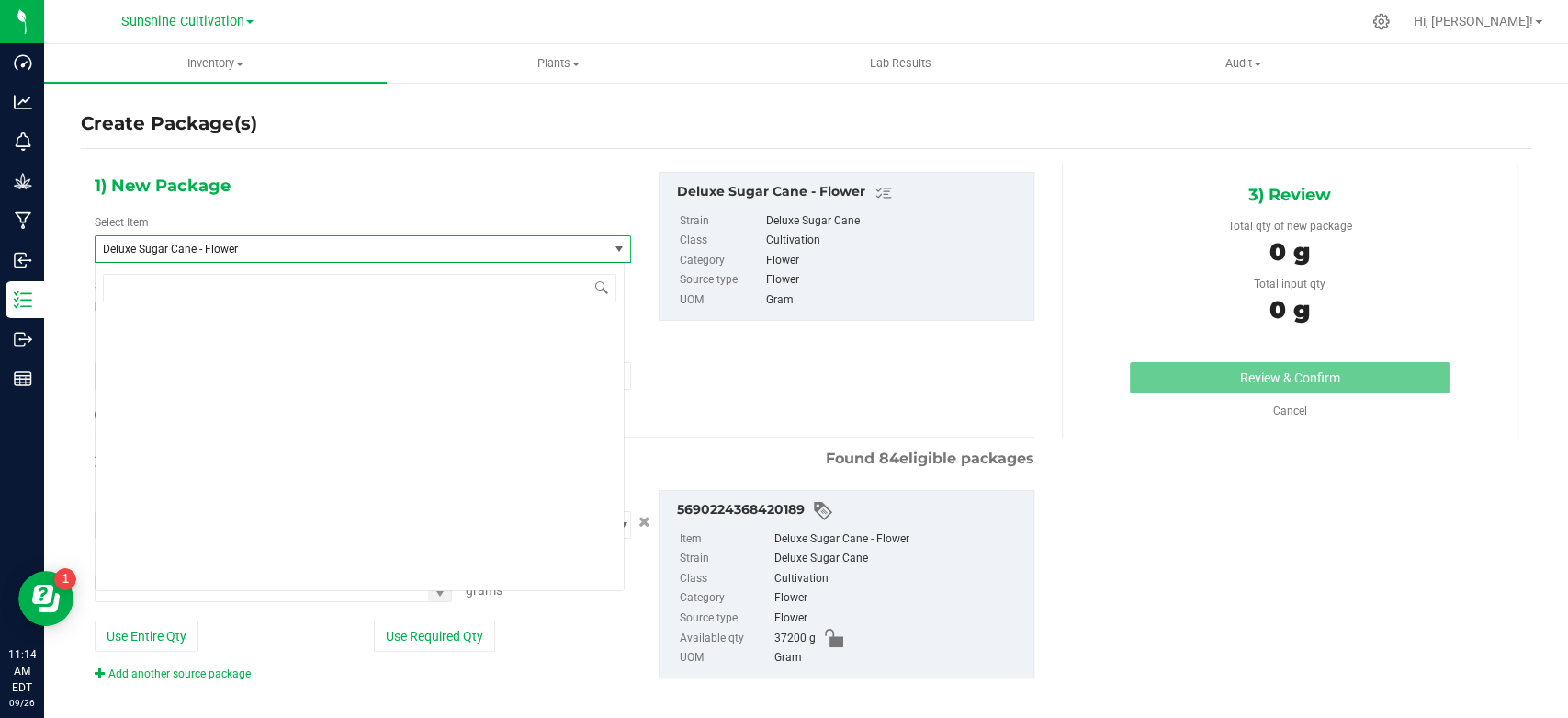
scroll to position [1852, 0]
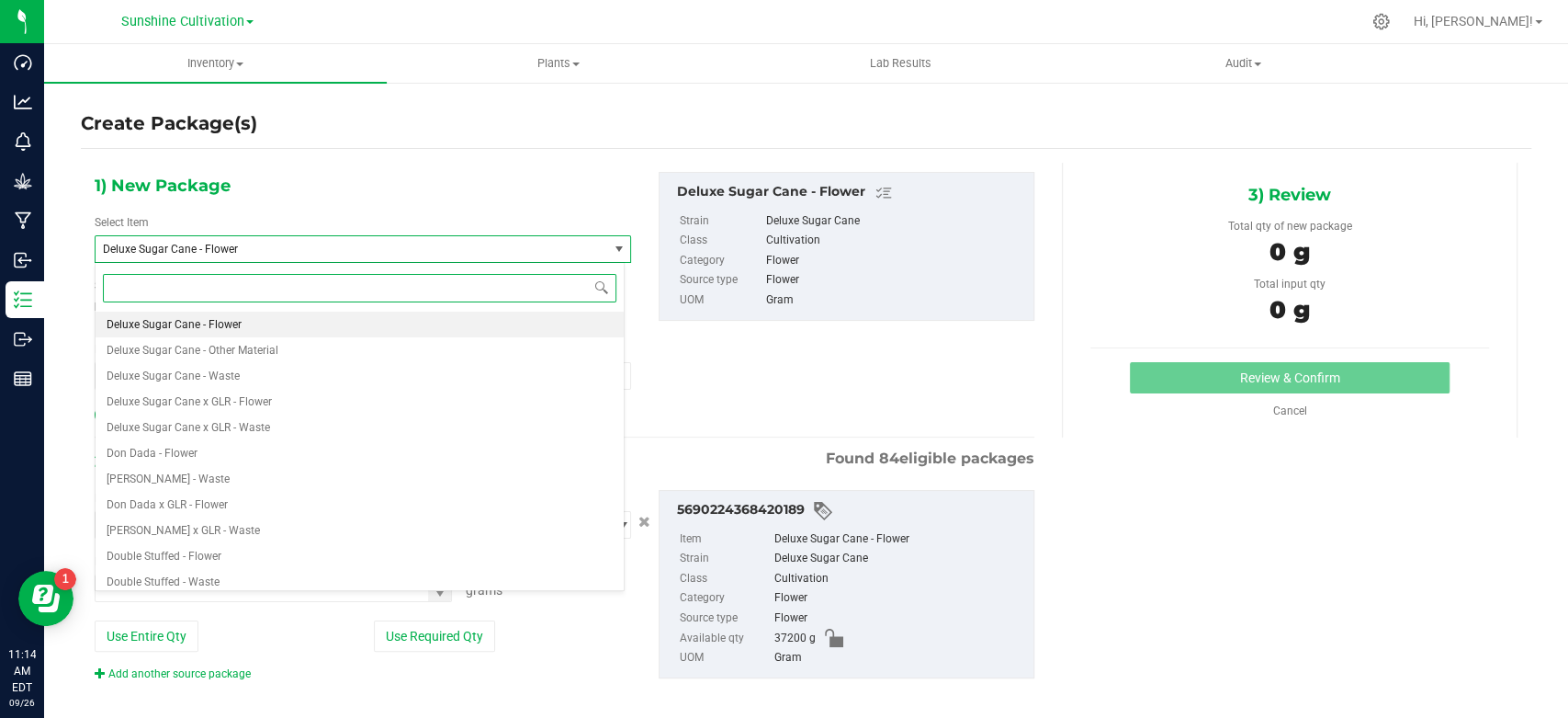
type input "S"
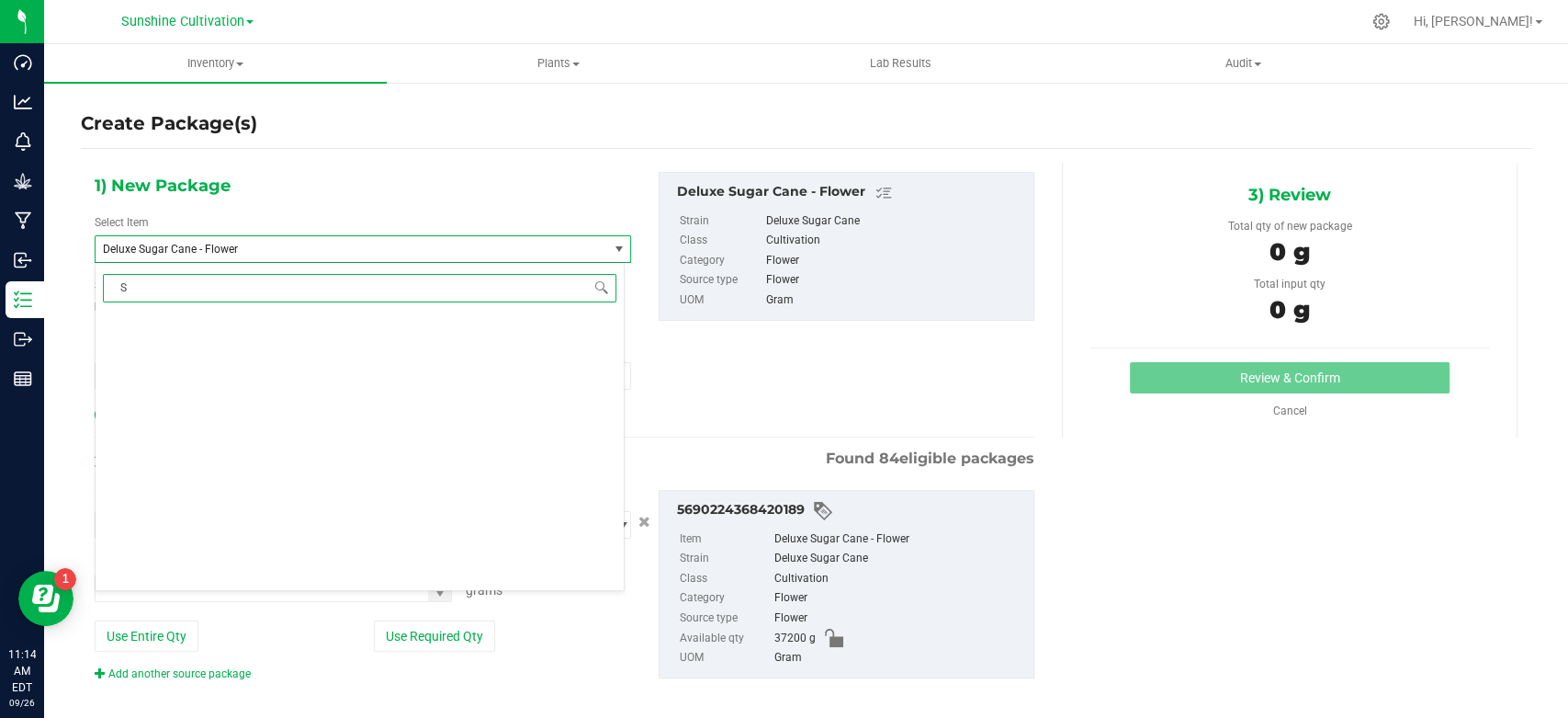
scroll to position [0, 0]
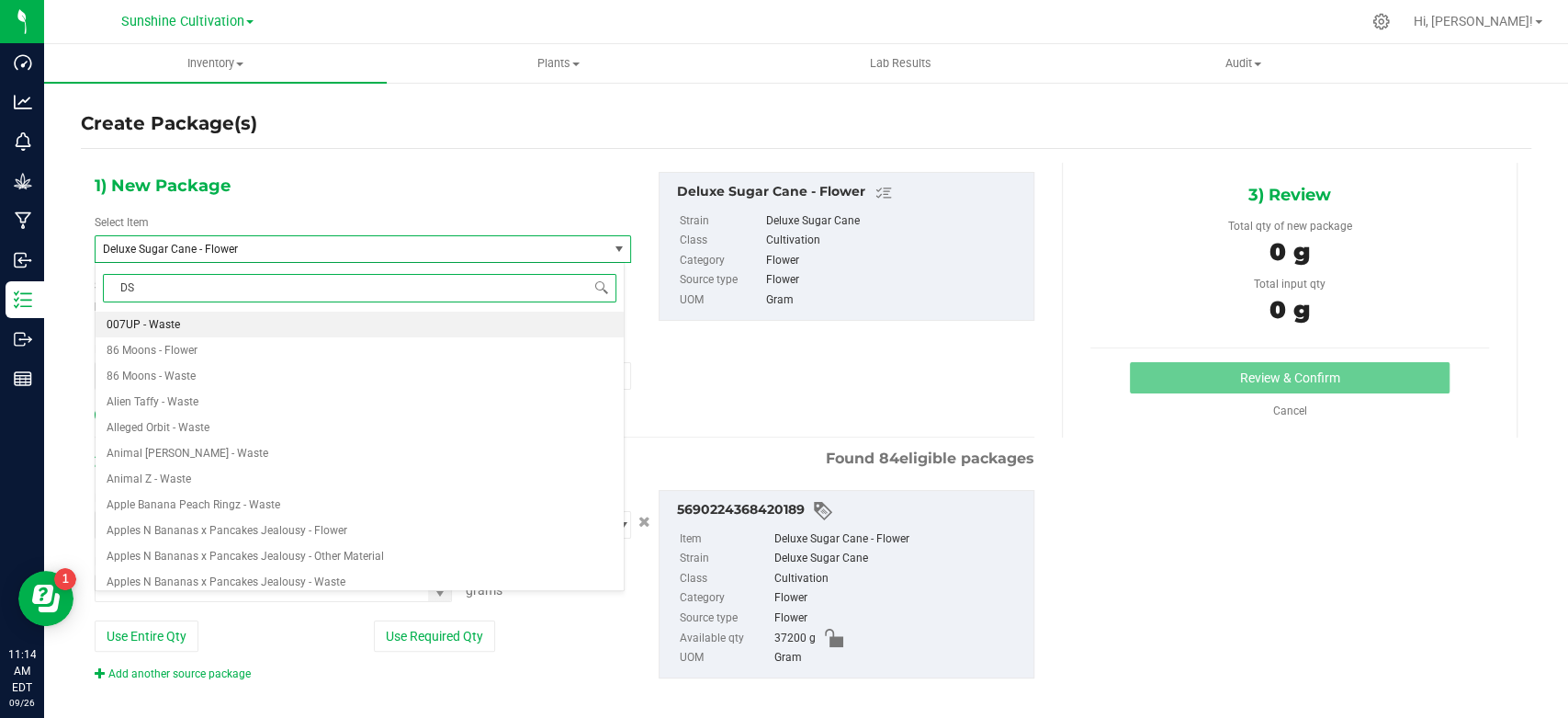
type input "DSC"
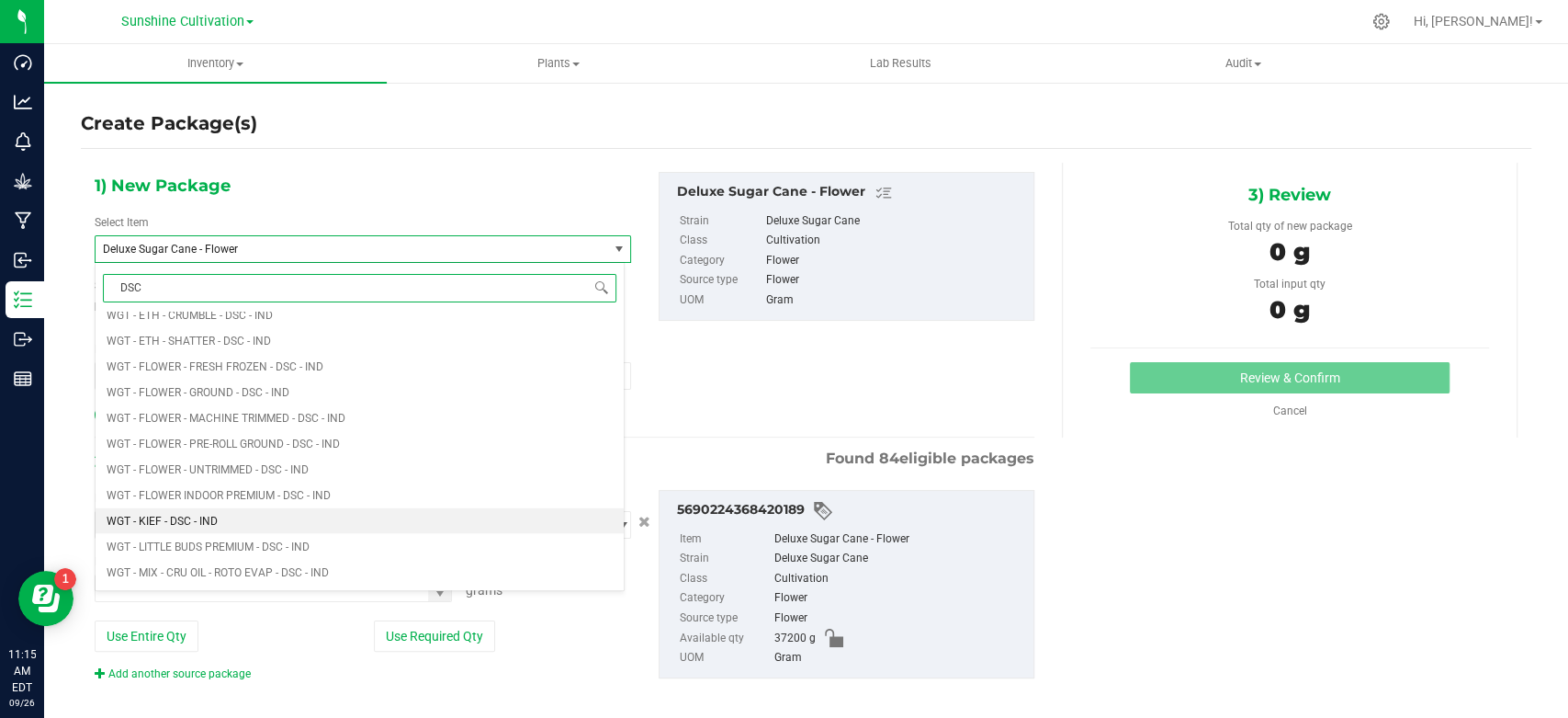
scroll to position [2653, 0]
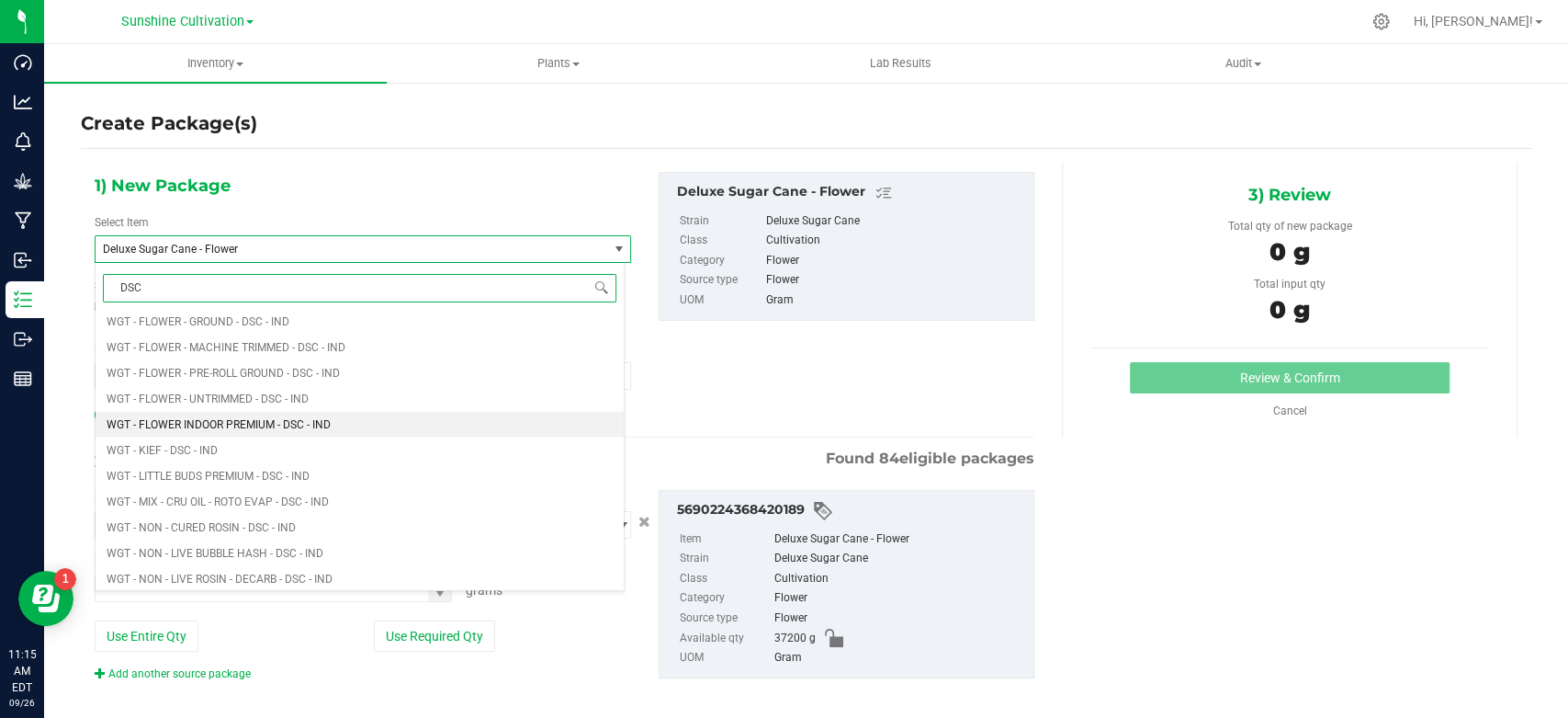
click at [277, 418] on span "WGT - FLOWER INDOOR PREMIUM - DSC - IND" at bounding box center [219, 423] width 224 height 12
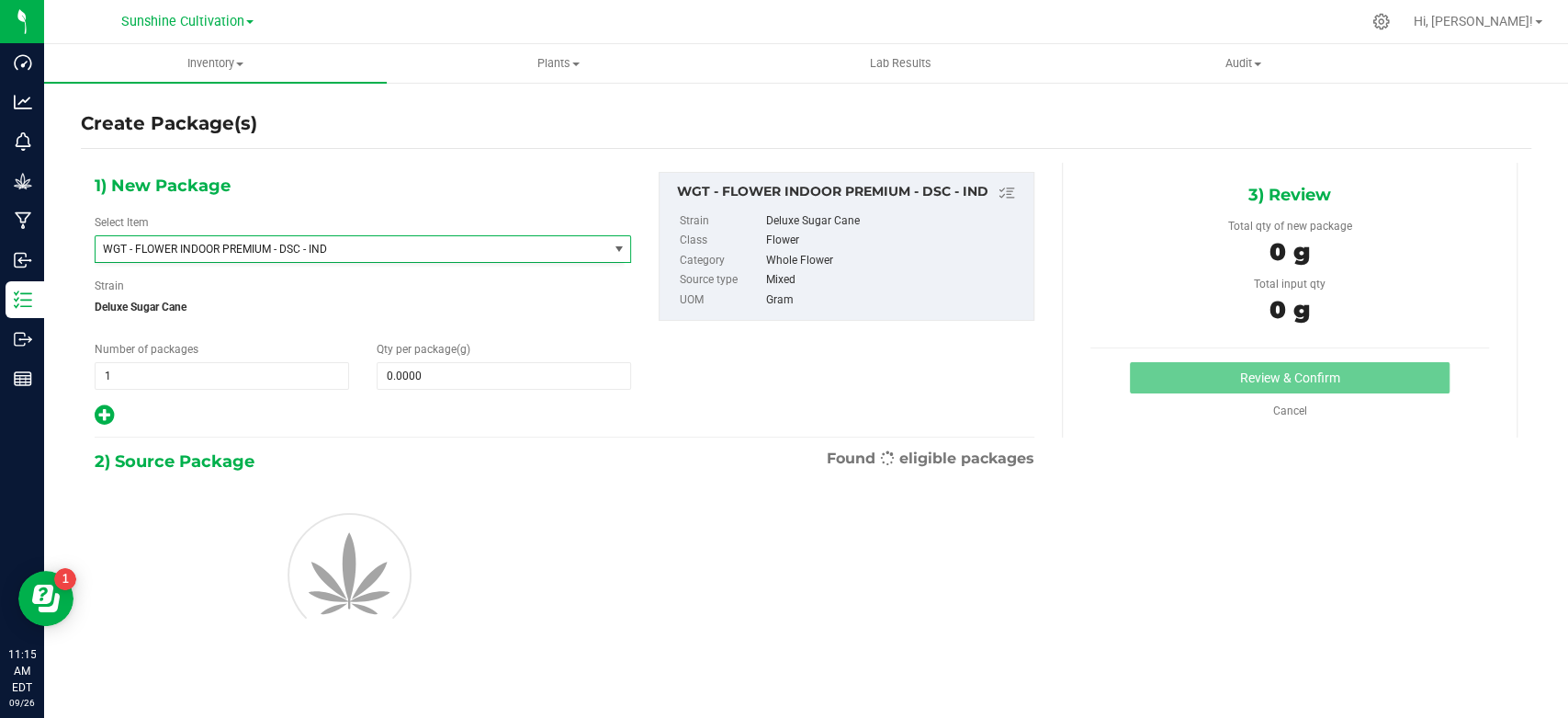
type input "0.0000"
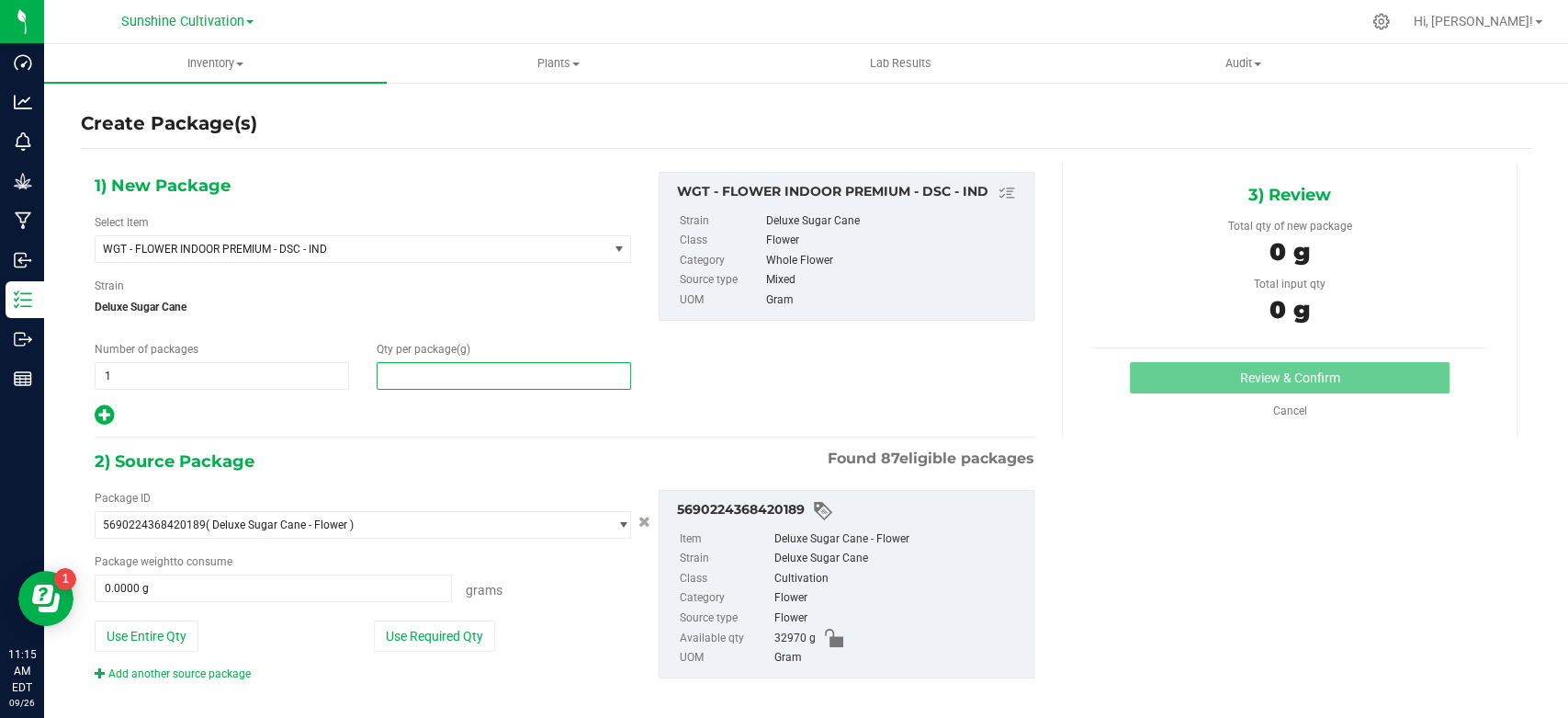
click at [455, 387] on span at bounding box center [504, 376] width 255 height 28
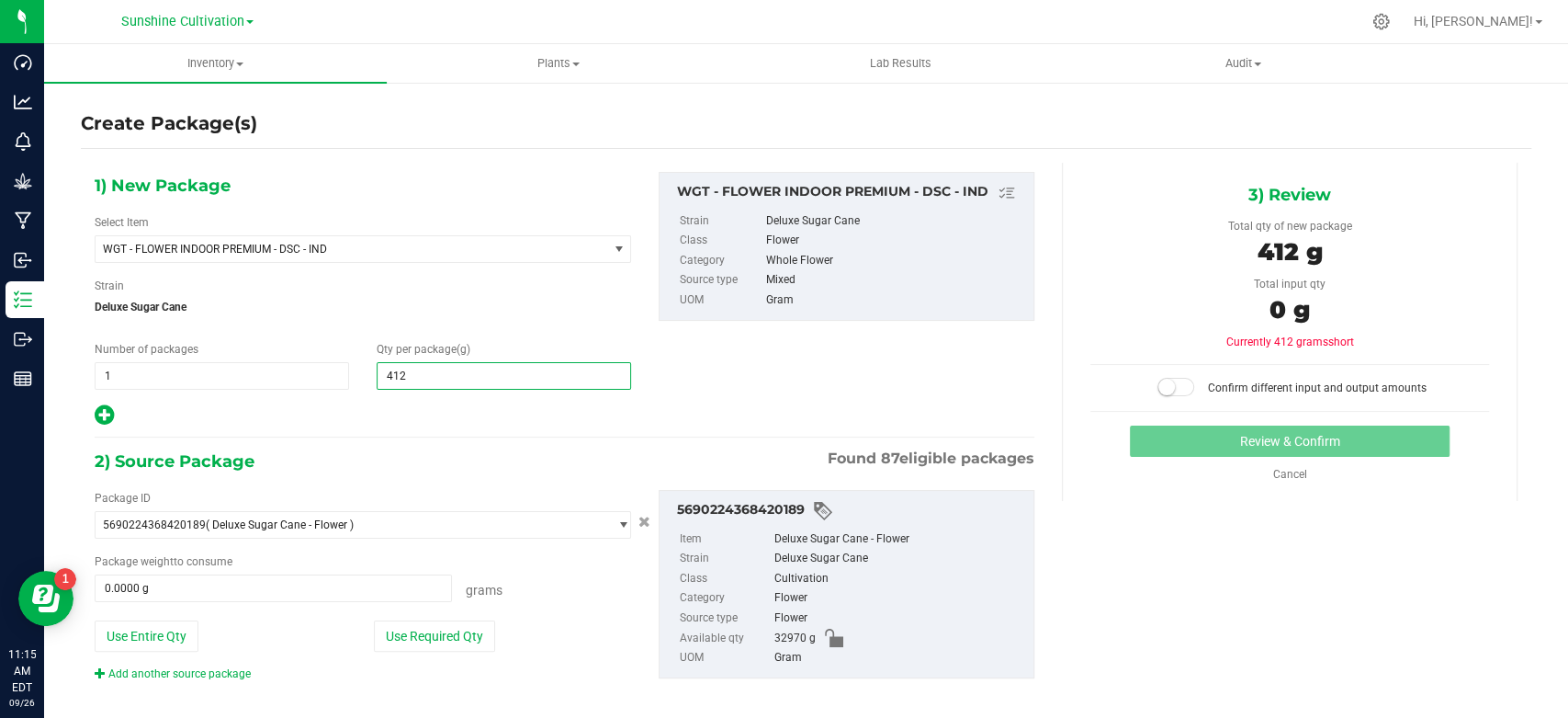
type input "4120"
type input "4,120.0000"
click at [333, 584] on span at bounding box center [273, 588] width 357 height 28
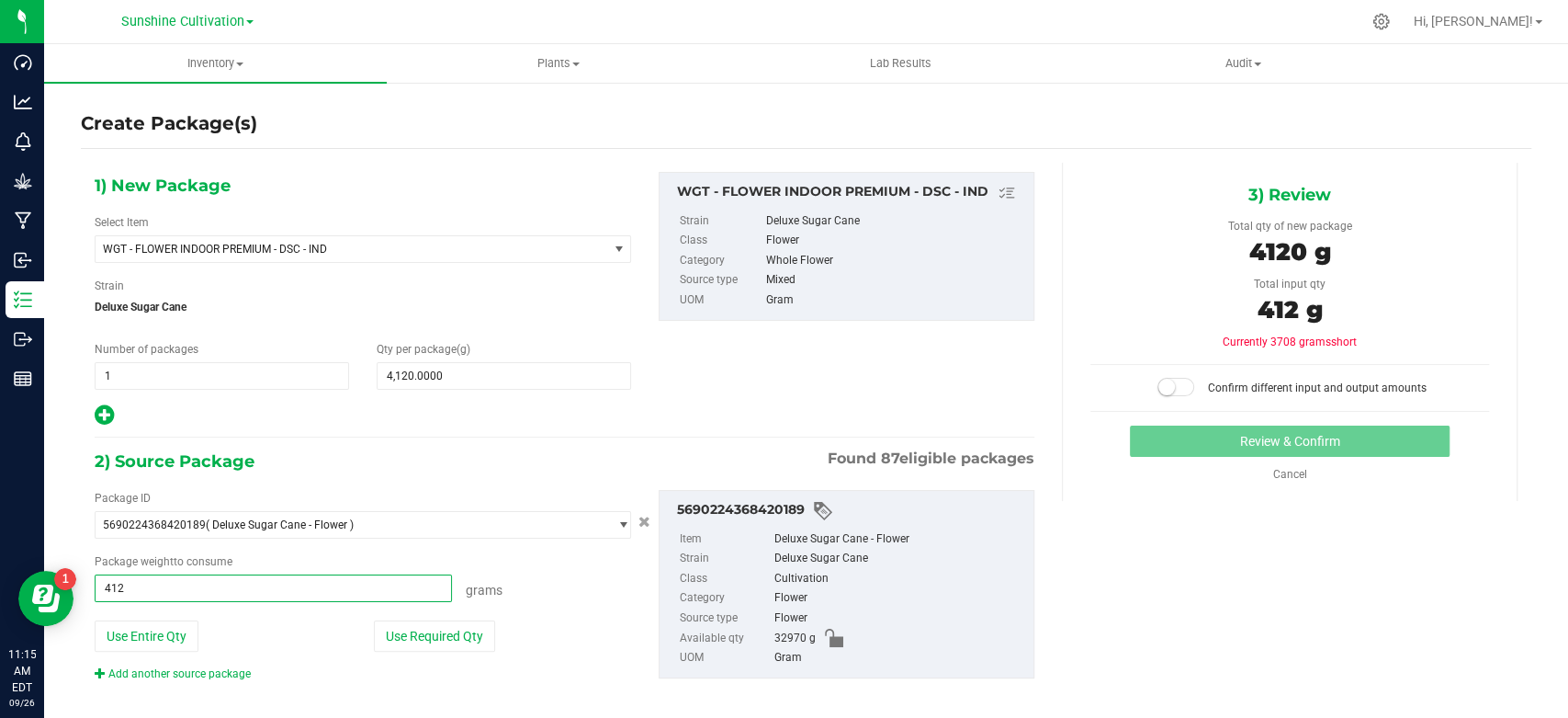
type input "4120"
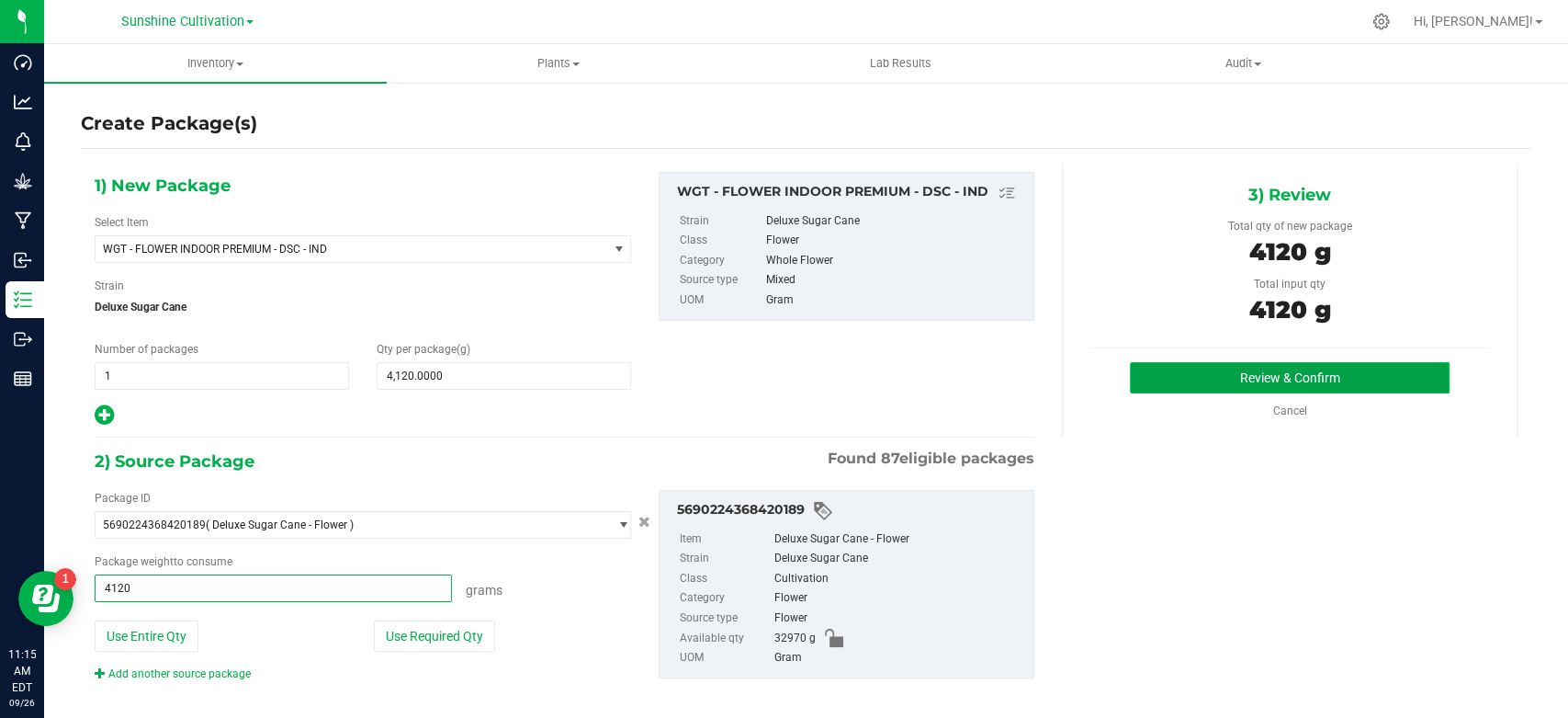
type input "4120.0000 g"
click at [1252, 379] on button "Review & Confirm" at bounding box center [1289, 378] width 319 height 32
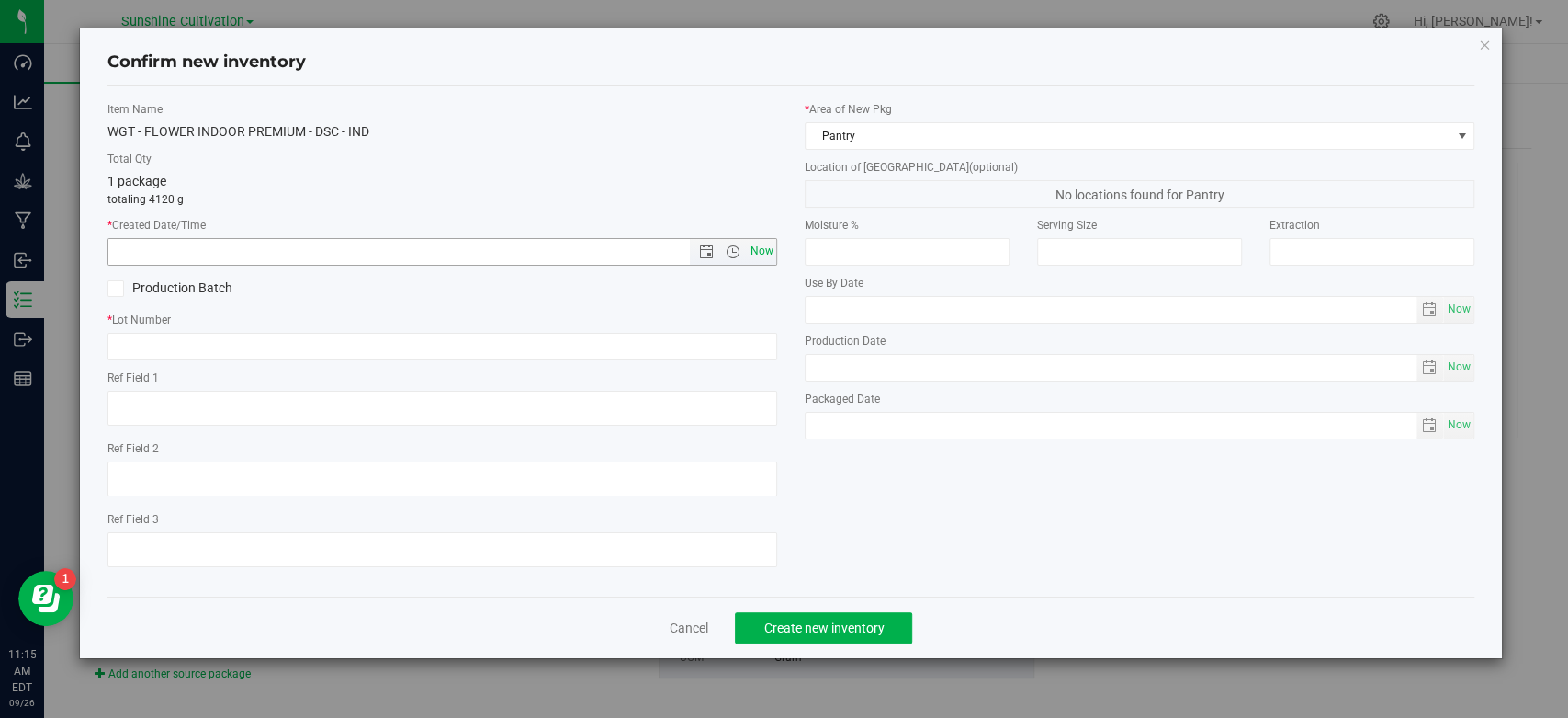
click at [760, 248] on span "Now" at bounding box center [762, 251] width 32 height 27
type input "9/26/2025 11:15 AM"
click at [717, 333] on input "text" at bounding box center [442, 346] width 670 height 28
paste input "SN-250905-DSC-05"
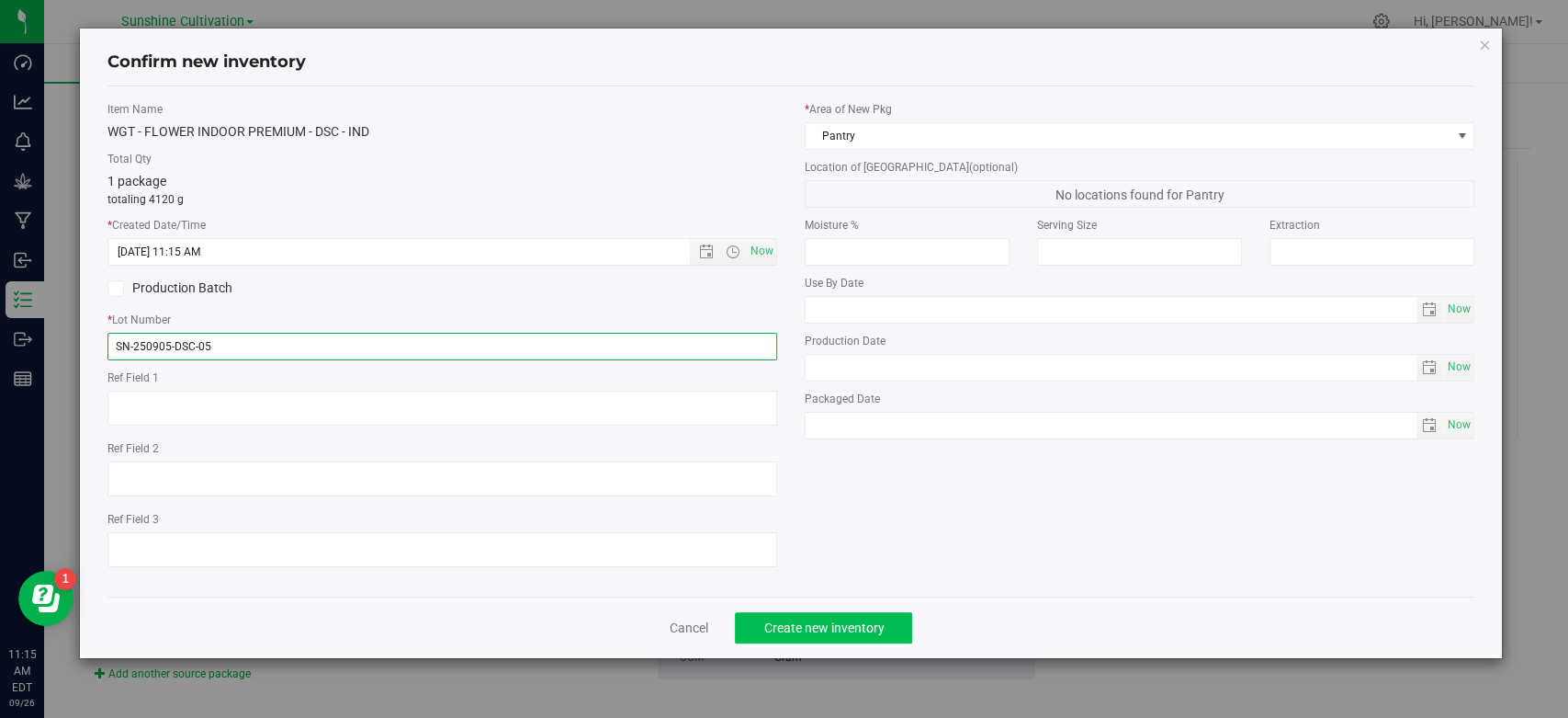
type input "SN-250905-DSC-05"
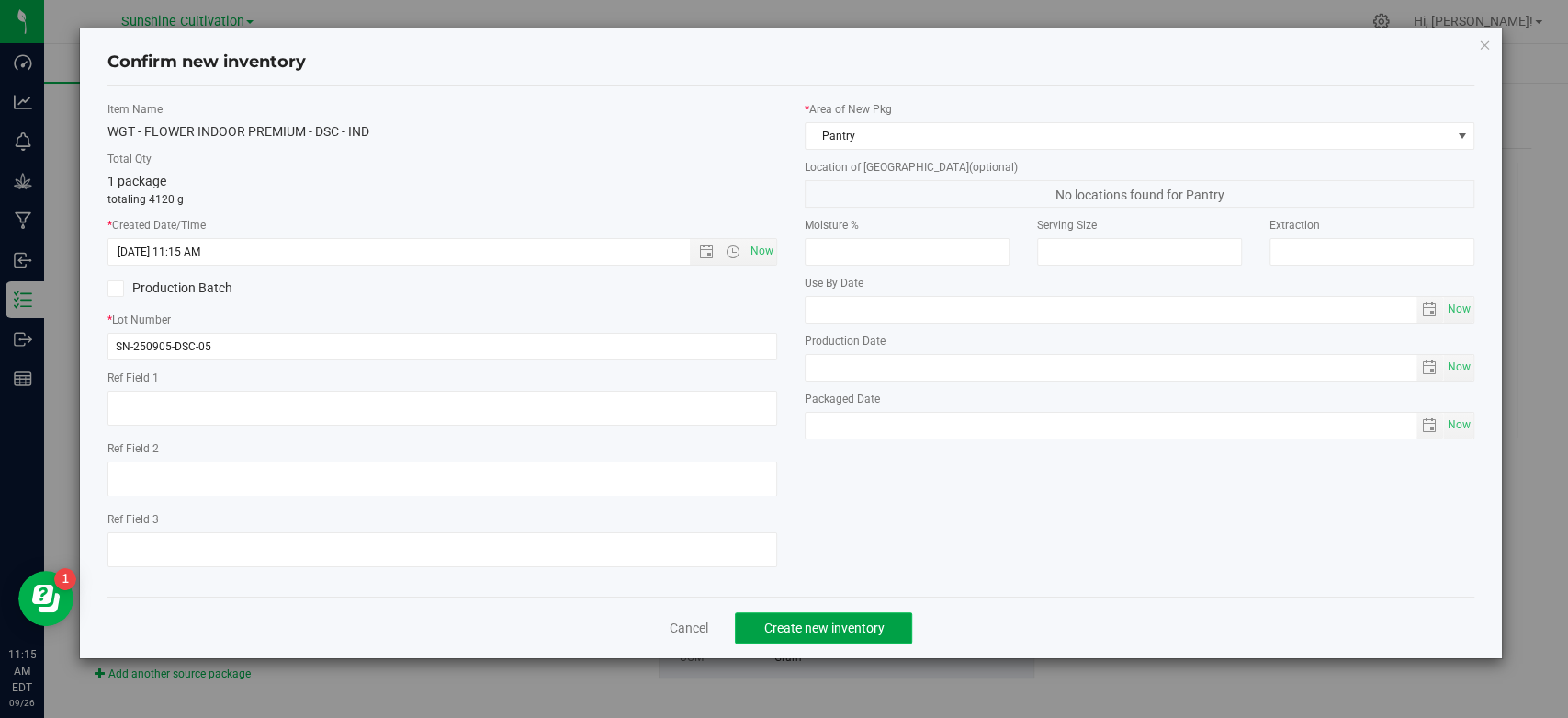
click at [823, 629] on button "Create new inventory" at bounding box center [823, 627] width 177 height 32
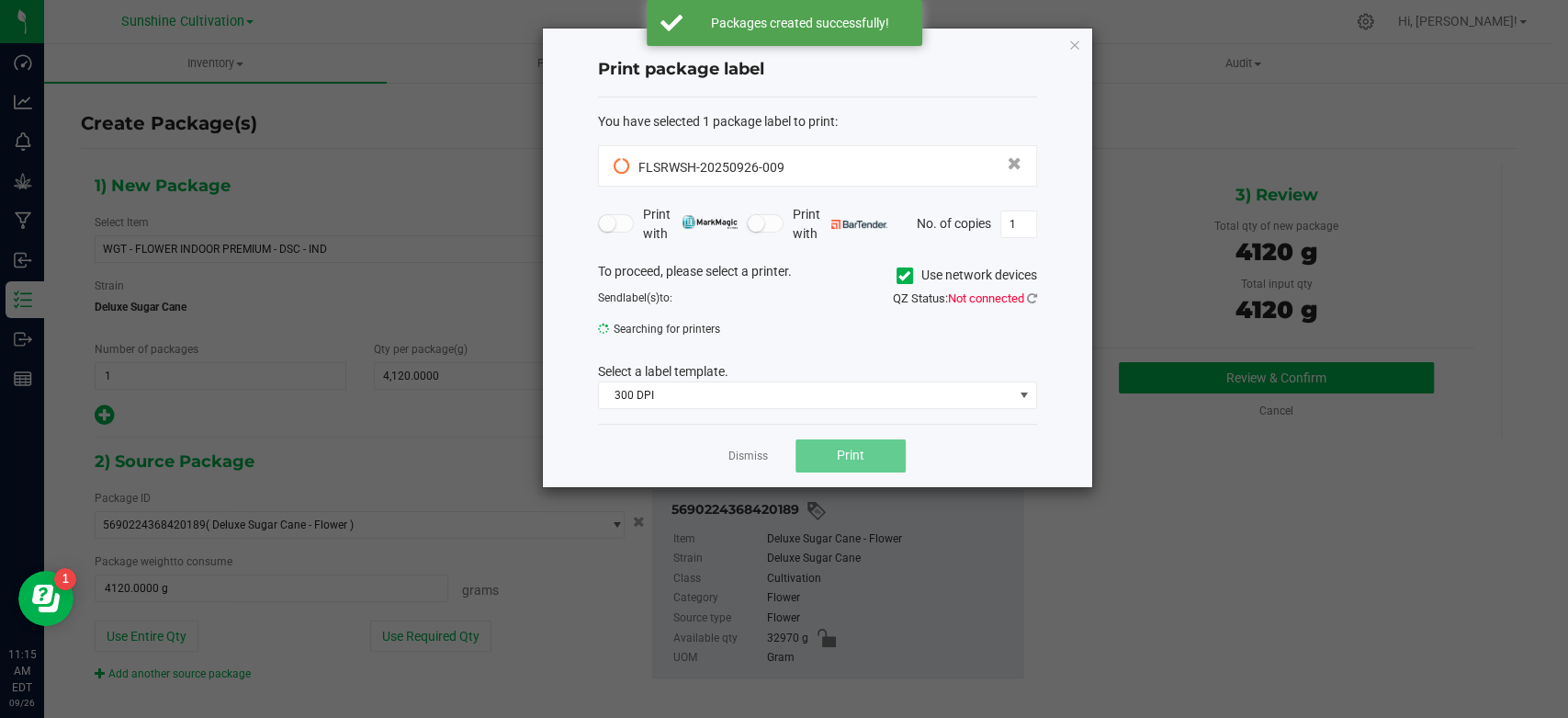
click at [749, 469] on div "Dismiss Print" at bounding box center [818, 455] width 439 height 63
click at [749, 455] on link "Dismiss" at bounding box center [748, 456] width 39 height 15
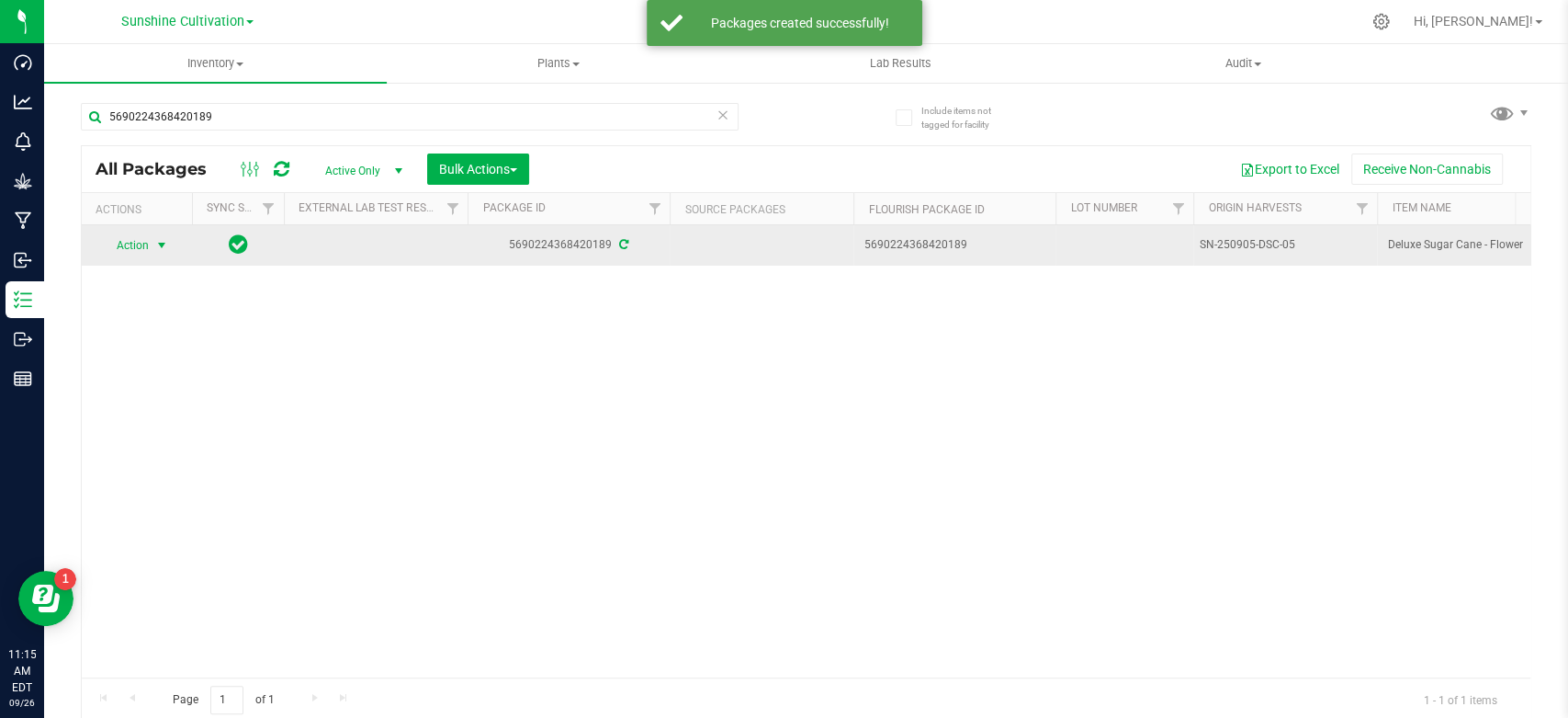
click at [156, 240] on span "select" at bounding box center [161, 244] width 14 height 14
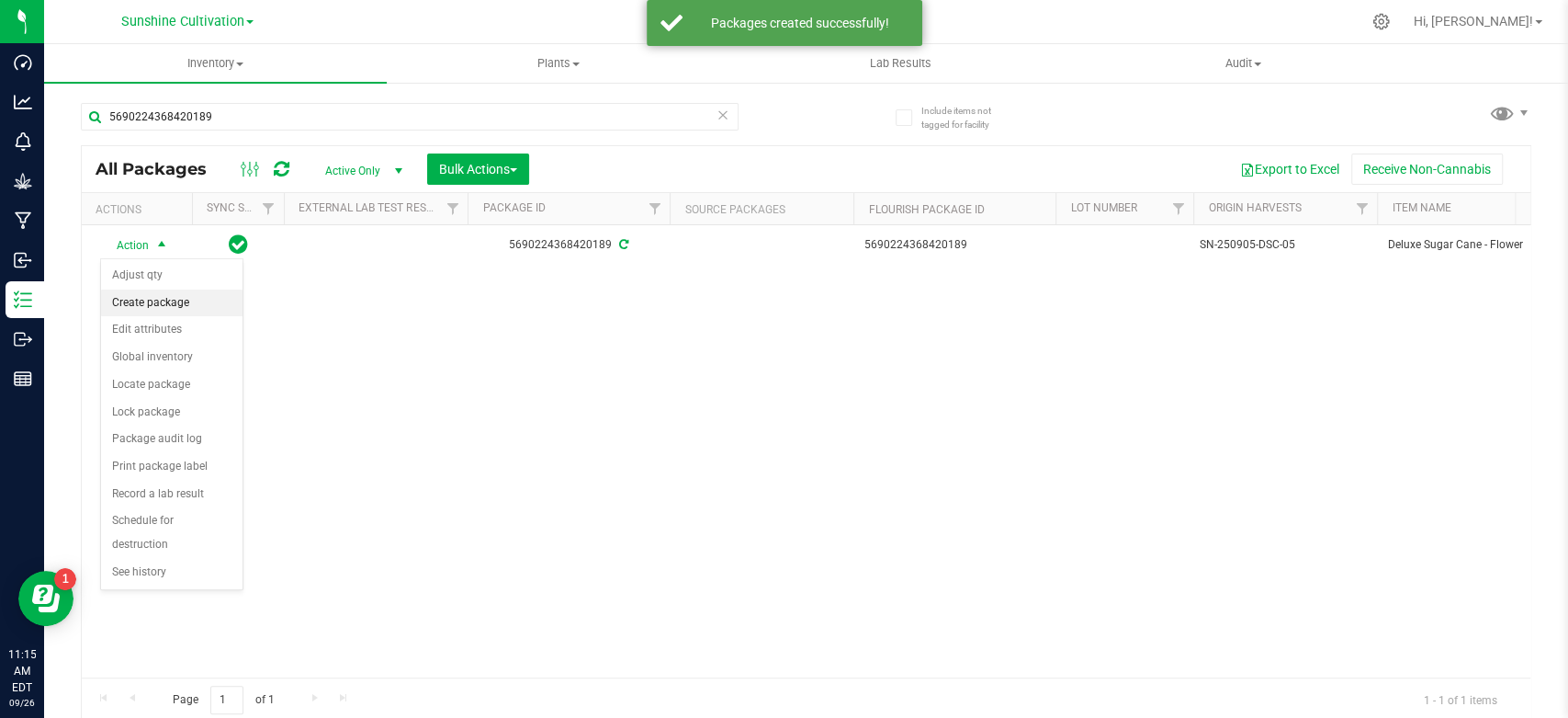
click at [156, 298] on li "Create package" at bounding box center [172, 303] width 142 height 28
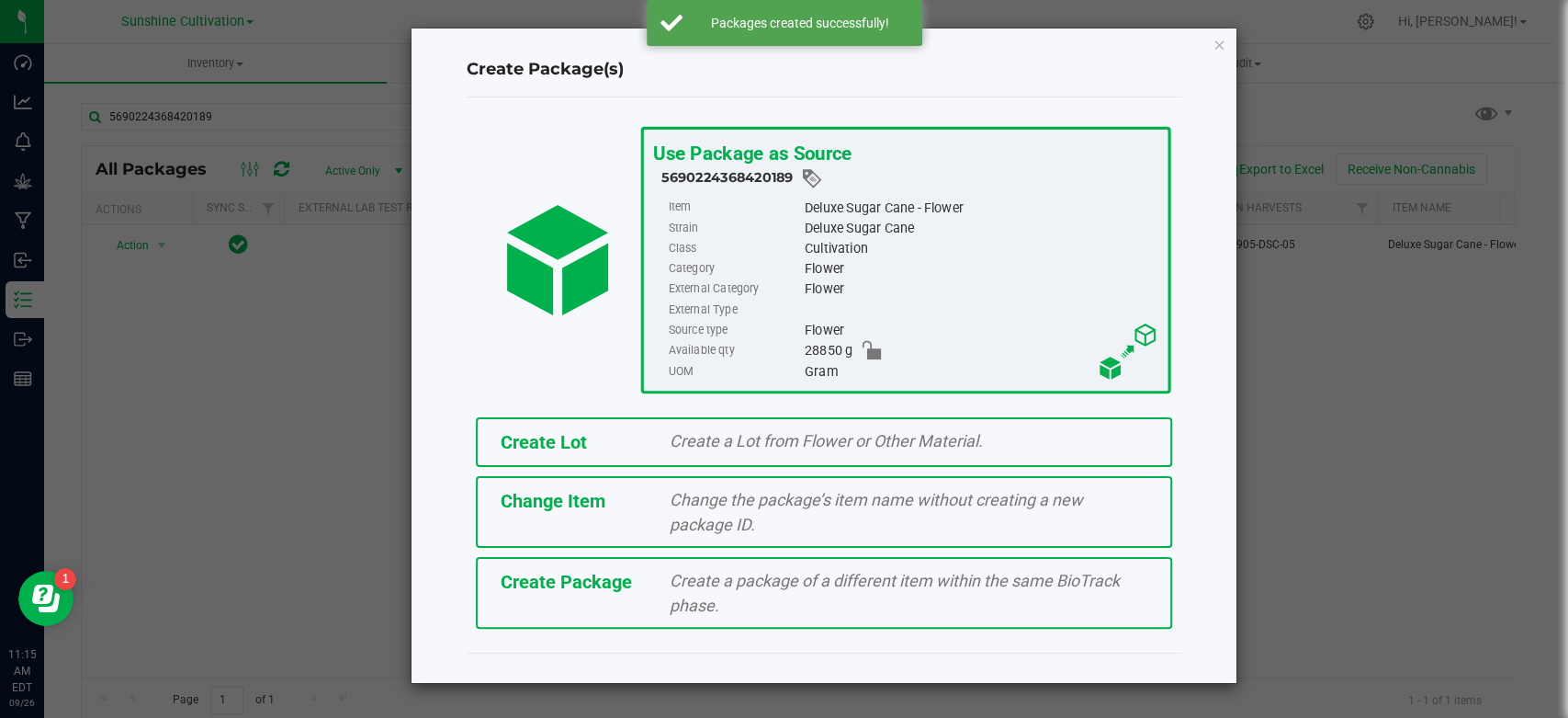
click at [600, 577] on span "Create Package" at bounding box center [565, 581] width 131 height 22
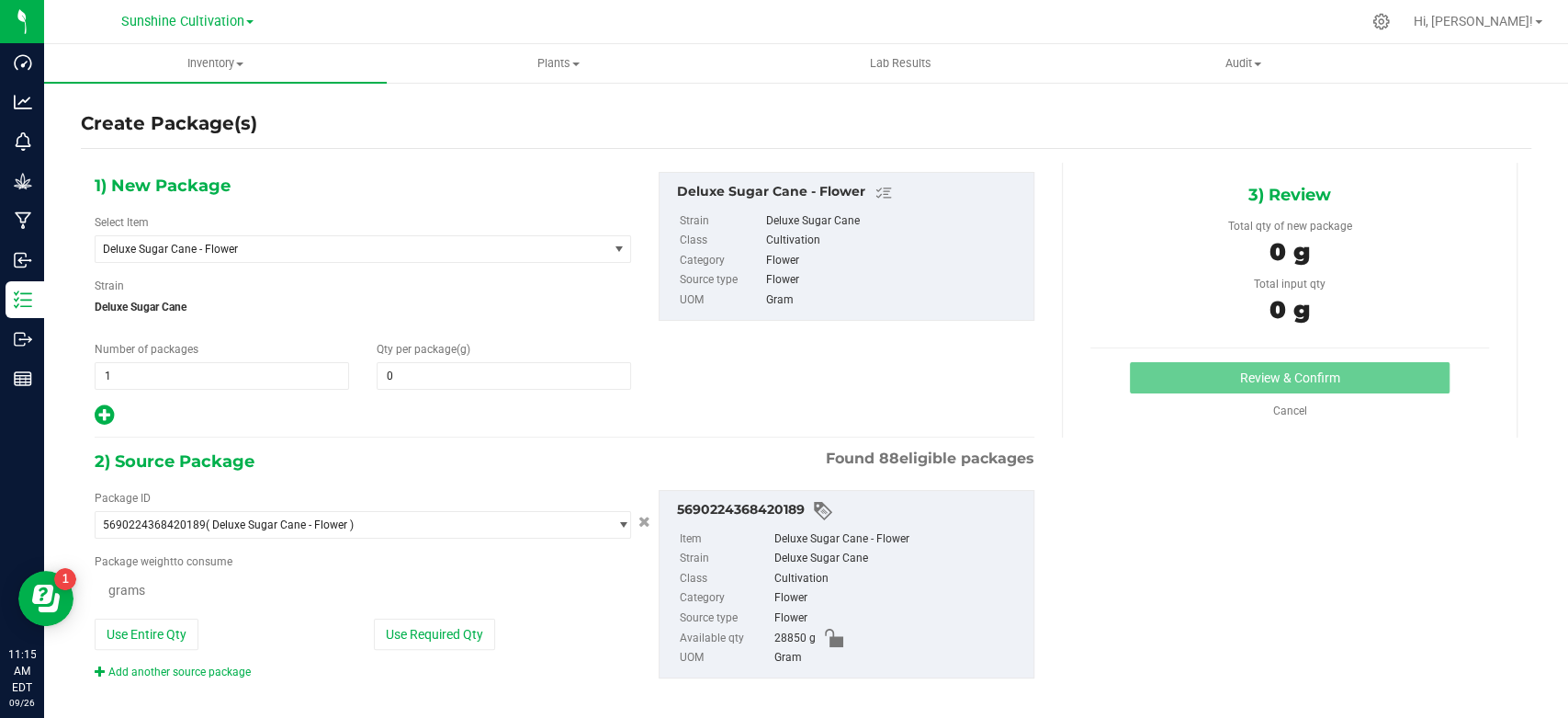
type input "0.0000"
click at [362, 249] on span "Deluxe Sugar Cane - Flower" at bounding box center [340, 248] width 476 height 12
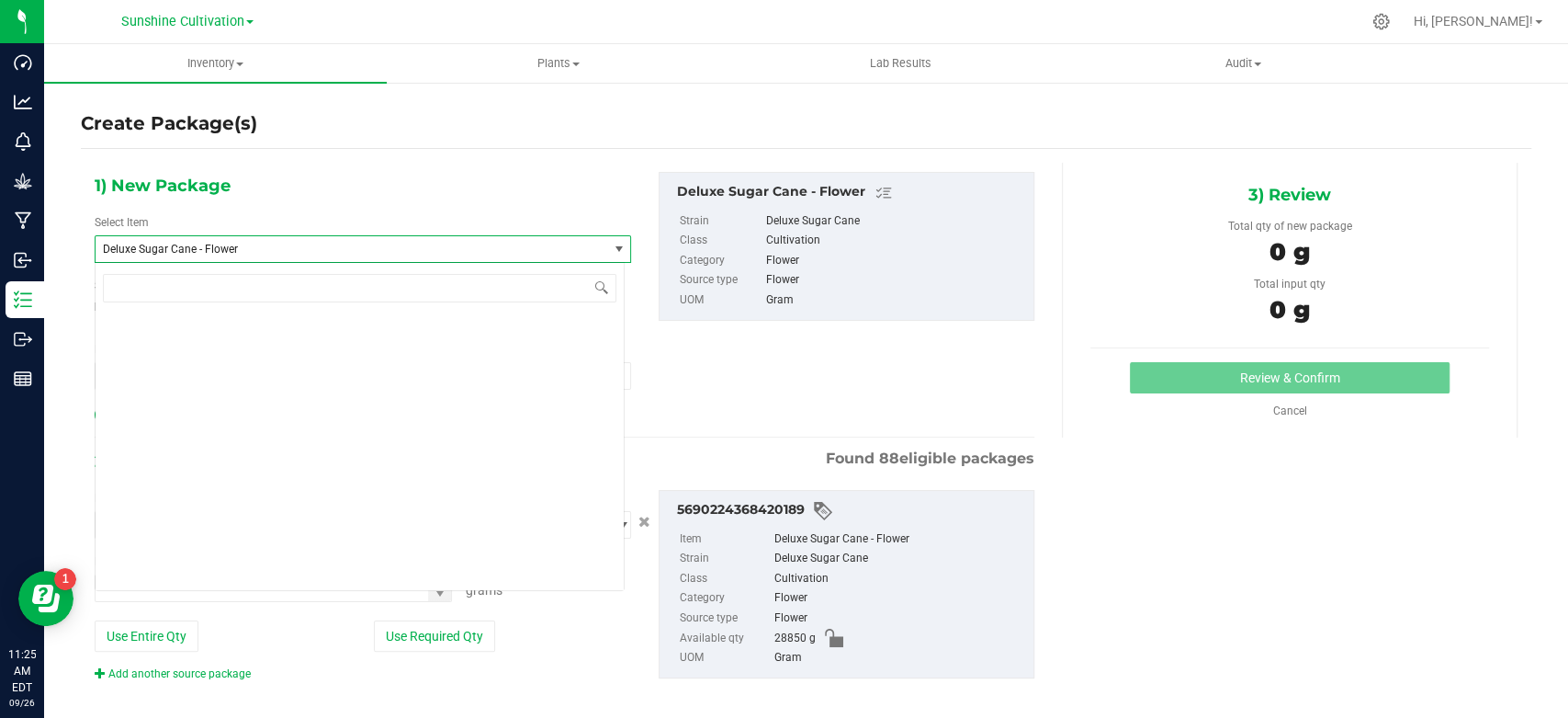
scroll to position [1852, 0]
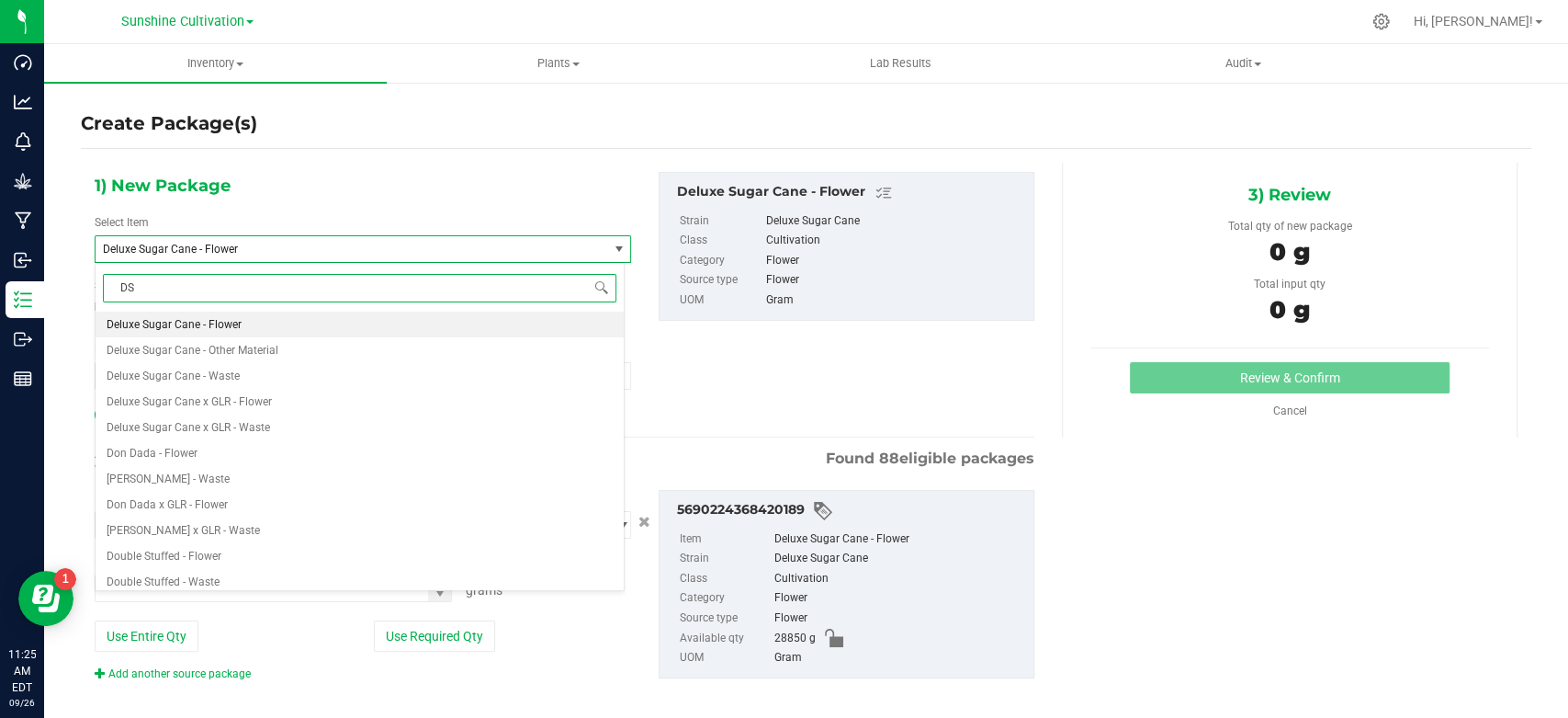
type input "DSC"
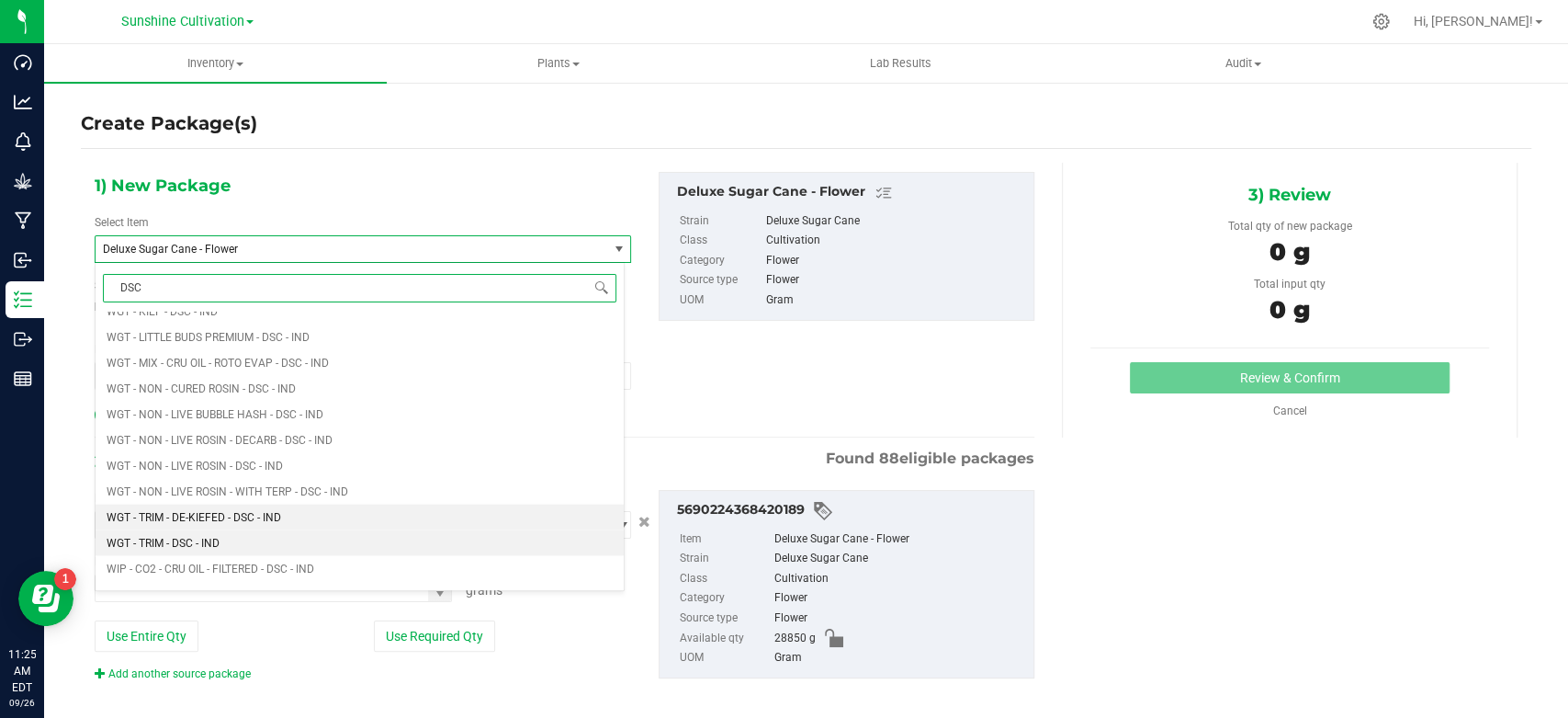
scroll to position [2859, 0]
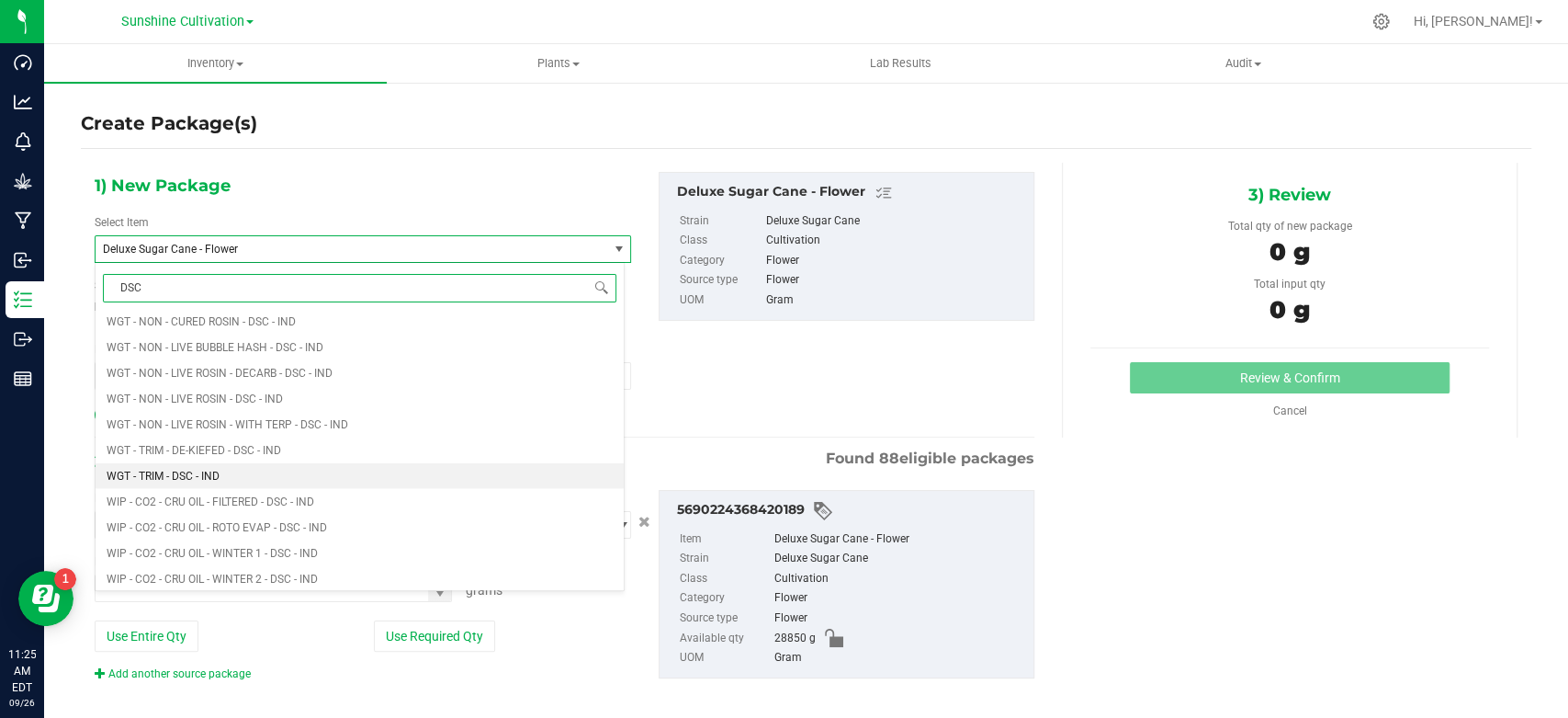
drag, startPoint x: 279, startPoint y: 493, endPoint x: 284, endPoint y: 476, distance: 17.7
click at [284, 474] on li "WGT - TRIM - DSC - IND" at bounding box center [359, 475] width 528 height 26
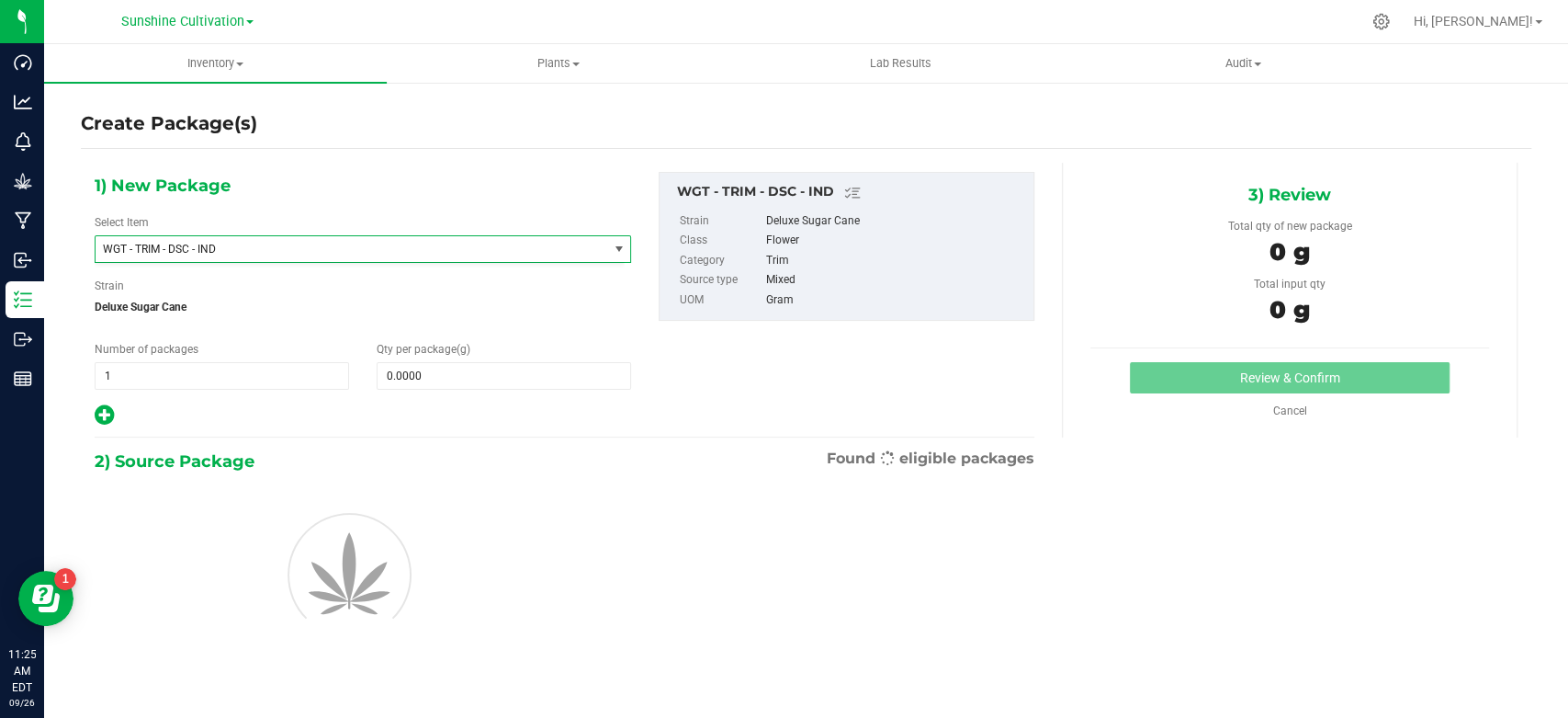
type input "0.0000"
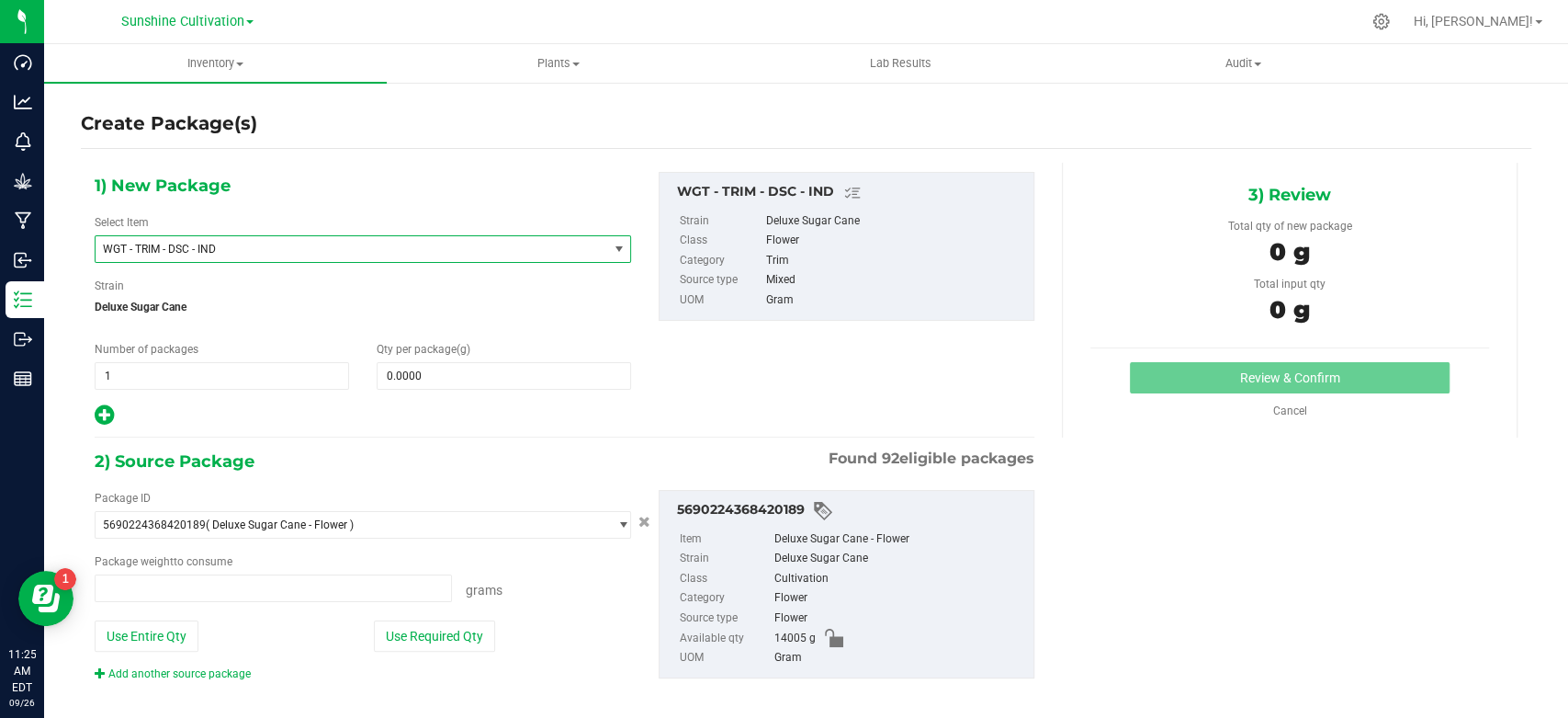
type input "0.0000 g"
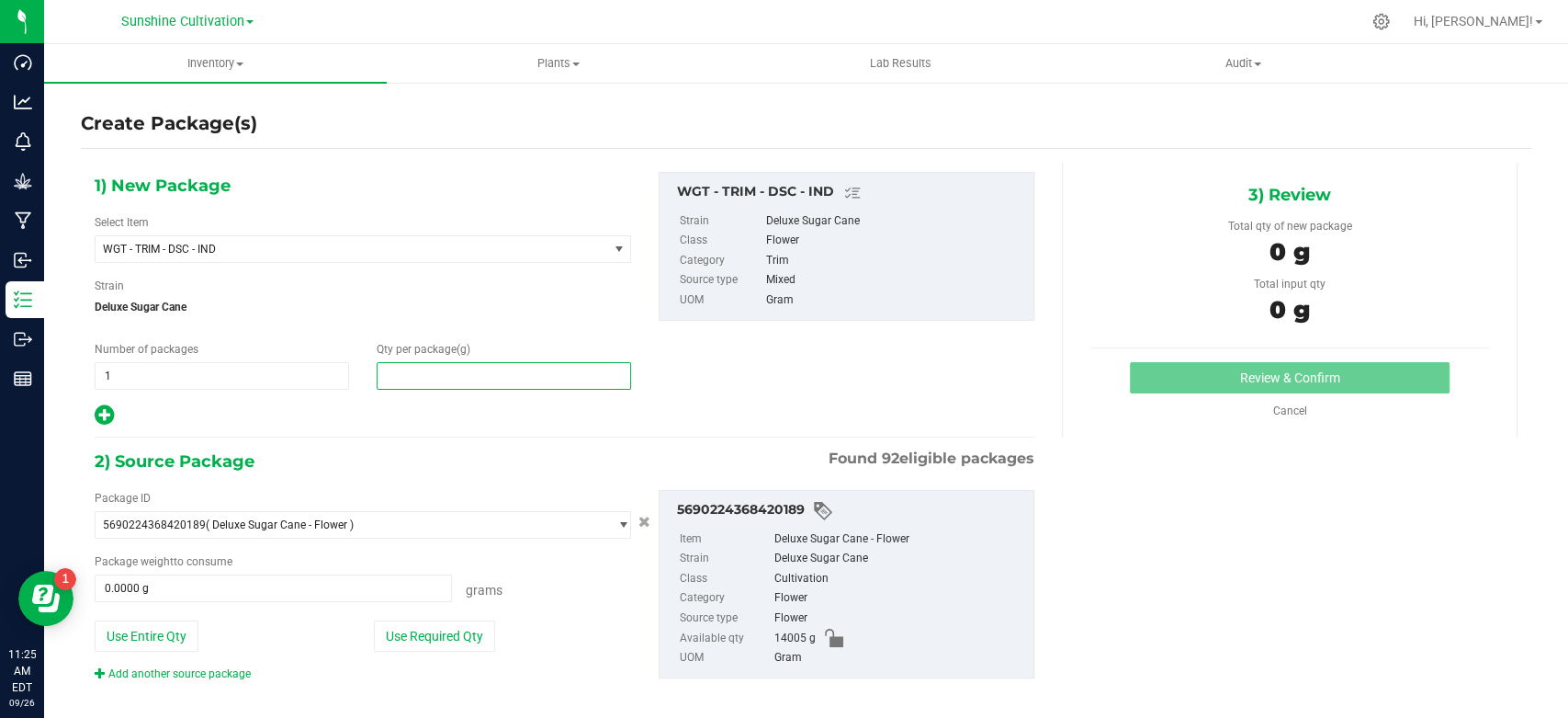
click at [444, 382] on span at bounding box center [504, 376] width 255 height 28
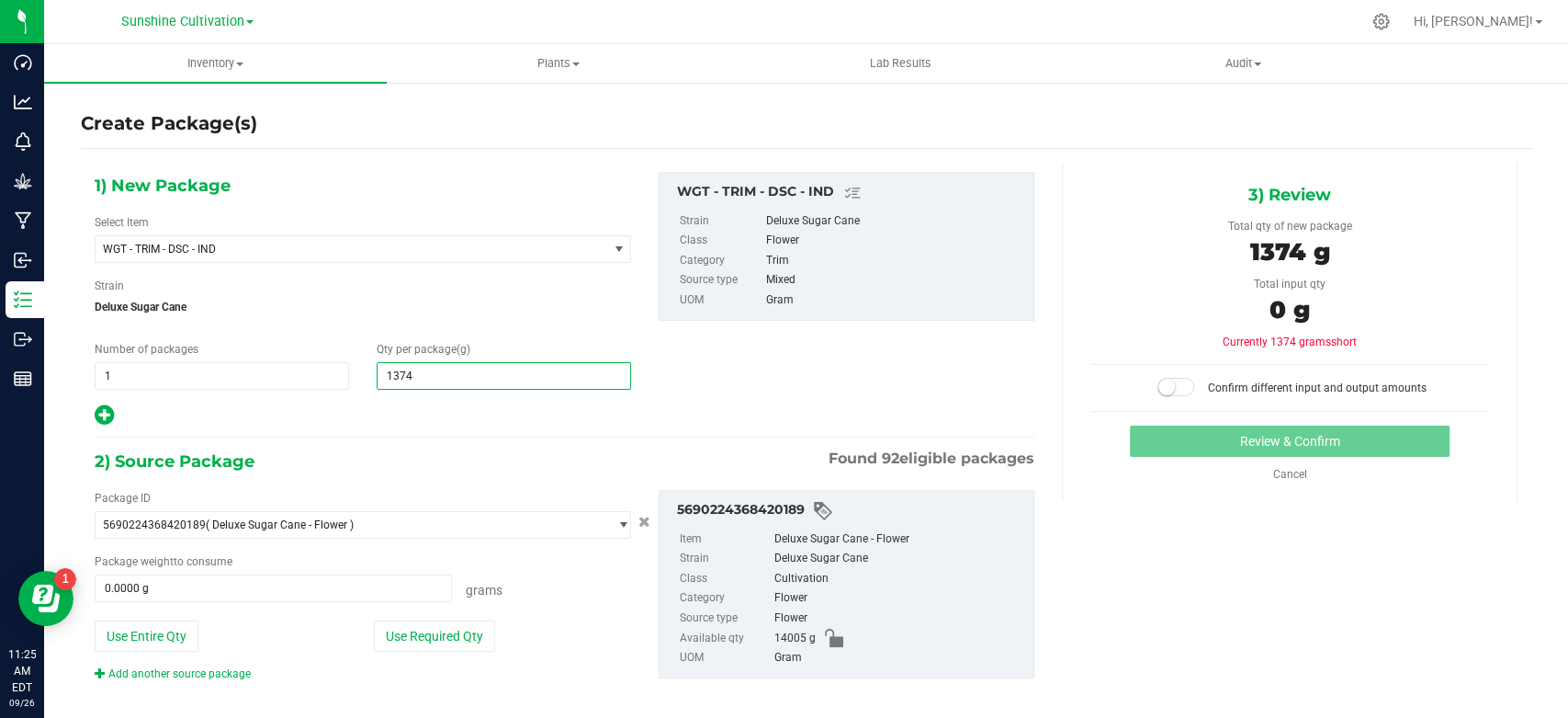
type input "13745"
type input "13,745.0000"
click at [351, 580] on span at bounding box center [273, 588] width 357 height 28
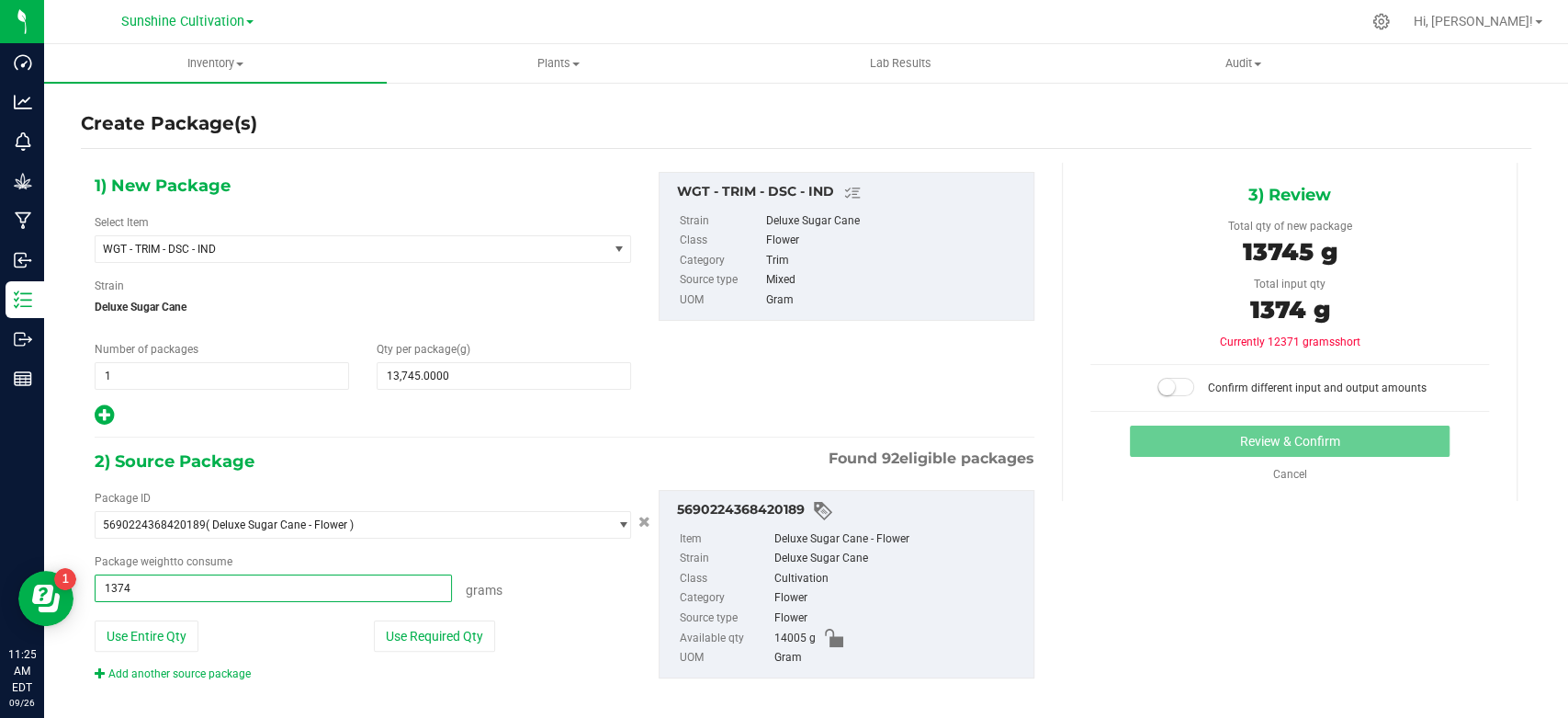
type input "13745"
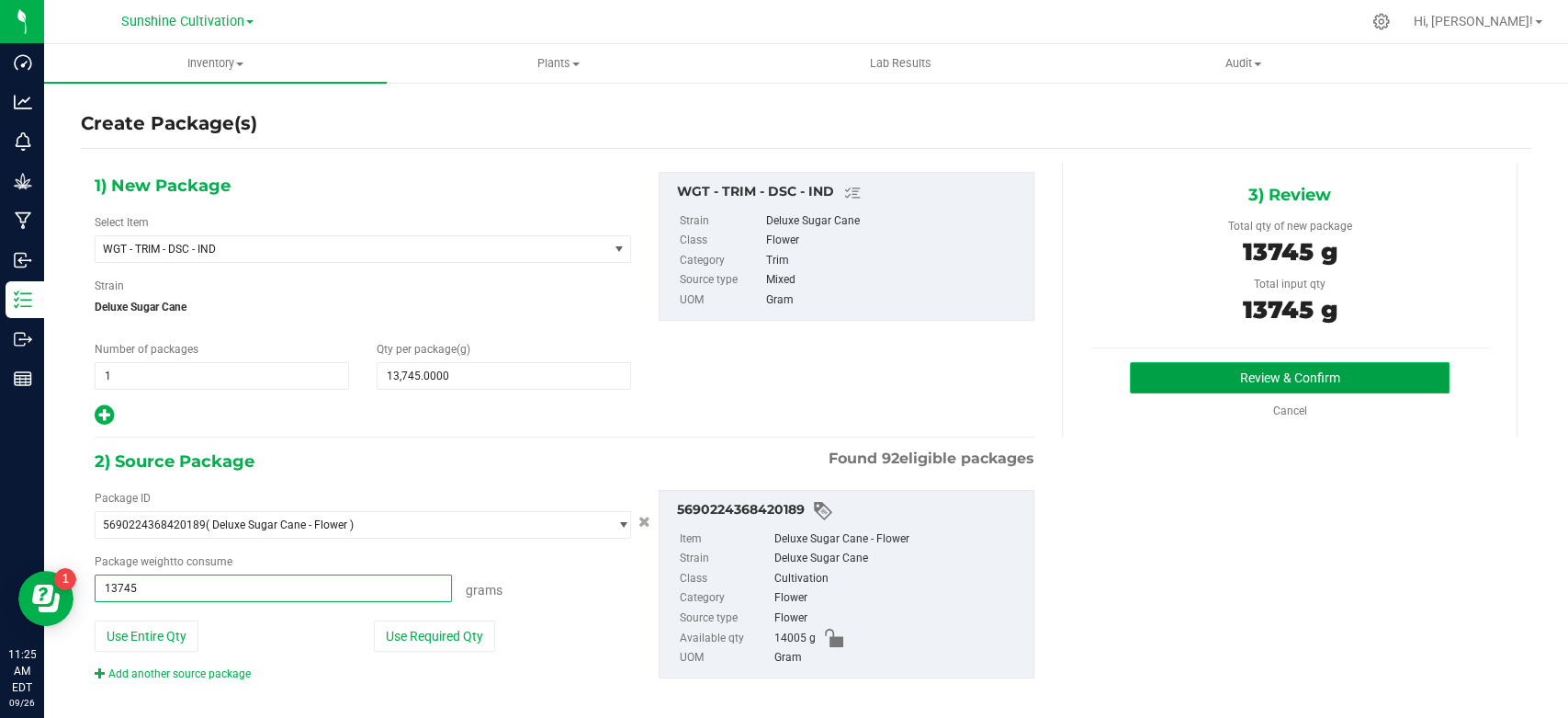
type input "13745.0000 g"
click at [1169, 381] on button "Review & Confirm" at bounding box center [1289, 378] width 319 height 32
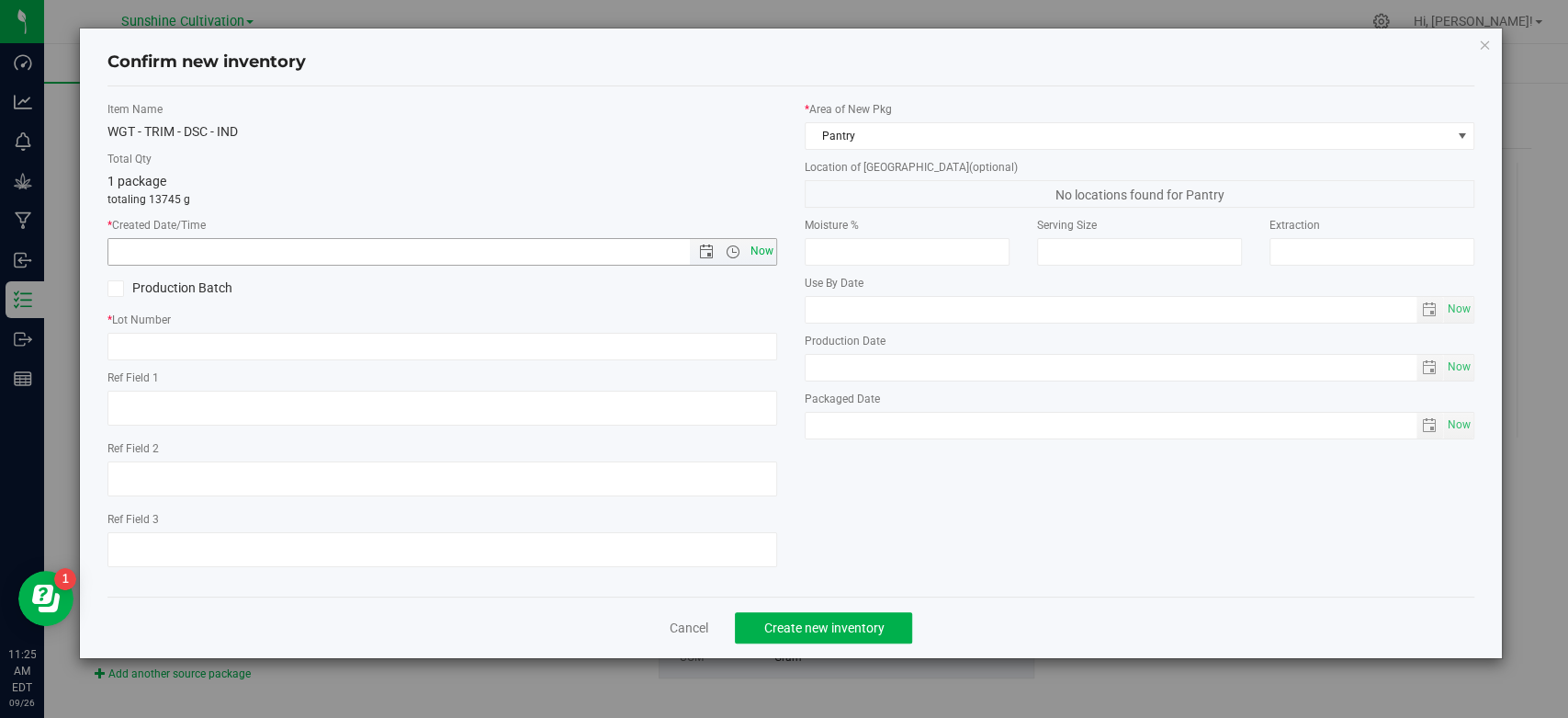
click at [764, 247] on span "Now" at bounding box center [762, 251] width 32 height 27
type input "9/26/2025 11:25 AM"
click at [679, 336] on input "text" at bounding box center [442, 346] width 670 height 28
paste input "SN-250905-DSC-05"
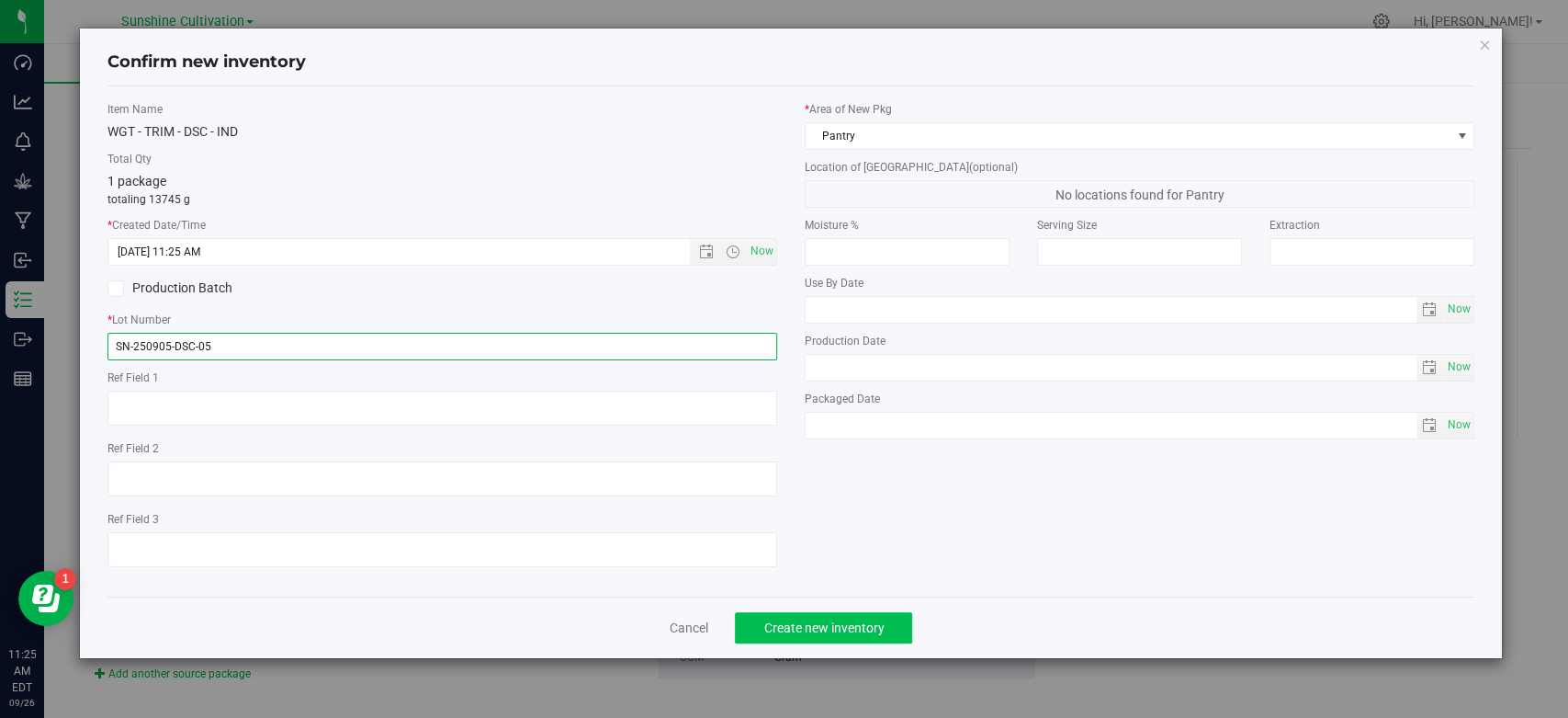
type input "SN-250905-DSC-05"
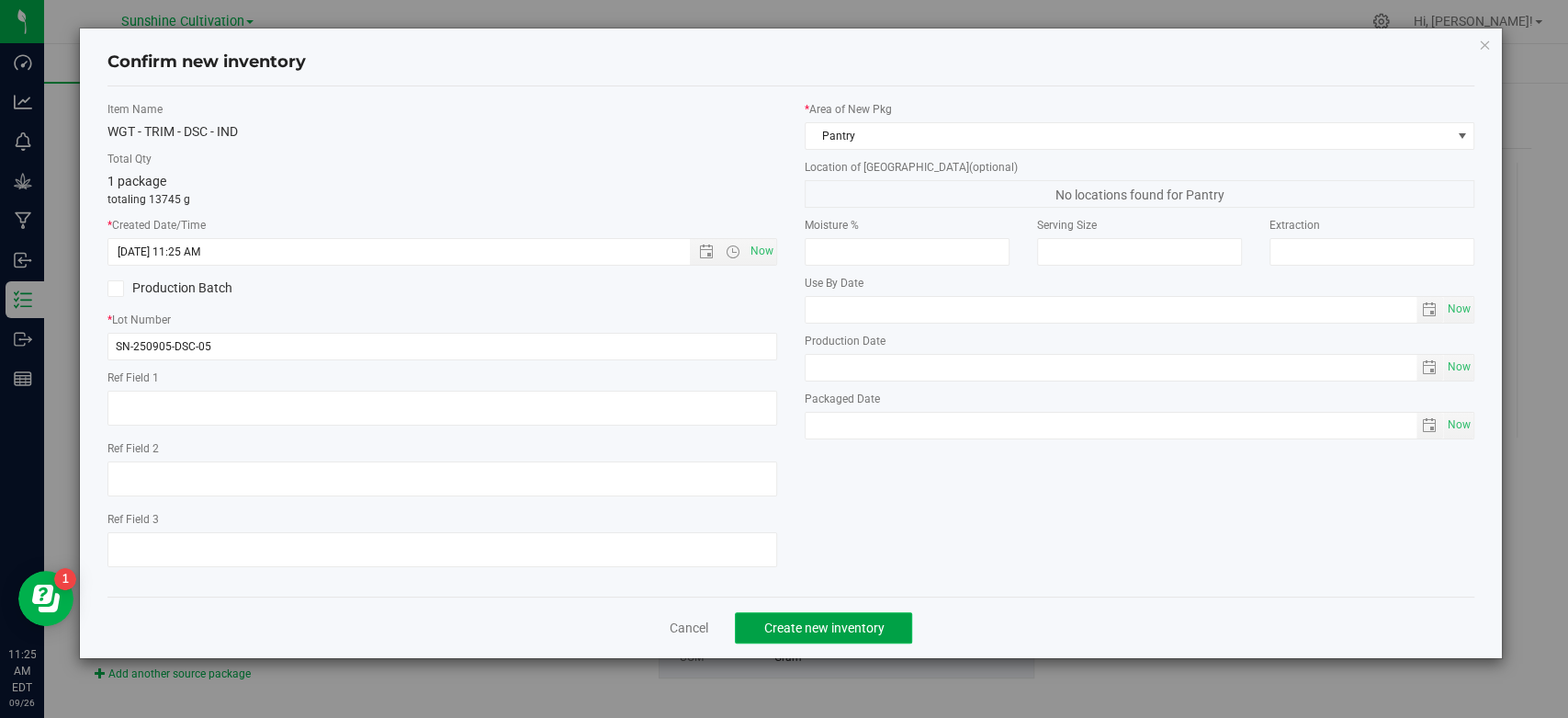
click at [791, 626] on span "Create new inventory" at bounding box center [824, 627] width 121 height 14
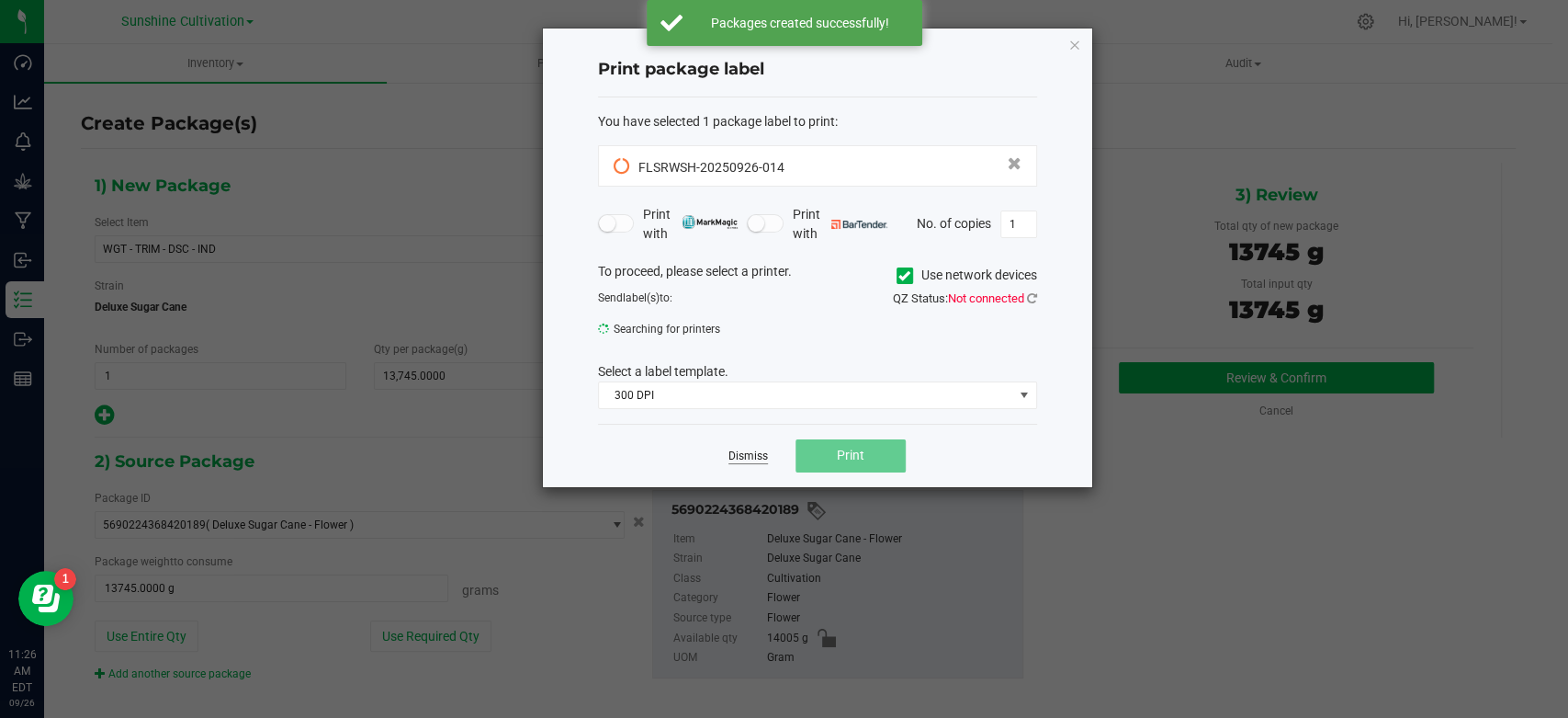
click at [747, 460] on link "Dismiss" at bounding box center [748, 456] width 39 height 15
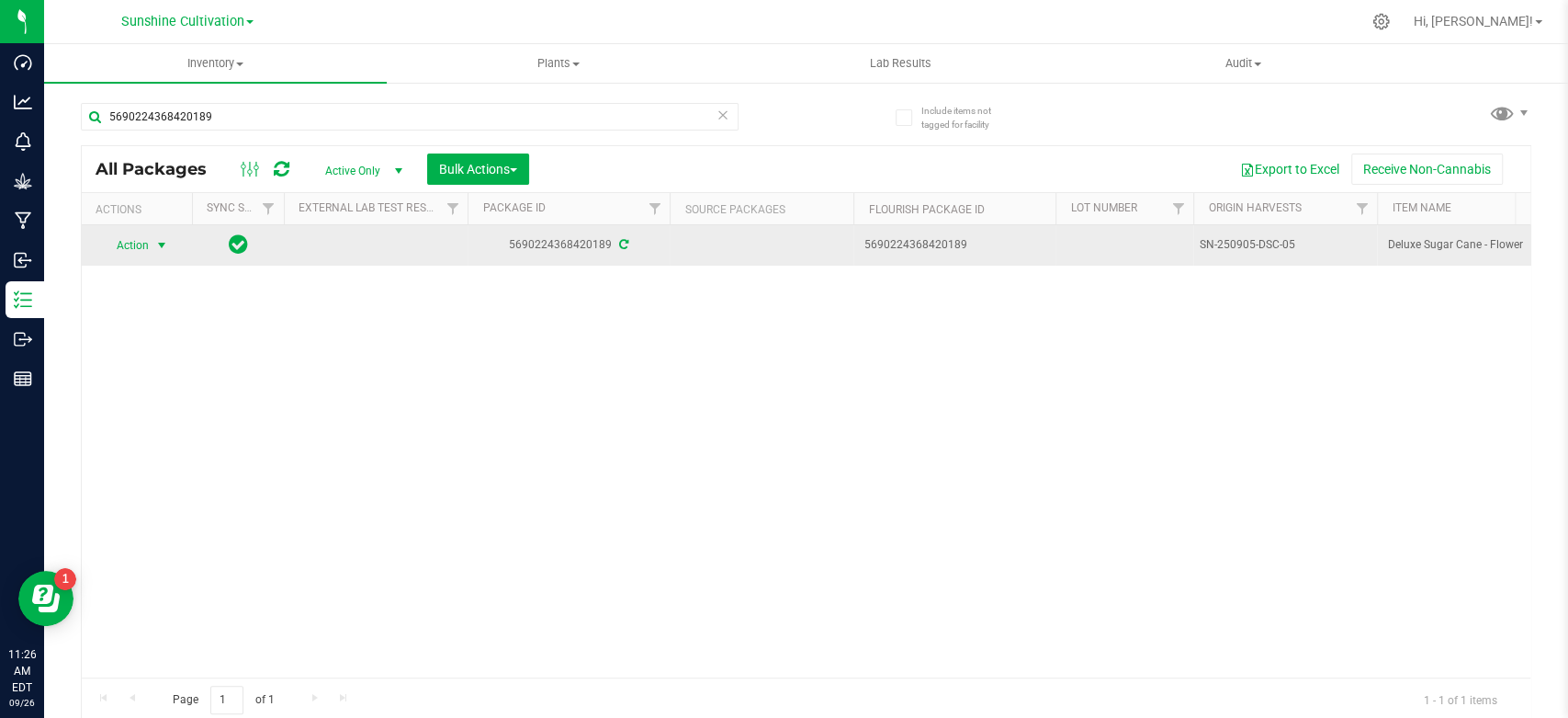
click at [161, 250] on span "select" at bounding box center [161, 244] width 14 height 14
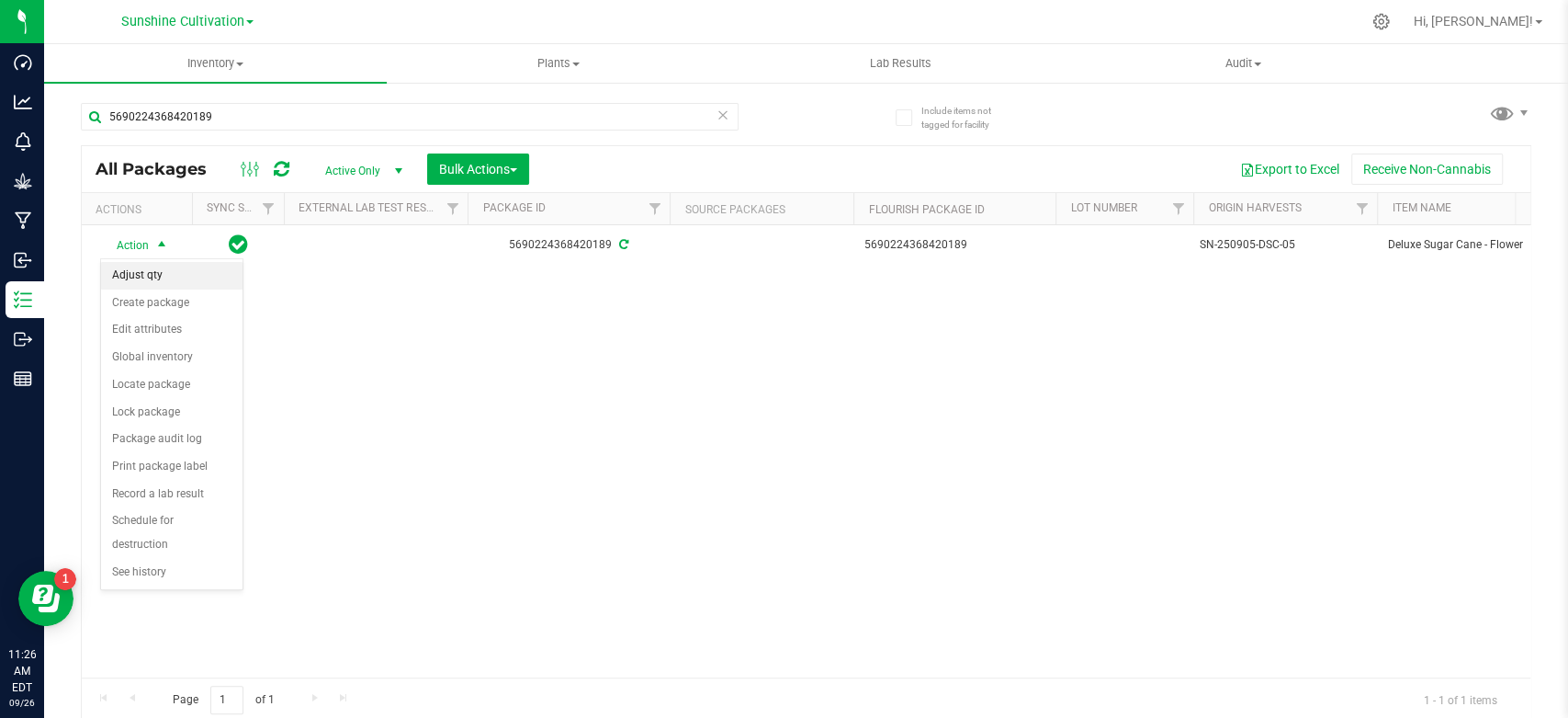
click at [153, 285] on li "Adjust qty" at bounding box center [172, 275] width 142 height 28
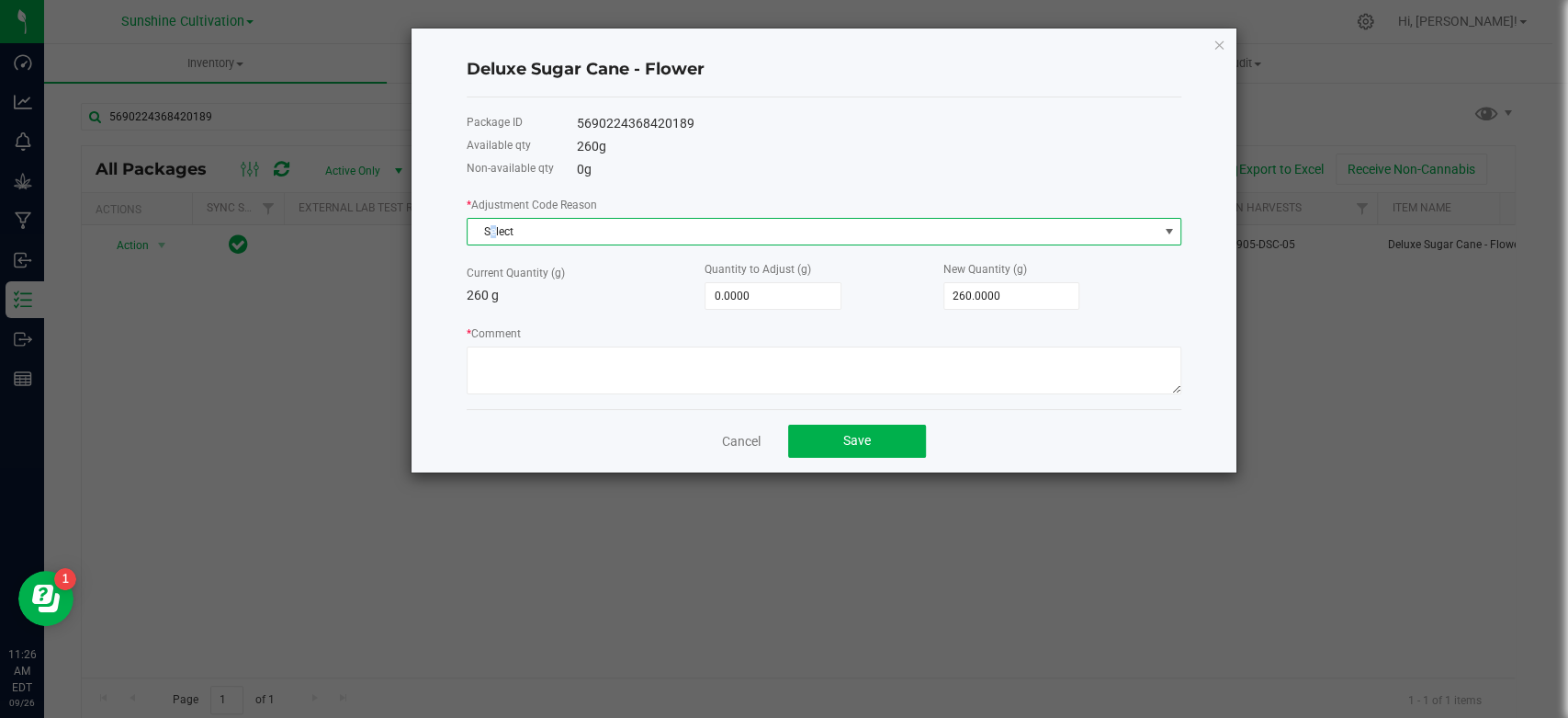
click at [495, 235] on span "Select" at bounding box center [813, 231] width 690 height 26
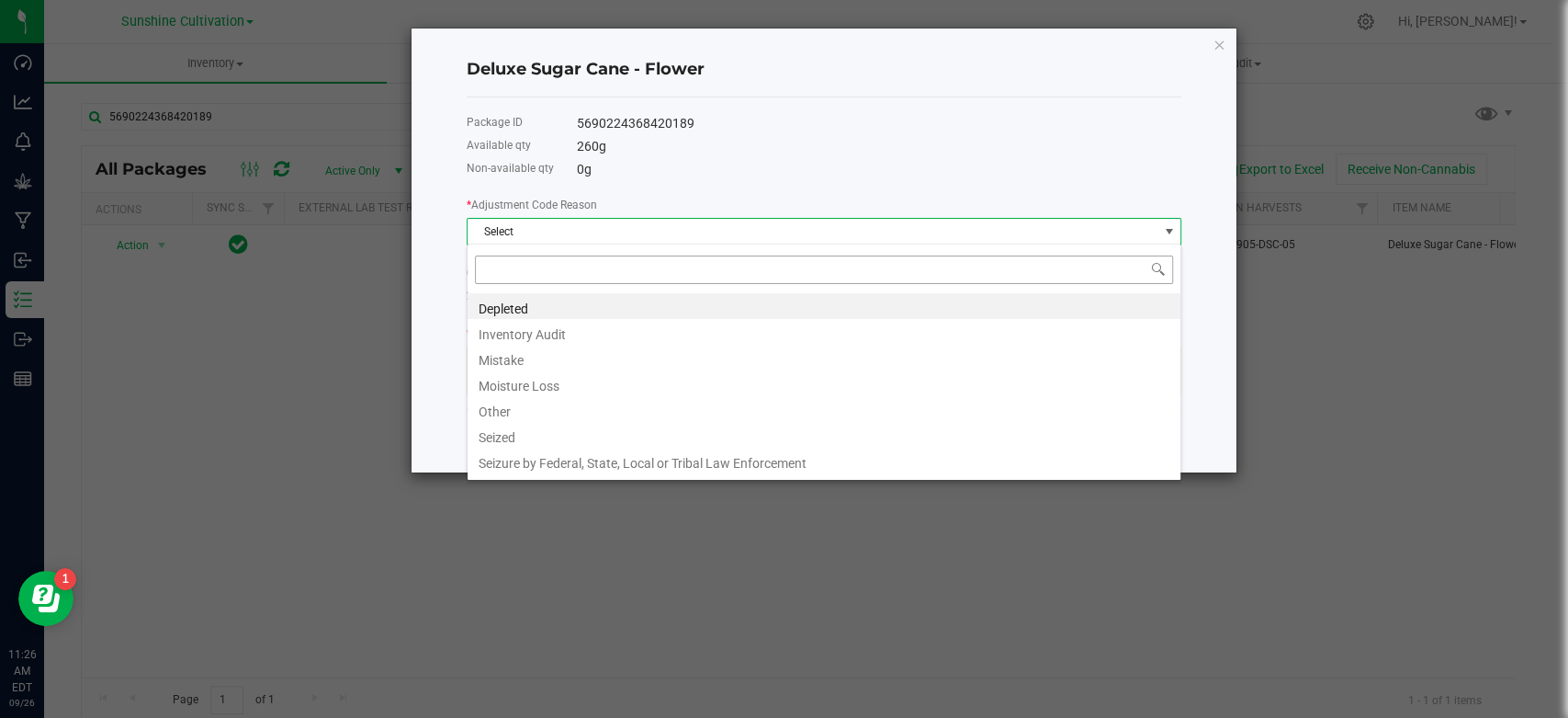
scroll to position [27, 714]
click at [498, 314] on li "Depleted" at bounding box center [824, 306] width 713 height 26
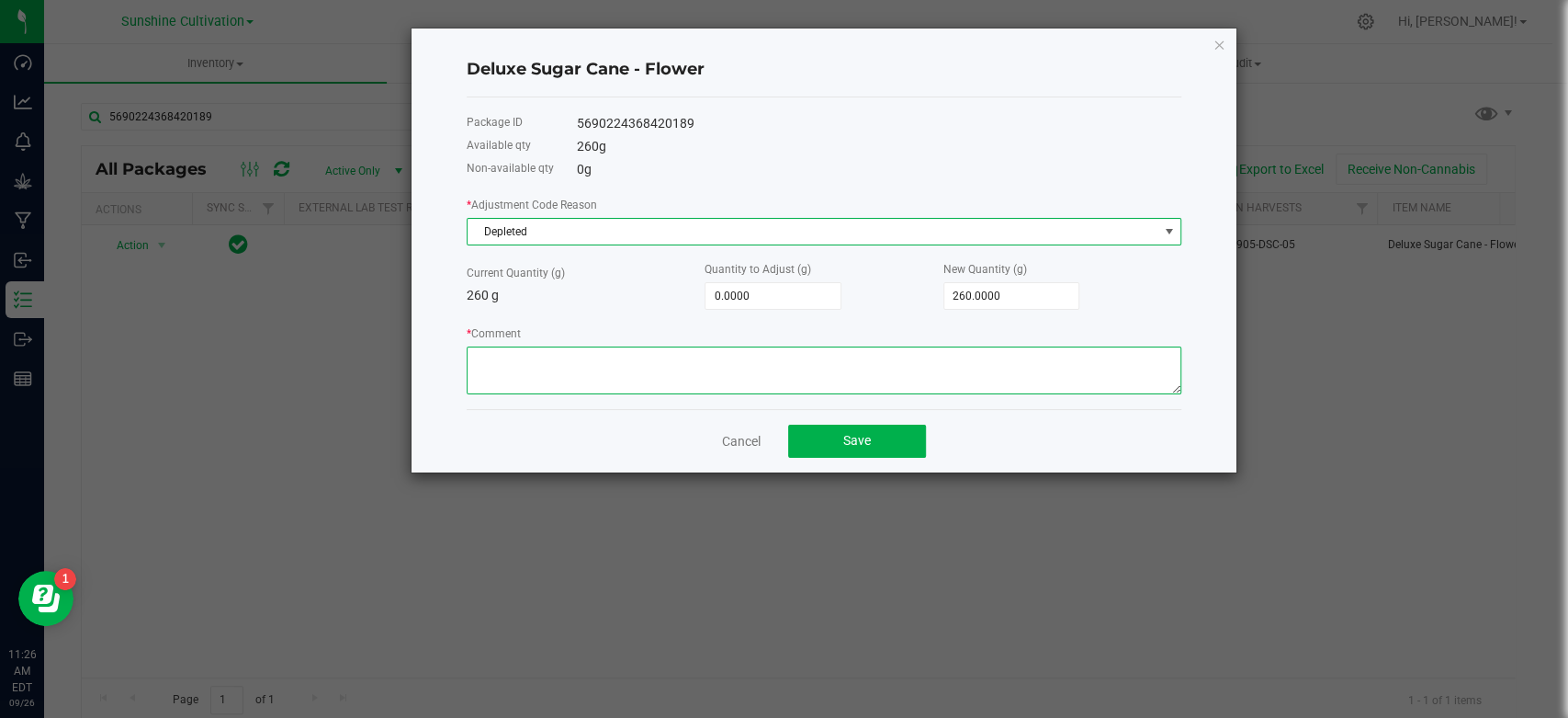
click at [732, 369] on textarea "* Comment" at bounding box center [824, 370] width 715 height 48
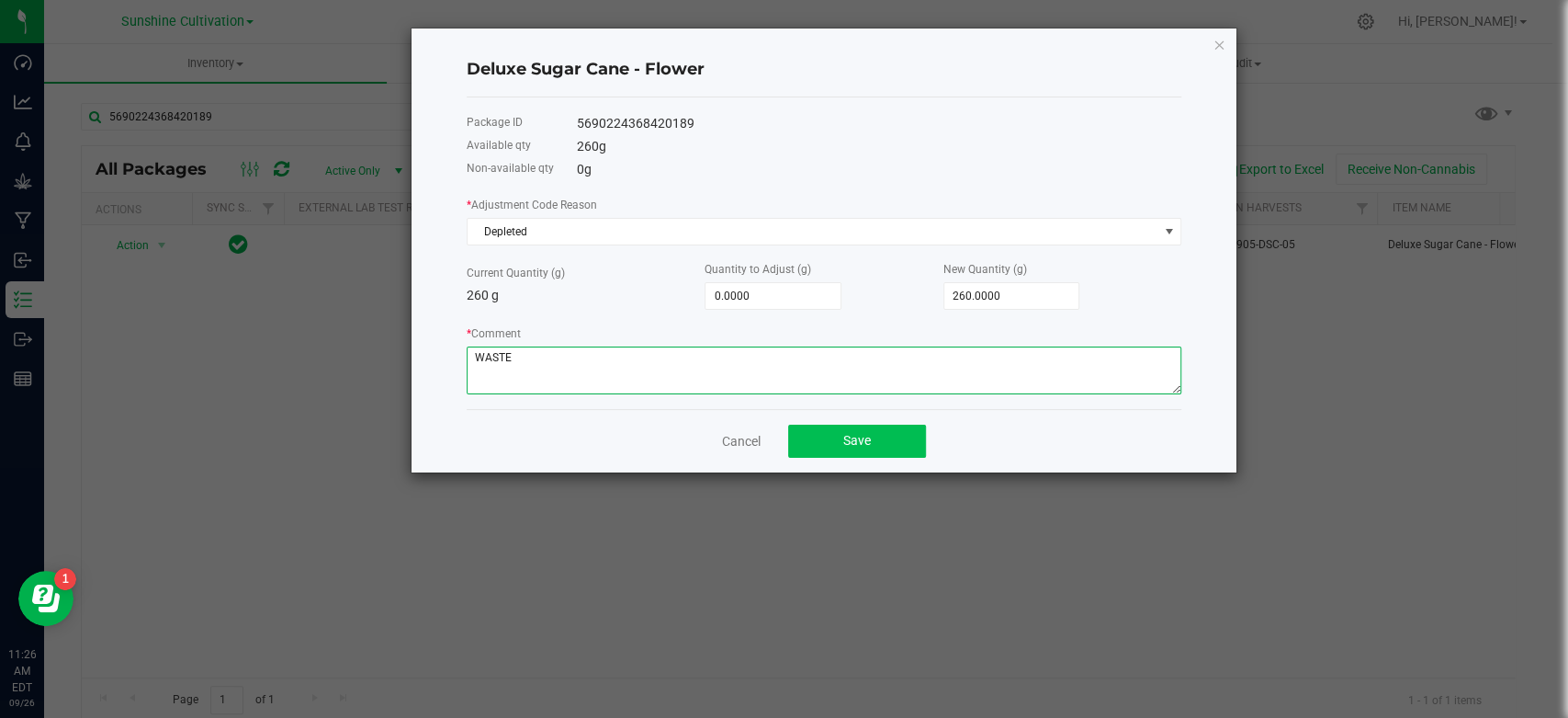
type textarea "WASTE"
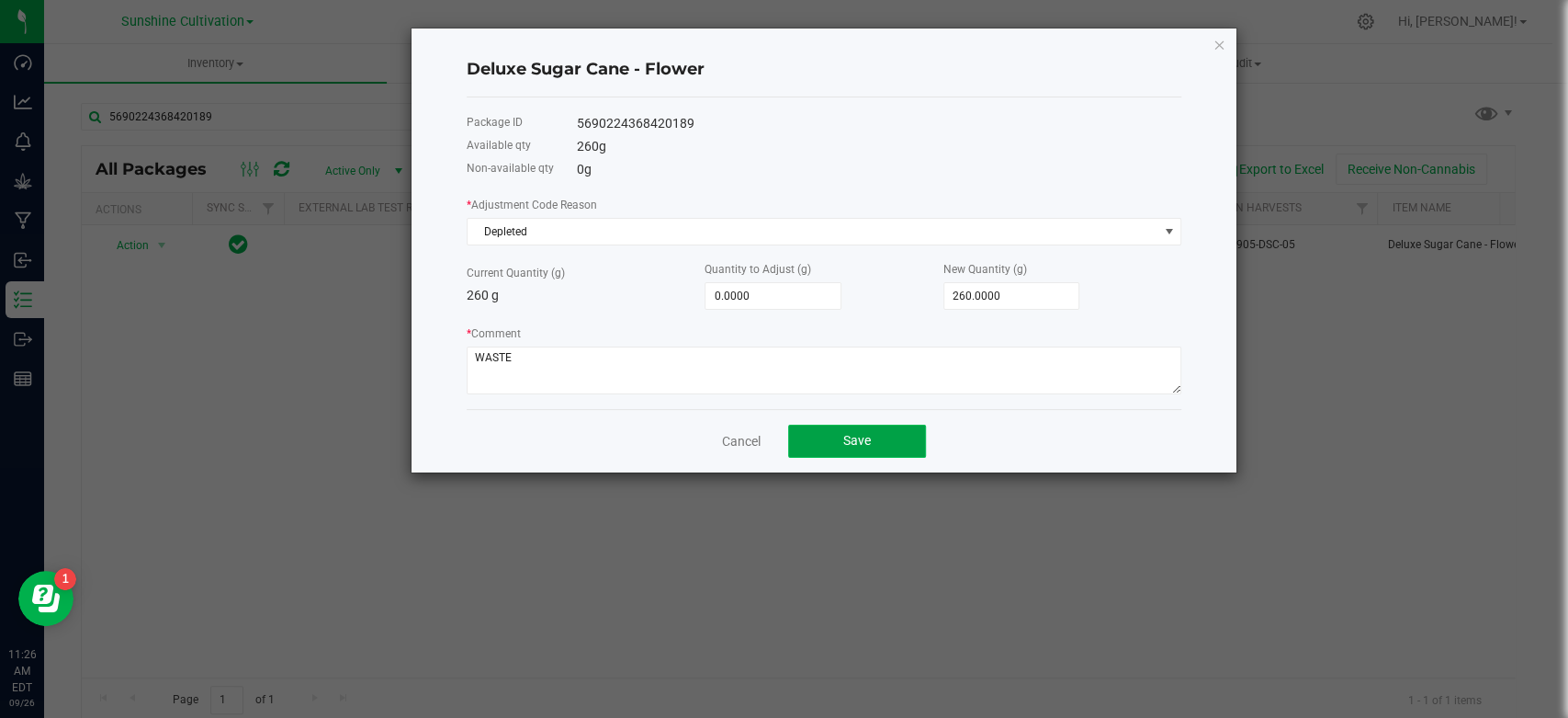
click at [836, 437] on button "Save" at bounding box center [857, 441] width 138 height 34
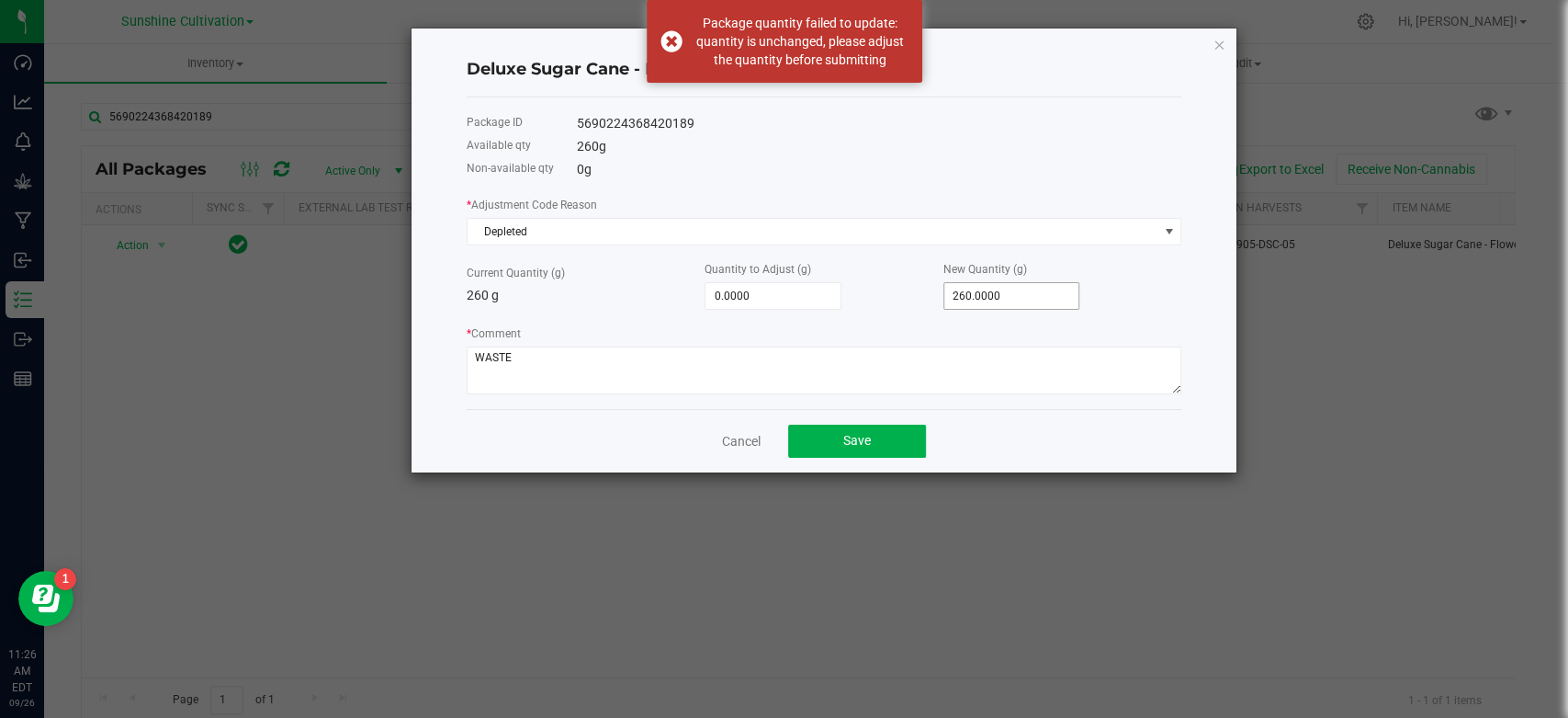
type input "260"
drag, startPoint x: 1014, startPoint y: 295, endPoint x: 896, endPoint y: 313, distance: 119.4
click at [897, 313] on div "* Adjustment Code Reason Depleted Current Quantity (g) 260 g Quantity to Adjust…" at bounding box center [824, 294] width 715 height 199
type input "-200.0000"
type input "60"
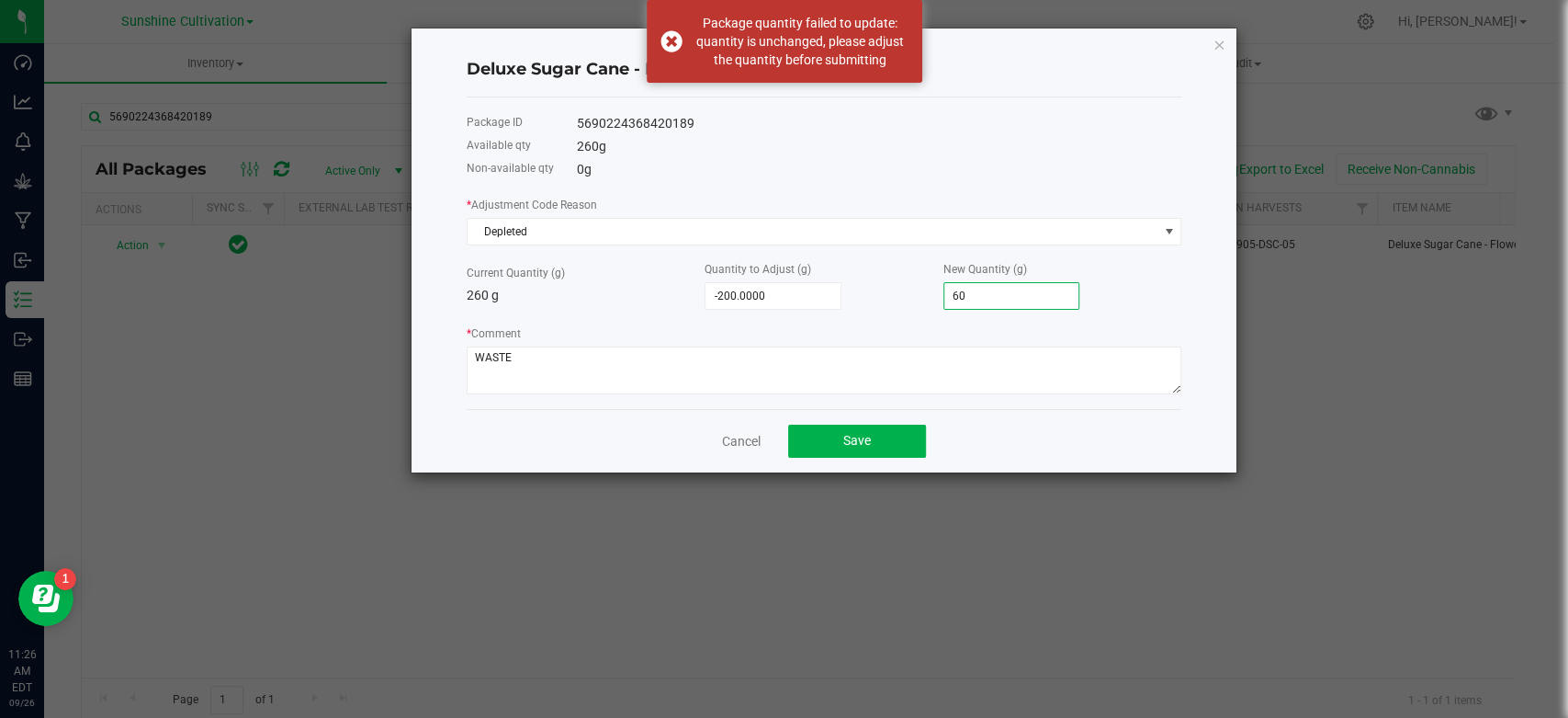
type input "-260.0000"
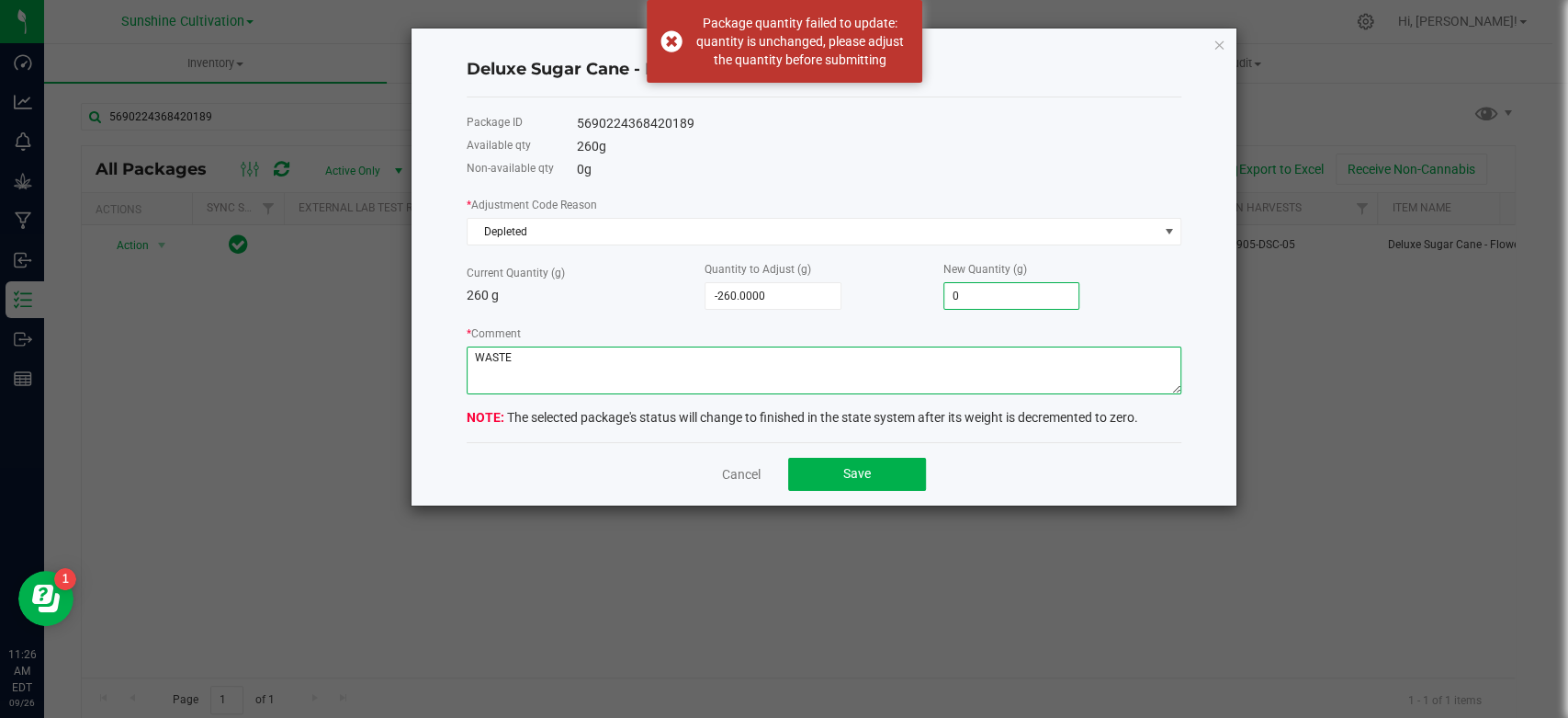
type input "0.0000"
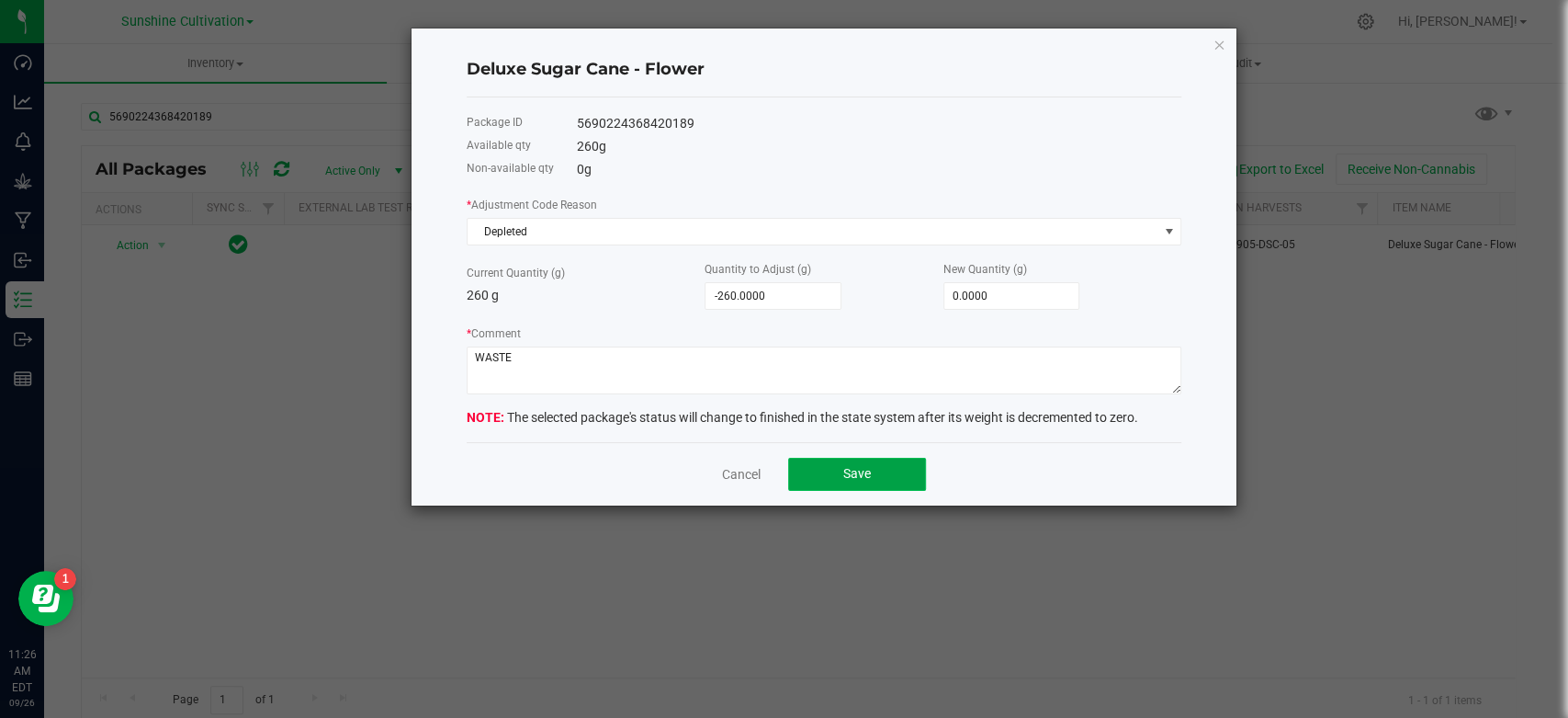
click at [865, 477] on button "Save" at bounding box center [857, 474] width 138 height 34
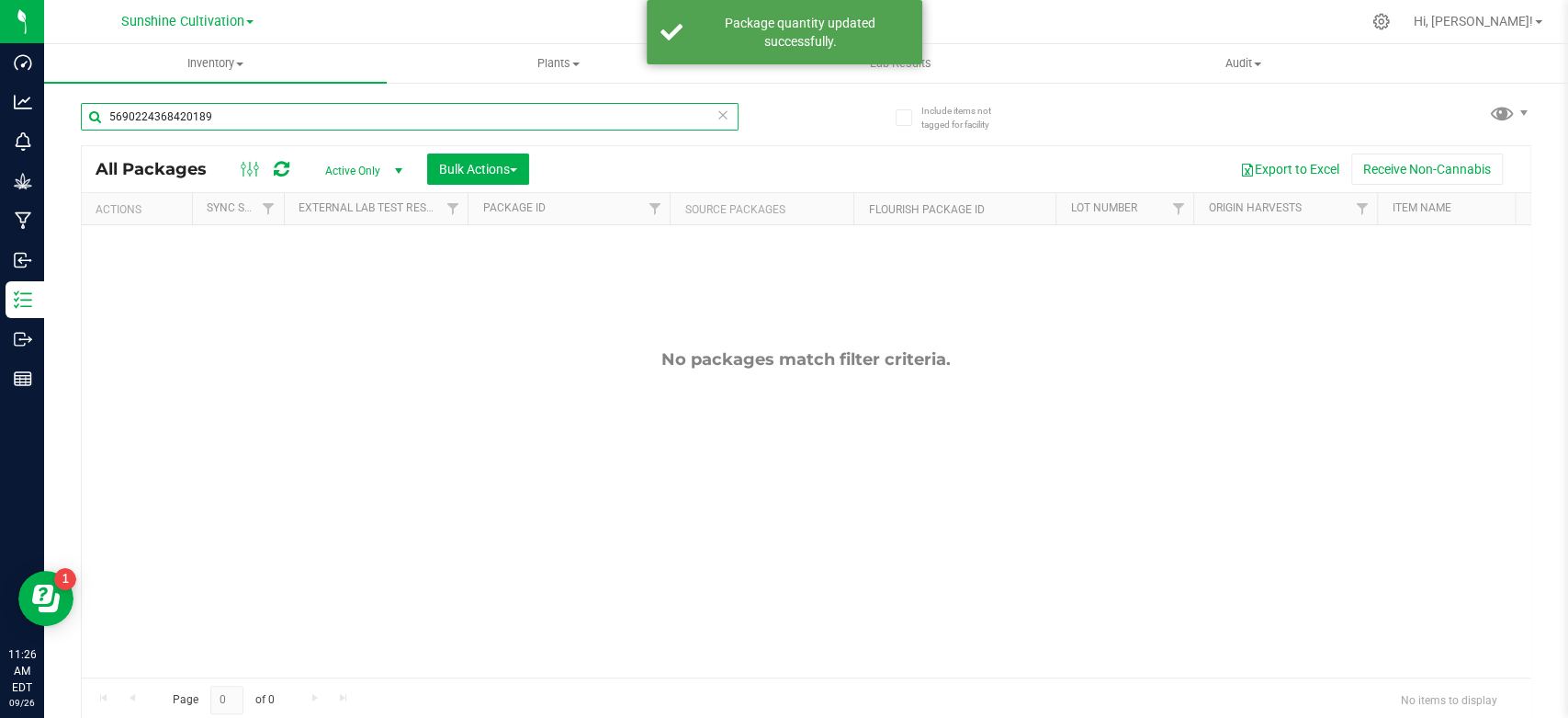
drag, startPoint x: 237, startPoint y: 126, endPoint x: 90, endPoint y: 127, distance: 147.0
click at [90, 127] on input "5690224368420189" at bounding box center [409, 116] width 657 height 28
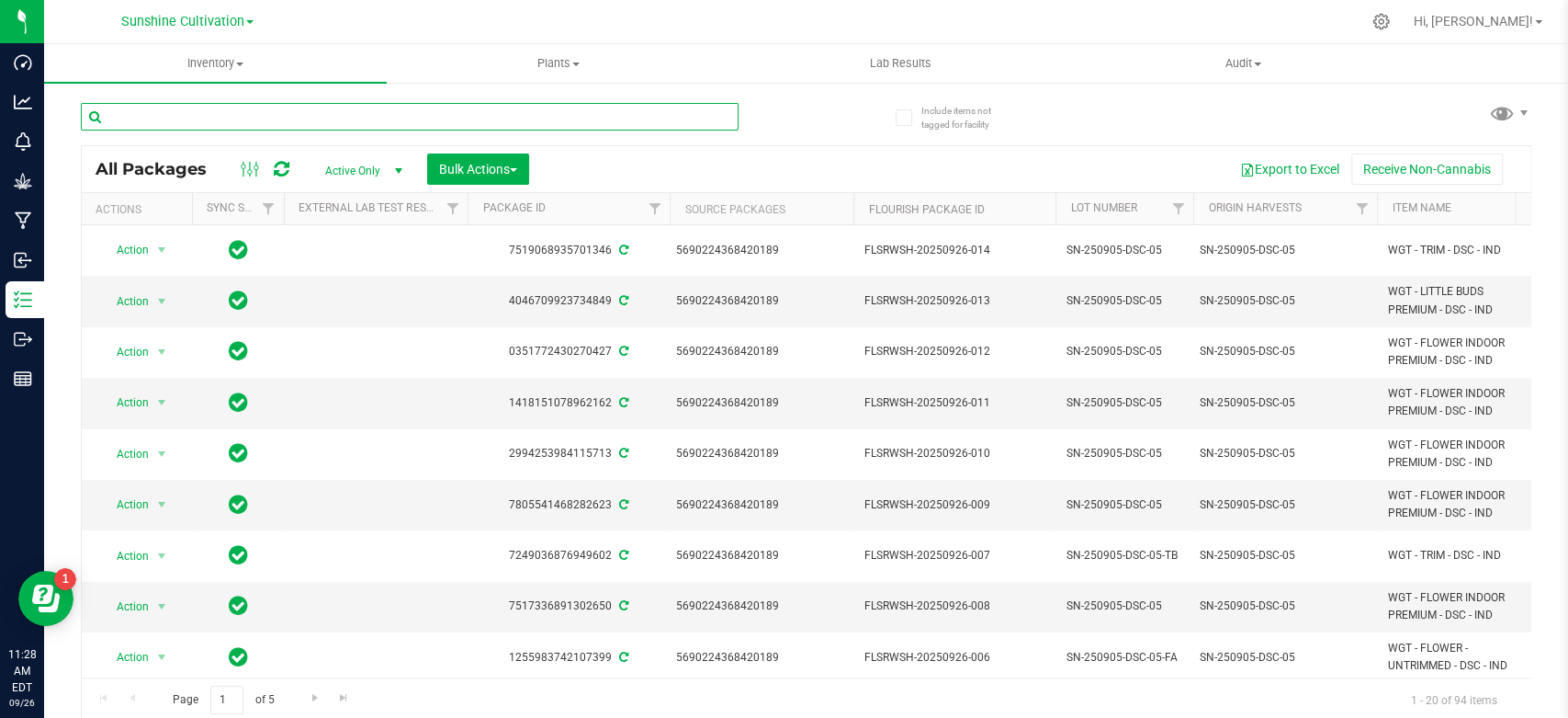
paste input "2929518128615596"
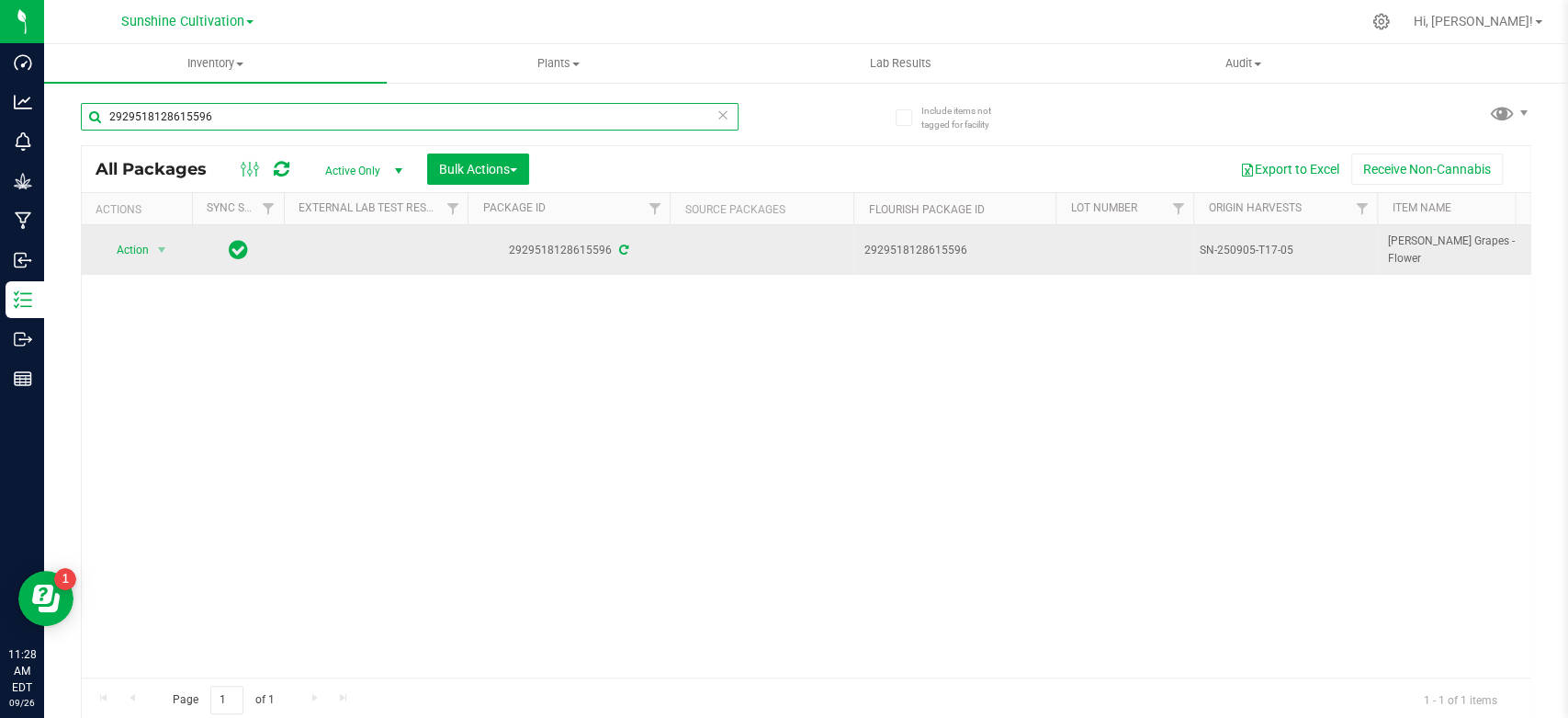
type input "2929518128615596"
click at [132, 255] on span "Action" at bounding box center [125, 249] width 50 height 26
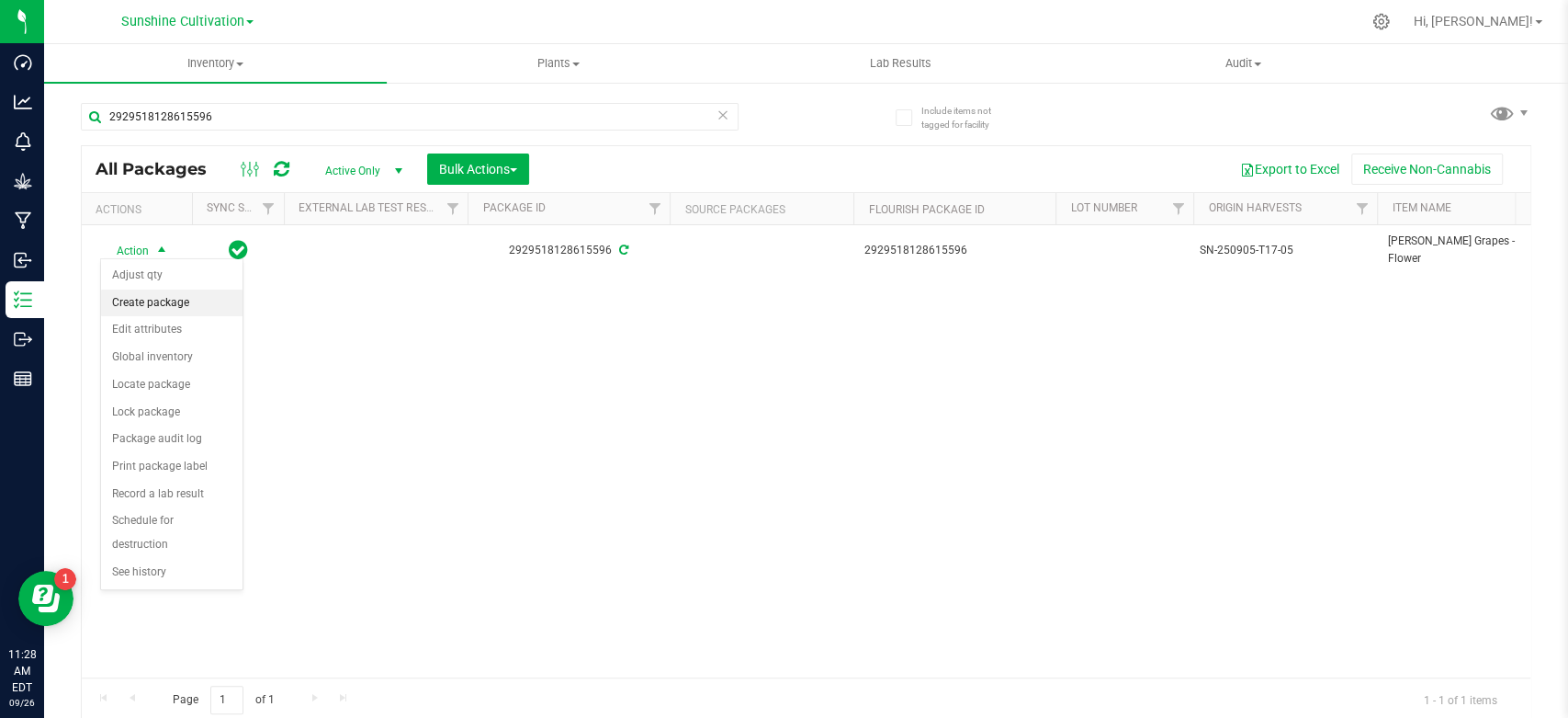
click at [144, 292] on li "Create package" at bounding box center [172, 303] width 142 height 28
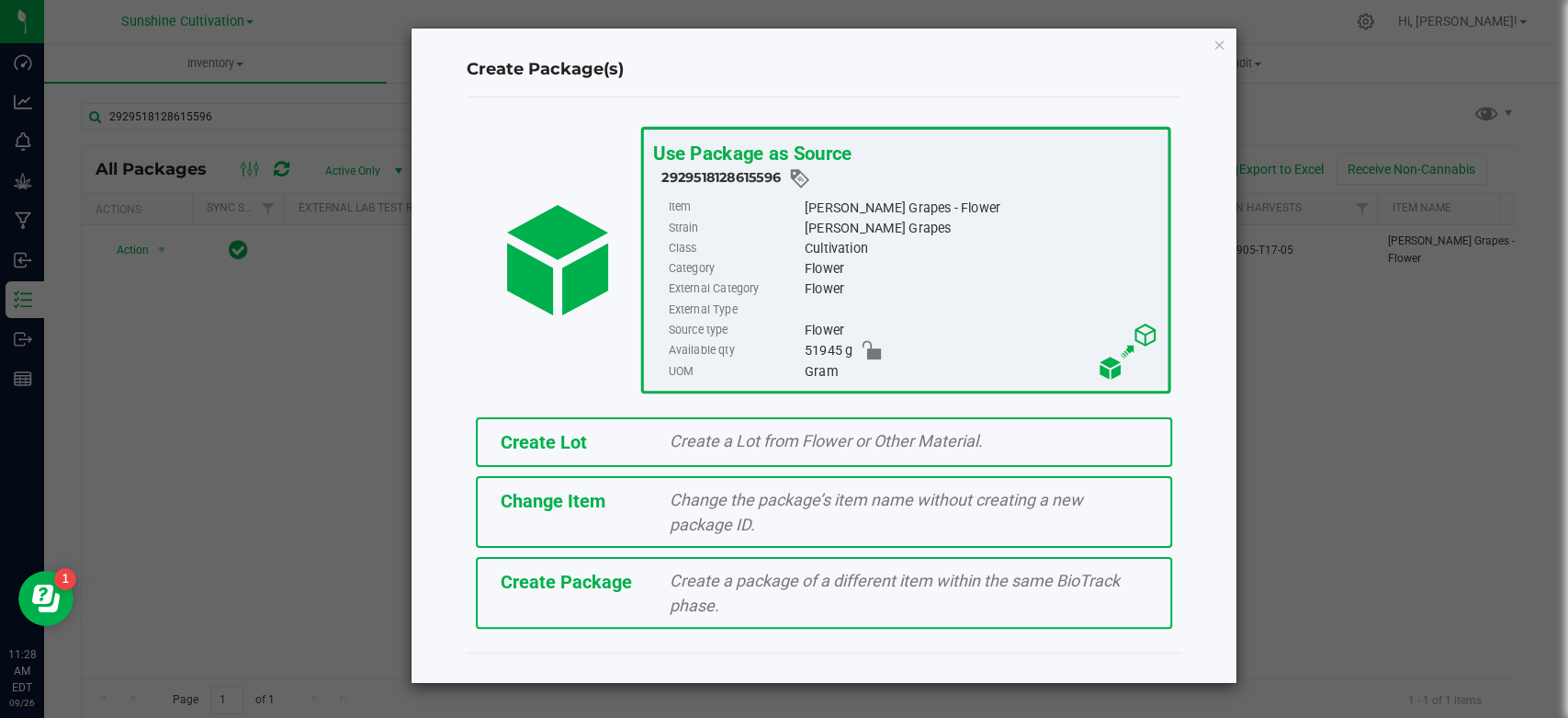
click at [588, 603] on div "Create Package Create a package of a different item within the same BioTrack ph…" at bounding box center [824, 592] width 697 height 72
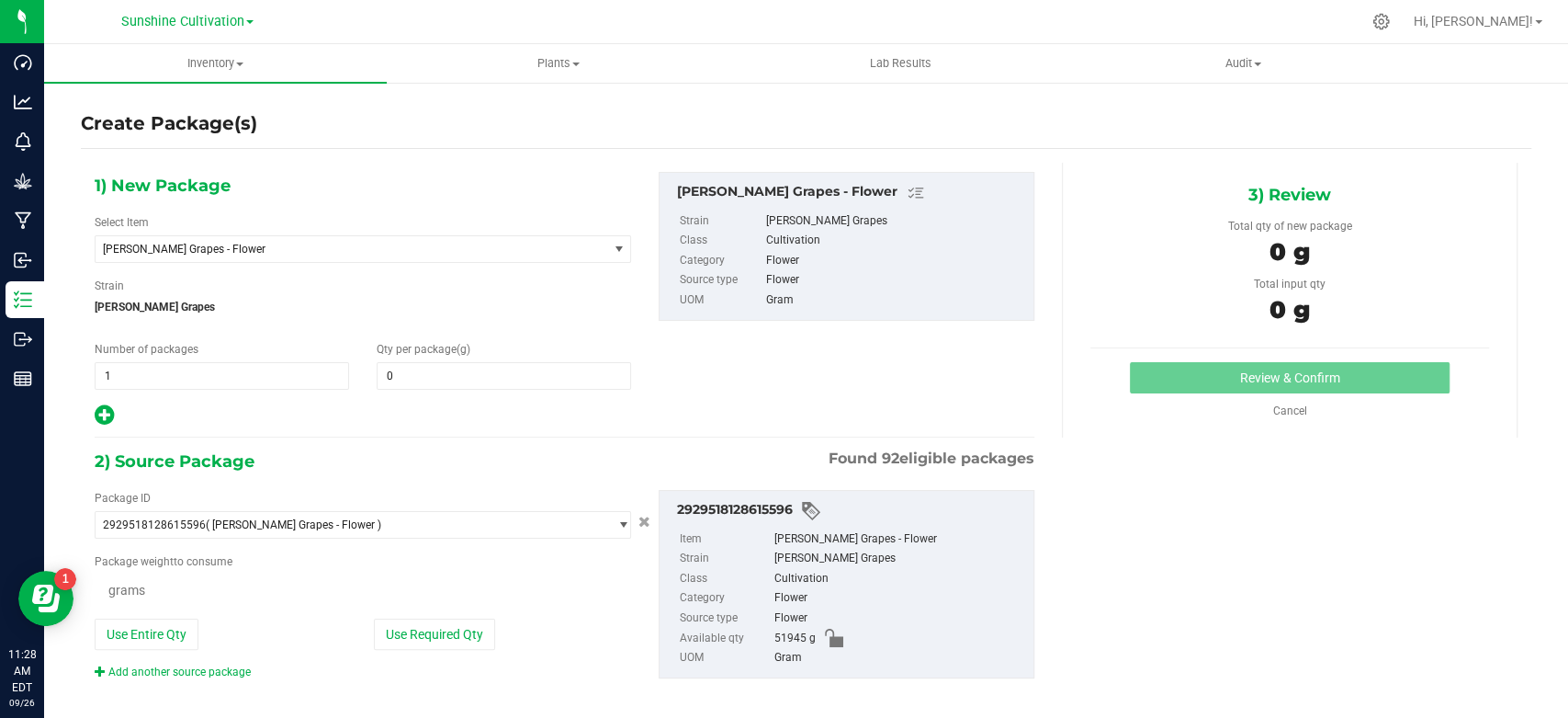
type input "0.0000"
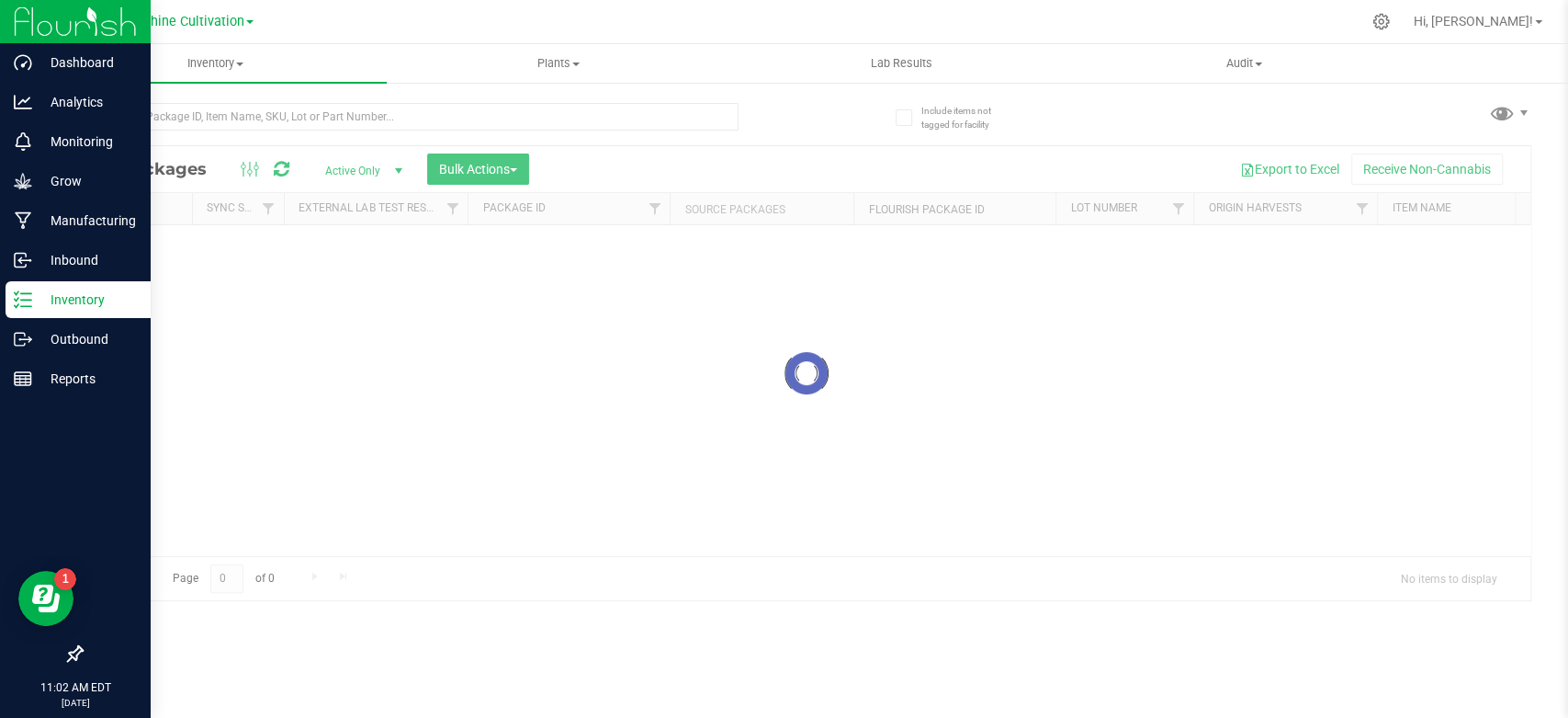
click at [27, 306] on line at bounding box center [26, 306] width 11 height 0
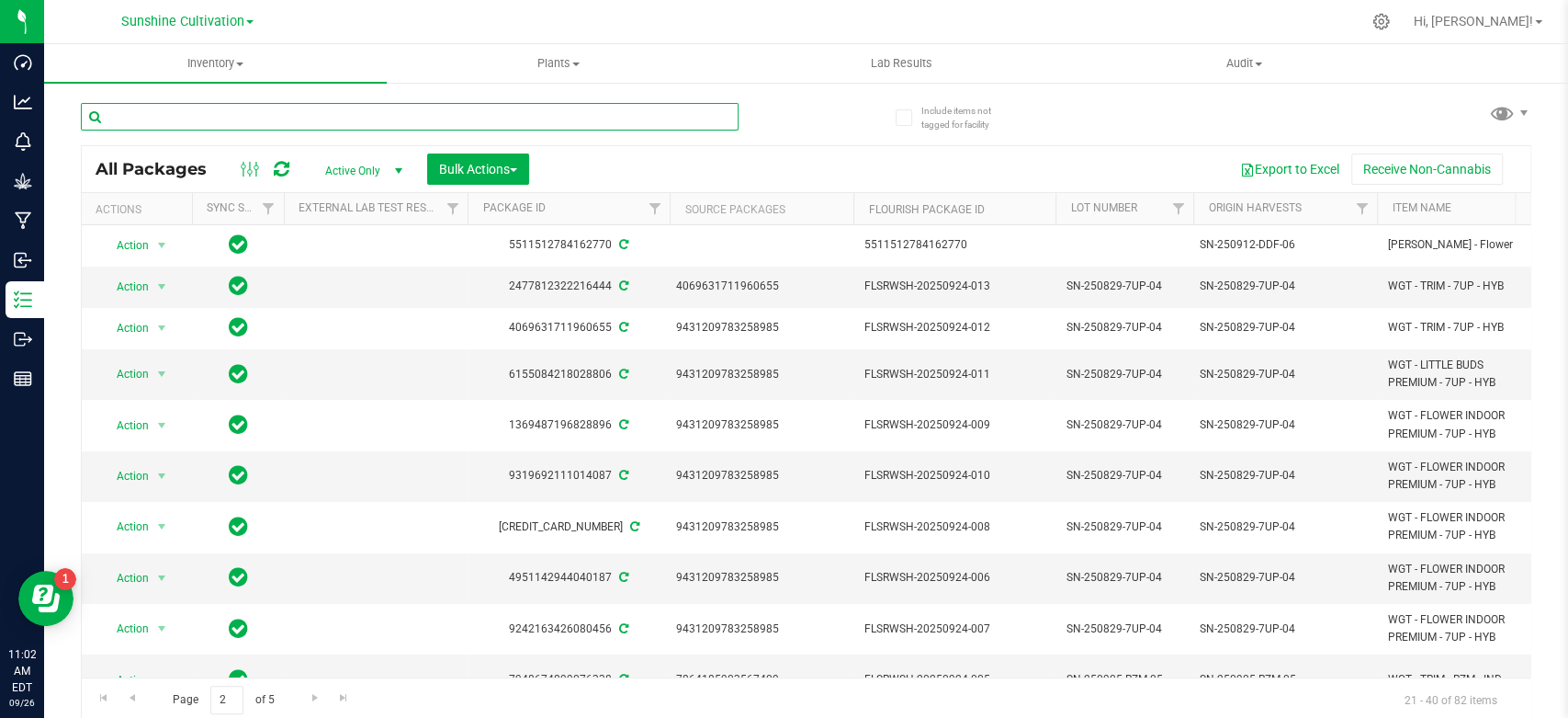
click at [254, 123] on input "text" at bounding box center [409, 116] width 657 height 28
paste input "9683794661000789"
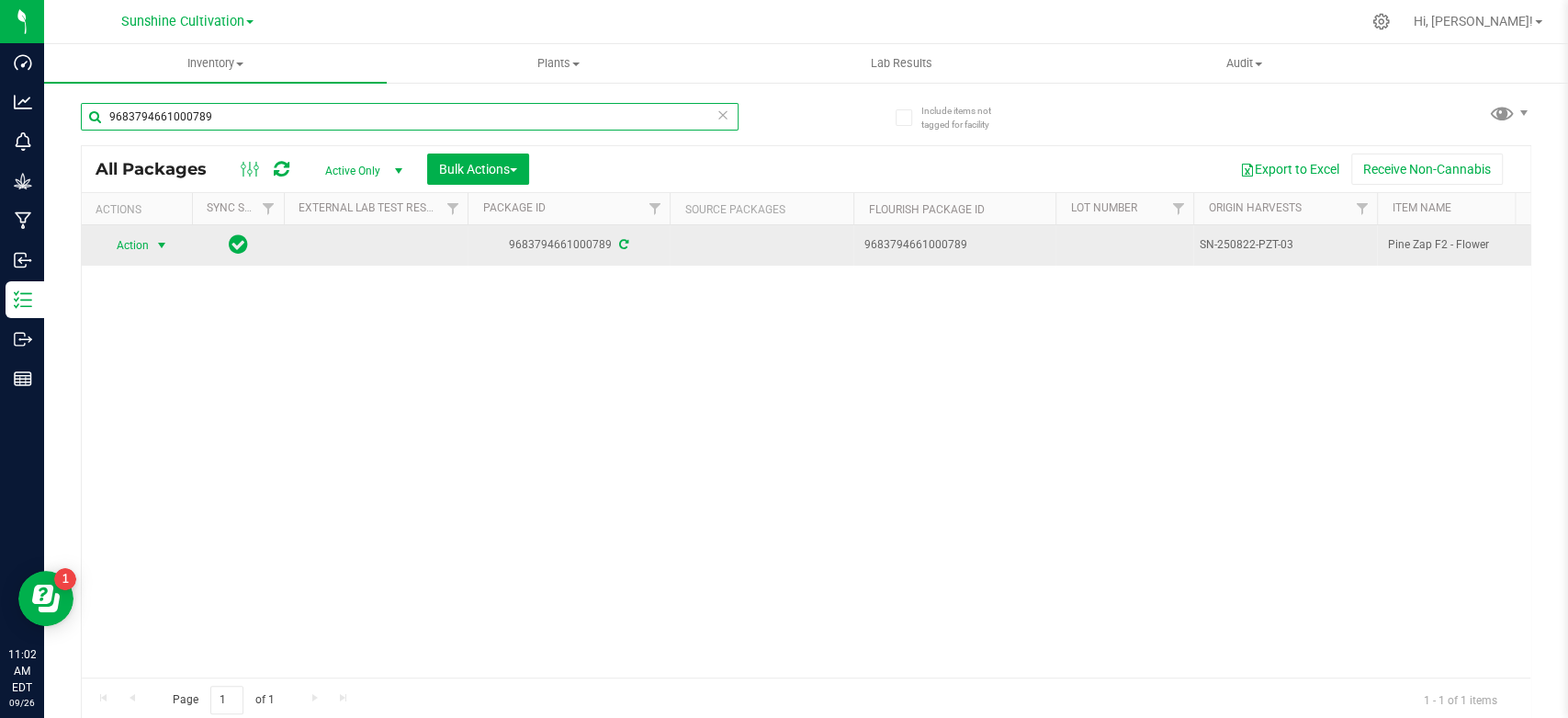
type input "9683794661000789"
click at [152, 249] on span "select" at bounding box center [162, 245] width 23 height 26
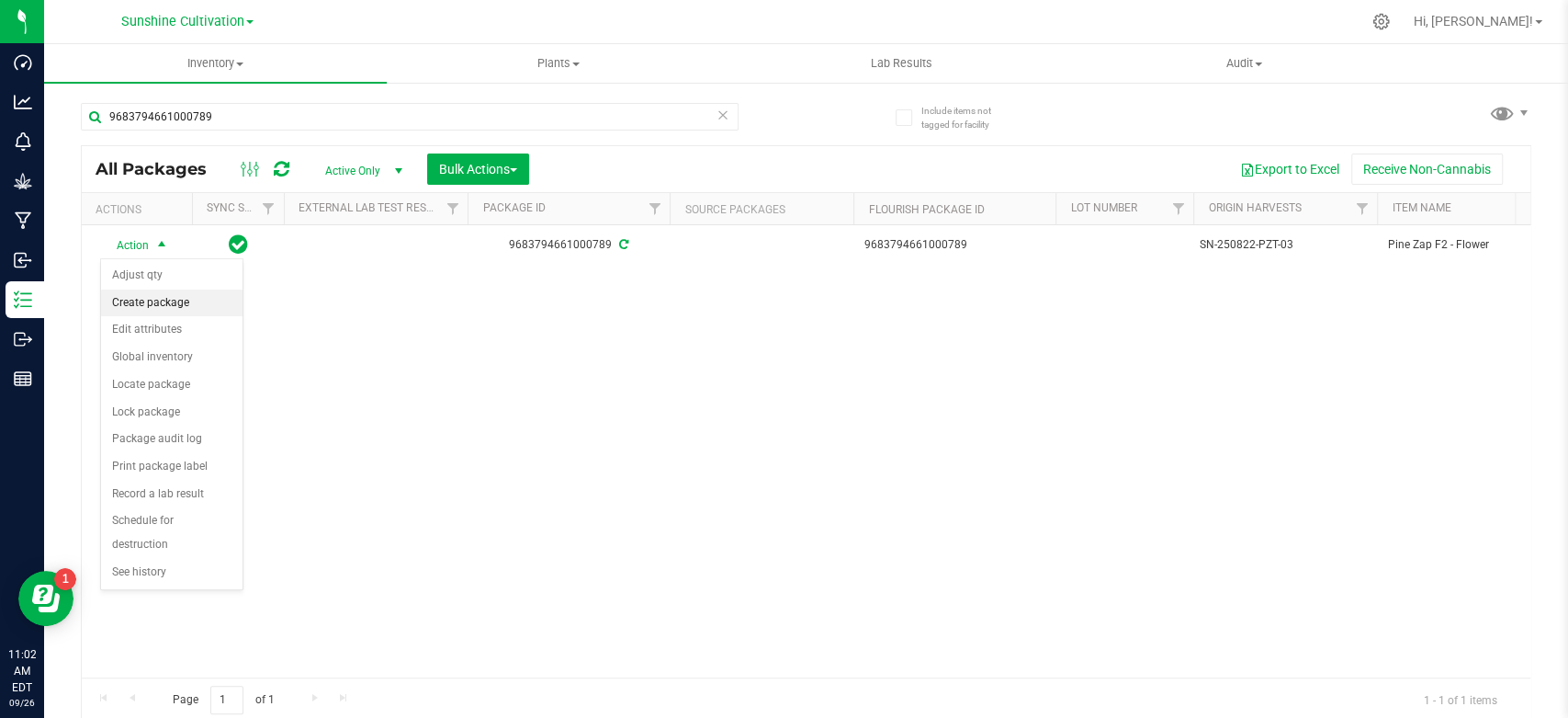
click at [154, 296] on li "Create package" at bounding box center [172, 303] width 142 height 28
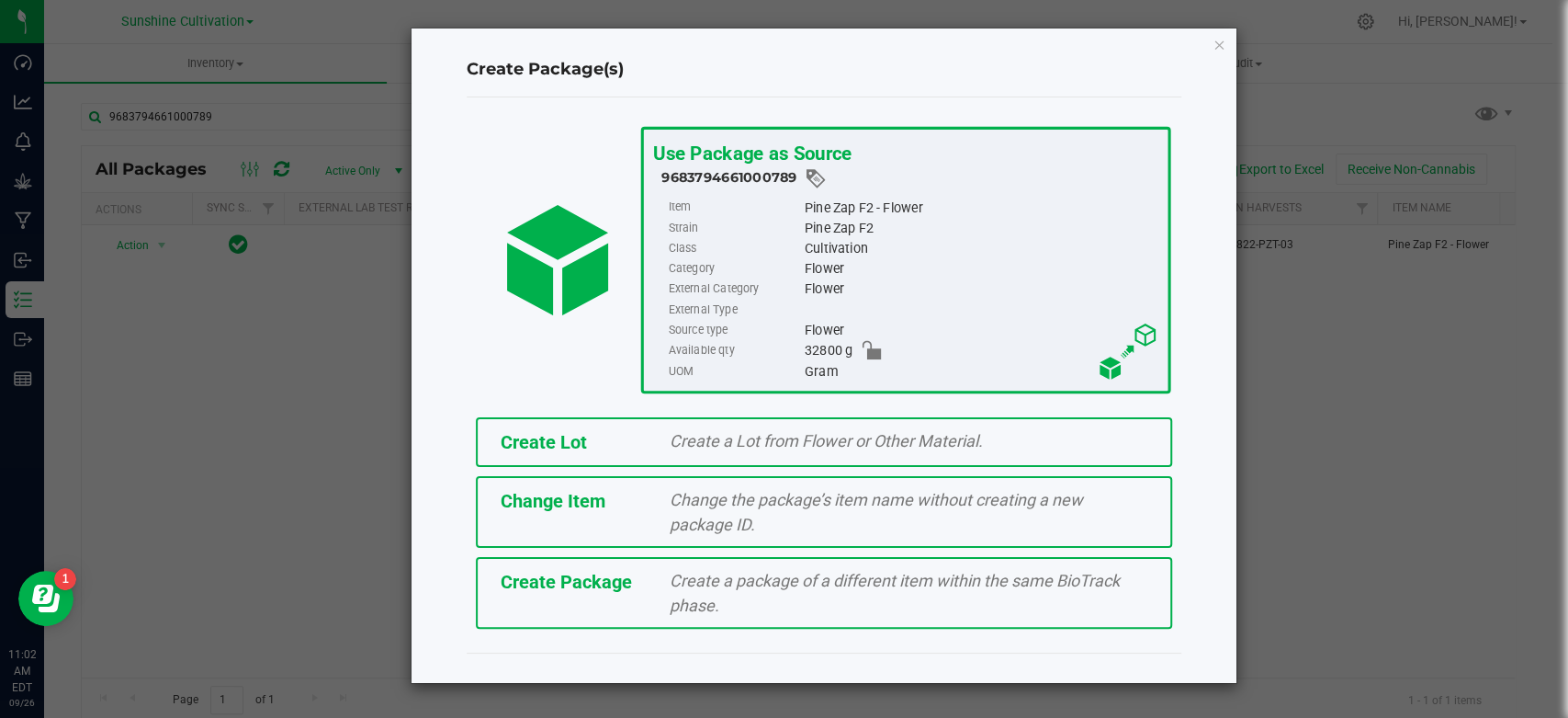
click at [656, 554] on div "Create Lot Create a Lot from Flower or Other Material. Change Item Change the p…" at bounding box center [824, 523] width 742 height 230
click at [660, 576] on div "Create a package of a different item within the same BioTrack phase." at bounding box center [909, 592] width 506 height 50
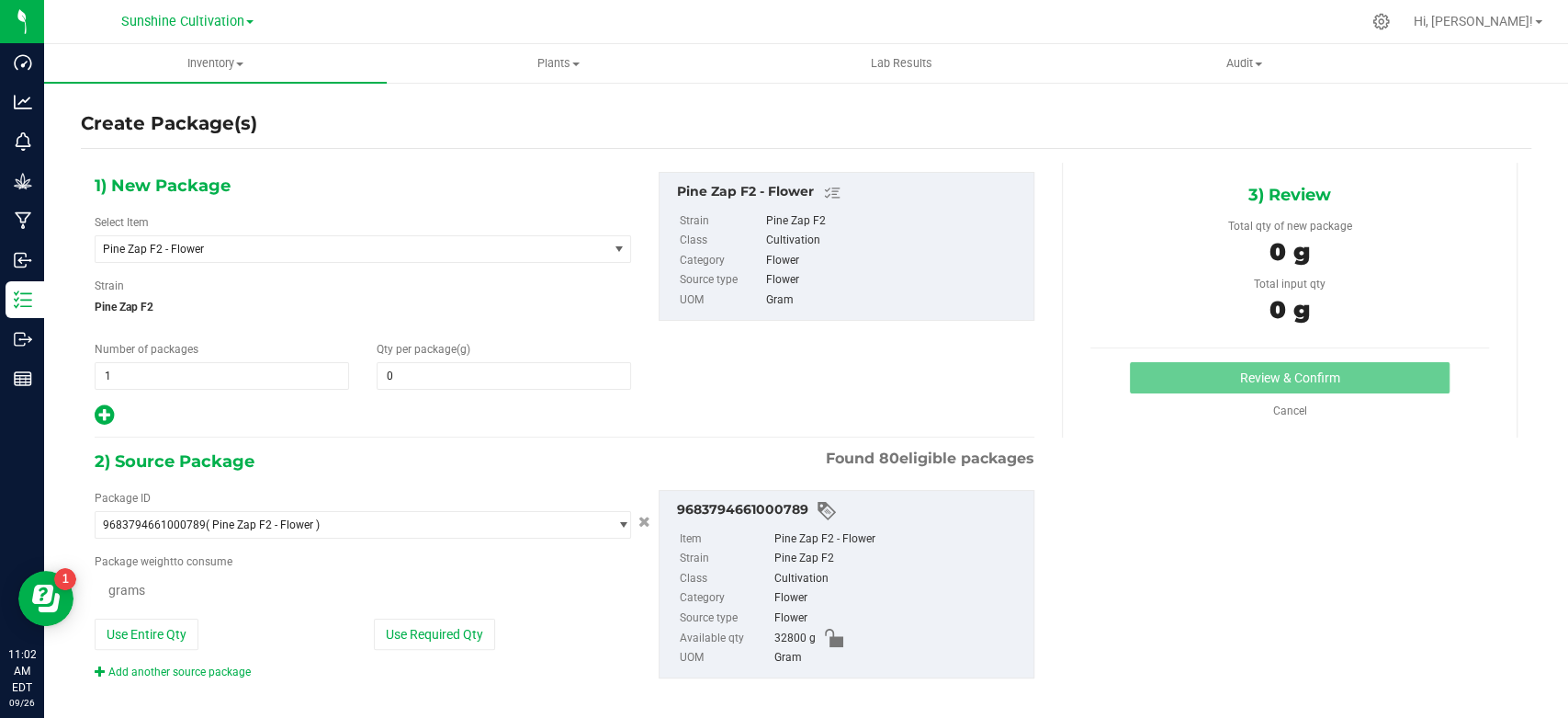
type input "0.0000"
click at [234, 256] on span "Pine Zap F2 - Flower" at bounding box center [352, 248] width 512 height 26
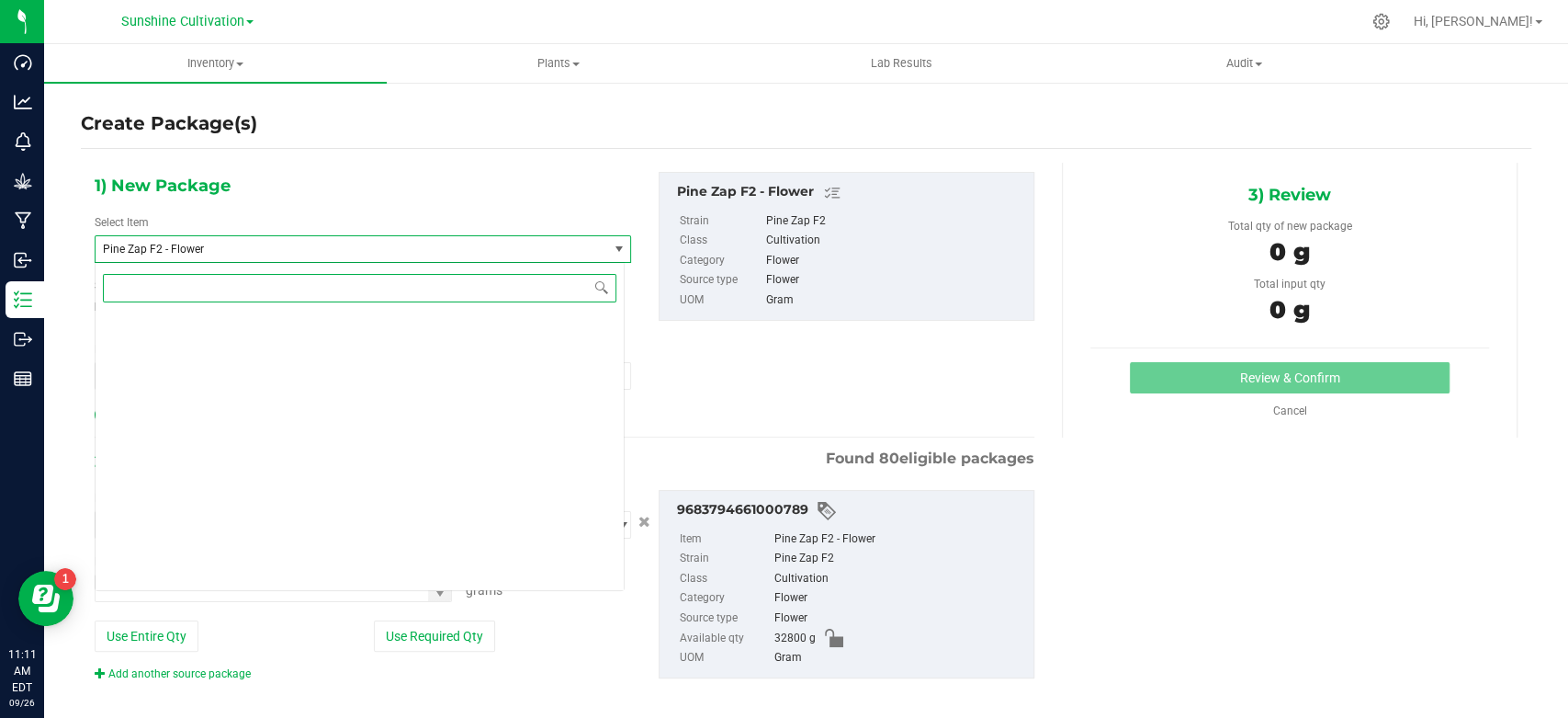
scroll to position [198724, 0]
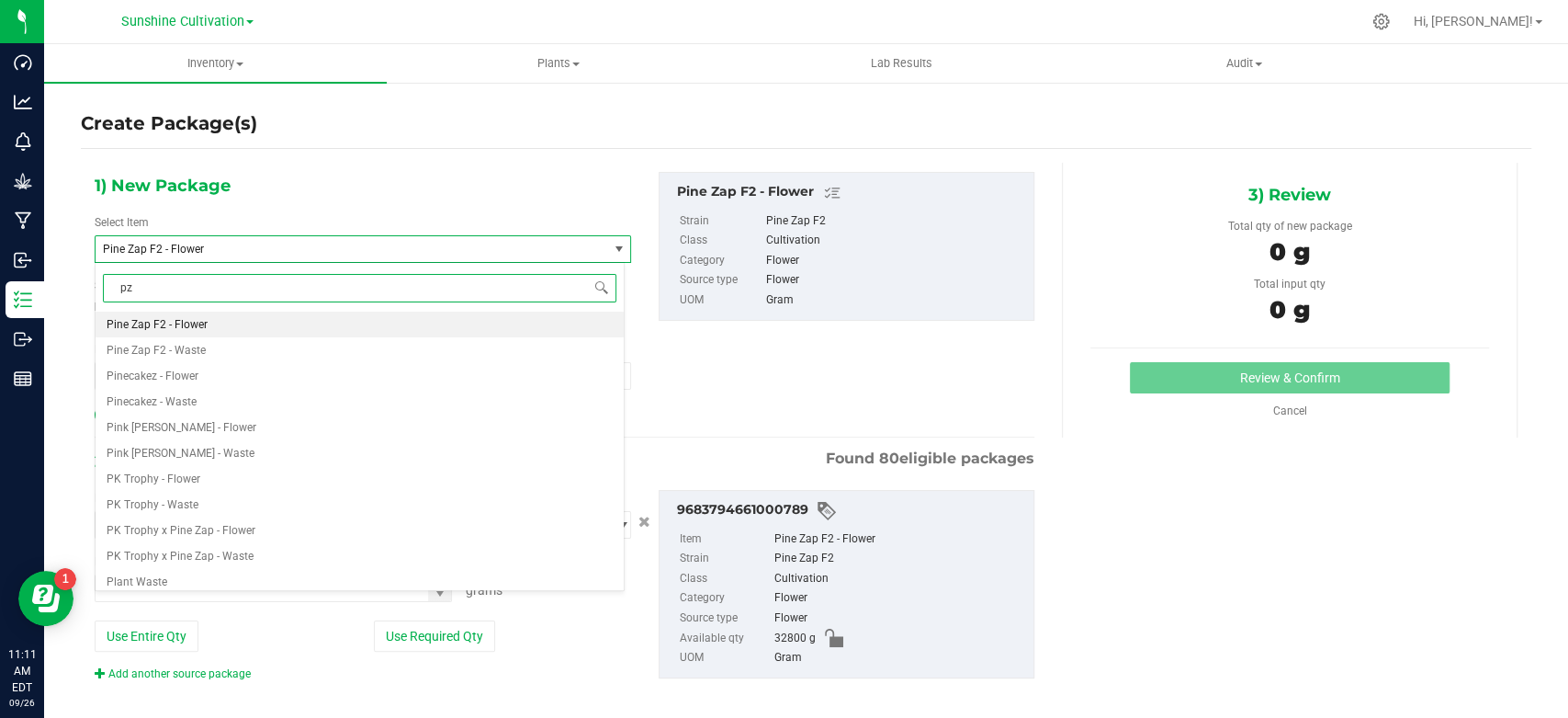
type input "pzt"
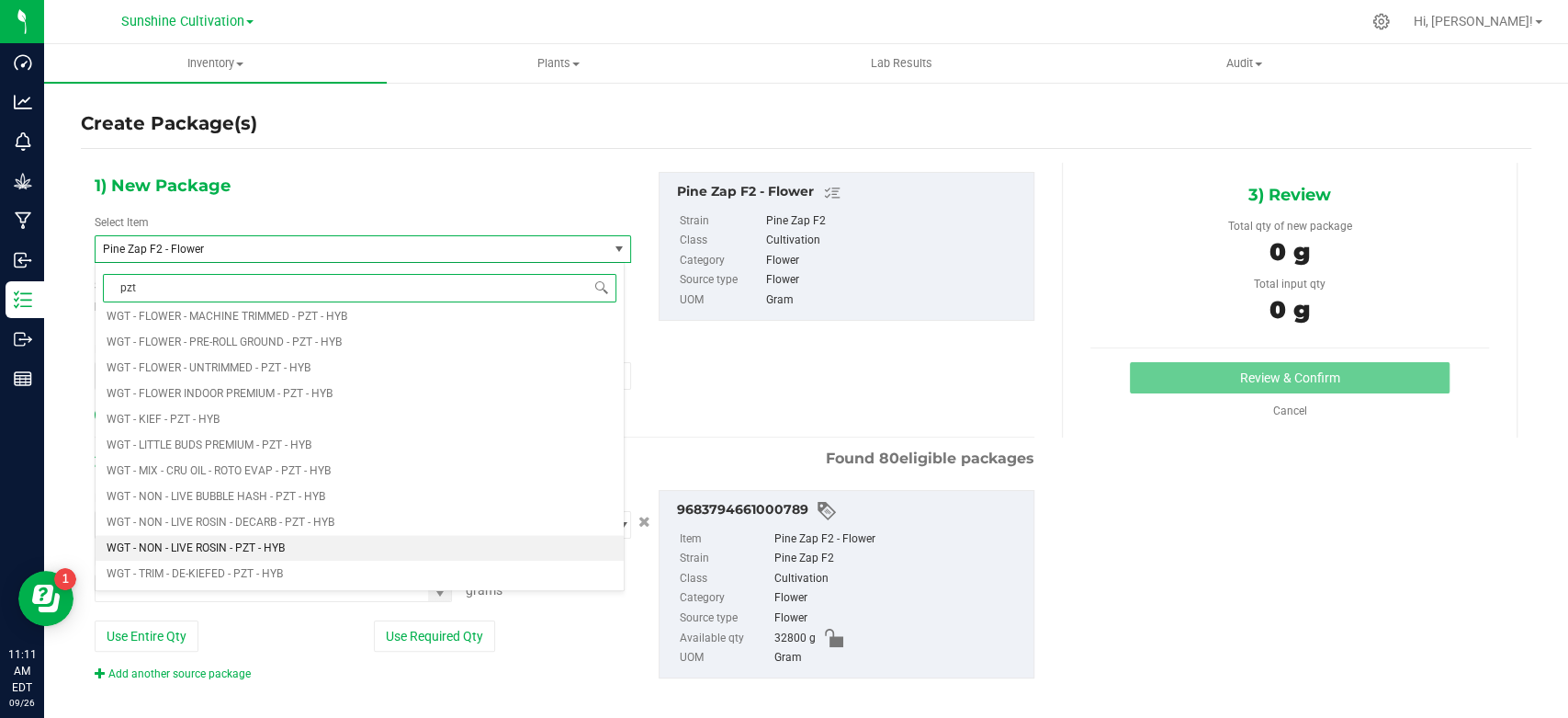
scroll to position [1531, 0]
click at [190, 537] on span "WGT - TRIM - PZT - HYB" at bounding box center [164, 543] width 115 height 12
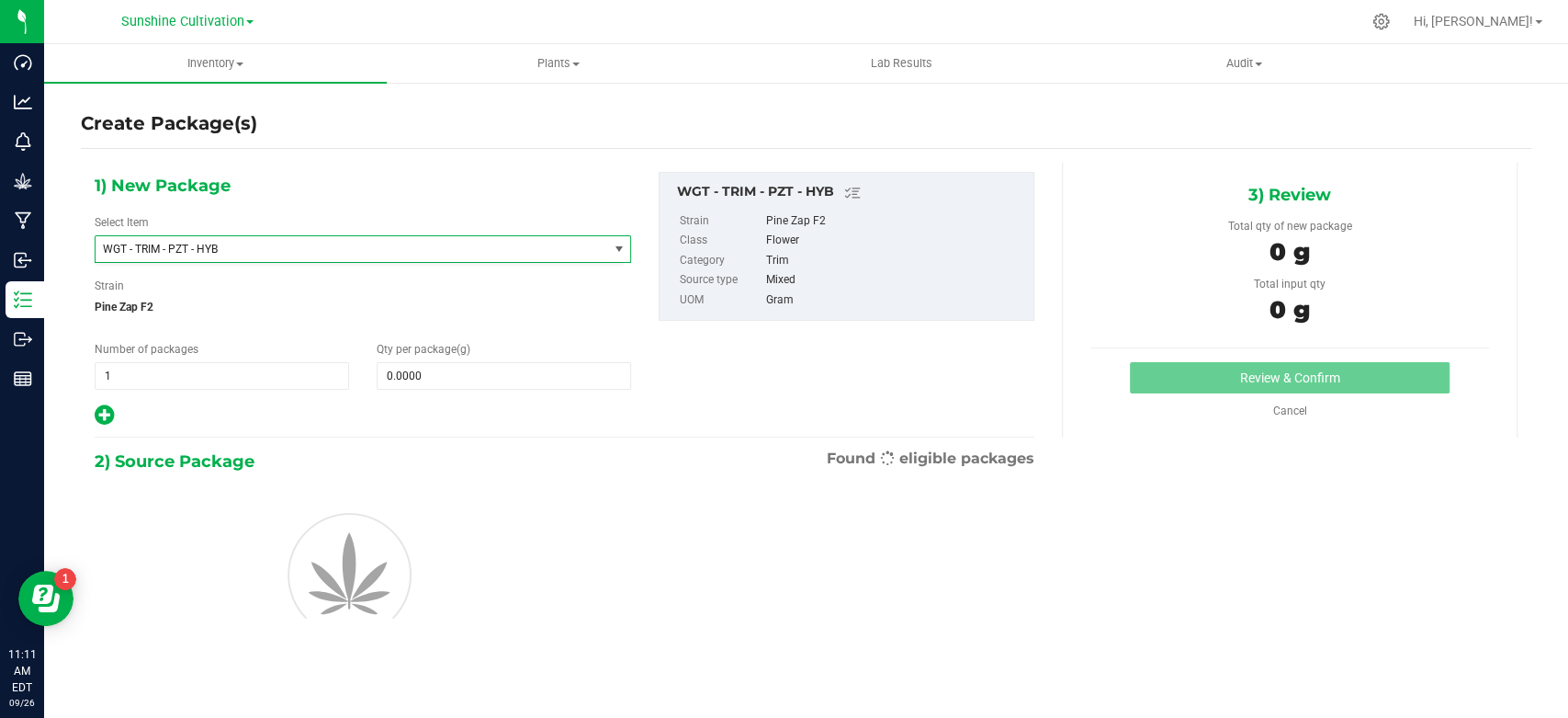
type input "0.0000"
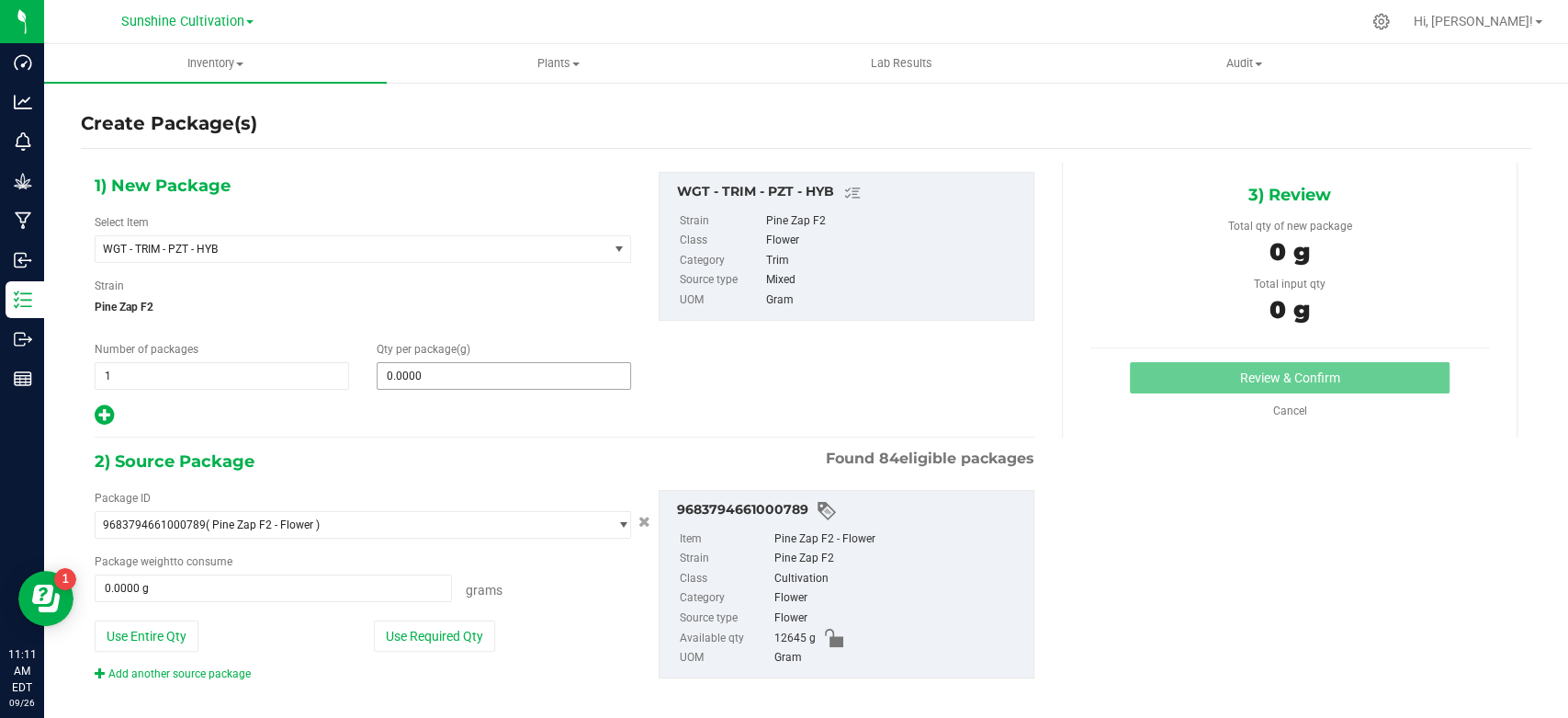
click at [435, 388] on span "0.0000 0" at bounding box center [504, 376] width 255 height 28
click at [435, 388] on span at bounding box center [504, 376] width 255 height 28
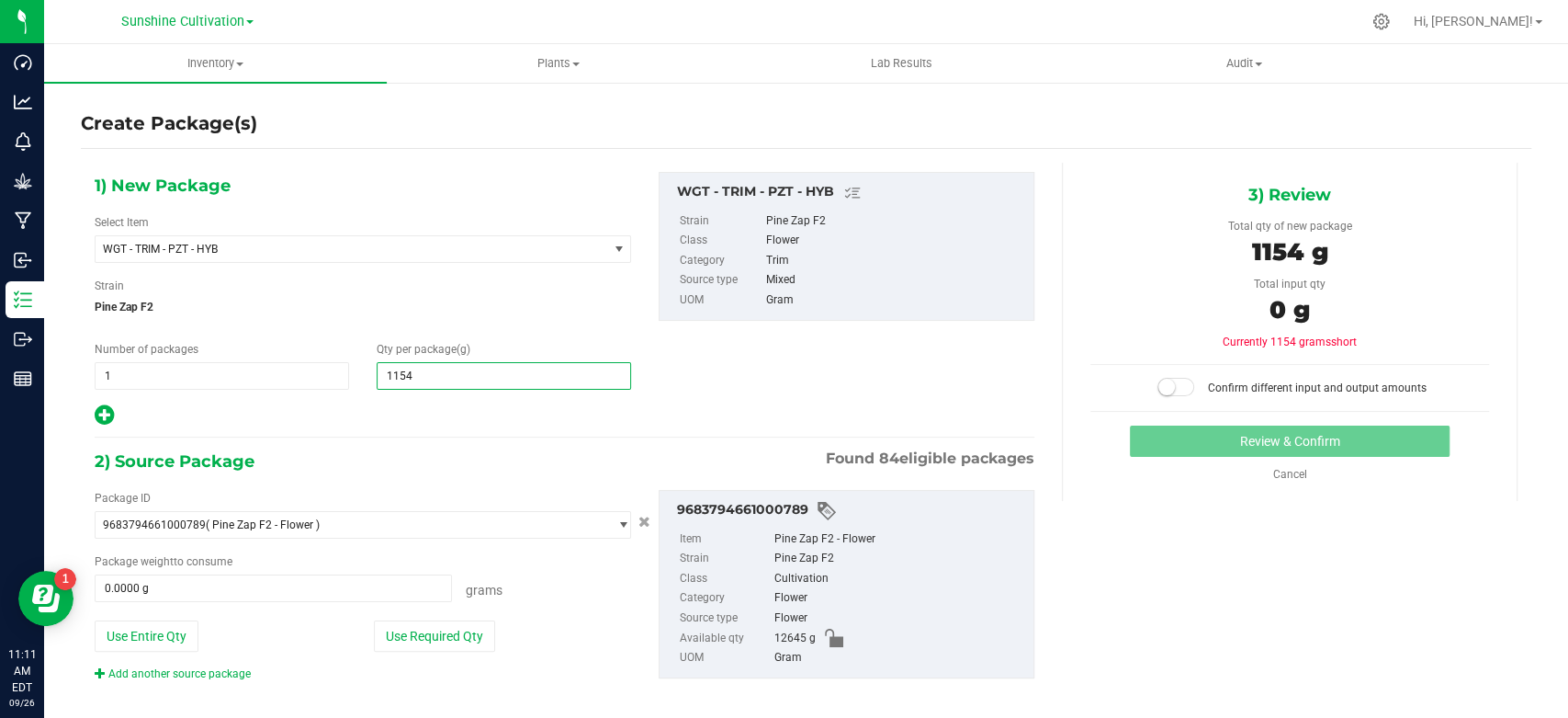
type input "11540"
type input "11,540.0000"
click at [336, 600] on span "0.0000 g 0" at bounding box center [273, 588] width 357 height 28
click at [343, 598] on span at bounding box center [273, 588] width 357 height 28
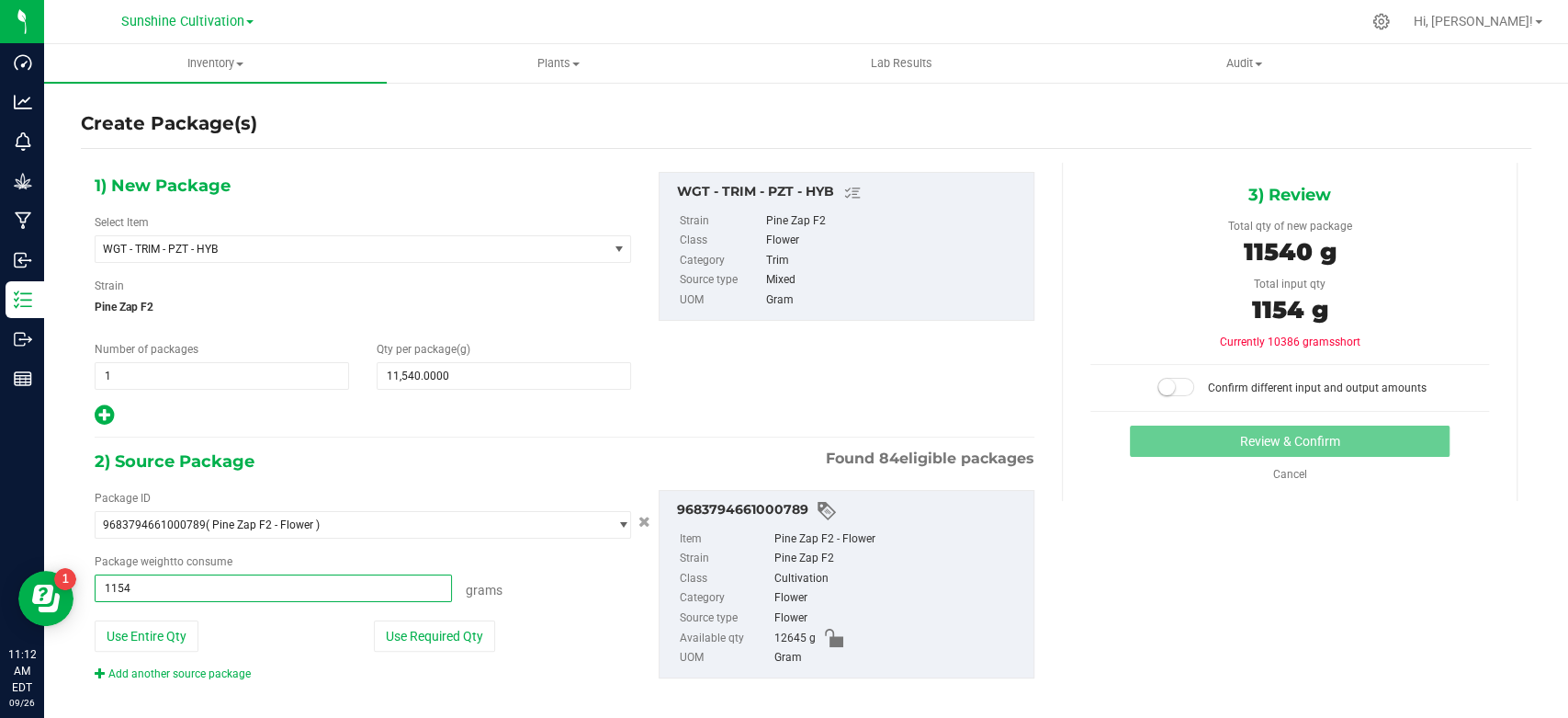
type input "11540"
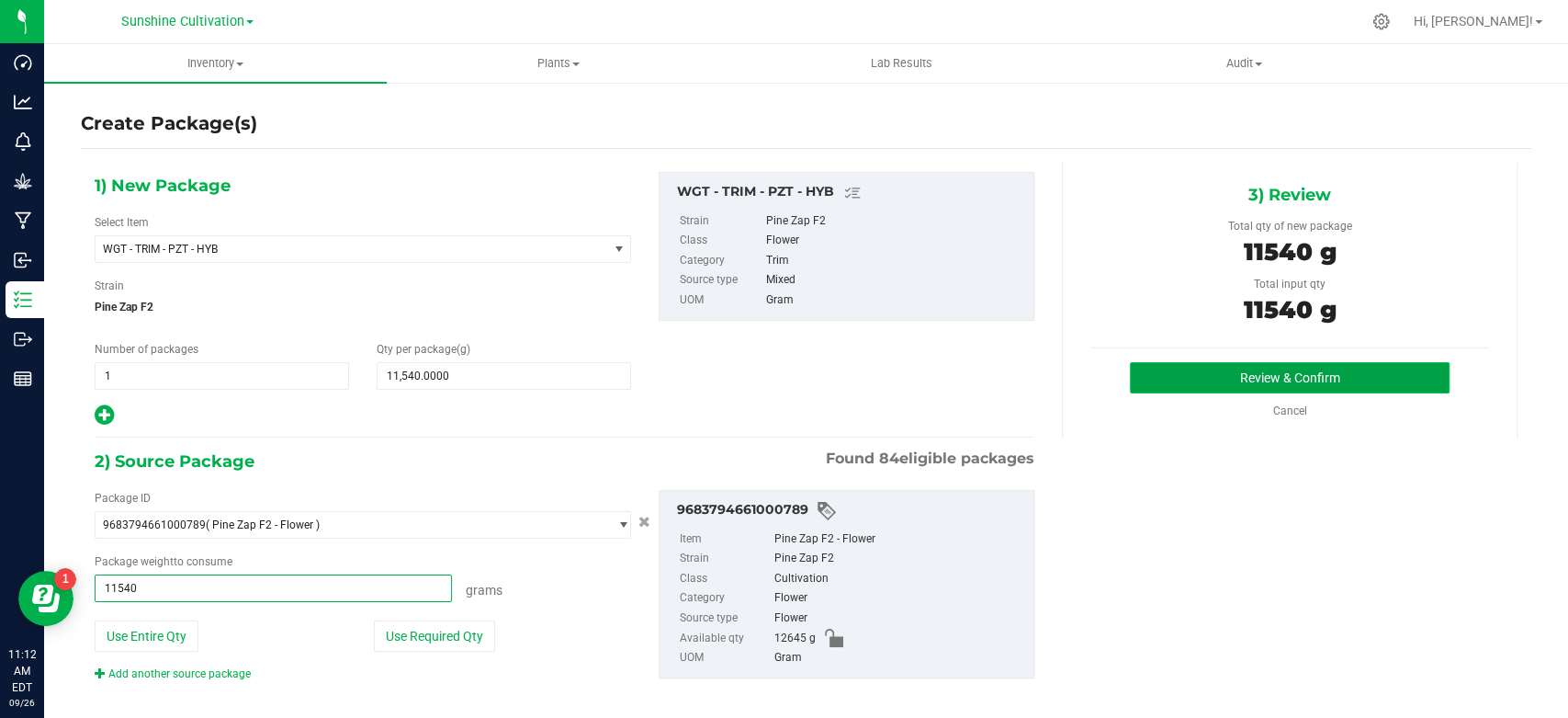
type input "11540.0000 g"
click at [1200, 388] on button "Review & Confirm" at bounding box center [1289, 378] width 319 height 32
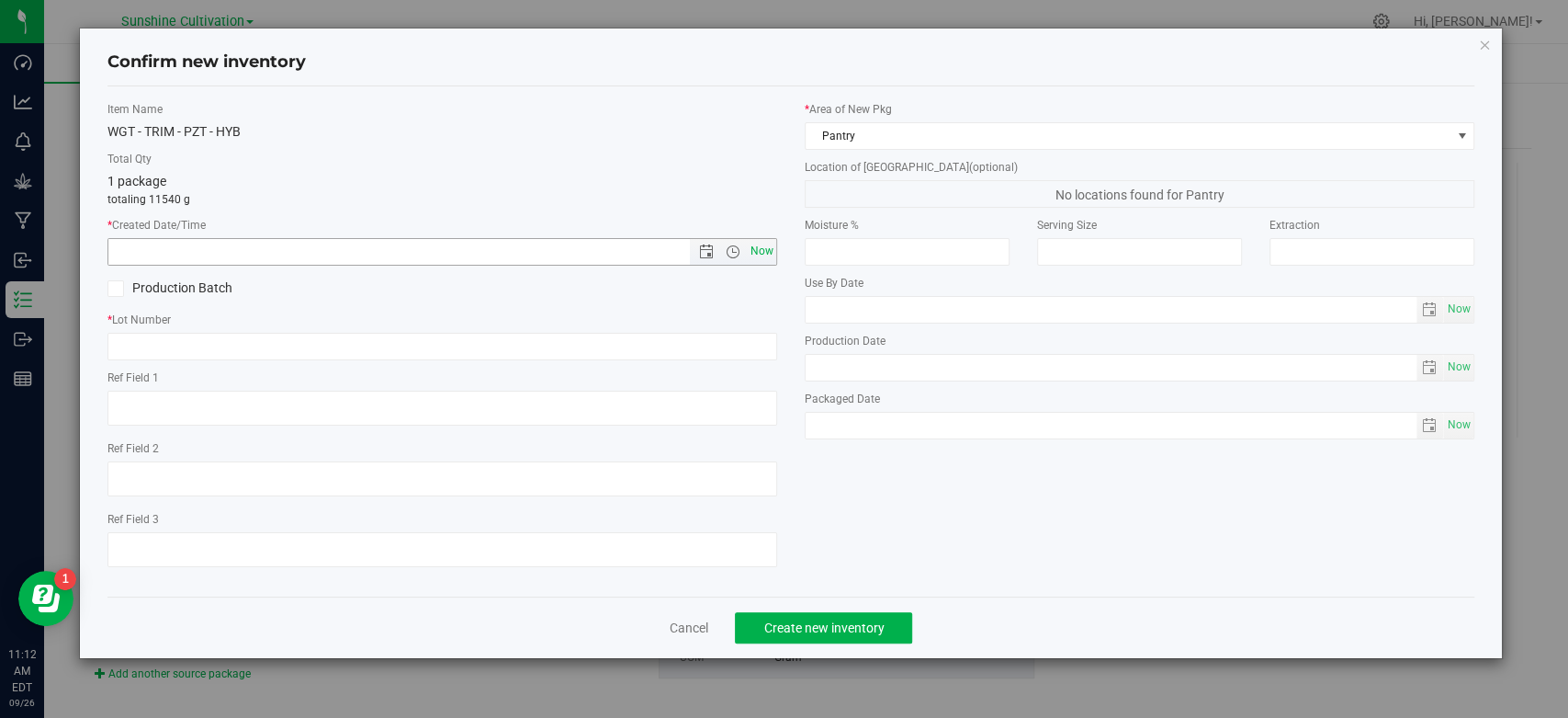
click at [772, 249] on span "Now" at bounding box center [762, 251] width 32 height 27
type input "[DATE] 11:12 AM"
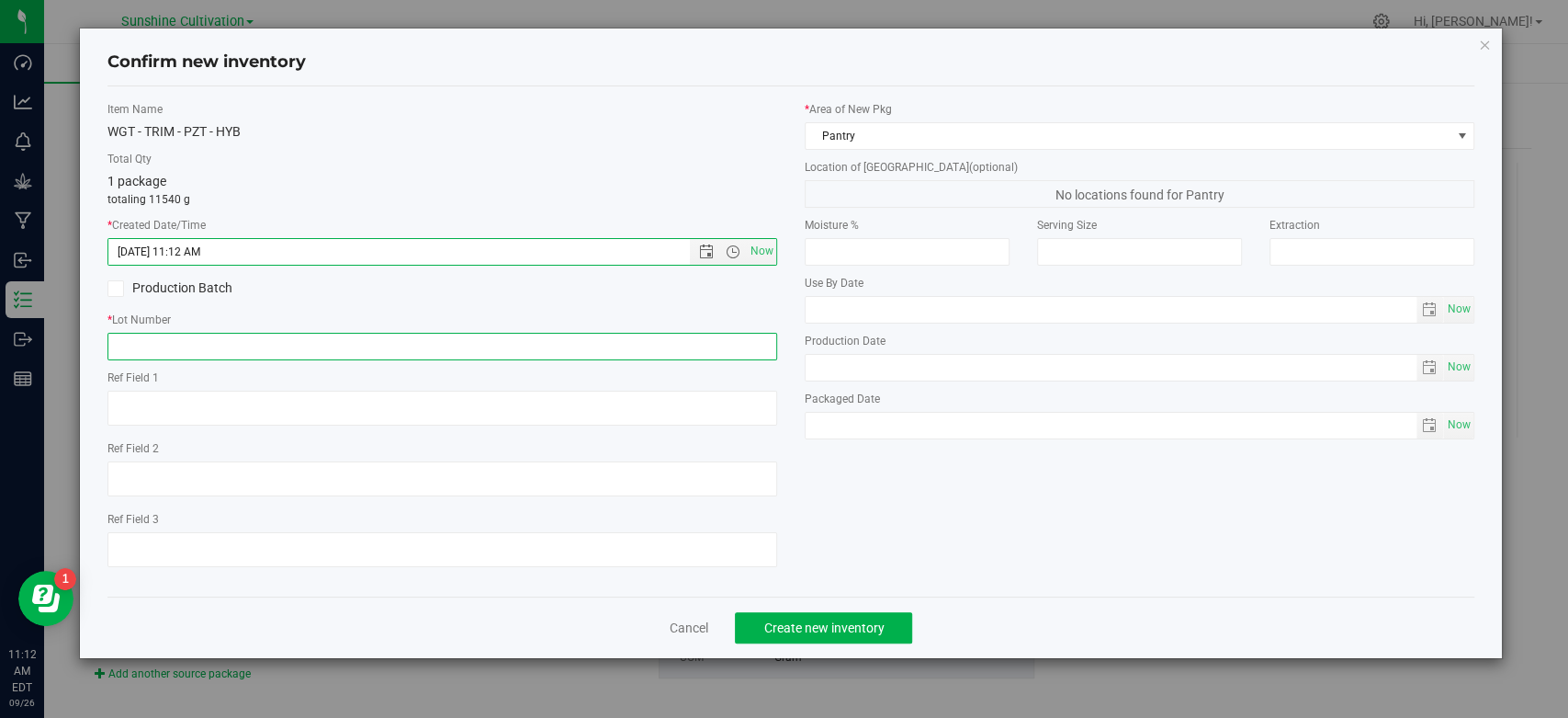
click at [734, 333] on input "text" at bounding box center [442, 346] width 670 height 28
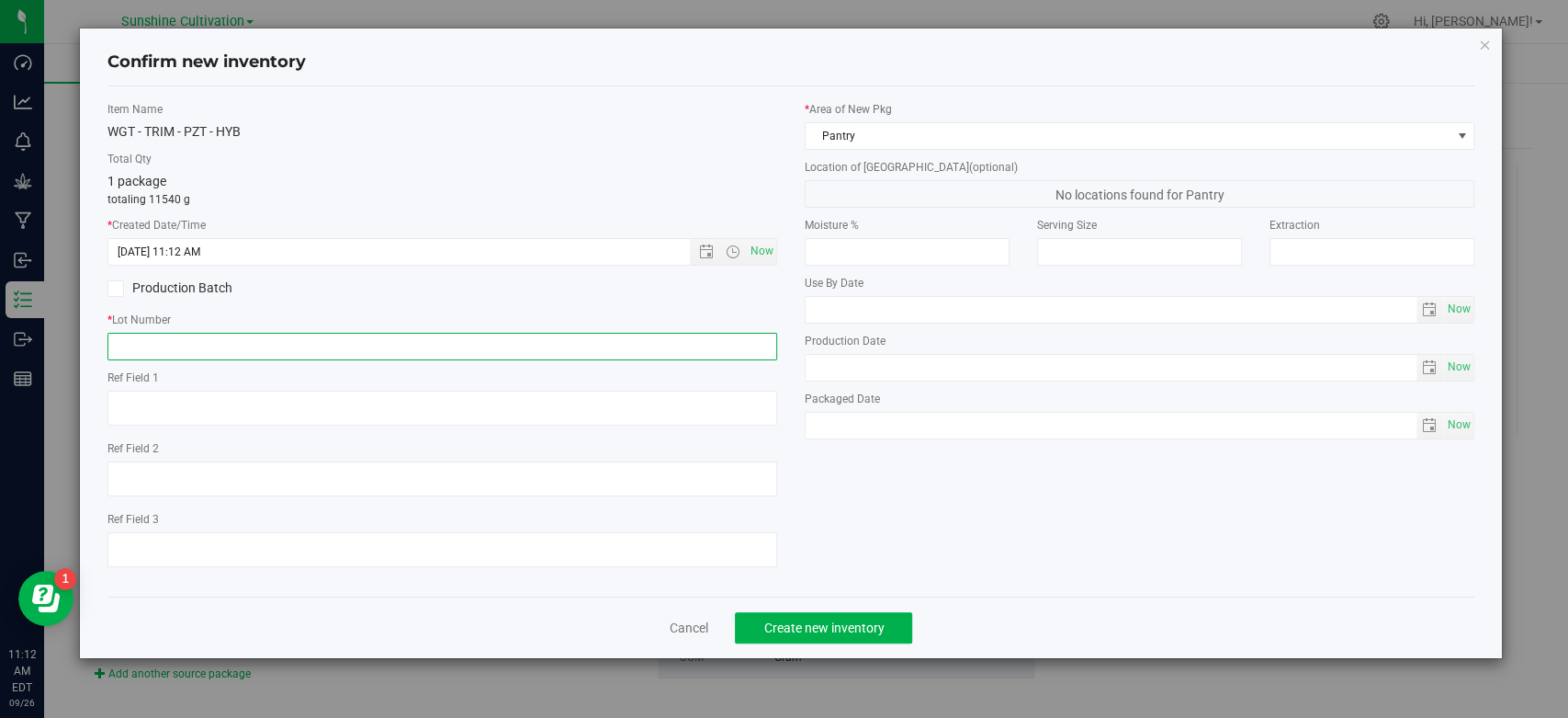
paste input "SN-250822-PZT-03"
type input "SN-250822-PZT-03"
click at [820, 632] on span "Create new inventory" at bounding box center [824, 627] width 121 height 14
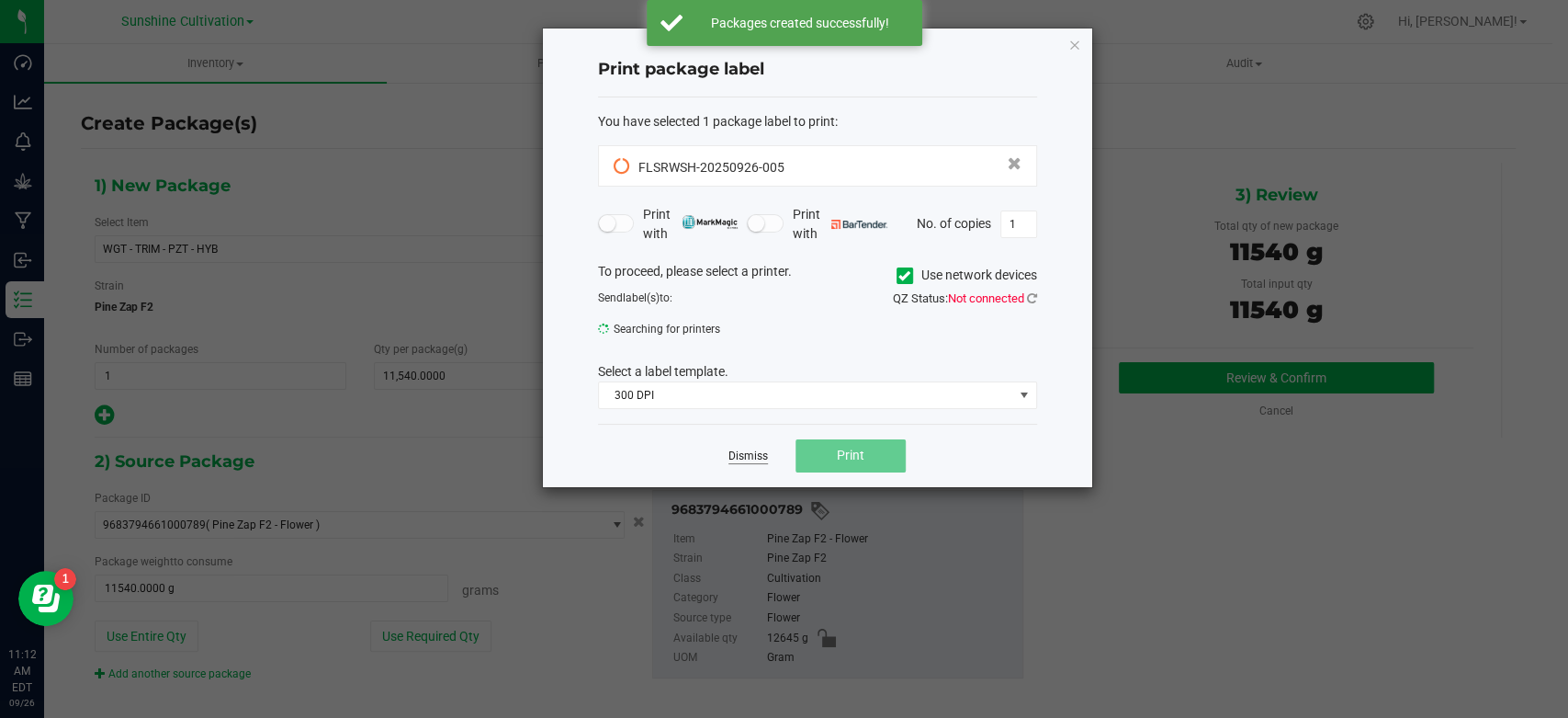
click at [760, 459] on link "Dismiss" at bounding box center [748, 456] width 39 height 15
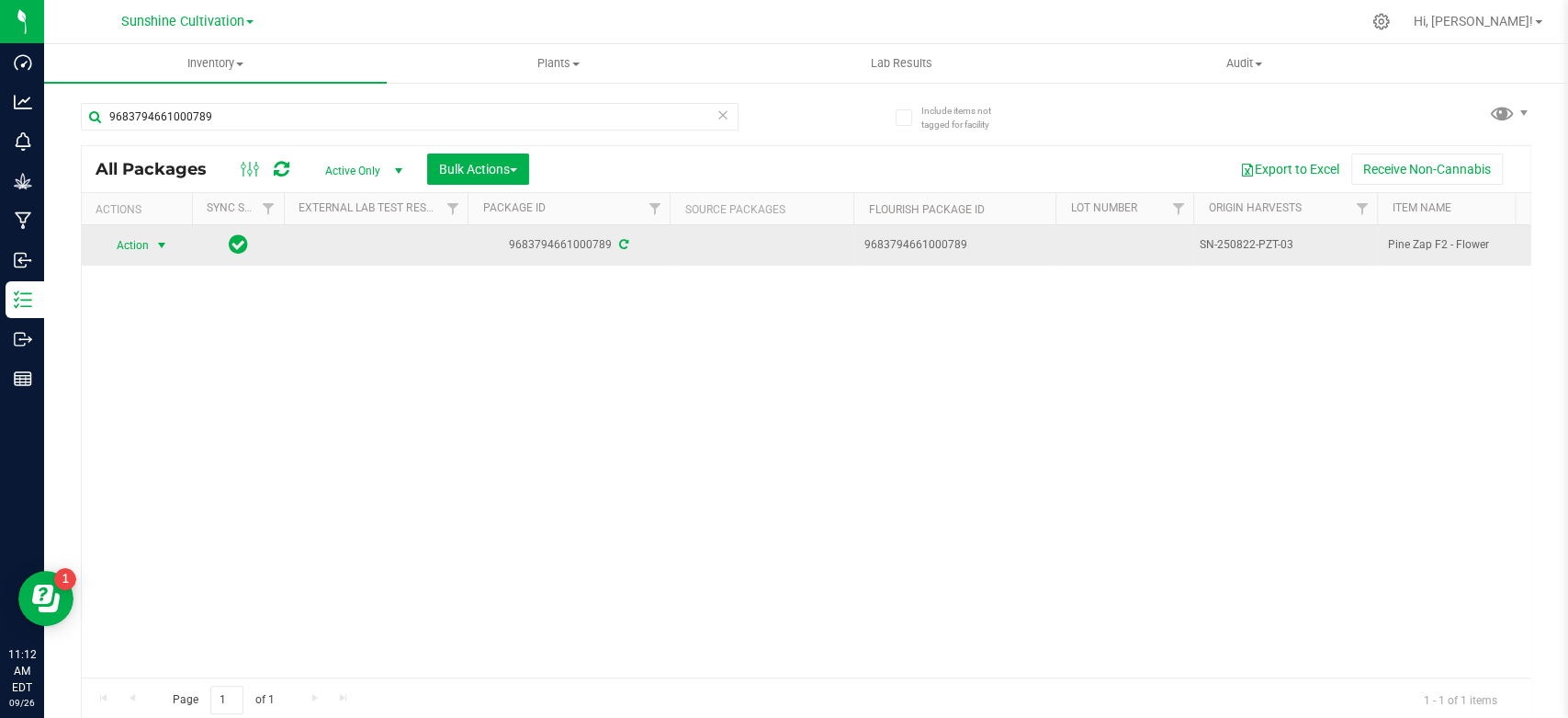
click at [138, 243] on span "Action" at bounding box center [125, 245] width 50 height 26
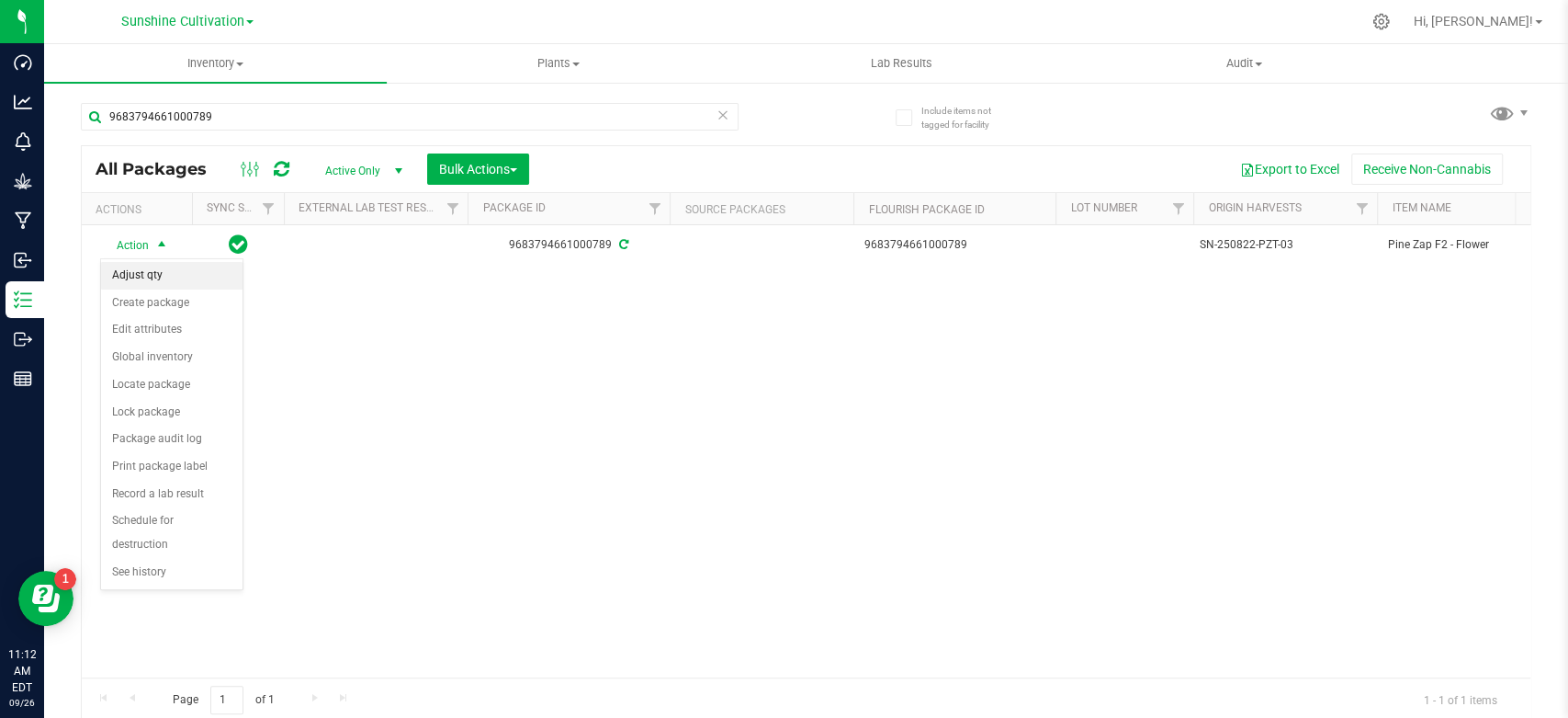
click at [147, 283] on li "Adjust qty" at bounding box center [172, 275] width 142 height 28
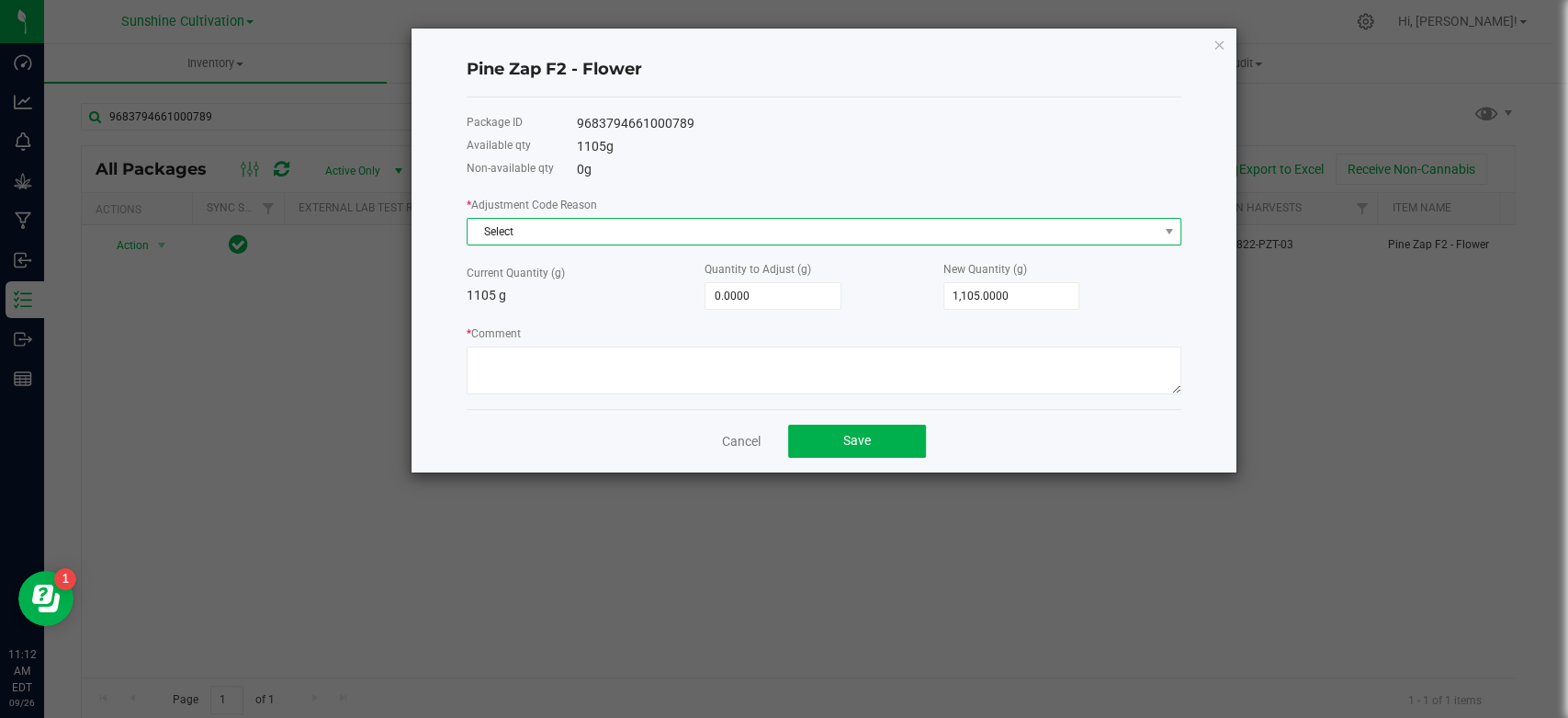
click at [610, 233] on span "Select" at bounding box center [813, 231] width 690 height 26
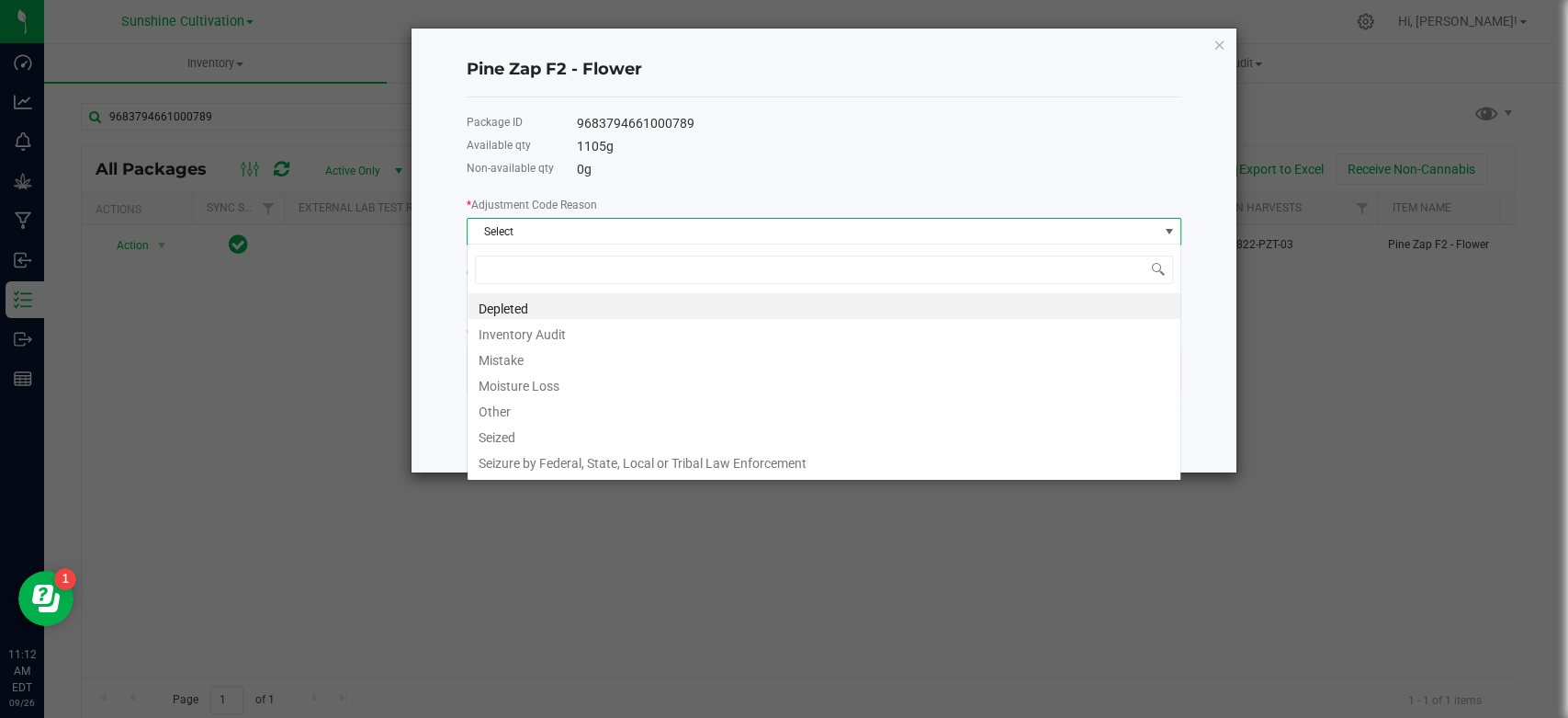
scroll to position [27, 714]
click at [511, 305] on li "Depleted" at bounding box center [824, 306] width 713 height 26
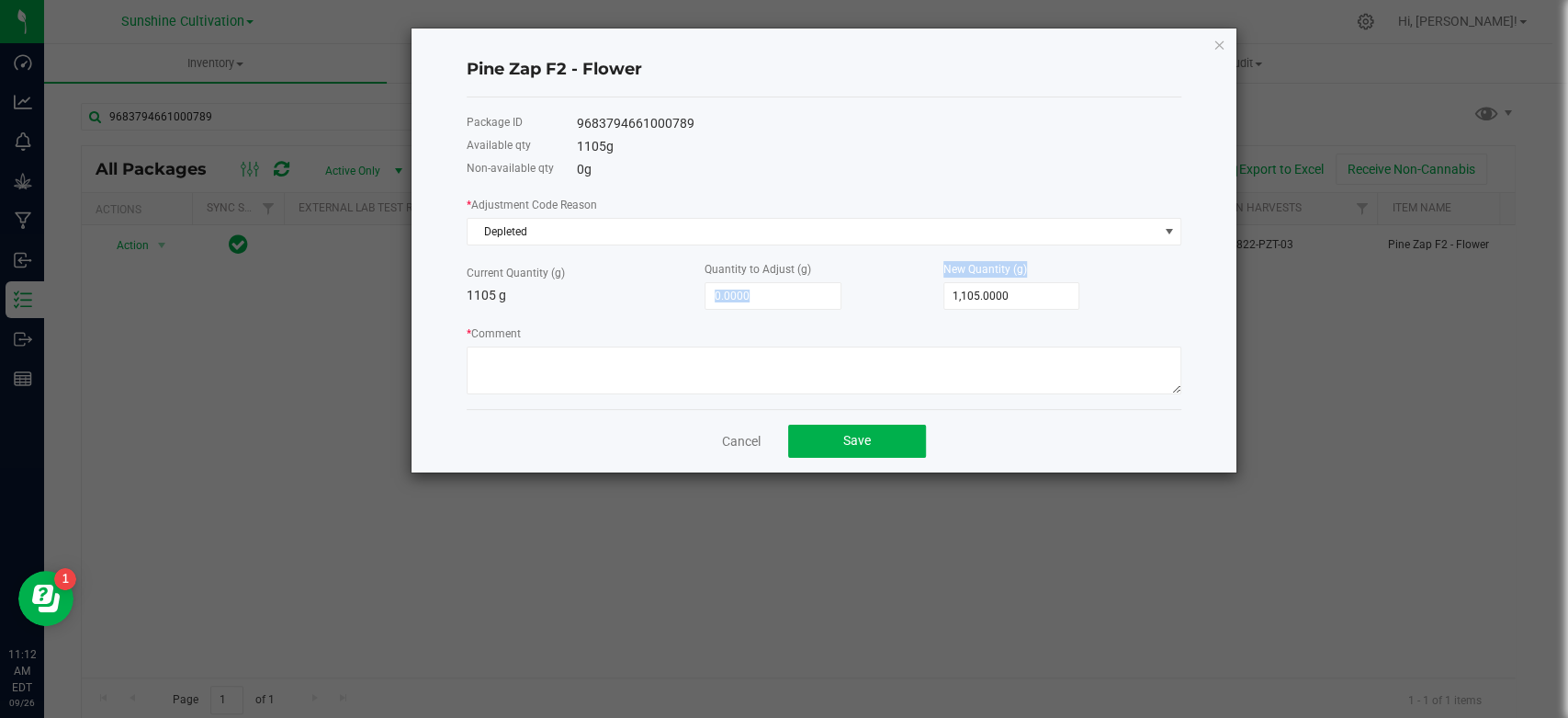
drag, startPoint x: 1098, startPoint y: 298, endPoint x: 884, endPoint y: 299, distance: 214.0
click at [884, 299] on div "Current Quantity (g) 1105 g Quantity to Adjust (g) 0.0000 New Quantity (g) 1,10…" at bounding box center [824, 284] width 715 height 51
click at [1027, 298] on input "1,105.0000" at bounding box center [1011, 295] width 135 height 26
type input "1105"
click at [1027, 298] on input "1105" at bounding box center [1011, 295] width 135 height 26
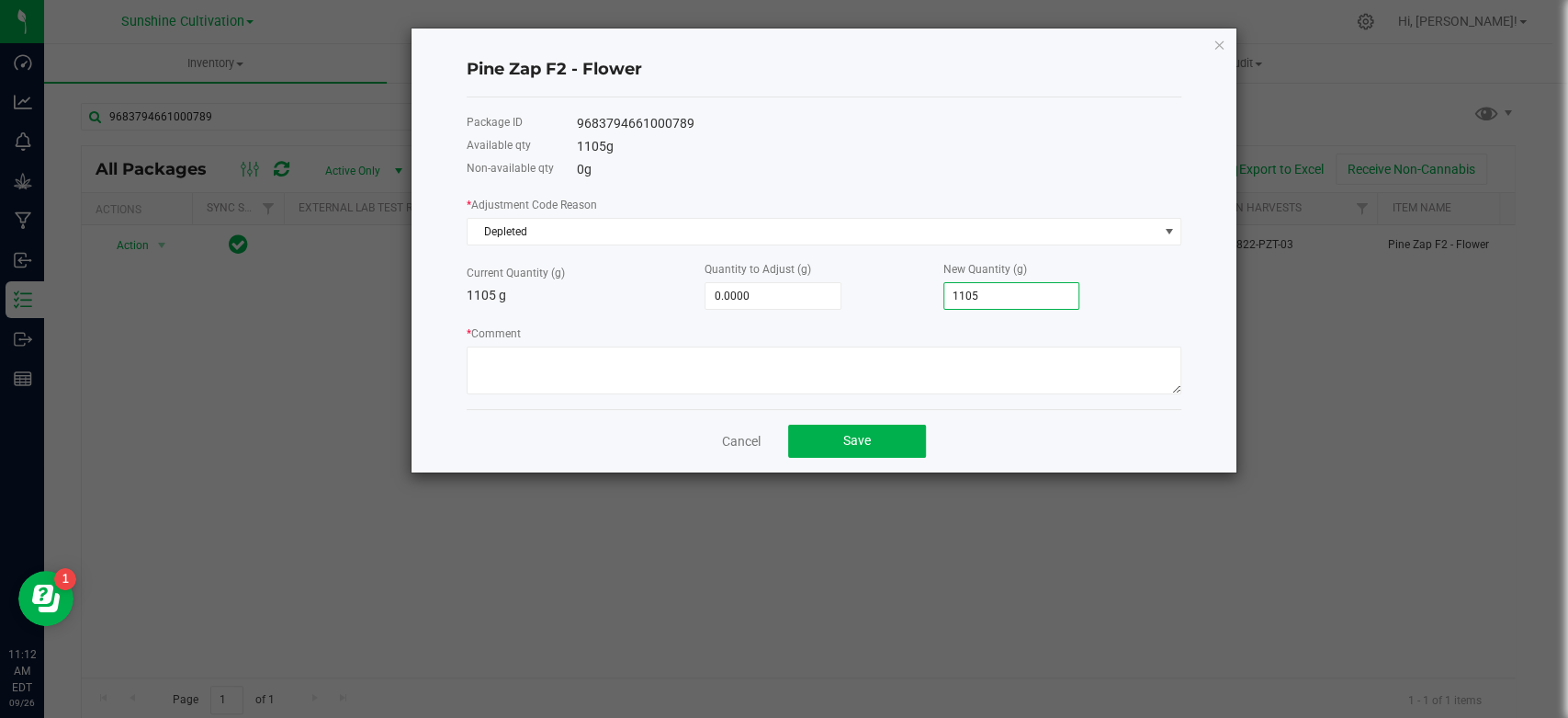
click at [1027, 298] on input "1105" at bounding box center [1011, 295] width 135 height 26
type input "-1,105.0000"
type input "0.0000"
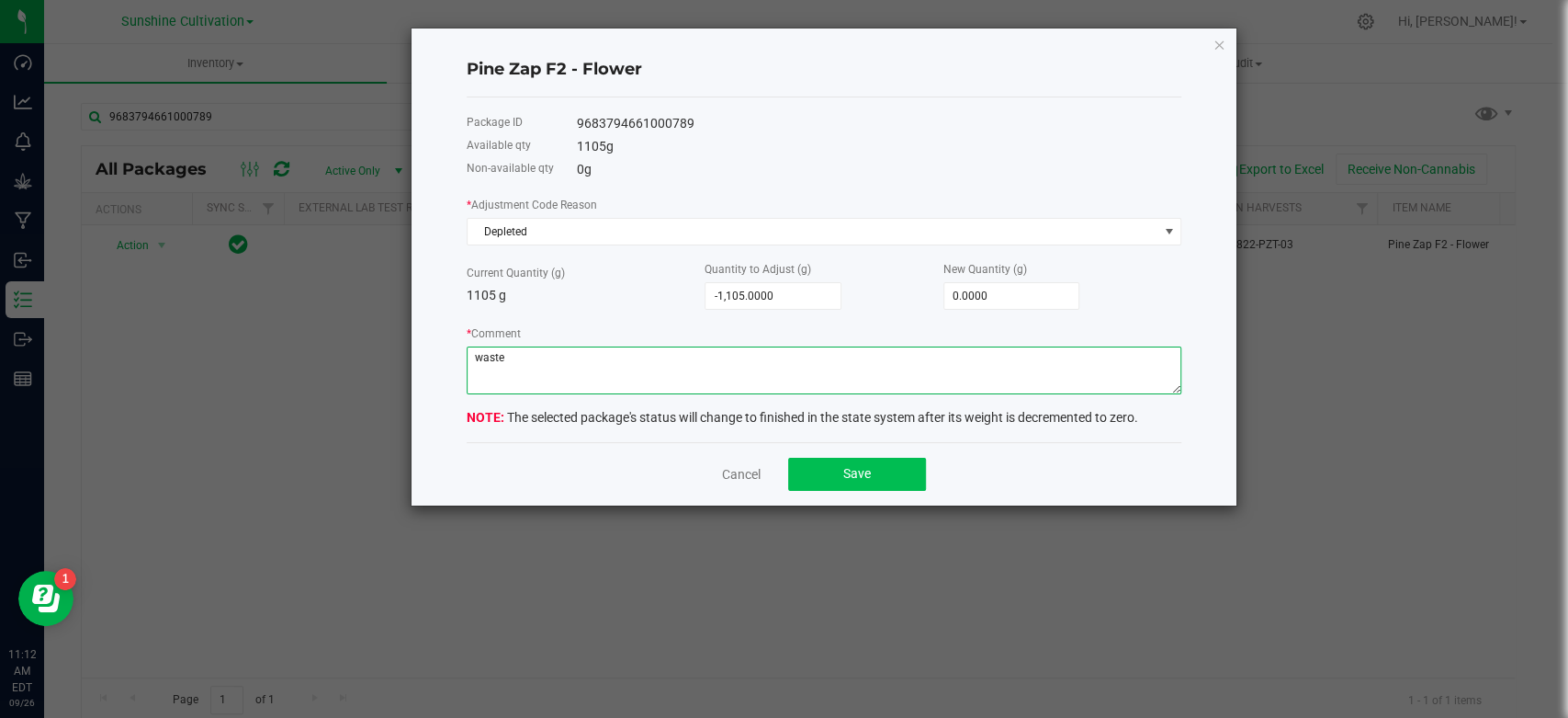
type textarea "waste"
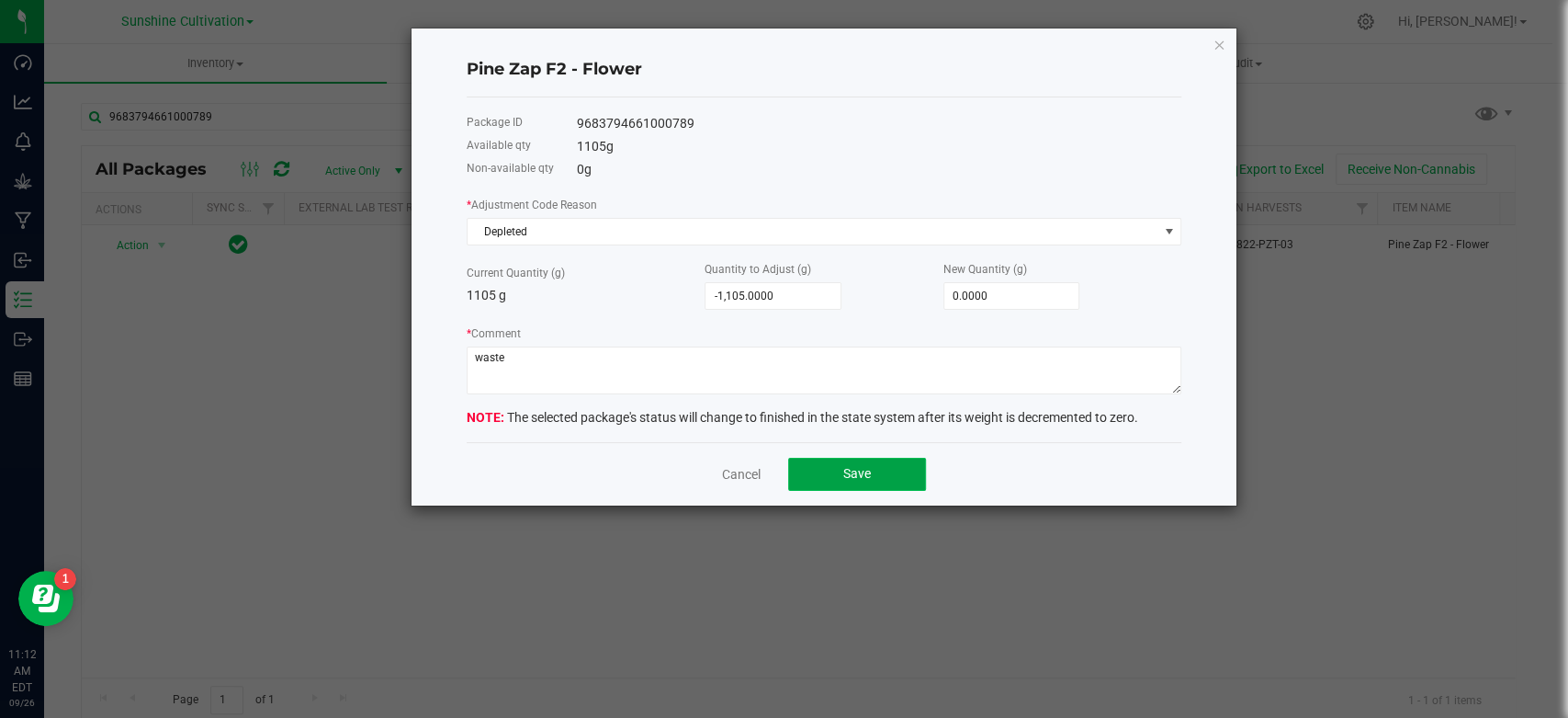
click at [866, 471] on span "Save" at bounding box center [857, 473] width 28 height 14
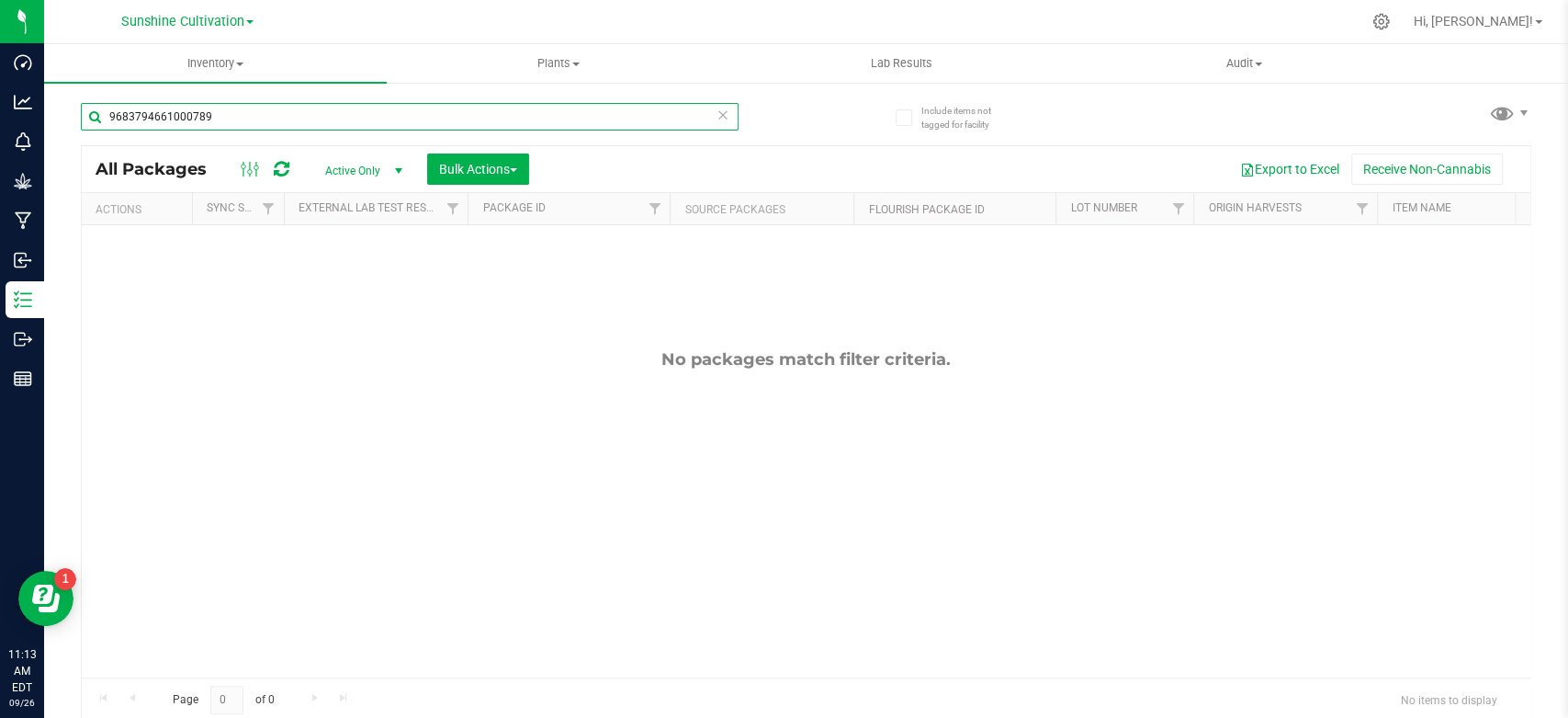
drag, startPoint x: 244, startPoint y: 123, endPoint x: 83, endPoint y: 124, distance: 161.0
click at [84, 124] on input "9683794661000789" at bounding box center [409, 116] width 657 height 28
paste input "5690224368420189"
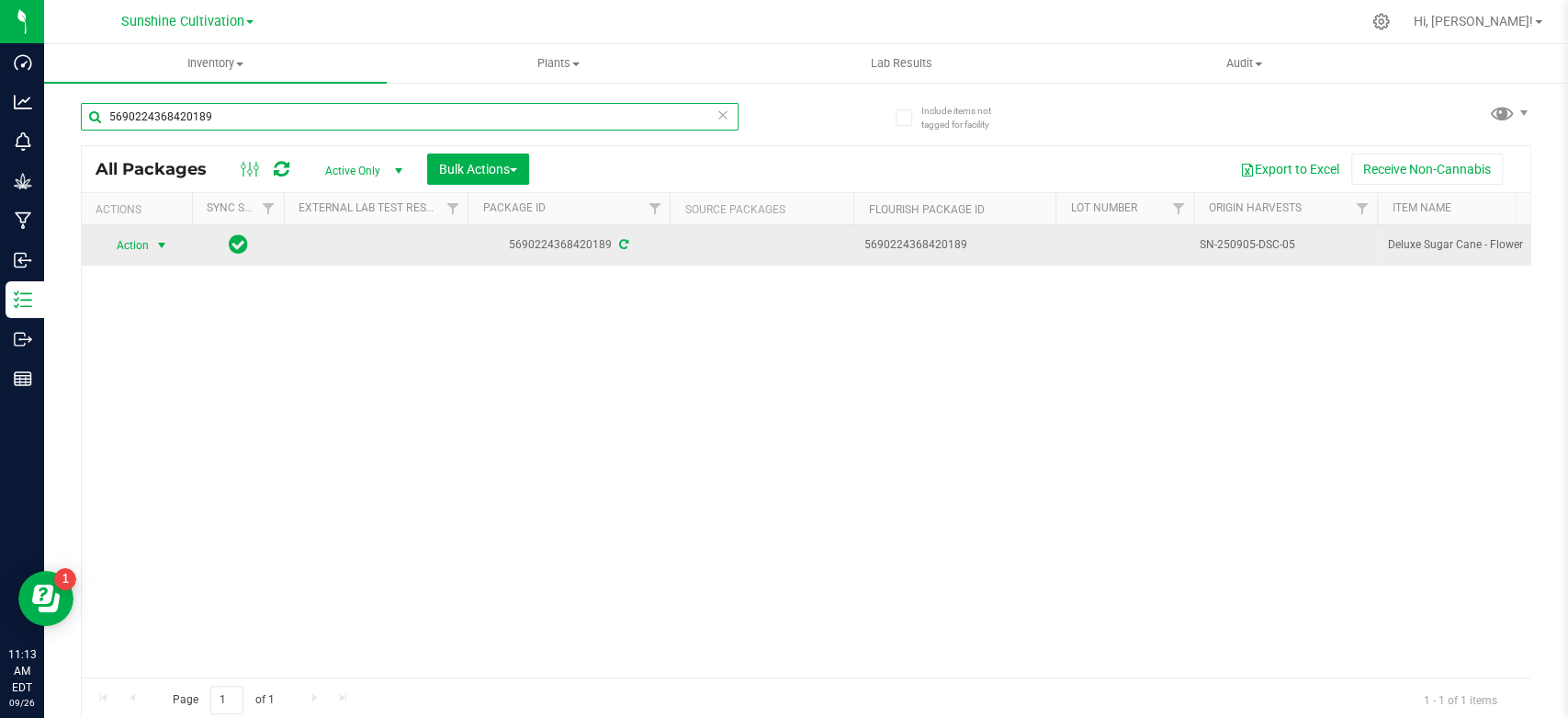
type input "5690224368420189"
click at [124, 243] on span "Action" at bounding box center [125, 245] width 50 height 26
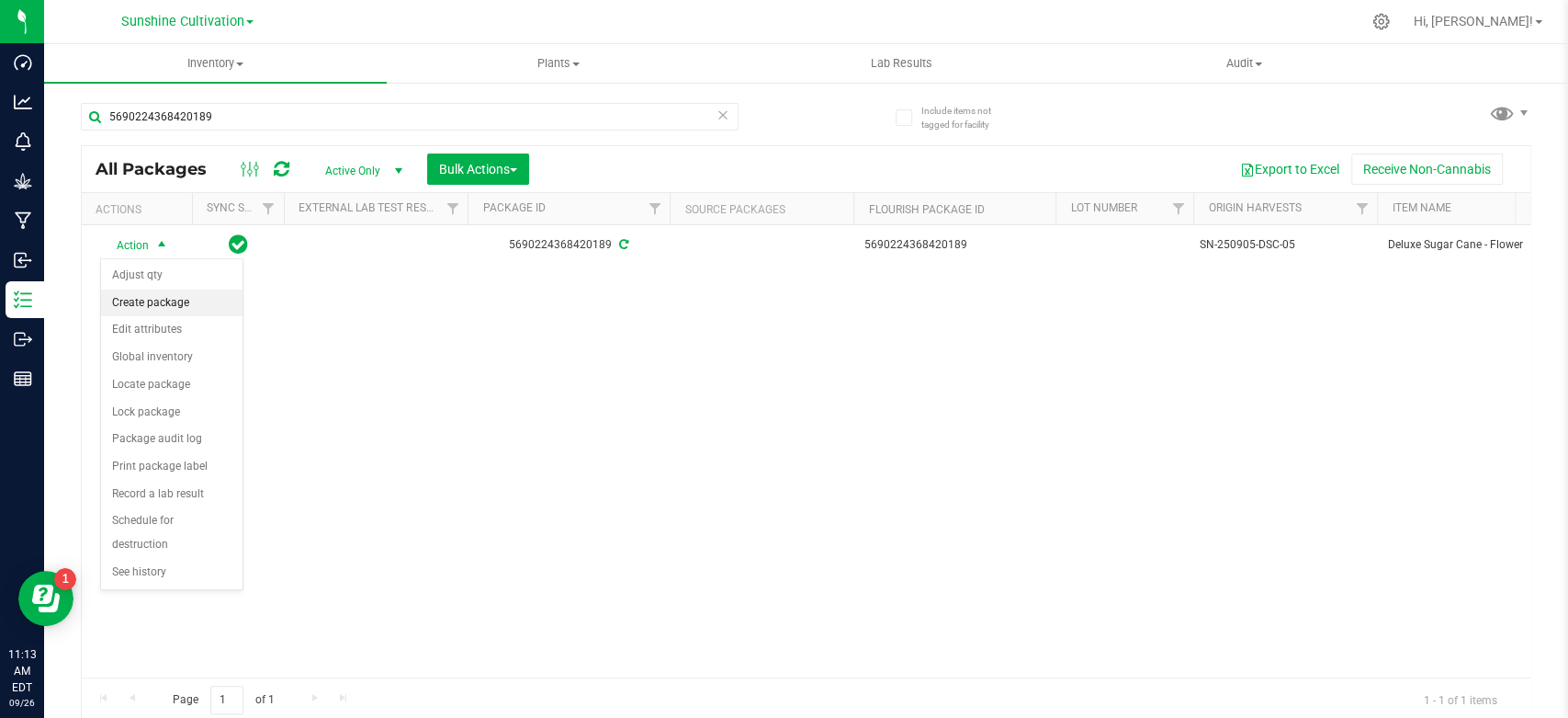
click at [139, 294] on li "Create package" at bounding box center [172, 303] width 142 height 28
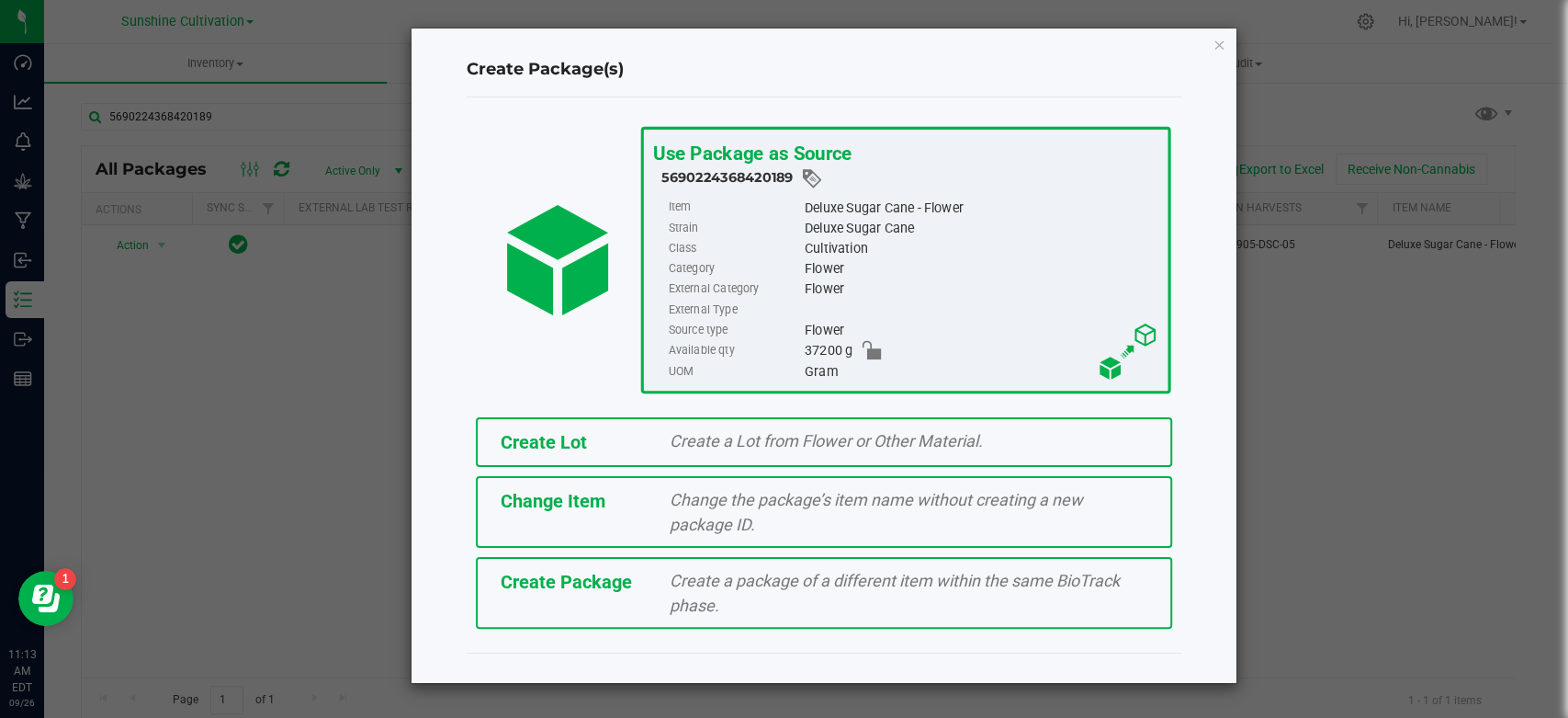
click at [542, 600] on div "Create Package Create a package of a different item within the same BioTrack ph…" at bounding box center [824, 592] width 697 height 72
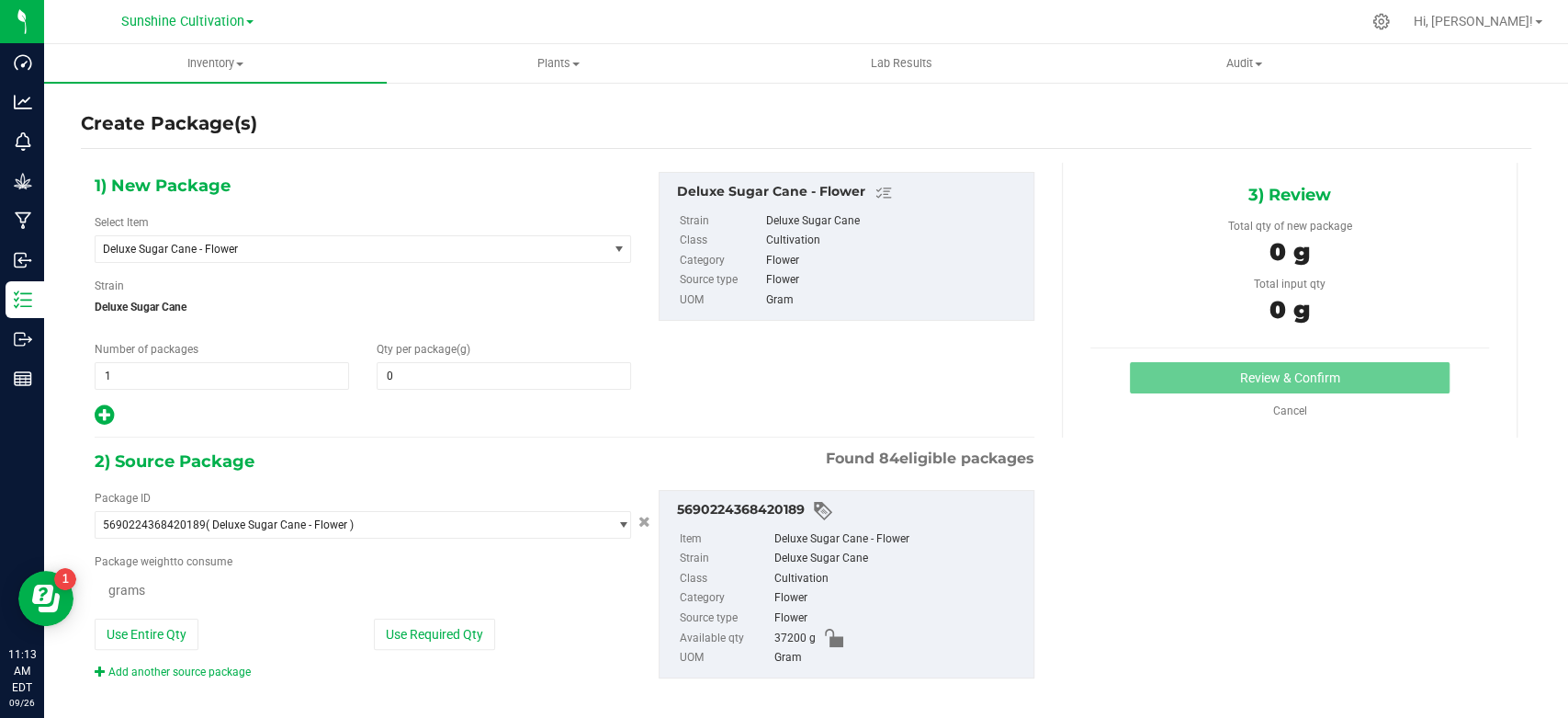
type input "0.0000"
click at [191, 248] on span "Deluxe Sugar Cane - Flower" at bounding box center [340, 248] width 476 height 12
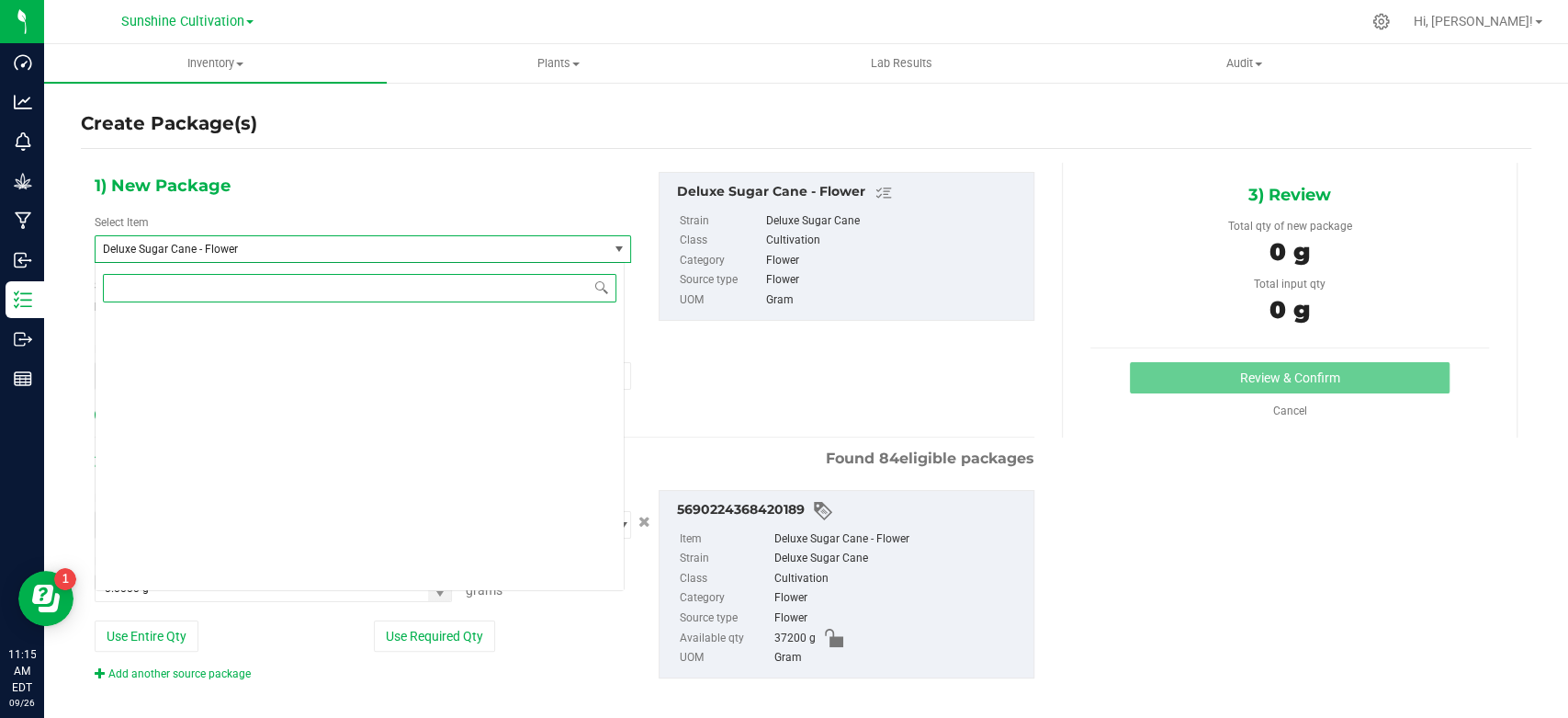
scroll to position [1852, 0]
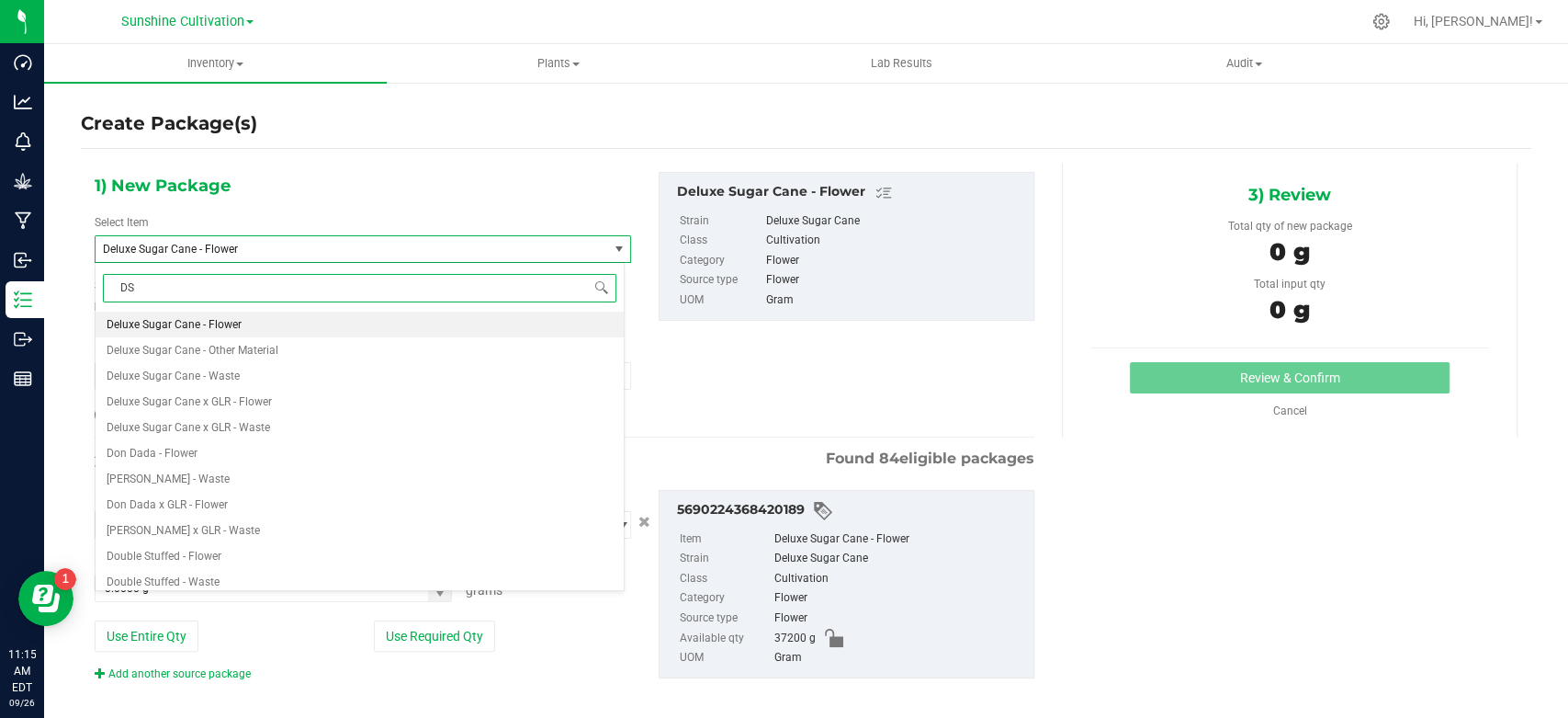
type input "DSC"
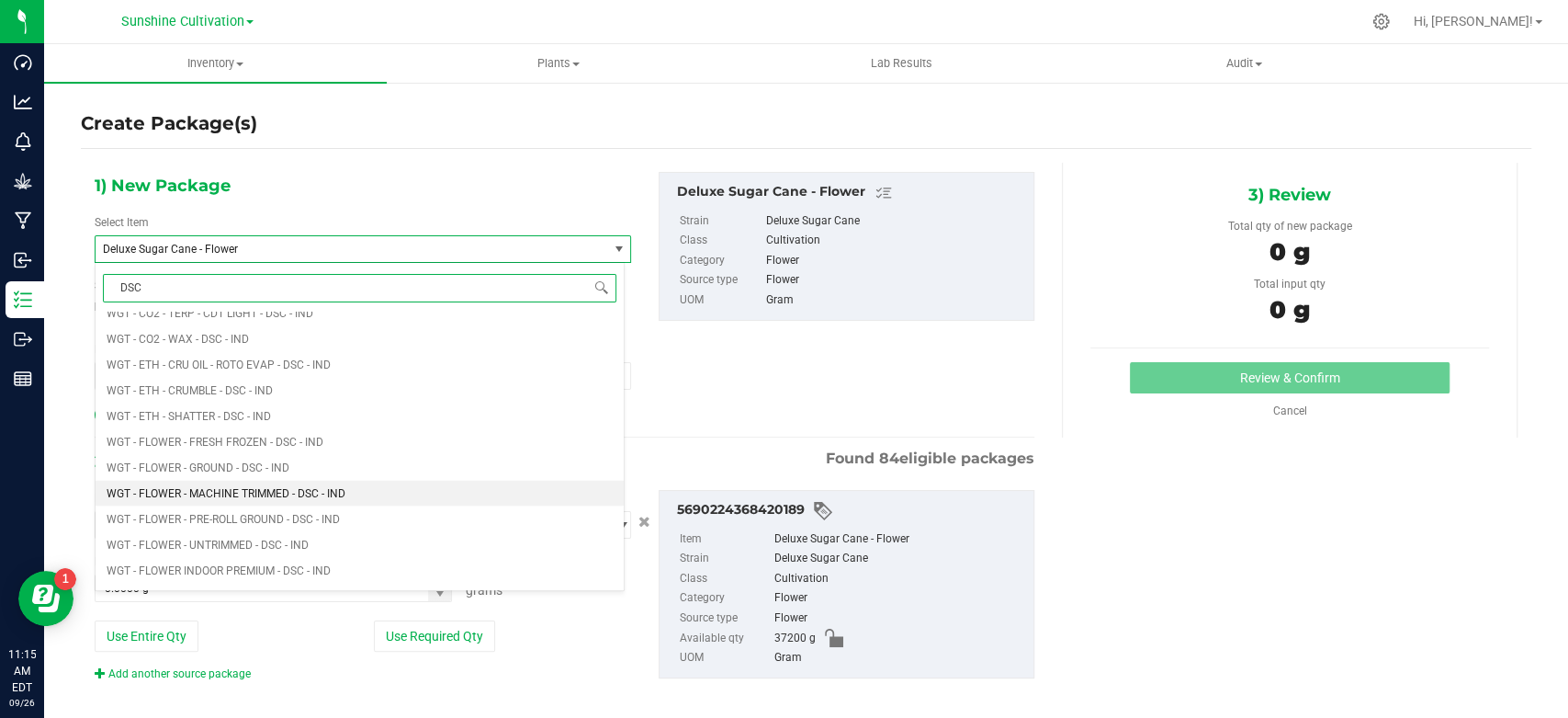
scroll to position [2552, 0]
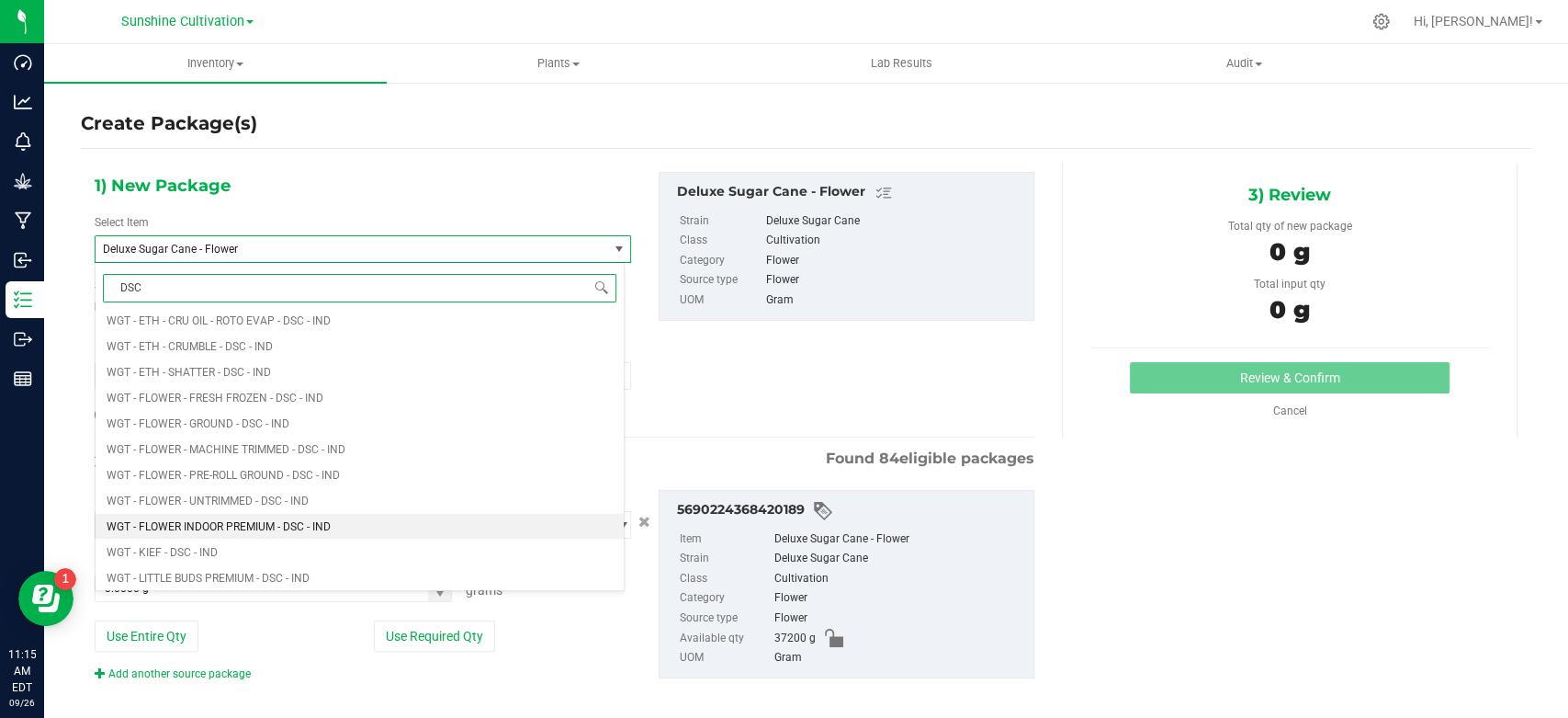
click at [262, 527] on span "WGT - FLOWER INDOOR PREMIUM - DSC - IND" at bounding box center [219, 525] width 224 height 12
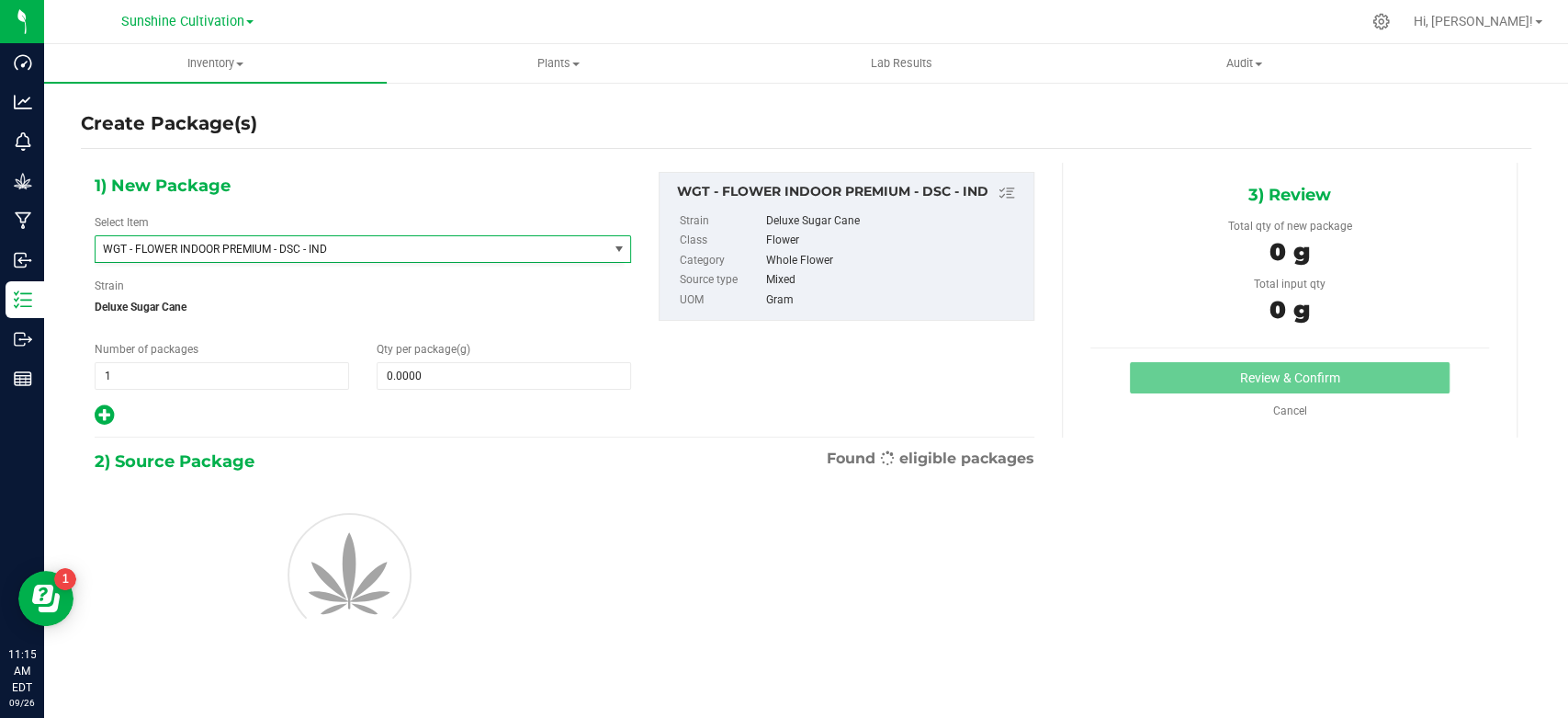
type input "0.0000"
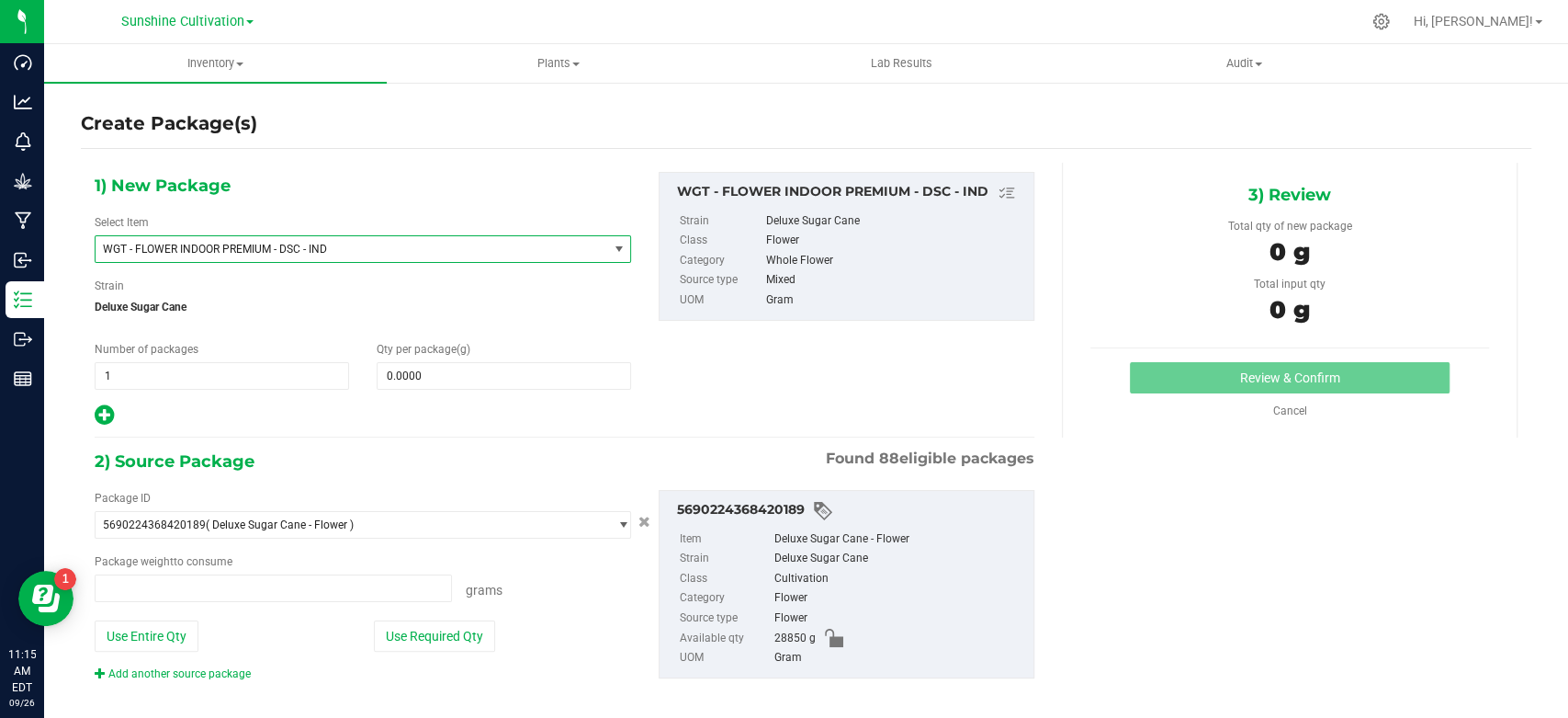
type input "0.0000 g"
type input "0"
click at [475, 381] on span at bounding box center [504, 376] width 255 height 28
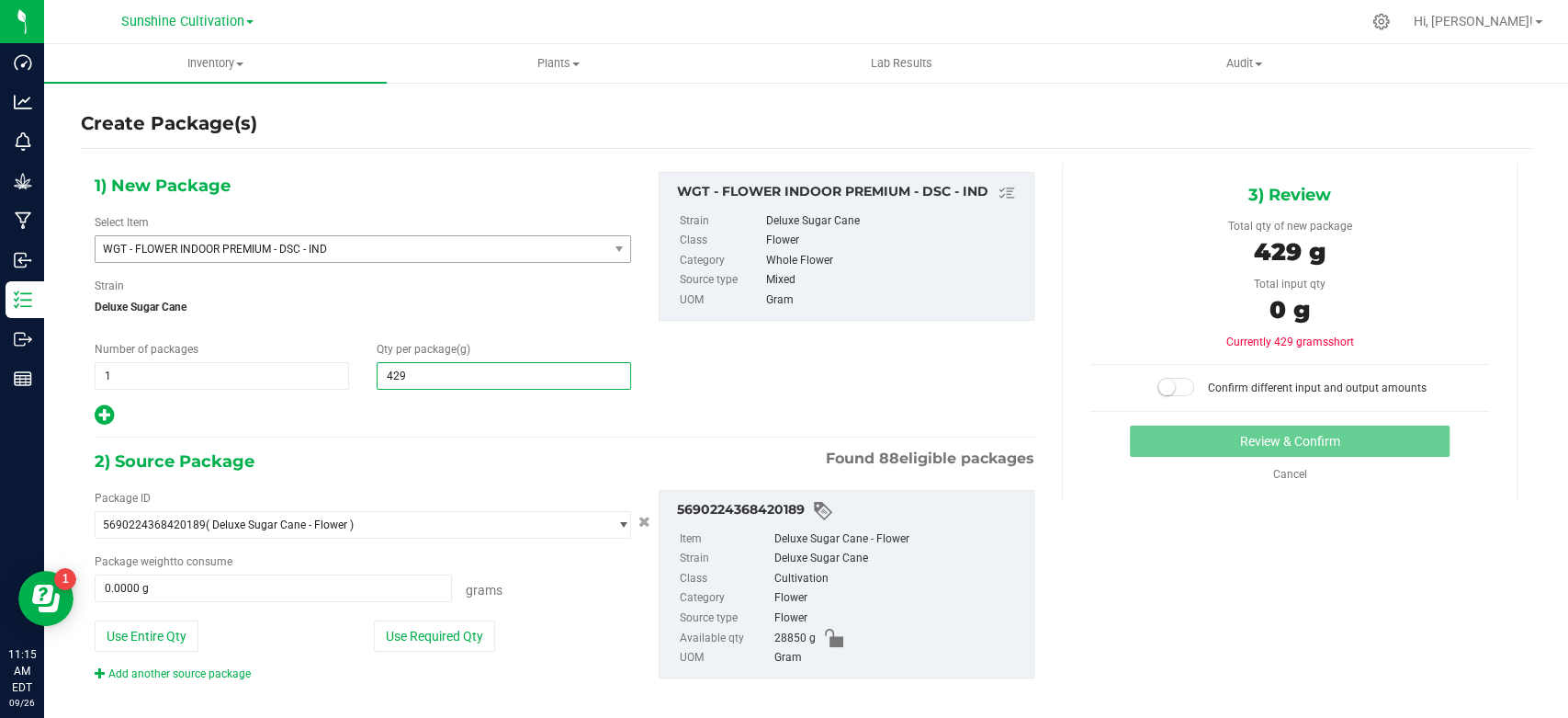
type input "4290"
type input "4,290.0000"
click at [184, 589] on span at bounding box center [273, 588] width 357 height 28
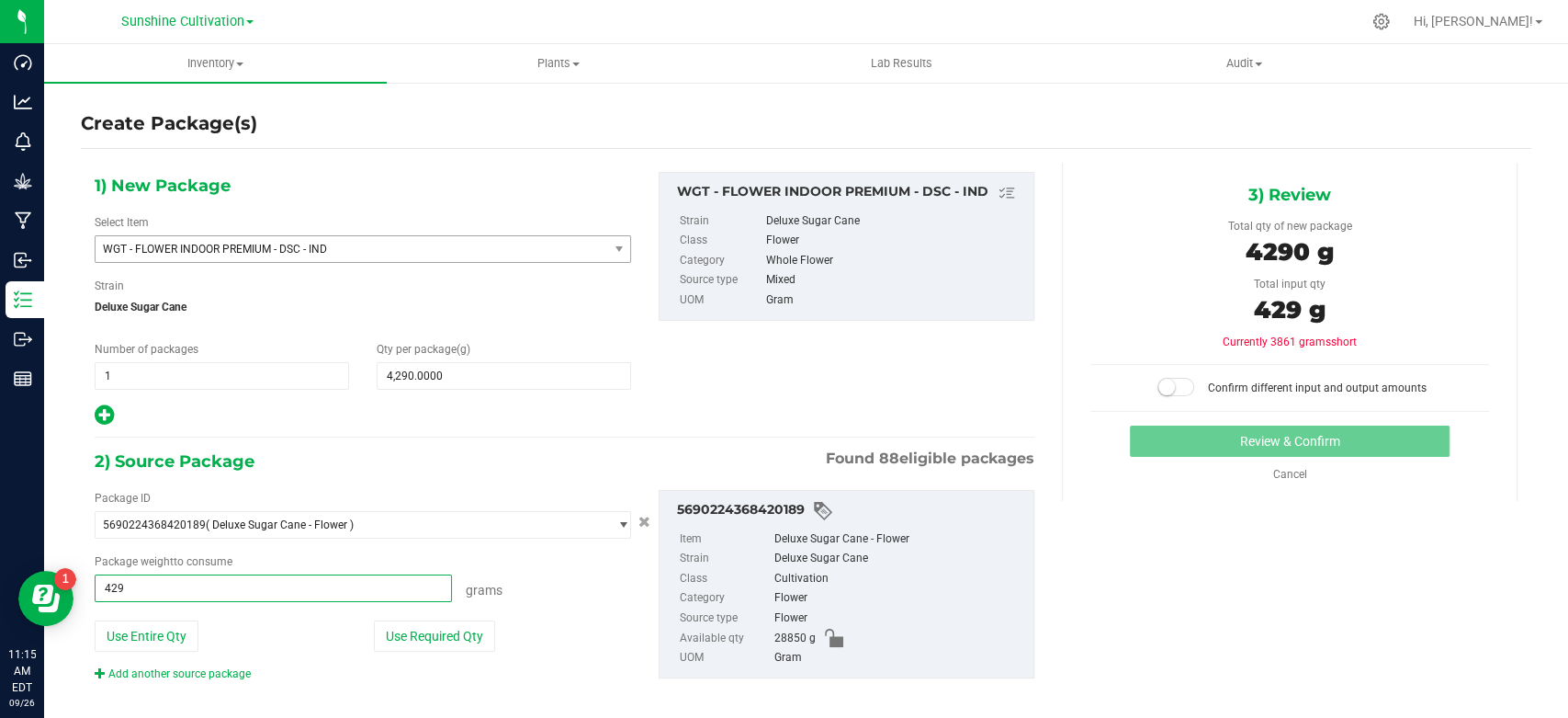
type input "4290"
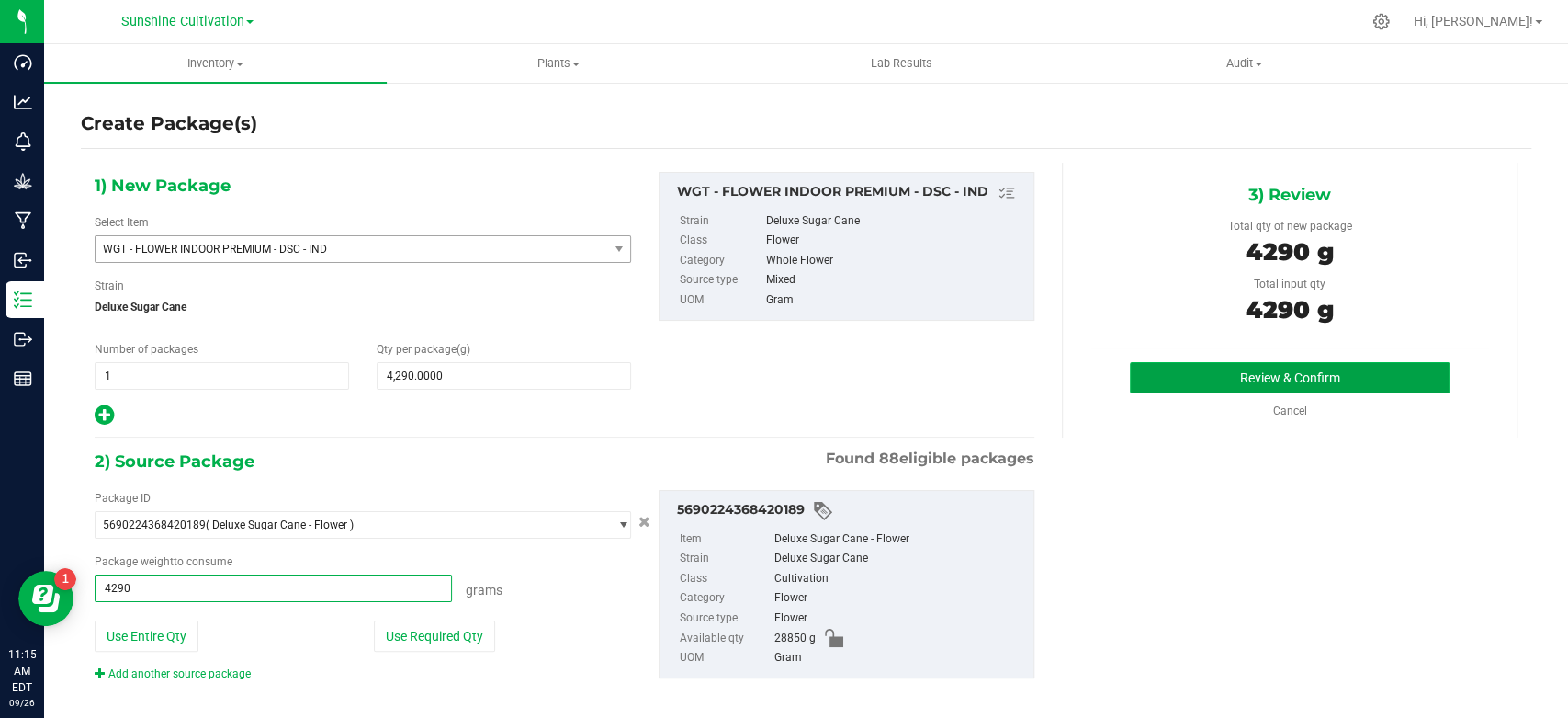
type input "4290.0000 g"
click at [1176, 382] on button "Review & Confirm" at bounding box center [1289, 378] width 319 height 32
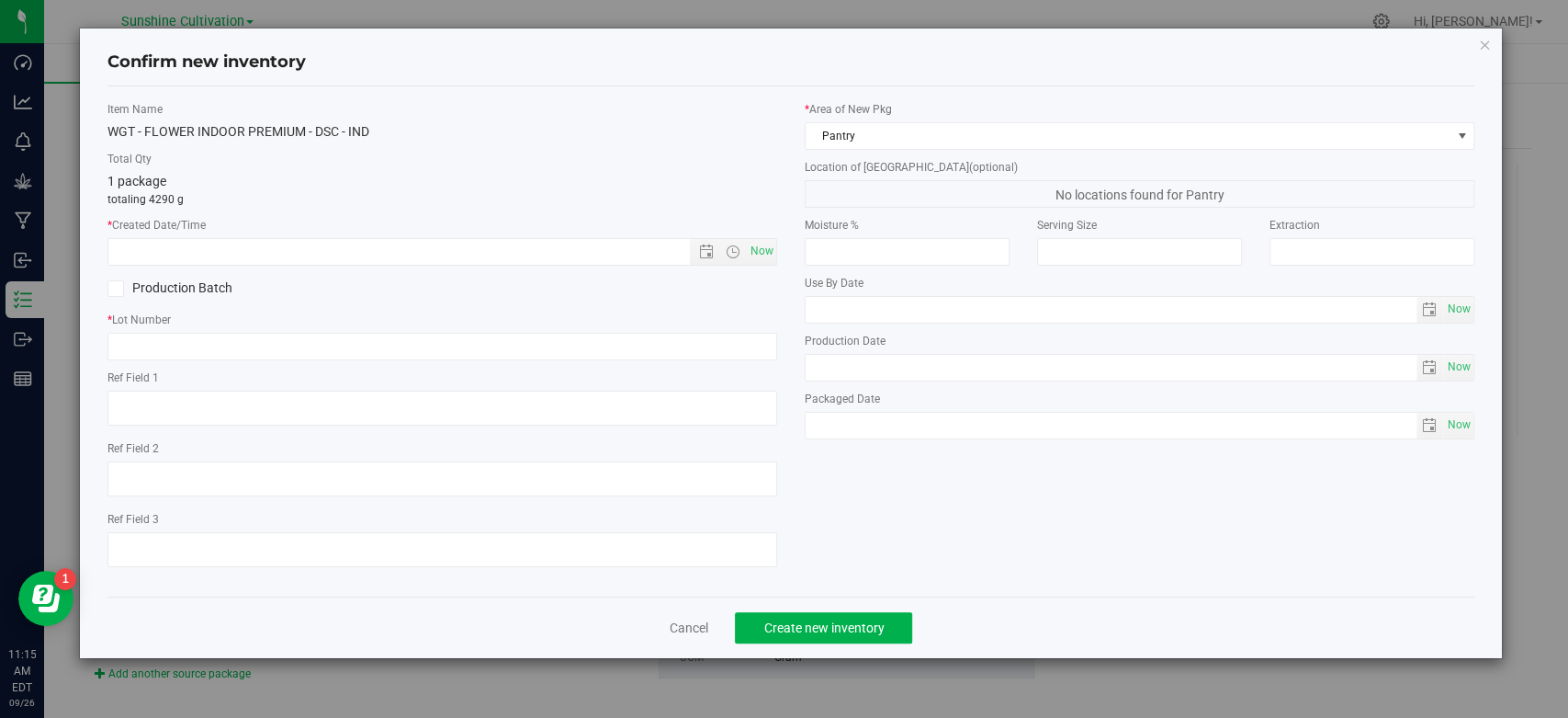
click at [781, 255] on div "Item Name WGT - FLOWER INDOOR PREMIUM - DSC - IND Total Qty 1 package totaling …" at bounding box center [443, 340] width 698 height 480
click at [775, 255] on span "Now" at bounding box center [762, 251] width 32 height 27
type input "[DATE] 11:15 AM"
click at [741, 349] on input "text" at bounding box center [442, 346] width 670 height 28
paste input "SN-250905-DSC-05"
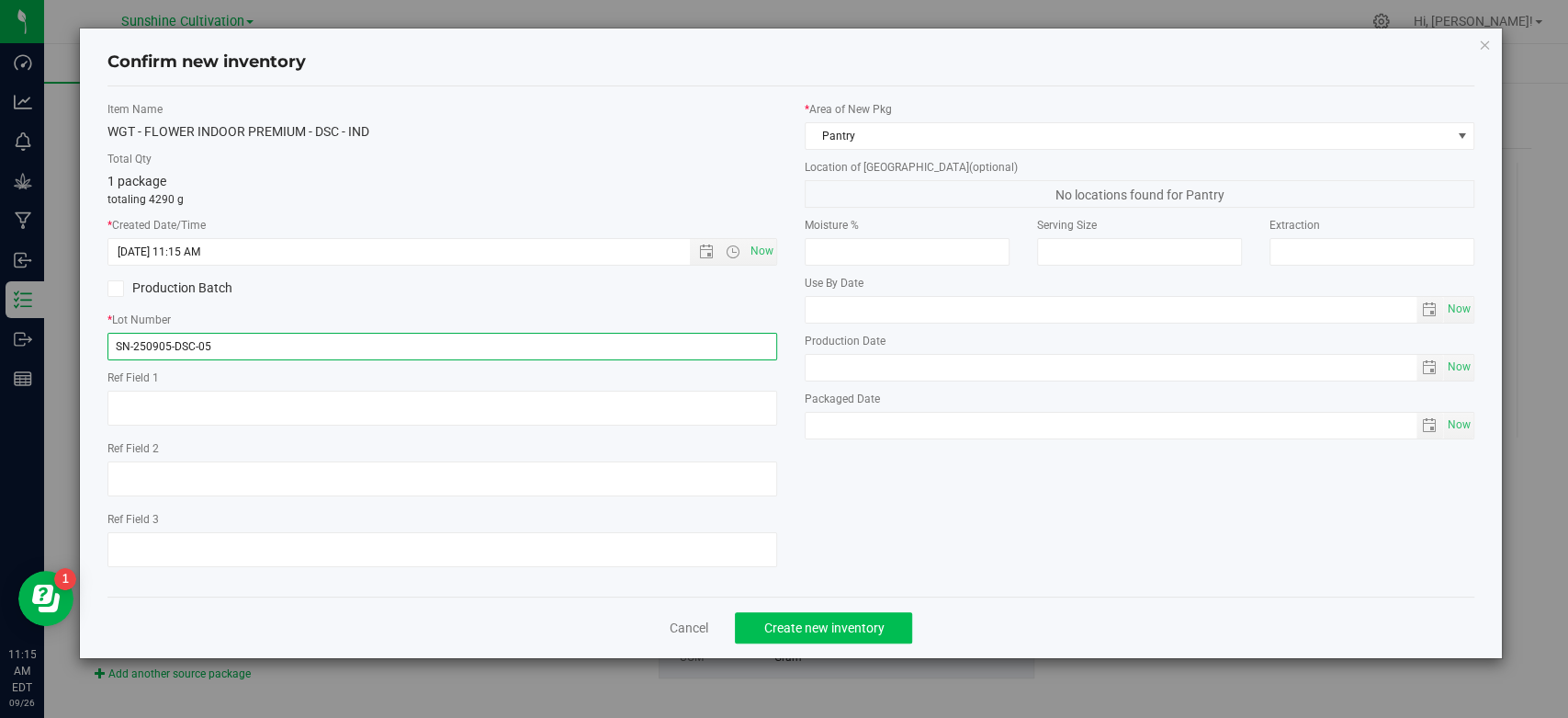
type input "SN-250905-DSC-05"
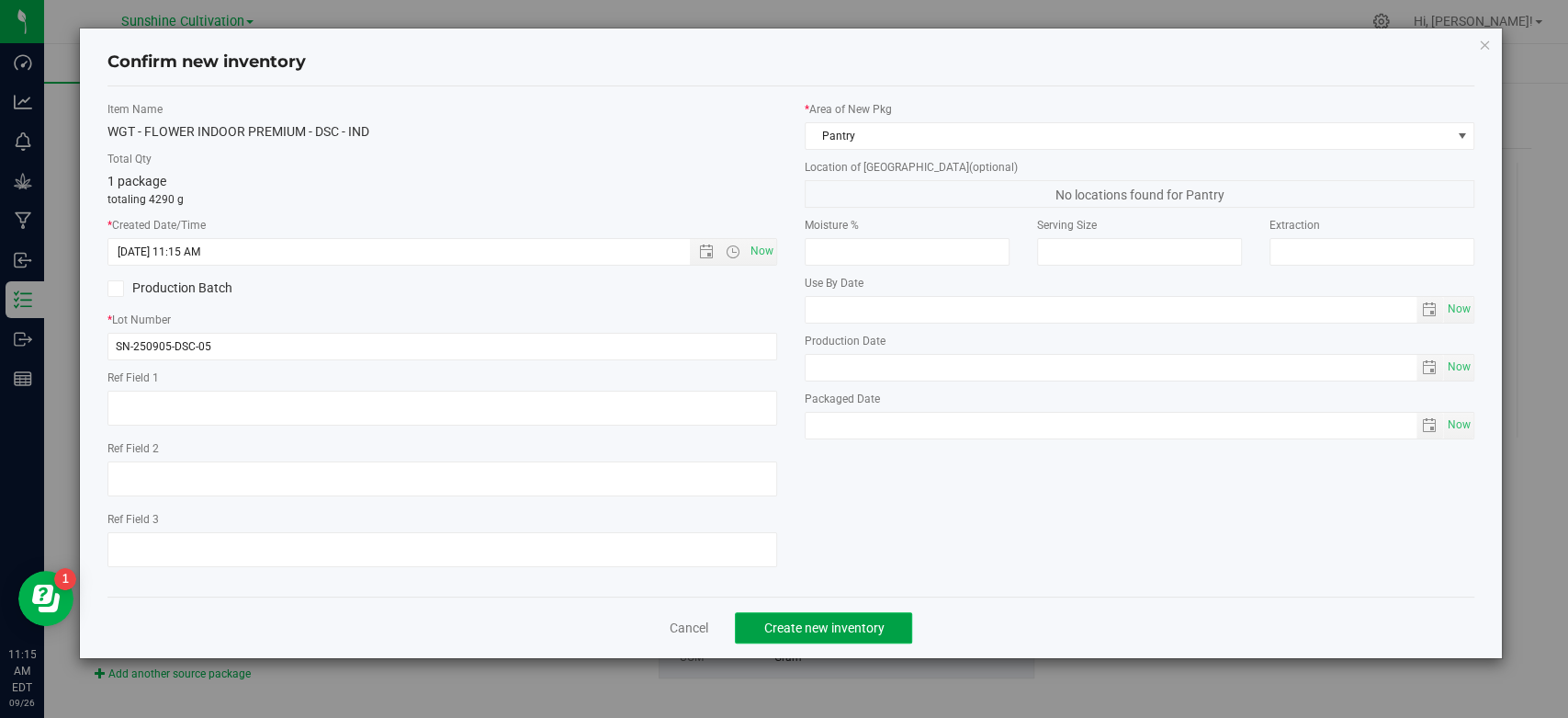
click at [804, 615] on button "Create new inventory" at bounding box center [823, 627] width 177 height 32
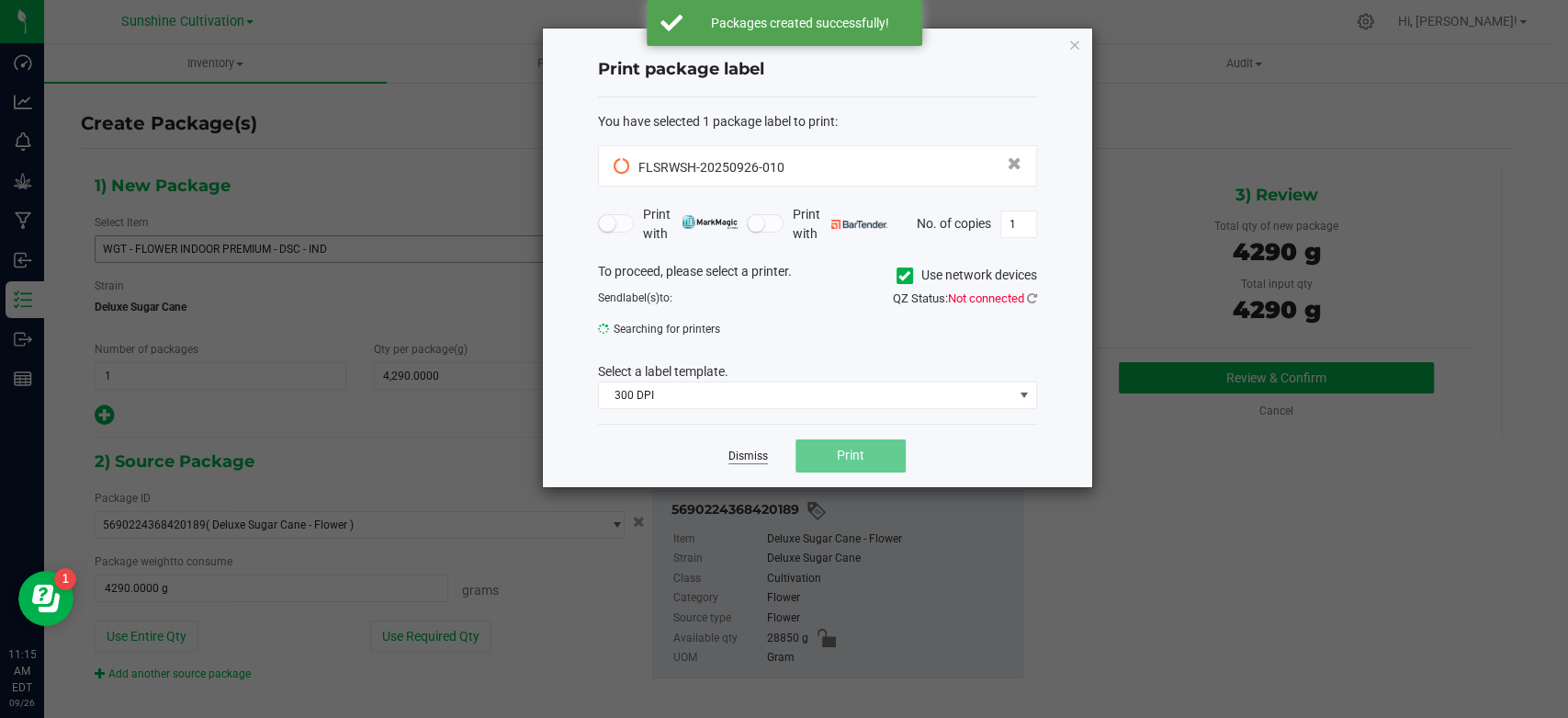
click at [748, 451] on link "Dismiss" at bounding box center [748, 456] width 39 height 15
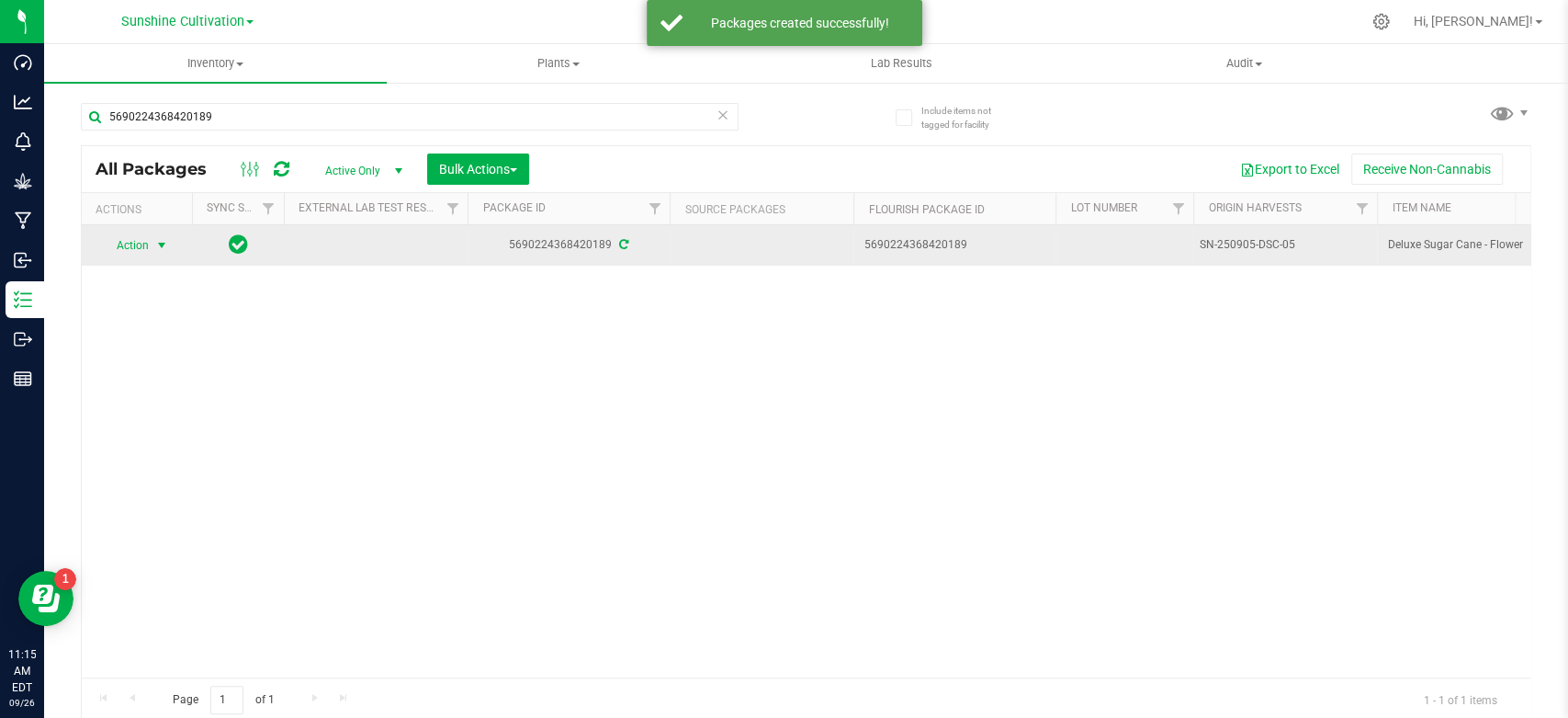
click at [157, 245] on span "select" at bounding box center [161, 244] width 14 height 14
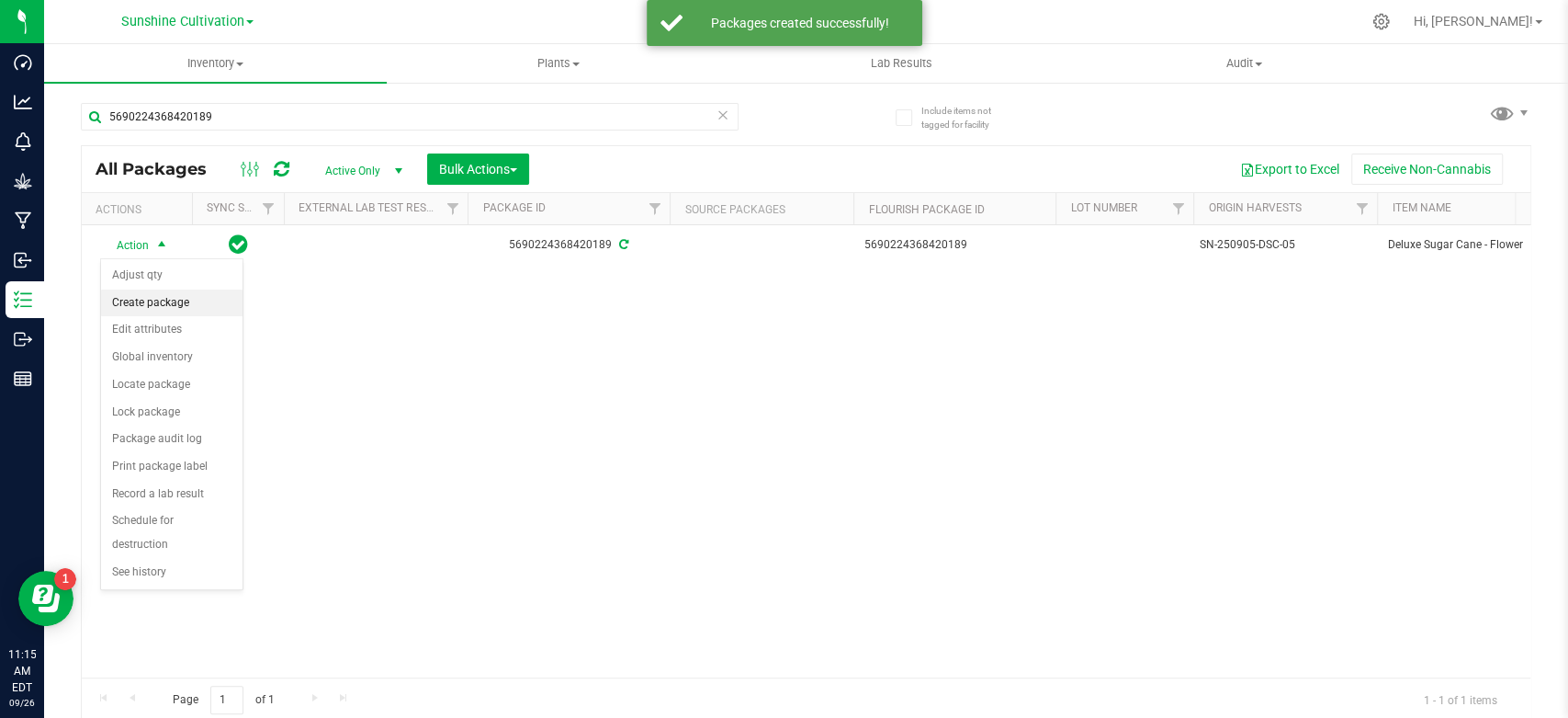
click at [156, 306] on li "Create package" at bounding box center [172, 303] width 142 height 28
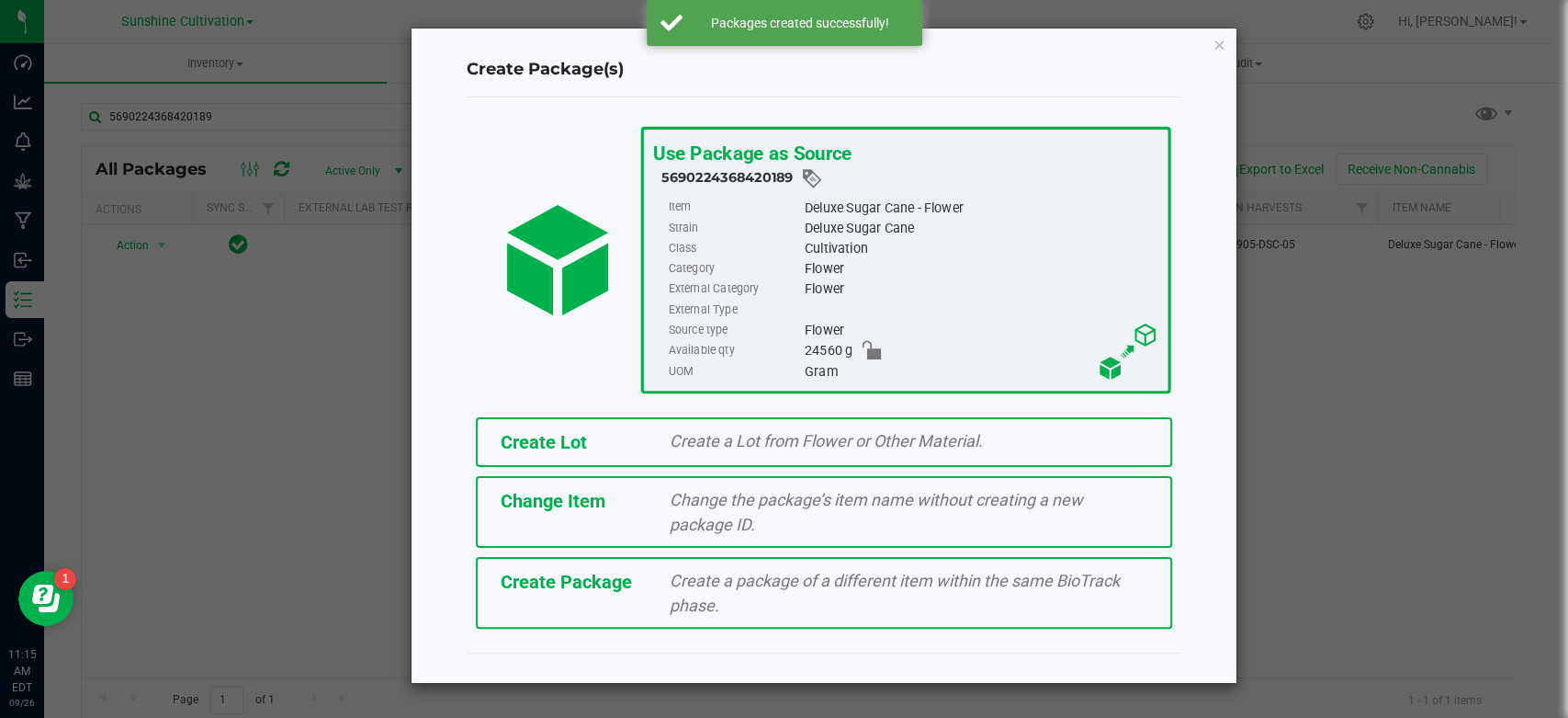
click at [590, 623] on div "Create Package Create a package of a different item within the same BioTrack ph…" at bounding box center [824, 592] width 697 height 72
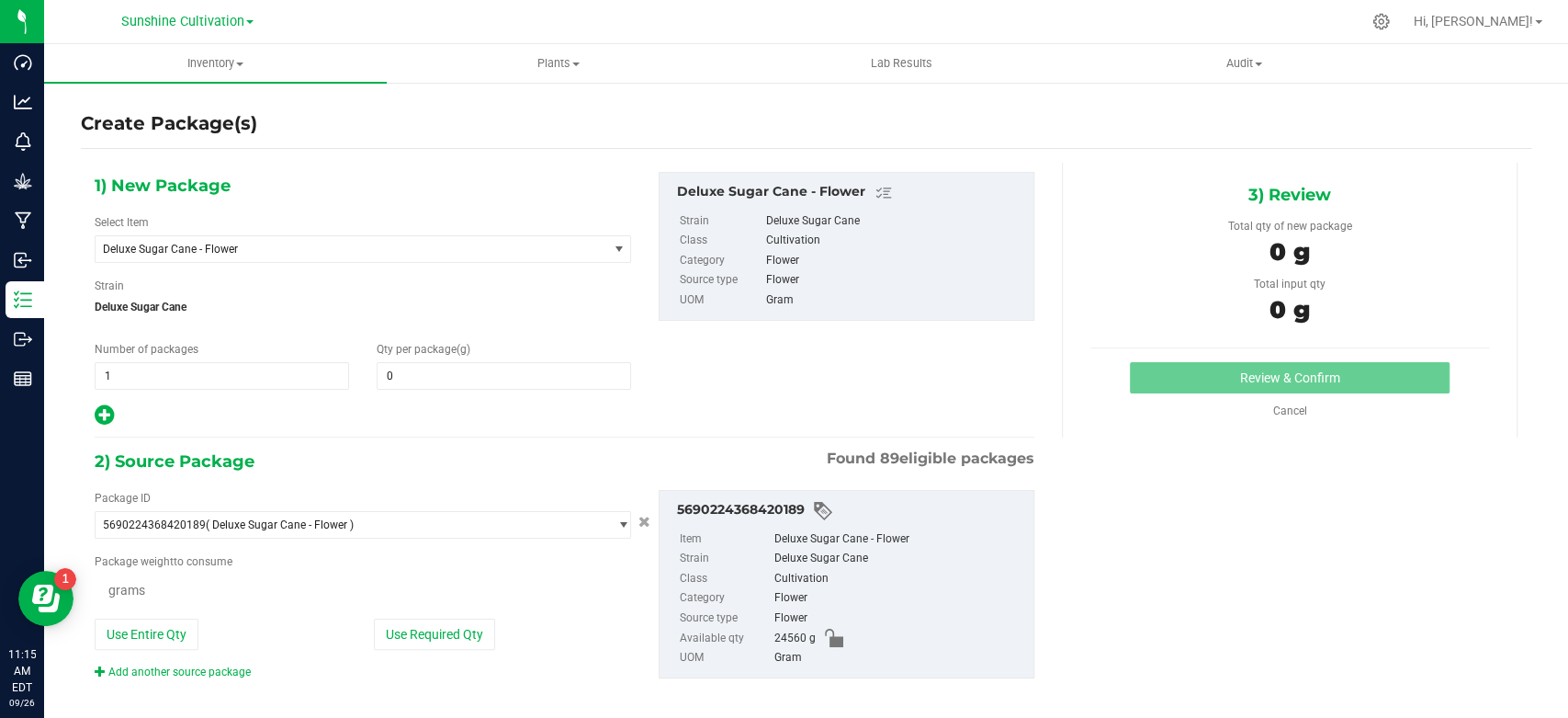
type input "0.0000"
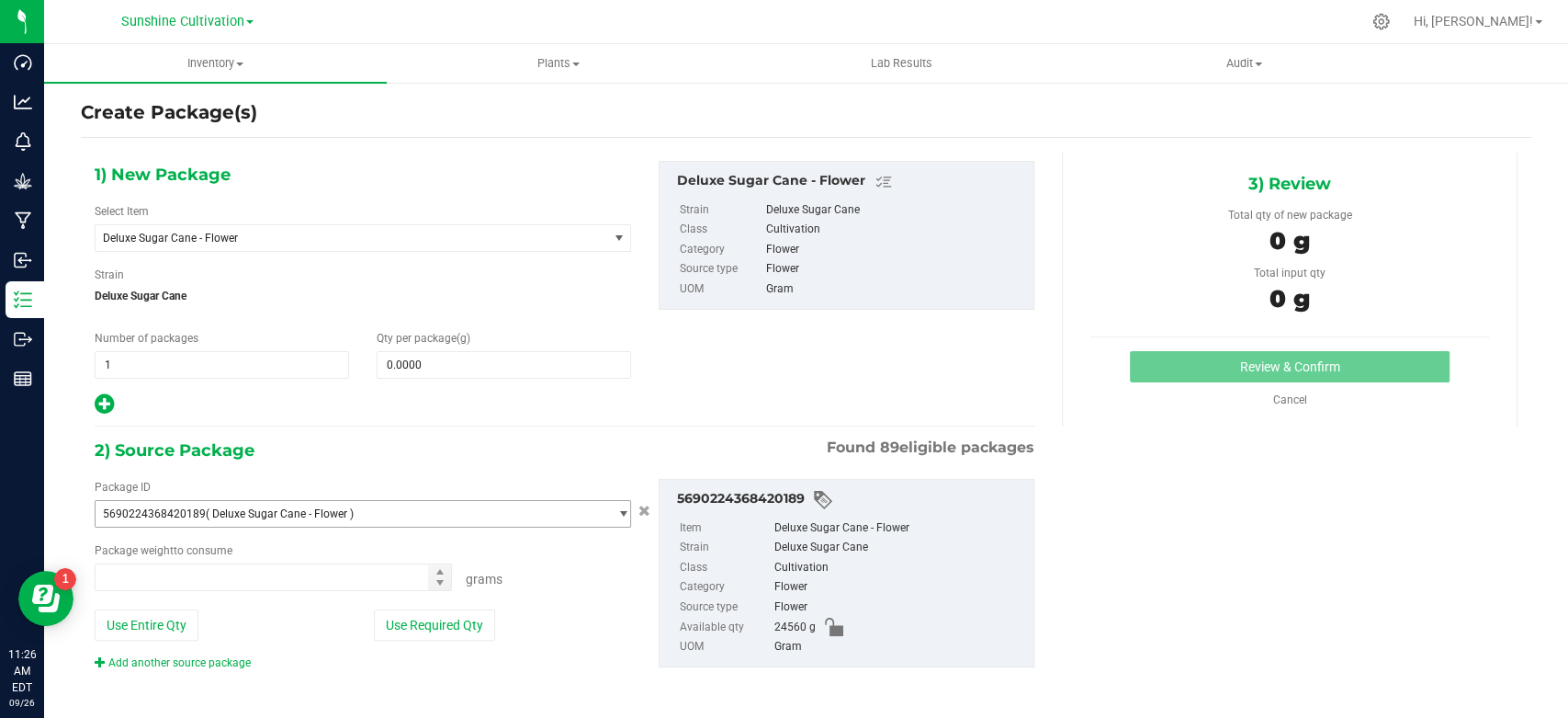
scroll to position [14, 0]
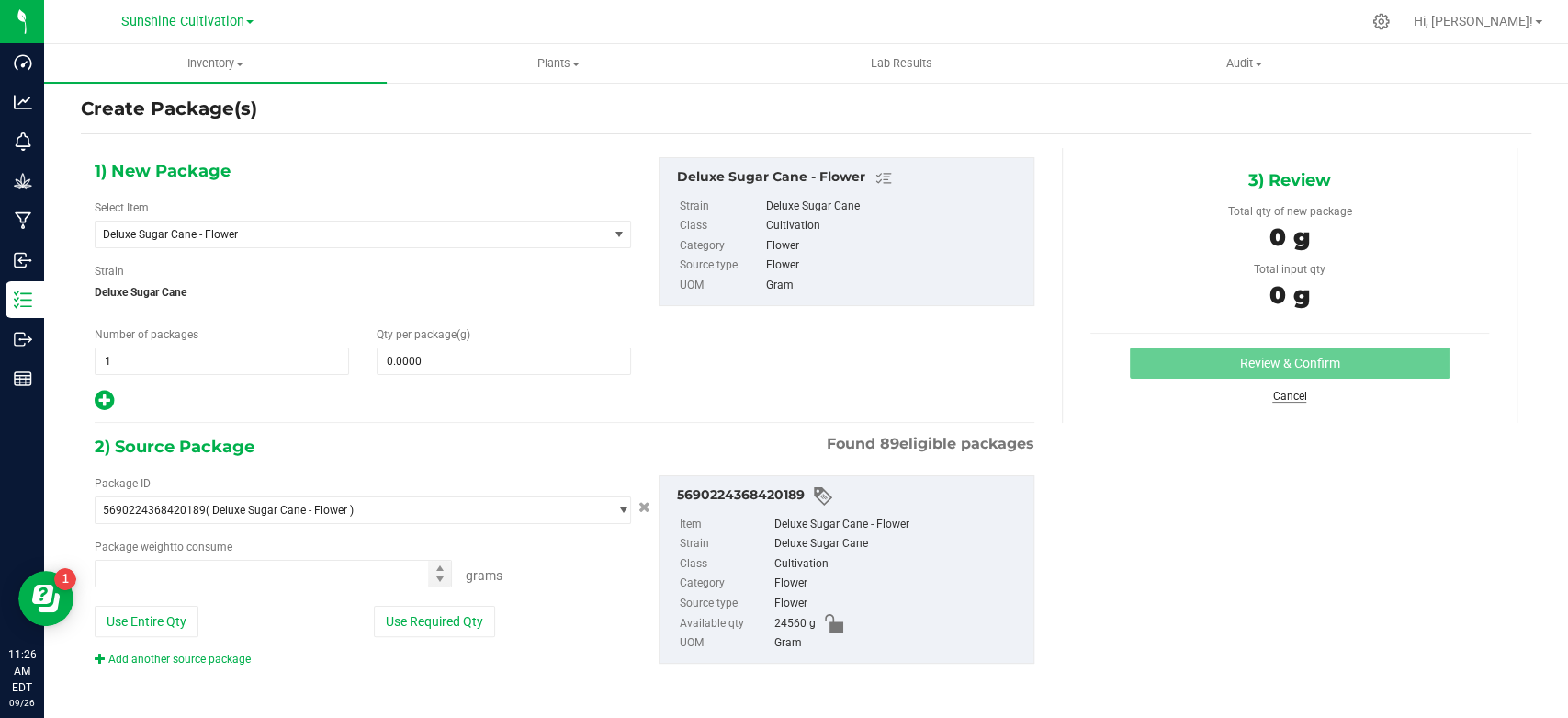
click at [1273, 389] on link "Cancel" at bounding box center [1289, 395] width 34 height 12
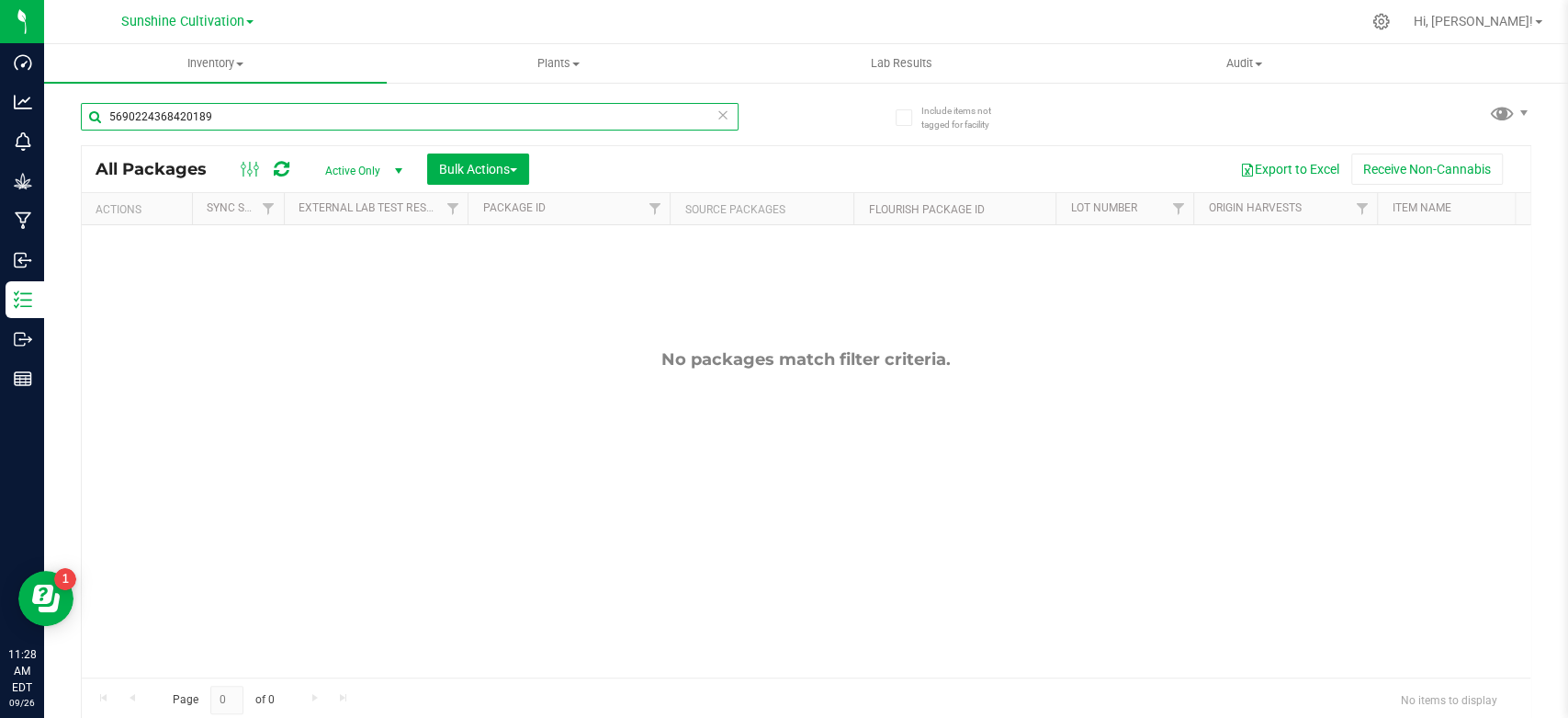
drag, startPoint x: 252, startPoint y: 117, endPoint x: 53, endPoint y: 128, distance: 199.3
click at [56, 127] on div "Include items not tagged for facility 5690224368420189 All Packages Active Only…" at bounding box center [806, 360] width 1524 height 561
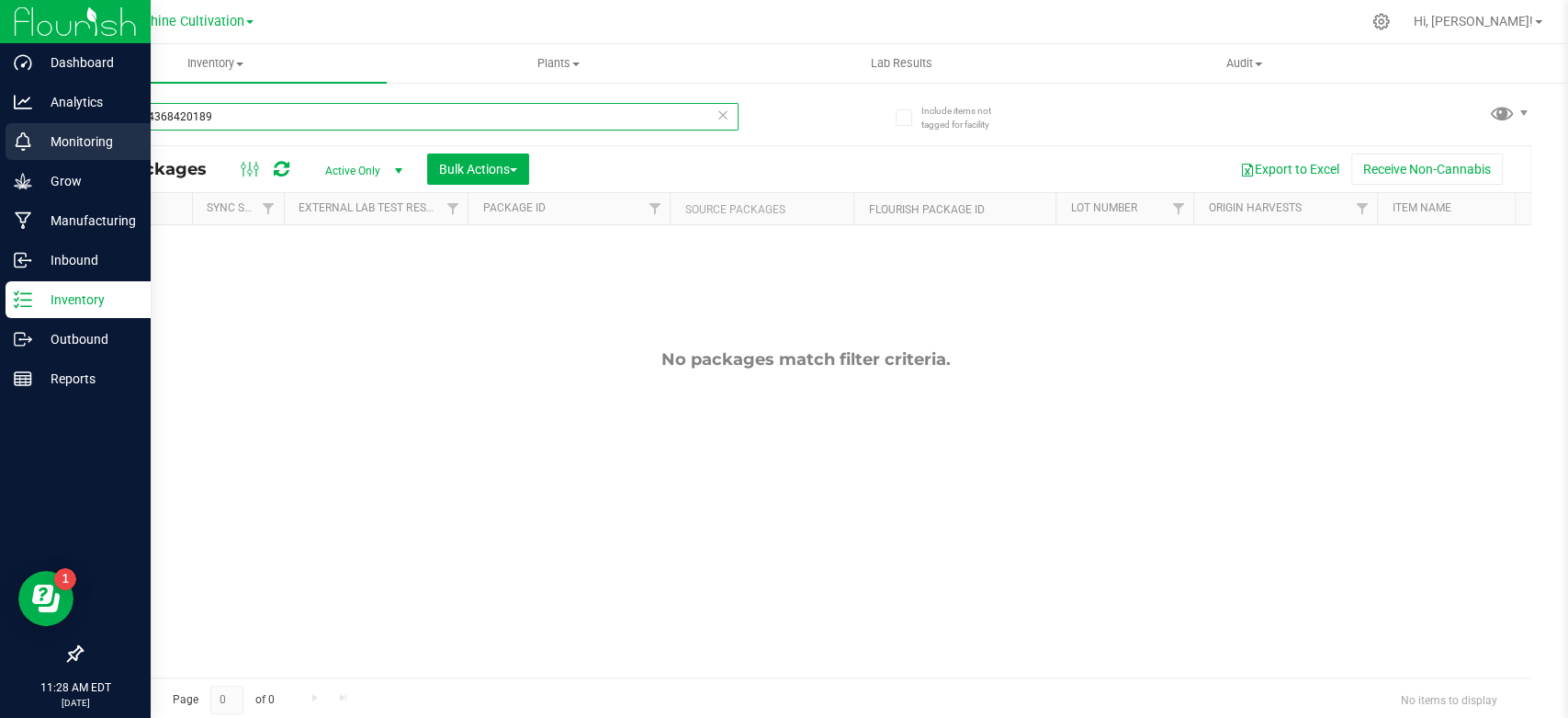
paste input "2929518128615596"
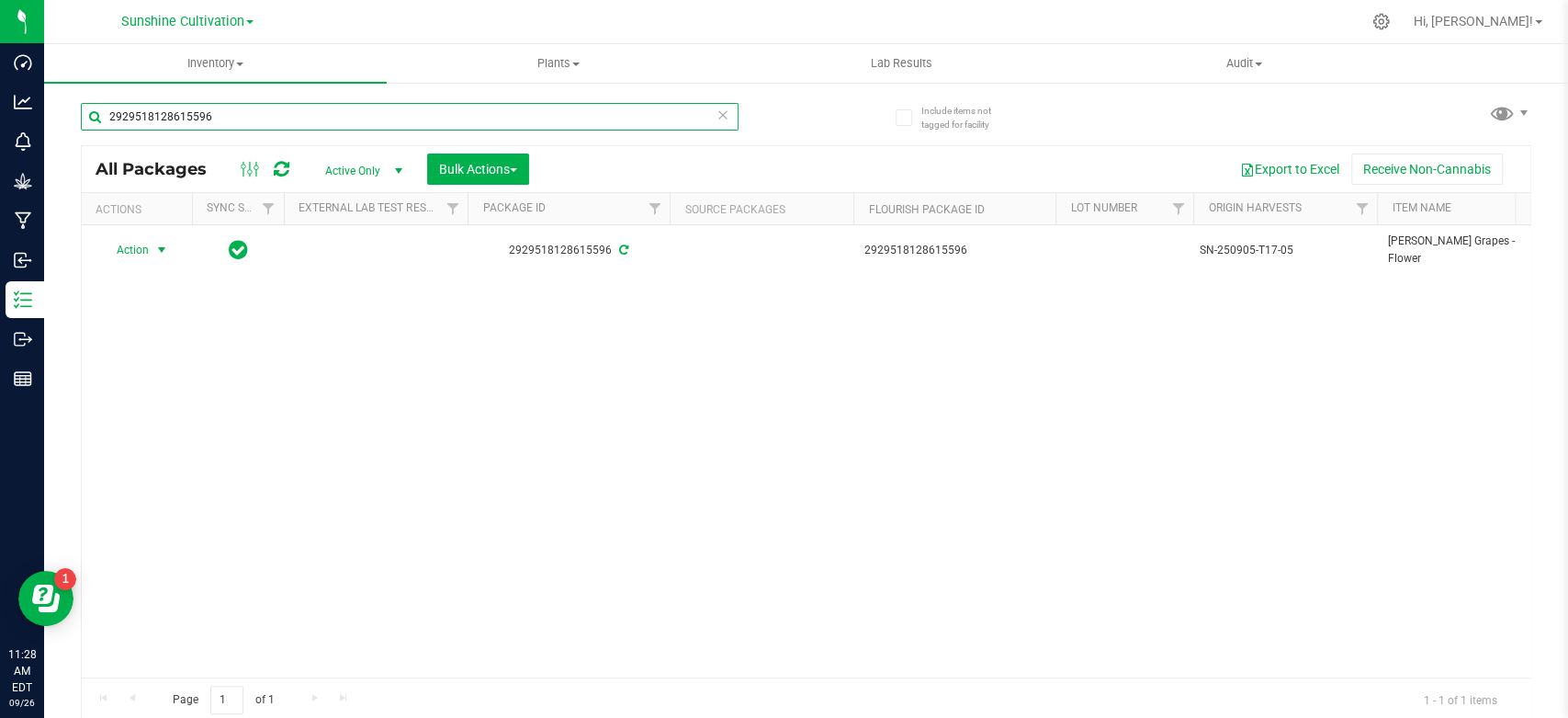
type input "2929518128615596"
click at [143, 248] on span "Action" at bounding box center [125, 249] width 50 height 26
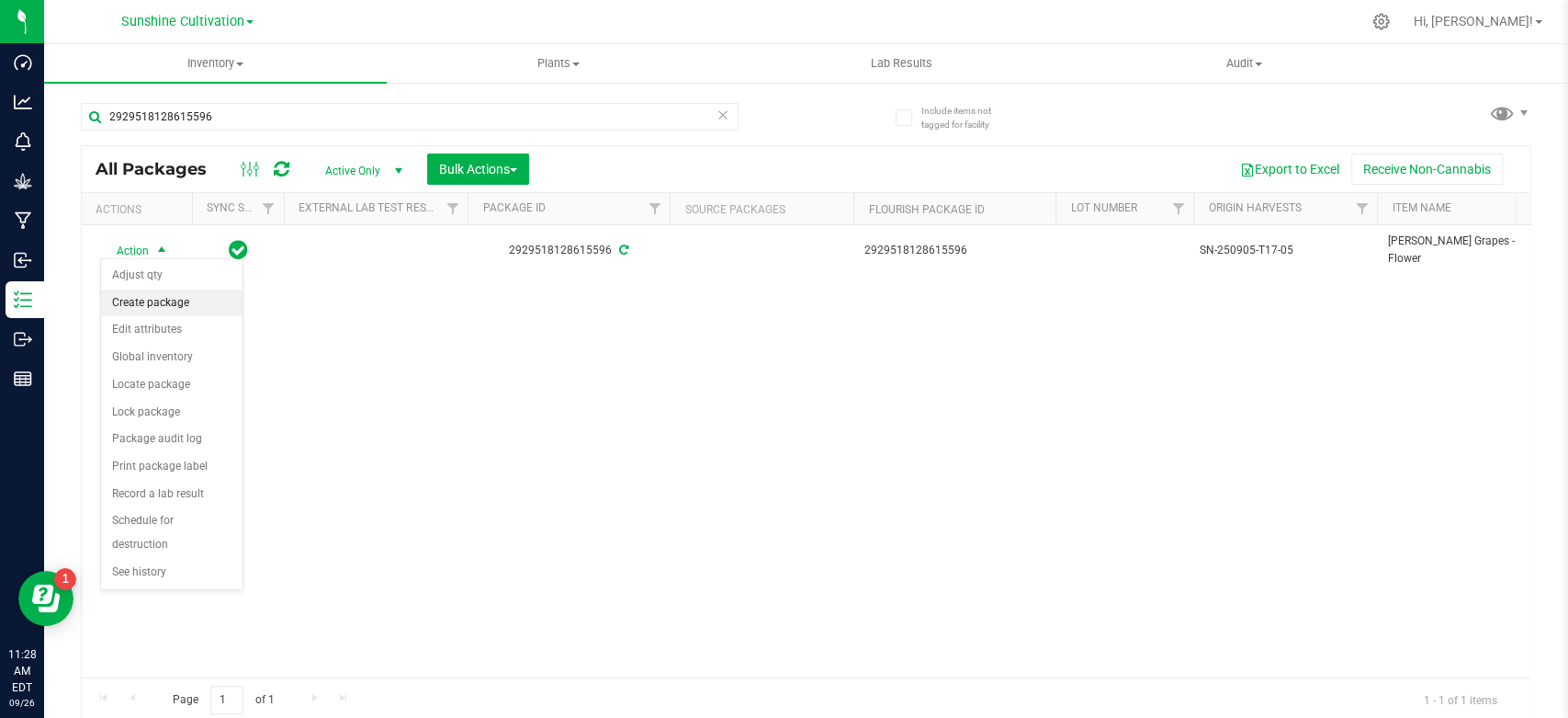
click at [144, 290] on li "Create package" at bounding box center [172, 303] width 142 height 28
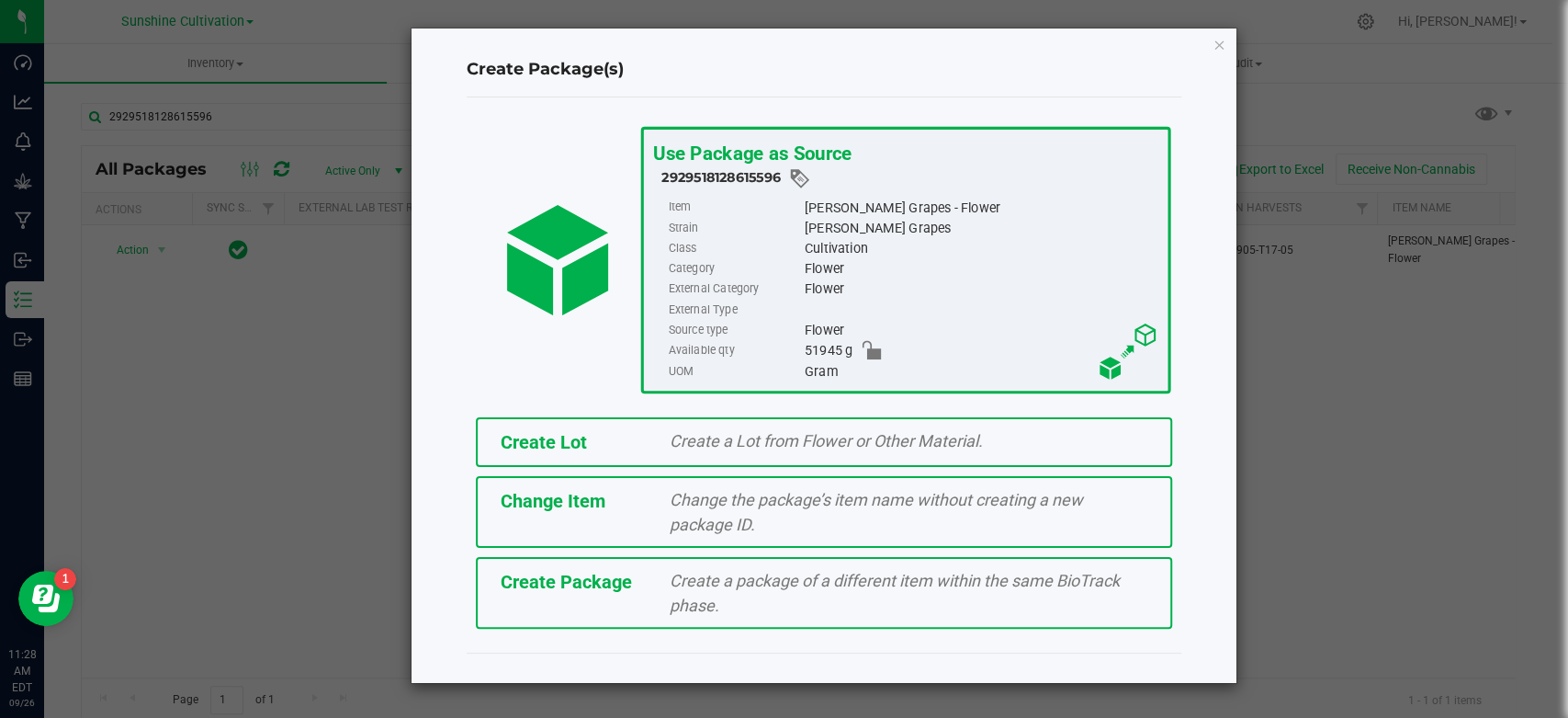
click at [527, 588] on span "Create Package" at bounding box center [565, 581] width 131 height 22
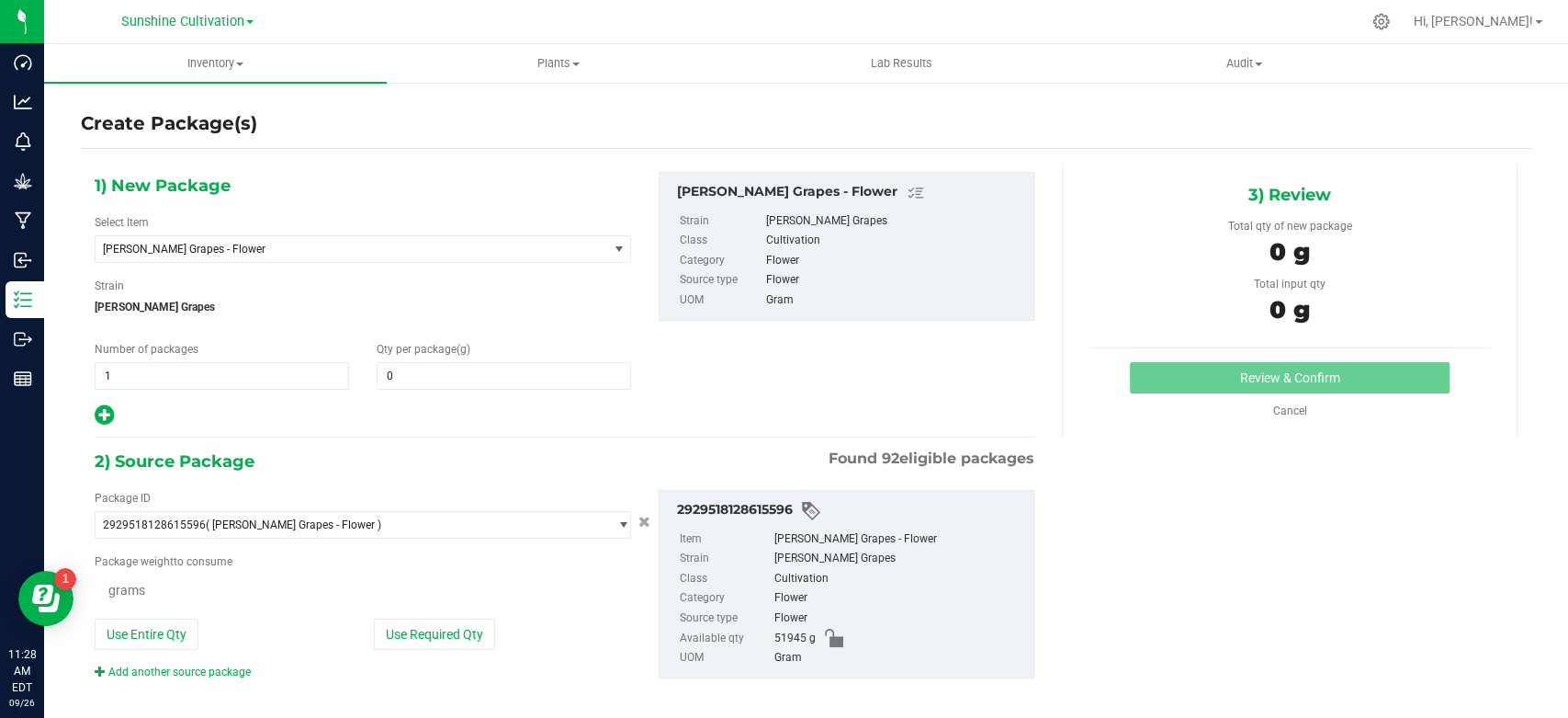
type input "0.0000"
